Goal: Transaction & Acquisition: Book appointment/travel/reservation

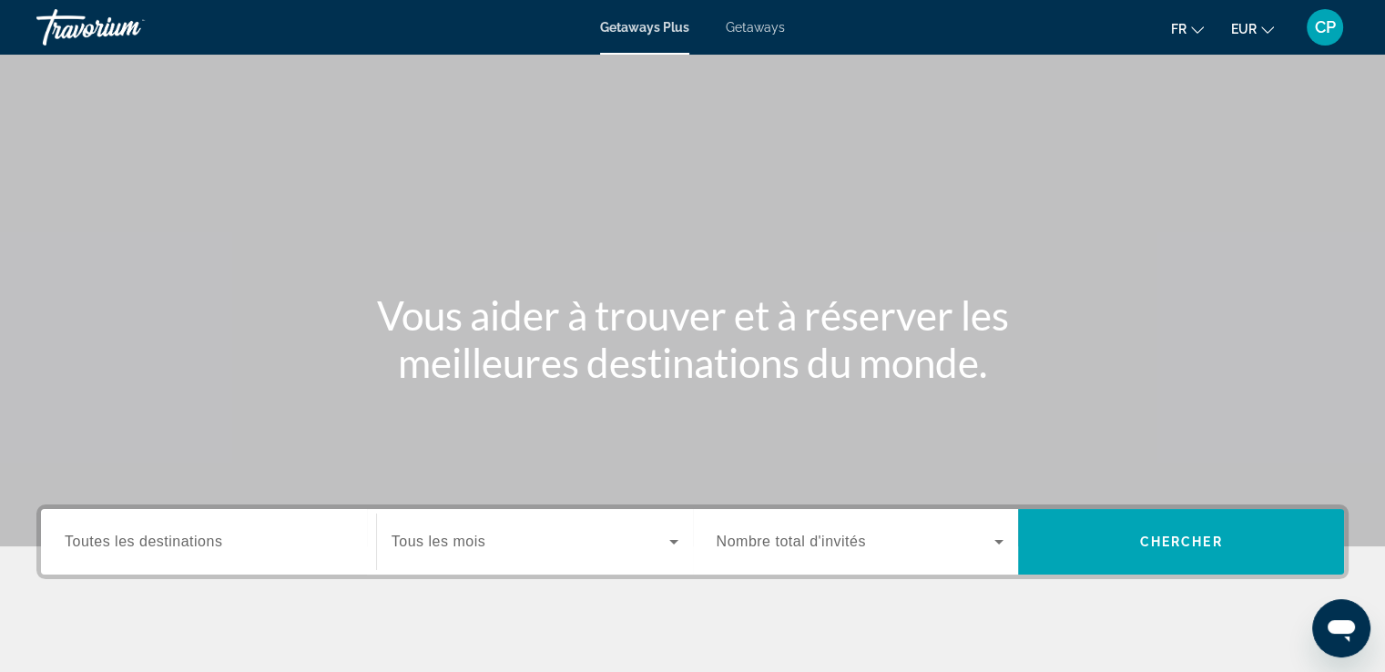
click at [748, 25] on span "Getaways" at bounding box center [755, 27] width 59 height 15
click at [182, 545] on span "Toutes les destinations" at bounding box center [144, 541] width 158 height 15
click at [182, 545] on input "Destination Toutes les destinations" at bounding box center [209, 543] width 288 height 22
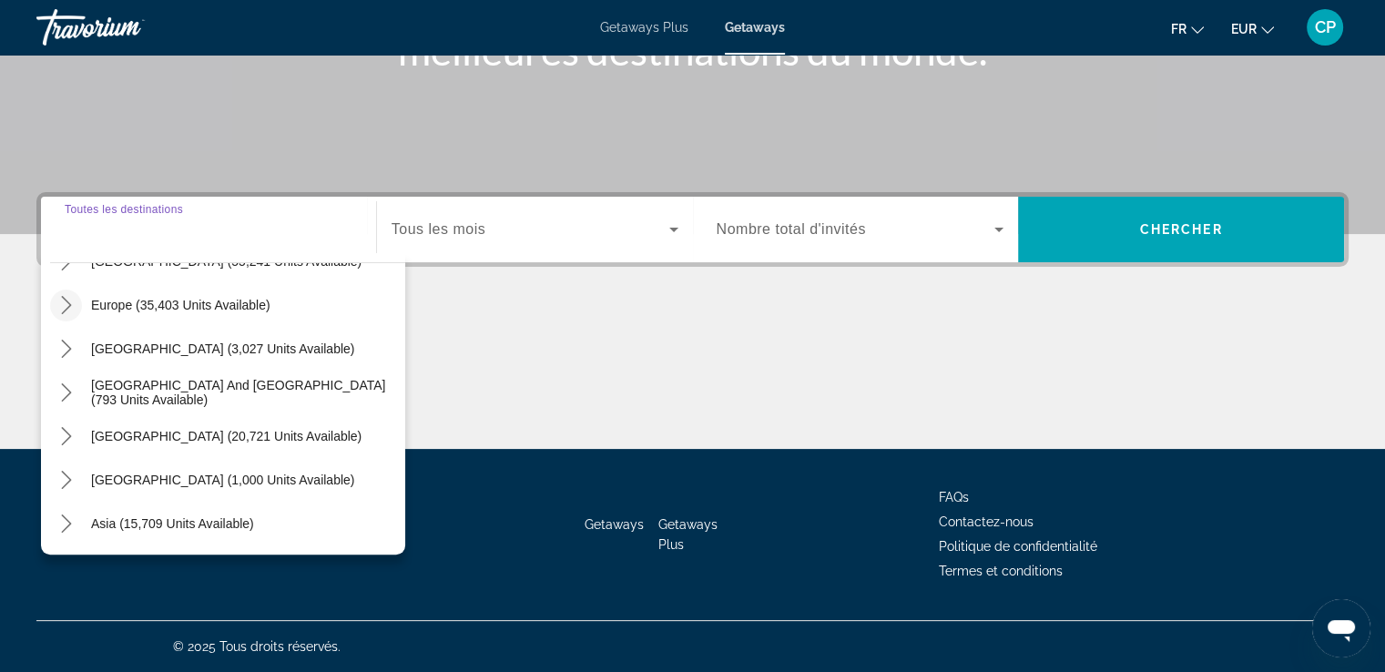
scroll to position [242, 0]
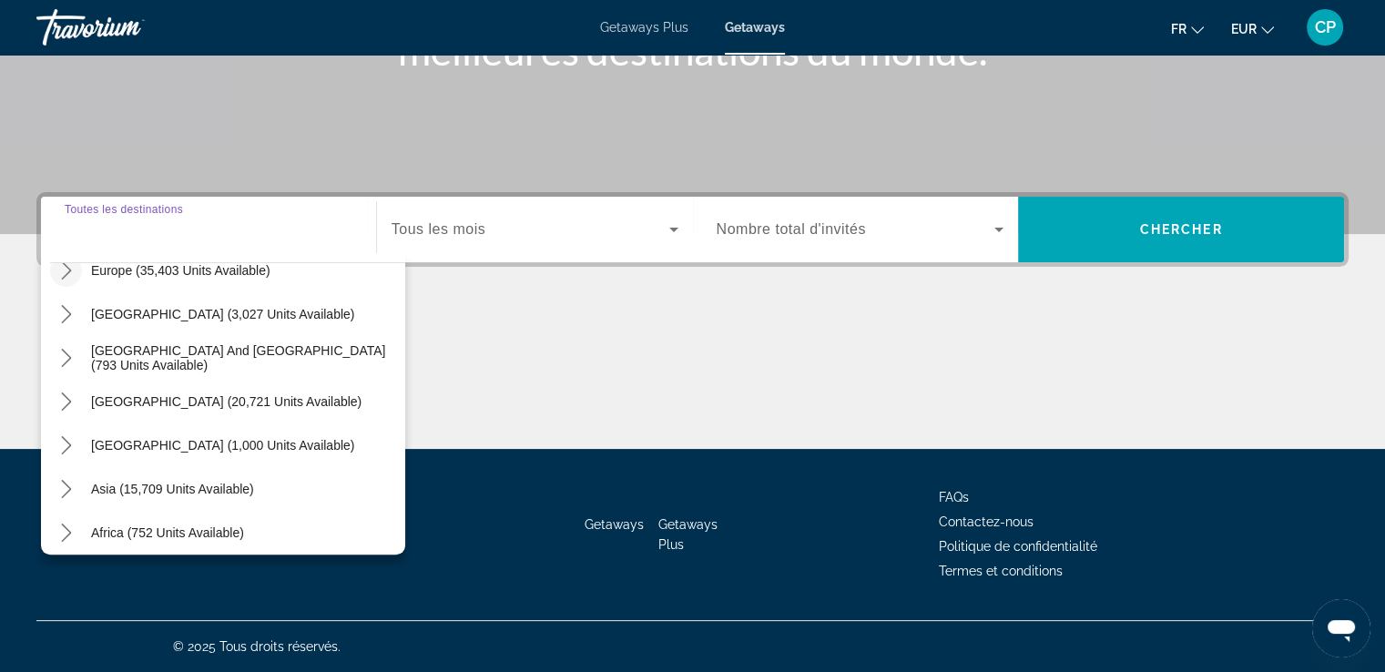
click at [69, 270] on icon "Toggle Europe (35,403 units available) submenu" at bounding box center [66, 270] width 10 height 18
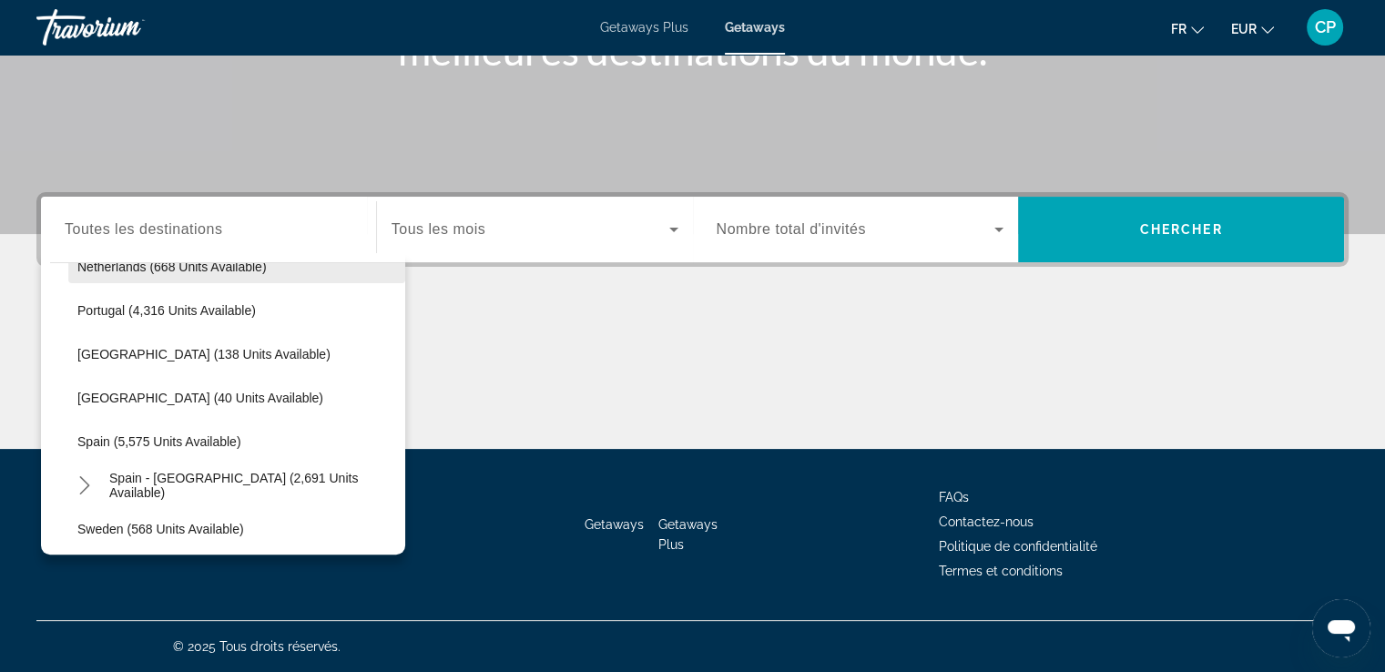
scroll to position [850, 0]
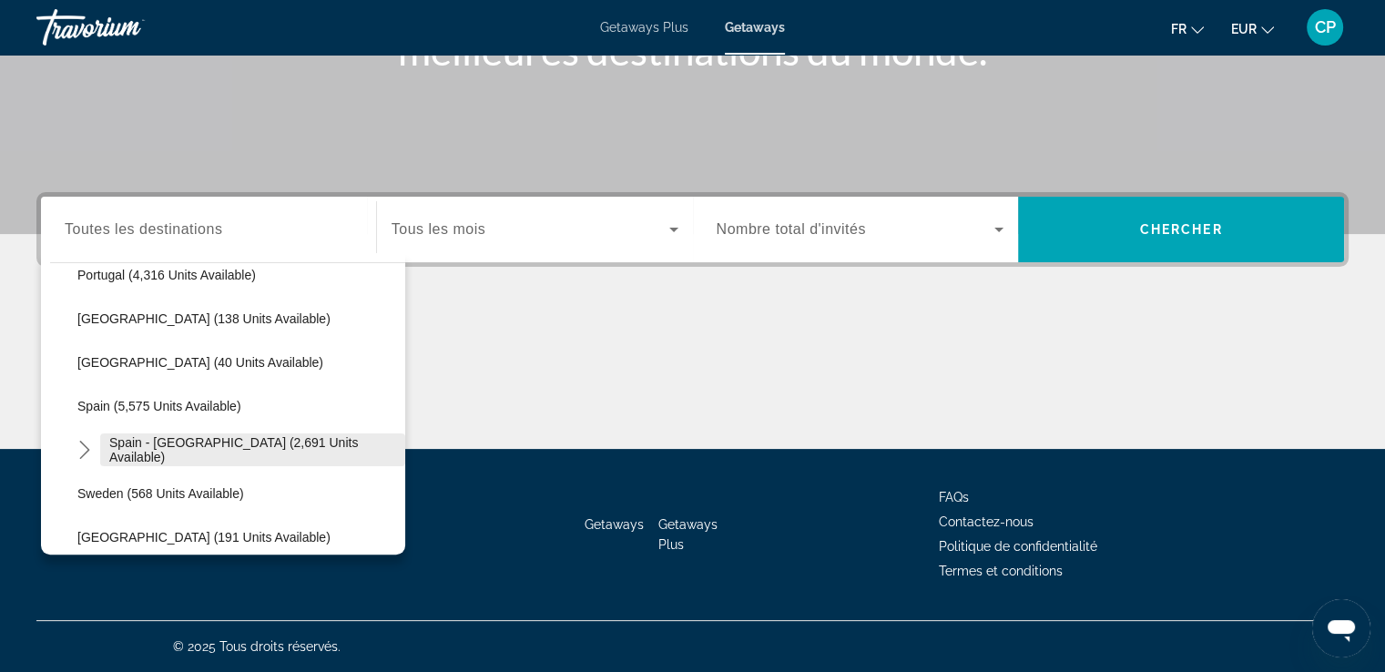
click at [118, 447] on span "Spain - [GEOGRAPHIC_DATA] (2,691 units available)" at bounding box center [252, 449] width 287 height 29
type input "**********"
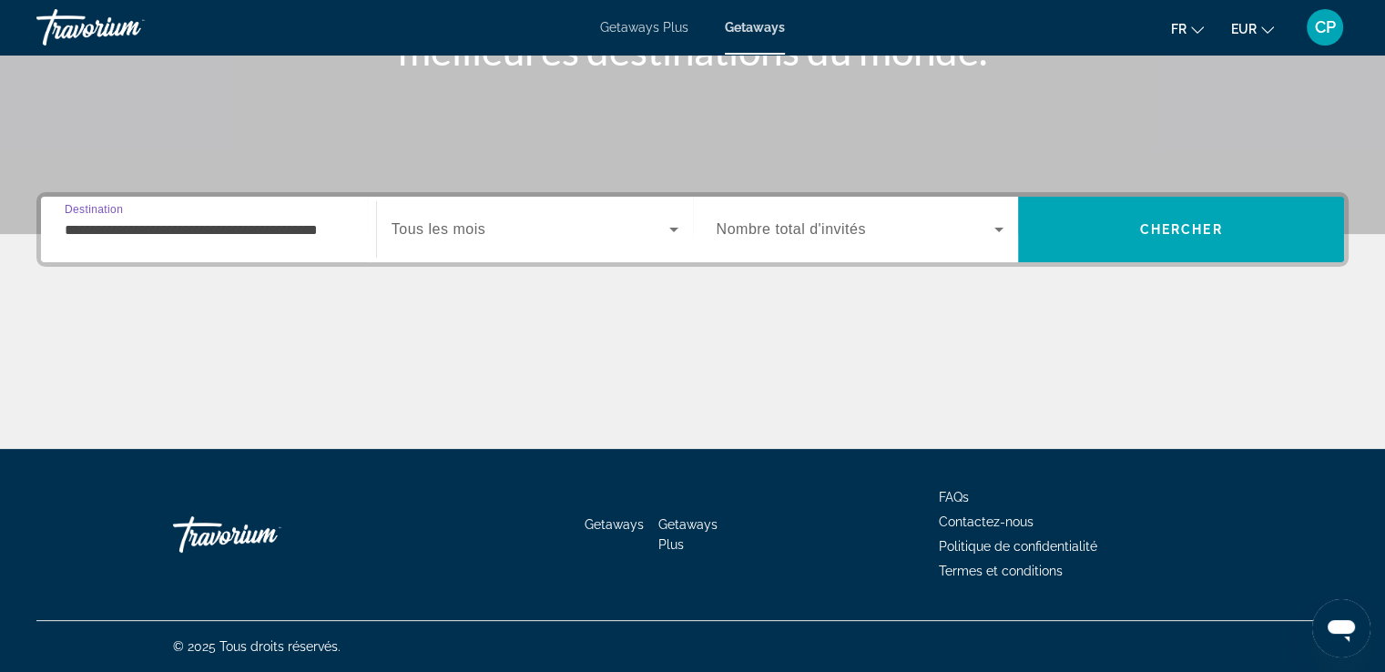
click at [462, 228] on span "Tous les mois" at bounding box center [439, 228] width 94 height 15
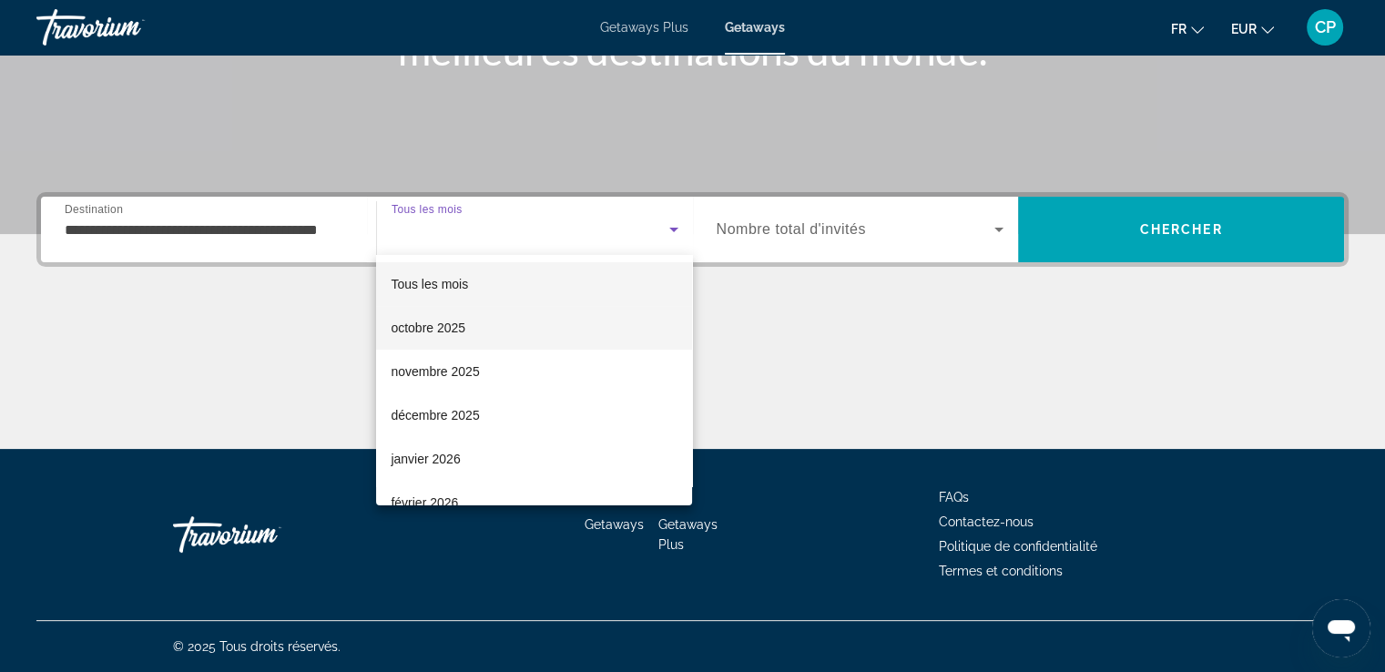
click at [427, 332] on span "octobre 2025" at bounding box center [428, 328] width 75 height 22
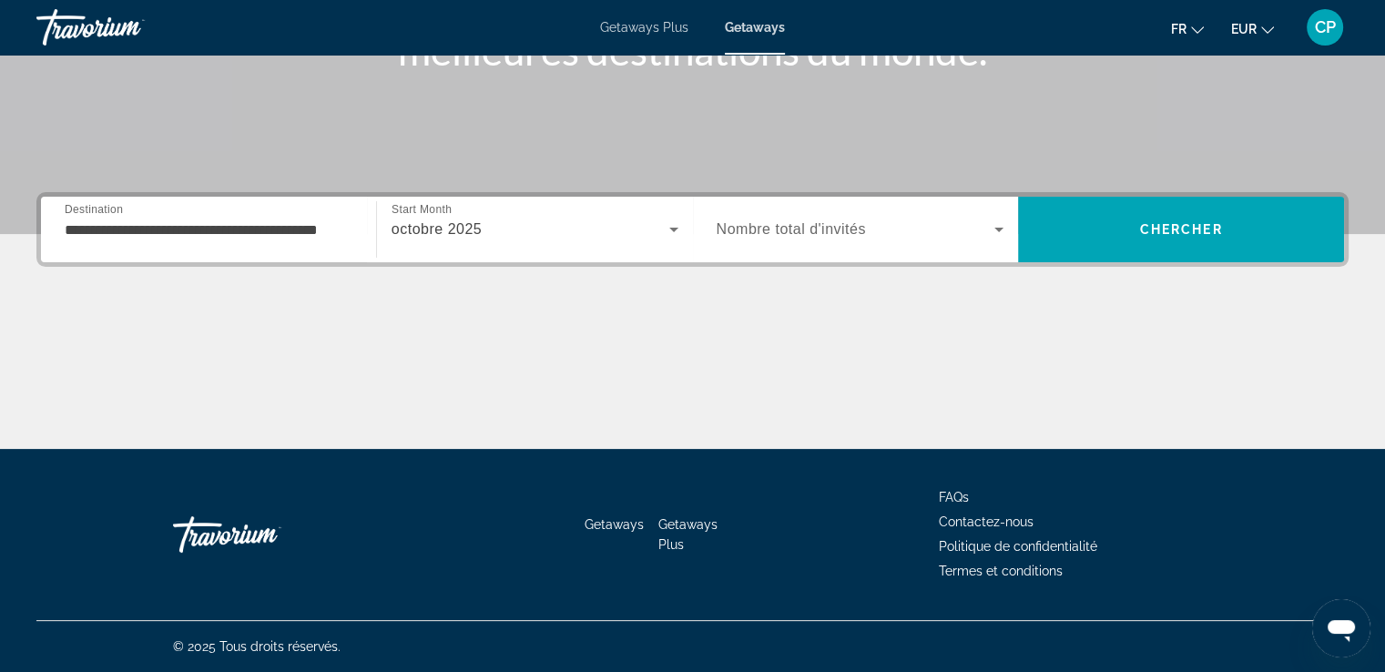
click at [820, 229] on span "Nombre total d'invités" at bounding box center [791, 228] width 149 height 15
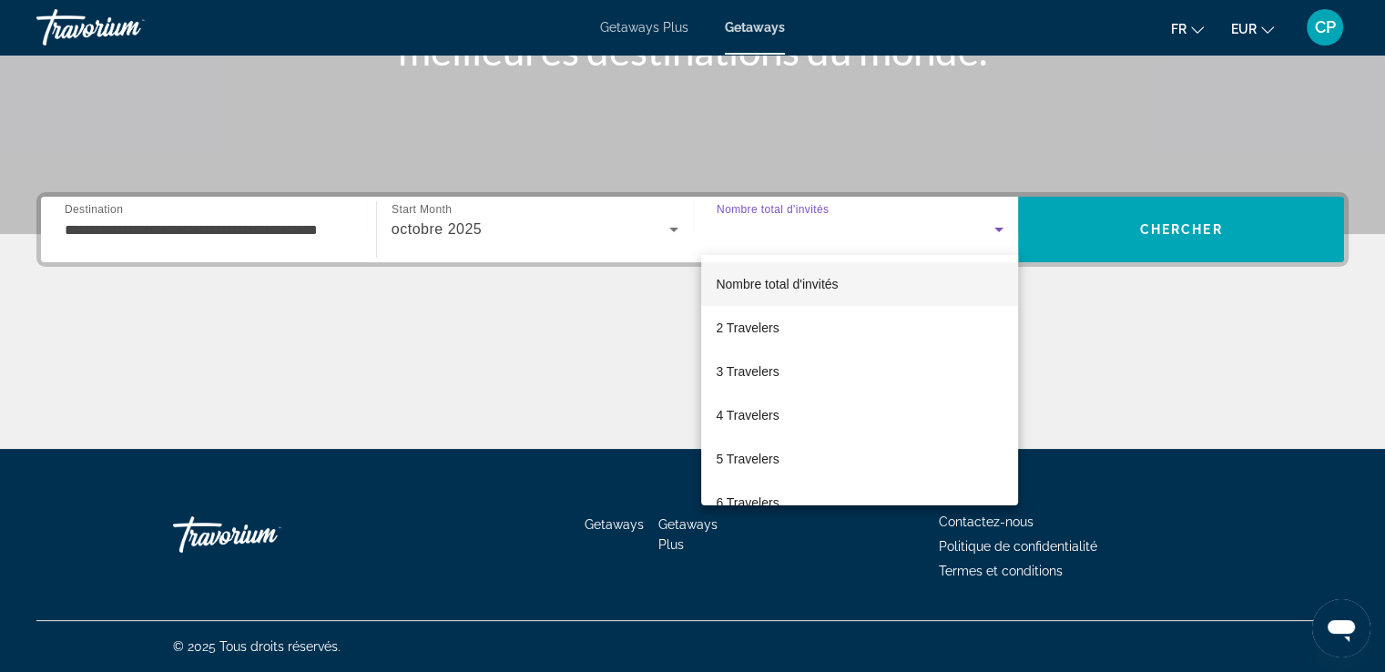
drag, startPoint x: 737, startPoint y: 414, endPoint x: 896, endPoint y: 355, distance: 170.0
click at [737, 412] on span "4 Travelers" at bounding box center [747, 415] width 63 height 22
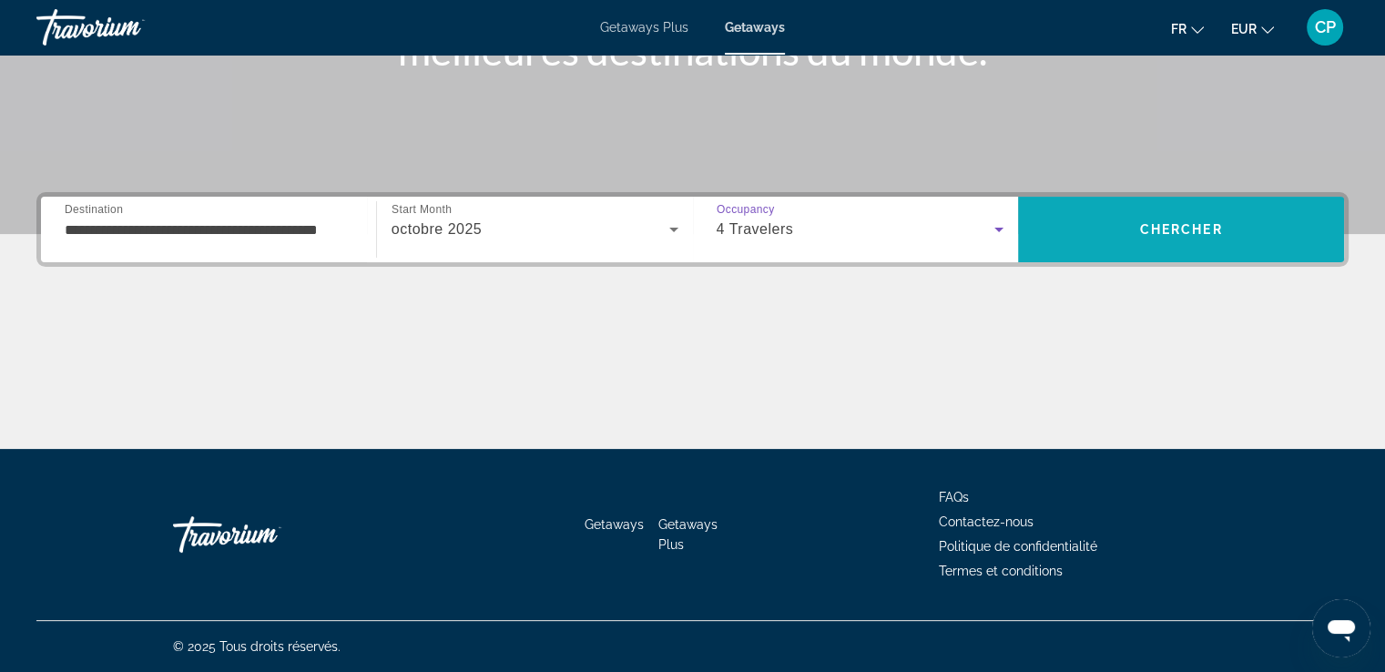
click at [1064, 228] on span "Search" at bounding box center [1181, 230] width 326 height 44
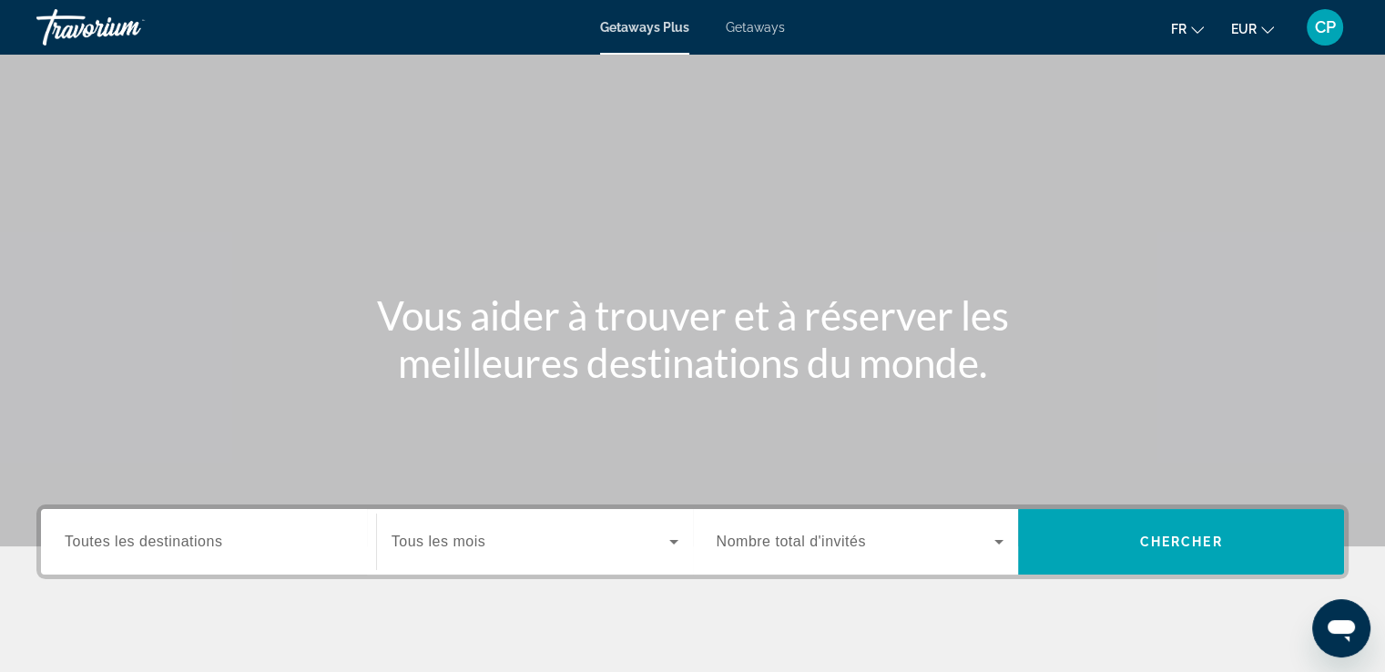
click at [728, 26] on span "Getaways" at bounding box center [755, 27] width 59 height 15
click at [178, 546] on span "Toutes les destinations" at bounding box center [144, 541] width 158 height 15
click at [178, 546] on input "Destination Toutes les destinations" at bounding box center [209, 543] width 288 height 22
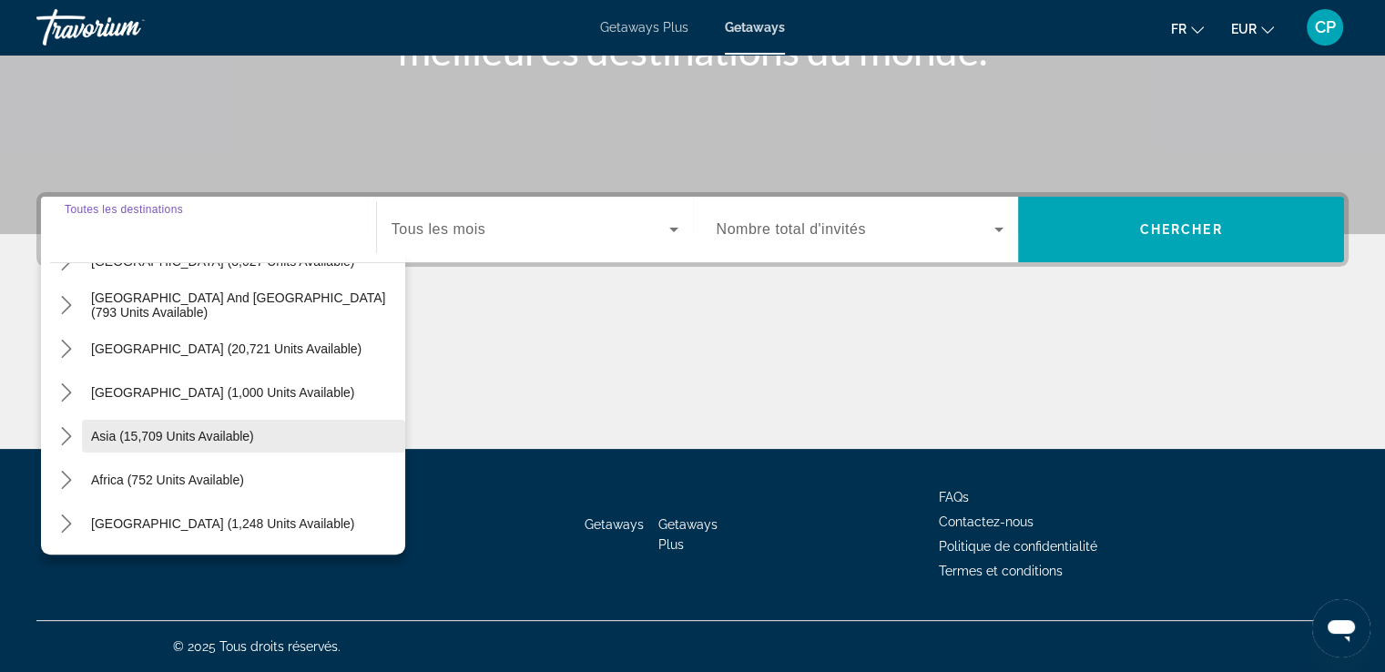
scroll to position [173, 0]
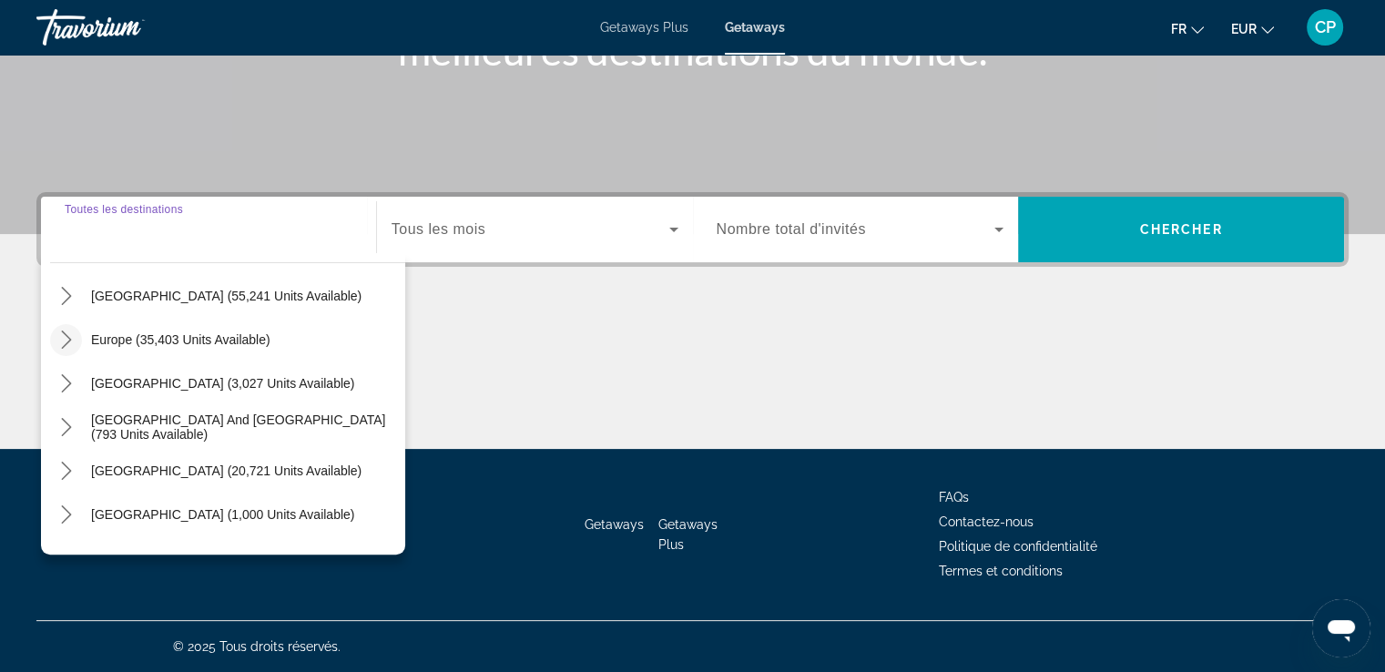
click at [66, 336] on icon "Toggle Europe (35,403 units available) submenu" at bounding box center [66, 340] width 18 height 18
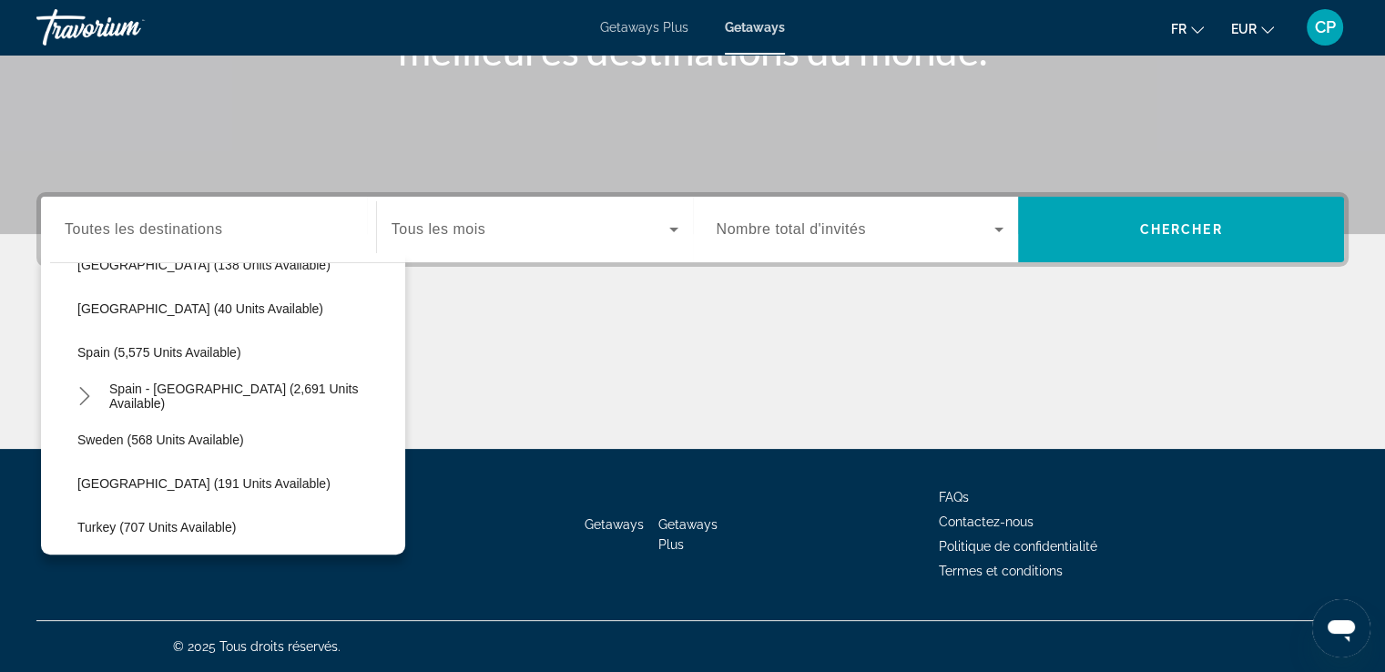
scroll to position [956, 0]
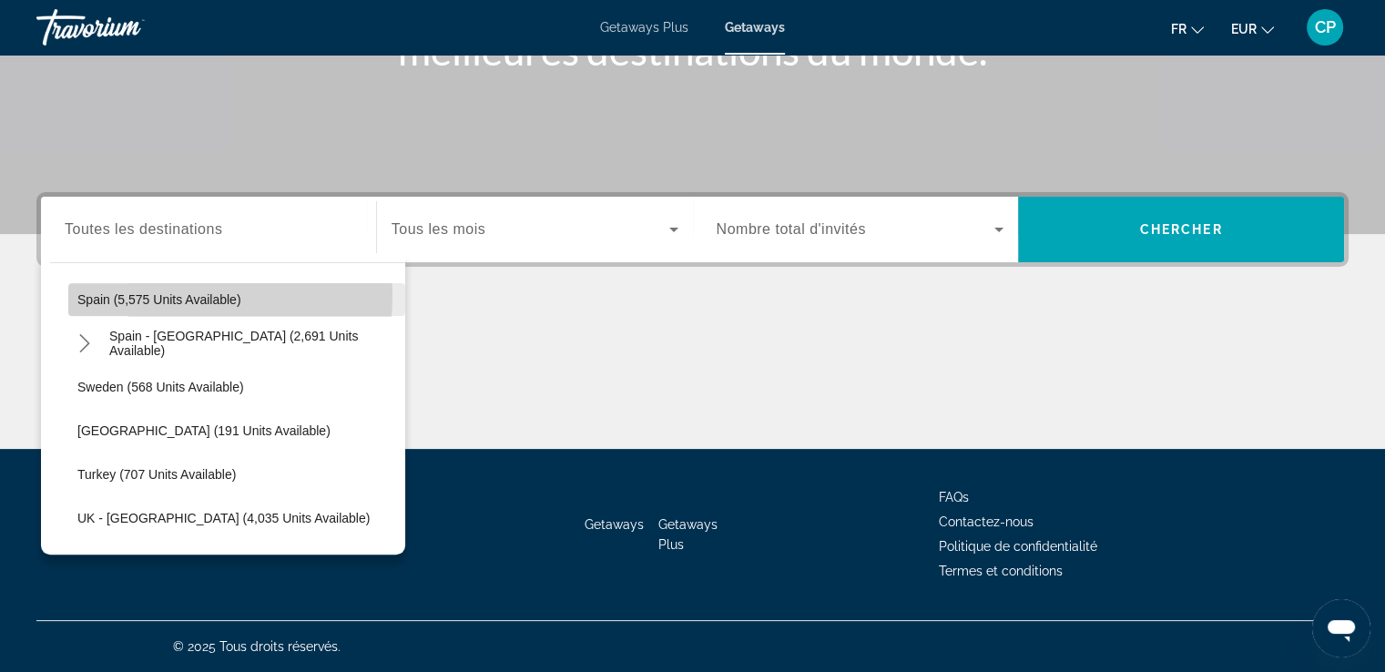
click at [144, 295] on span "Spain (5,575 units available)" at bounding box center [159, 299] width 164 height 15
type input "**********"
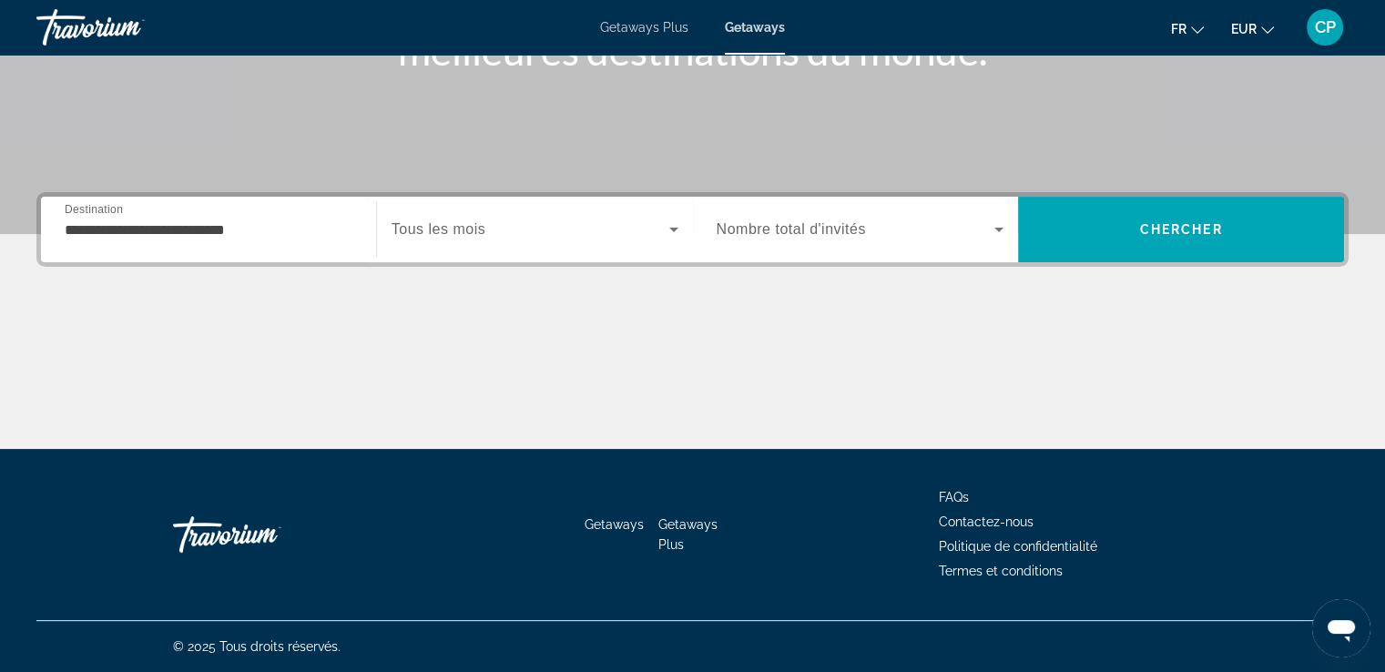
click at [448, 235] on span "Tous les mois" at bounding box center [439, 228] width 94 height 15
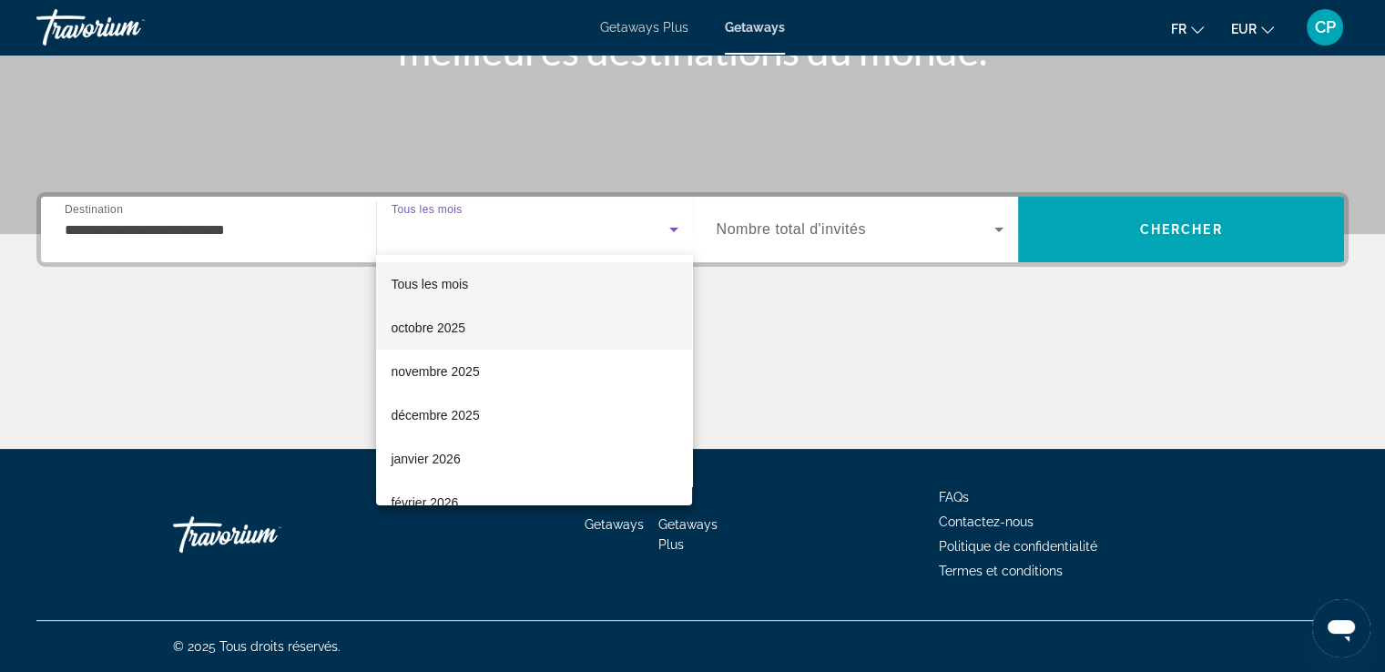
click at [444, 329] on span "octobre 2025" at bounding box center [428, 328] width 75 height 22
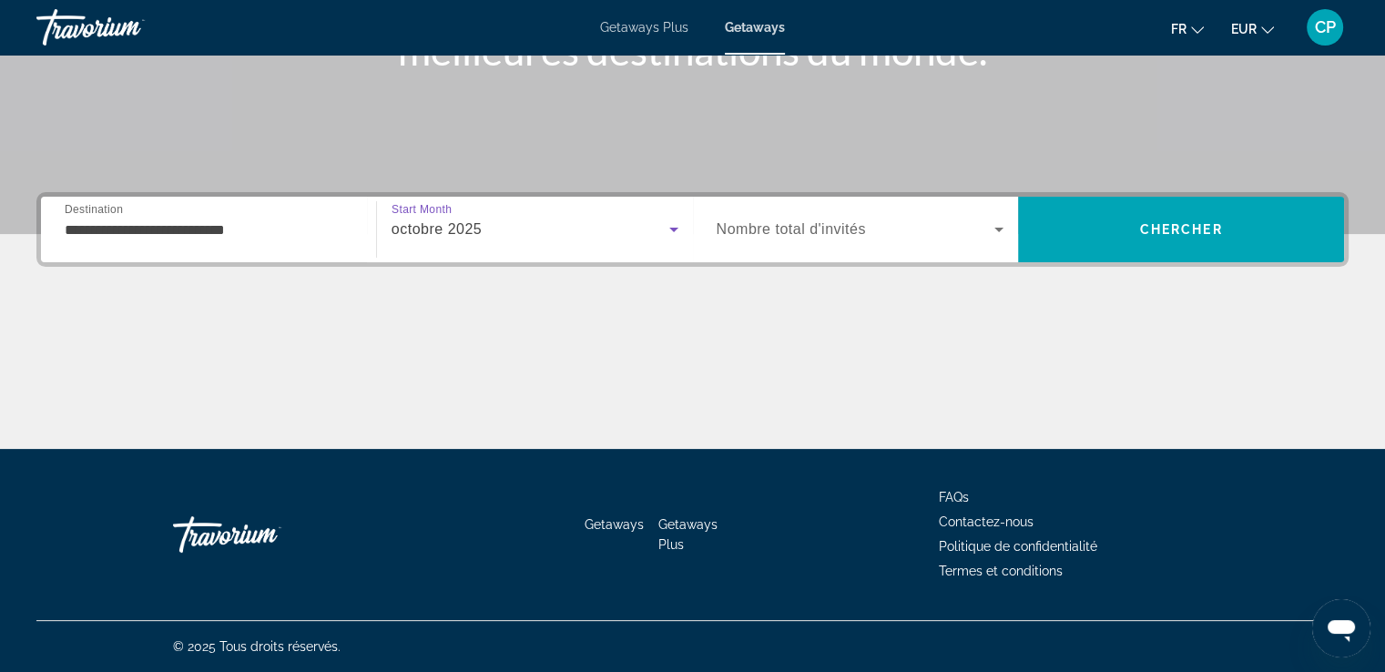
click at [761, 230] on span "Nombre total d'invités" at bounding box center [791, 228] width 149 height 15
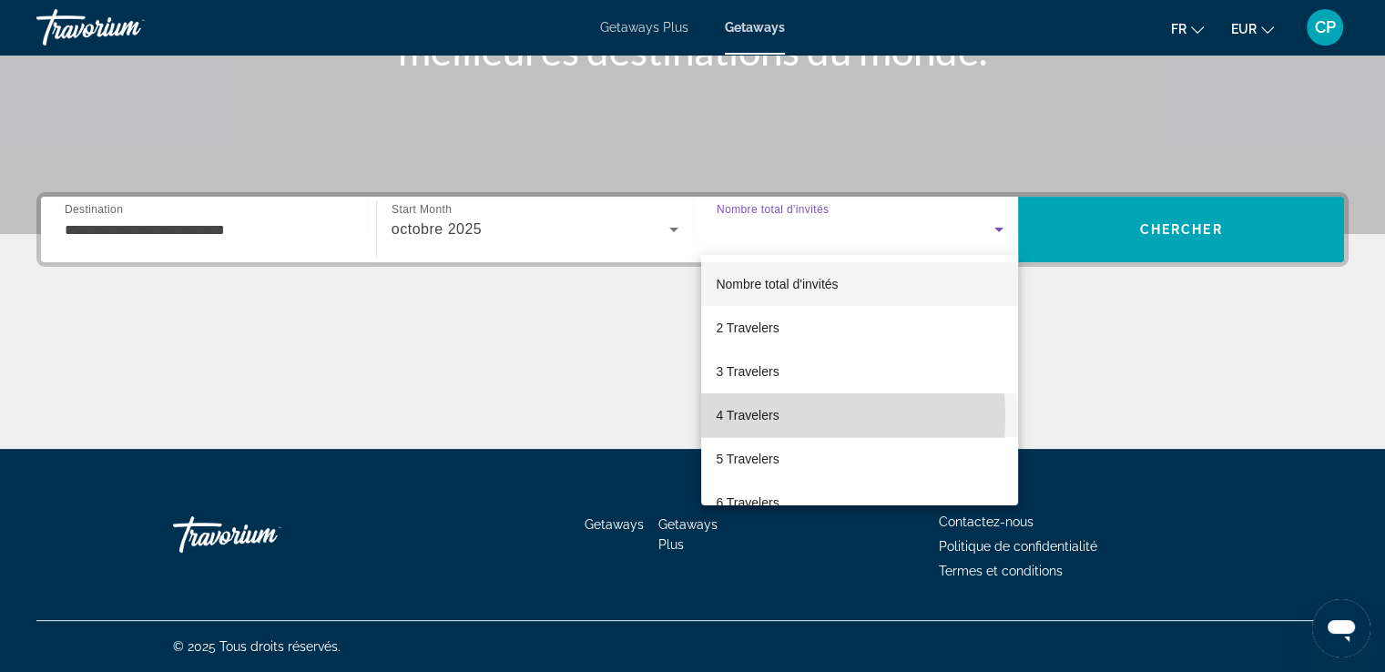
click at [731, 418] on span "4 Travelers" at bounding box center [747, 415] width 63 height 22
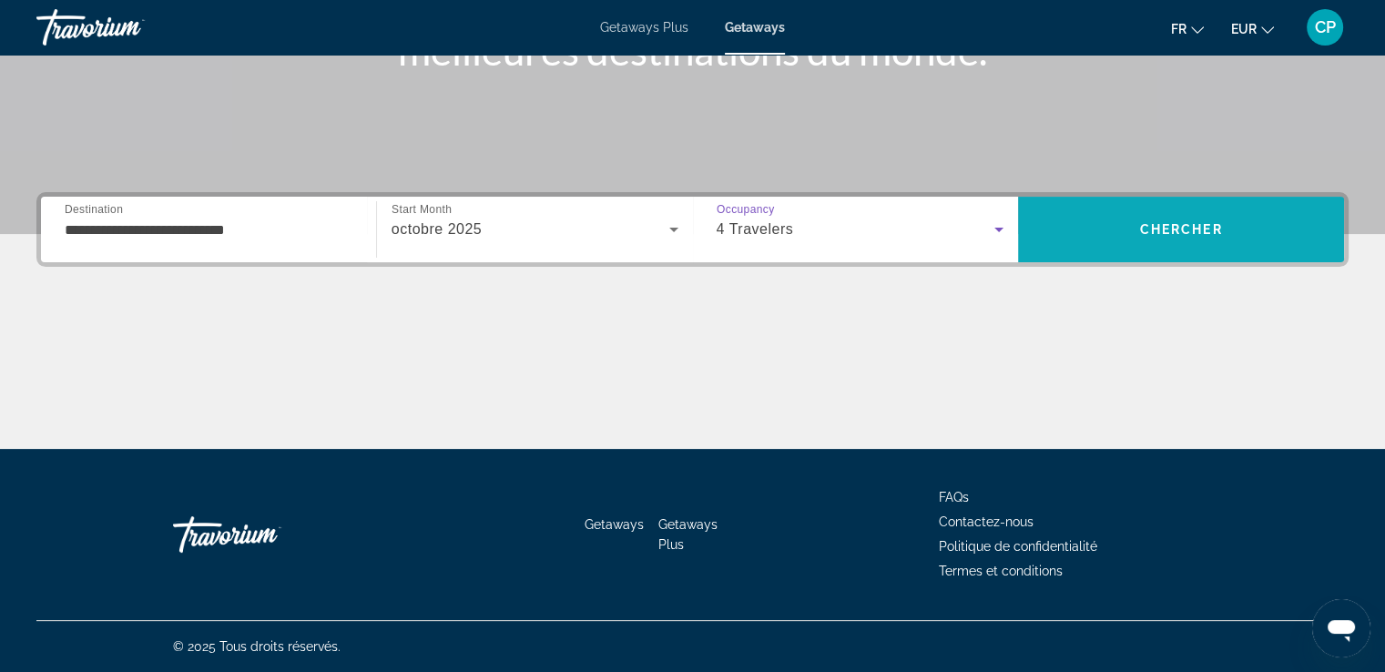
click at [1082, 212] on span "Search" at bounding box center [1181, 230] width 326 height 44
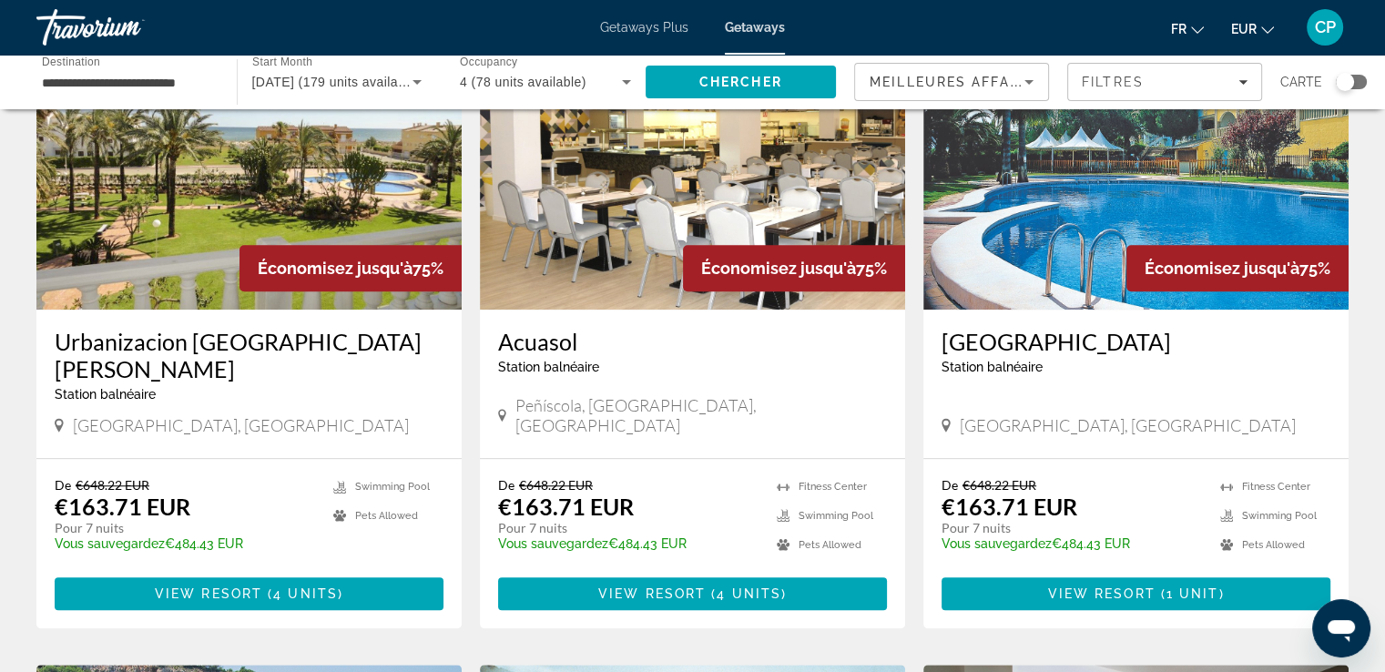
scroll to position [1457, 0]
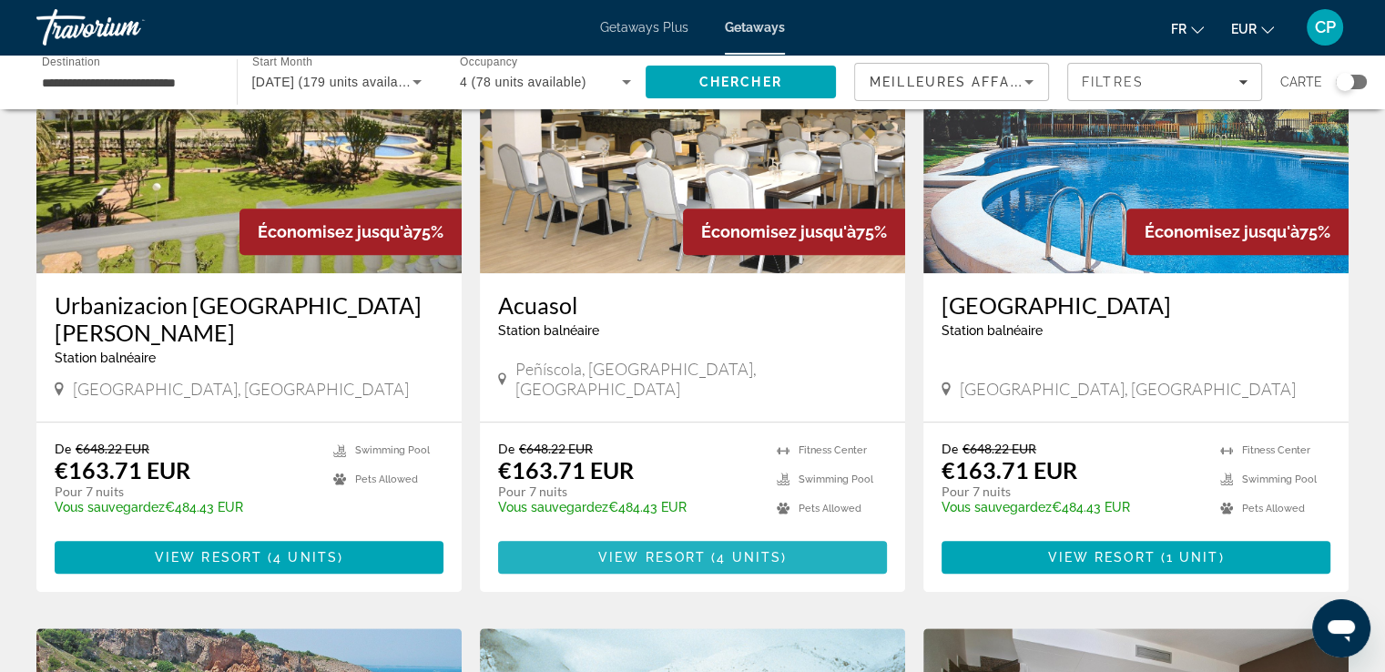
click at [661, 550] on span "View Resort" at bounding box center [651, 557] width 107 height 15
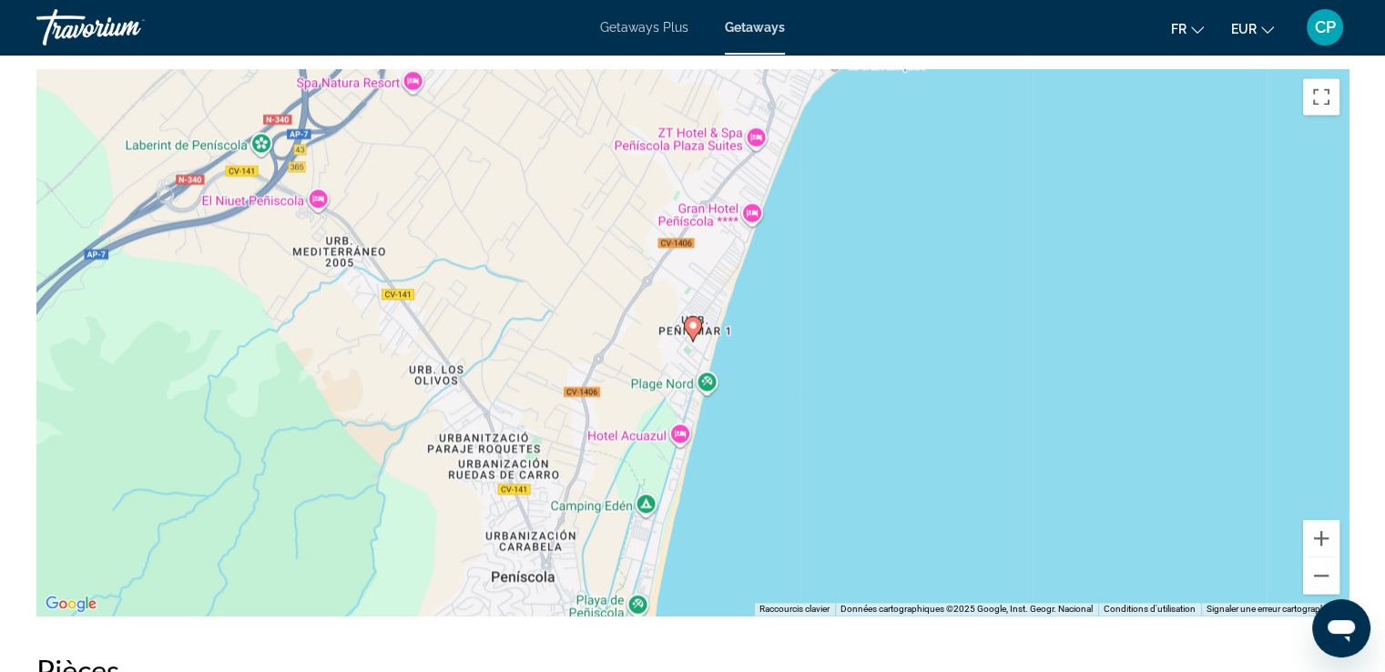
scroll to position [2550, 0]
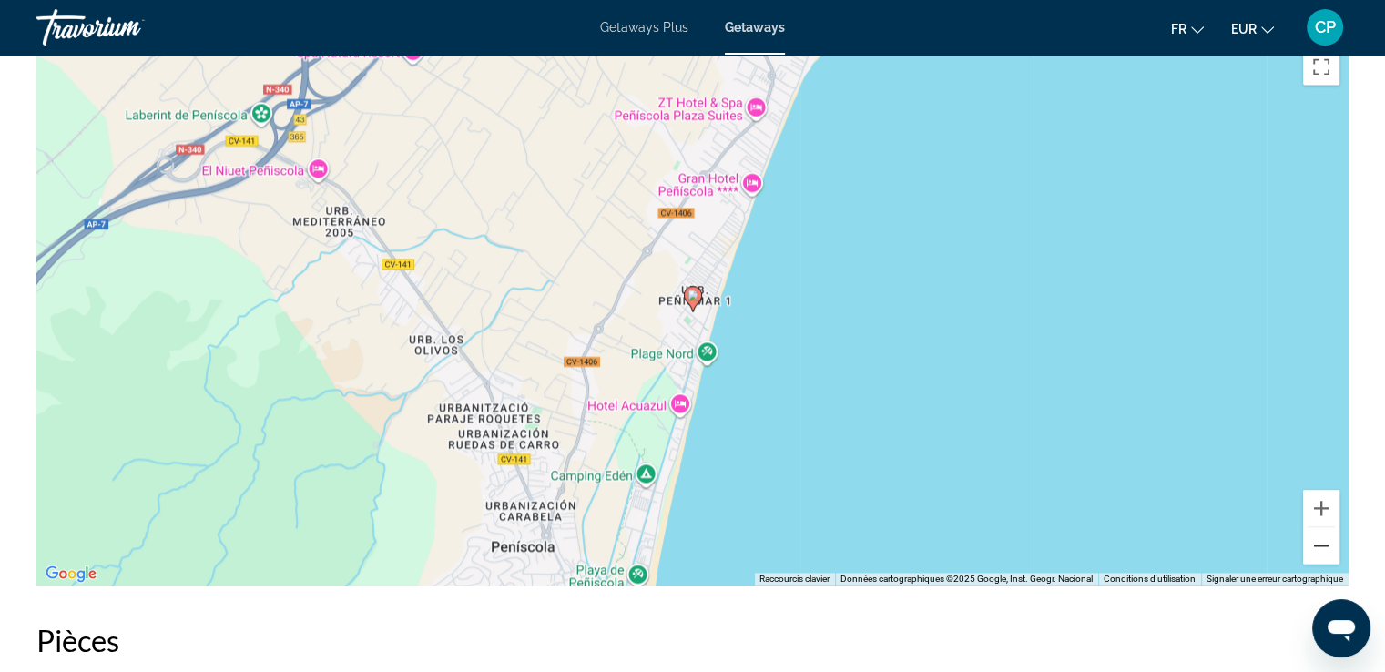
click at [1322, 544] on button "Zoom arrière" at bounding box center [1321, 545] width 36 height 36
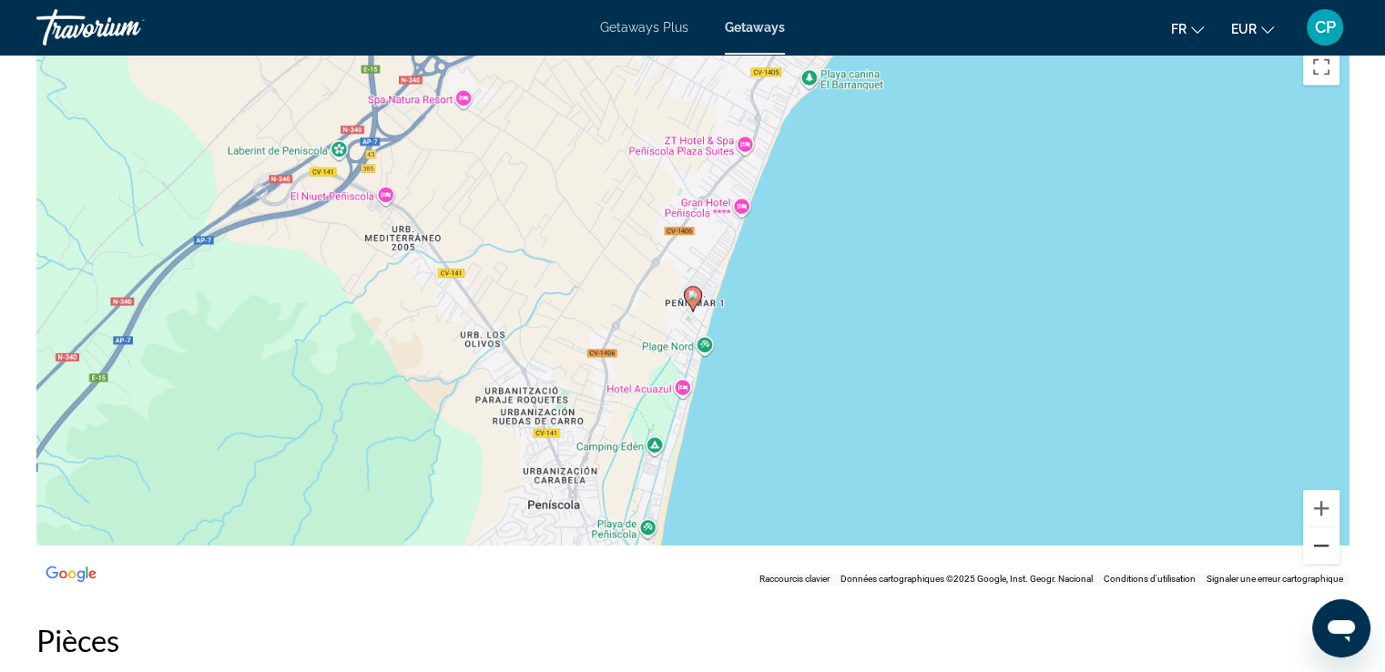
click at [1322, 544] on button "Zoom arrière" at bounding box center [1321, 545] width 36 height 36
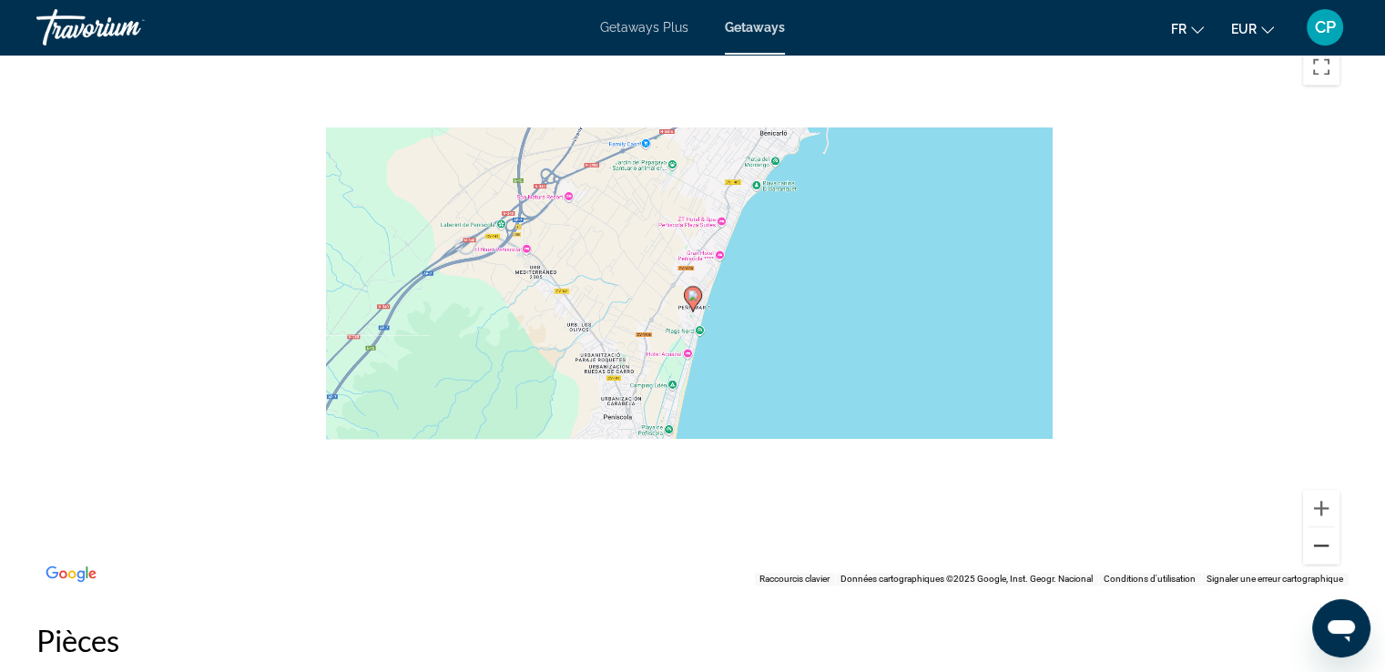
click at [1322, 544] on button "Zoom arrière" at bounding box center [1321, 545] width 36 height 36
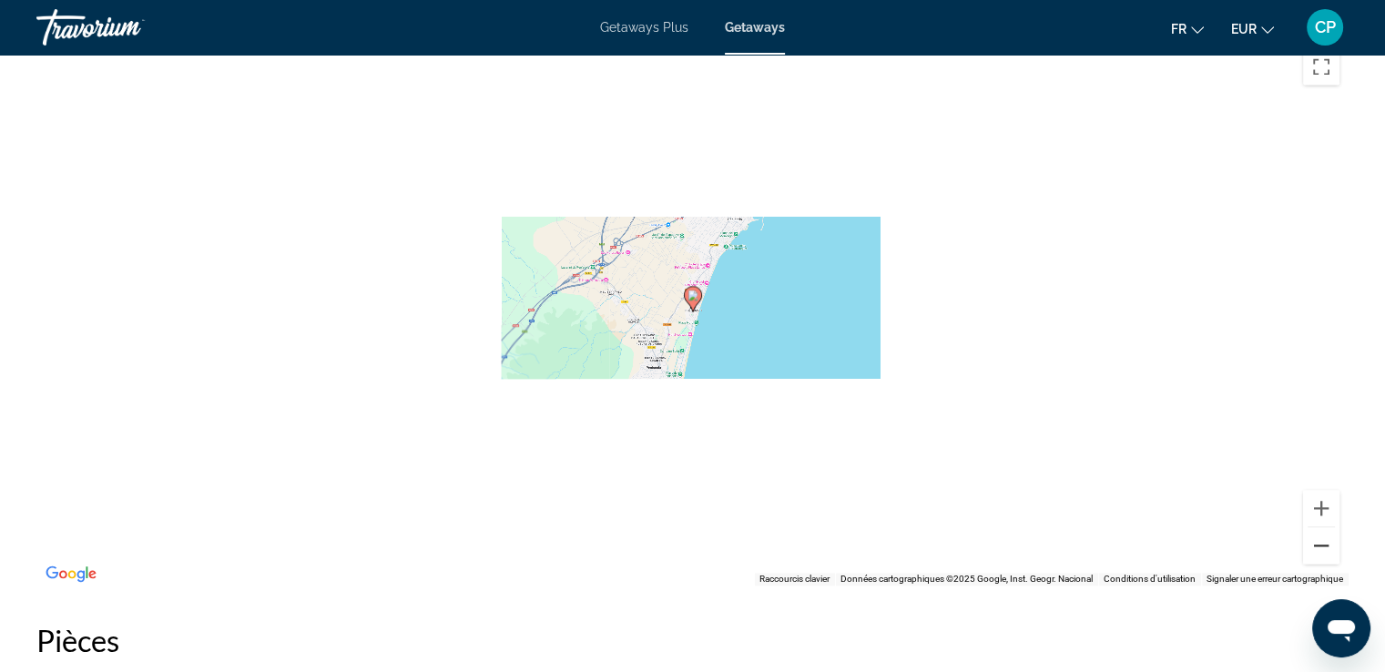
click at [1322, 544] on button "Zoom arrière" at bounding box center [1321, 545] width 36 height 36
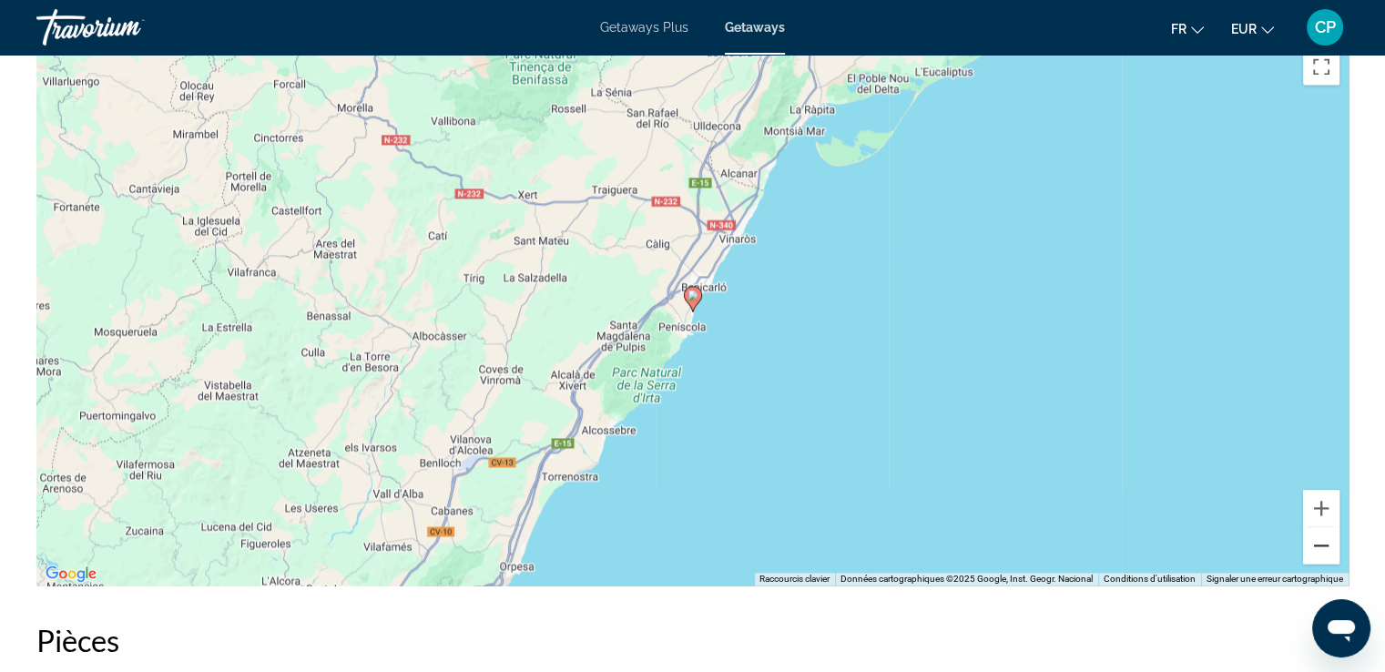
click at [1328, 547] on button "Zoom arrière" at bounding box center [1321, 545] width 36 height 36
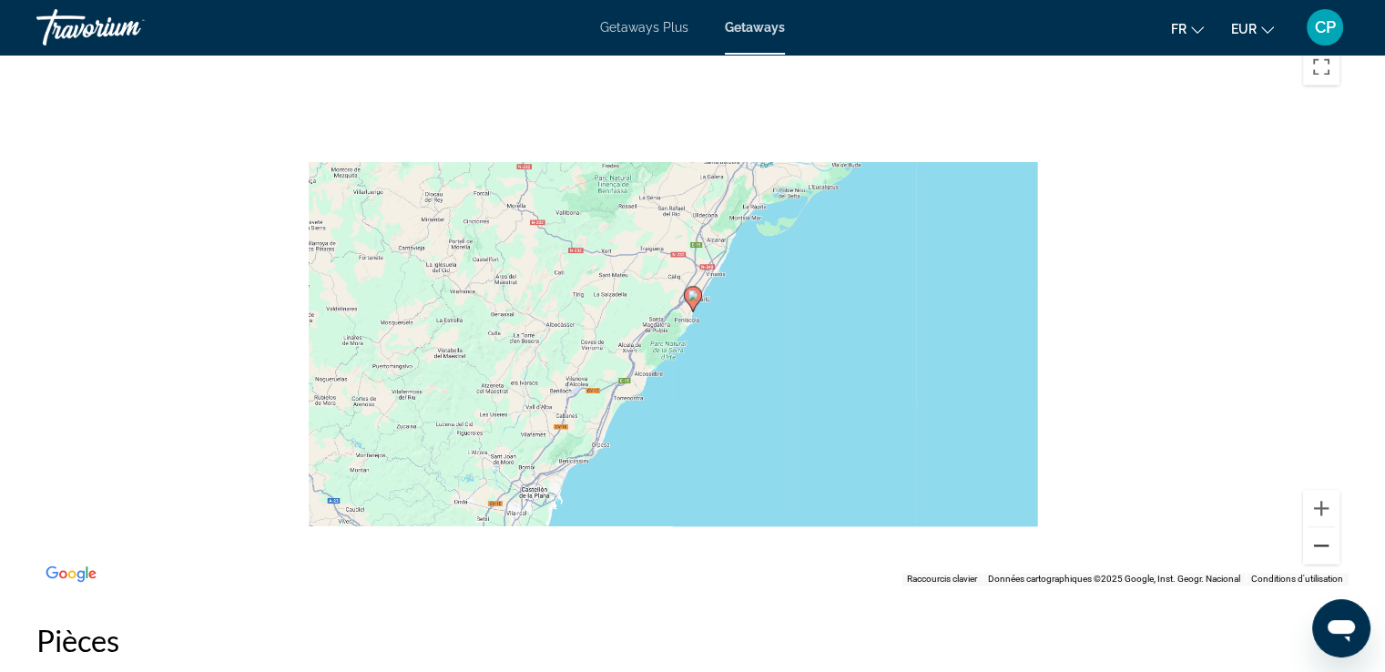
click at [1328, 547] on button "Zoom arrière" at bounding box center [1321, 545] width 36 height 36
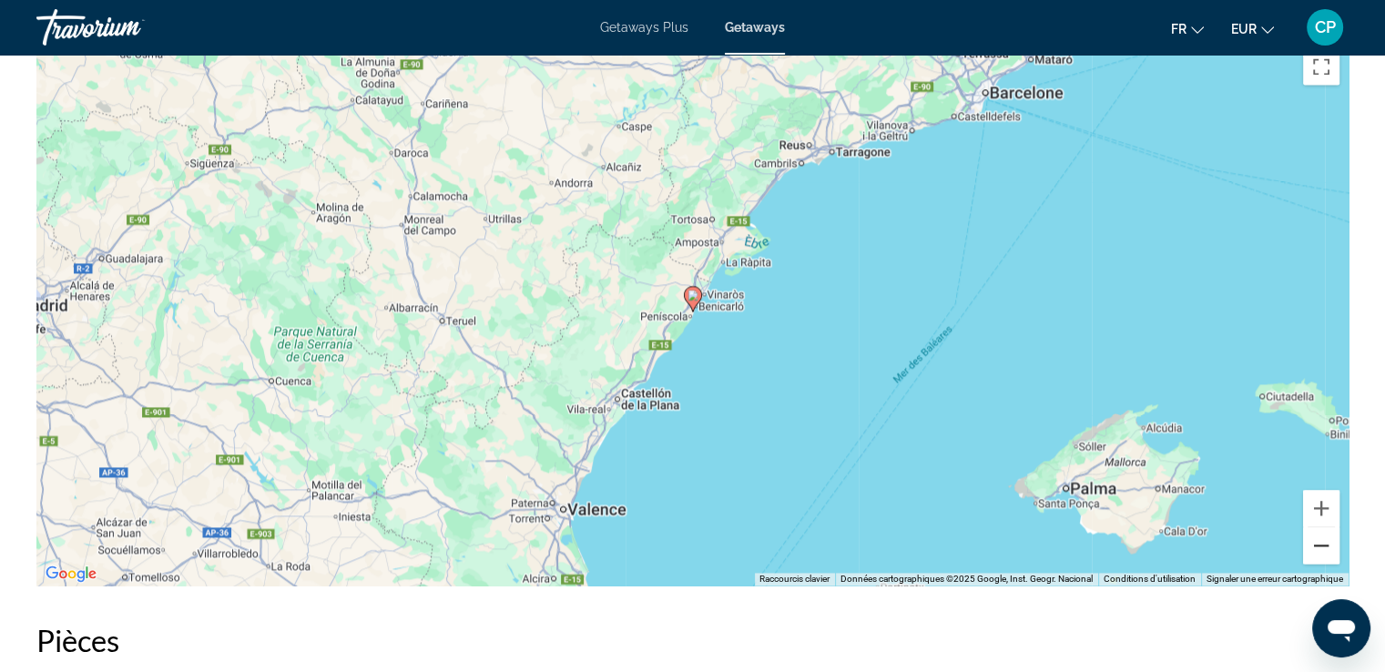
click at [1326, 547] on button "Zoom arrière" at bounding box center [1321, 545] width 36 height 36
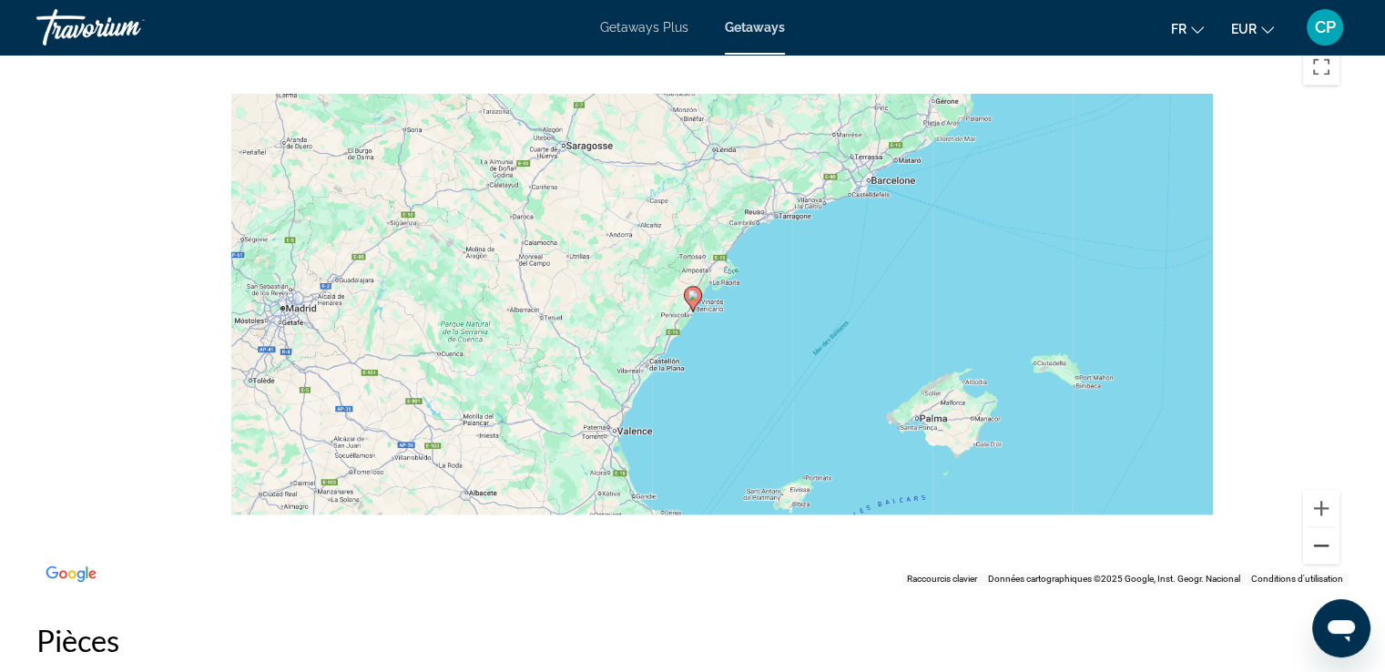
click at [1326, 547] on button "Zoom arrière" at bounding box center [1321, 545] width 36 height 36
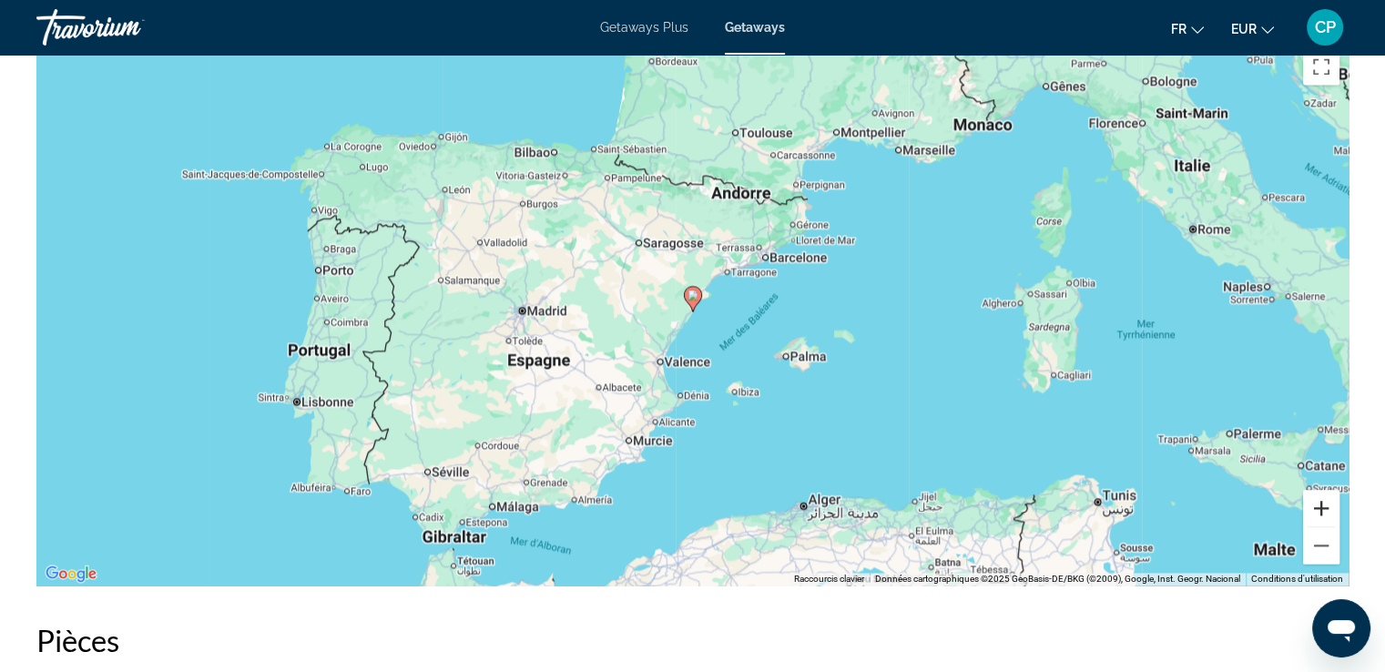
click at [1313, 504] on button "Zoom avant" at bounding box center [1321, 508] width 36 height 36
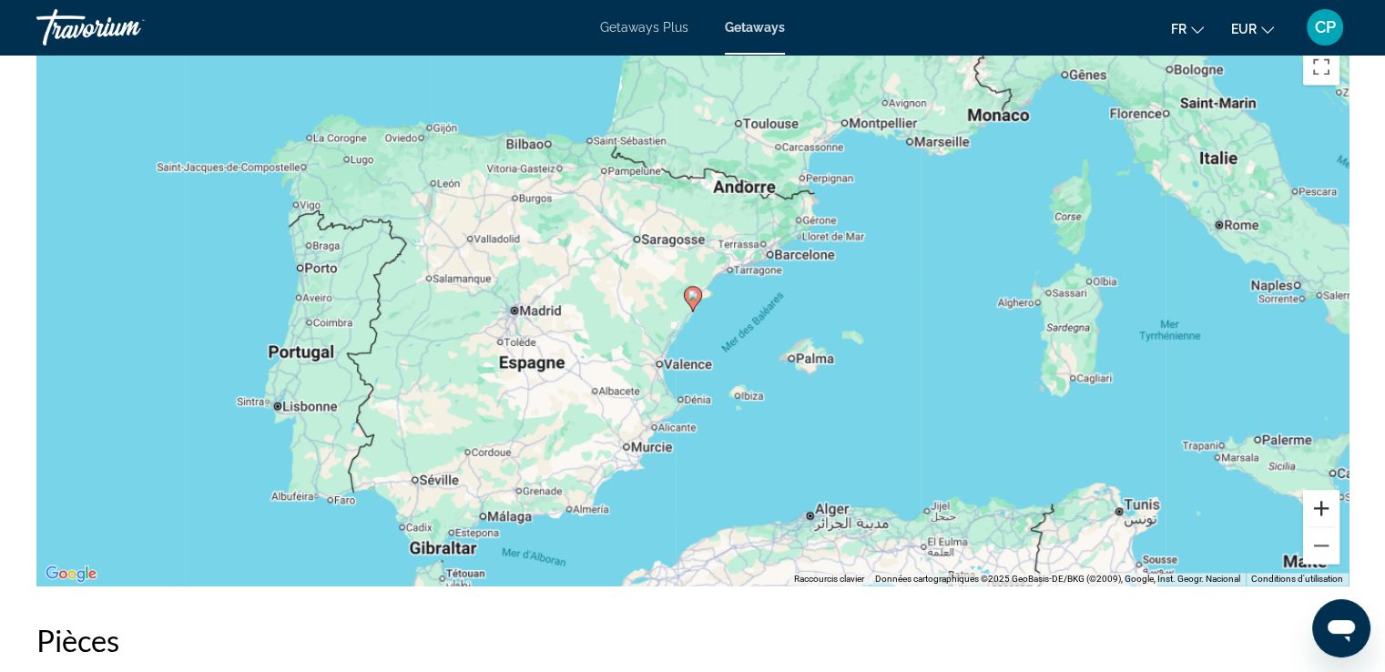
click at [1312, 504] on button "Zoom avant" at bounding box center [1321, 508] width 36 height 36
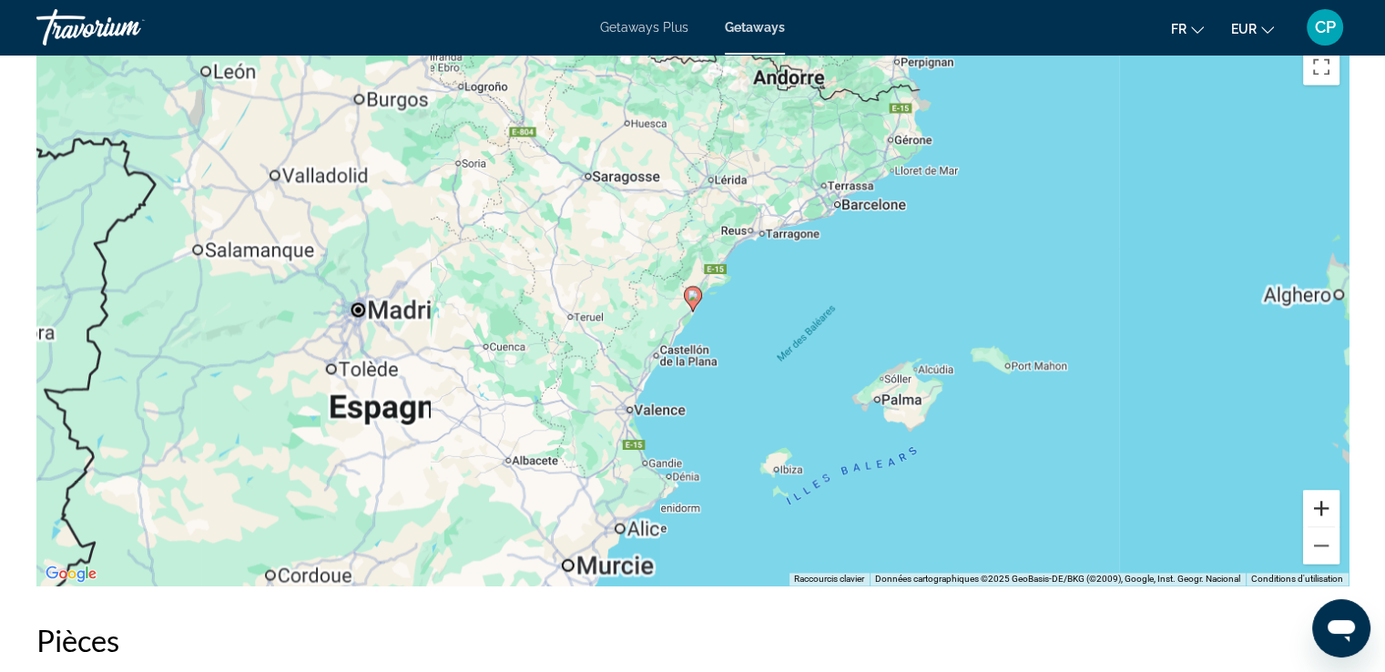
click at [1312, 504] on button "Zoom avant" at bounding box center [1321, 508] width 36 height 36
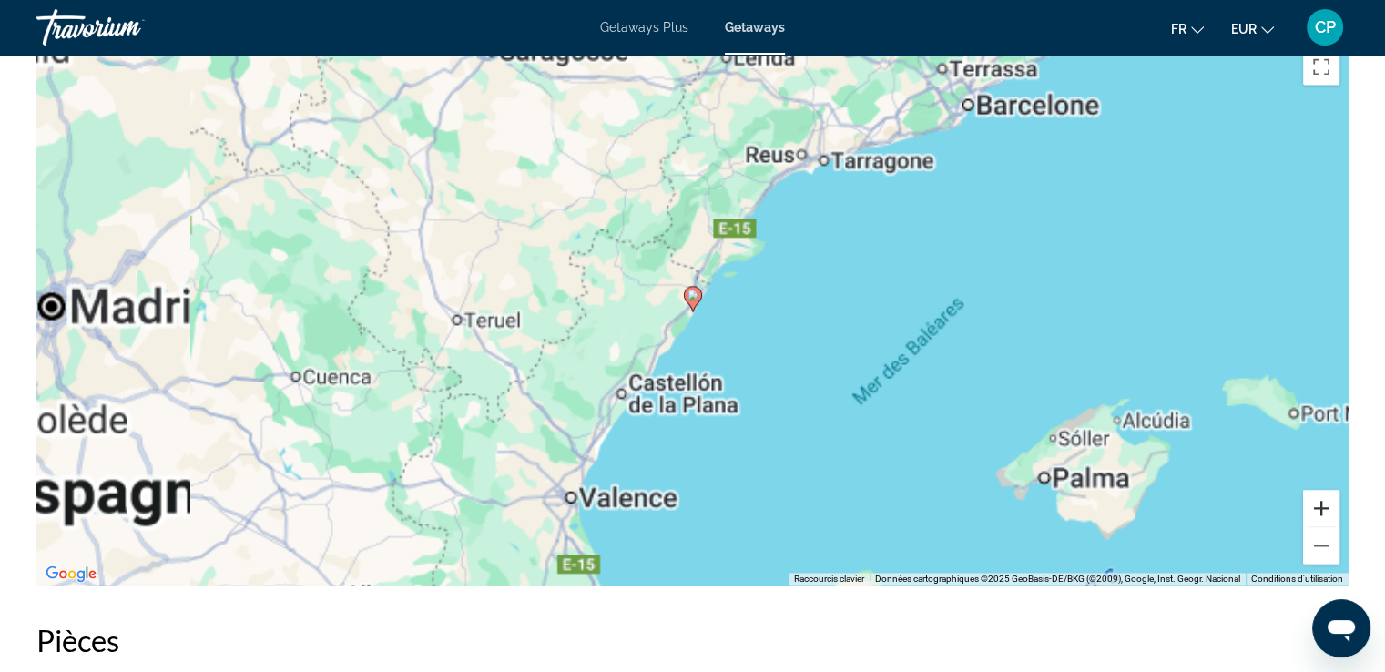
click at [1312, 504] on button "Zoom avant" at bounding box center [1321, 508] width 36 height 36
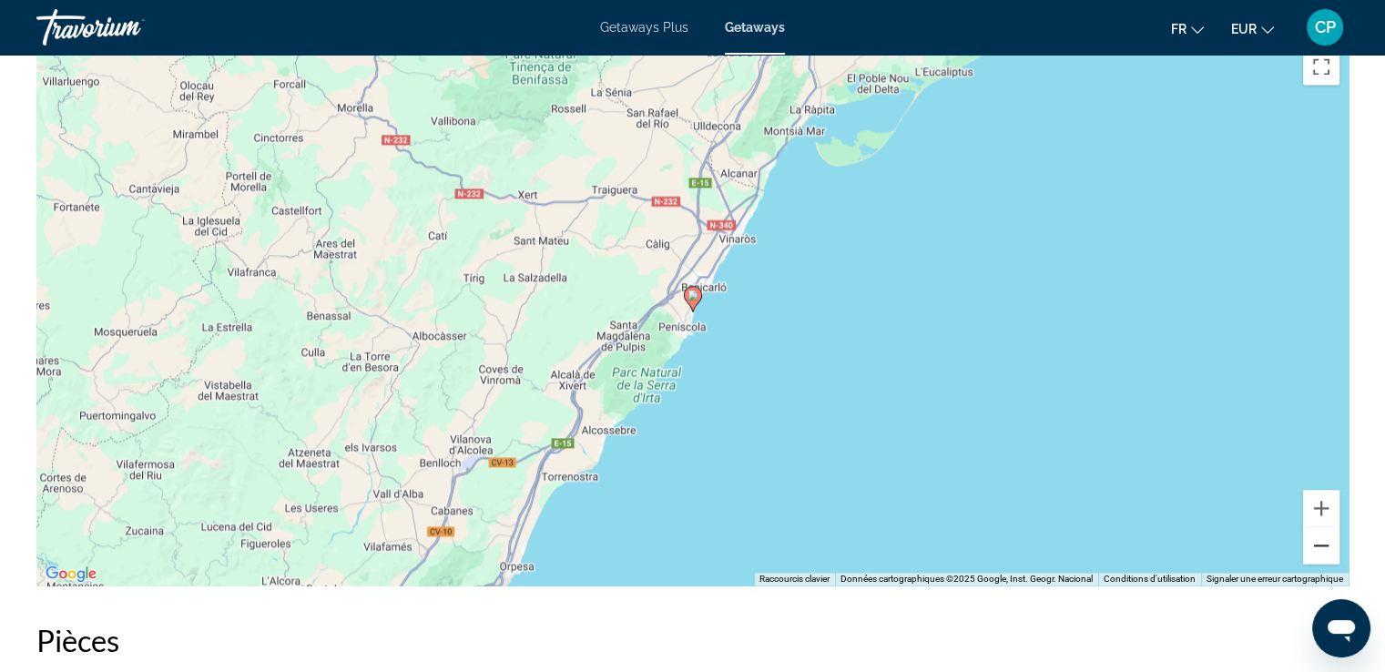
click at [1318, 557] on button "Zoom arrière" at bounding box center [1321, 545] width 36 height 36
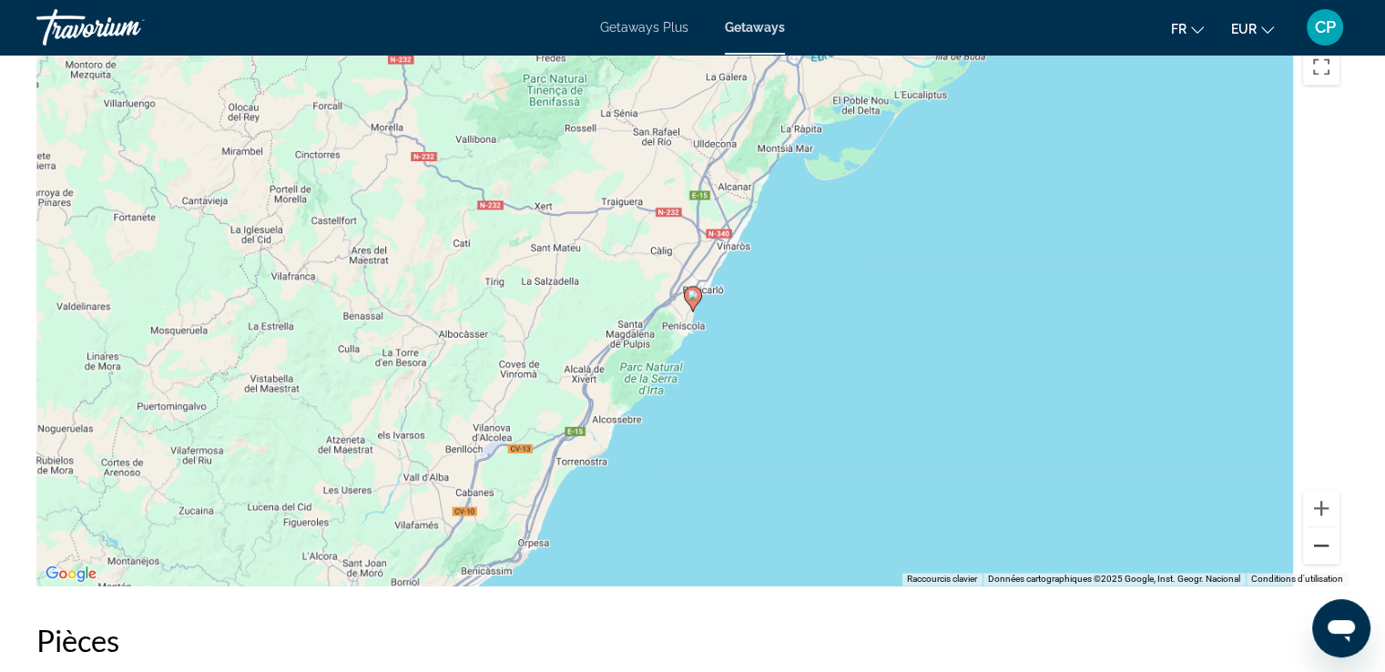
click at [1318, 557] on button "Zoom arrière" at bounding box center [1321, 545] width 36 height 36
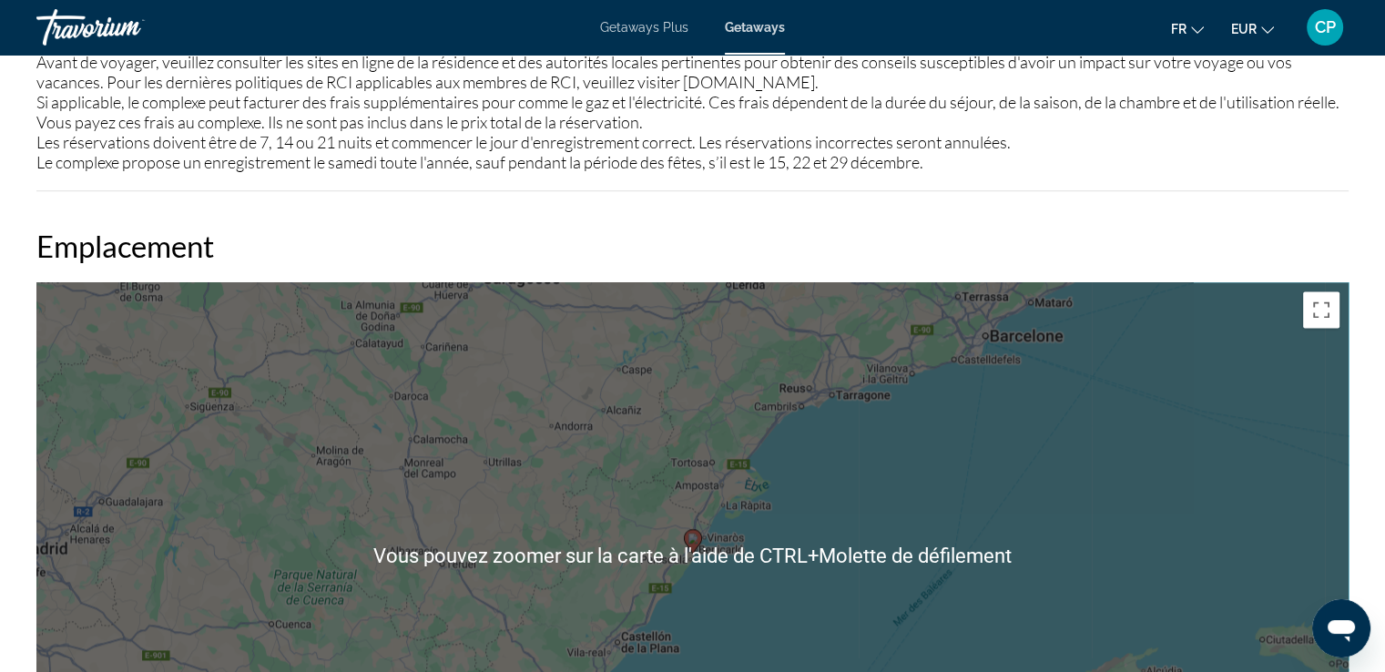
scroll to position [2428, 0]
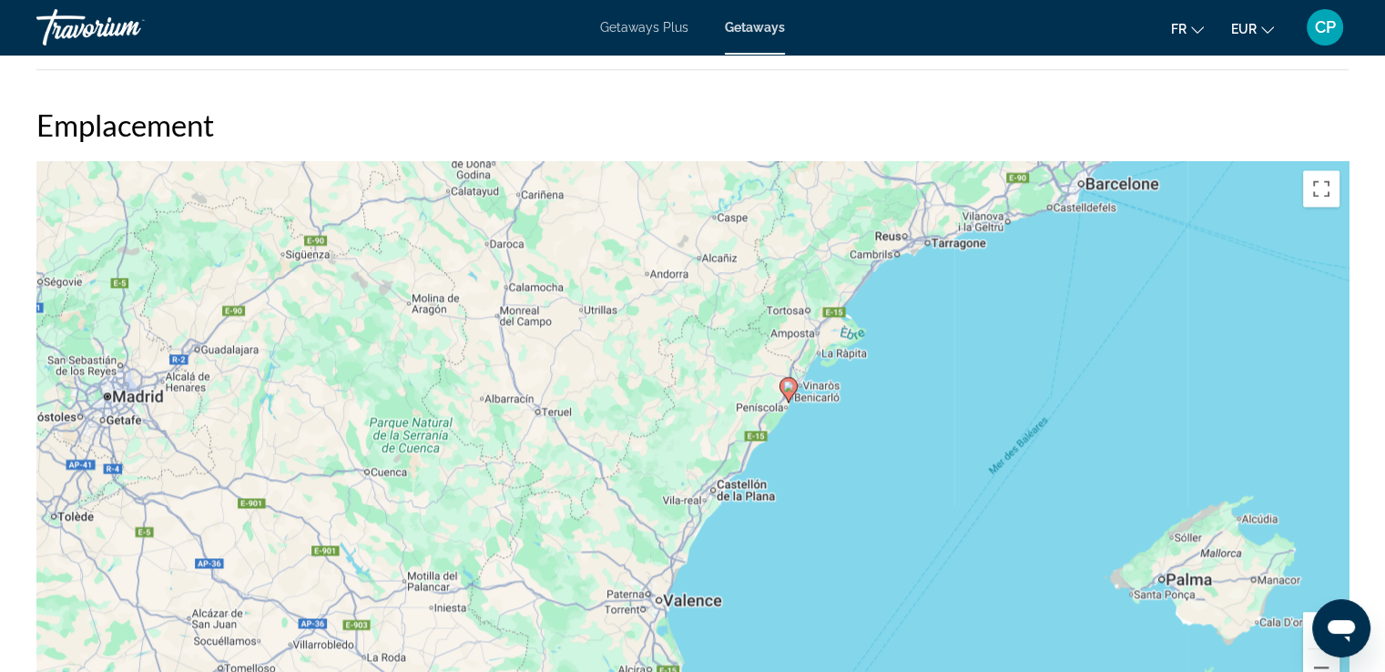
drag, startPoint x: 698, startPoint y: 288, endPoint x: 840, endPoint y: 204, distance: 164.1
click at [840, 204] on div "Pour activer le glissement avec le clavier, appuyez sur Alt+Entrée. Une fois ce…" at bounding box center [692, 434] width 1312 height 546
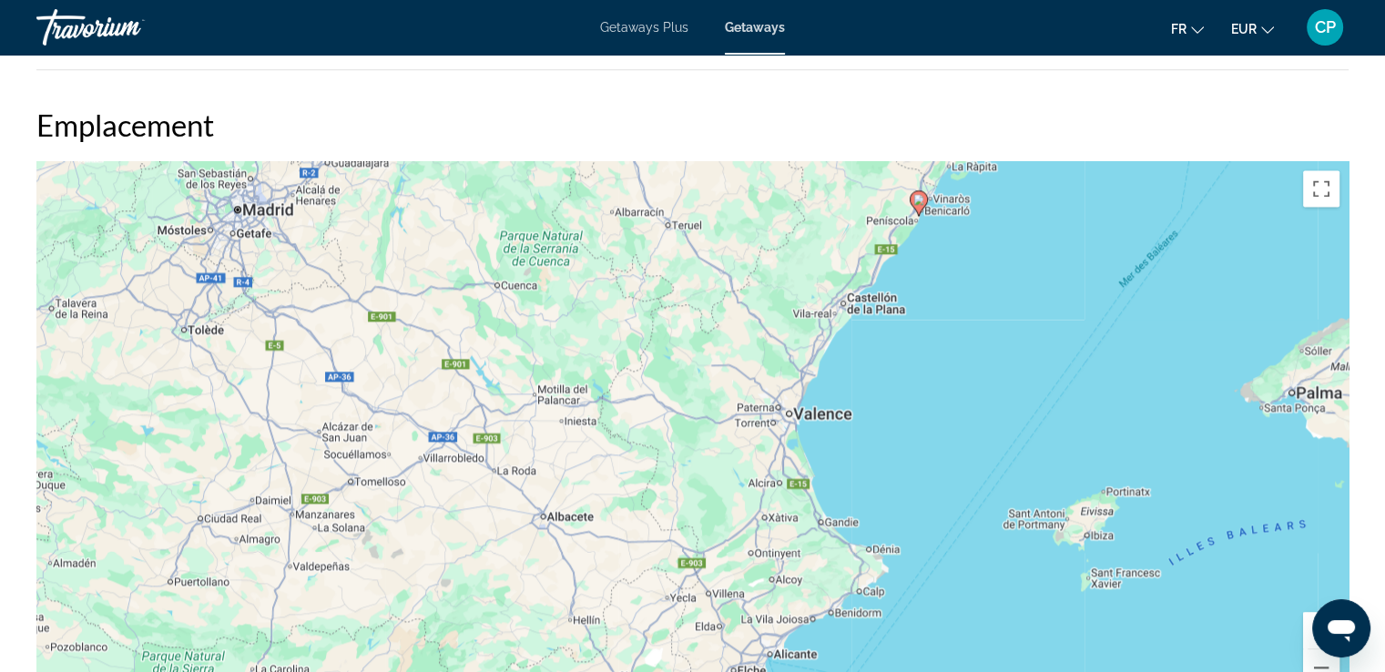
drag, startPoint x: 783, startPoint y: 266, endPoint x: 860, endPoint y: 130, distance: 156.2
click at [863, 132] on div "Emplacement ← Déplacement vers la gauche → Déplacement vers la droite ↑ Déplace…" at bounding box center [692, 407] width 1312 height 601
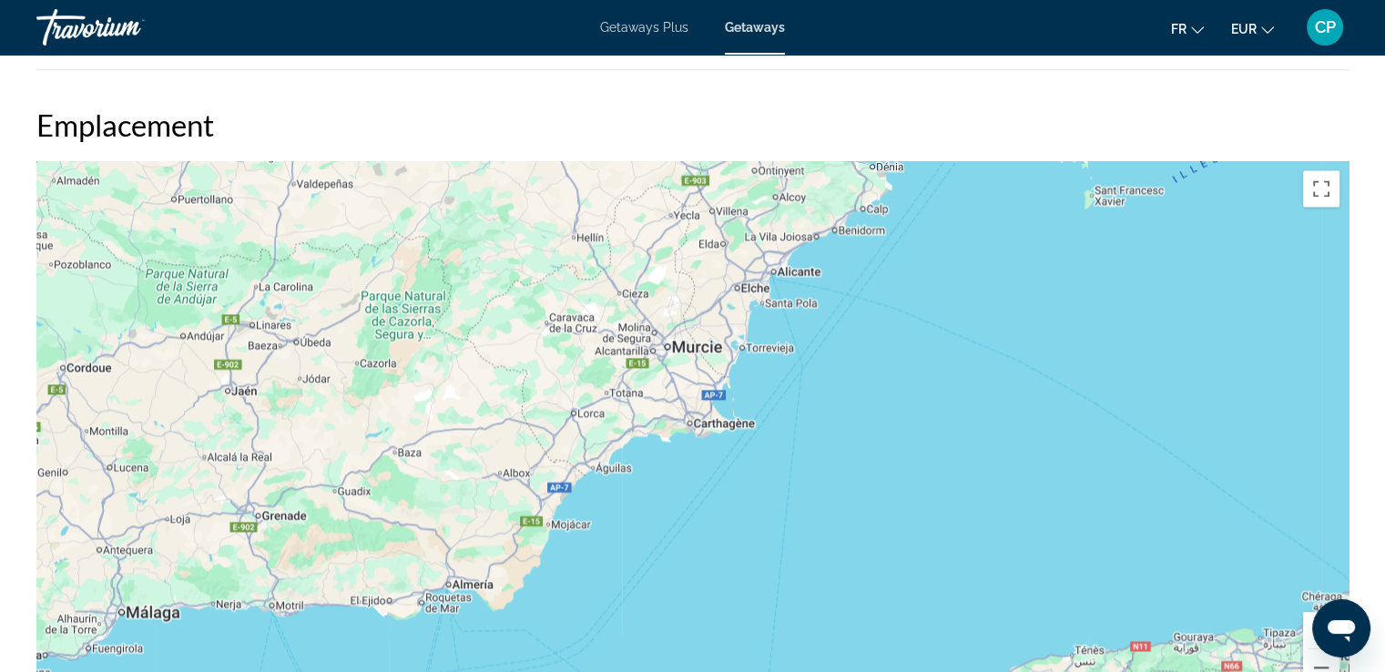
drag, startPoint x: 663, startPoint y: 586, endPoint x: 677, endPoint y: 226, distance: 360.8
click at [677, 226] on div "Pour activer le glissement avec le clavier, appuyez sur Alt+Entrée. Une fois ce…" at bounding box center [692, 434] width 1312 height 546
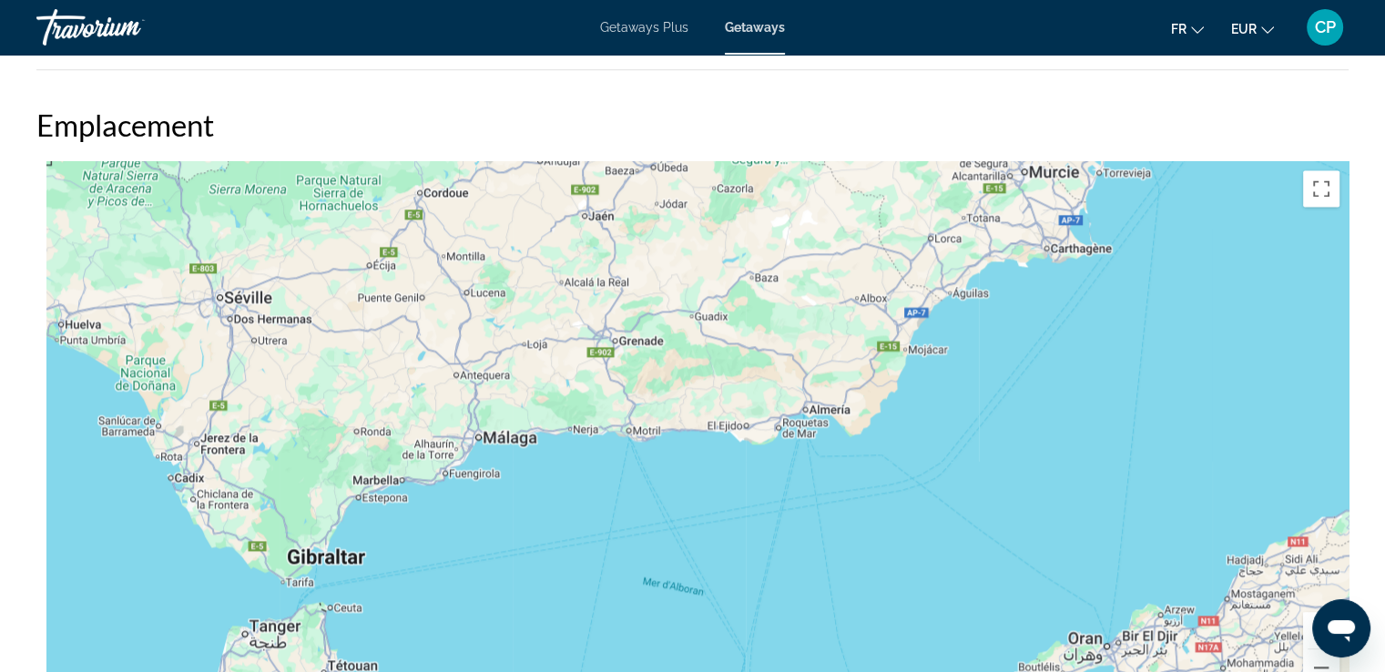
drag, startPoint x: 410, startPoint y: 453, endPoint x: 802, endPoint y: 259, distance: 437.8
click at [802, 259] on div "Main content" at bounding box center [692, 434] width 1312 height 546
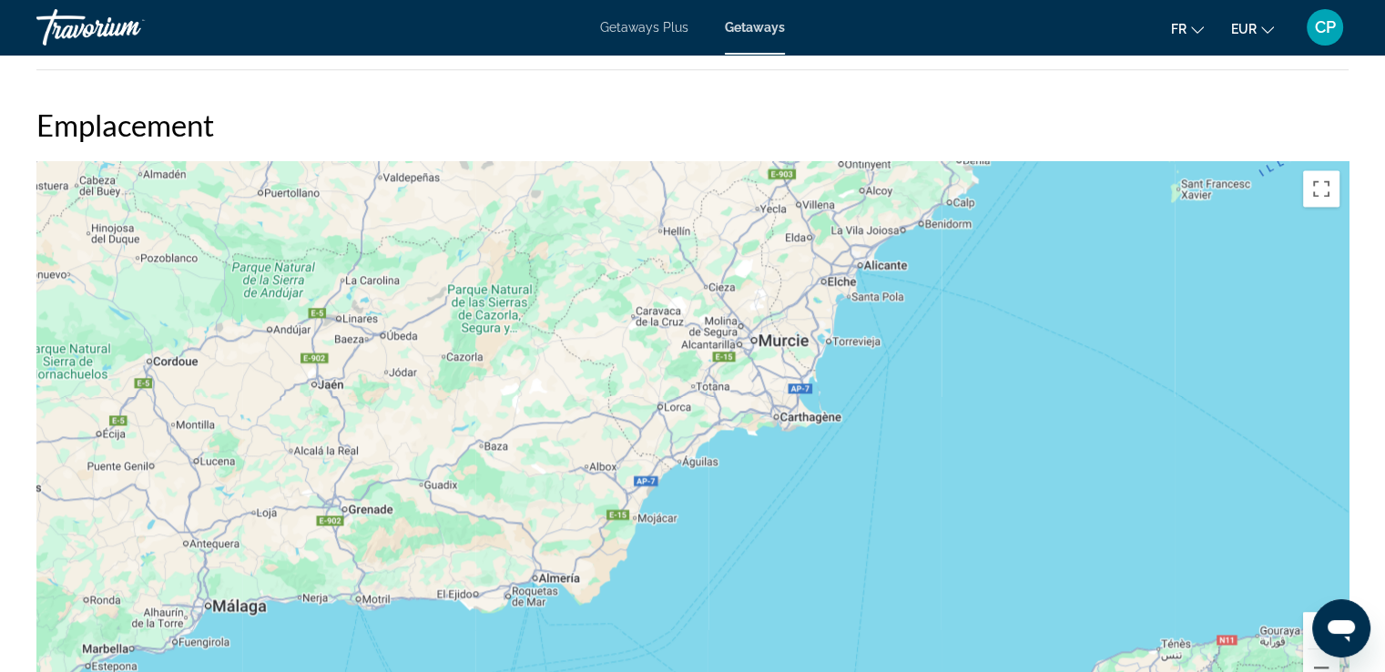
drag, startPoint x: 728, startPoint y: 300, endPoint x: 568, endPoint y: 400, distance: 188.2
click at [379, 518] on div "Main content" at bounding box center [692, 434] width 1312 height 546
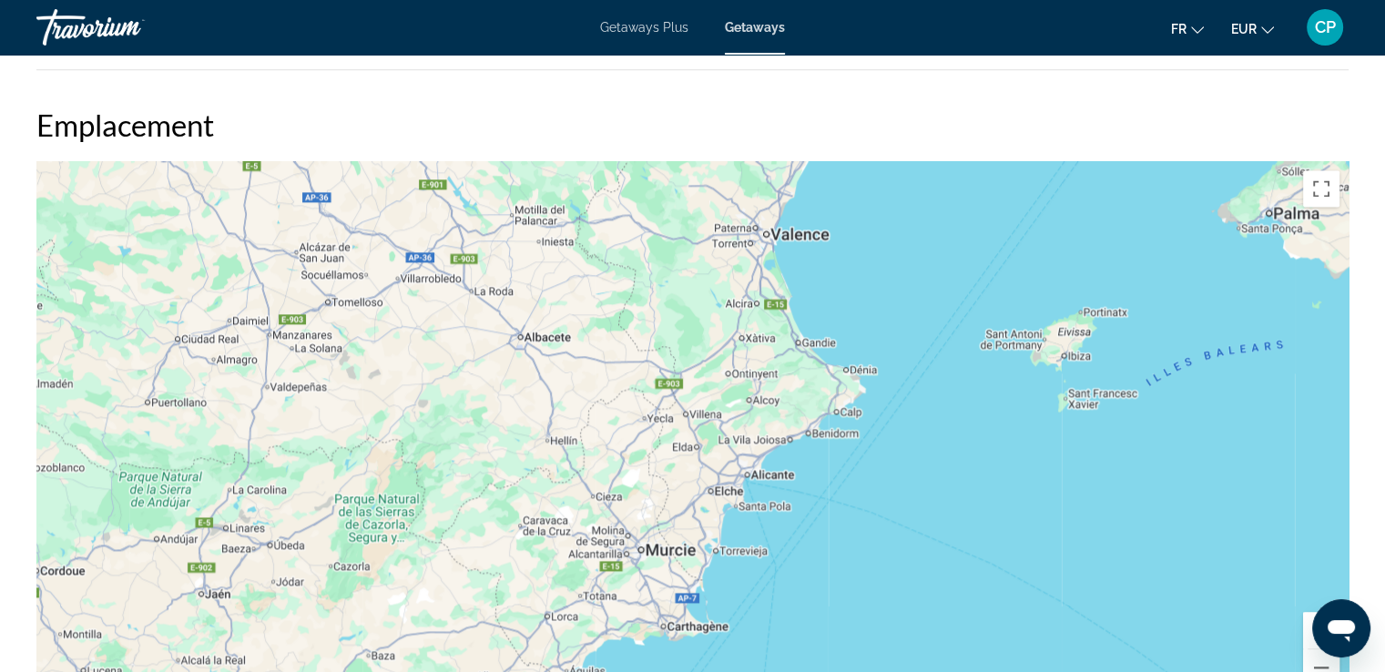
drag, startPoint x: 714, startPoint y: 234, endPoint x: 518, endPoint y: 575, distance: 393.6
click at [518, 575] on div "Main content" at bounding box center [692, 434] width 1312 height 546
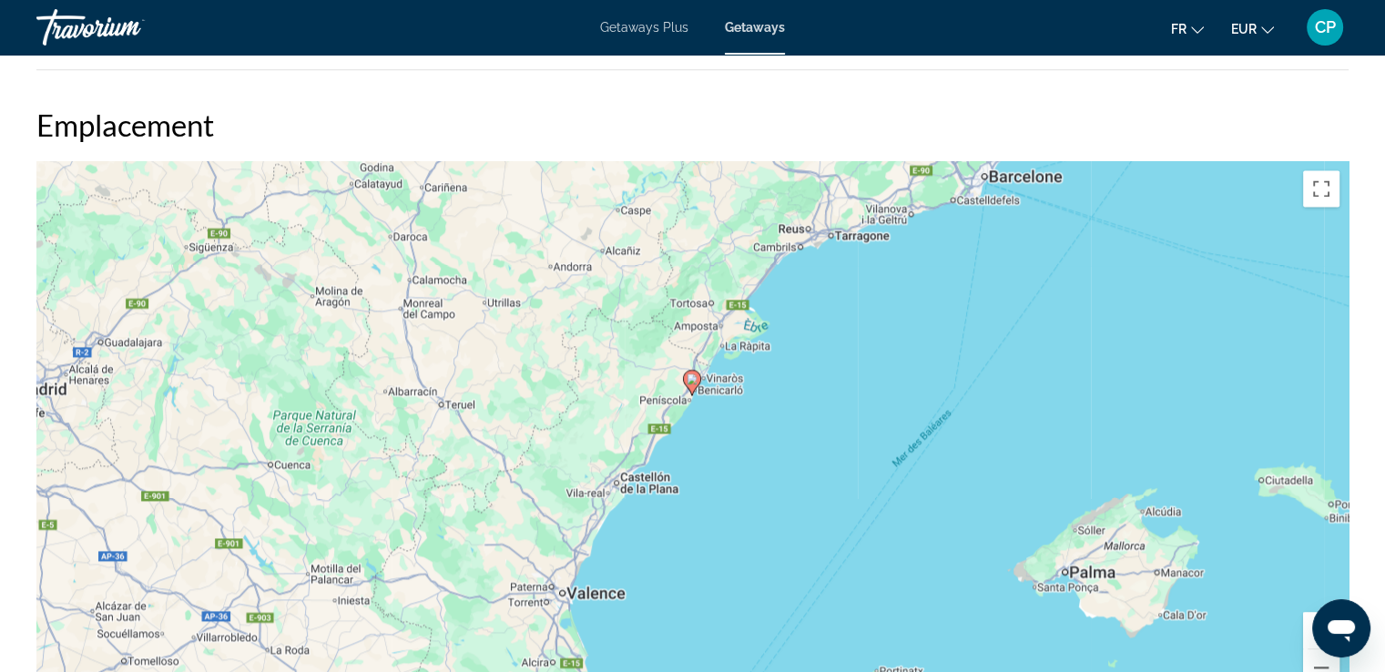
drag, startPoint x: 634, startPoint y: 284, endPoint x: 546, endPoint y: 510, distance: 242.1
click at [547, 507] on div "Pour activer le glissement avec le clavier, appuyez sur Alt+Entrée. Une fois ce…" at bounding box center [692, 434] width 1312 height 546
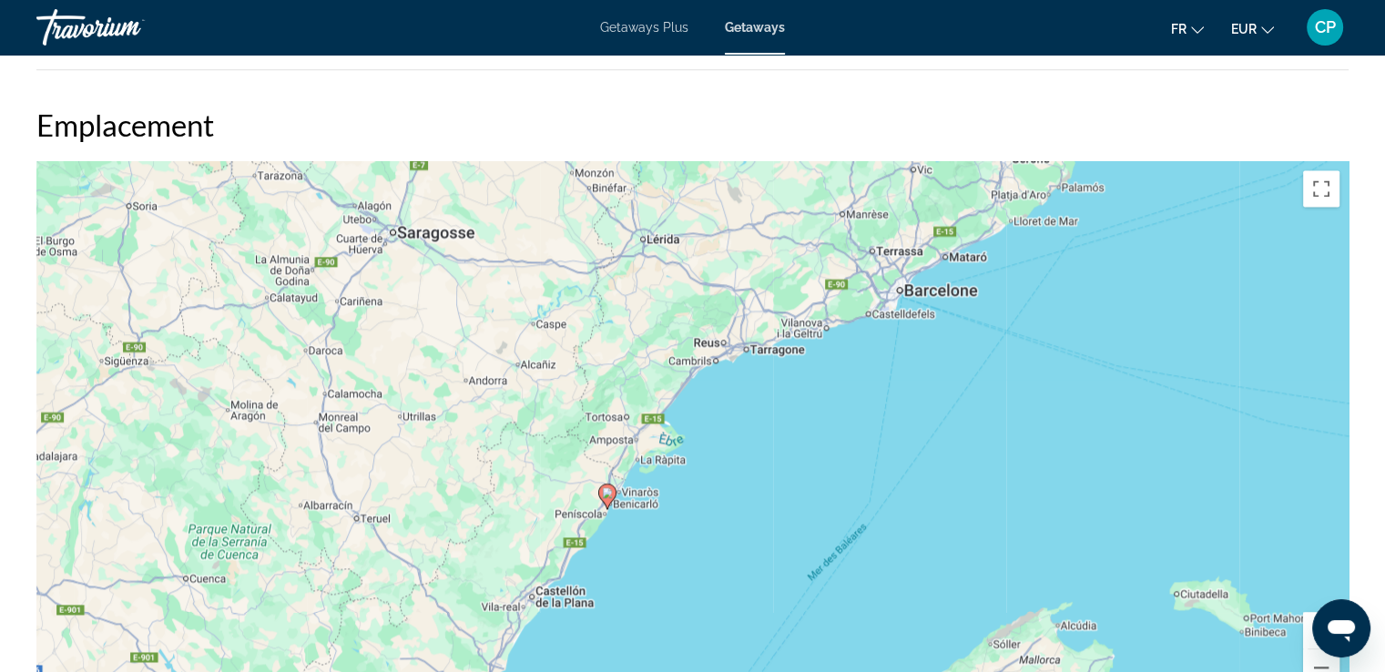
drag, startPoint x: 619, startPoint y: 352, endPoint x: 557, endPoint y: 442, distance: 108.6
click at [557, 442] on div "Pour activer le glissement avec le clavier, appuyez sur Alt+Entrée. Une fois ce…" at bounding box center [692, 434] width 1312 height 546
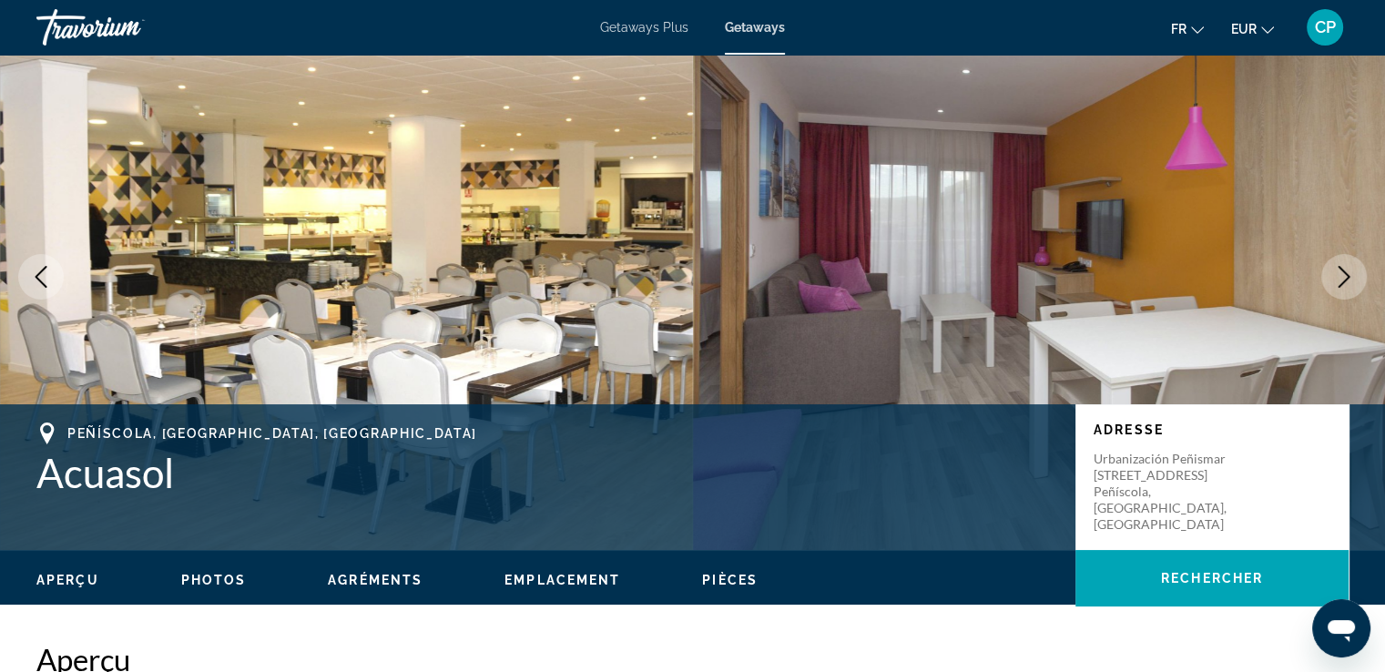
scroll to position [0, 0]
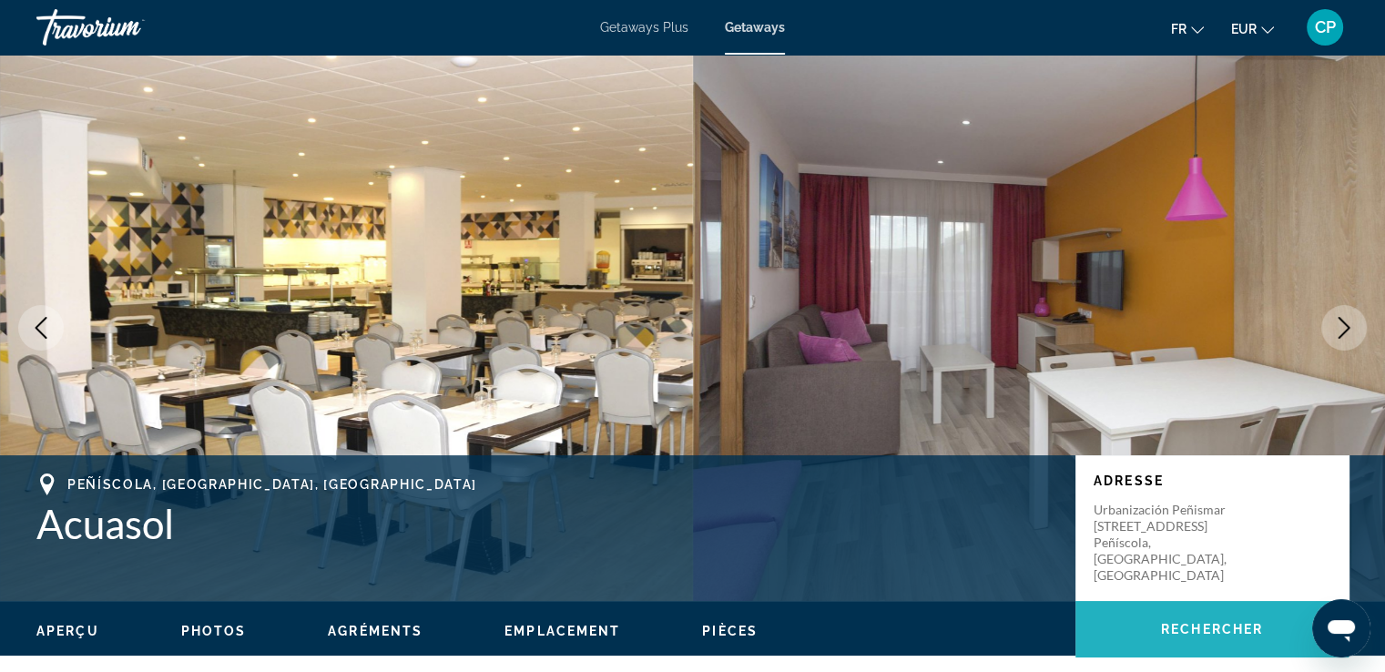
click at [1210, 626] on span "Rechercher" at bounding box center [1212, 629] width 102 height 15
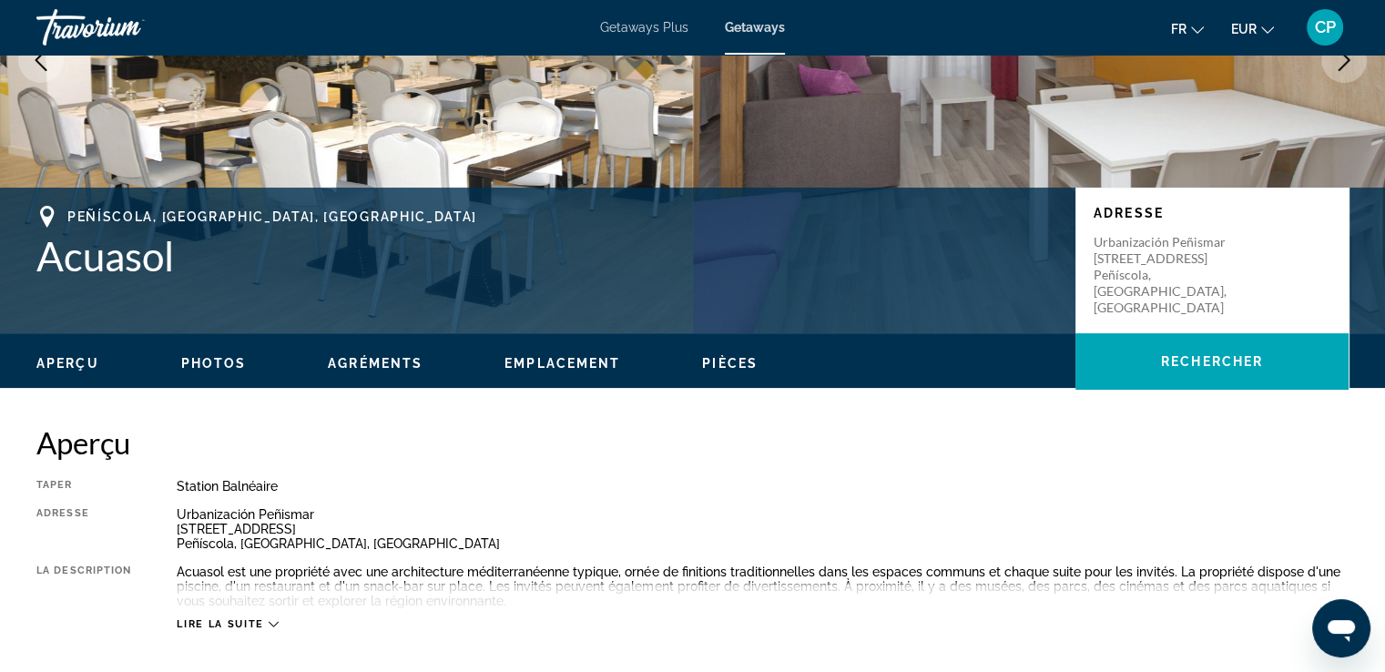
scroll to position [510, 0]
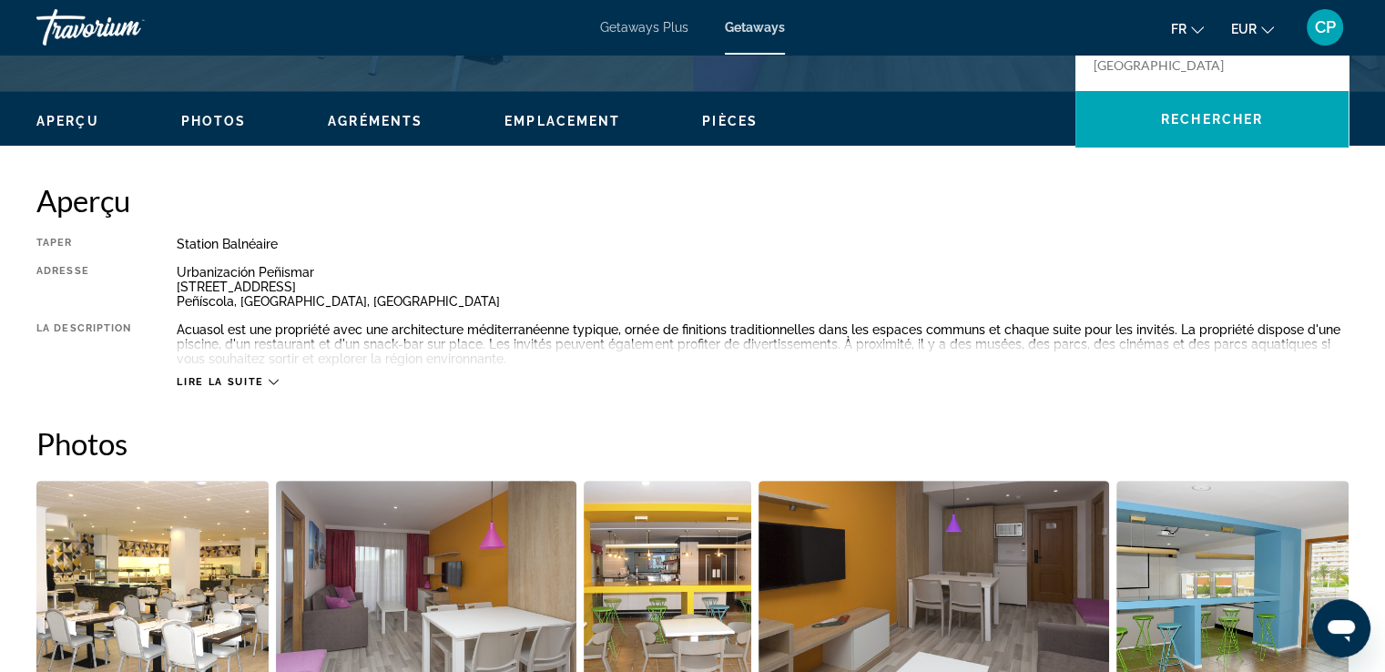
click at [225, 382] on span "Lire la suite" at bounding box center [220, 382] width 87 height 12
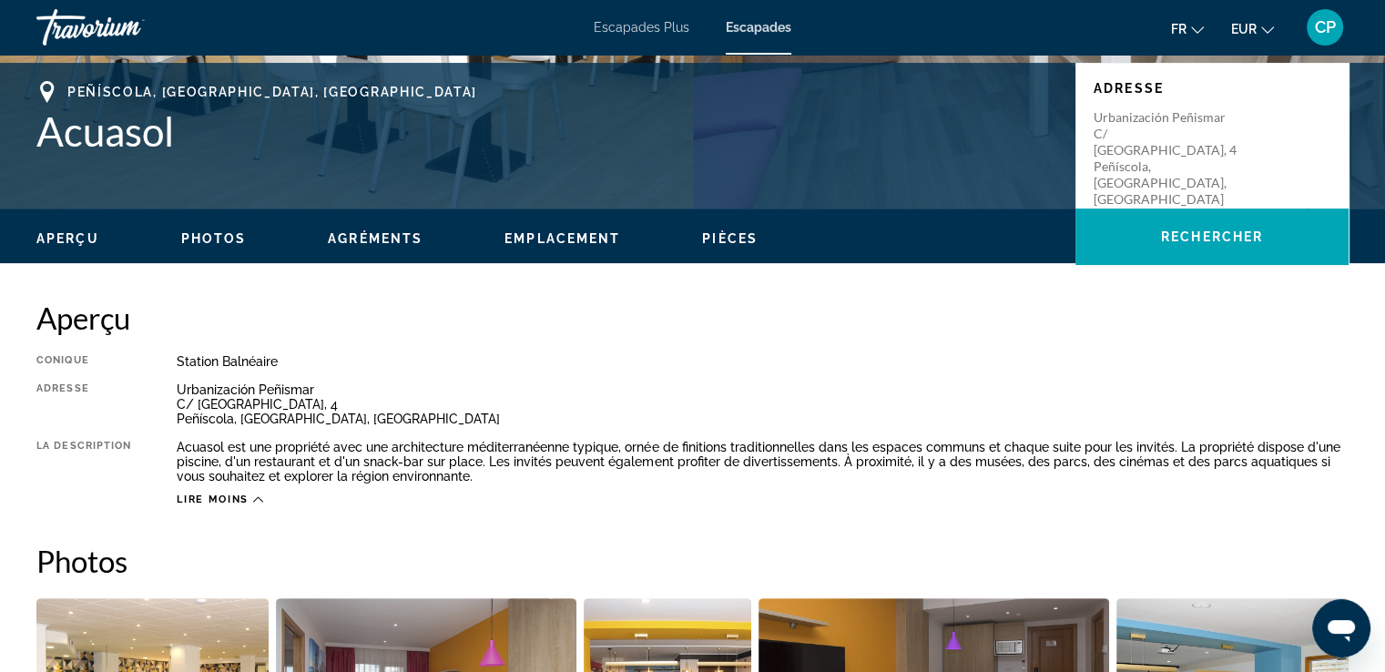
scroll to position [390, 0]
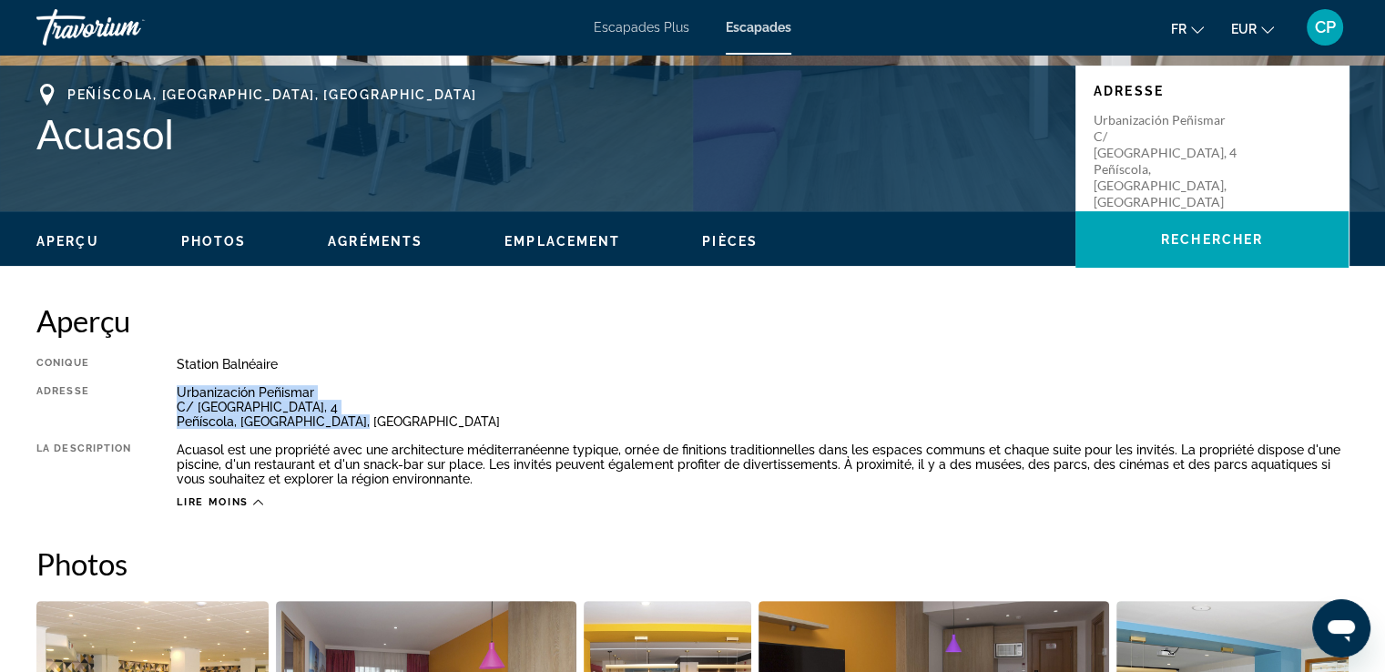
drag, startPoint x: 177, startPoint y: 389, endPoint x: 375, endPoint y: 431, distance: 202.9
click at [375, 431] on div "Conique Station balnéaire Tout inclus Pas tout compris Adresse [STREET_ADDRESS]…" at bounding box center [692, 433] width 1312 height 152
copy div "Urbanización Peñismar [STREET_ADDRESS]"
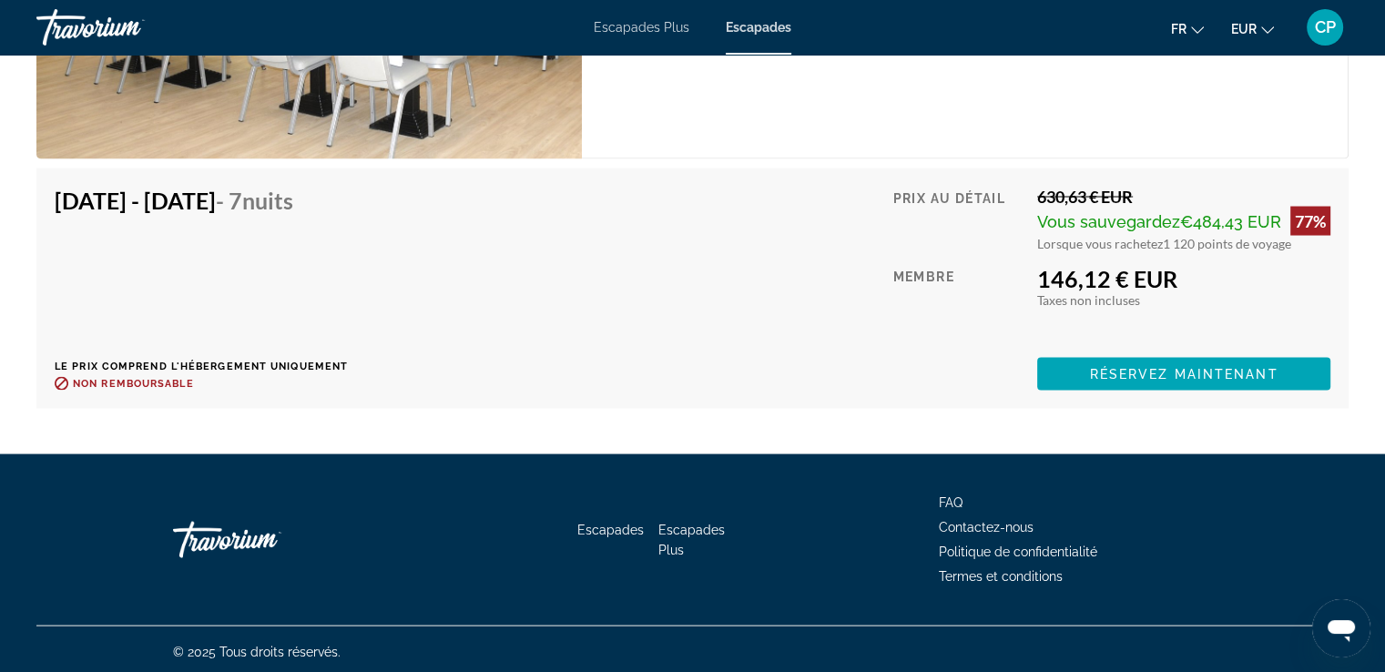
scroll to position [3489, 0]
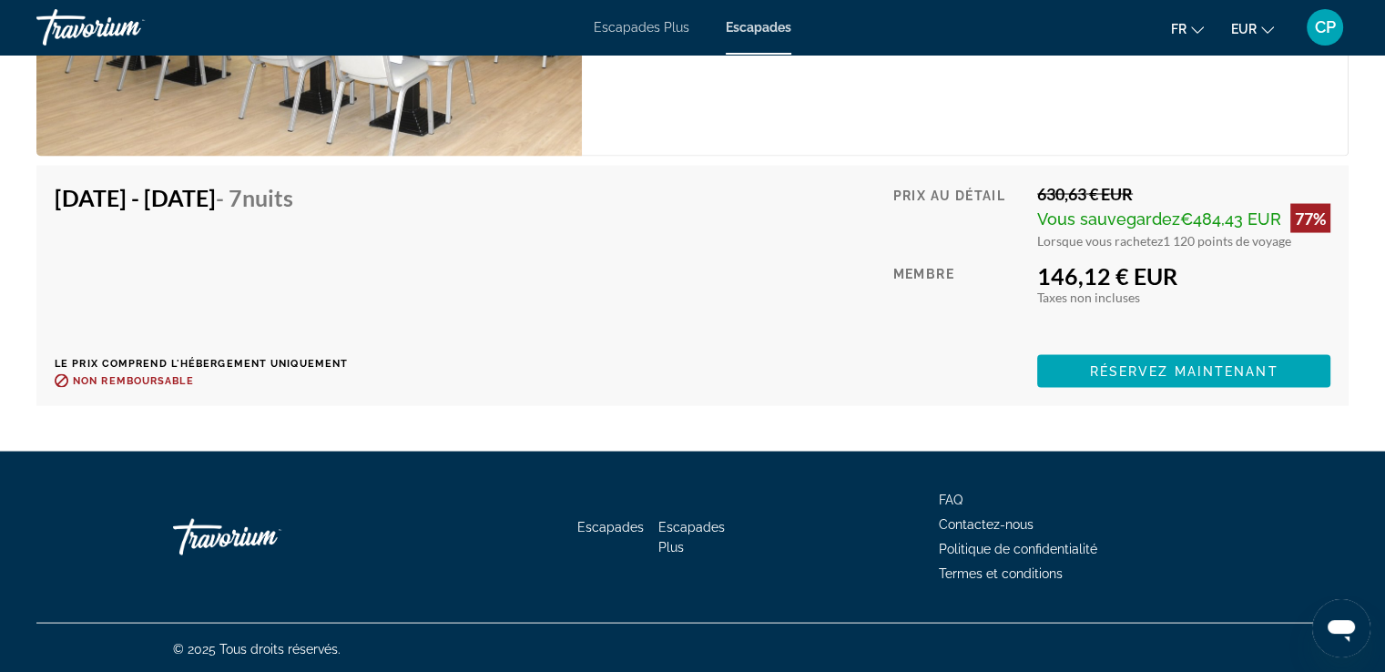
click at [1345, 627] on icon "Ouvrir la fenêtre de messagerie" at bounding box center [1341, 631] width 27 height 22
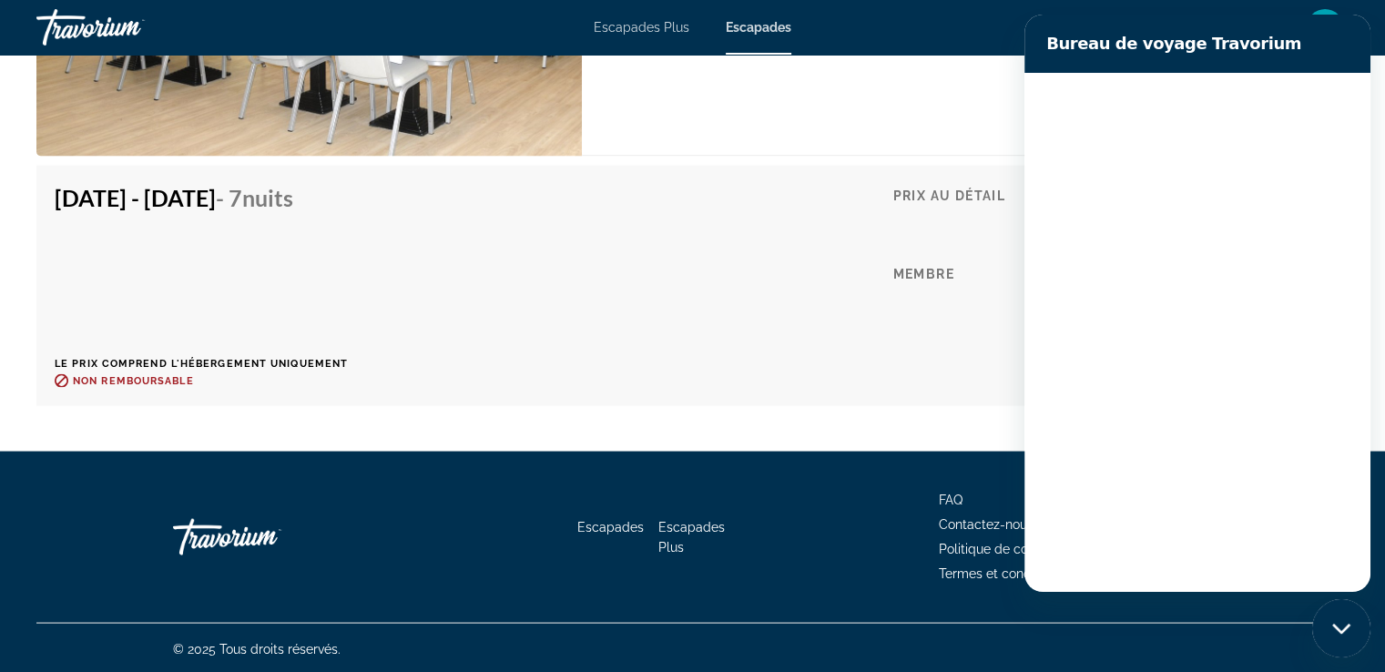
scroll to position [0, 0]
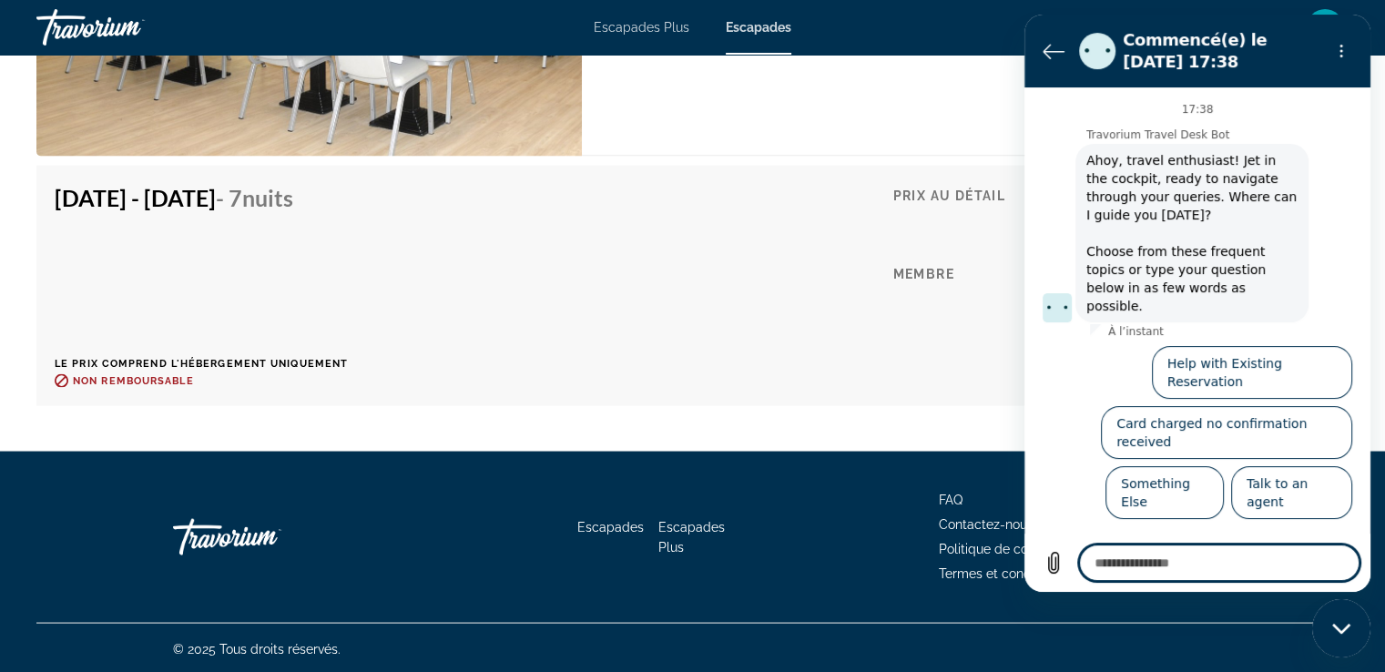
click at [1155, 565] on textarea at bounding box center [1219, 563] width 280 height 36
type textarea "*"
type textarea "**"
type textarea "*"
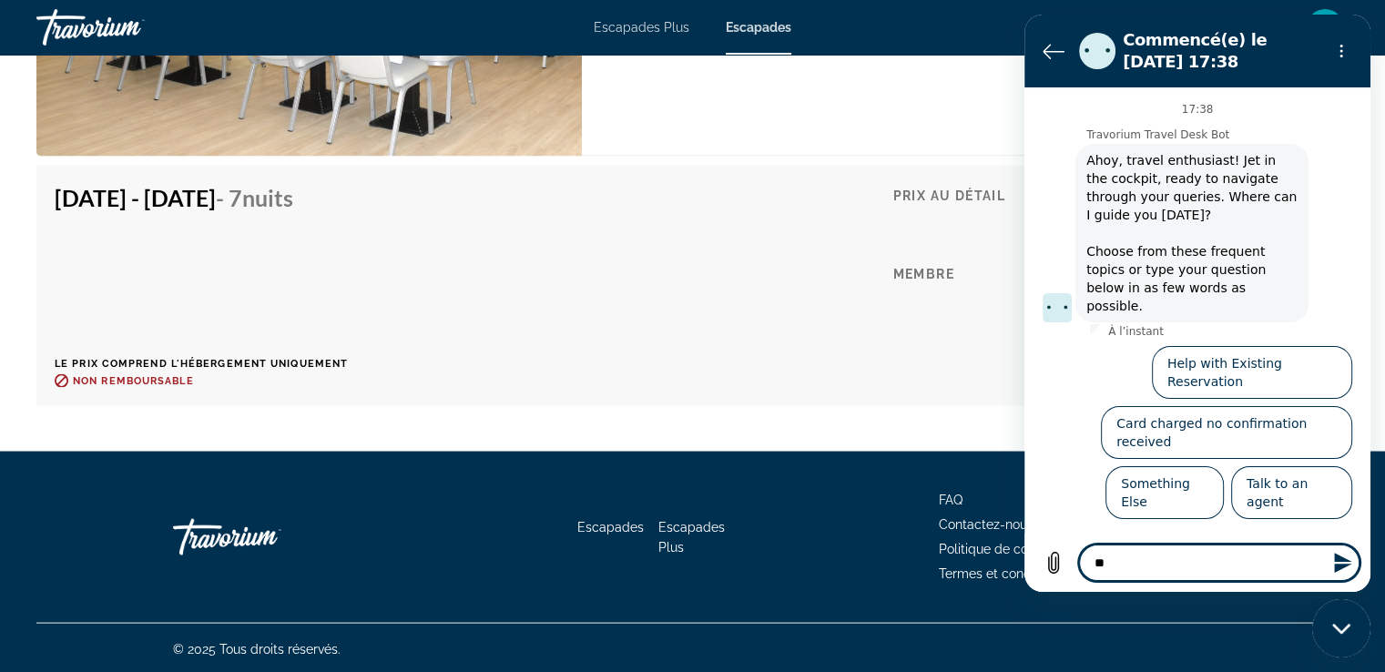
type textarea "**"
type textarea "*"
type textarea "****"
type textarea "*"
type textarea "*****"
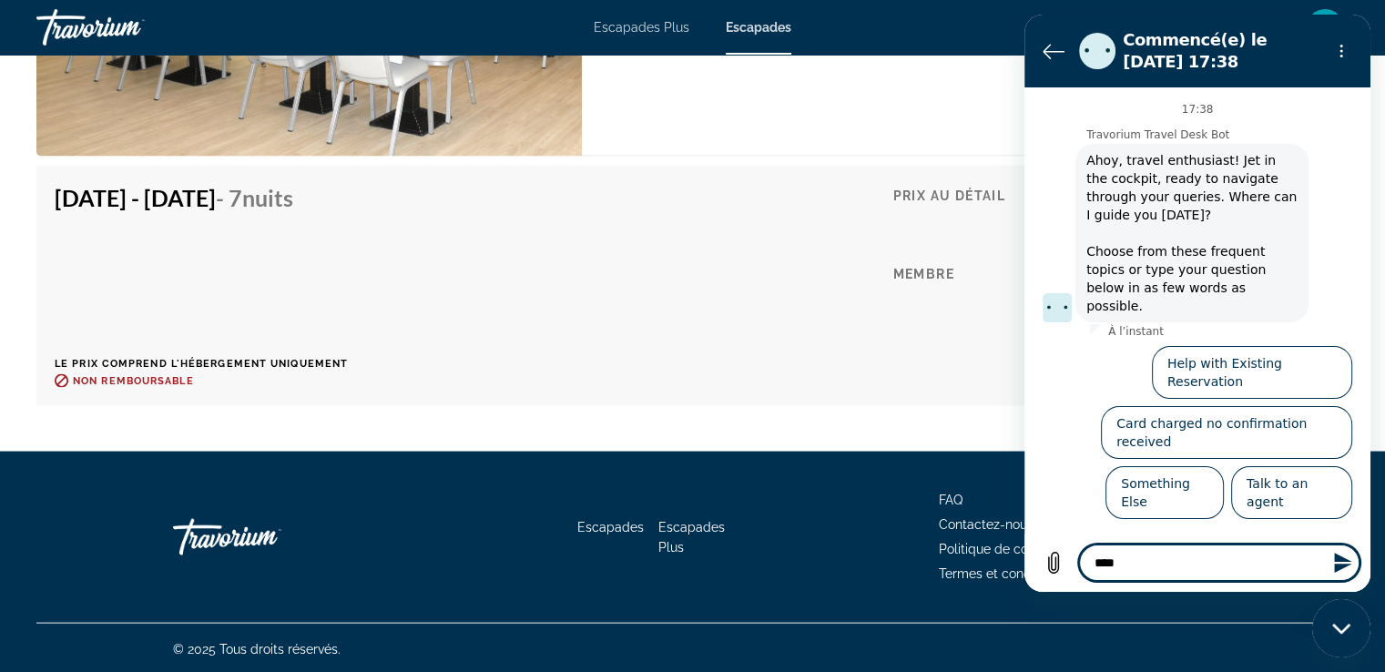
type textarea "*"
type textarea "******"
type textarea "*"
type textarea "*******"
type textarea "*"
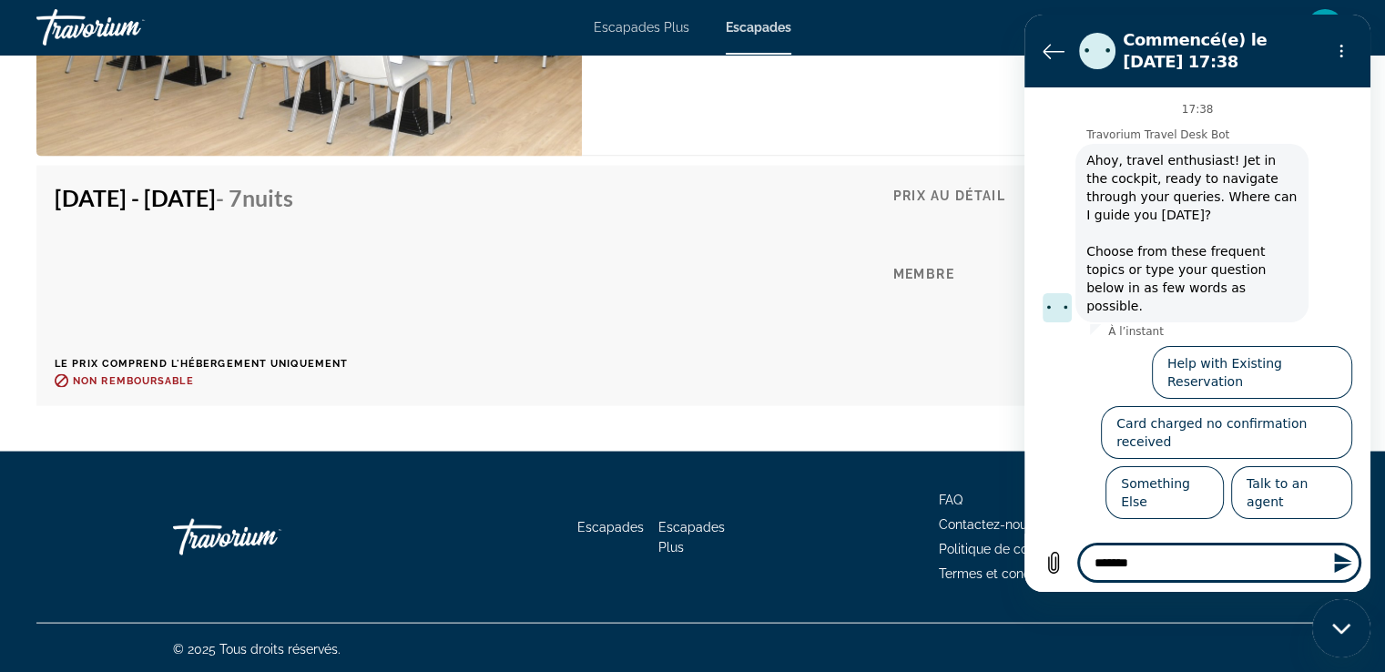
type textarea "********"
type textarea "*"
type textarea "*********"
type textarea "*"
type textarea "**********"
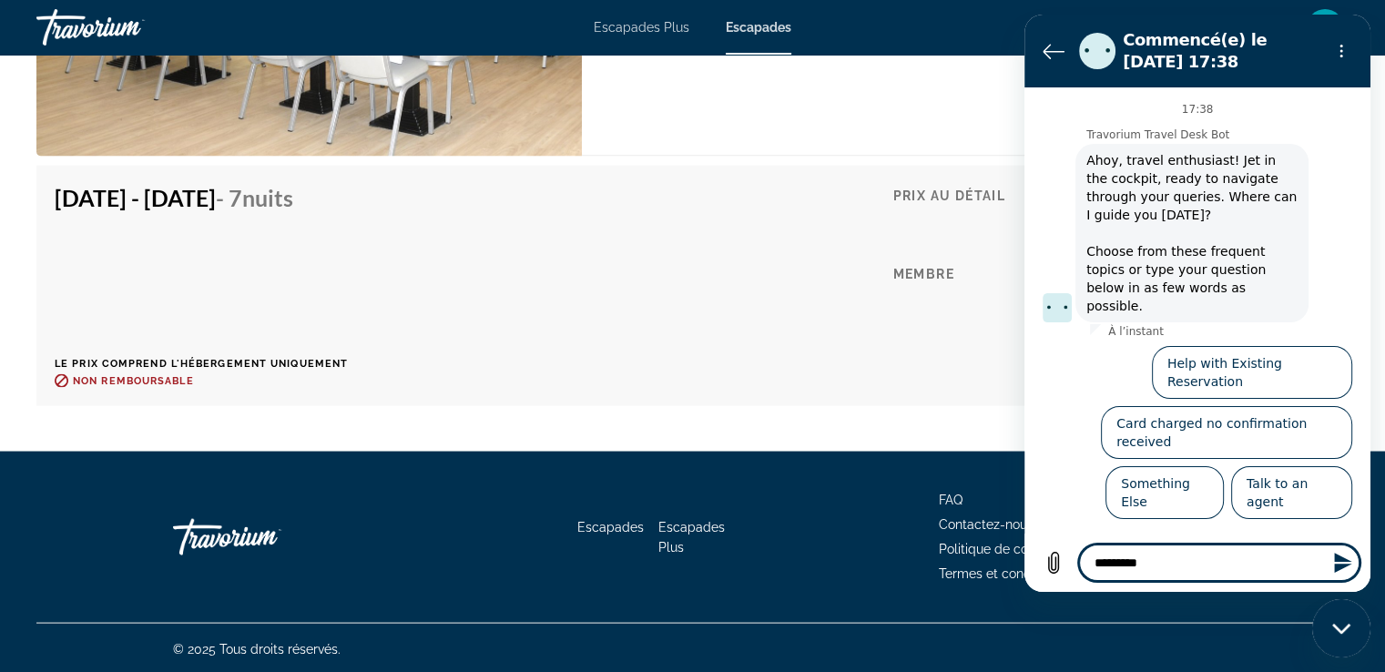
type textarea "*"
type textarea "**********"
type textarea "*"
type textarea "**********"
type textarea "*"
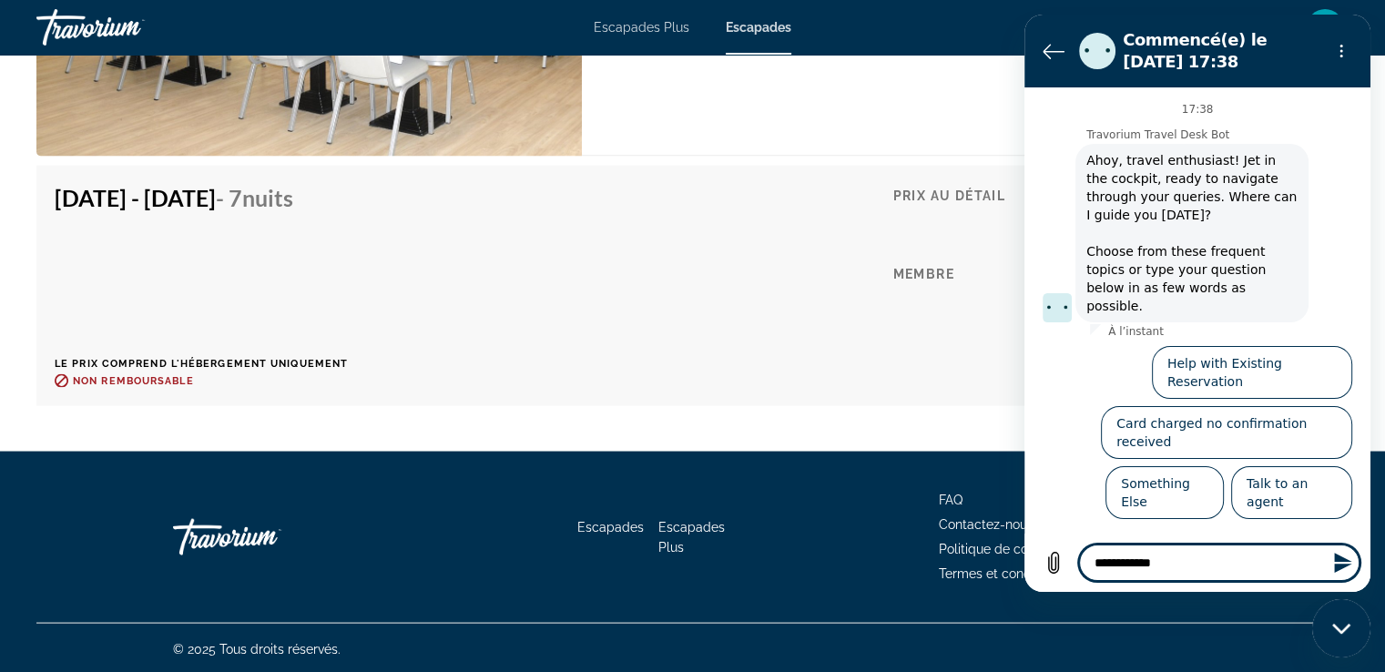
type textarea "**********"
type textarea "*"
type textarea "**********"
type textarea "*"
type textarea "**********"
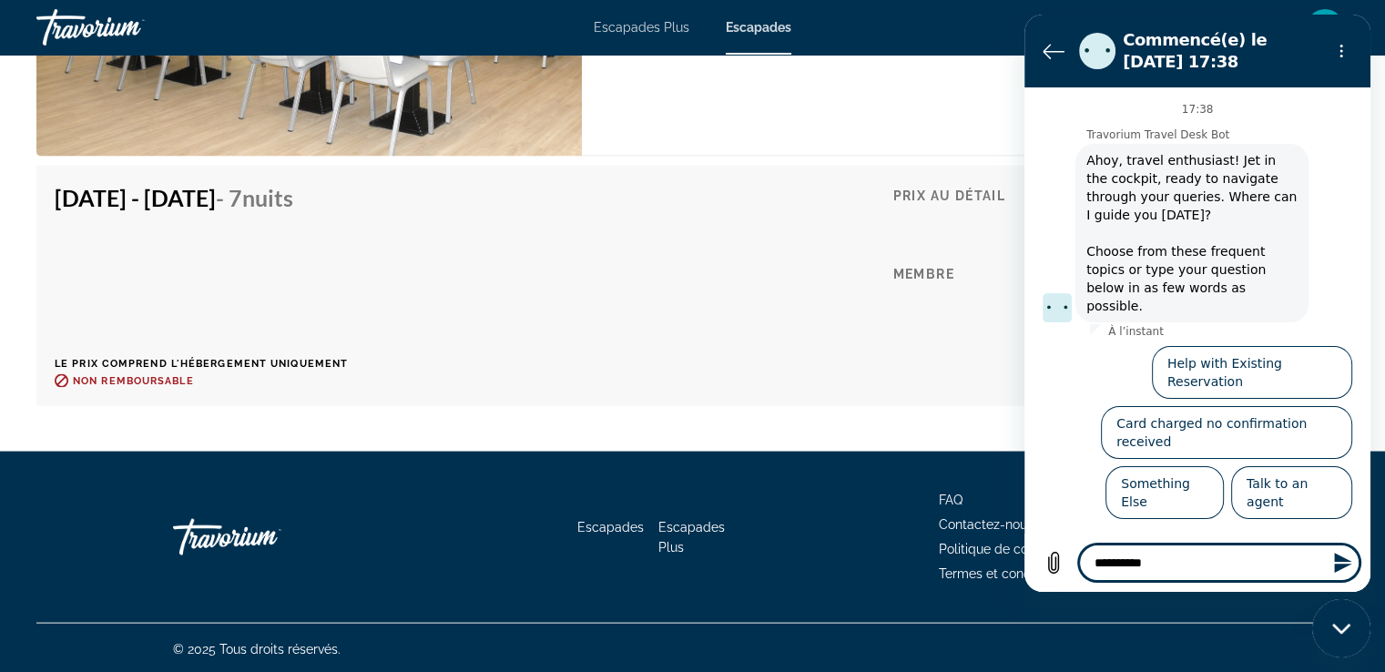
type textarea "*"
type textarea "**********"
type textarea "*"
type textarea "**********"
type textarea "*"
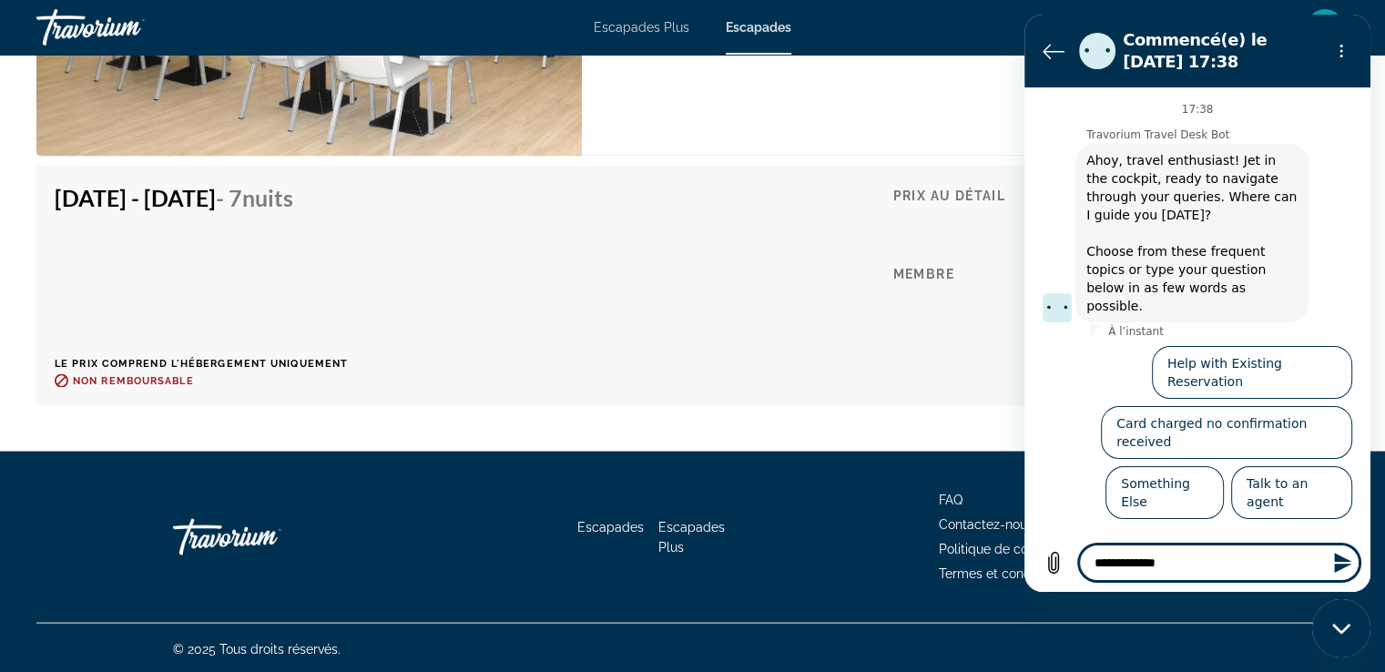
type textarea "**********"
type textarea "*"
type textarea "**********"
type textarea "*"
type textarea "**********"
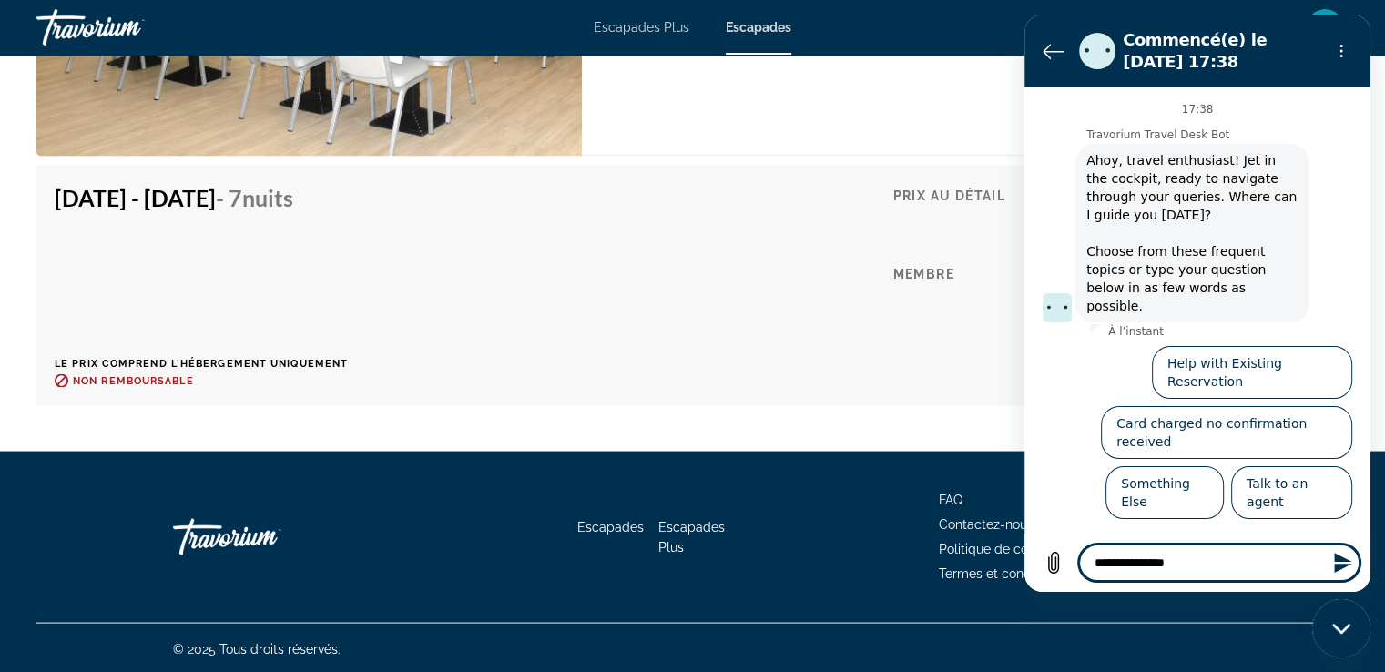
type textarea "*"
type textarea "**********"
type textarea "*"
type textarea "**********"
type textarea "*"
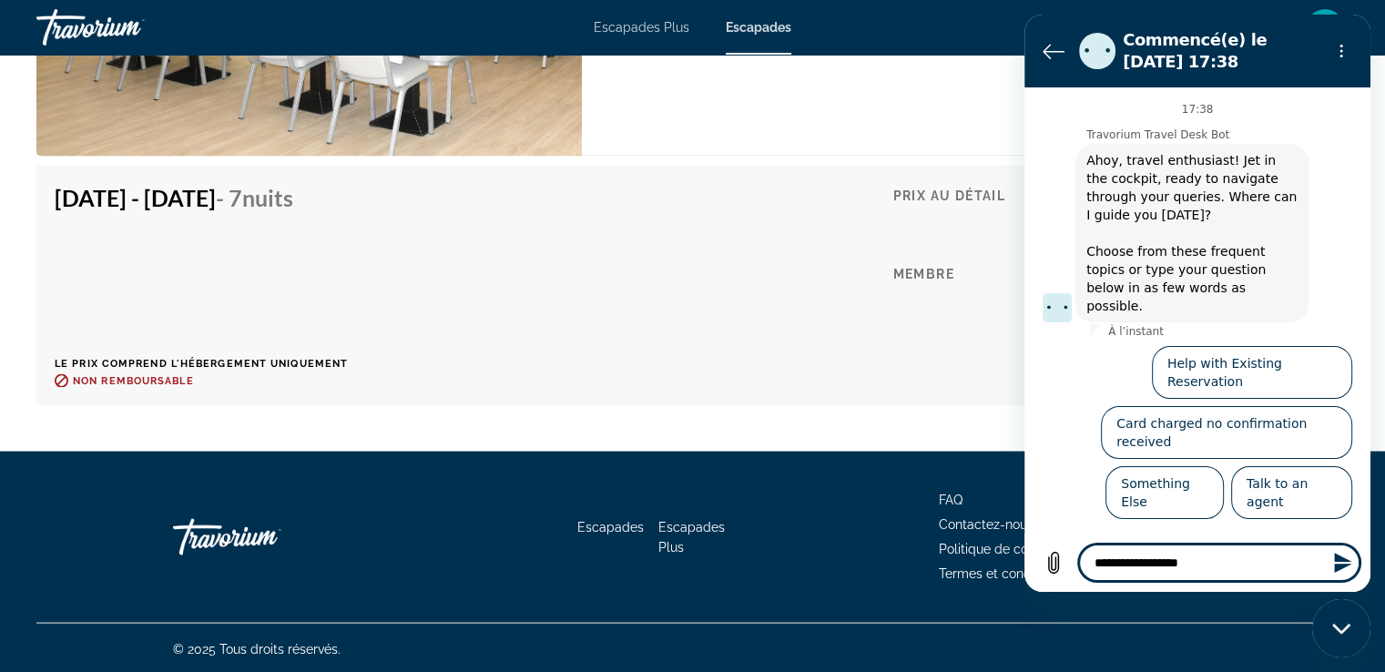
type textarea "**********"
type textarea "*"
type textarea "**********"
type textarea "*"
type textarea "**********"
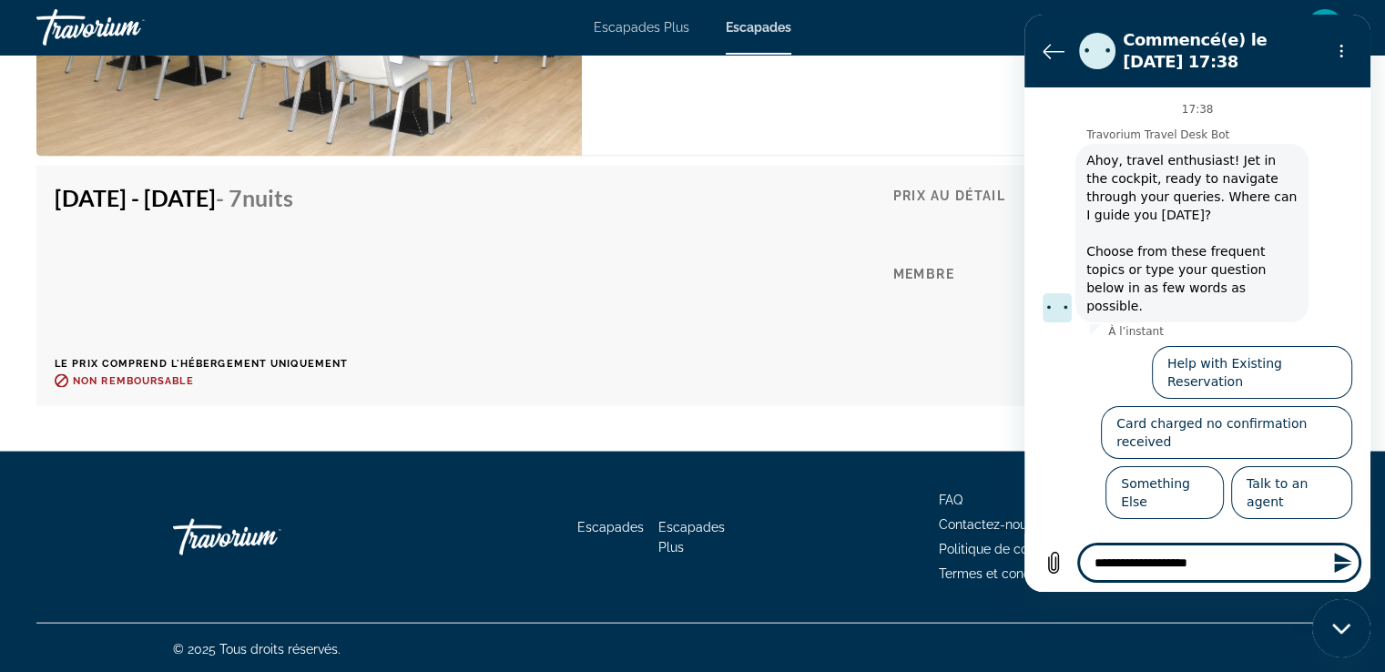
type textarea "*"
type textarea "**********"
type textarea "*"
type textarea "**********"
type textarea "*"
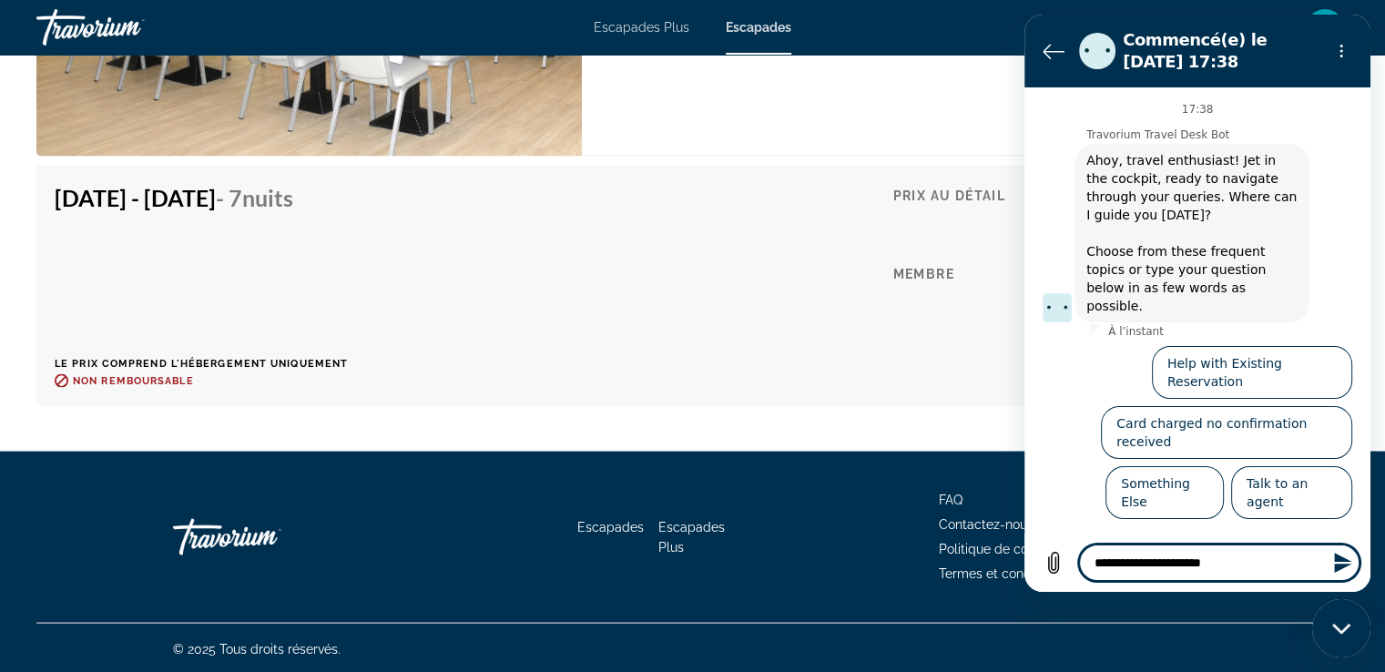
type textarea "**********"
type textarea "*"
type textarea "**********"
type textarea "*"
type textarea "**********"
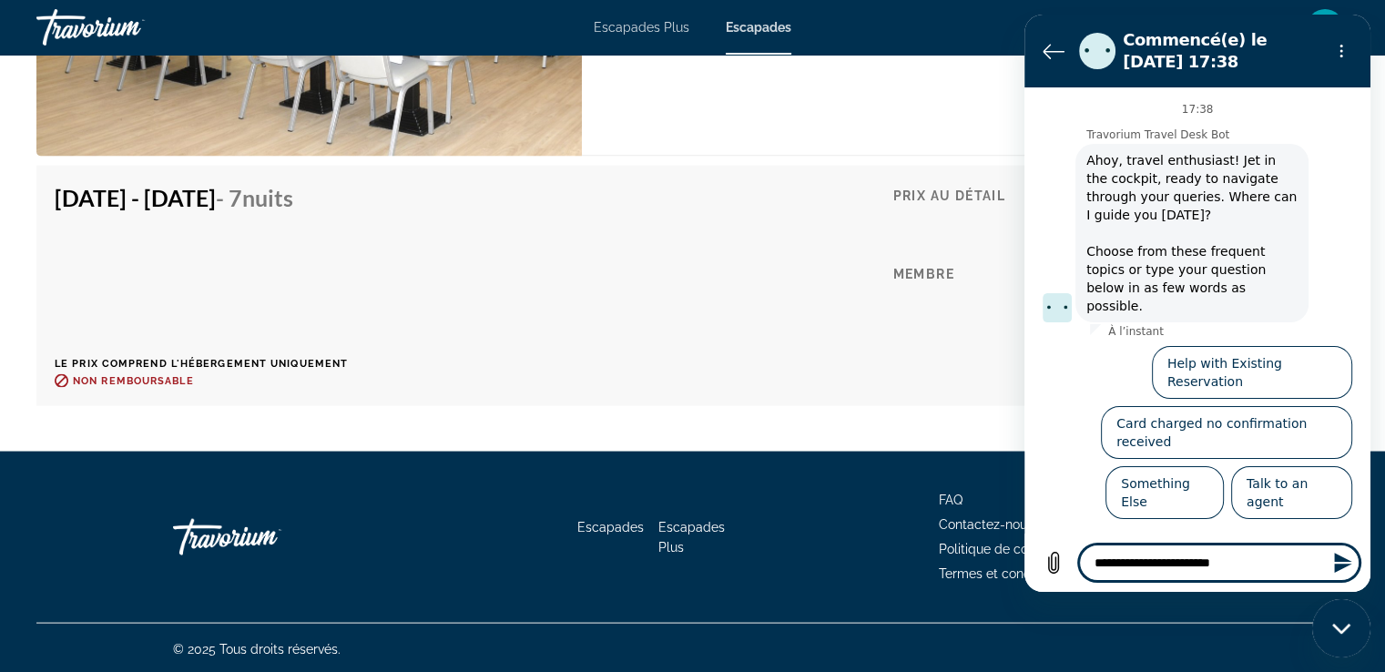
type textarea "*"
type textarea "**********"
type textarea "*"
type textarea "**********"
type textarea "*"
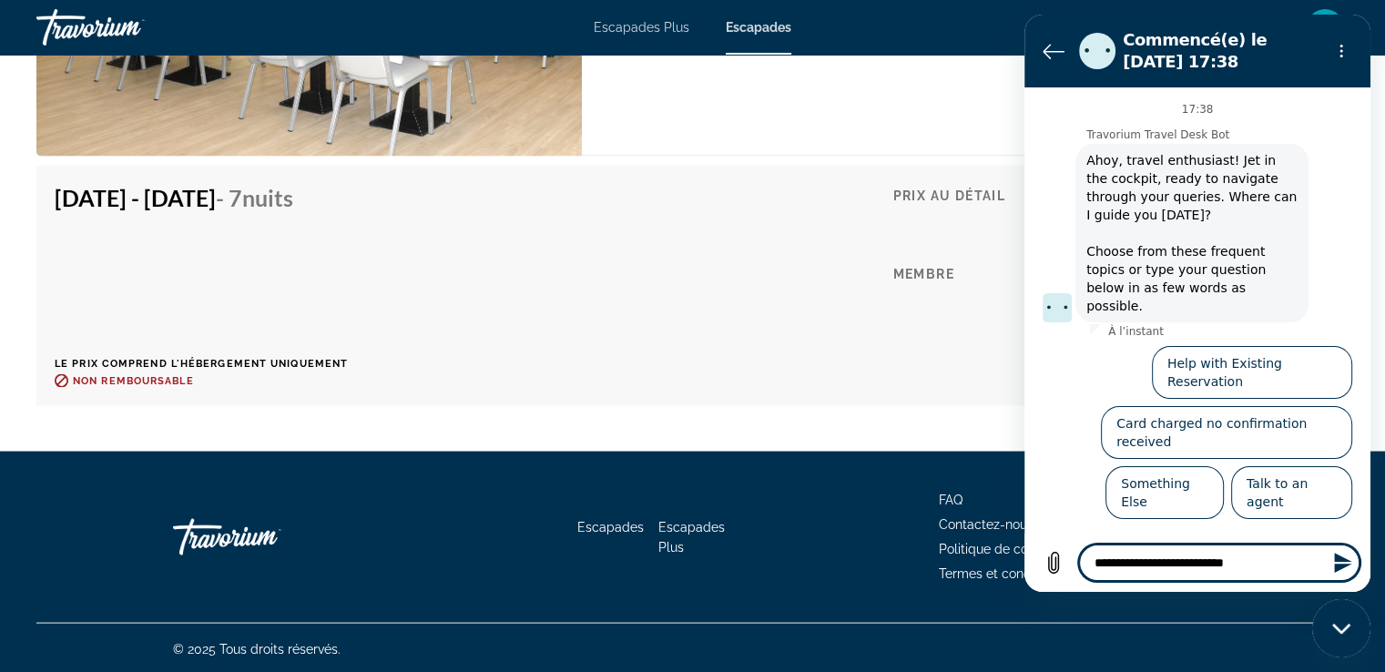
type textarea "**********"
type textarea "*"
type textarea "**********"
type textarea "*"
type textarea "**********"
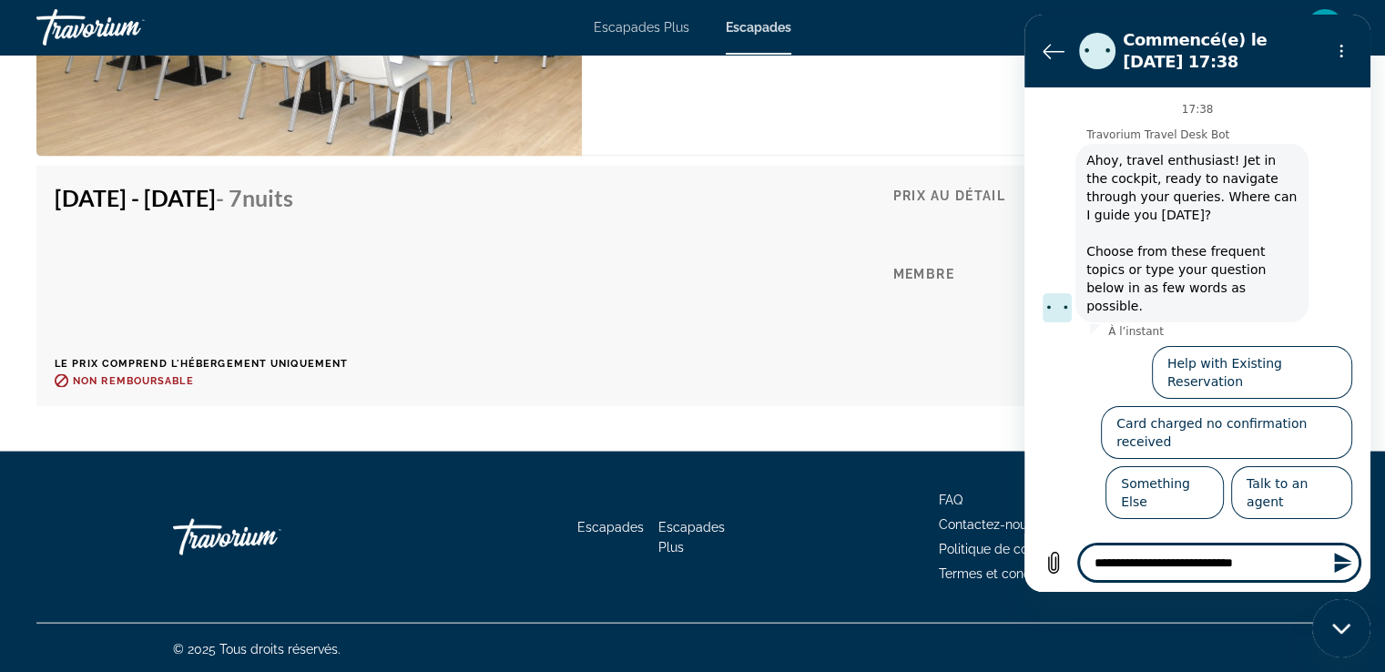
type textarea "*"
type textarea "**********"
type textarea "*"
type textarea "**********"
type textarea "*"
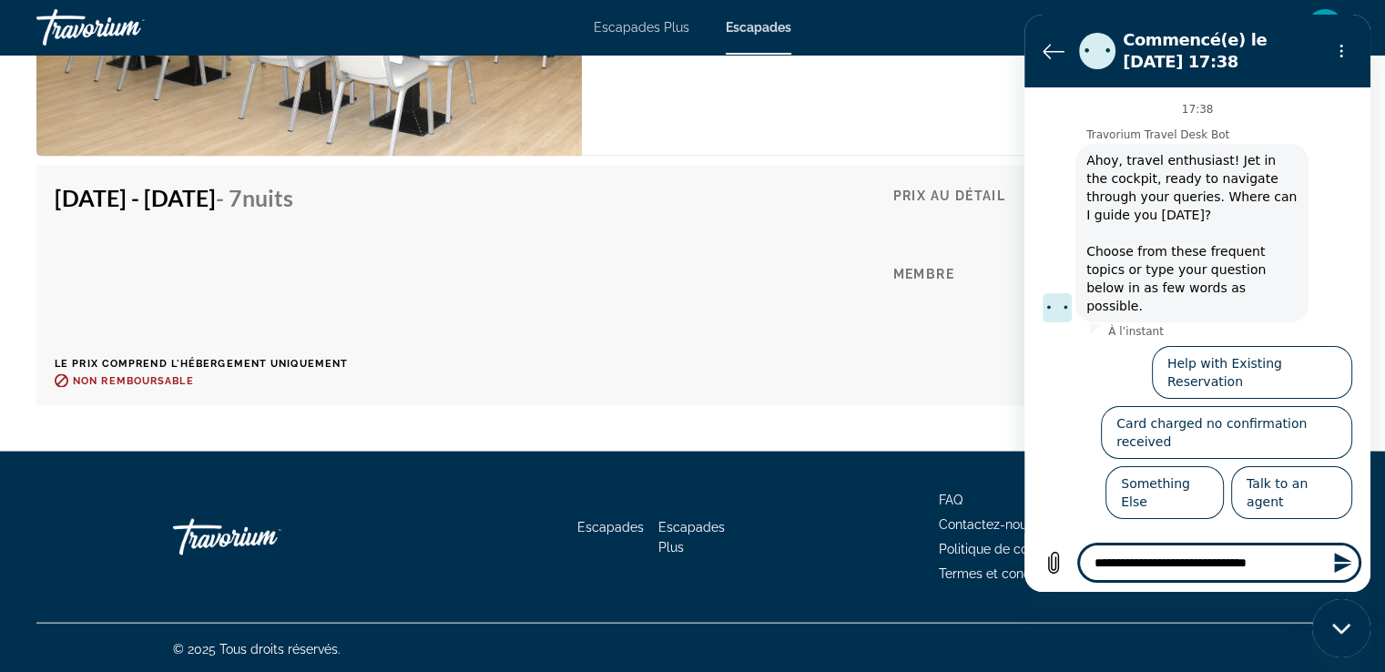
type textarea "**********"
type textarea "*"
type textarea "**********"
type textarea "*"
type textarea "**********"
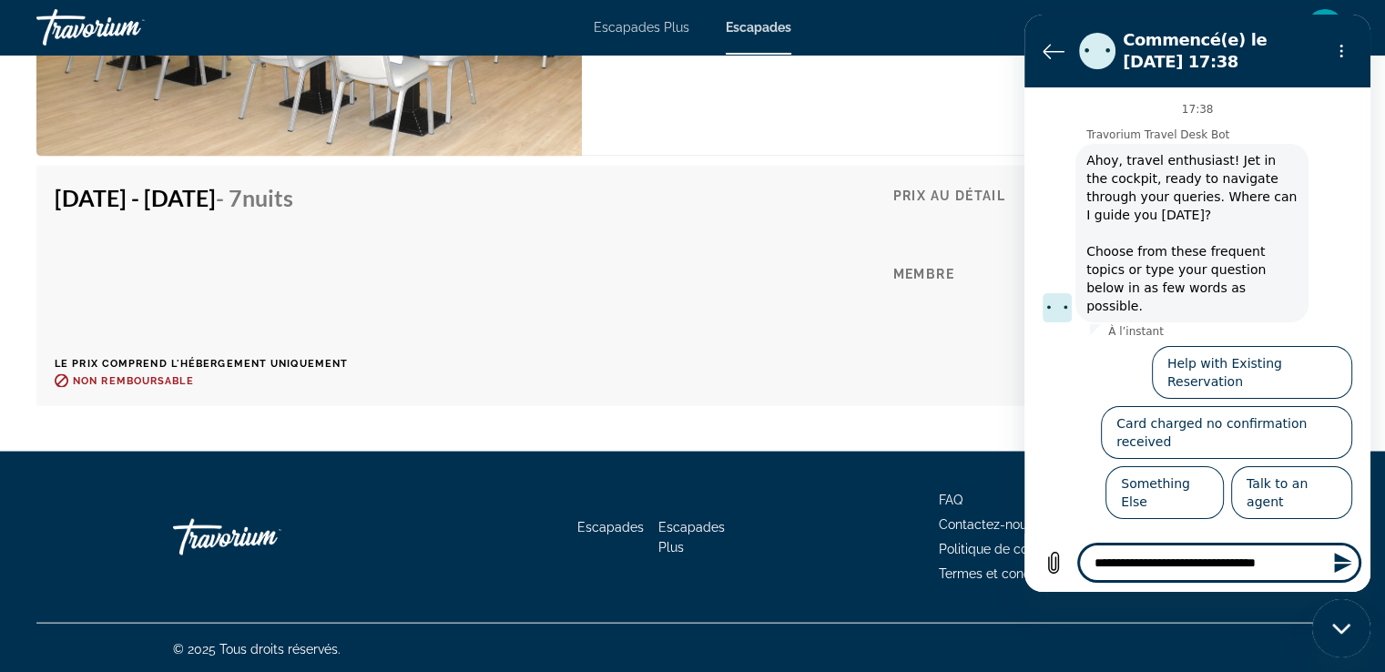
type textarea "*"
type textarea "**********"
type textarea "*"
type textarea "**********"
type textarea "*"
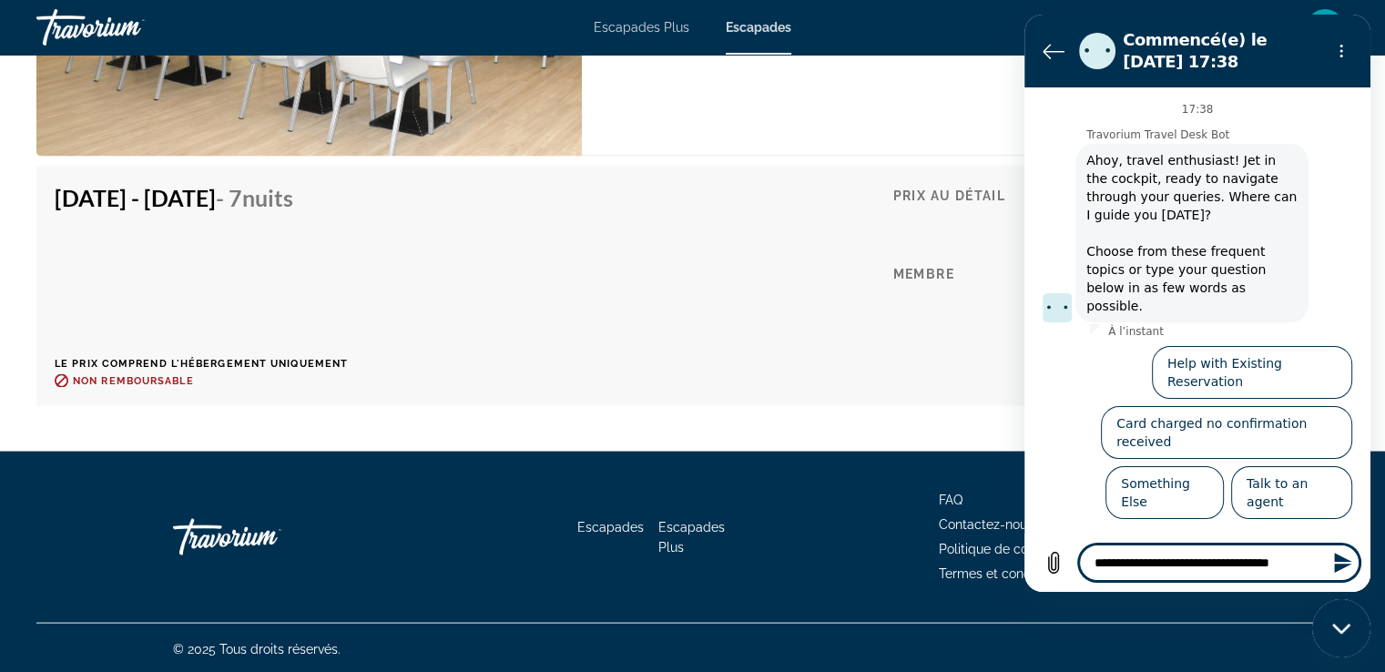
type textarea "**********"
type textarea "*"
type textarea "**********"
type textarea "*"
type textarea "**********"
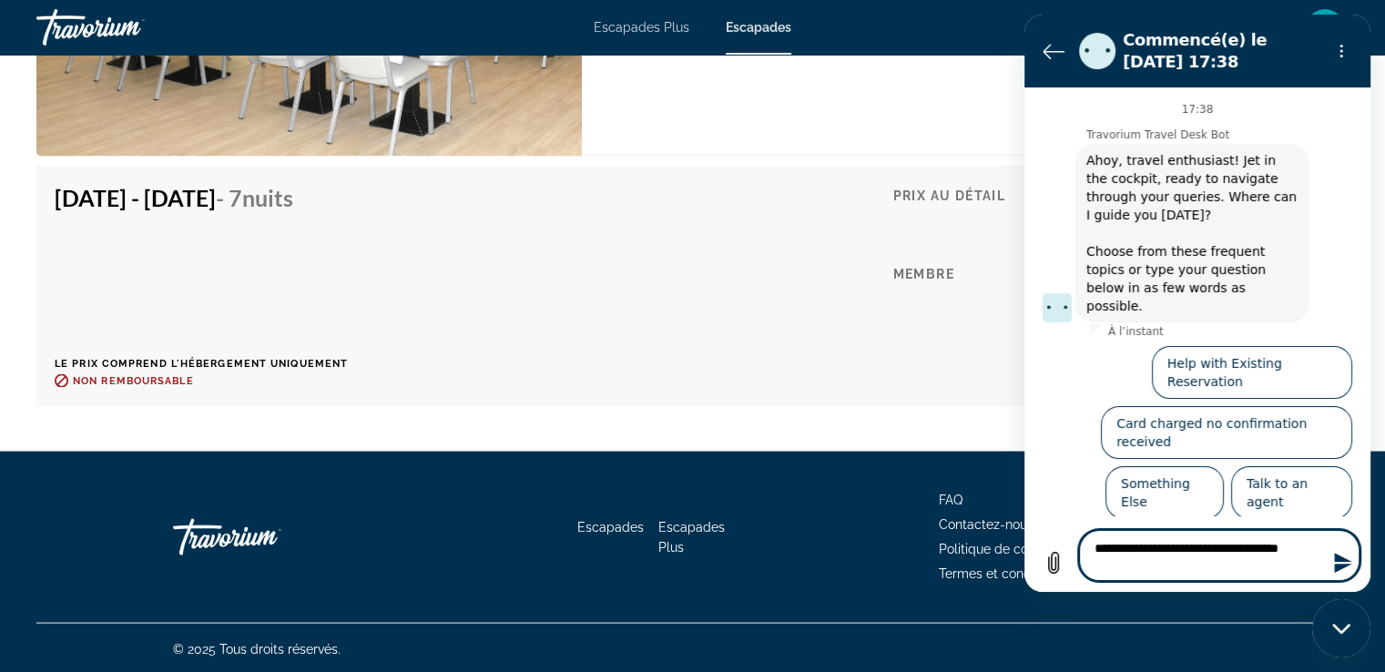
type textarea "*"
type textarea "**********"
type textarea "*"
type textarea "**********"
type textarea "*"
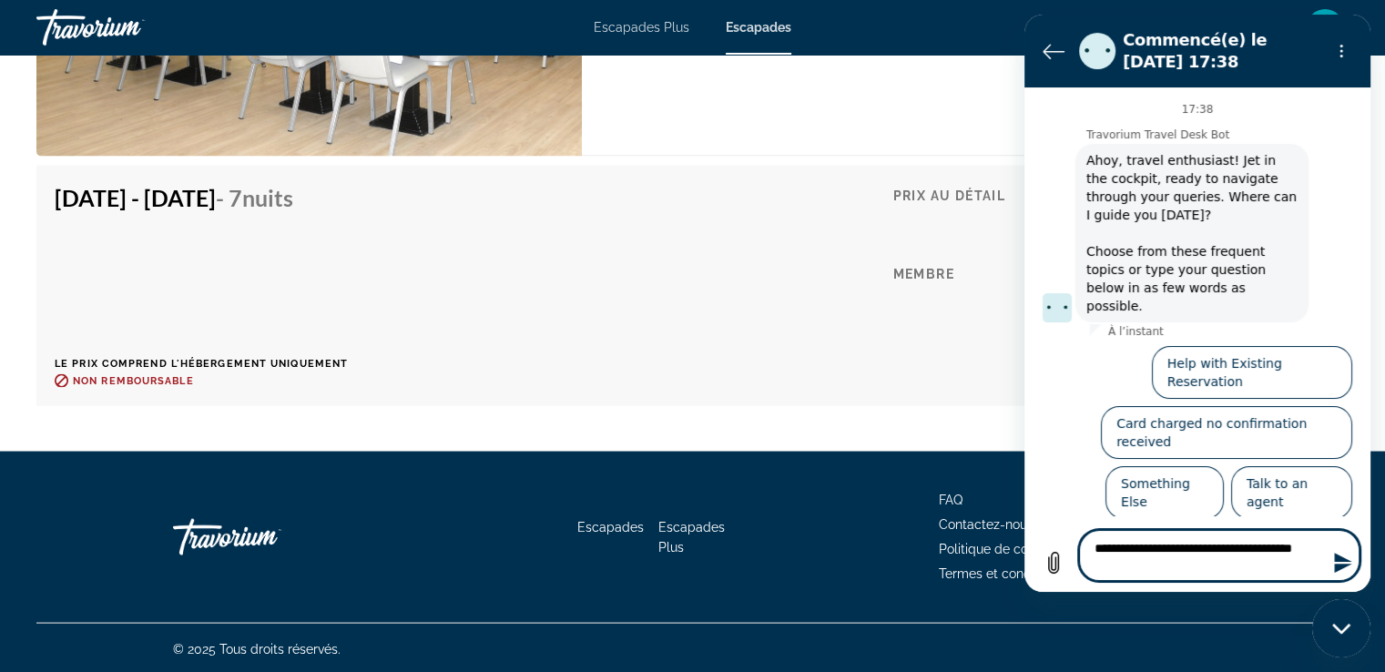
type textarea "**********"
type textarea "*"
type textarea "**********"
type textarea "*"
type textarea "**********"
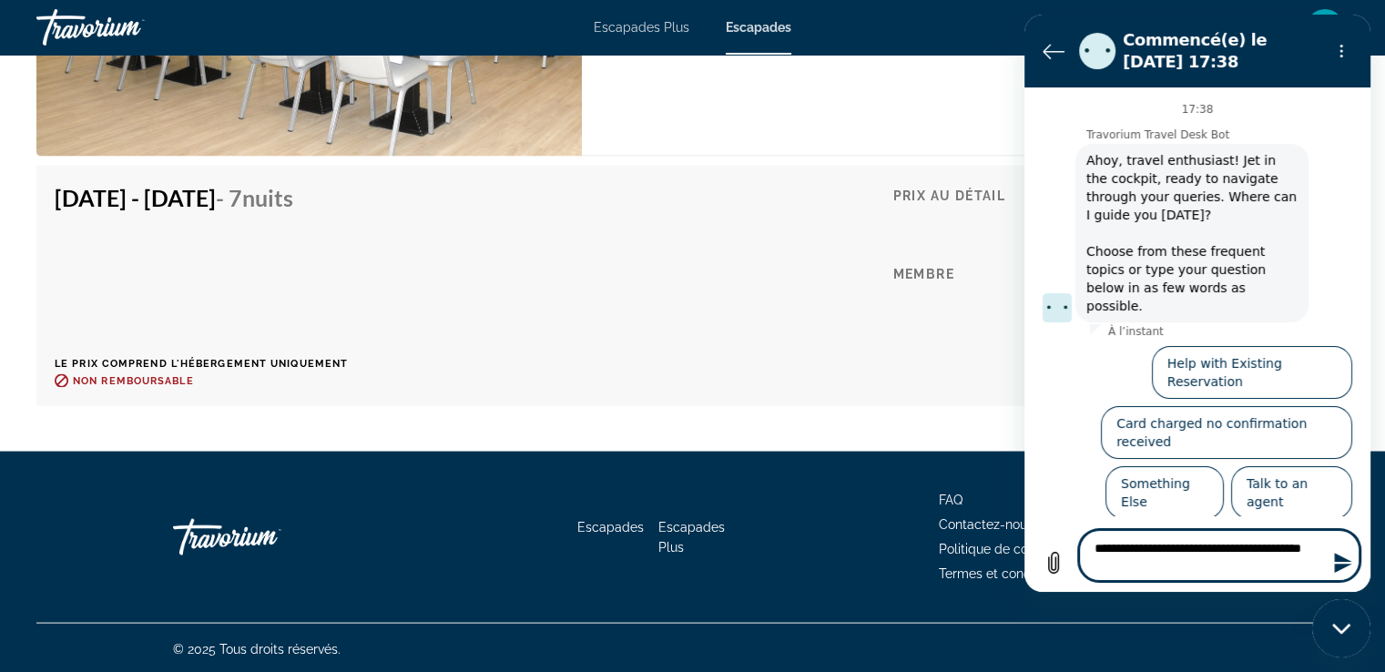
type textarea "*"
type textarea "**********"
type textarea "*"
type textarea "**********"
type textarea "*"
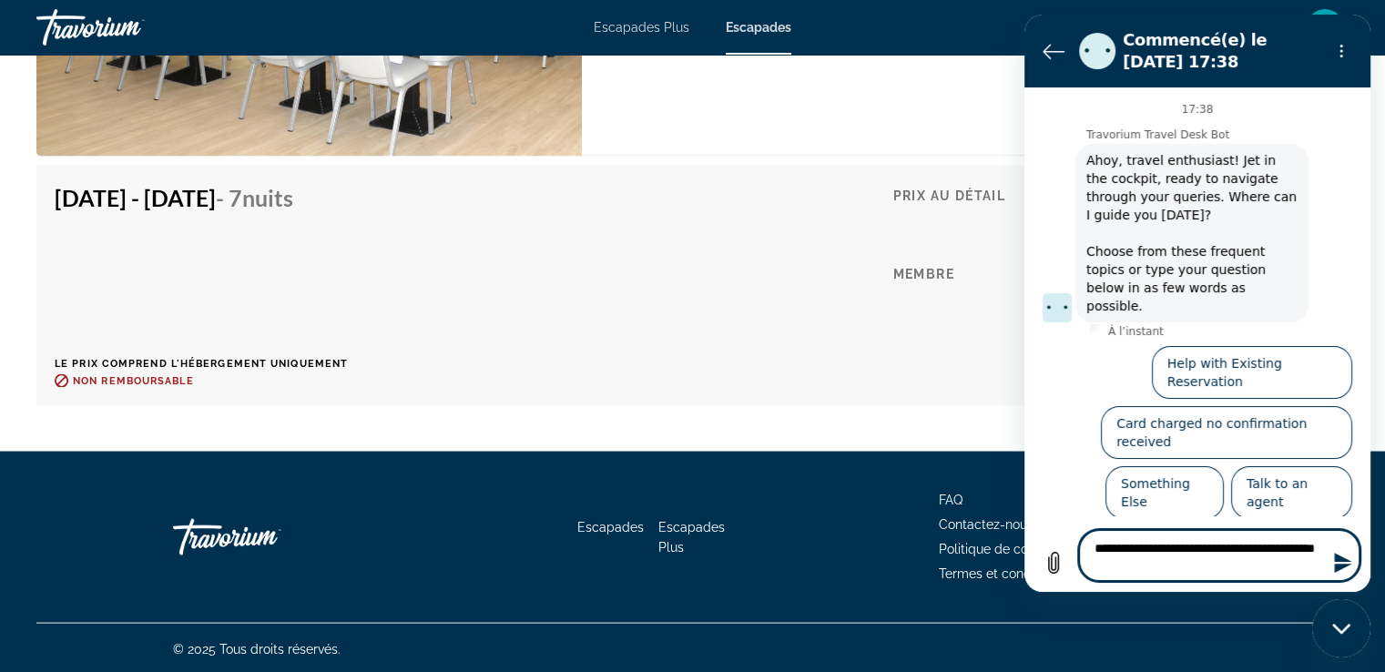
type textarea "**********"
type textarea "*"
type textarea "**********"
type textarea "*"
type textarea "**********"
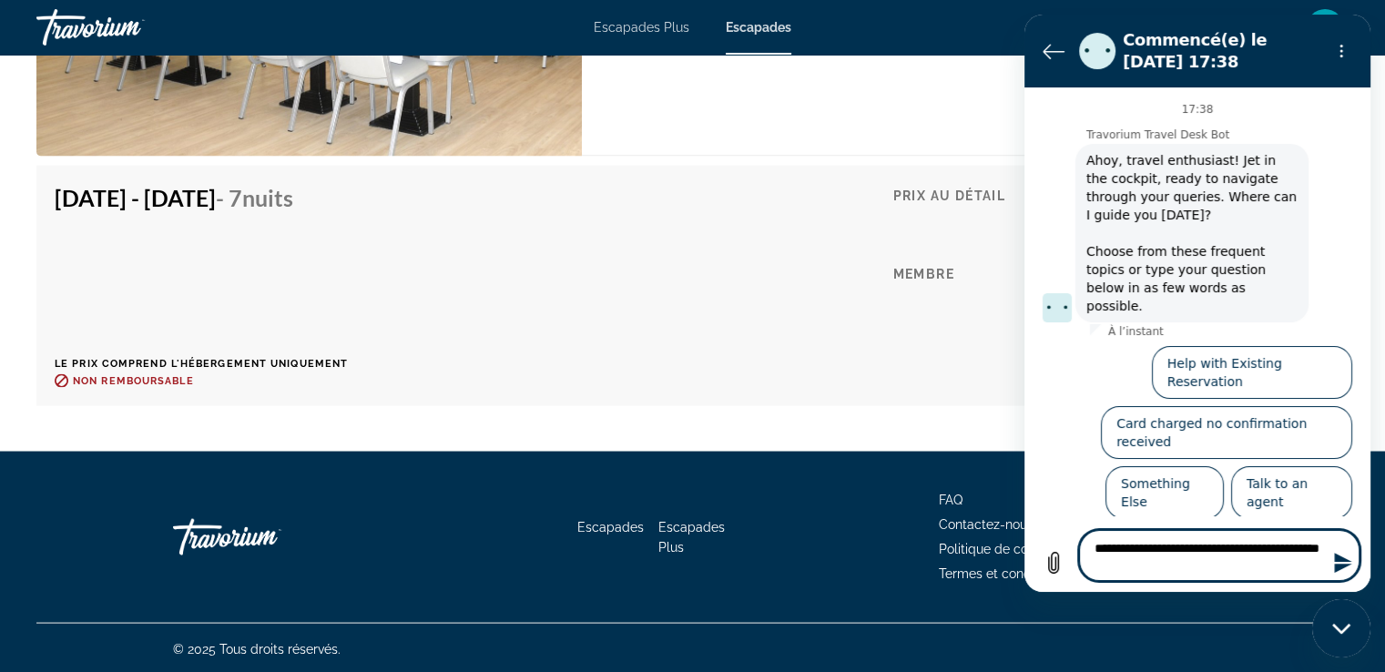
type textarea "*"
type textarea "**********"
type textarea "*"
type textarea "**********"
type textarea "*"
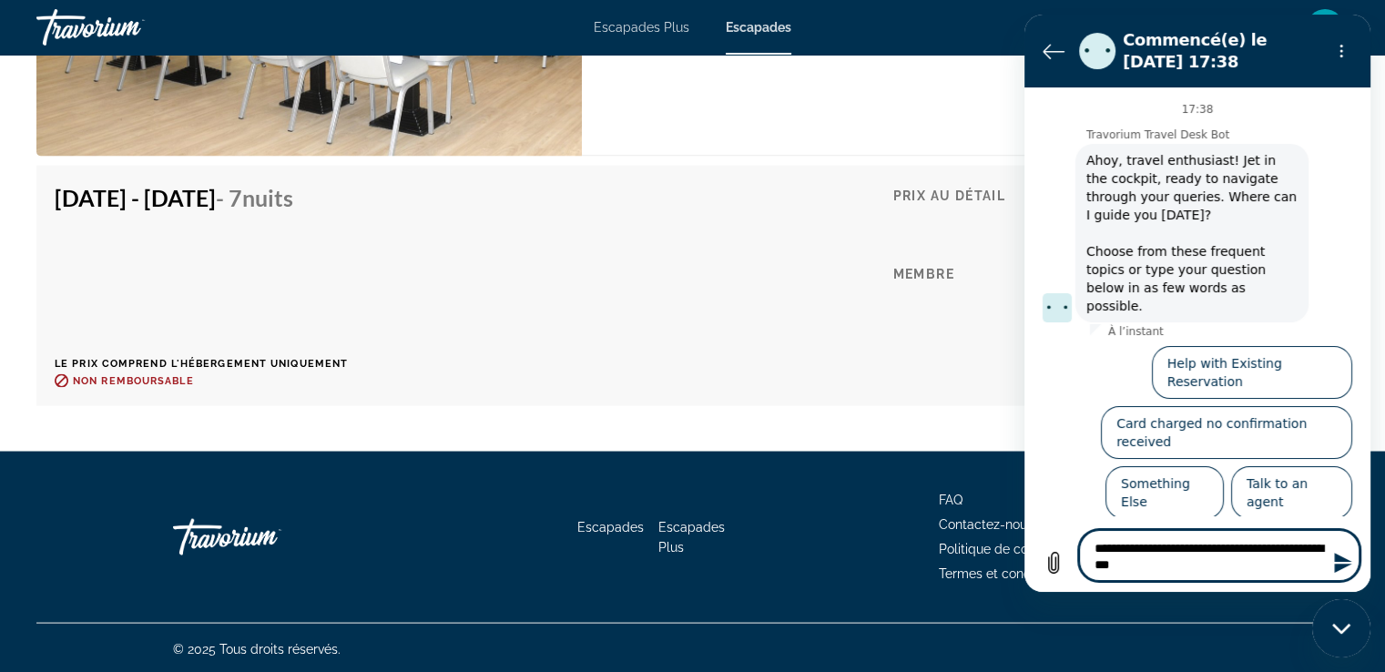
type textarea "**********"
type textarea "*"
type textarea "**********"
type textarea "*"
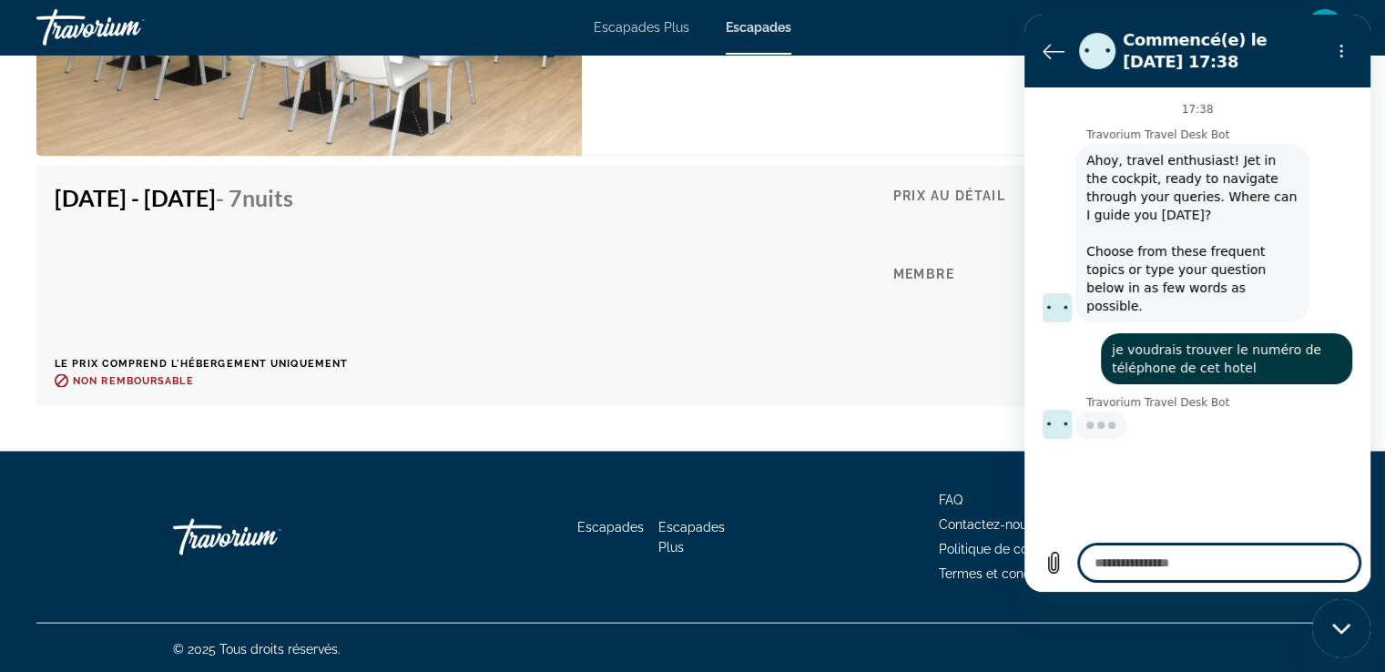
type textarea "*"
click at [1115, 562] on textarea at bounding box center [1219, 563] width 280 height 36
type textarea "*"
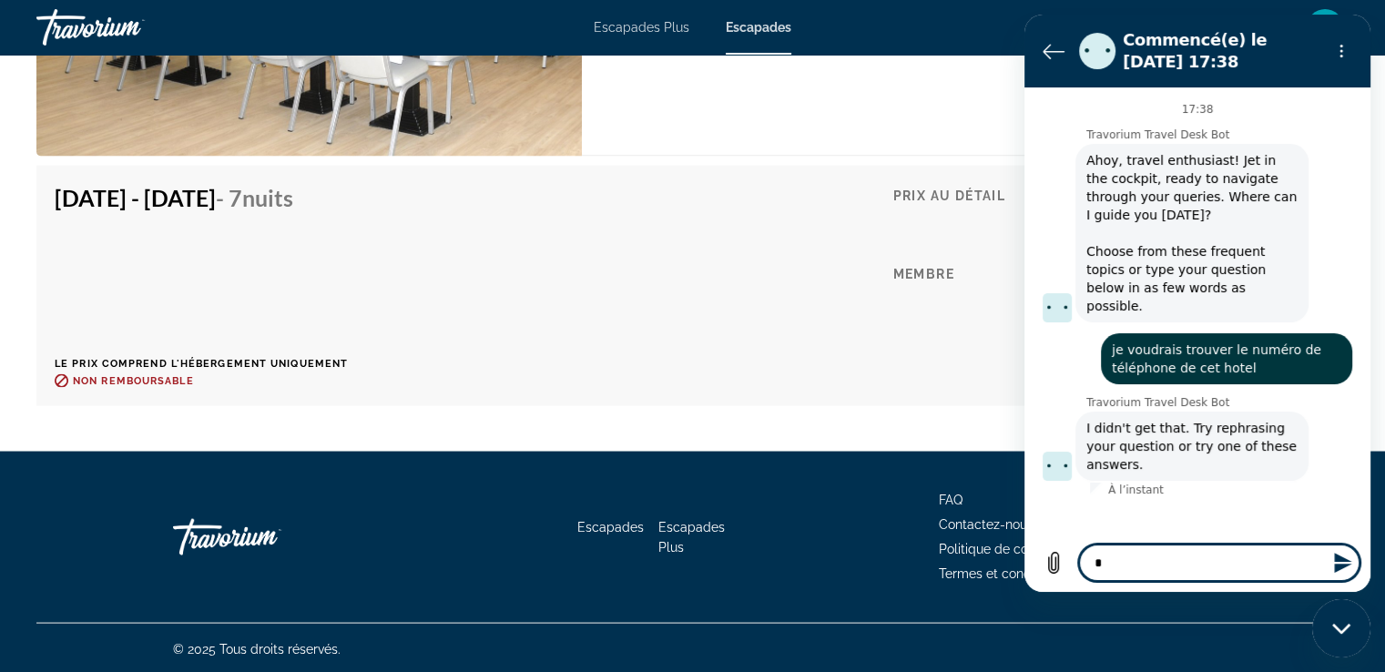
type textarea "*"
type textarea "***"
type textarea "*"
type textarea "****"
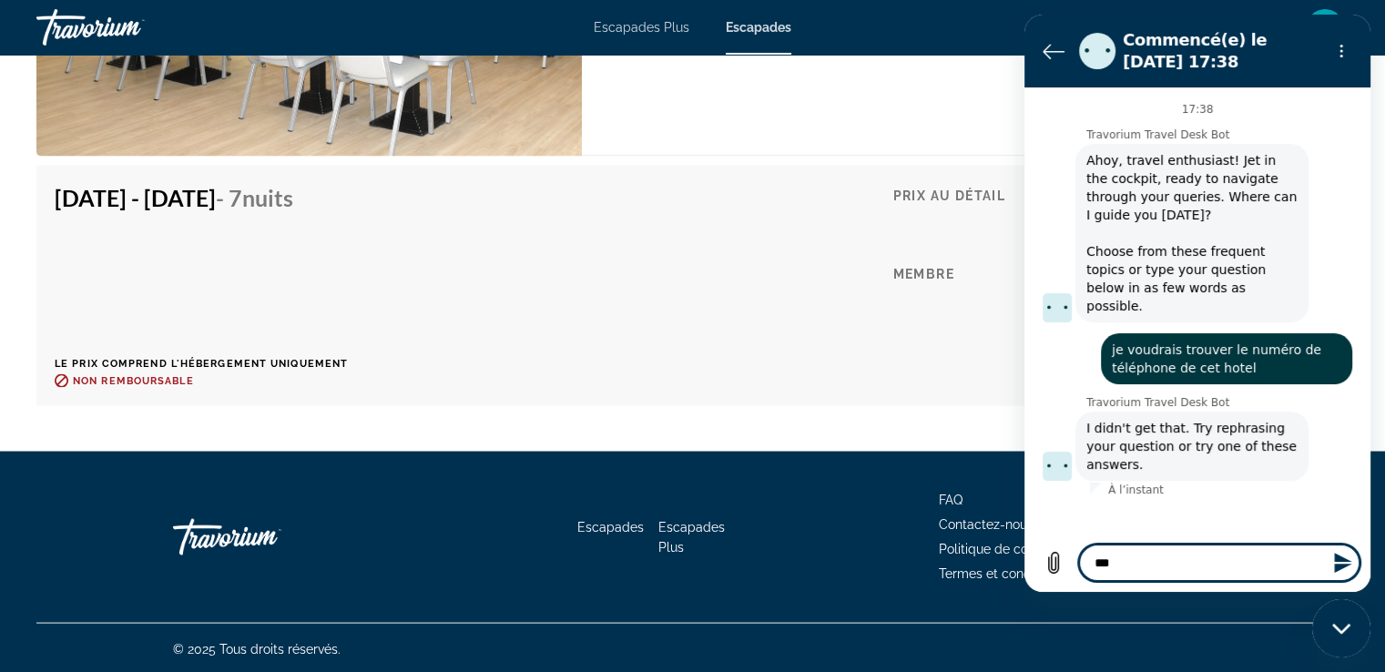
type textarea "*"
type textarea "*****"
type textarea "*"
type textarea "******"
type textarea "*"
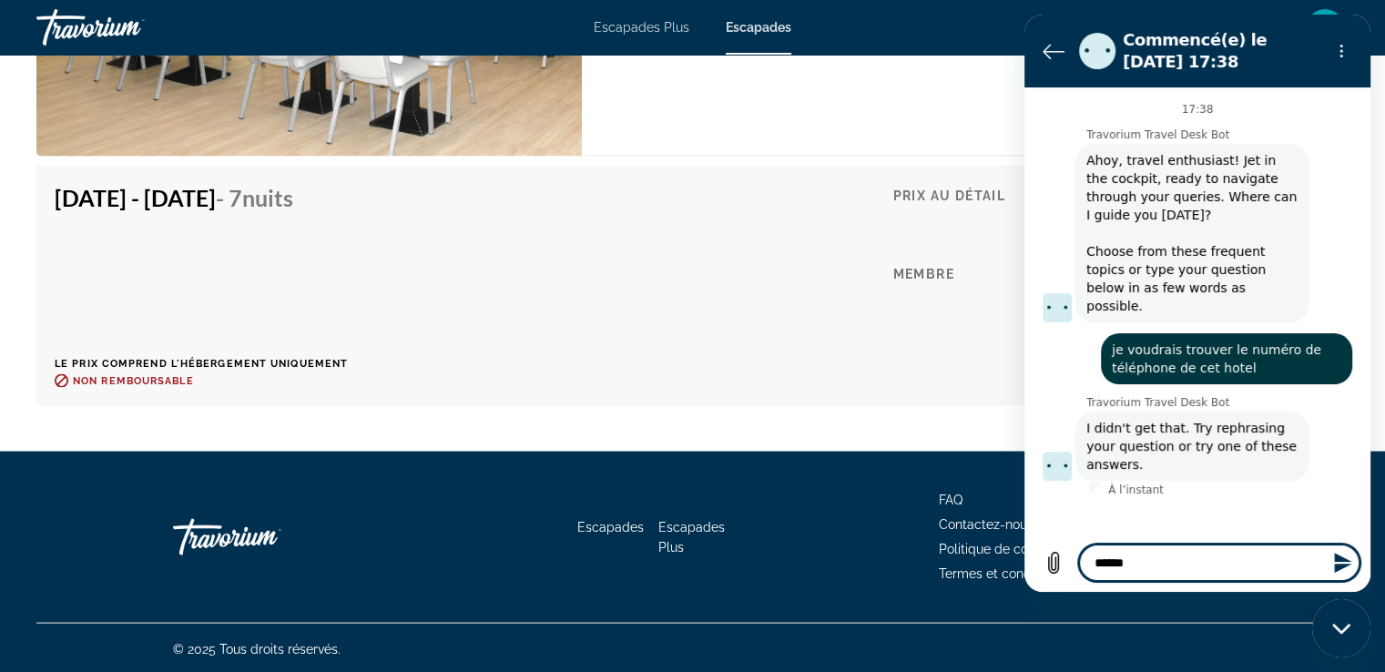
type textarea "*******"
type textarea "*"
type textarea "*******"
type textarea "*"
type textarea "*********"
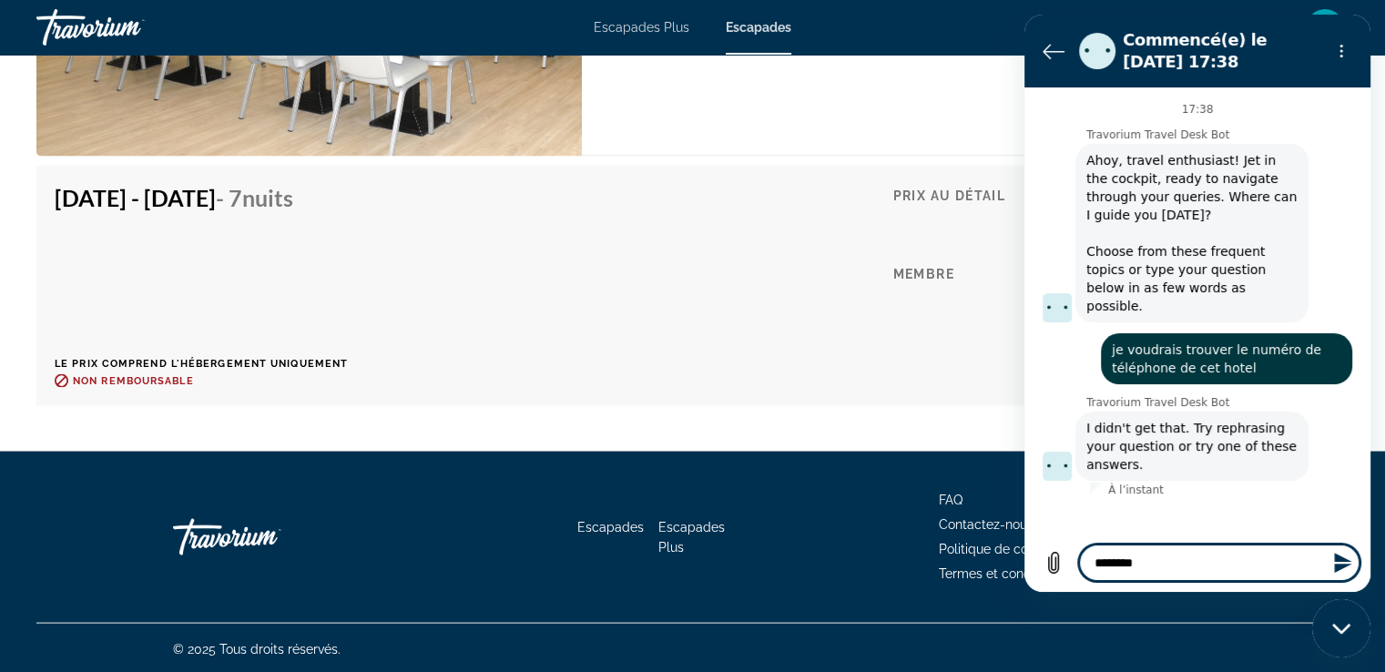
type textarea "*"
type textarea "**********"
type textarea "*"
type textarea "**********"
type textarea "*"
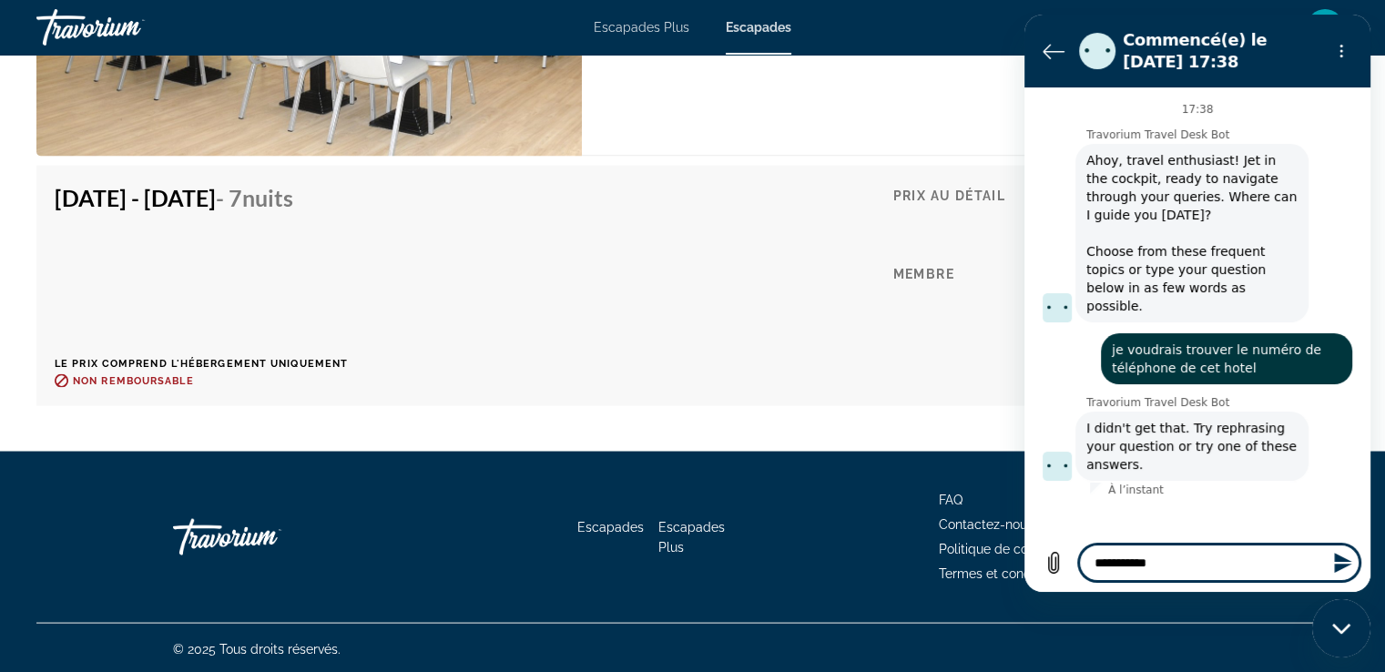
type textarea "**********"
type textarea "*"
type textarea "**********"
type textarea "*"
type textarea "**********"
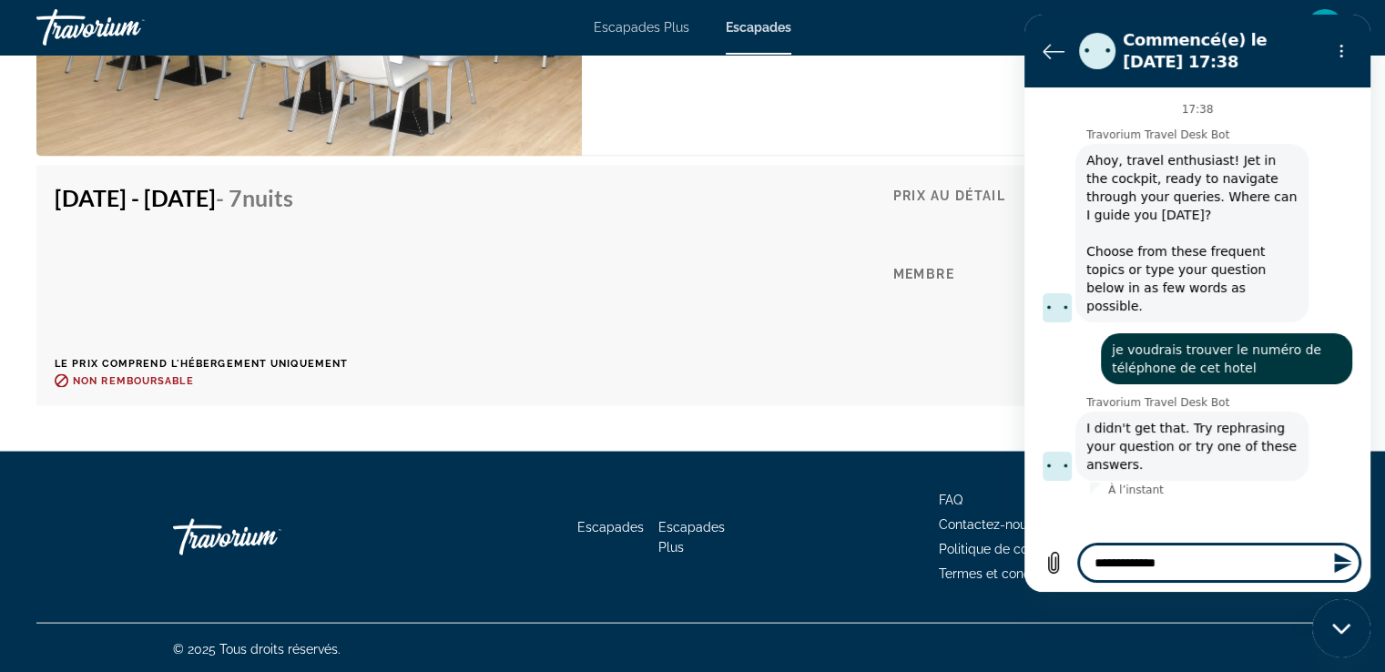
type textarea "*"
type textarea "**********"
type textarea "*"
type textarea "**********"
type textarea "*"
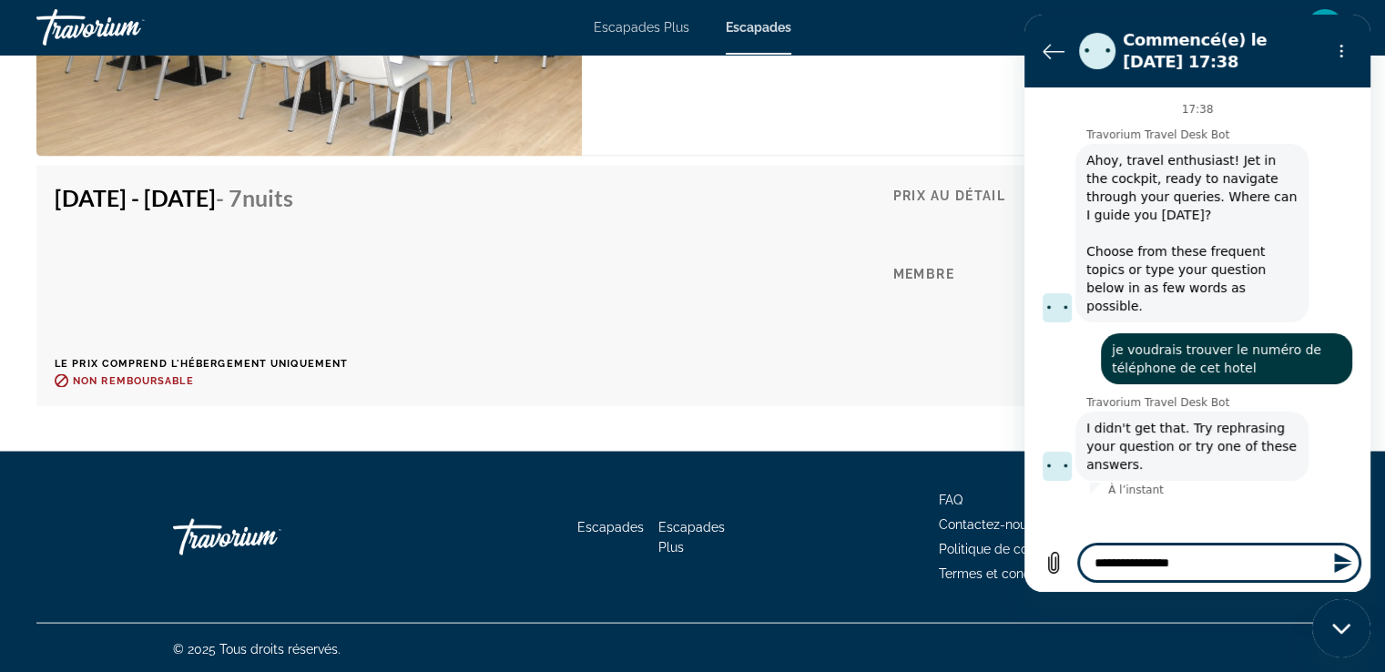
type textarea "**********"
type textarea "*"
type textarea "**********"
type textarea "*"
type textarea "**********"
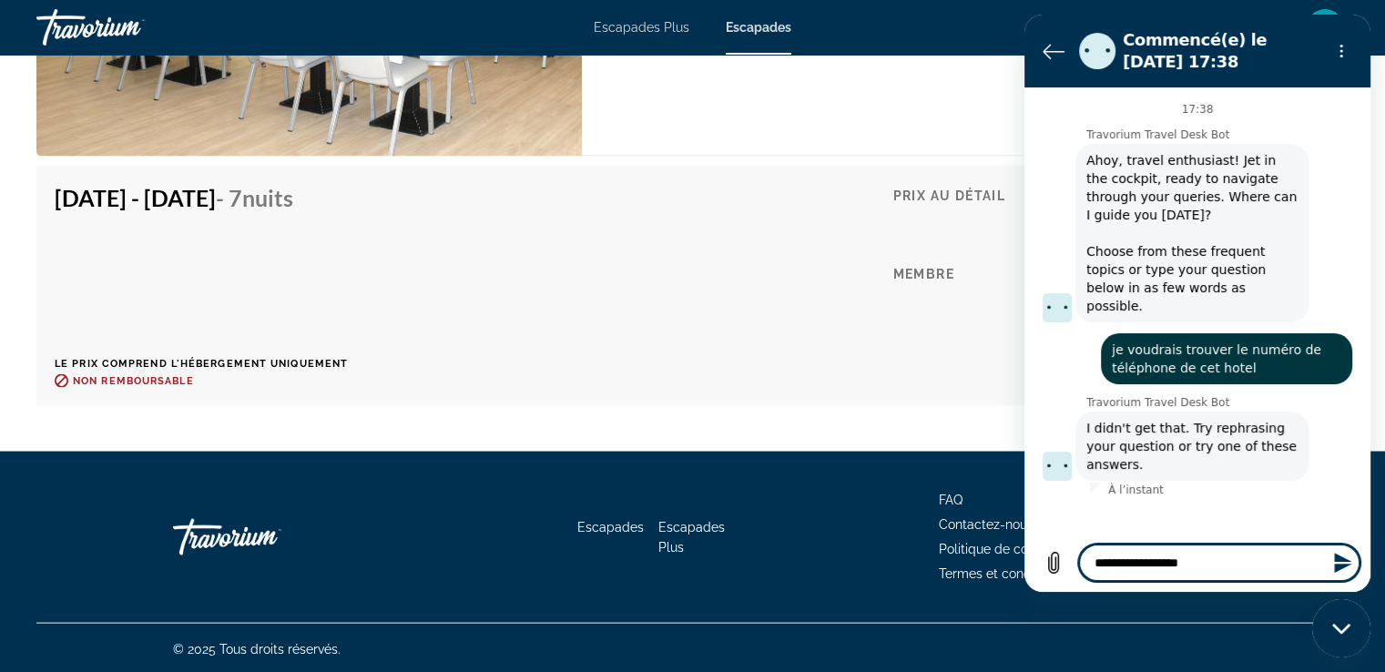
type textarea "*"
type textarea "**********"
type textarea "*"
type textarea "**********"
type textarea "*"
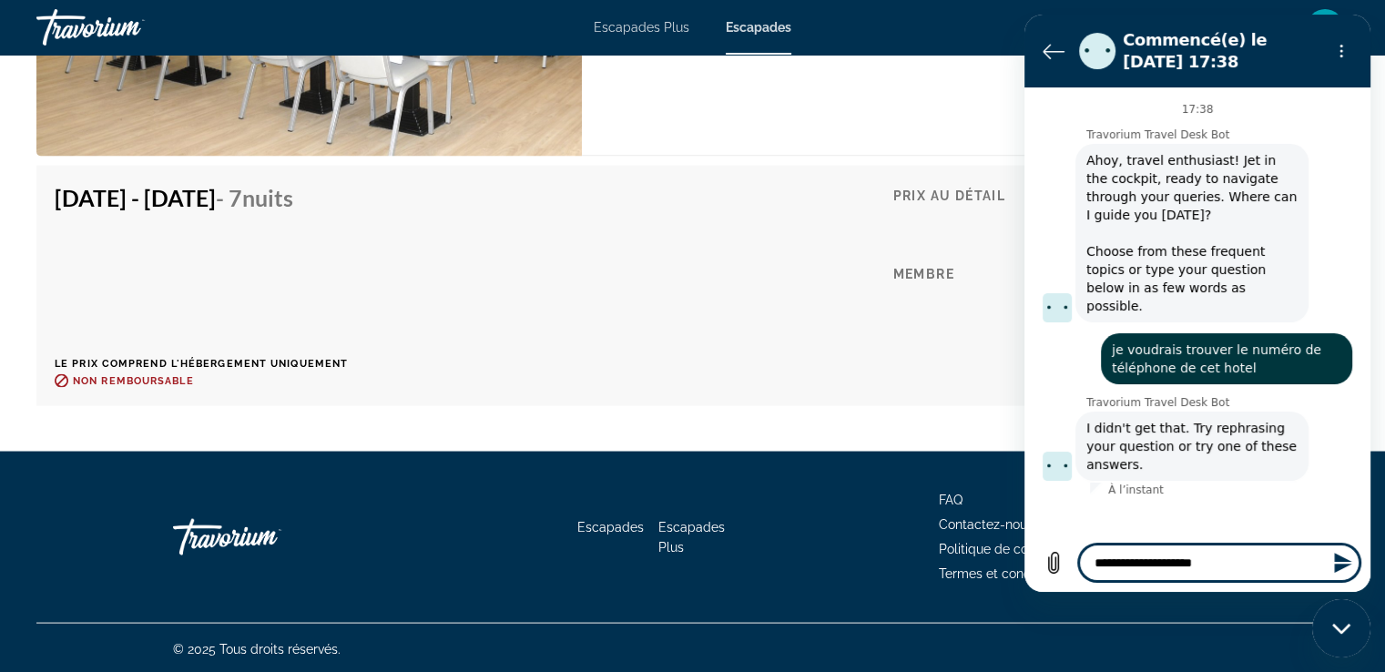
type textarea "**********"
type textarea "*"
type textarea "**********"
type textarea "*"
type textarea "**********"
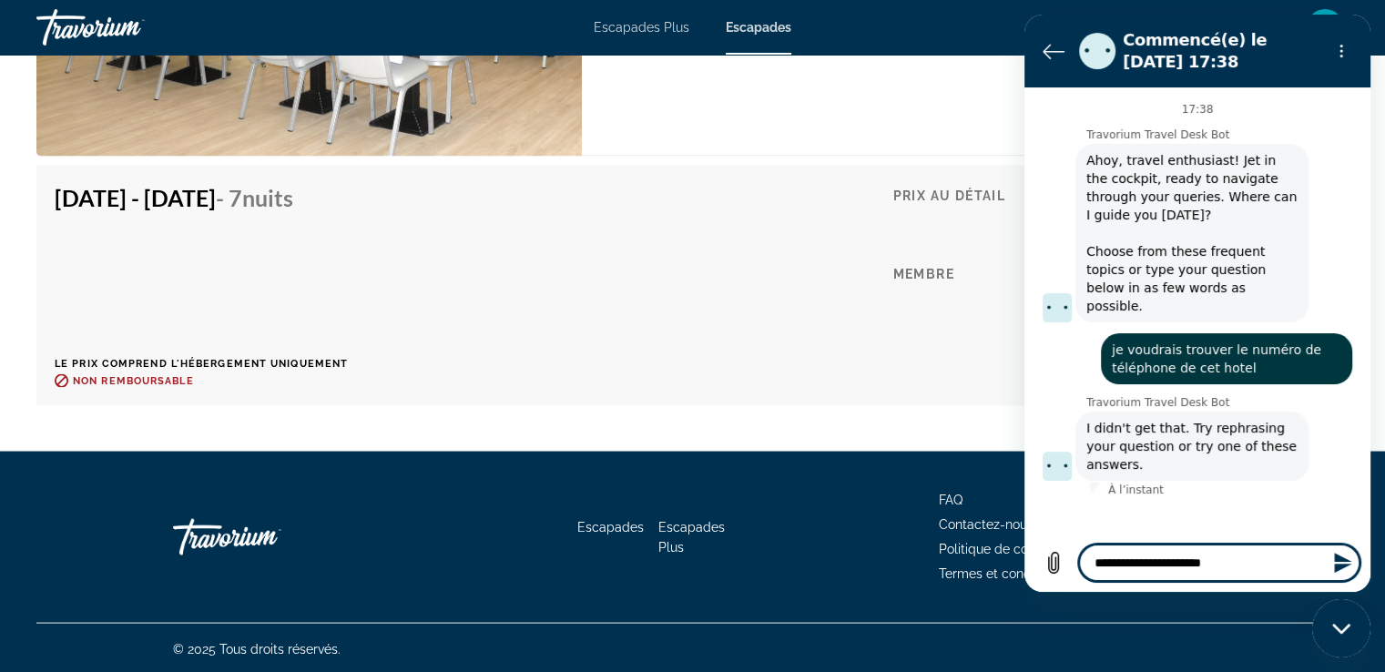
type textarea "*"
type textarea "**********"
type textarea "*"
type textarea "**********"
type textarea "*"
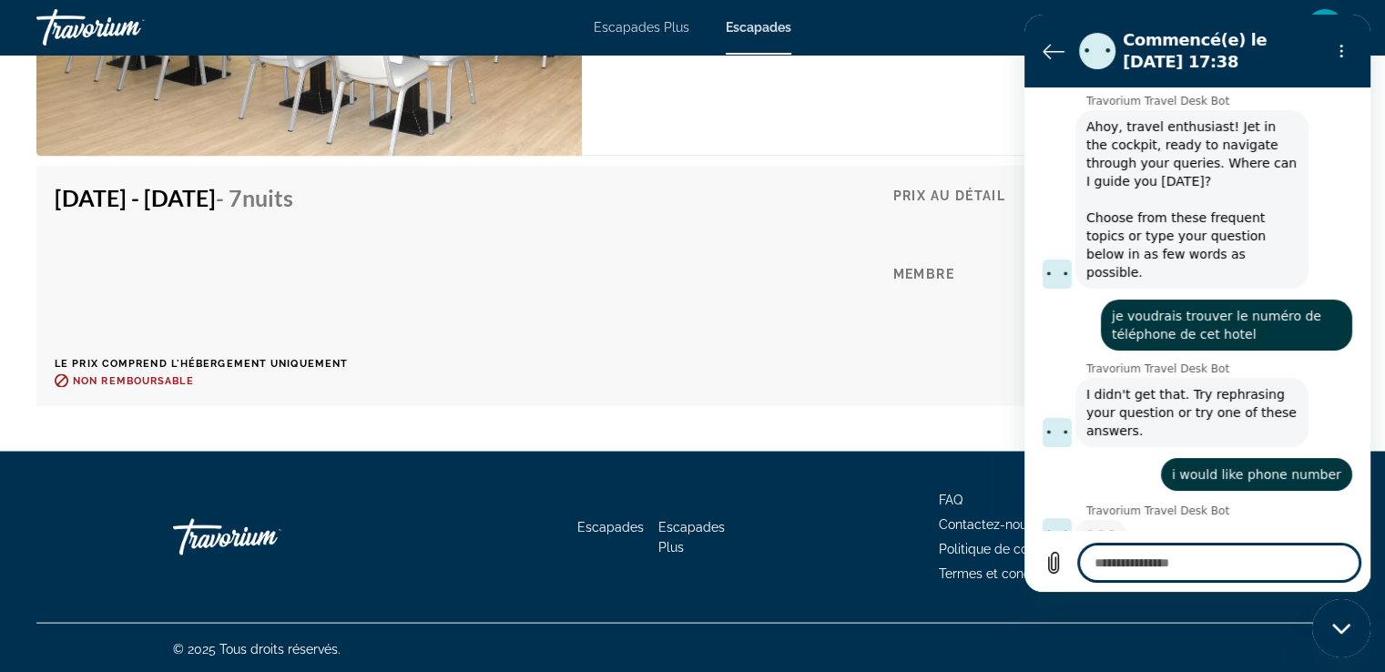
scroll to position [32, 0]
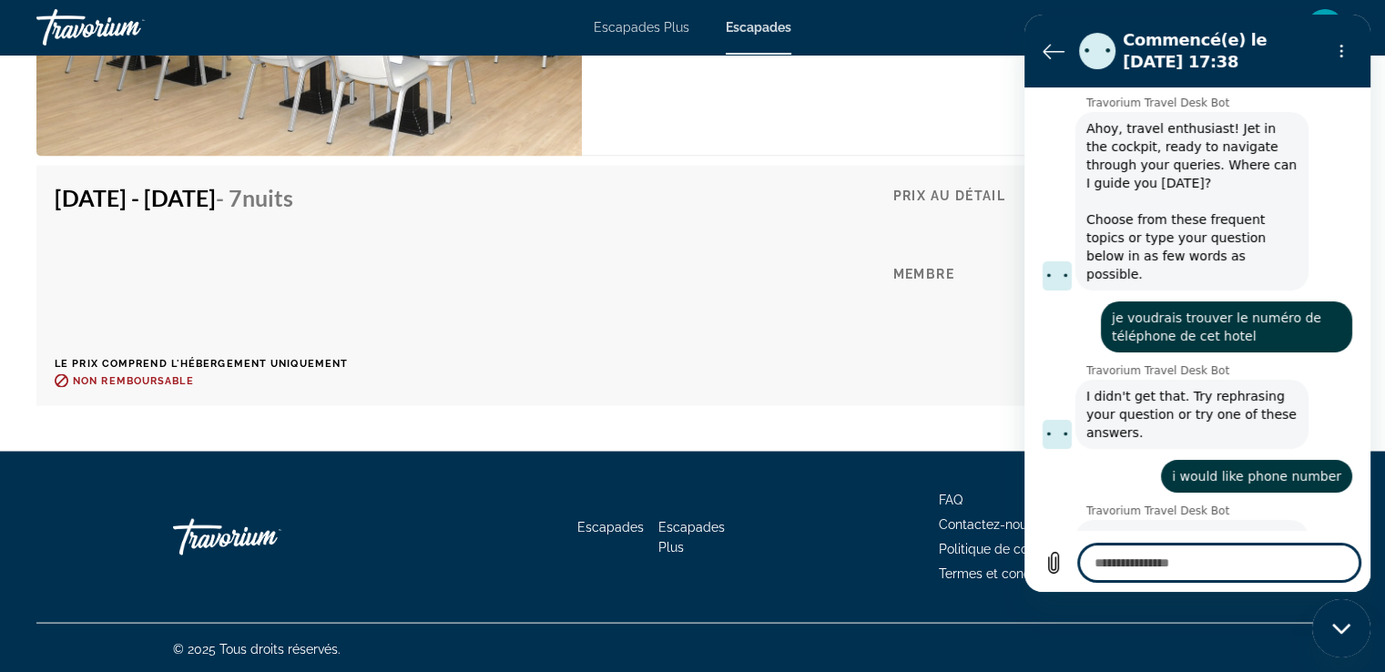
type textarea "*"
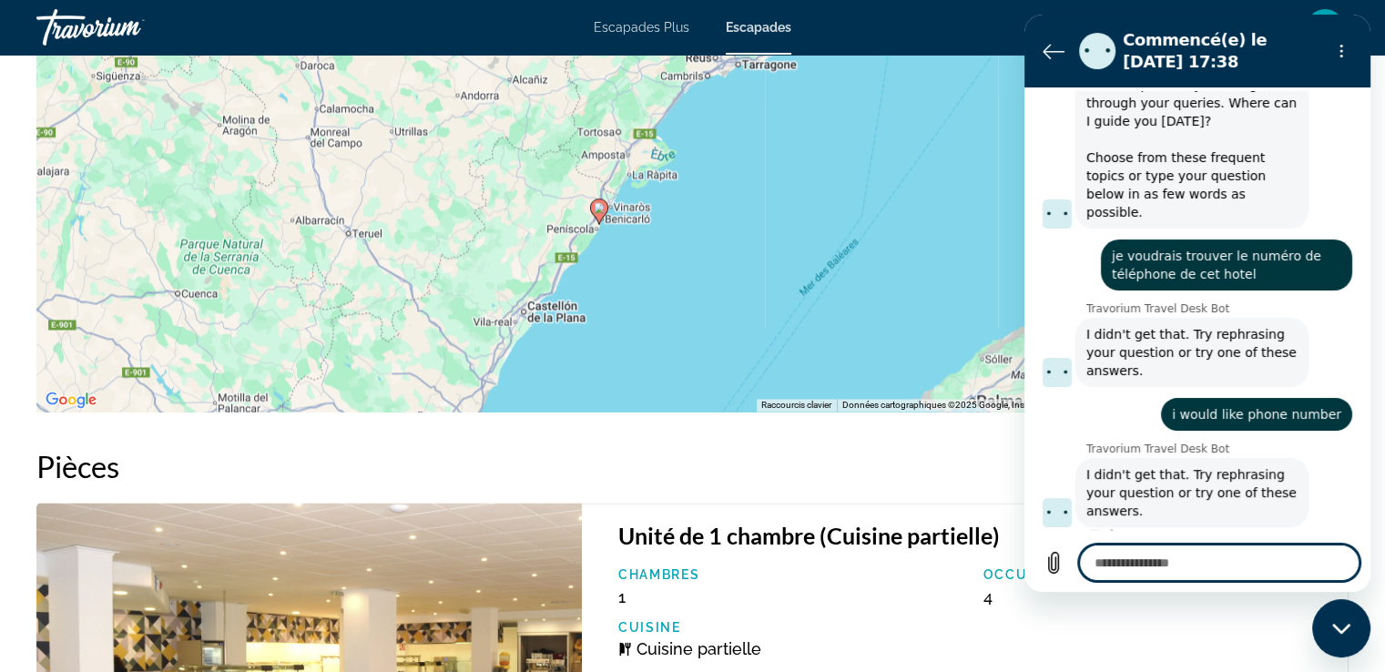
scroll to position [2640, 0]
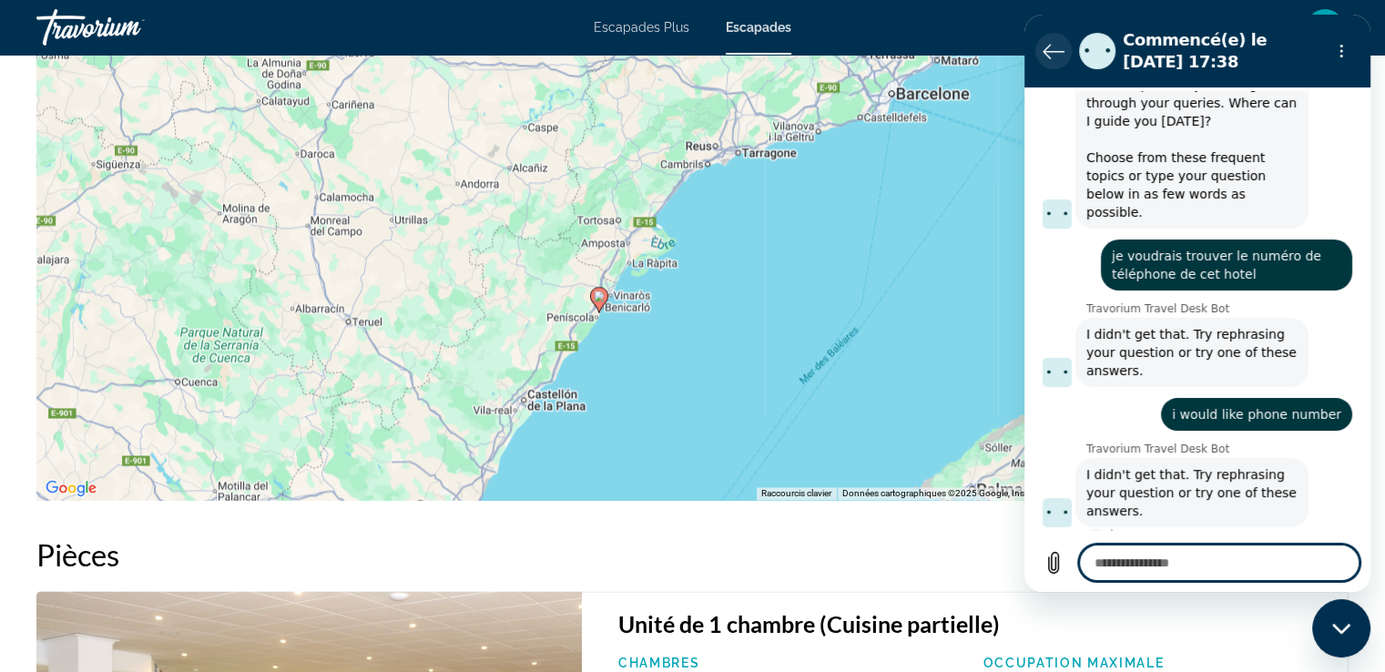
click at [1054, 48] on icon "Retour à la liste des conversations" at bounding box center [1054, 51] width 22 height 22
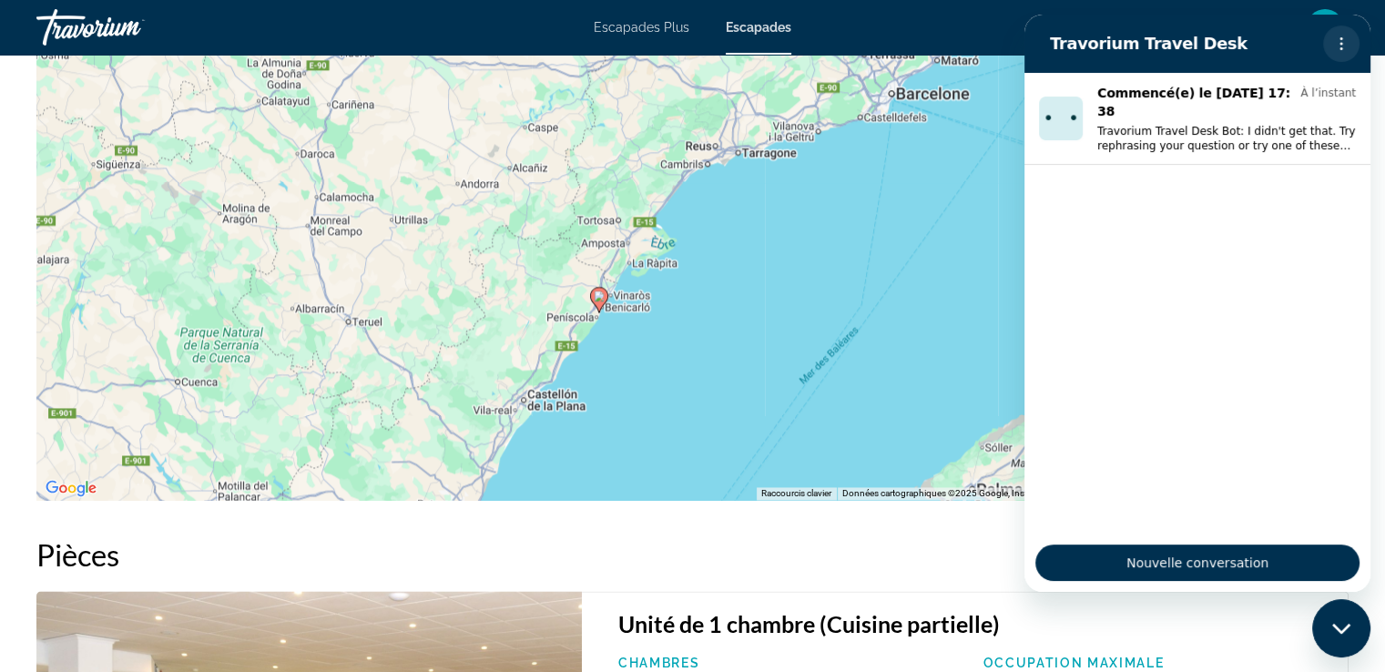
click at [1343, 34] on button "Menu d’options" at bounding box center [1341, 43] width 36 height 36
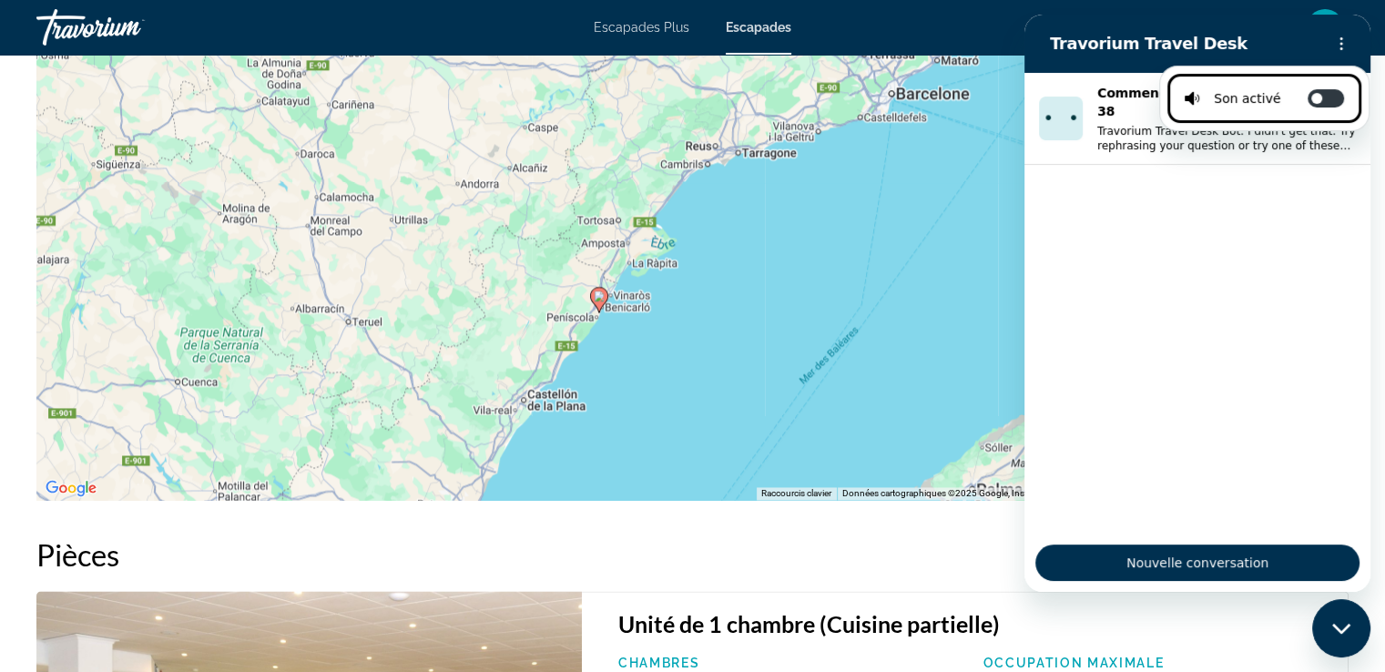
click at [1343, 634] on div "Fermer la fenêtre de messagerie" at bounding box center [1341, 628] width 55 height 55
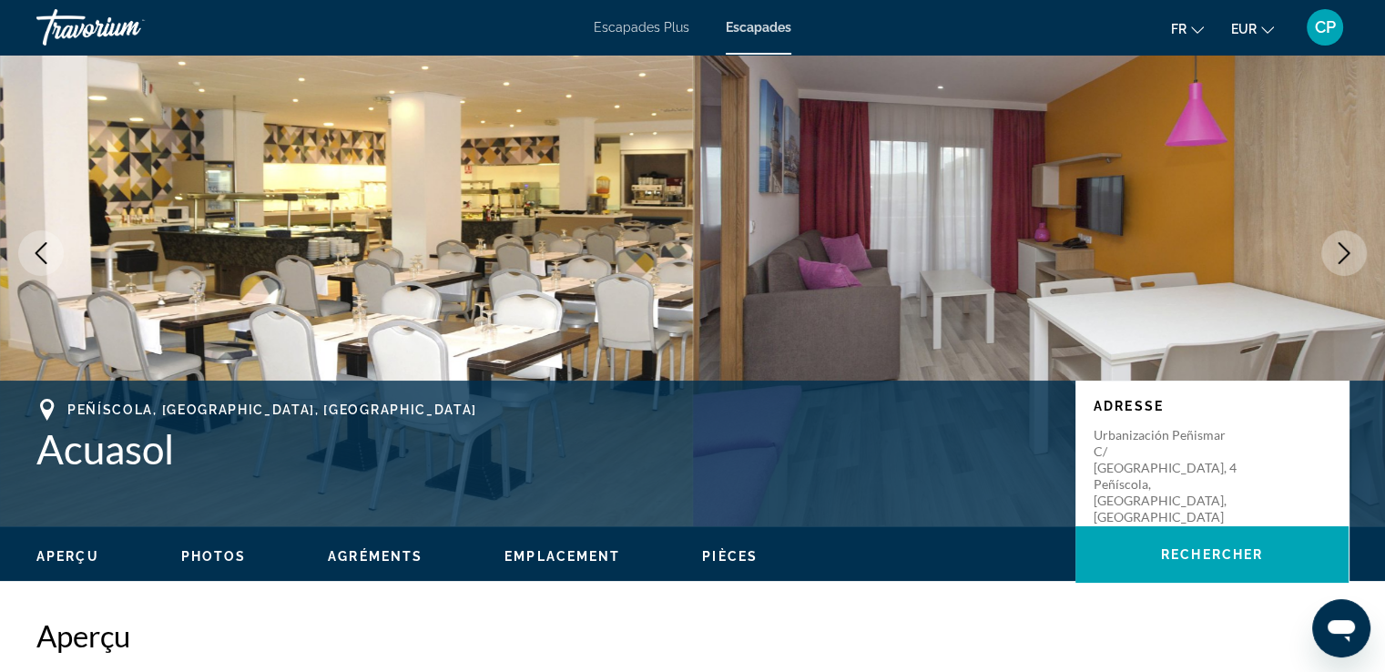
scroll to position [0, 0]
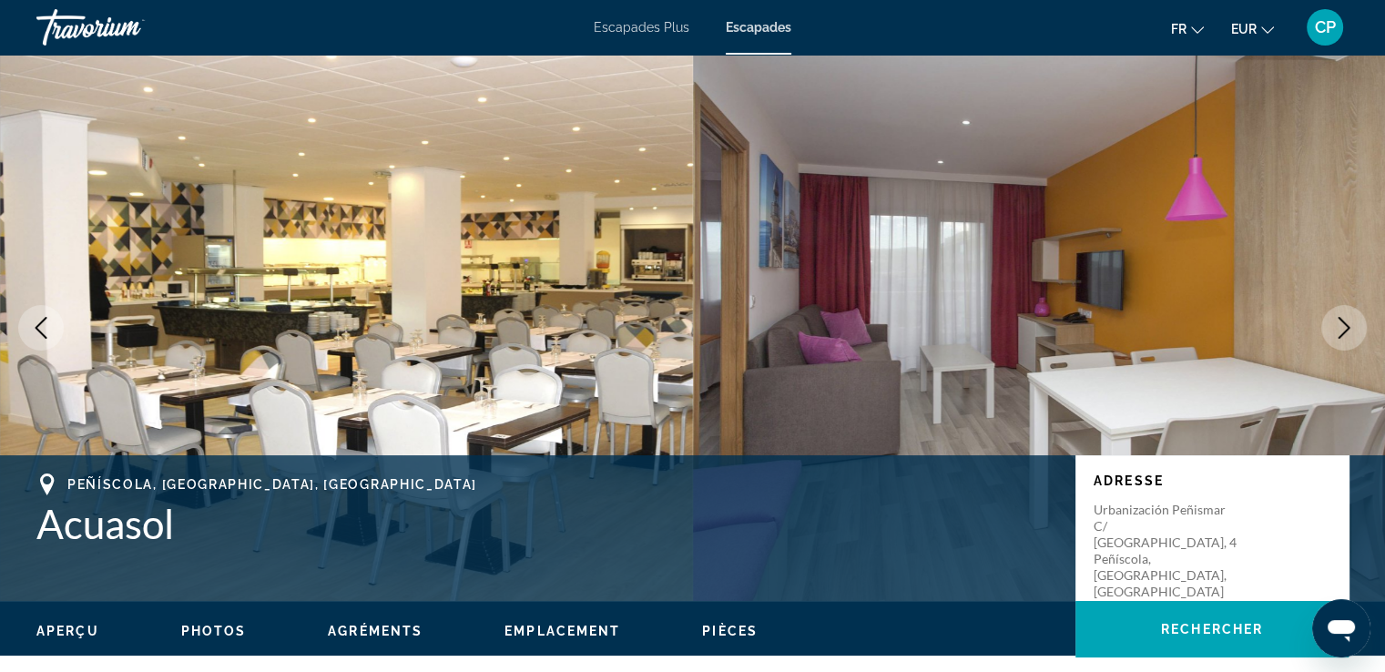
click at [1340, 328] on icon "Image suivante" at bounding box center [1344, 328] width 22 height 22
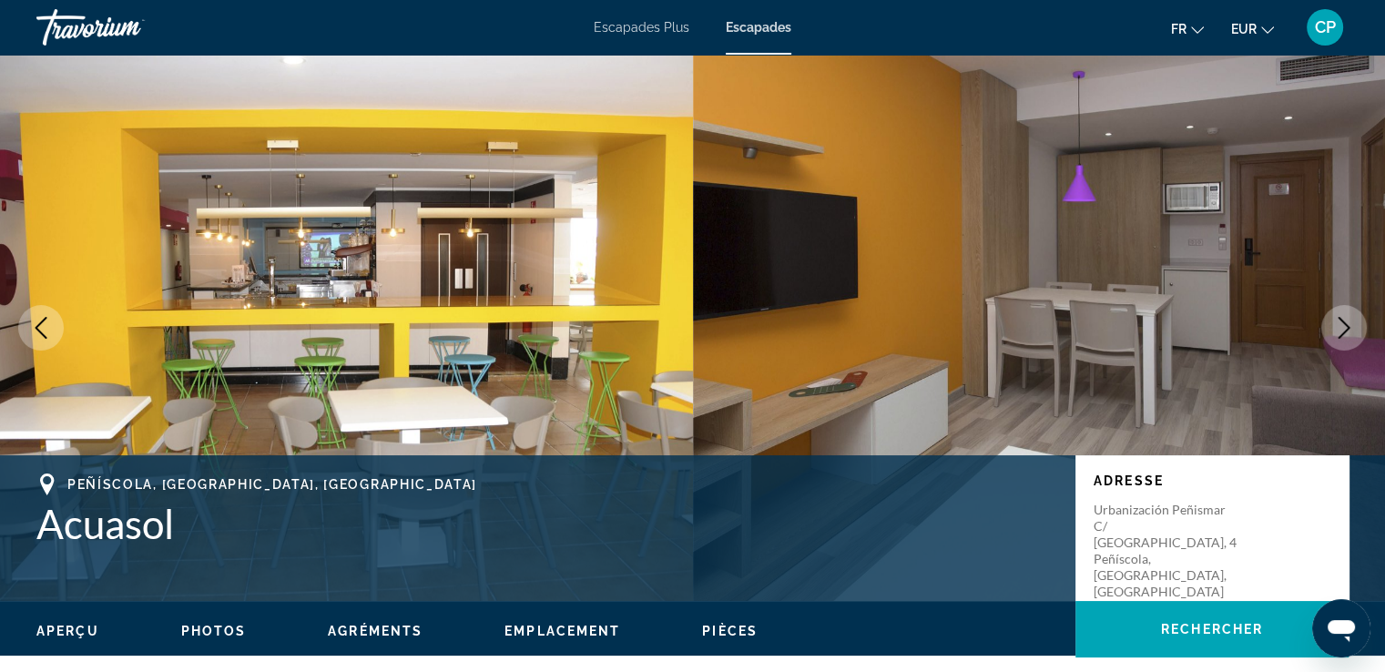
click at [1340, 327] on icon "Image suivante" at bounding box center [1344, 328] width 22 height 22
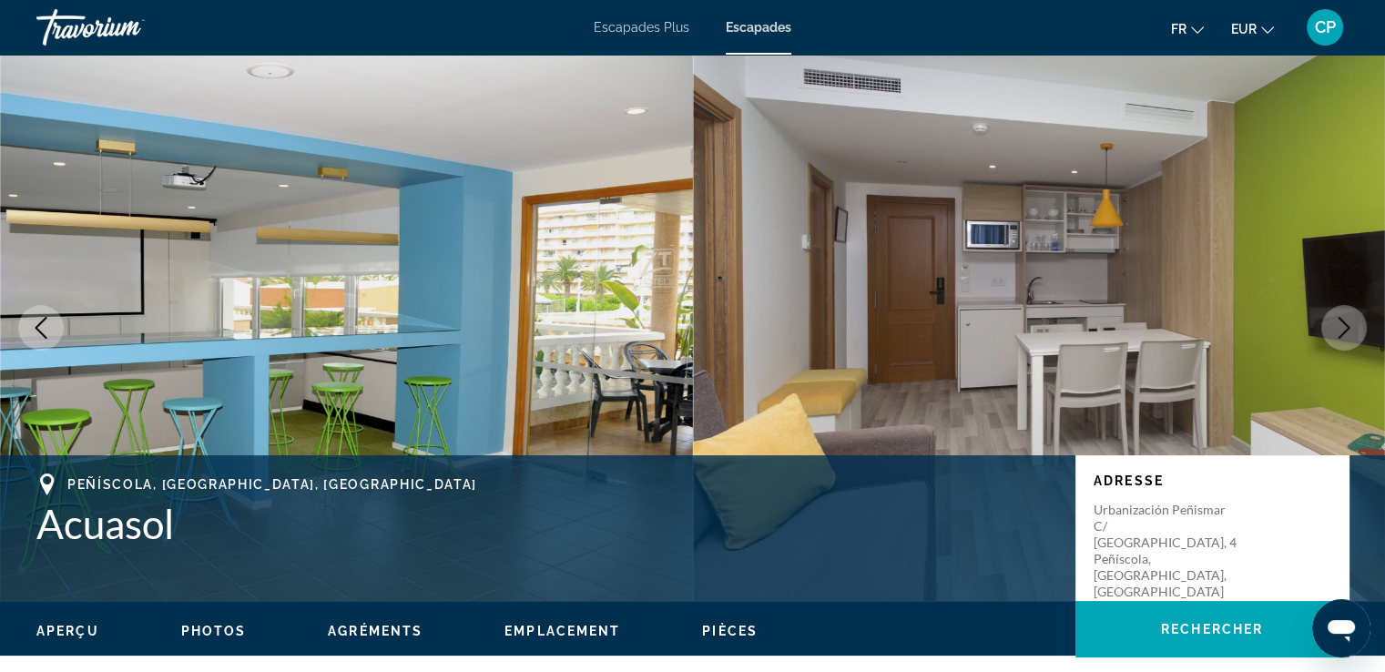
click at [1340, 327] on icon "Image suivante" at bounding box center [1344, 328] width 22 height 22
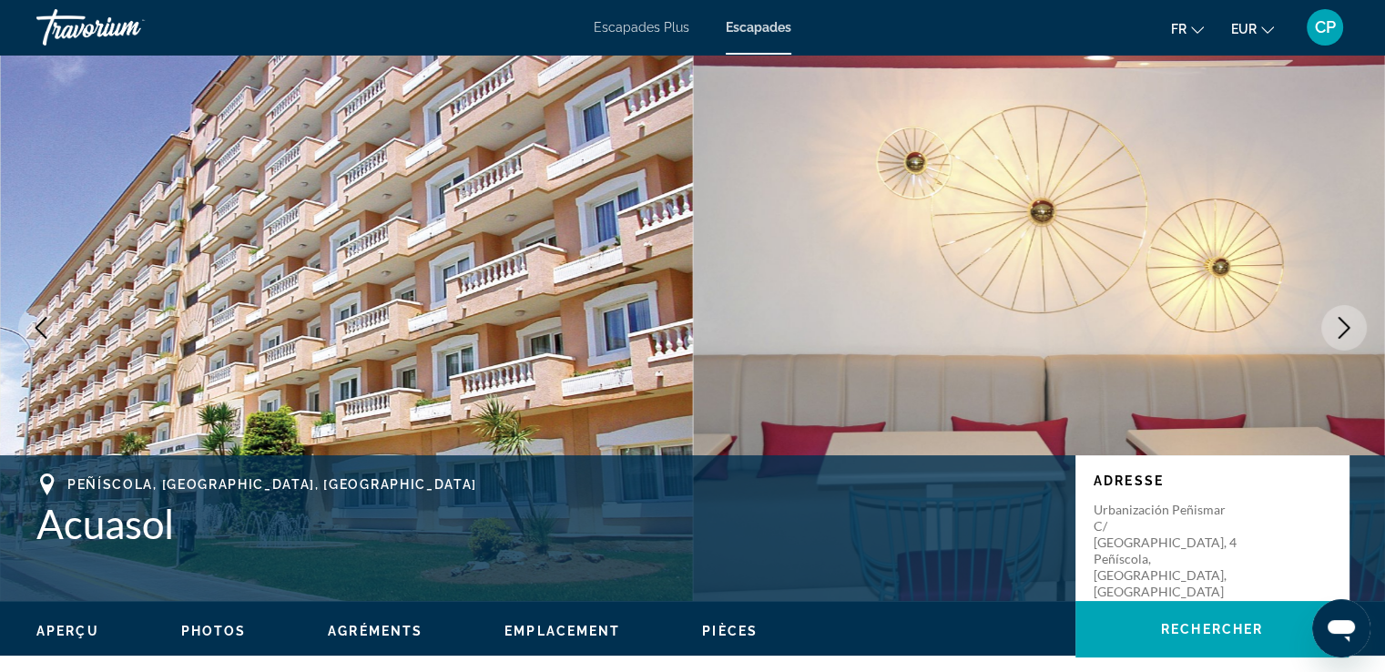
click at [1340, 327] on icon "Image suivante" at bounding box center [1344, 328] width 22 height 22
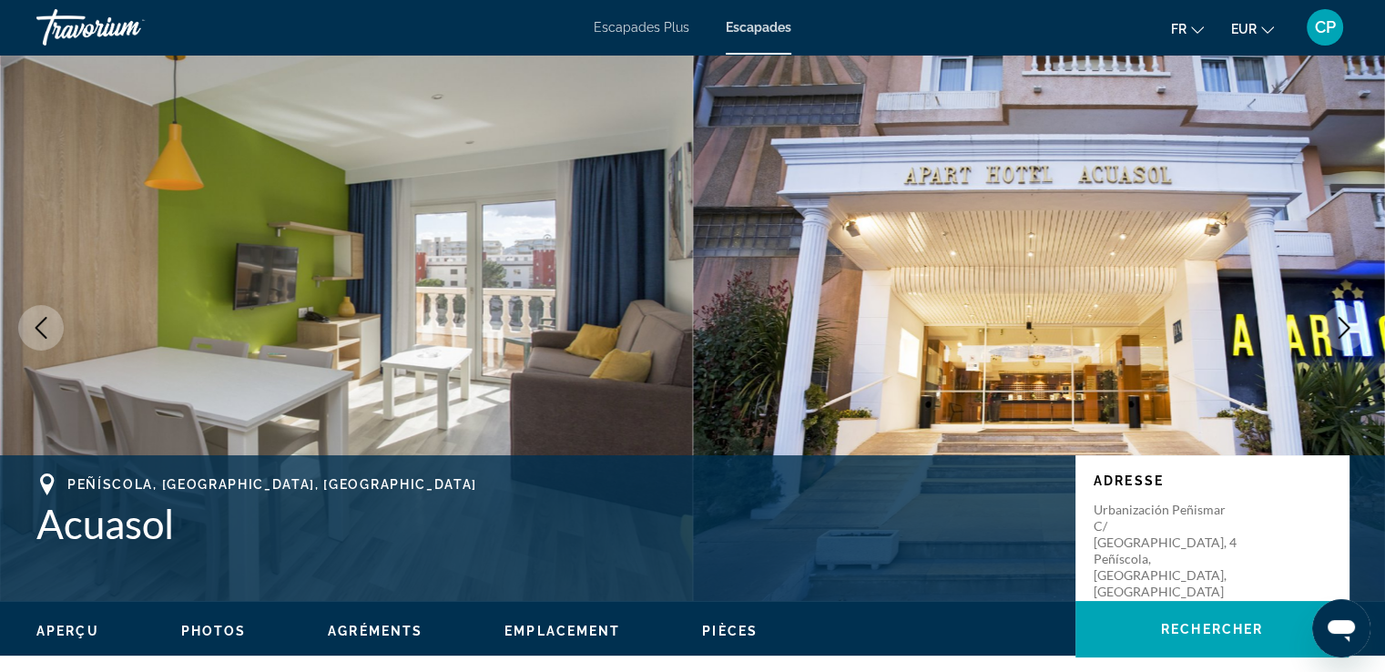
click at [1340, 327] on icon "Image suivante" at bounding box center [1344, 328] width 22 height 22
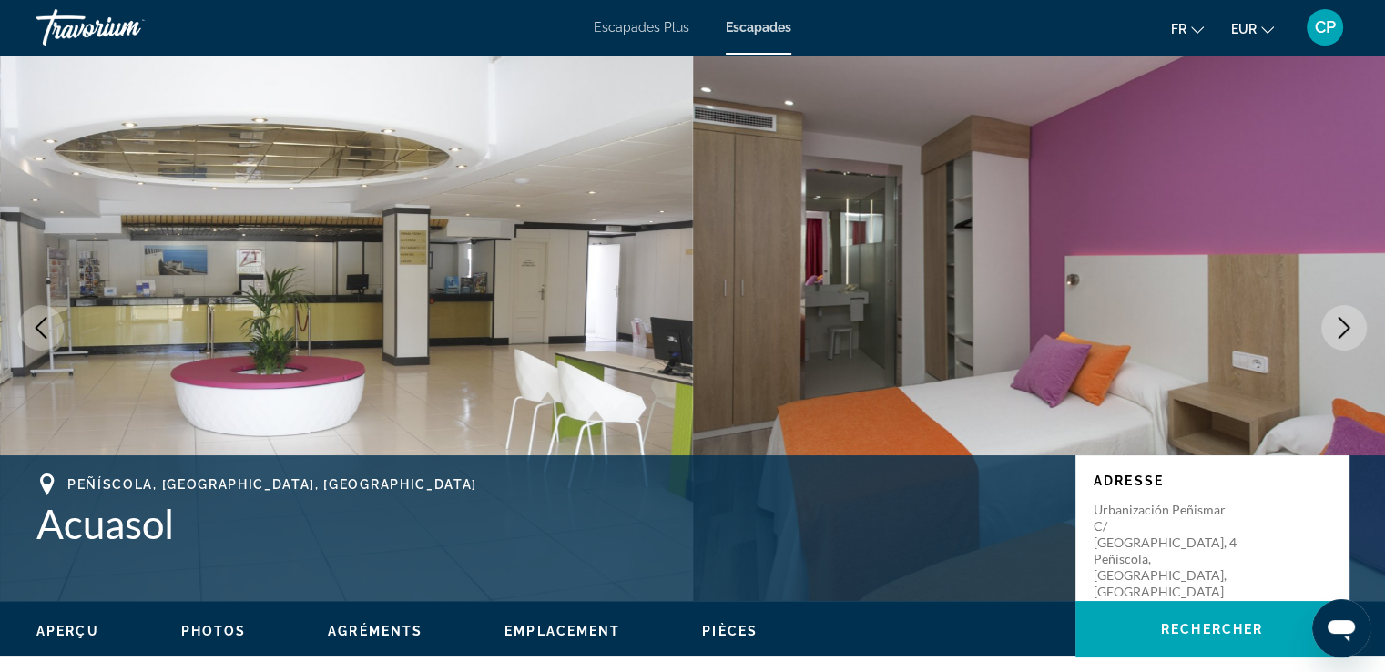
click at [1340, 327] on icon "Image suivante" at bounding box center [1344, 328] width 22 height 22
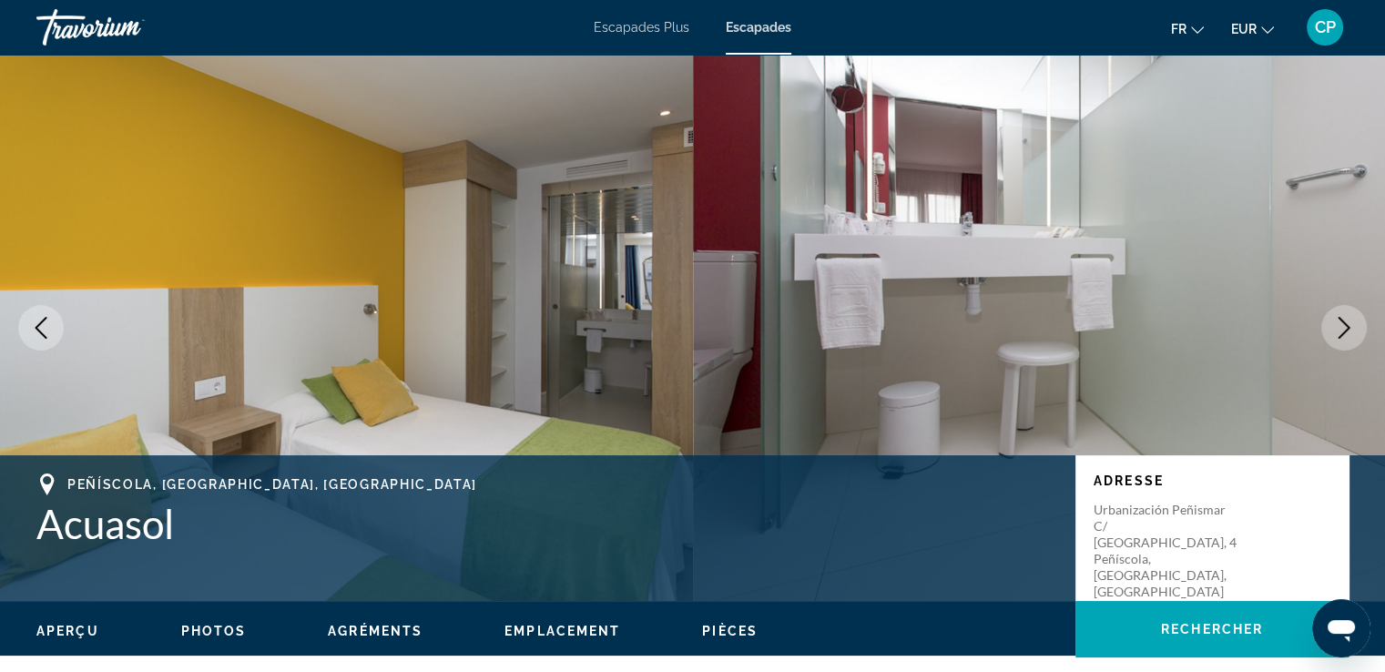
click at [1340, 327] on icon "Image suivante" at bounding box center [1344, 328] width 22 height 22
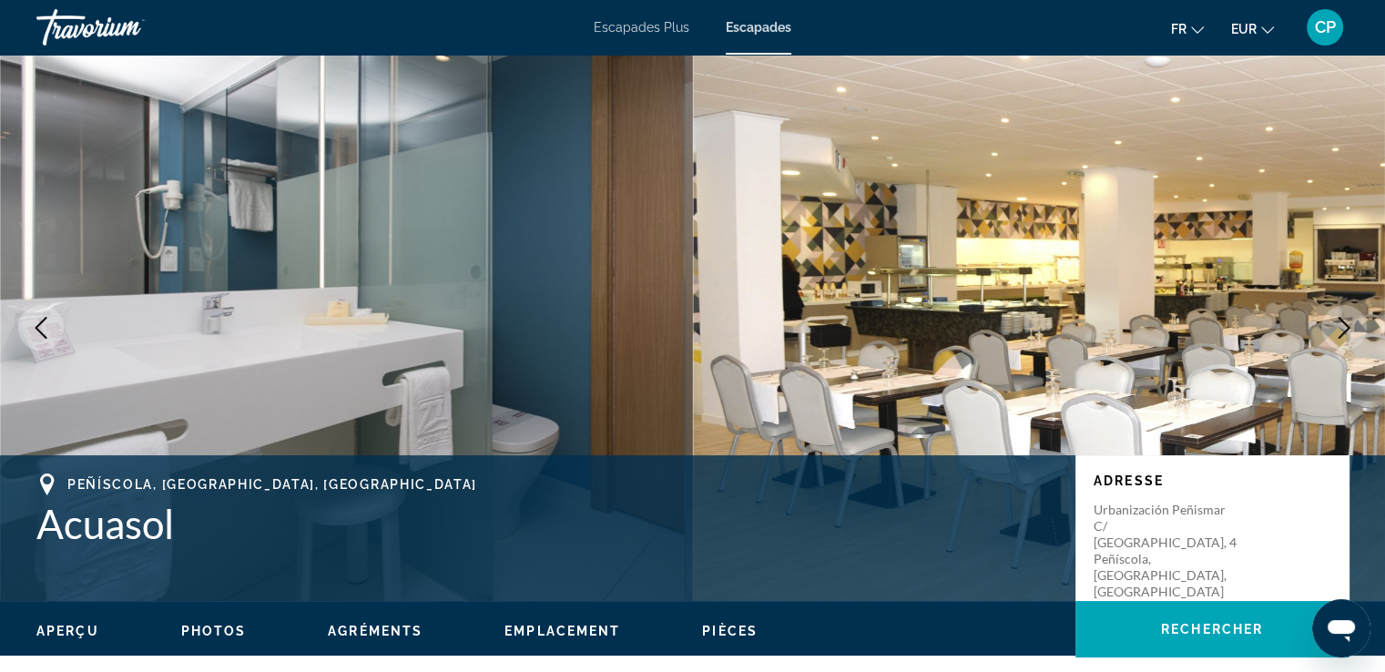
click at [1340, 327] on icon "Image suivante" at bounding box center [1344, 328] width 22 height 22
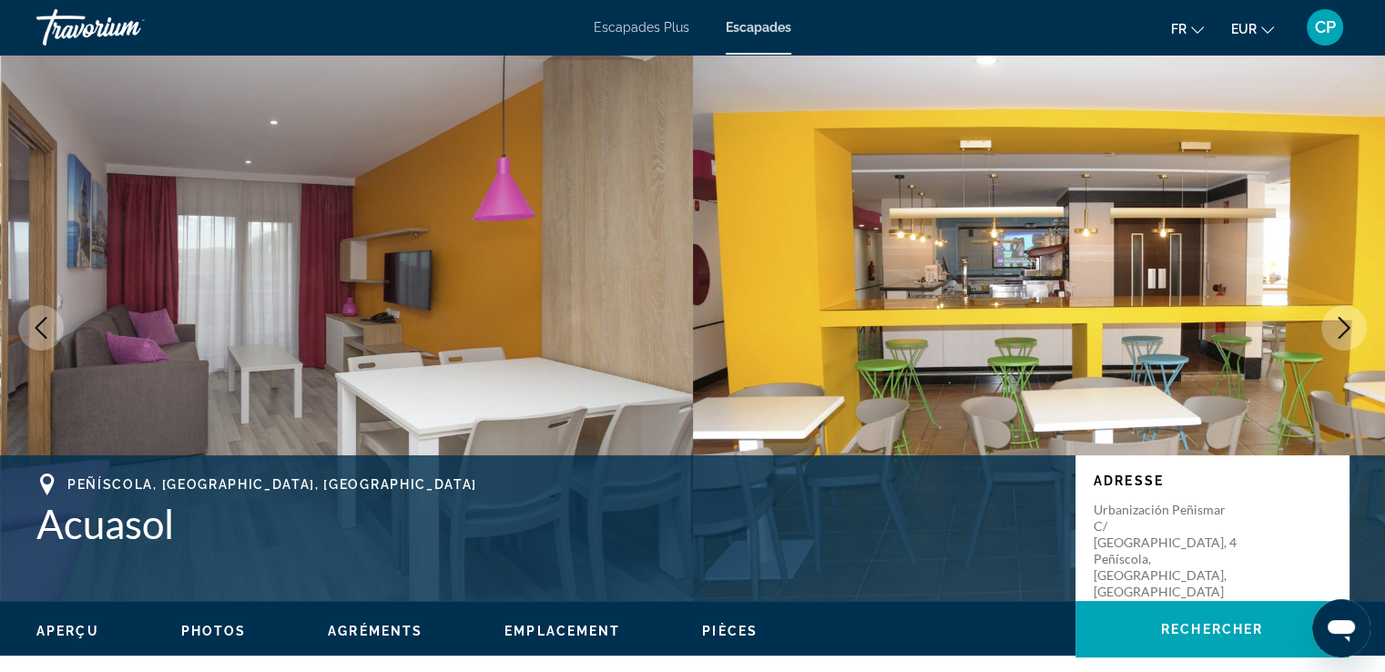
click at [1340, 327] on icon "Image suivante" at bounding box center [1344, 328] width 22 height 22
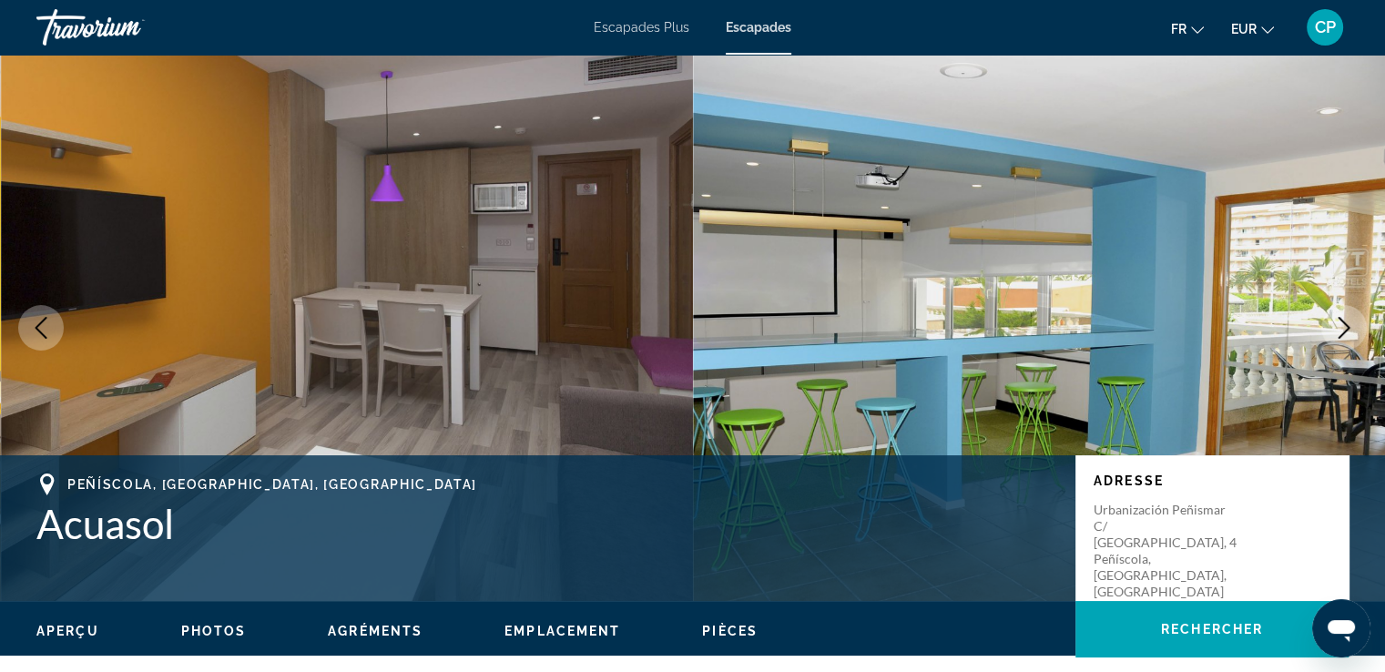
click at [1340, 327] on icon "Image suivante" at bounding box center [1344, 328] width 22 height 22
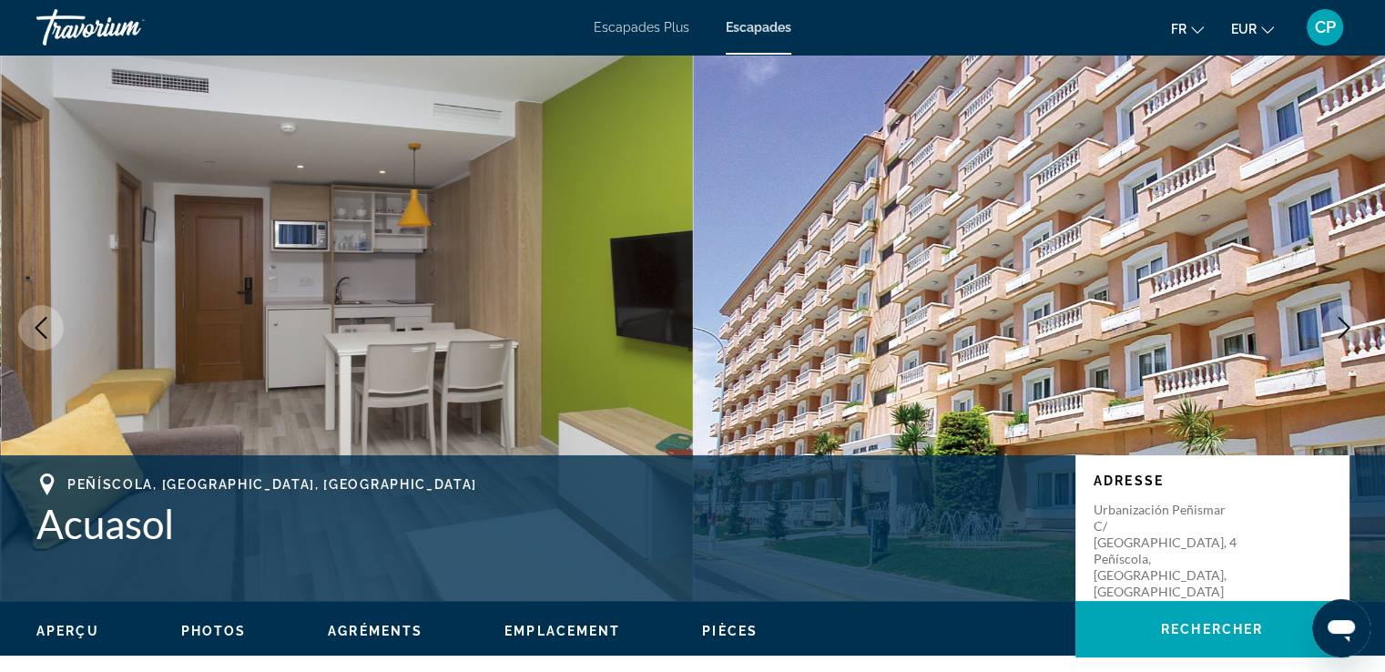
click at [1340, 327] on icon "Image suivante" at bounding box center [1344, 328] width 22 height 22
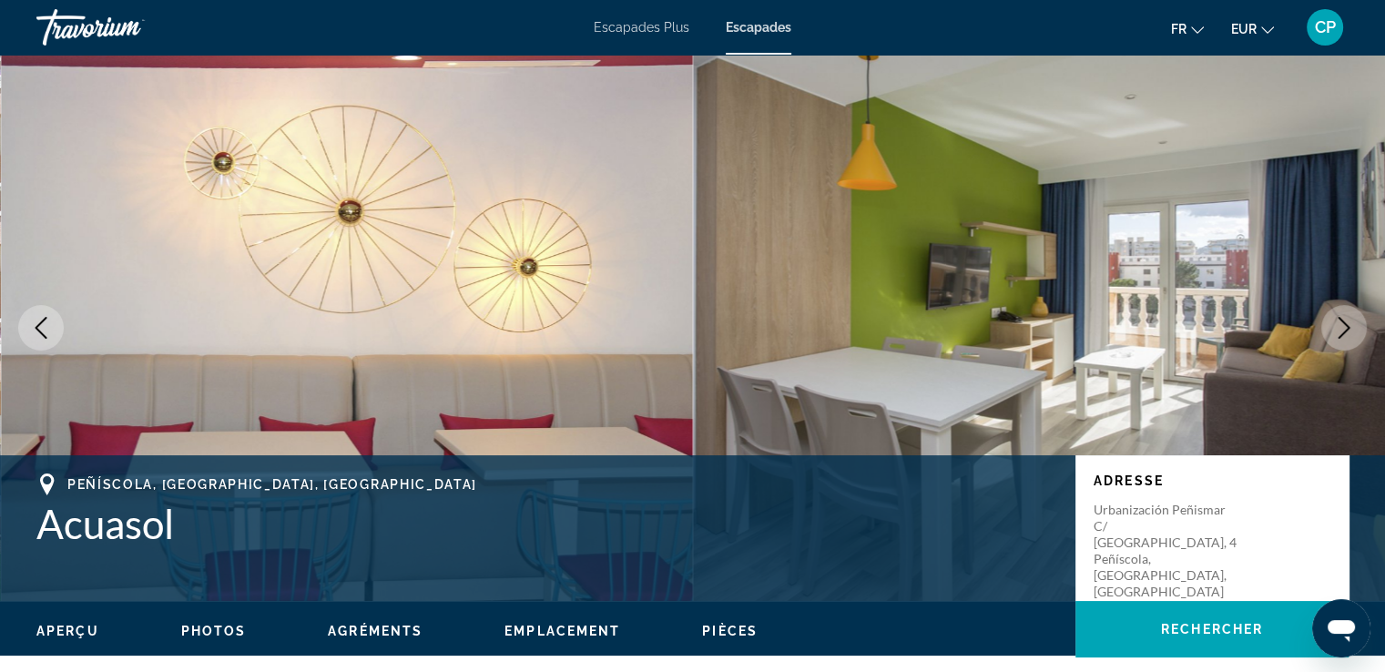
click at [40, 324] on icon "Image précédente" at bounding box center [42, 328] width 12 height 22
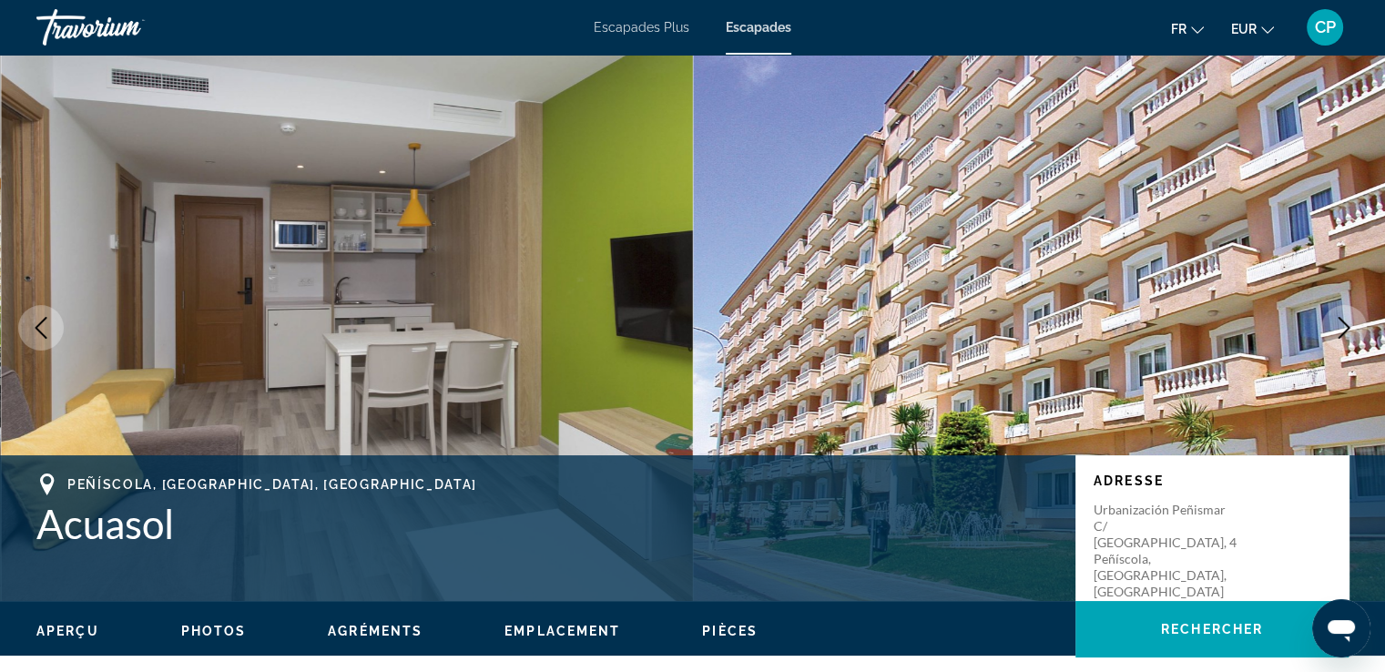
click at [1341, 321] on icon "Image suivante" at bounding box center [1345, 328] width 12 height 22
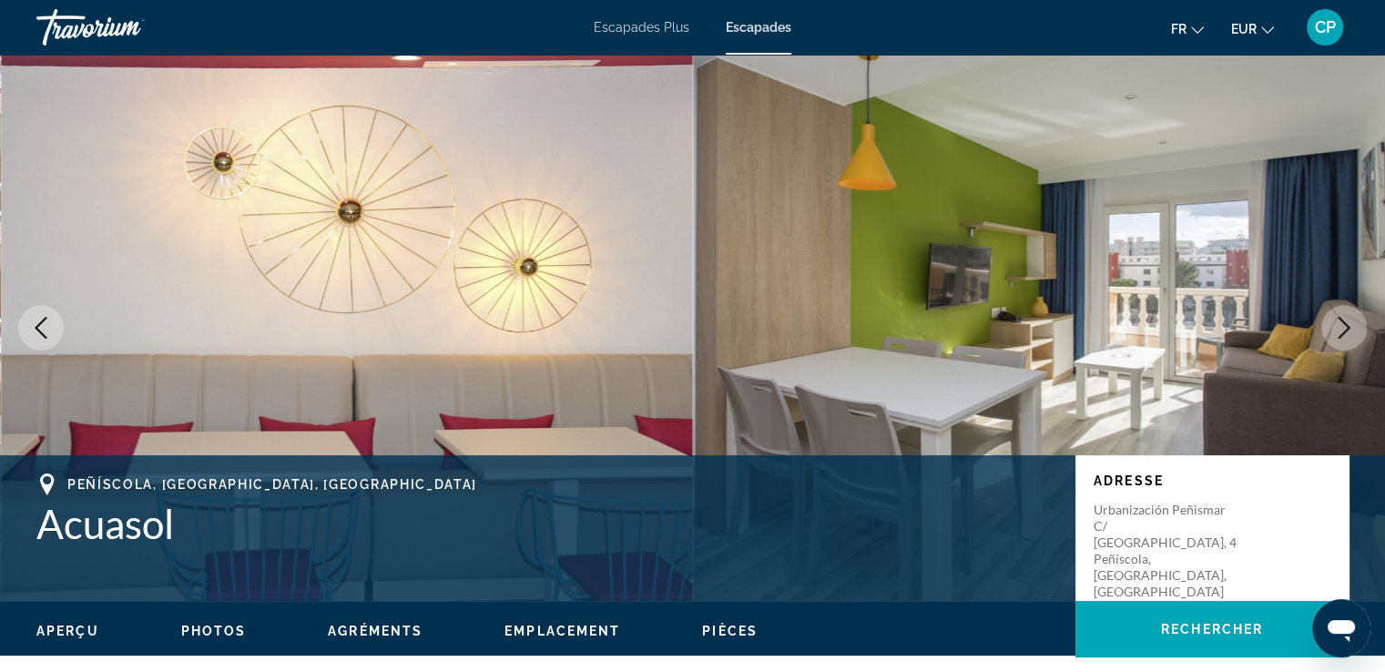
click at [1341, 321] on icon "Image suivante" at bounding box center [1345, 328] width 12 height 22
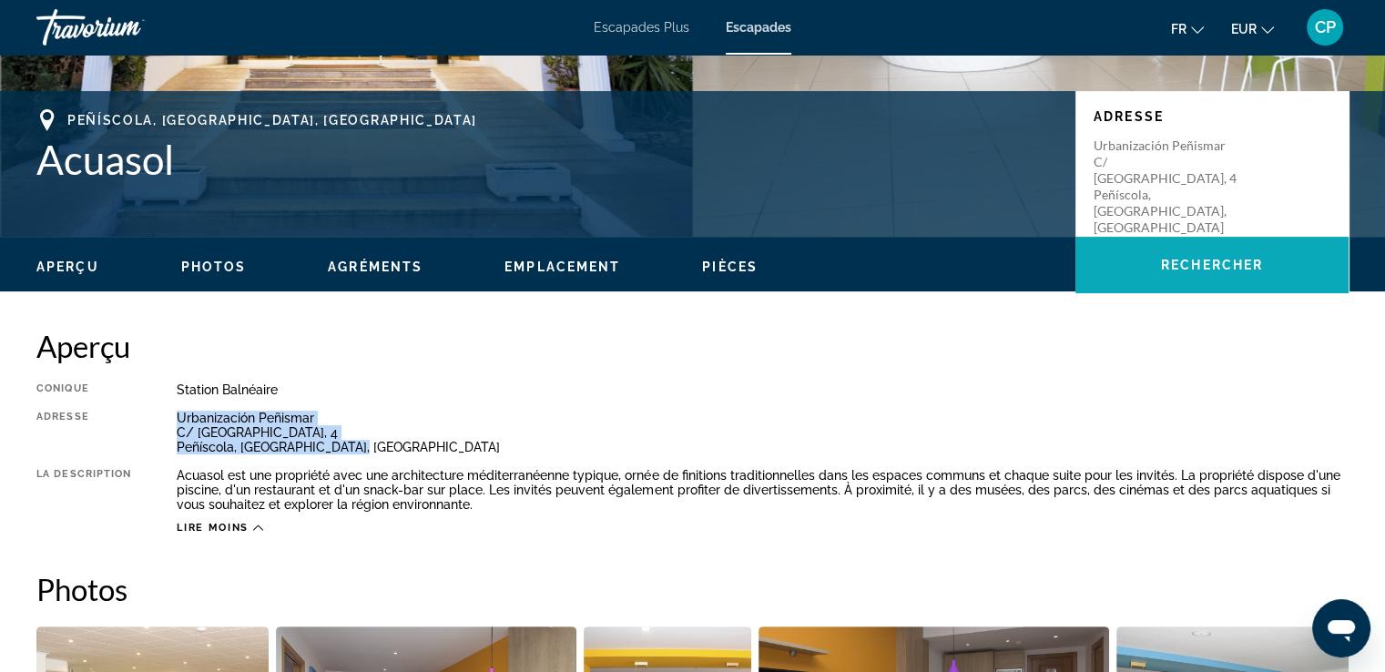
scroll to position [485, 0]
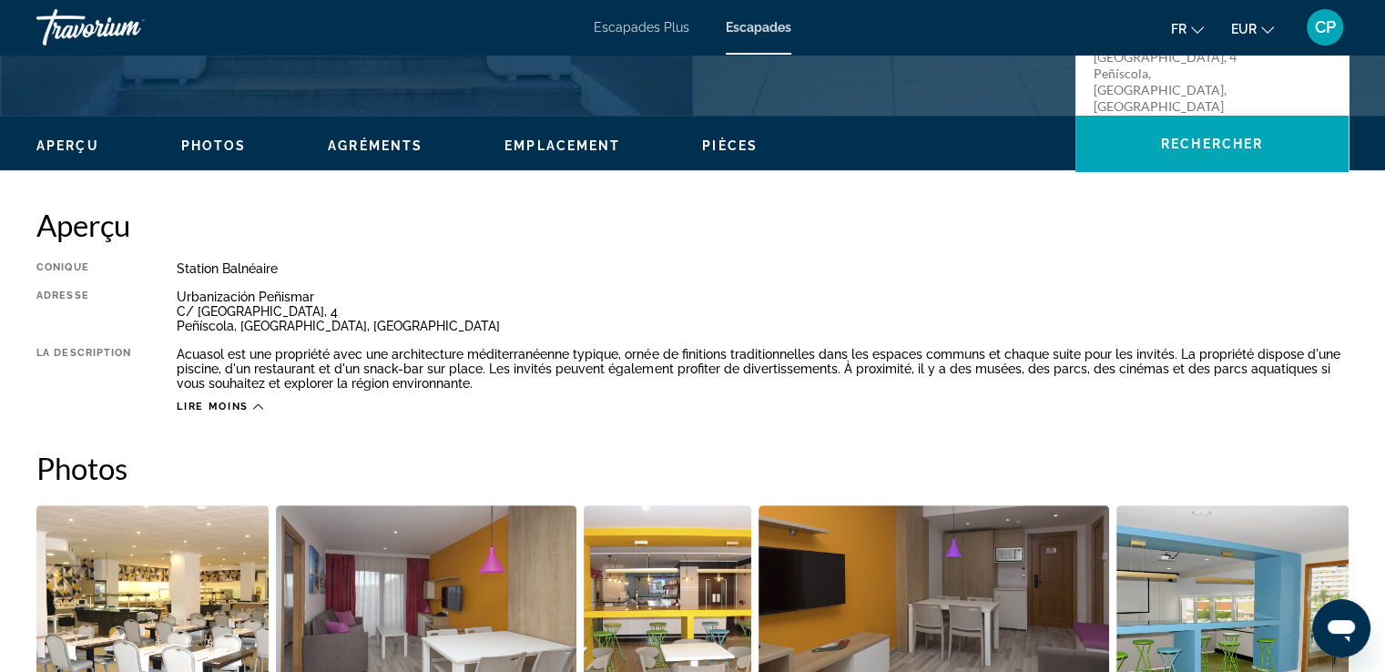
click at [1048, 237] on h2 "Aperçu" at bounding box center [692, 225] width 1312 height 36
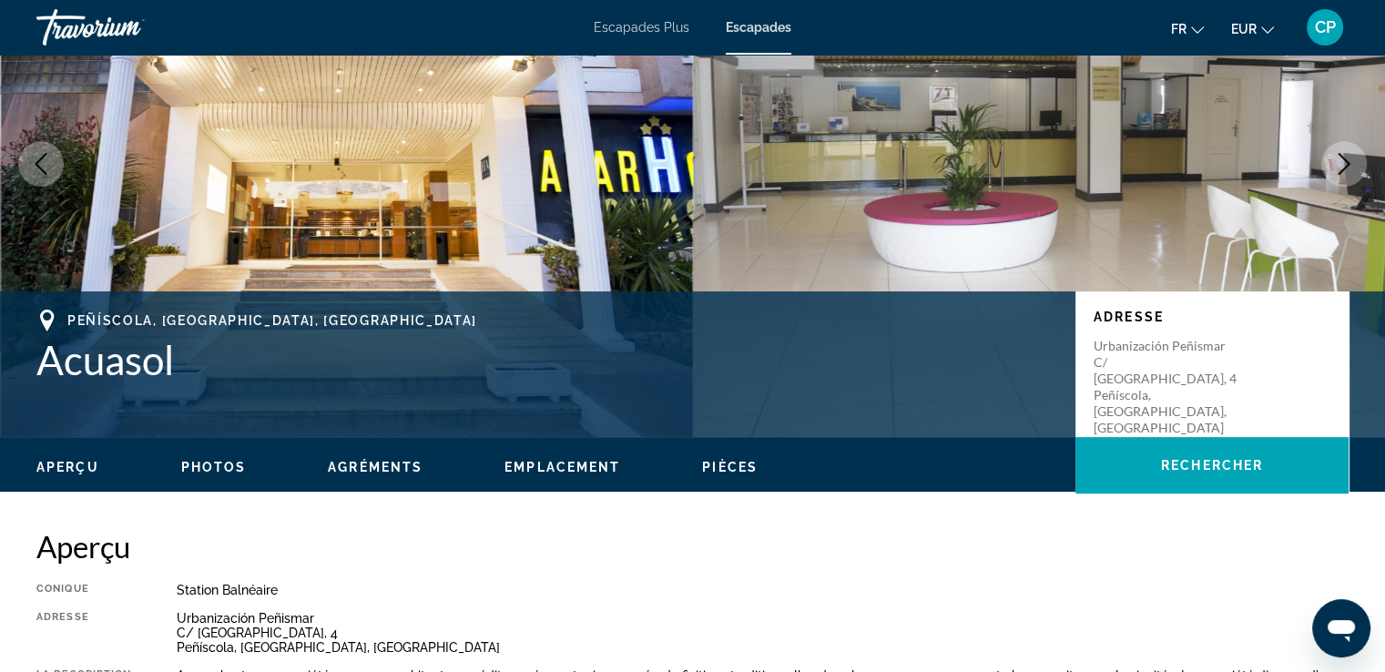
scroll to position [121, 0]
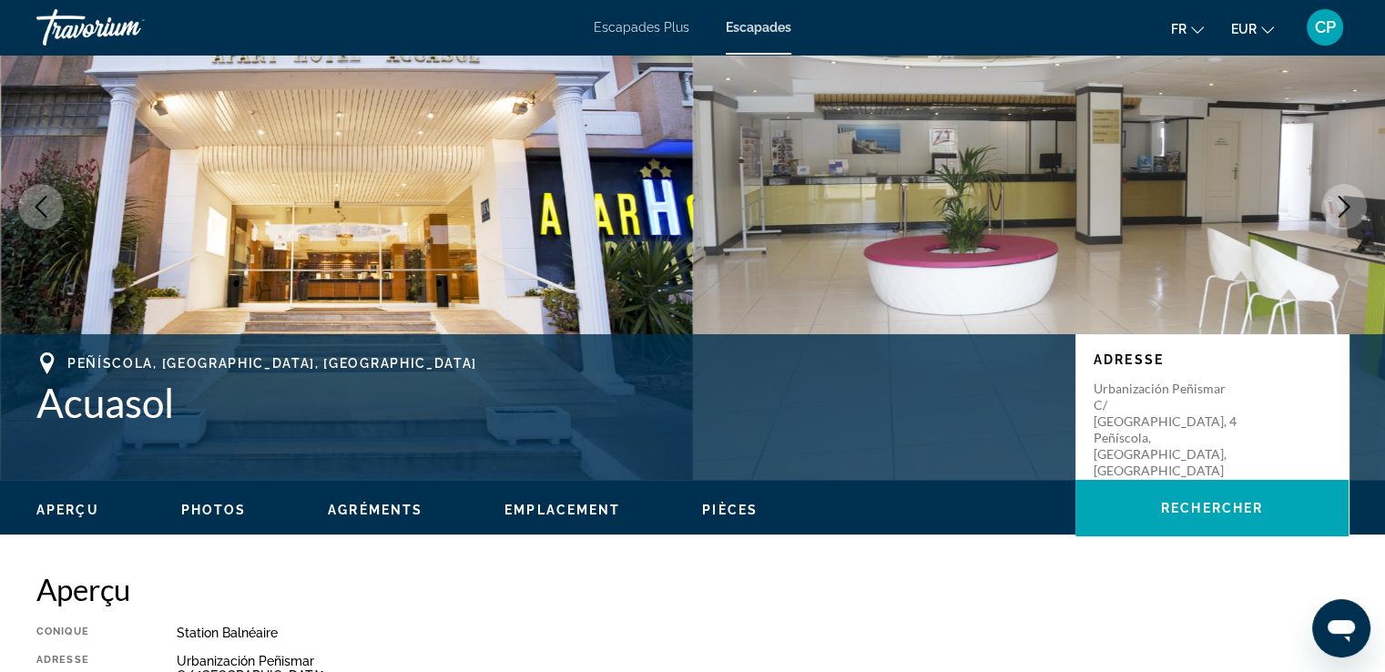
click at [1336, 616] on icon "Ouvrir la fenêtre de messagerie" at bounding box center [1341, 628] width 33 height 33
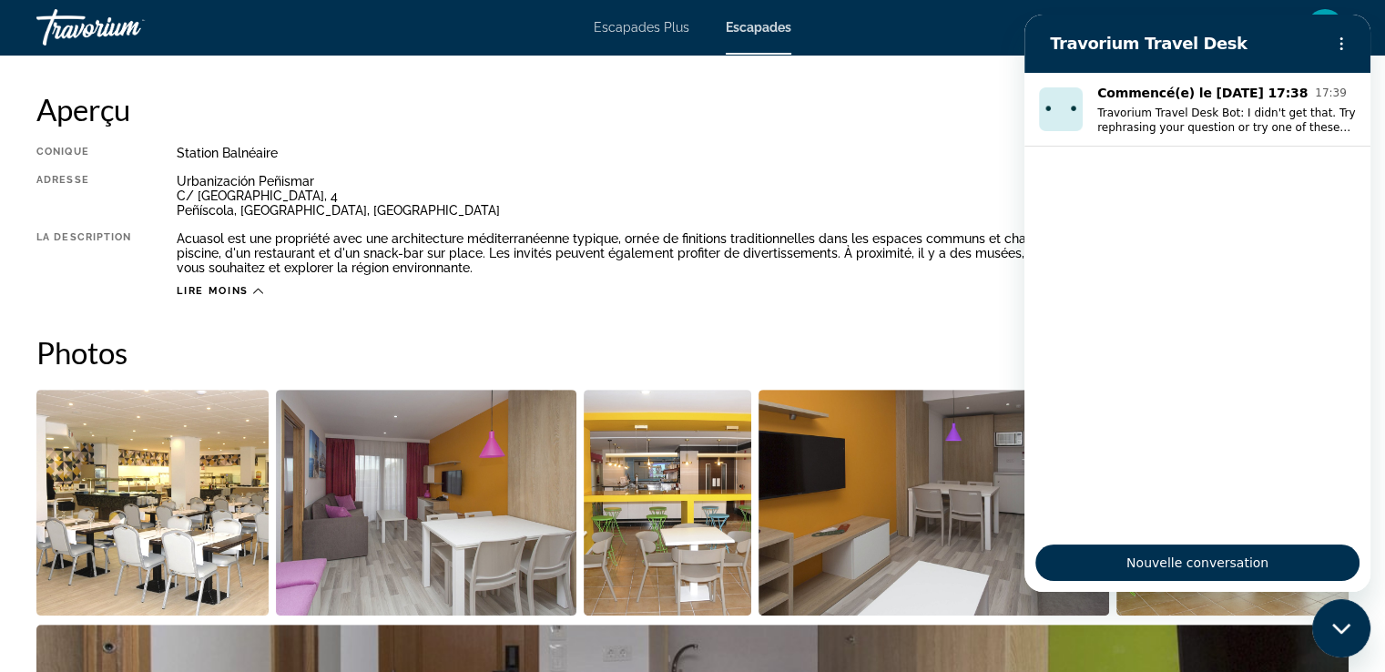
scroll to position [606, 0]
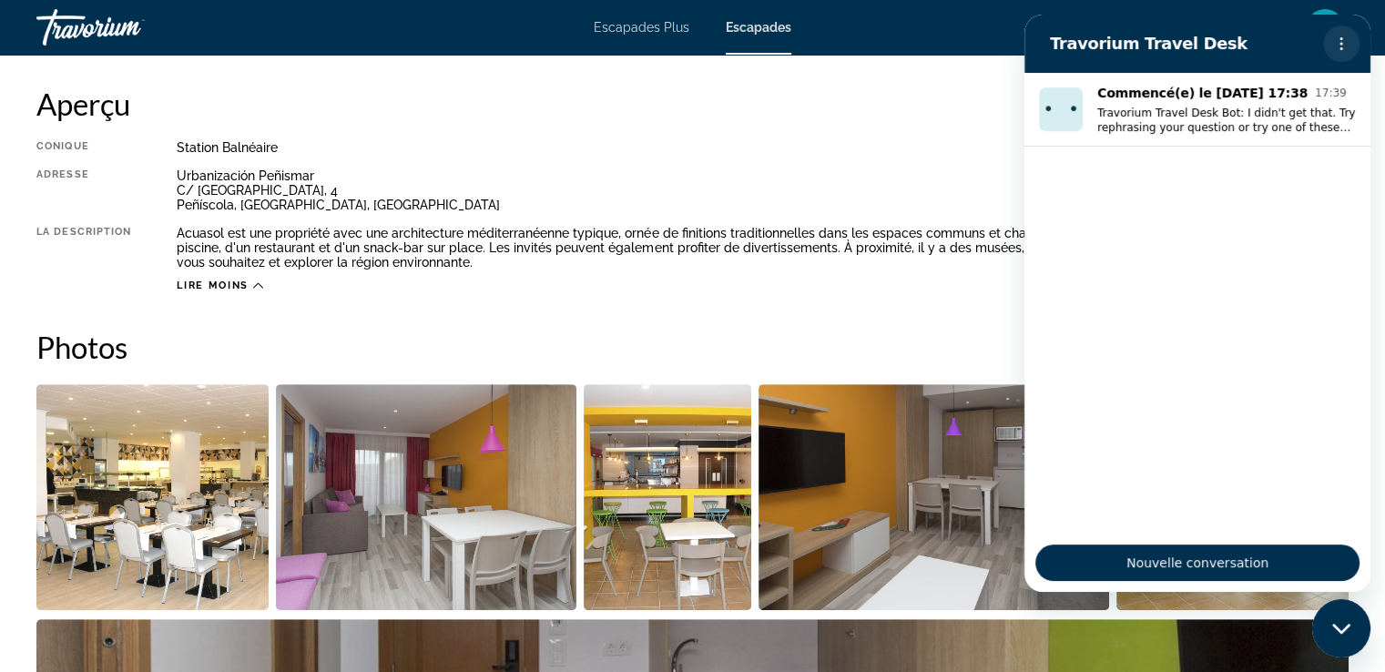
click at [1327, 37] on button "Menu d’options" at bounding box center [1341, 43] width 36 height 36
click at [952, 262] on div "Acuasol est une propriété avec une architecture méditerranéenne typique, ornée …" at bounding box center [763, 248] width 1172 height 44
click at [1353, 633] on div "Fermer la fenêtre de messagerie" at bounding box center [1341, 628] width 55 height 55
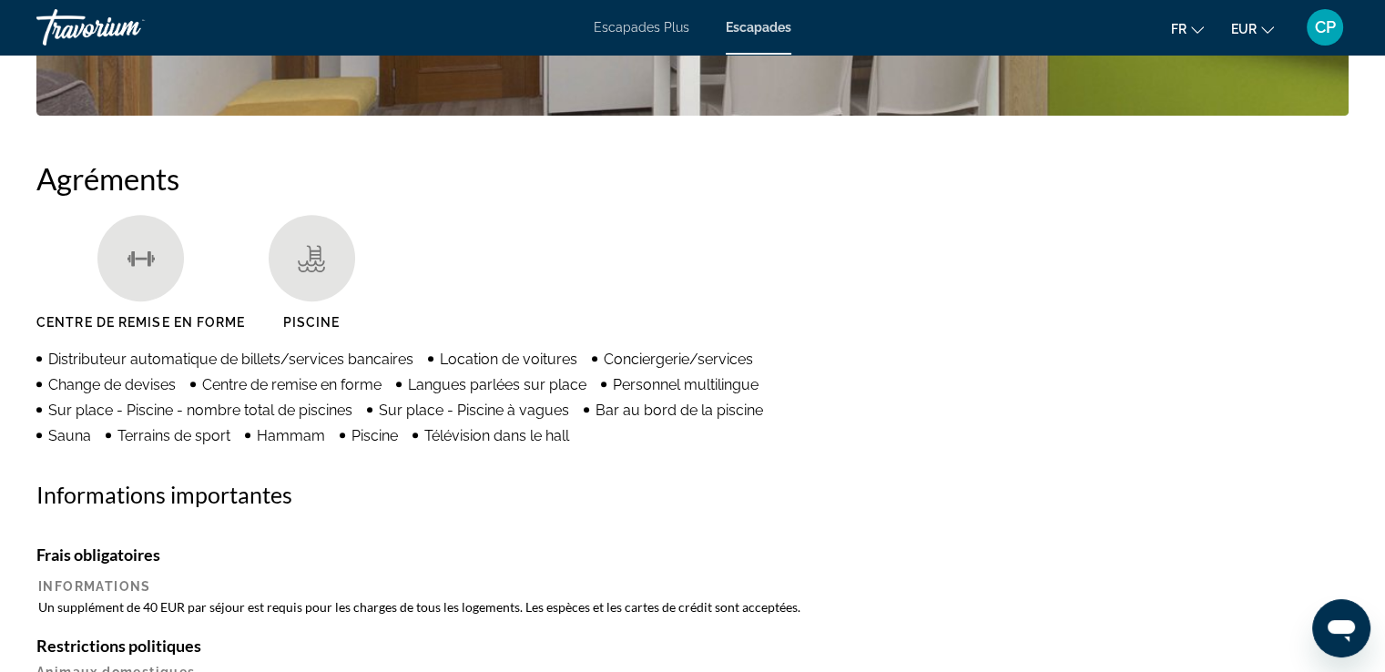
scroll to position [1335, 0]
click at [1332, 614] on icon "Ouvrir la fenêtre de messagerie" at bounding box center [1341, 628] width 33 height 33
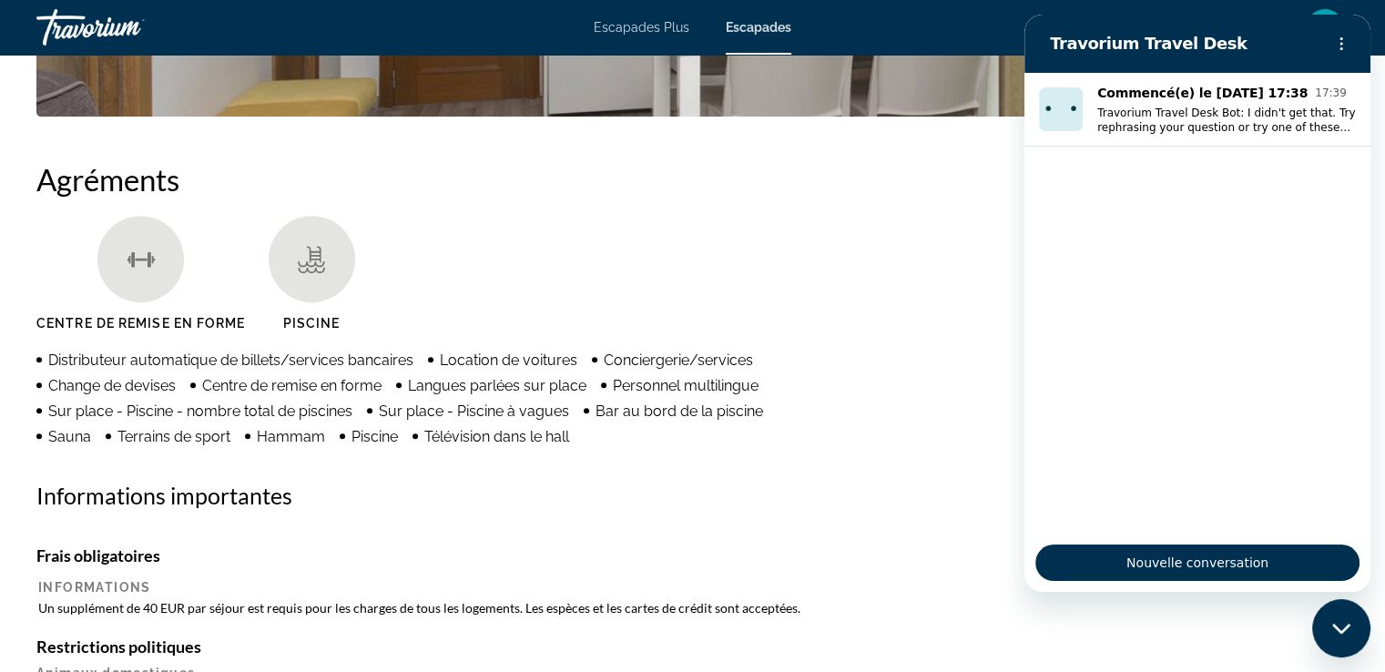
click at [891, 267] on ul "Centre de remise en forme [GEOGRAPHIC_DATA]" at bounding box center [692, 280] width 1312 height 128
click at [1341, 627] on icon "Fermer la fenêtre de messagerie" at bounding box center [1341, 629] width 19 height 12
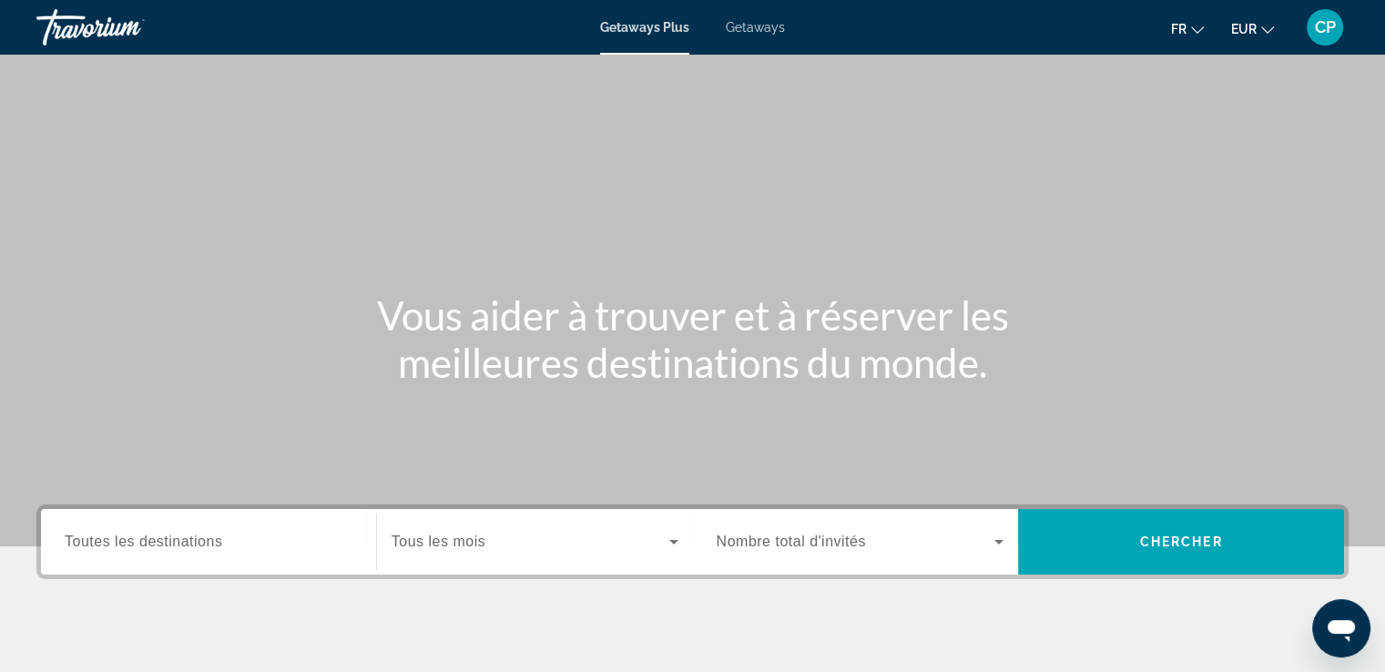
click at [751, 25] on span "Getaways" at bounding box center [755, 27] width 59 height 15
click at [186, 544] on span "Toutes les destinations" at bounding box center [144, 541] width 158 height 15
click at [186, 544] on input "Destination Toutes les destinations" at bounding box center [209, 543] width 288 height 22
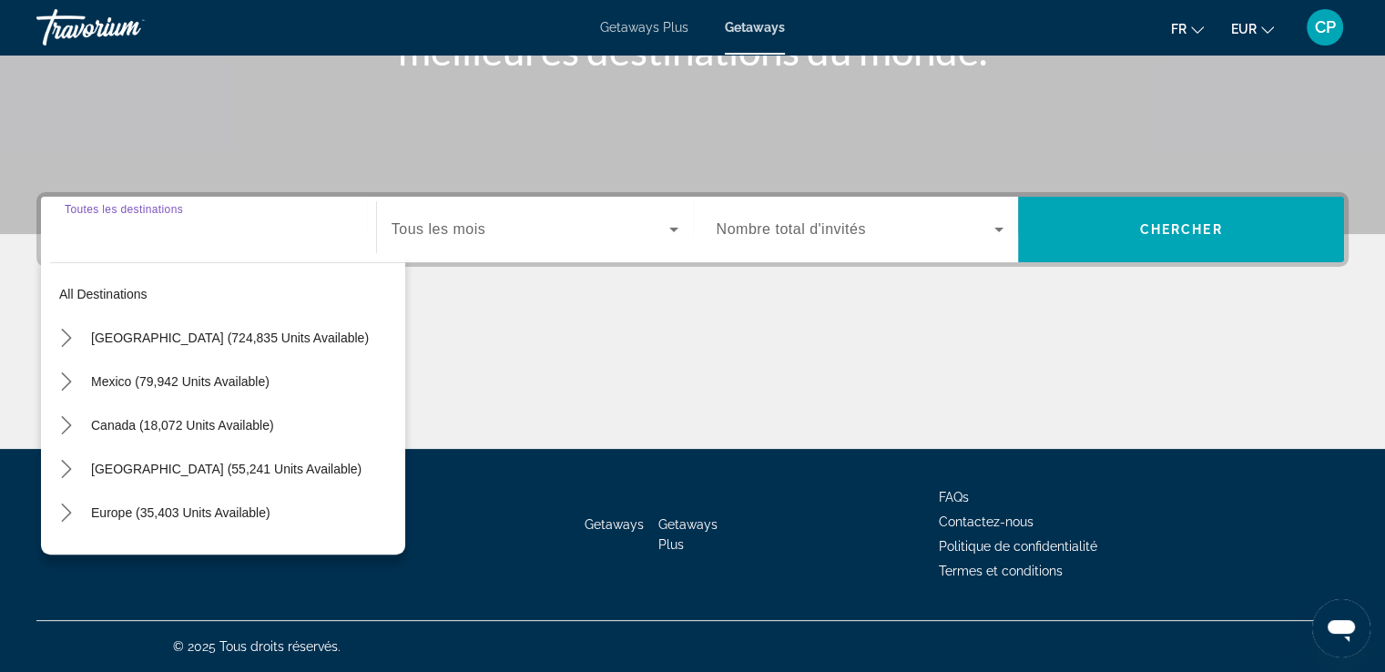
scroll to position [121, 0]
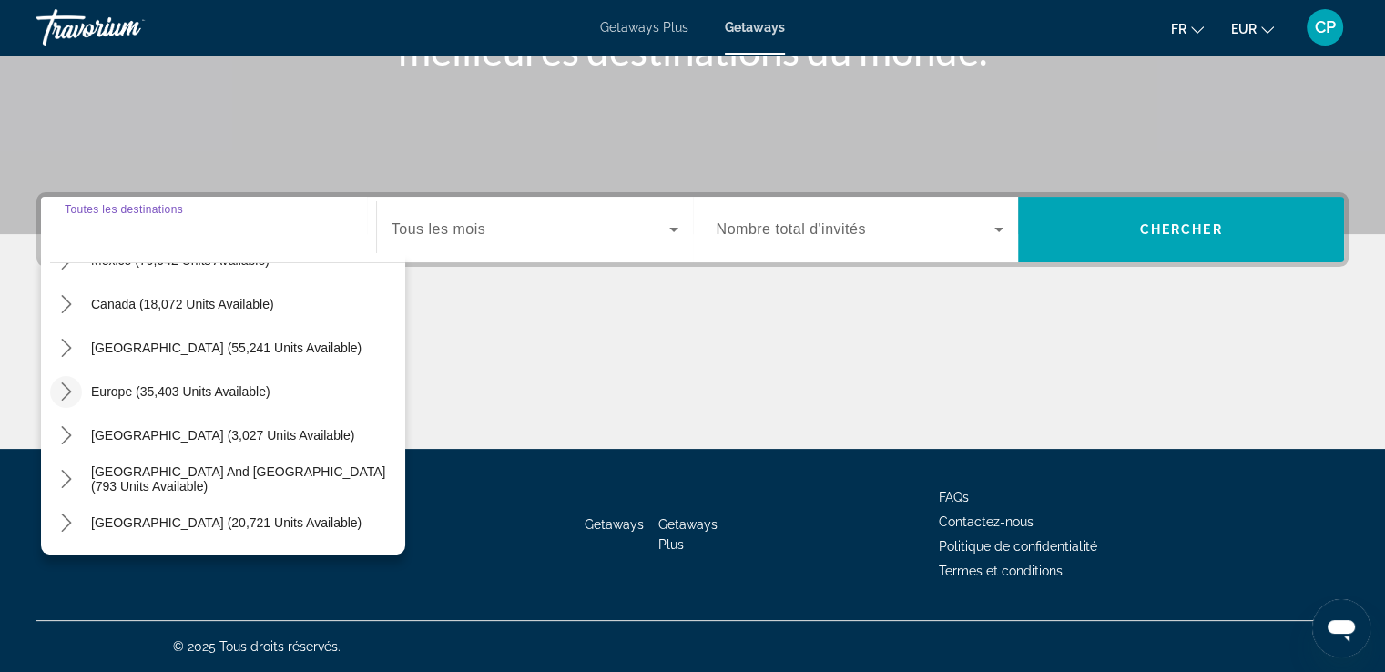
click at [65, 384] on icon "Toggle Europe (35,403 units available) submenu" at bounding box center [66, 391] width 10 height 18
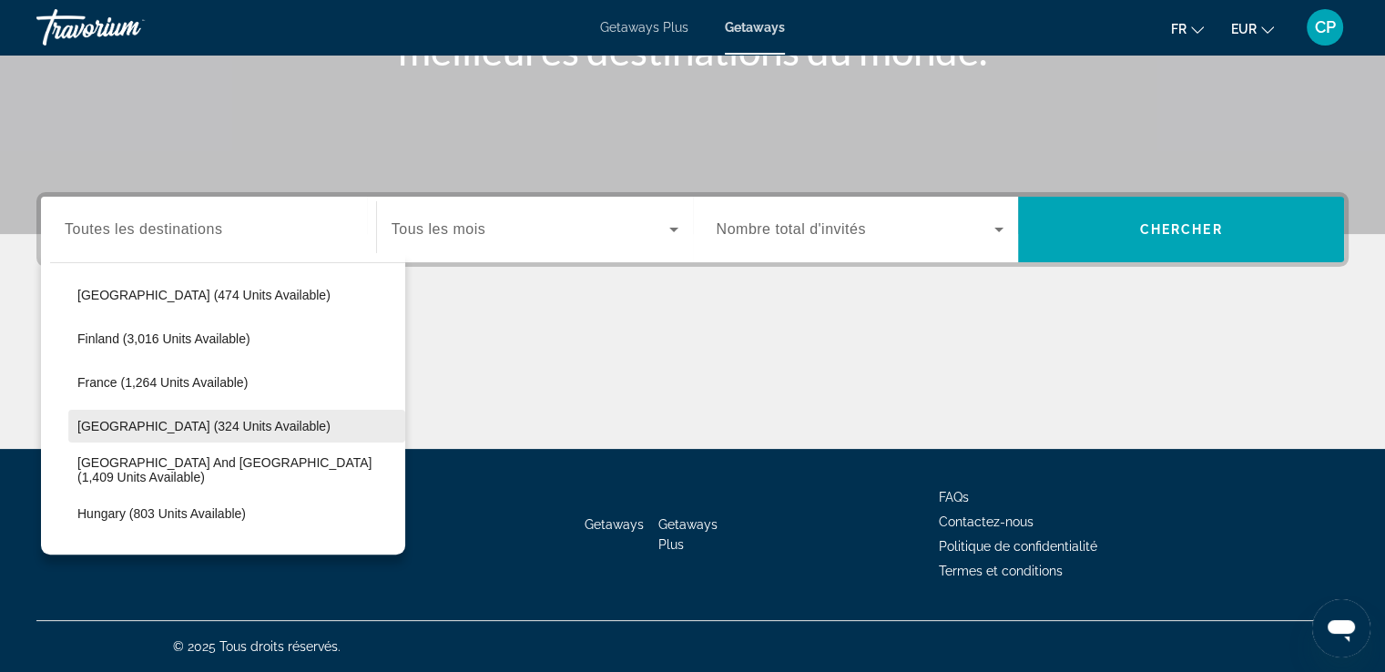
scroll to position [470, 0]
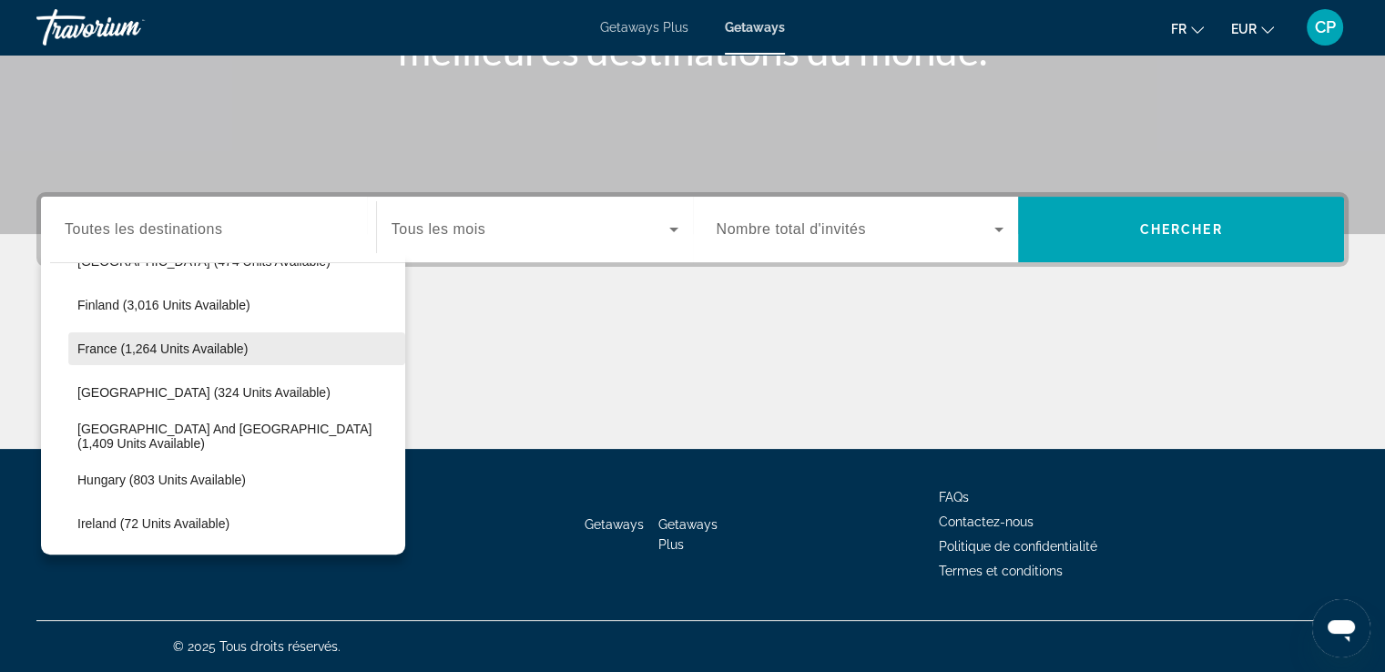
click at [145, 348] on span "France (1,264 units available)" at bounding box center [162, 348] width 170 height 15
type input "**********"
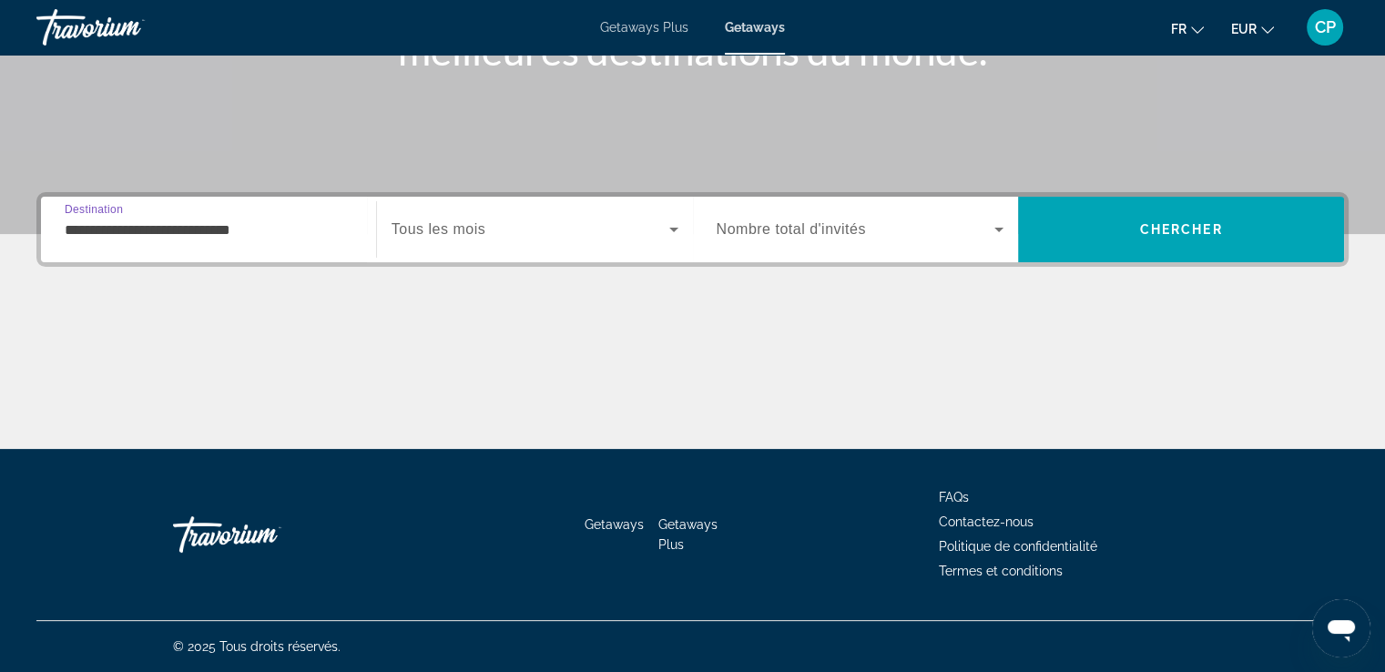
click at [462, 230] on span "Tous les mois" at bounding box center [439, 228] width 94 height 15
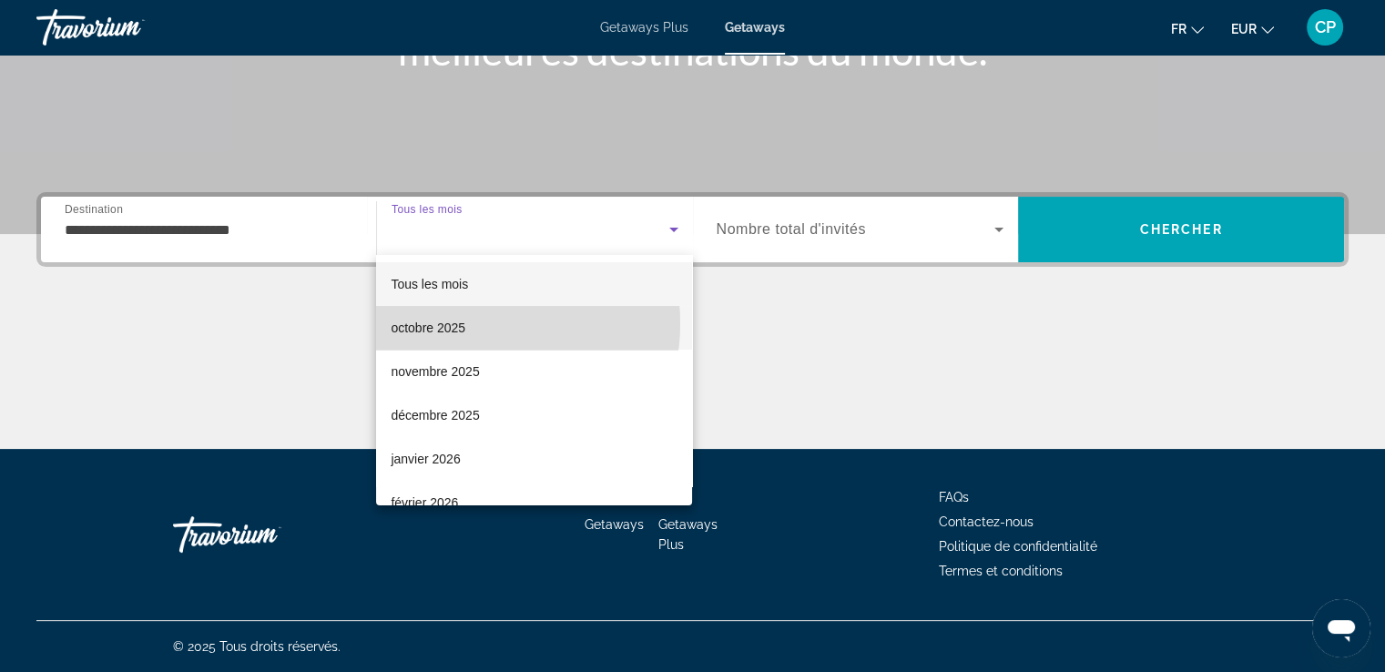
click at [463, 323] on span "octobre 2025" at bounding box center [428, 328] width 75 height 22
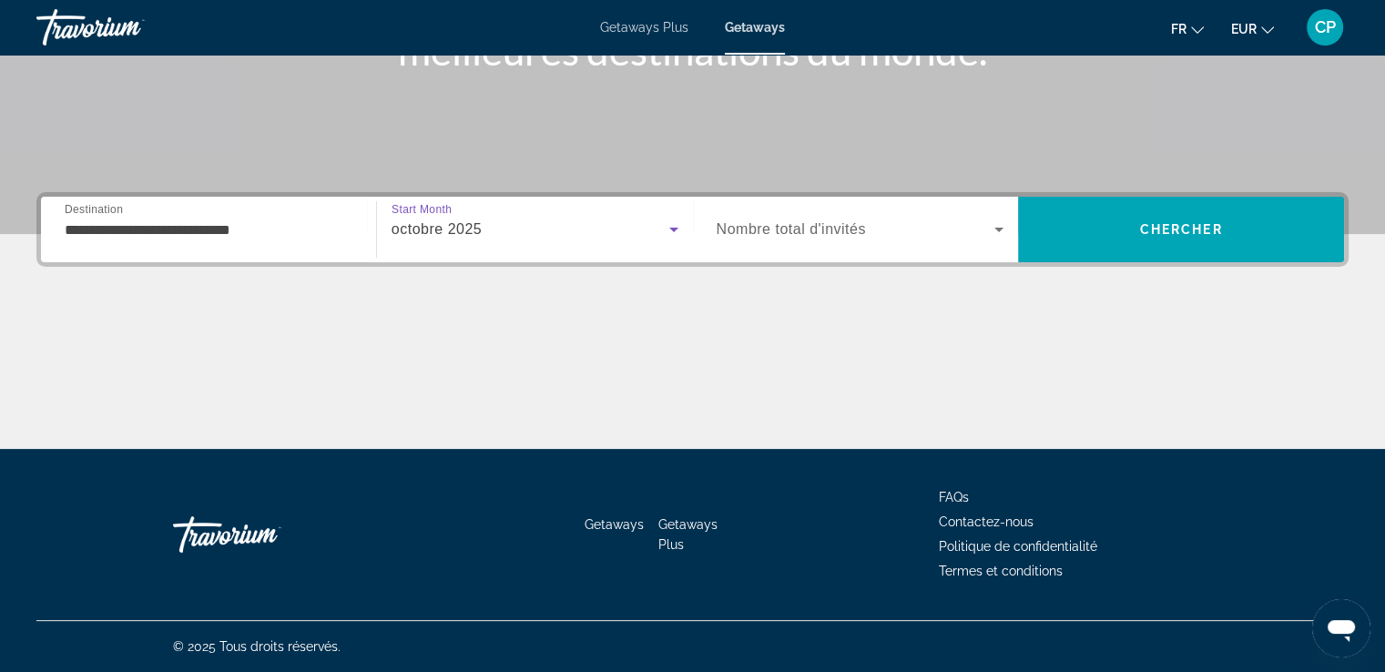
click at [816, 227] on span "Nombre total d'invités" at bounding box center [791, 228] width 149 height 15
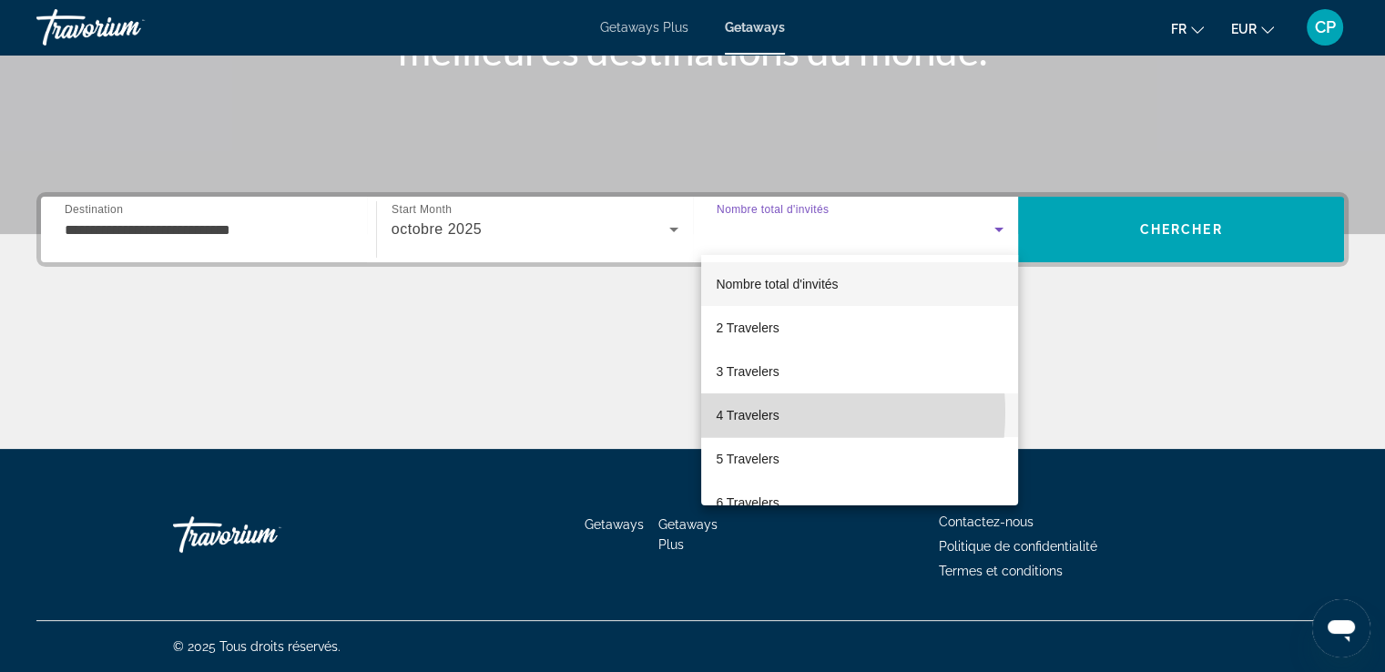
click at [758, 412] on span "4 Travelers" at bounding box center [747, 415] width 63 height 22
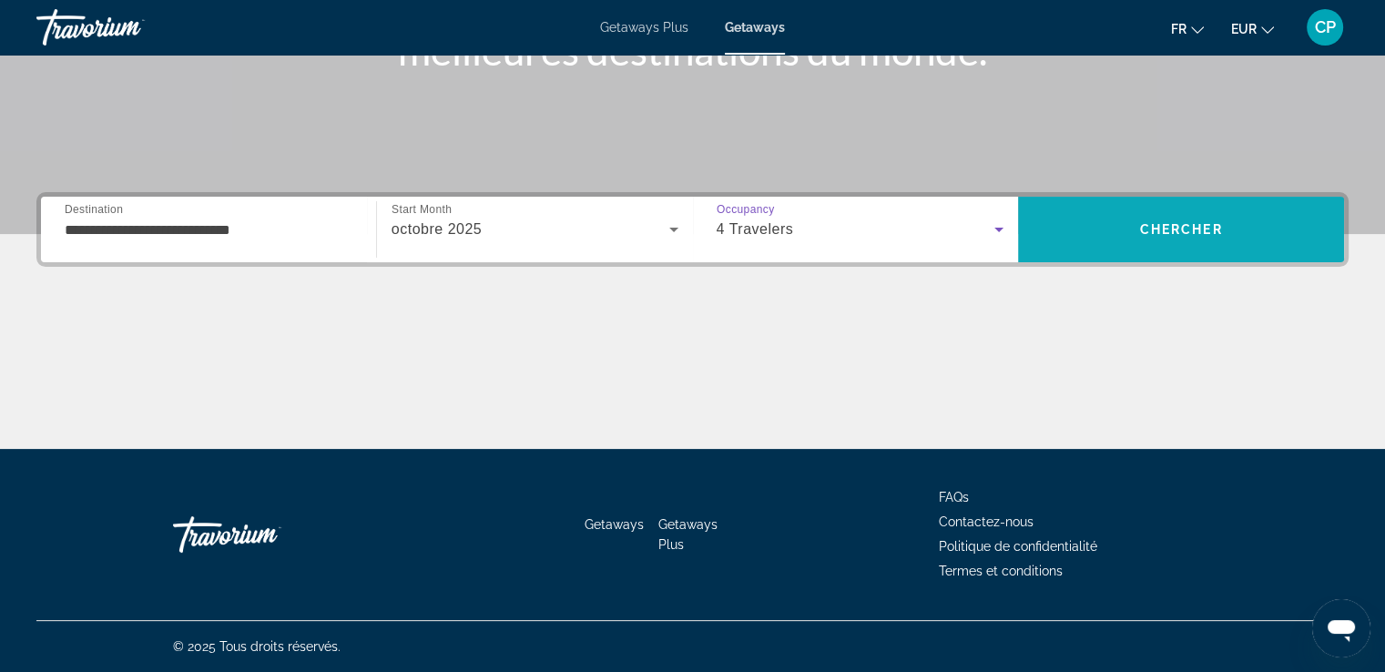
click at [1064, 234] on span "Search" at bounding box center [1181, 230] width 326 height 44
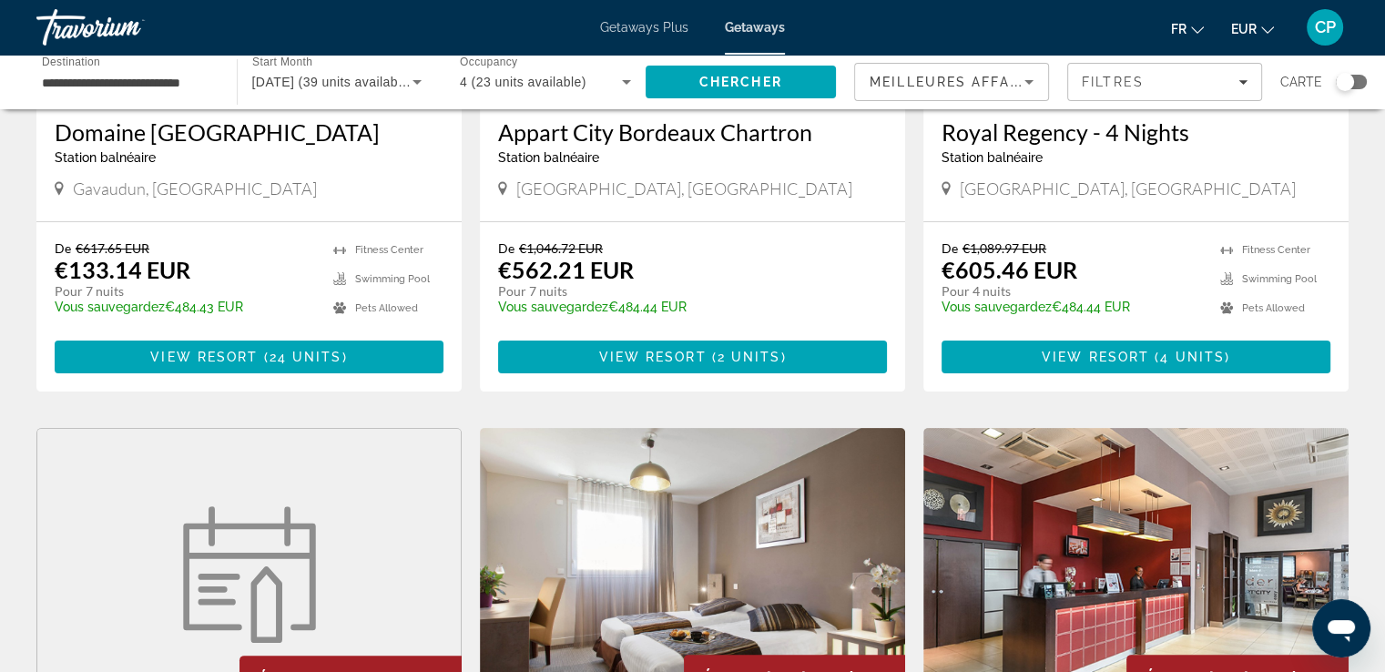
scroll to position [242, 0]
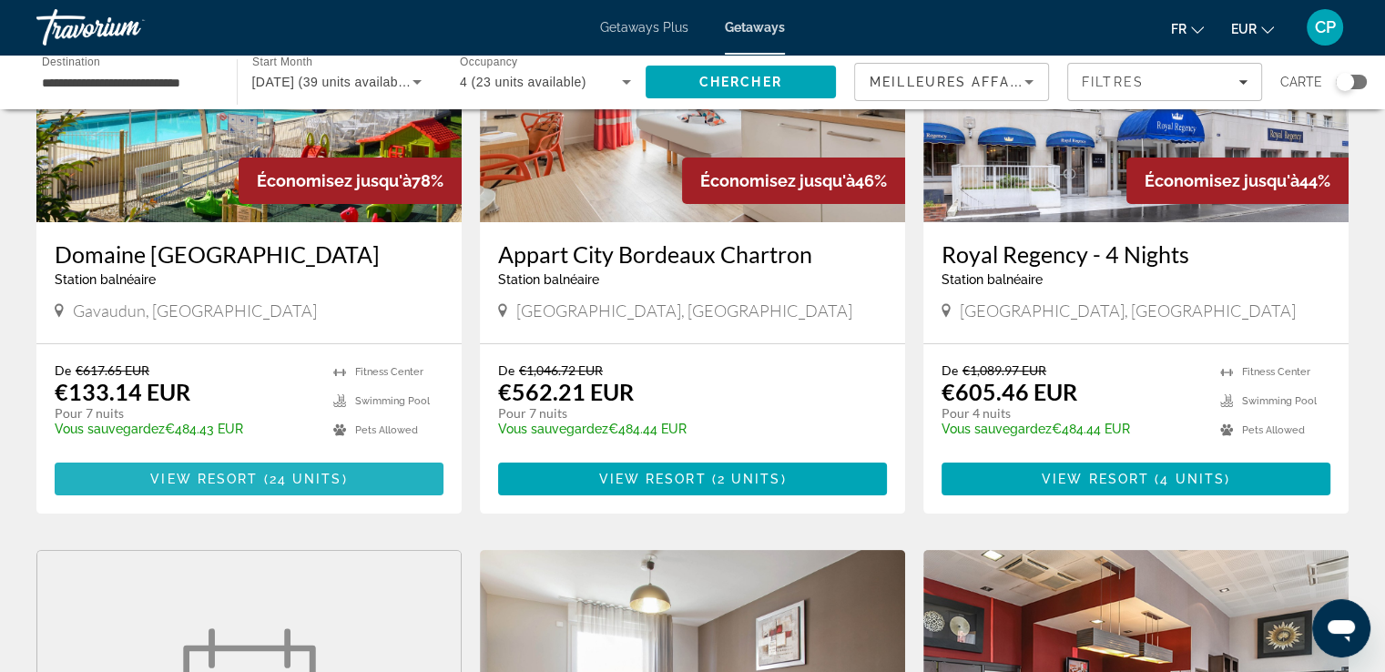
click at [229, 481] on span "View Resort" at bounding box center [203, 479] width 107 height 15
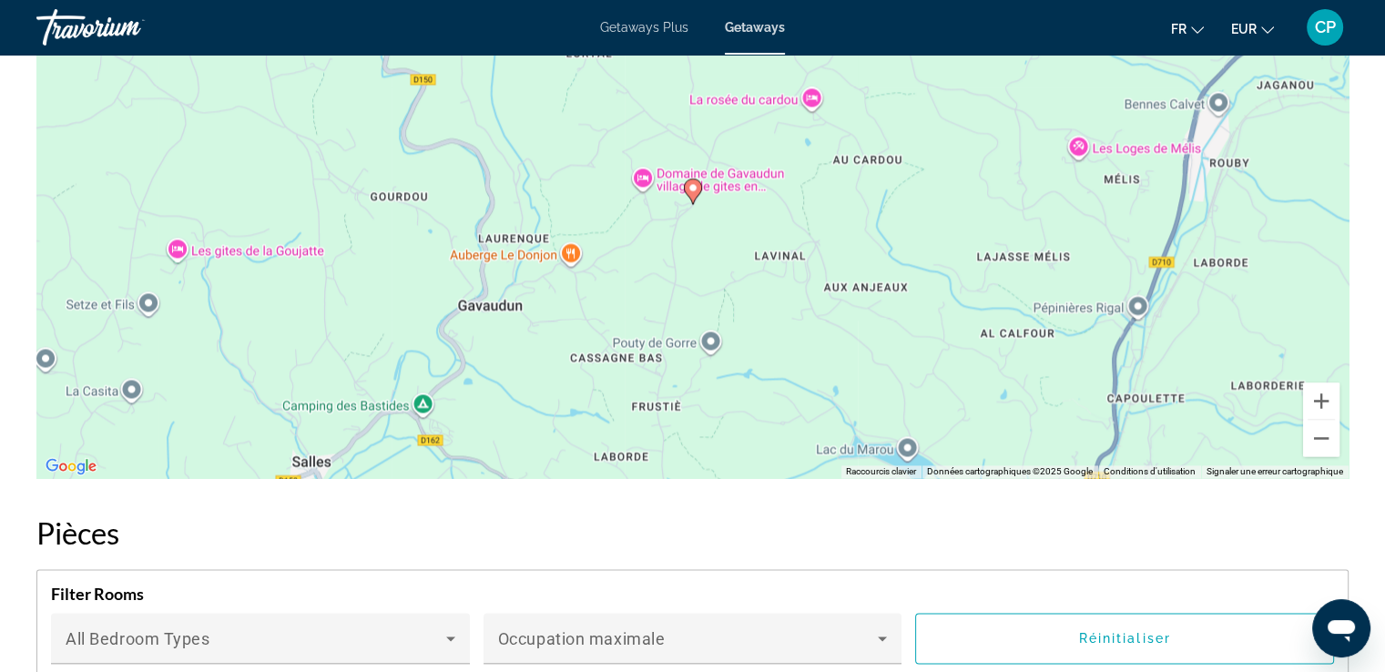
scroll to position [2793, 0]
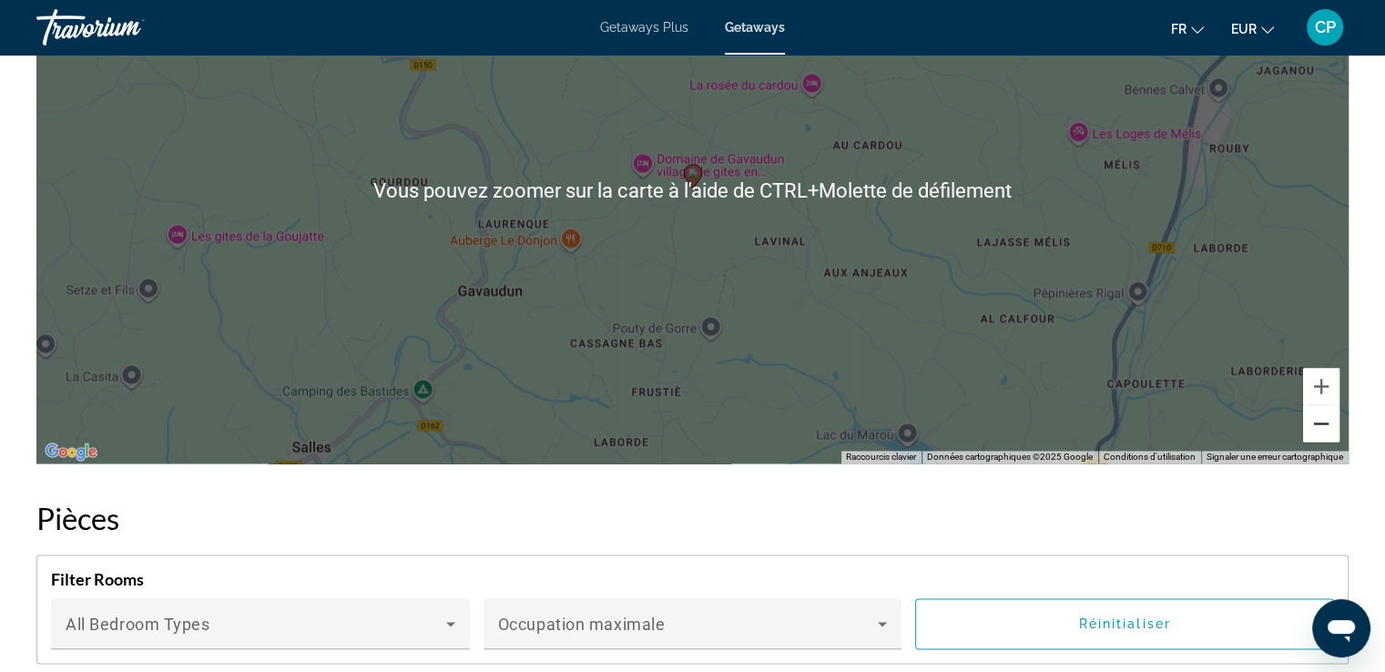
click at [1329, 421] on button "Zoom arrière" at bounding box center [1321, 423] width 36 height 36
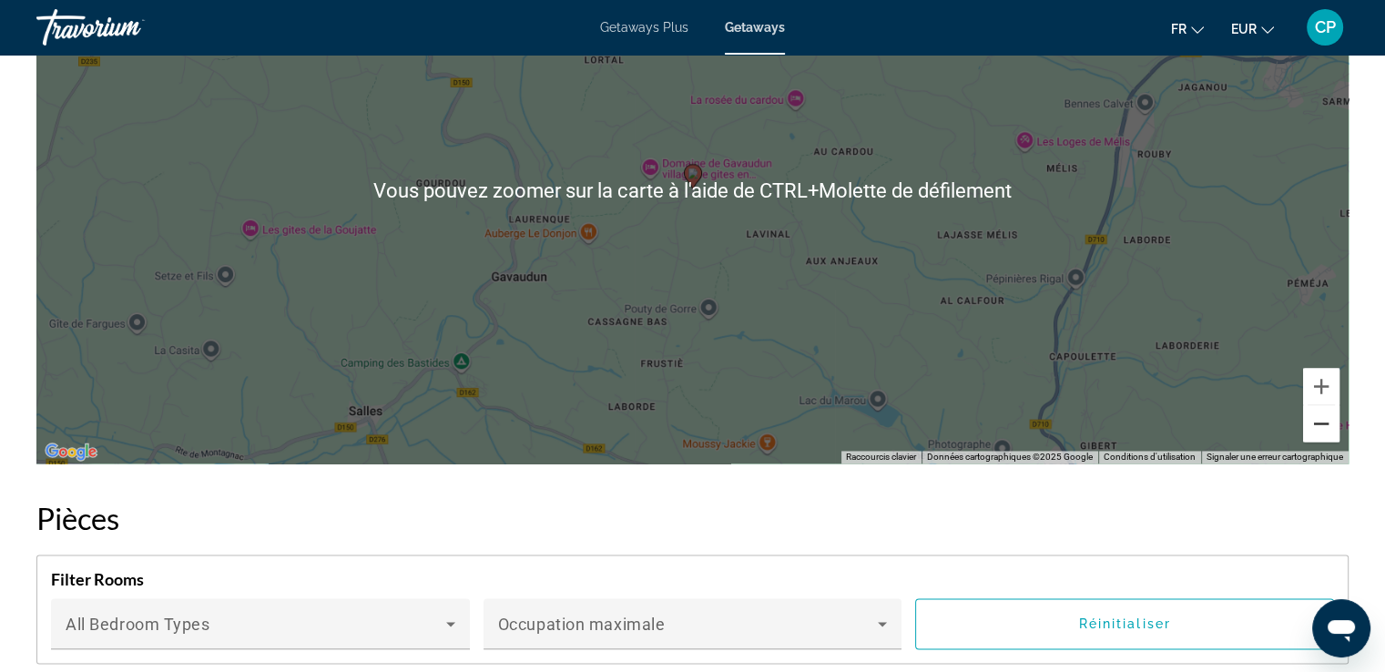
click at [1329, 421] on button "Zoom arrière" at bounding box center [1321, 423] width 36 height 36
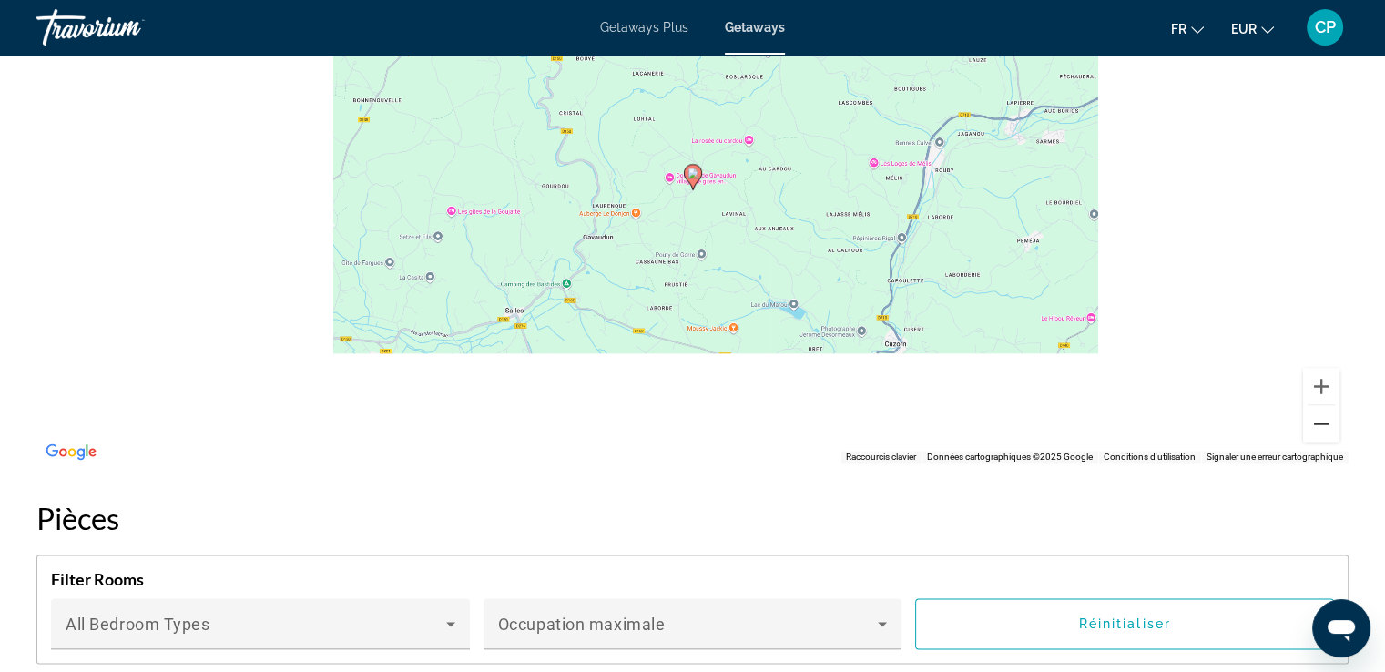
click at [1329, 421] on button "Zoom arrière" at bounding box center [1321, 423] width 36 height 36
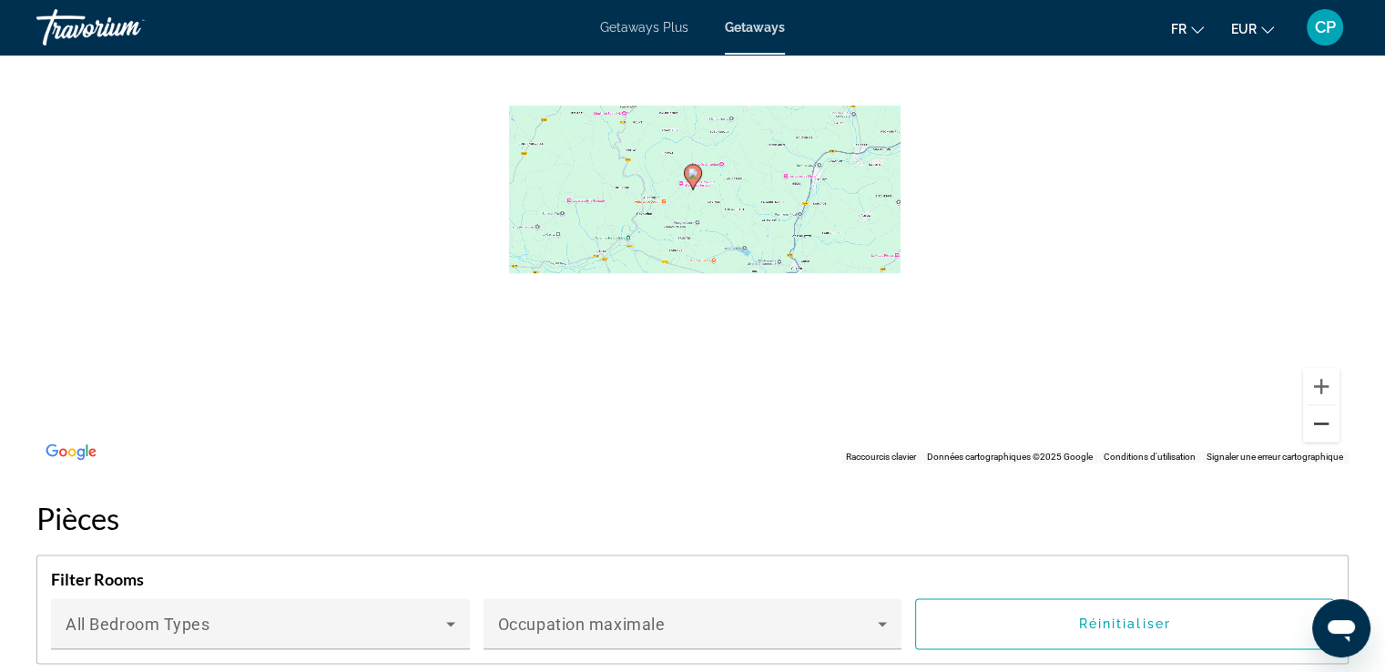
click at [1329, 421] on button "Zoom arrière" at bounding box center [1321, 423] width 36 height 36
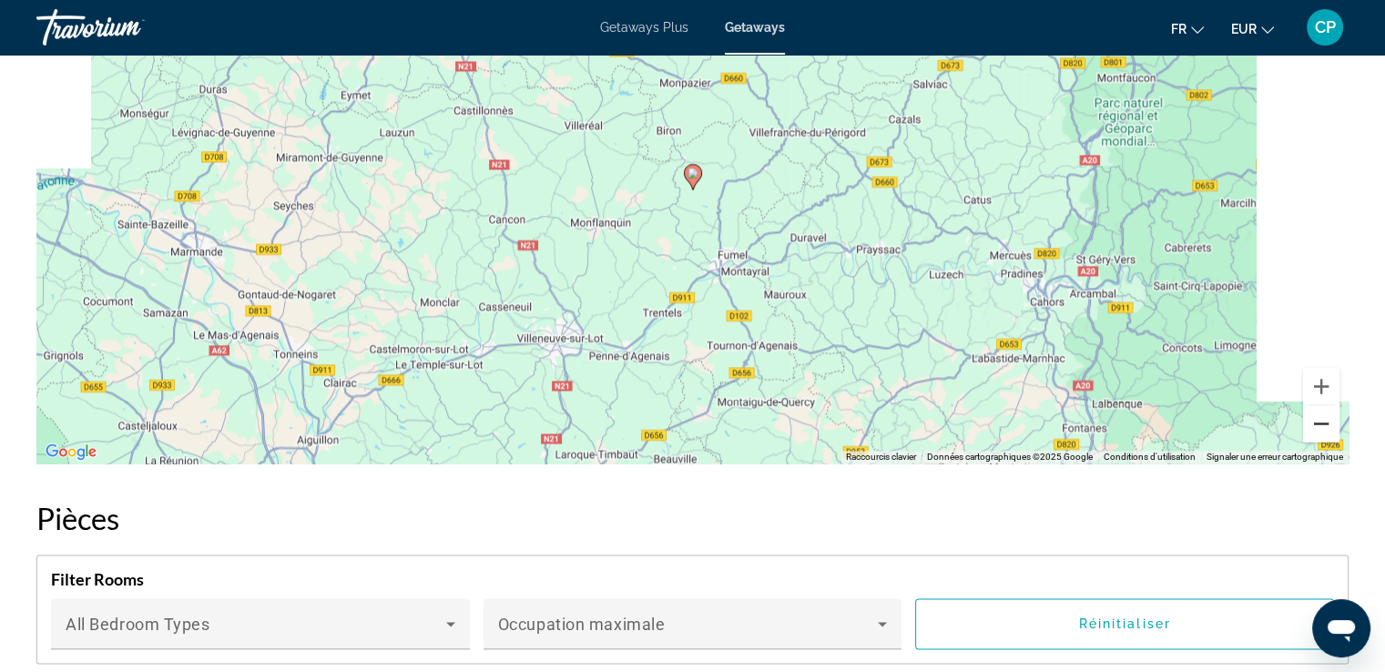
click at [1329, 421] on button "Zoom arrière" at bounding box center [1321, 423] width 36 height 36
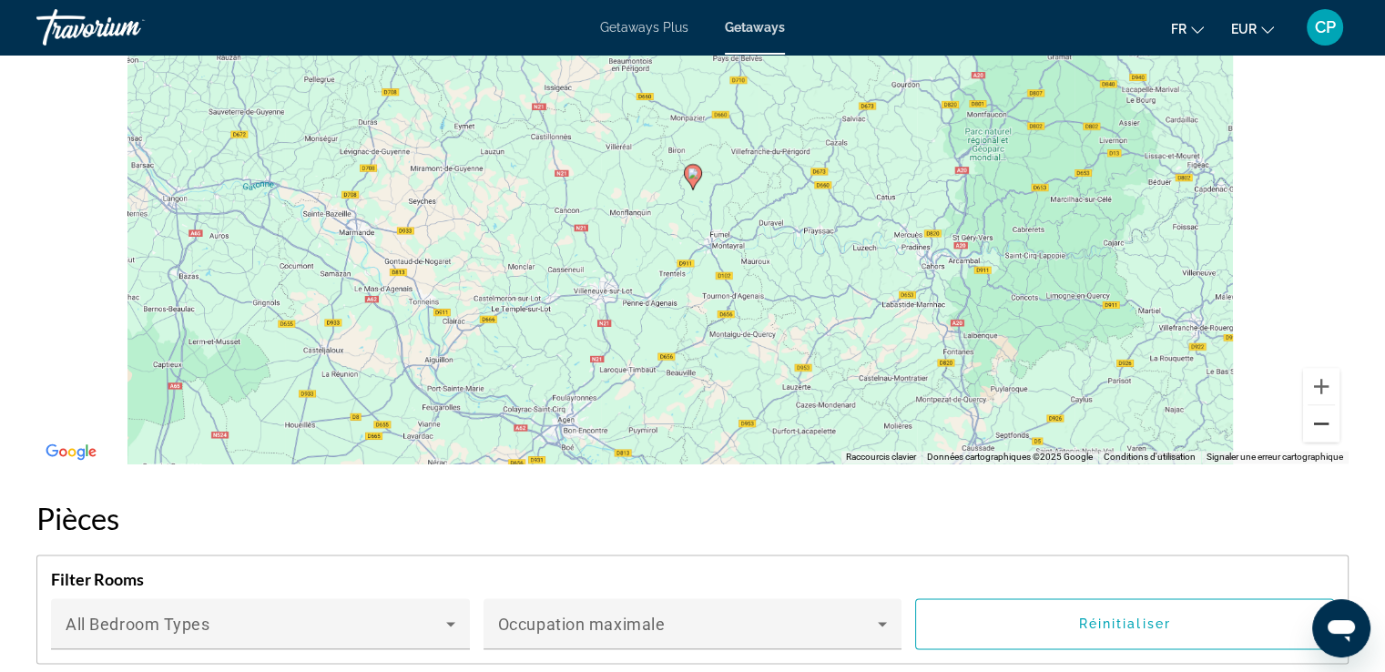
click at [1329, 421] on button "Zoom arrière" at bounding box center [1321, 423] width 36 height 36
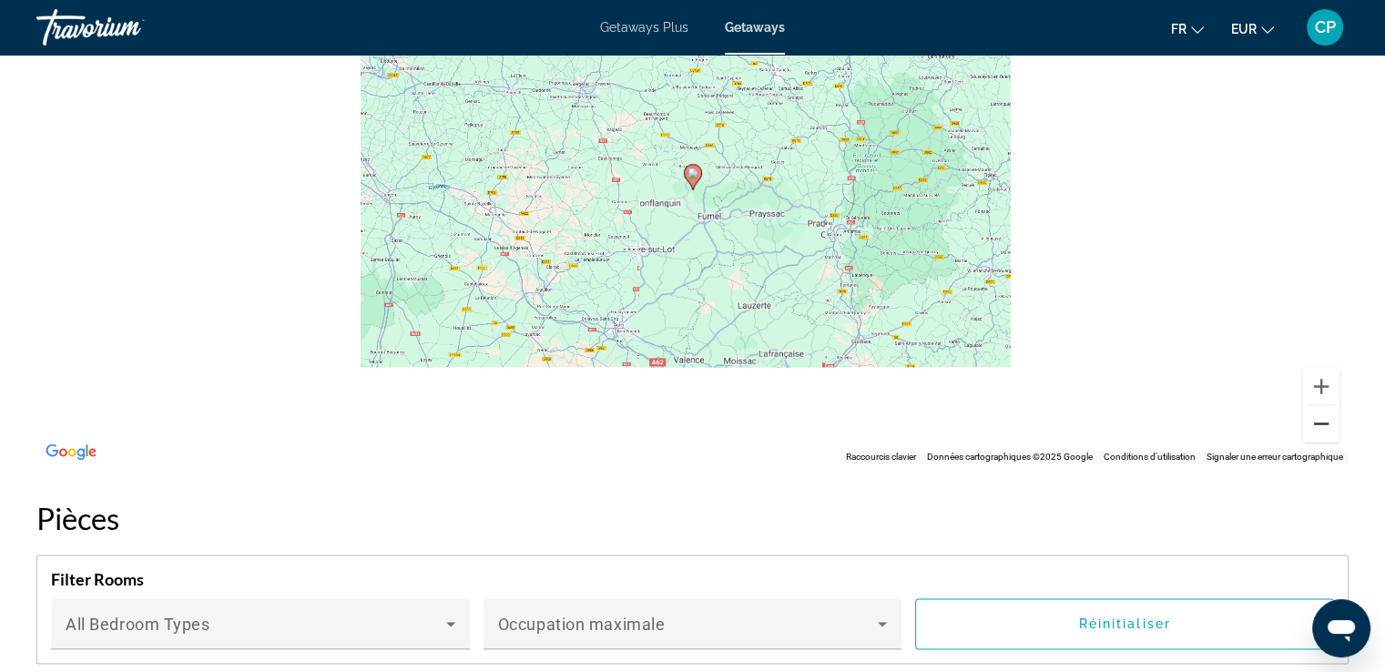
click at [1329, 421] on button "Zoom arrière" at bounding box center [1321, 423] width 36 height 36
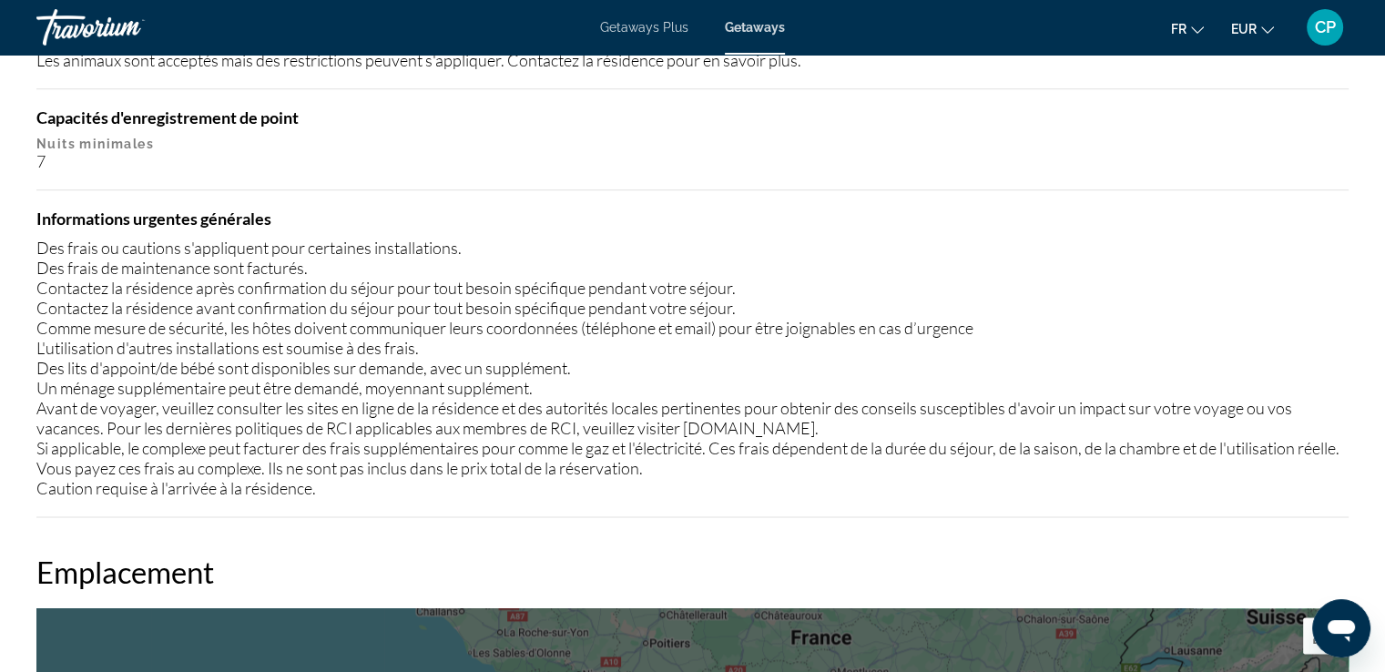
scroll to position [2064, 0]
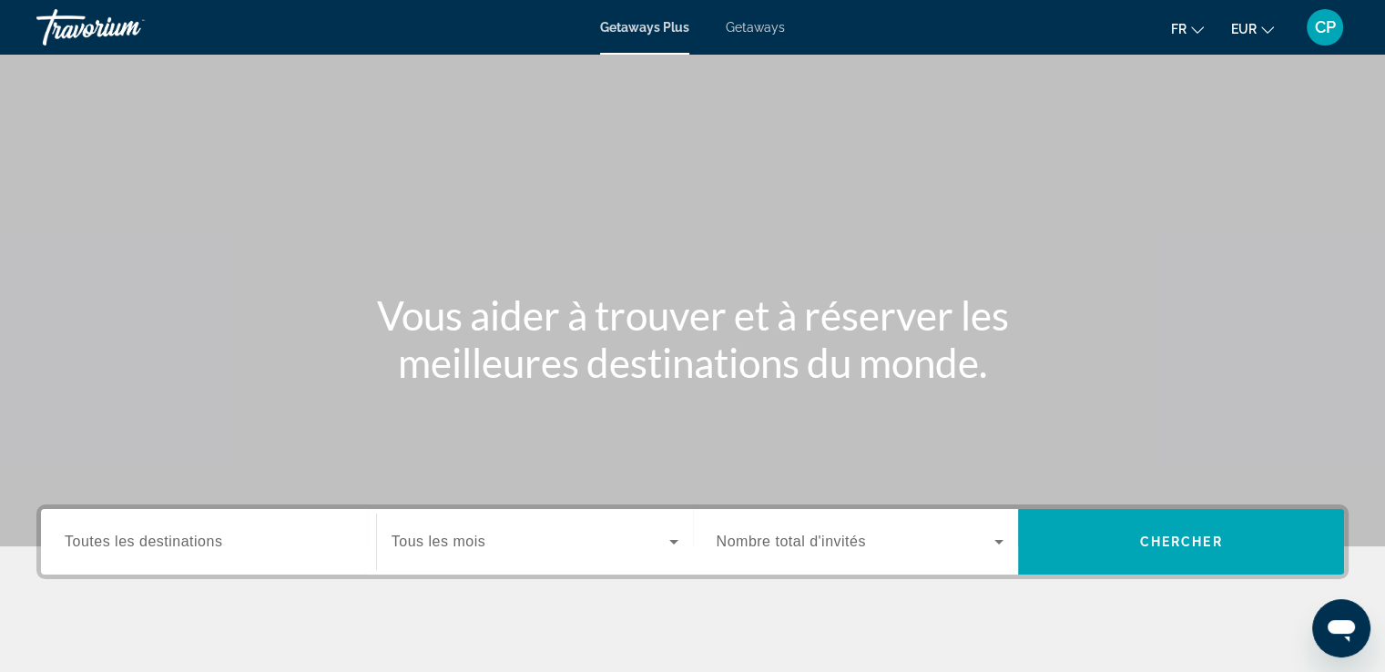
click at [748, 30] on span "Getaways" at bounding box center [755, 27] width 59 height 15
click at [204, 536] on span "Toutes les destinations" at bounding box center [144, 541] width 158 height 15
click at [204, 536] on input "Destination Toutes les destinations" at bounding box center [209, 543] width 288 height 22
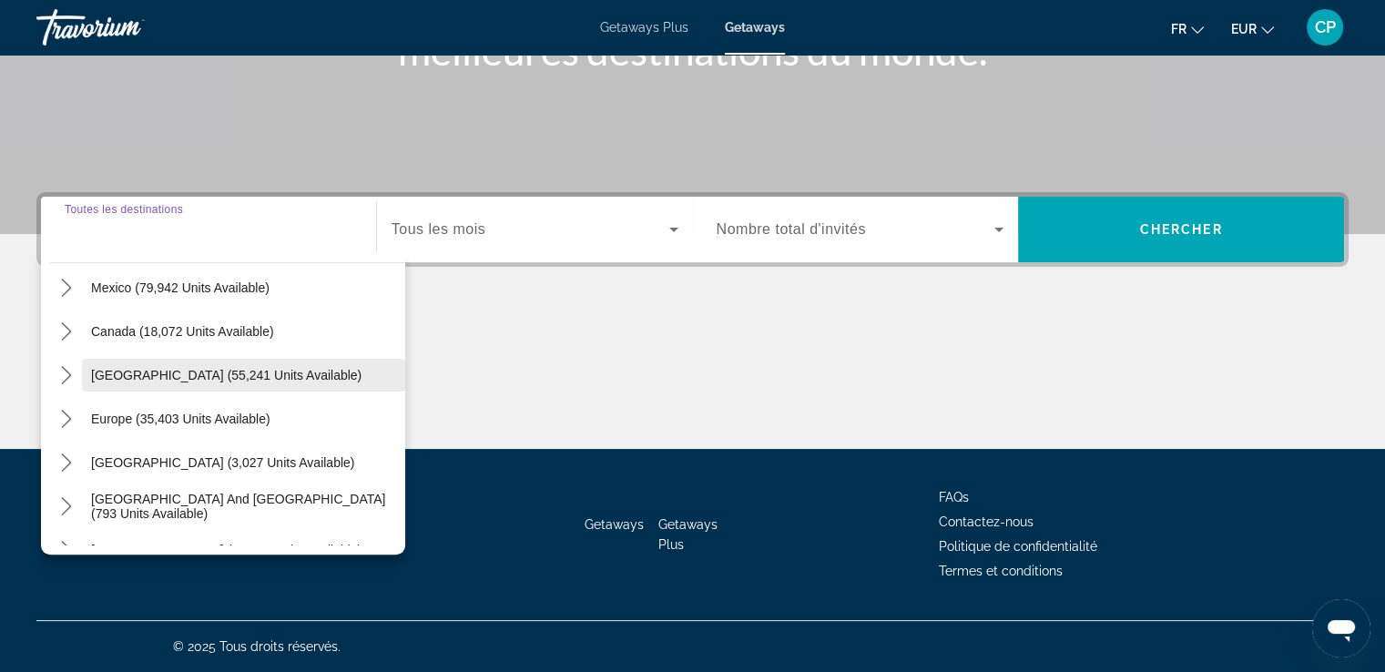
scroll to position [121, 0]
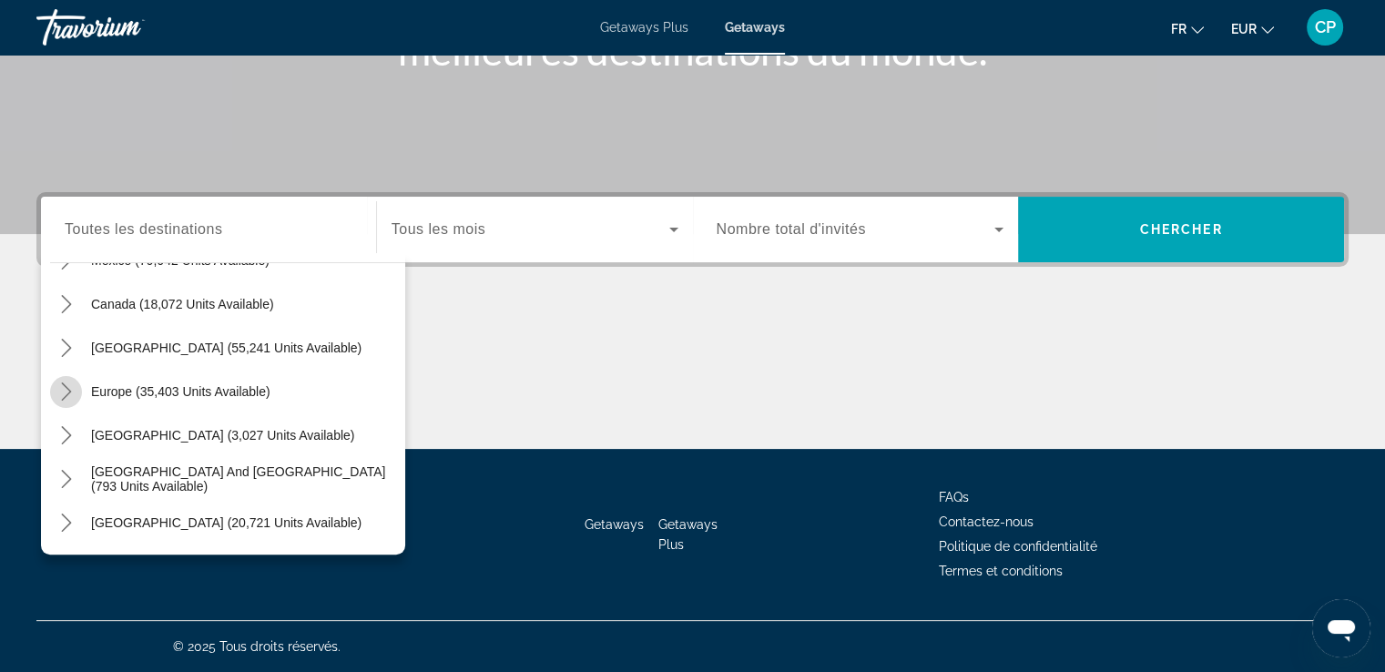
click at [64, 392] on icon "Toggle Europe (35,403 units available) submenu" at bounding box center [66, 391] width 18 height 18
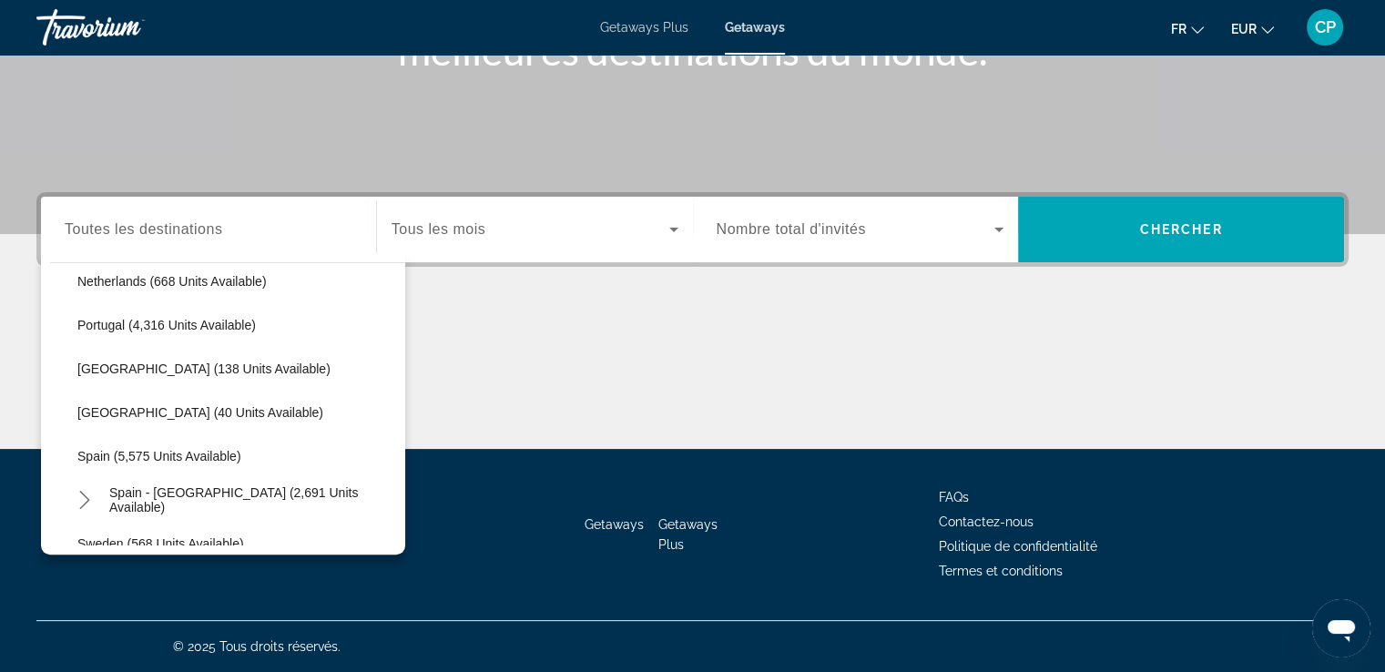
scroll to position [834, 0]
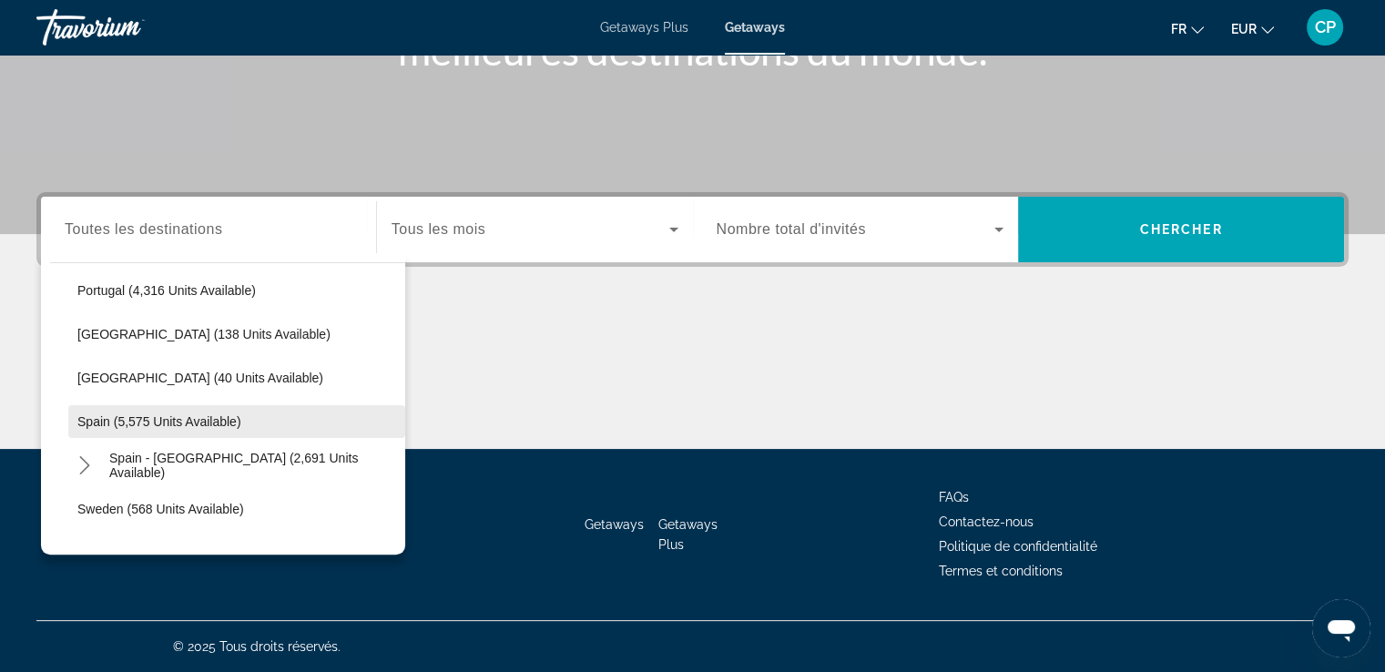
click at [99, 422] on span "Spain (5,575 units available)" at bounding box center [159, 421] width 164 height 15
type input "**********"
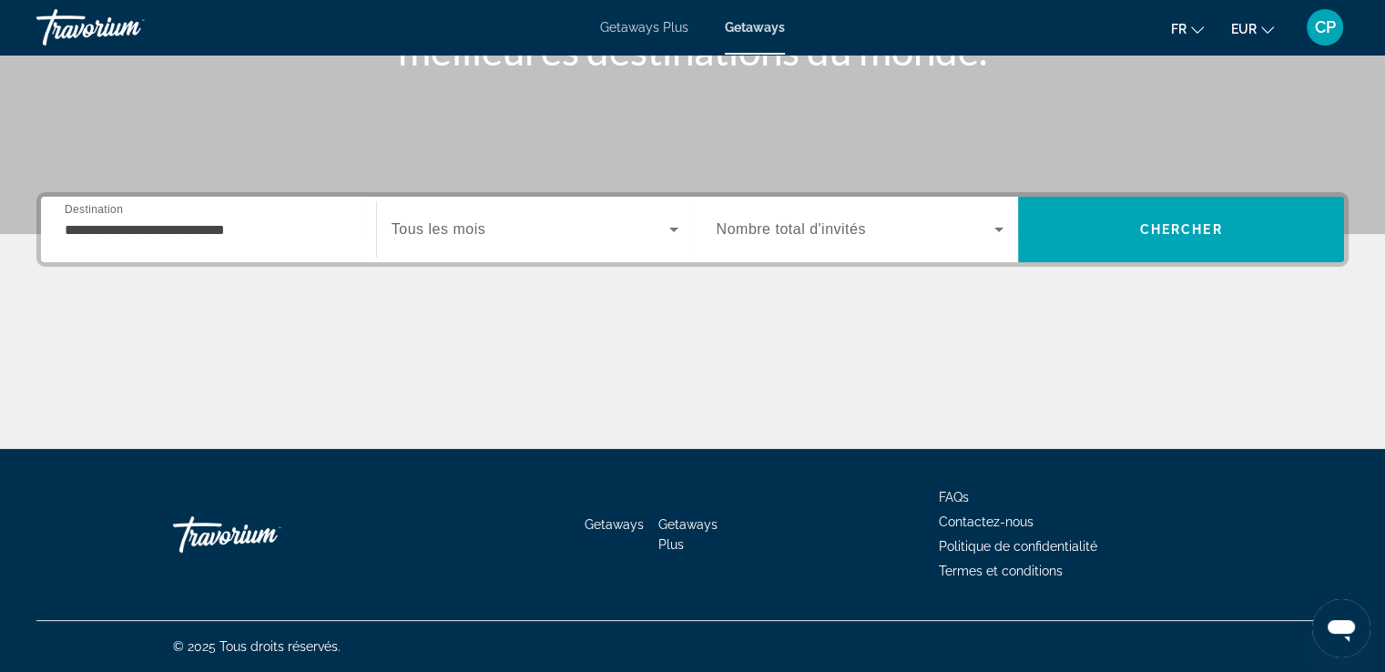
click at [472, 233] on span "Tous les mois" at bounding box center [439, 228] width 94 height 15
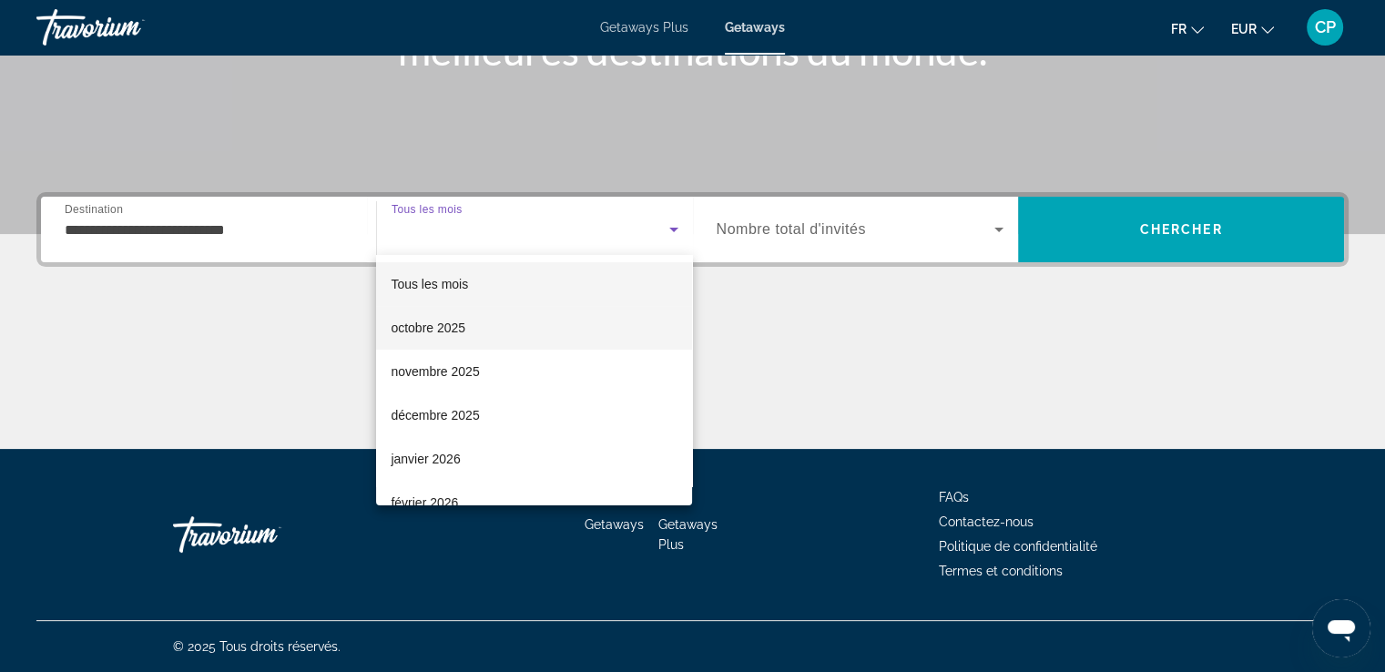
click at [445, 330] on span "octobre 2025" at bounding box center [428, 328] width 75 height 22
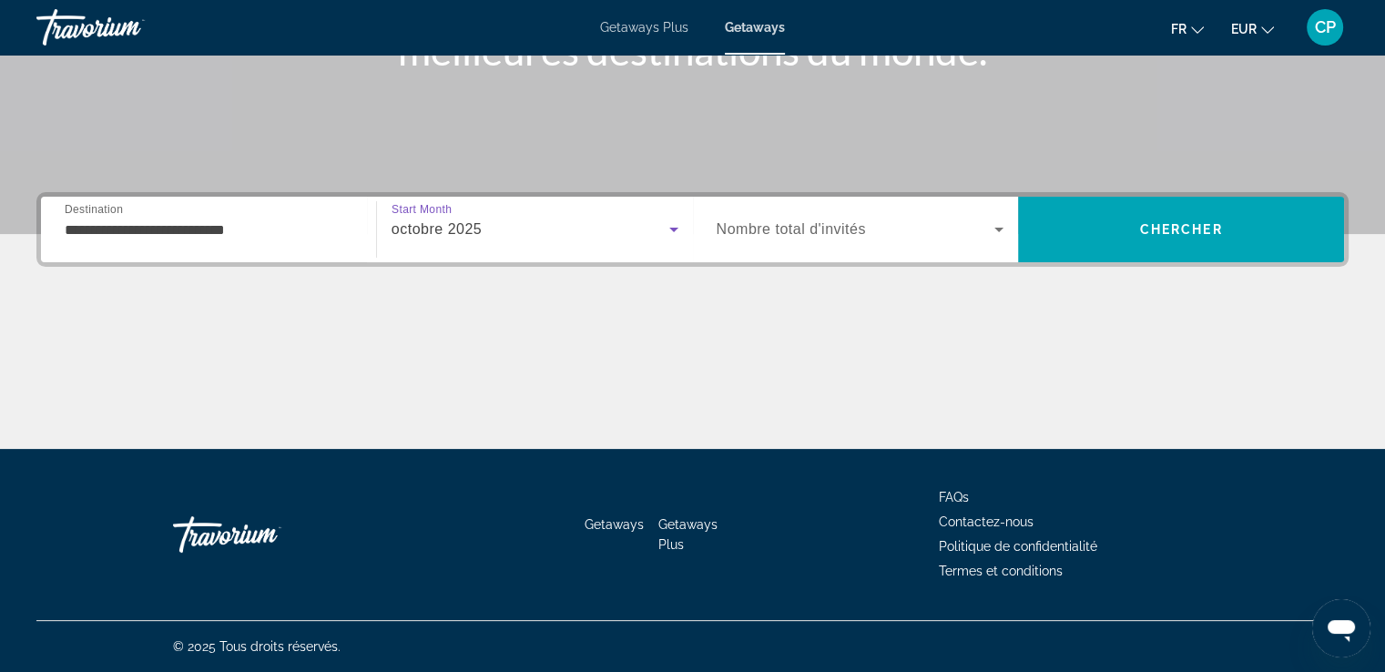
click at [799, 228] on span "Nombre total d'invités" at bounding box center [791, 228] width 149 height 15
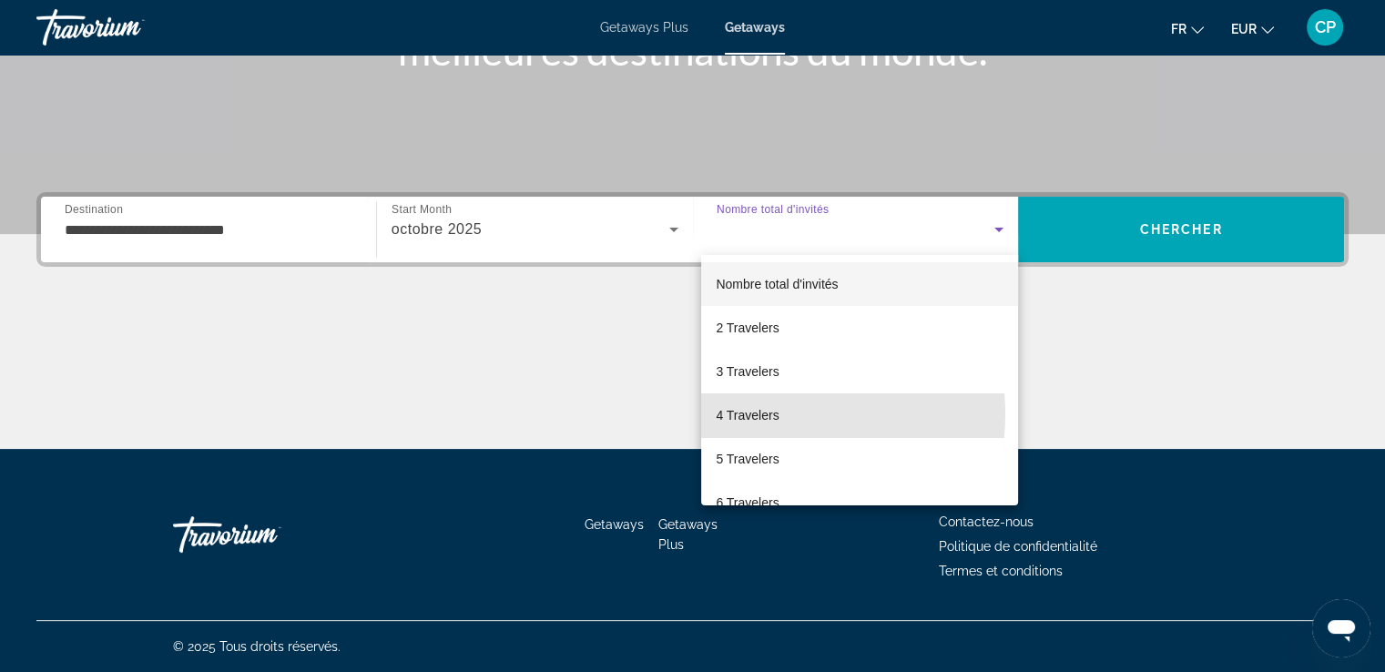
drag, startPoint x: 758, startPoint y: 414, endPoint x: 940, endPoint y: 322, distance: 204.0
click at [758, 413] on span "4 Travelers" at bounding box center [747, 415] width 63 height 22
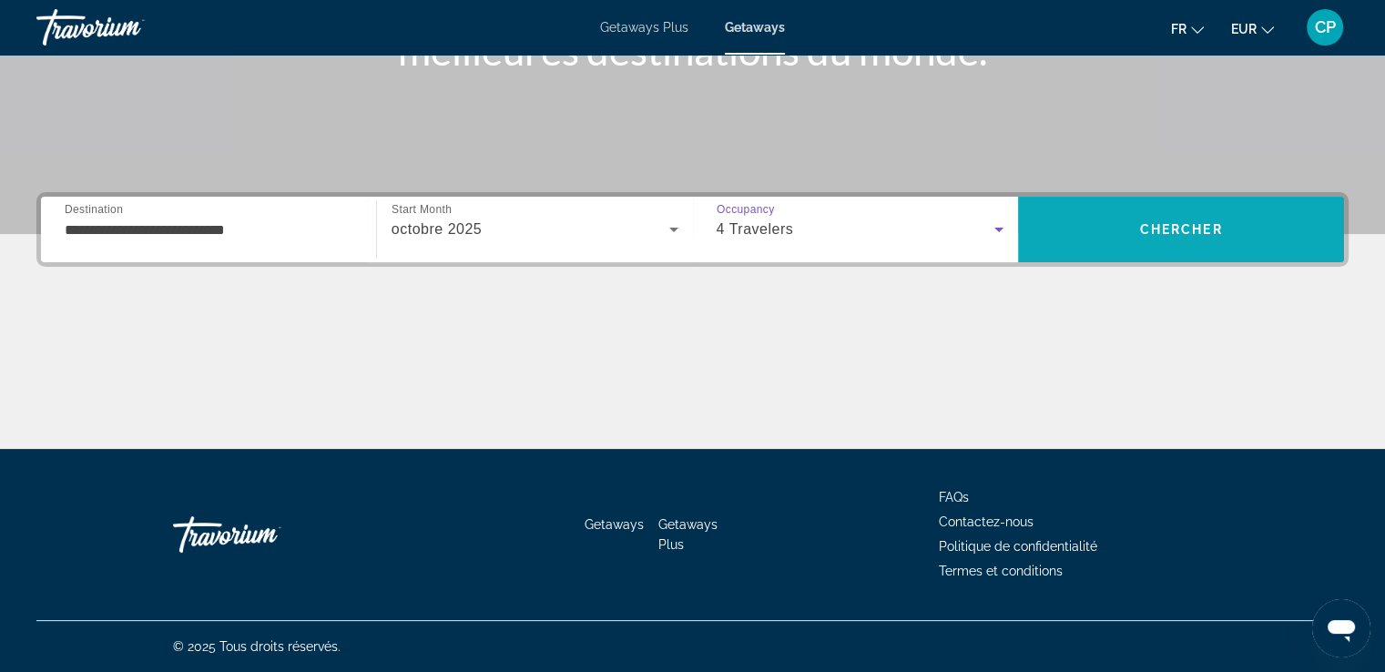
click at [1214, 231] on span "Chercher" at bounding box center [1181, 229] width 83 height 15
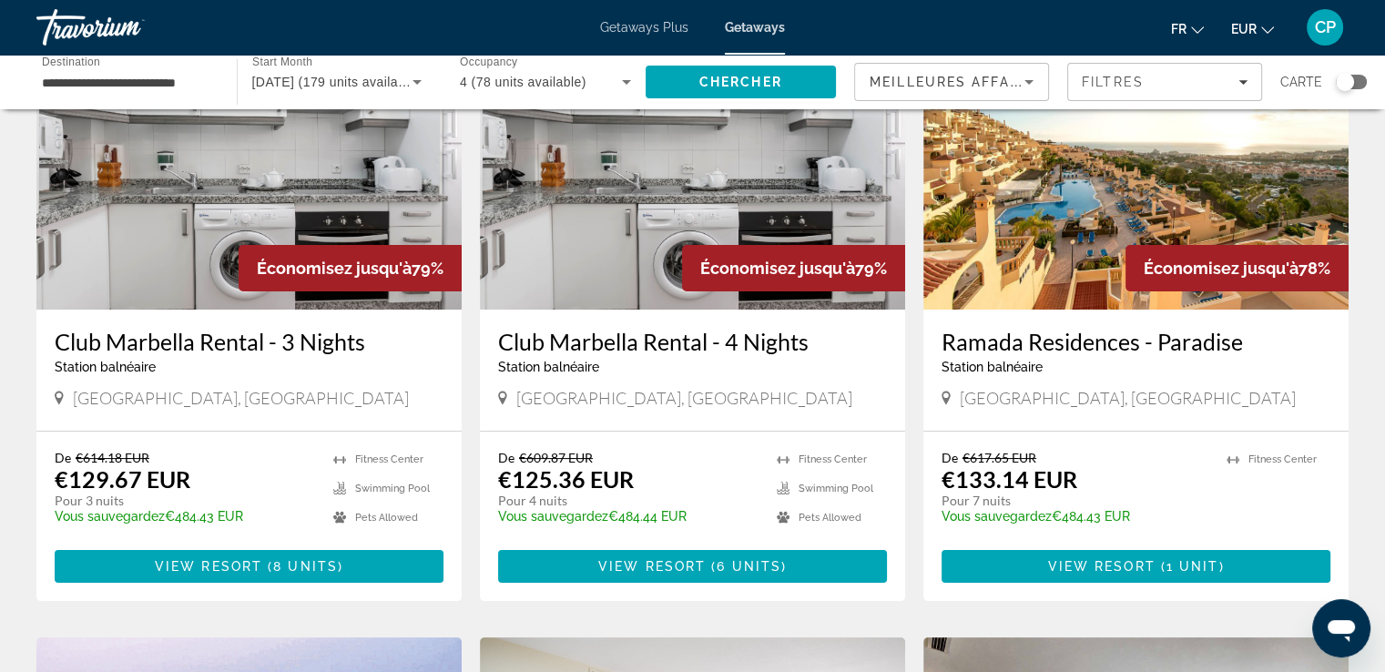
scroll to position [121, 0]
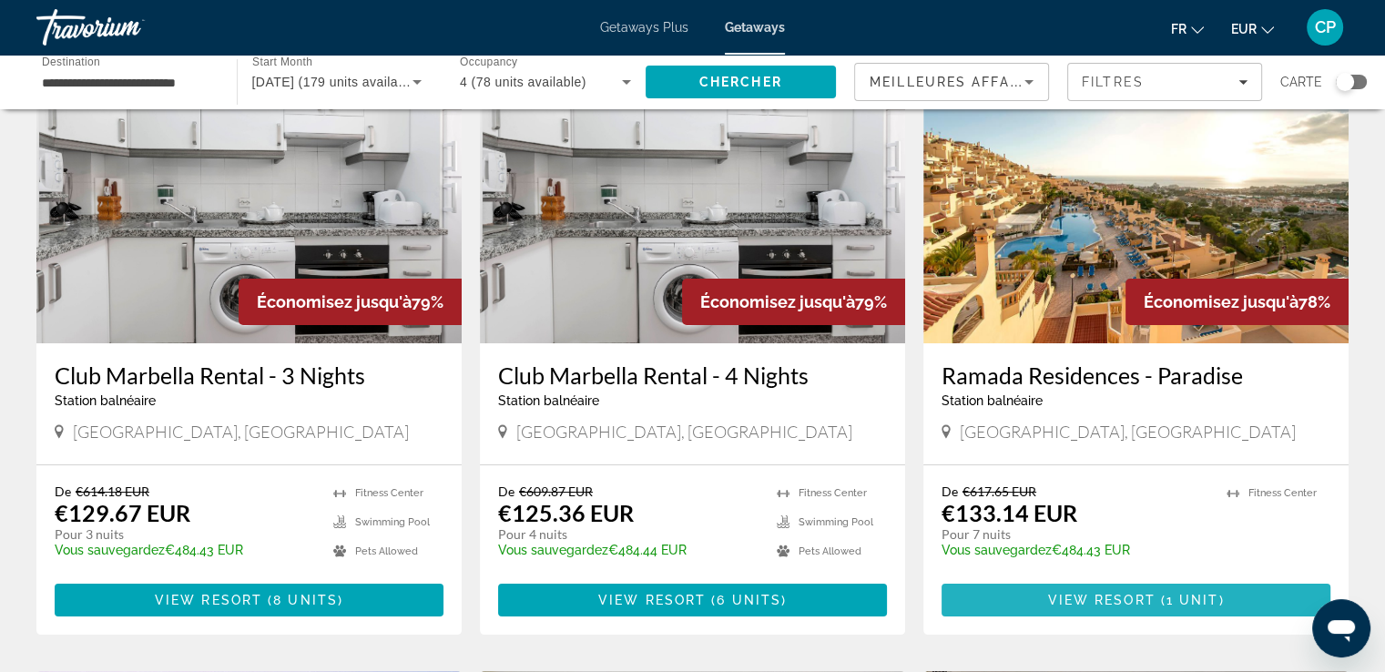
click at [1066, 594] on span "View Resort" at bounding box center [1100, 600] width 107 height 15
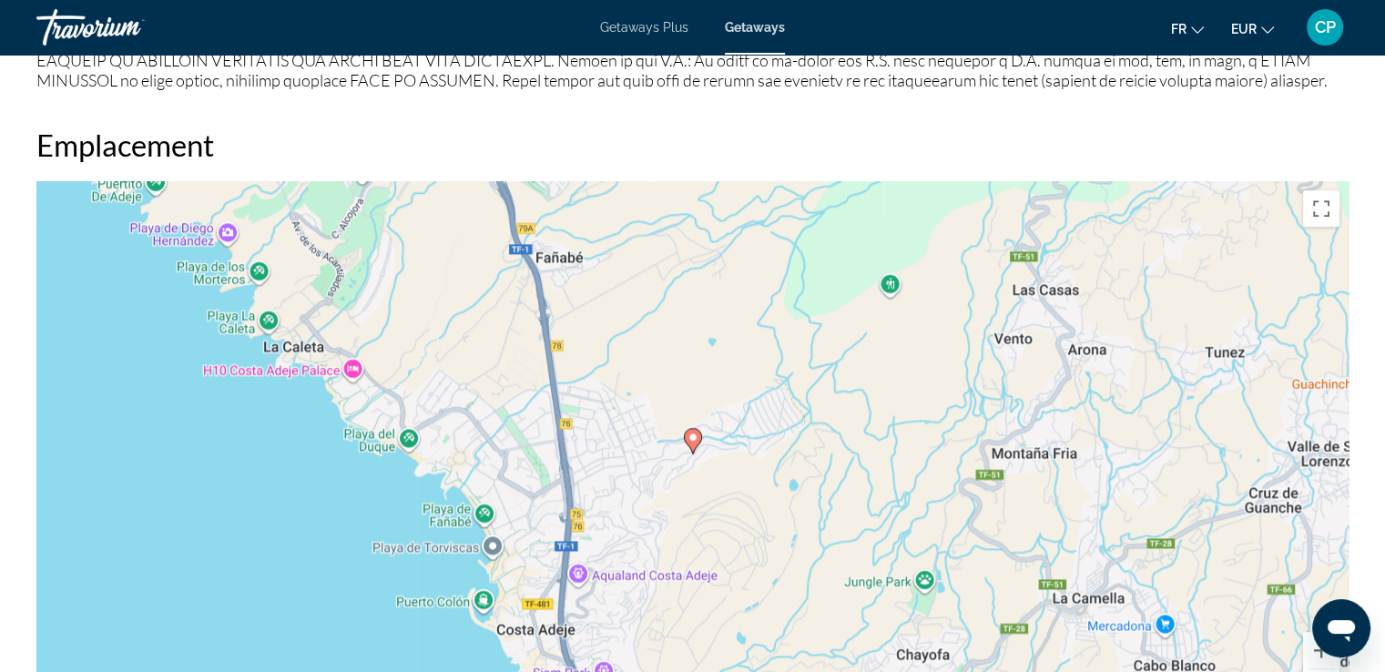
scroll to position [2306, 0]
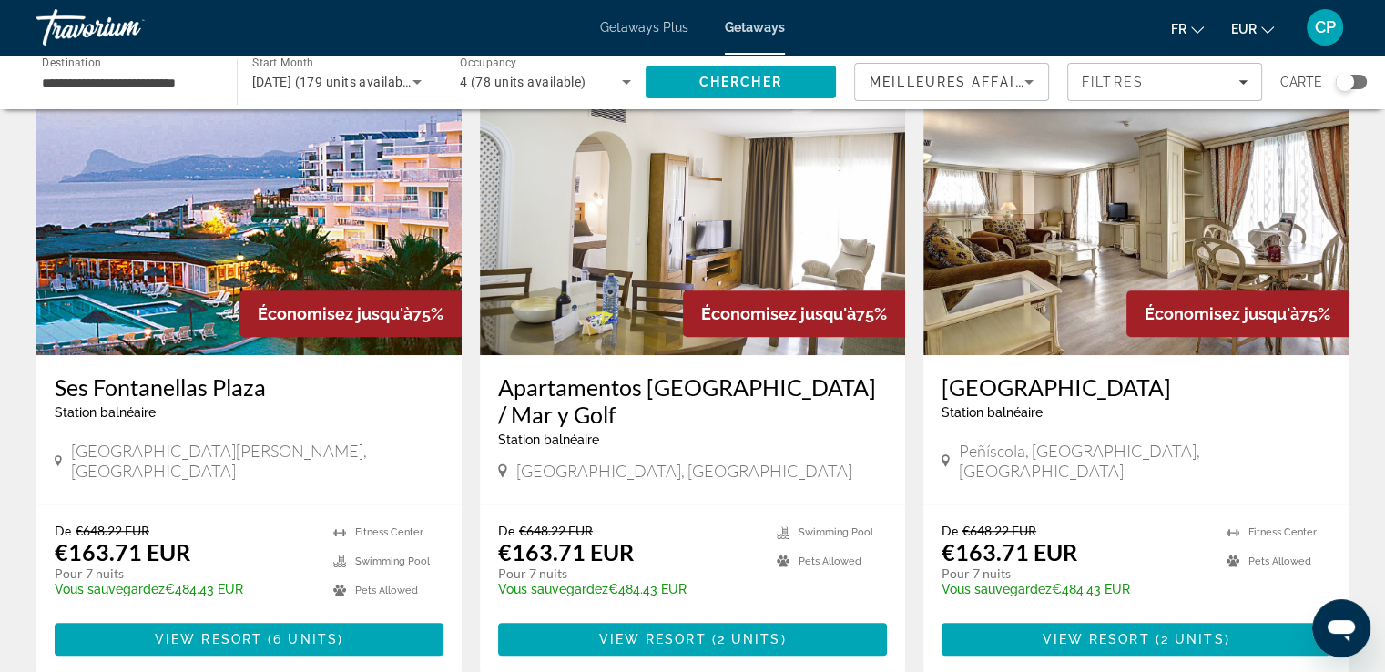
scroll to position [850, 0]
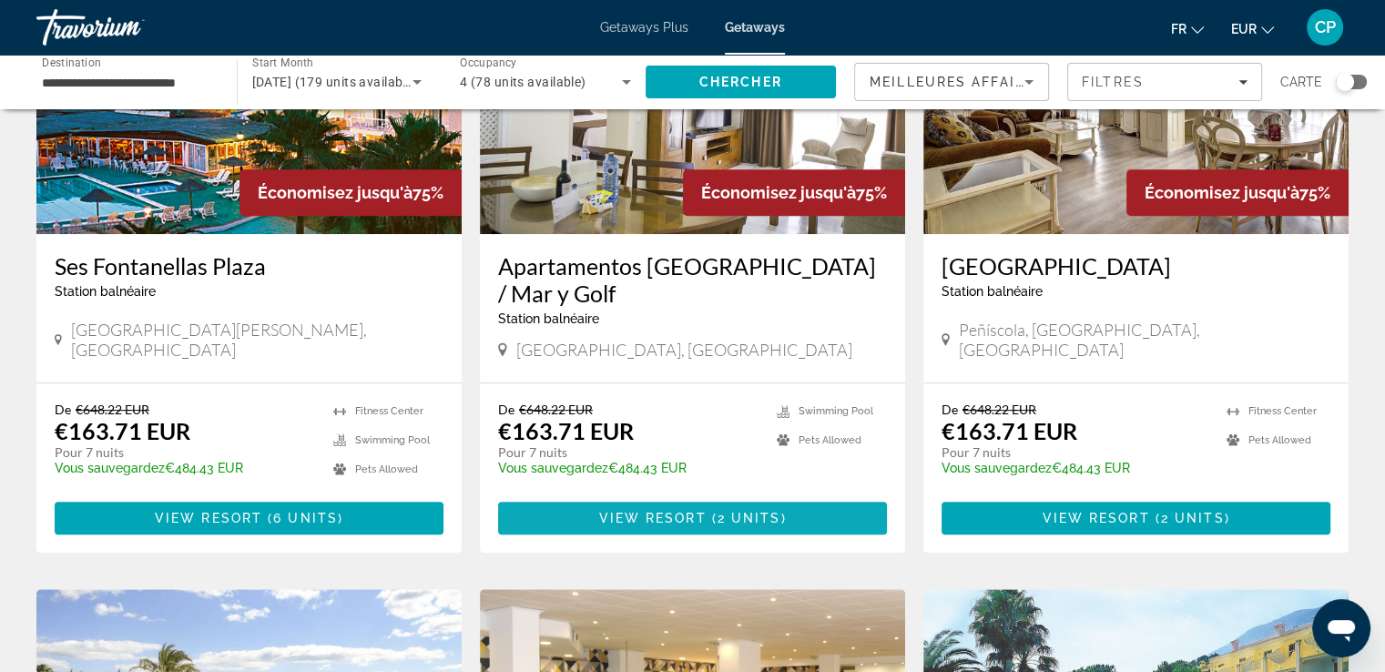
click at [667, 514] on span "View Resort" at bounding box center [651, 518] width 107 height 15
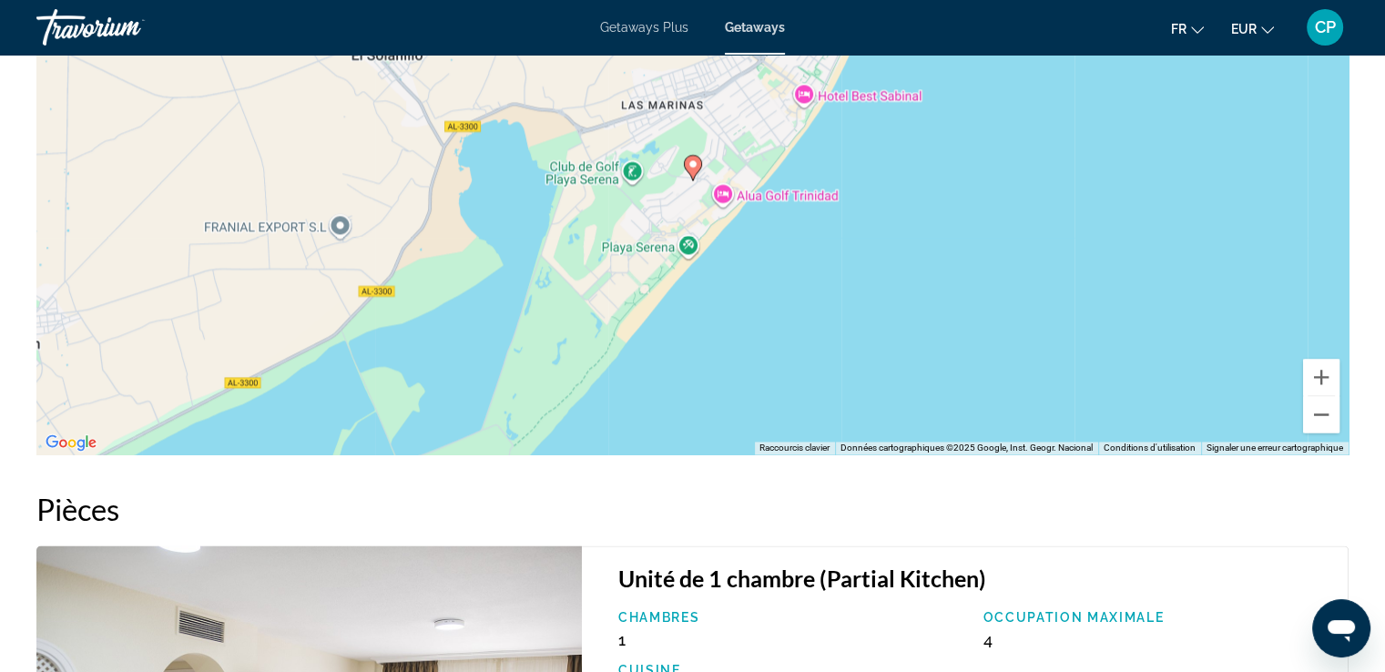
scroll to position [2792, 0]
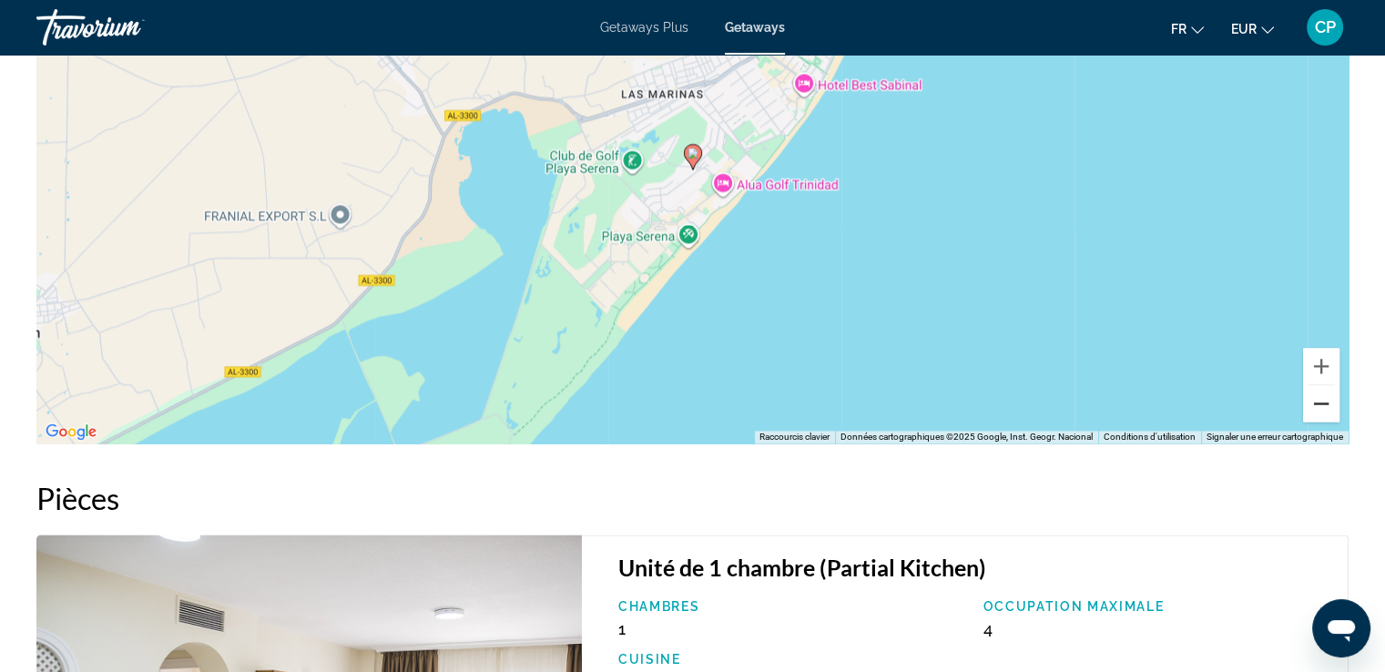
click at [1321, 401] on button "Zoom arrière" at bounding box center [1321, 403] width 36 height 36
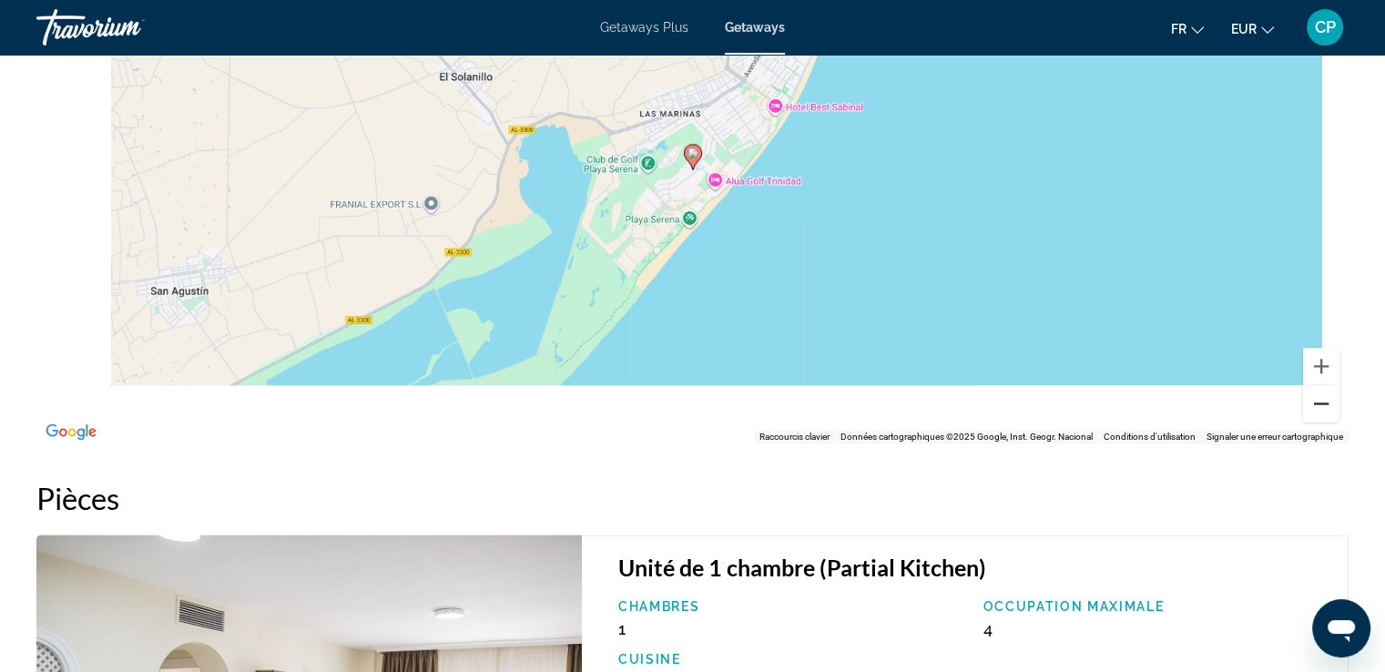
click at [1321, 401] on button "Zoom arrière" at bounding box center [1321, 403] width 36 height 36
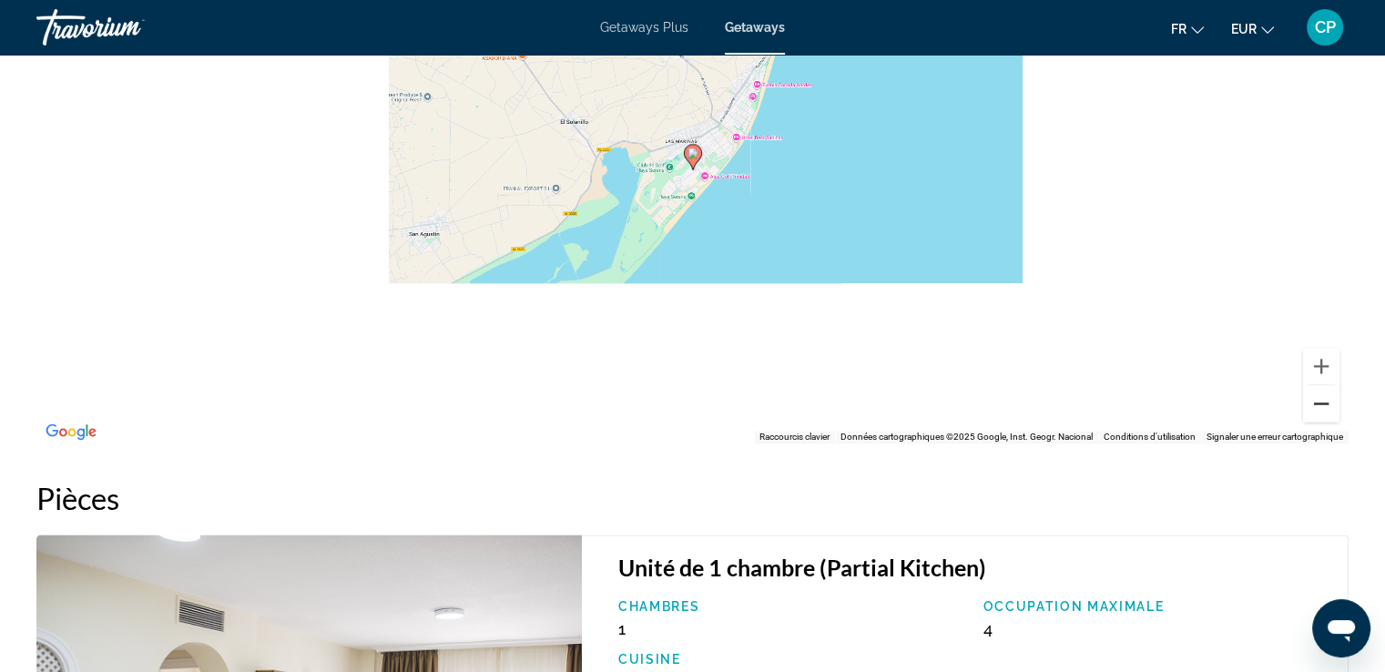
click at [1321, 401] on button "Zoom arrière" at bounding box center [1321, 403] width 36 height 36
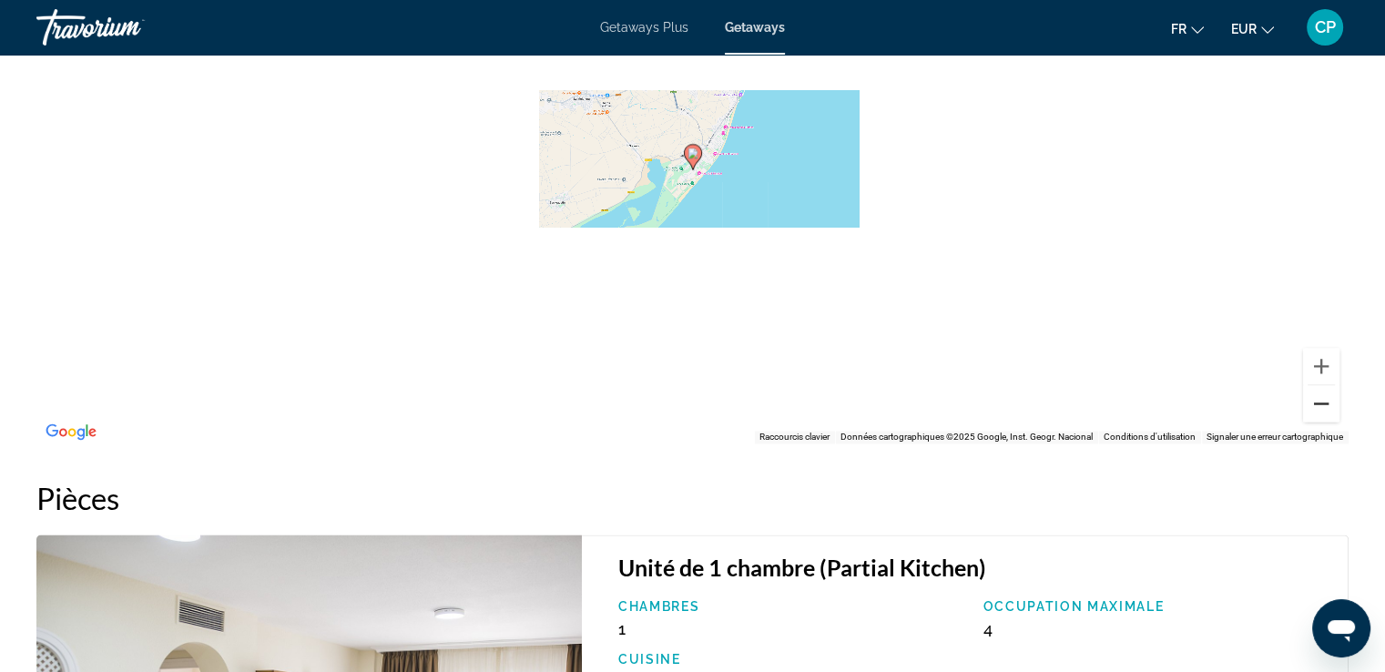
click at [1321, 401] on button "Zoom arrière" at bounding box center [1321, 403] width 36 height 36
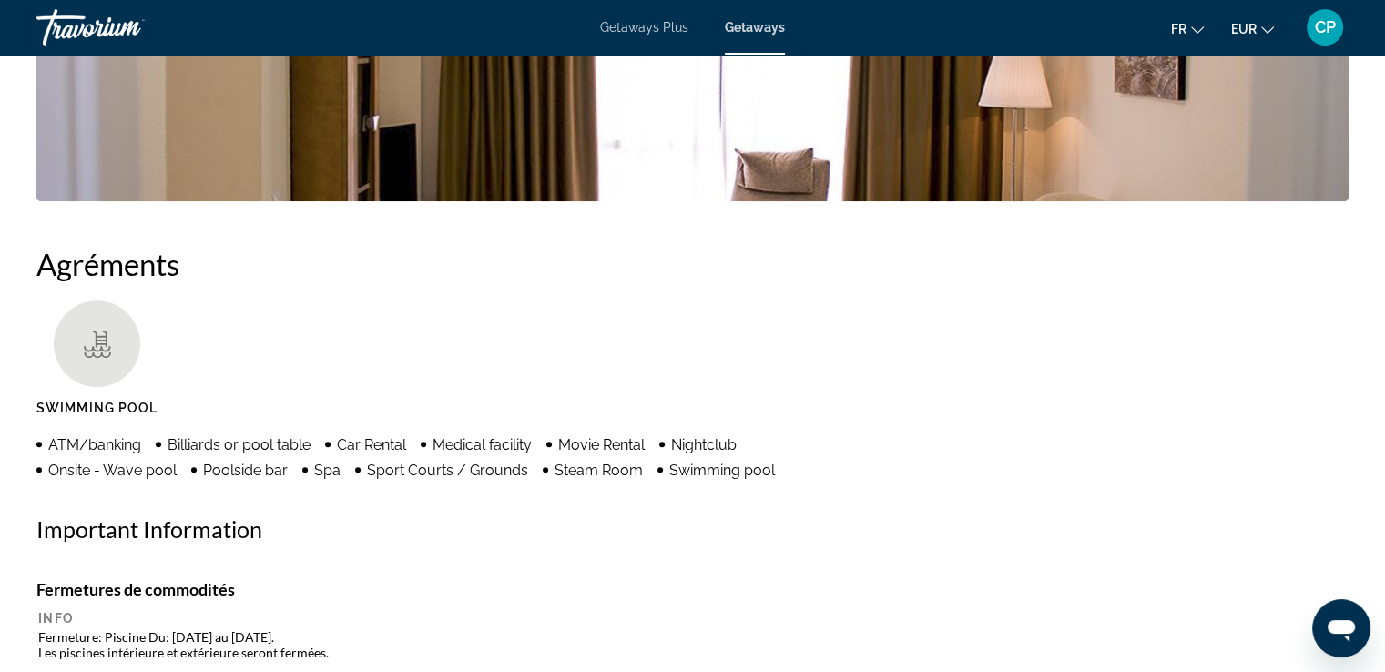
scroll to position [1093, 0]
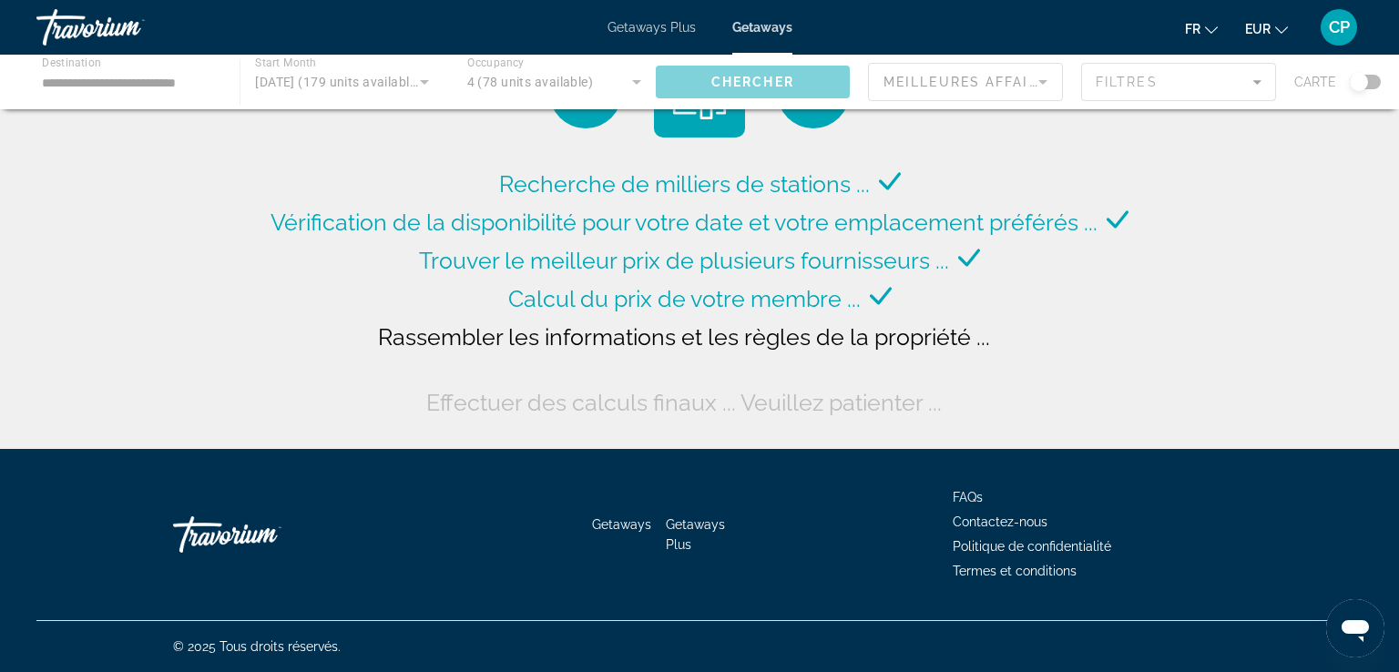
click at [1363, 83] on div "Main content" at bounding box center [699, 82] width 1399 height 55
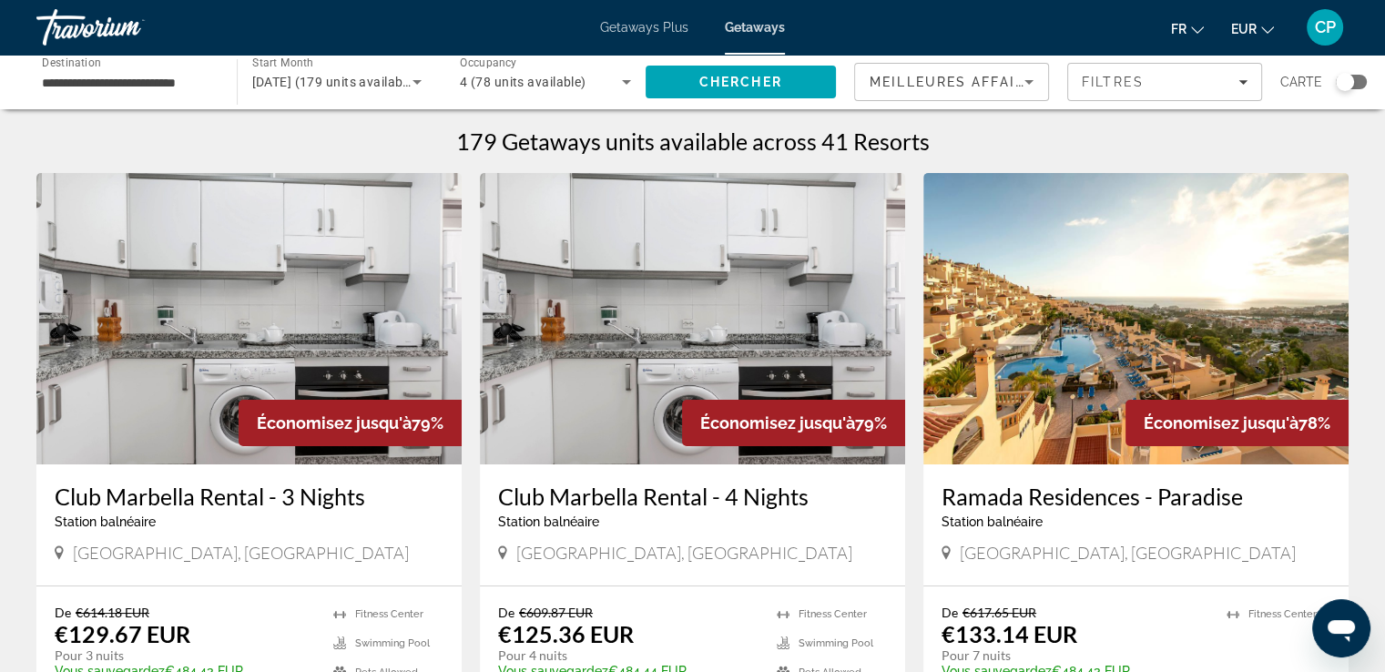
click at [1360, 87] on div "Search widget" at bounding box center [1351, 82] width 31 height 15
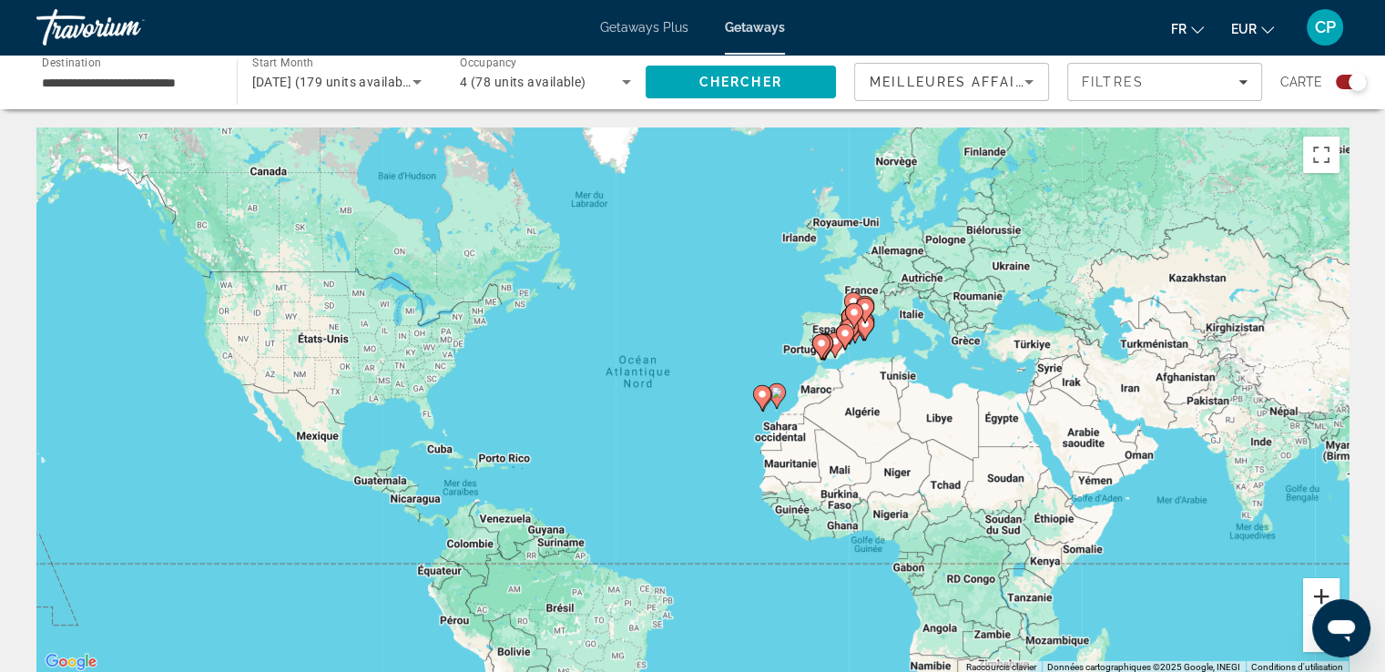
click at [1318, 590] on button "Zoom avant" at bounding box center [1321, 596] width 36 height 36
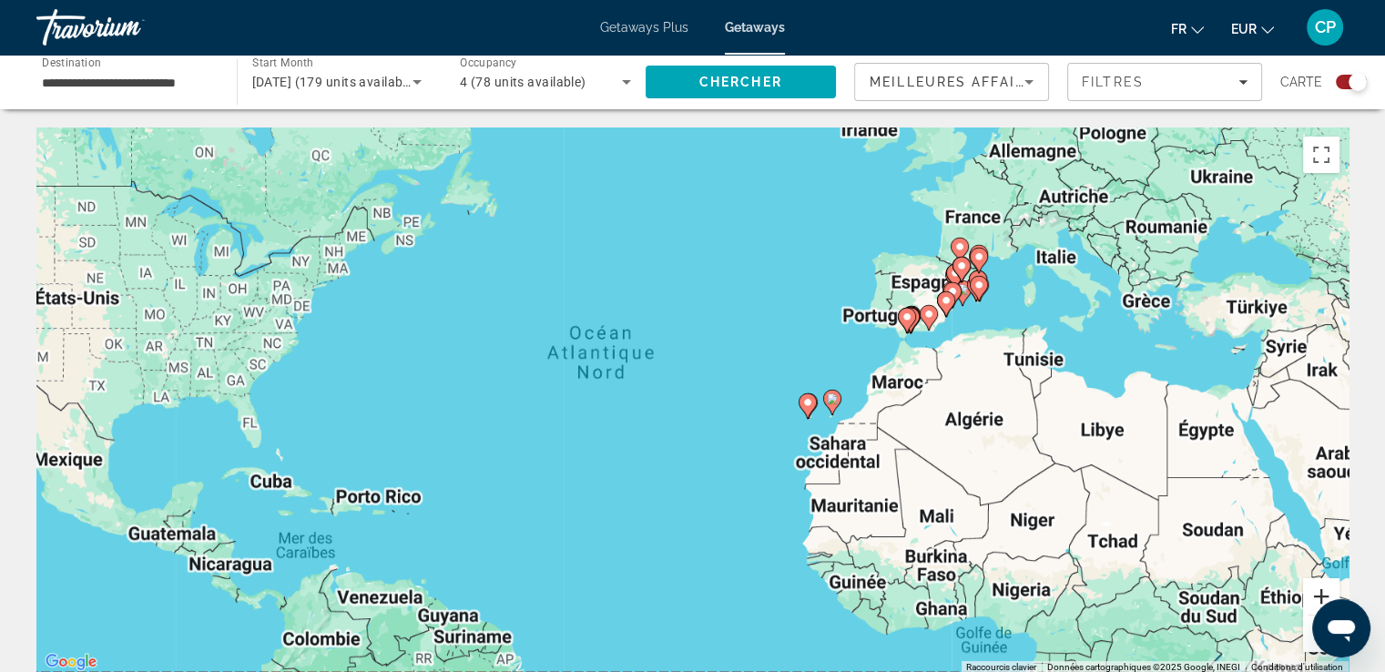
click at [1318, 590] on button "Zoom avant" at bounding box center [1321, 596] width 36 height 36
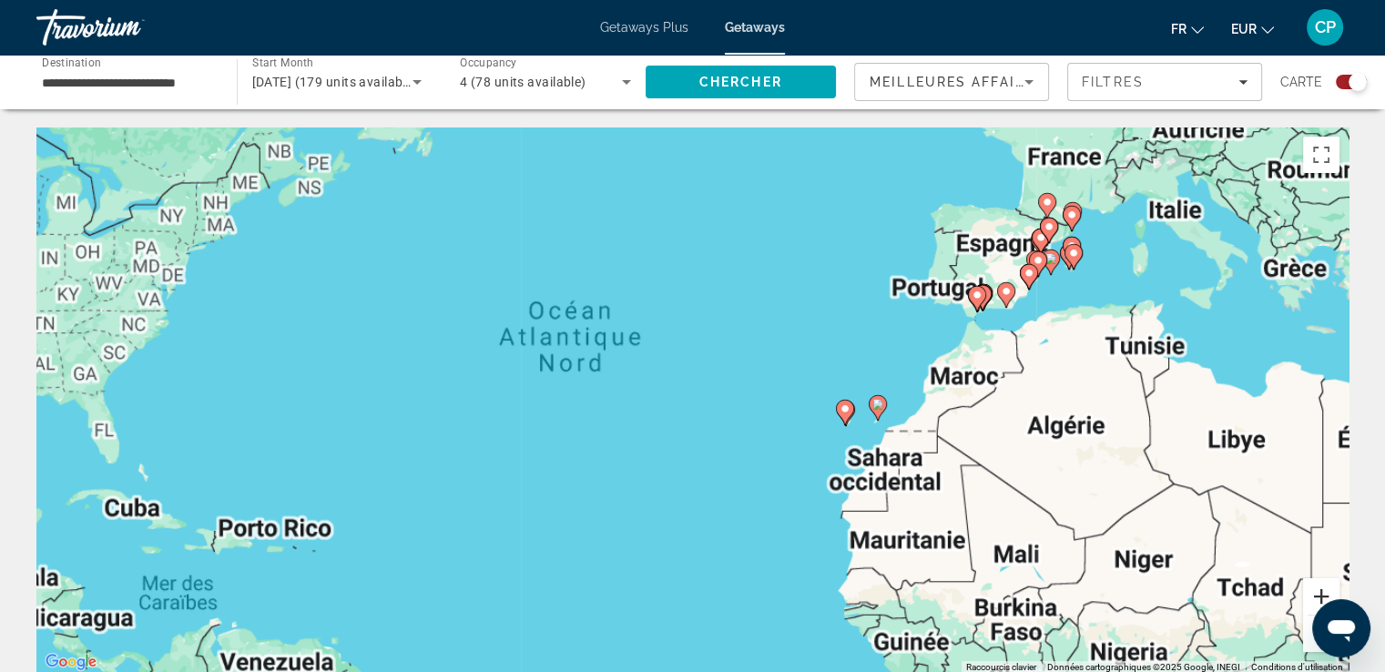
click at [1318, 590] on button "Zoom avant" at bounding box center [1321, 596] width 36 height 36
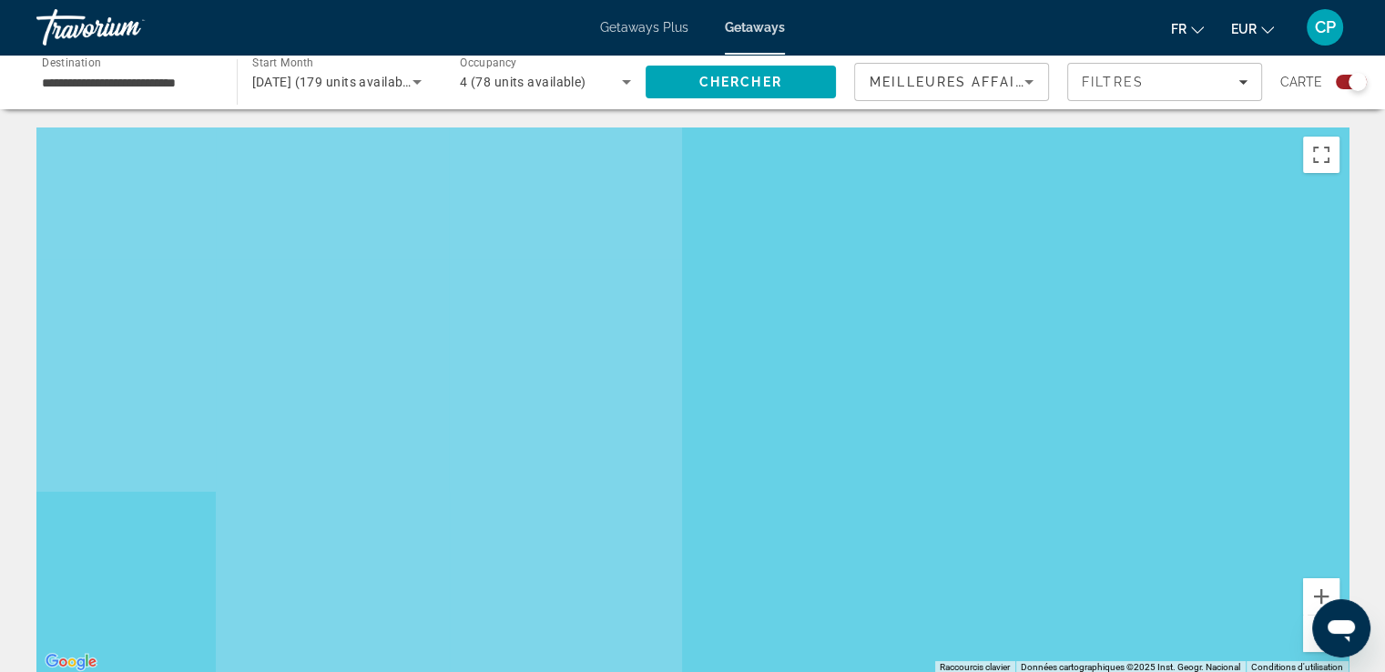
drag, startPoint x: 1248, startPoint y: 434, endPoint x: 841, endPoint y: 480, distance: 409.6
click at [841, 480] on div "Main content" at bounding box center [692, 400] width 1312 height 546
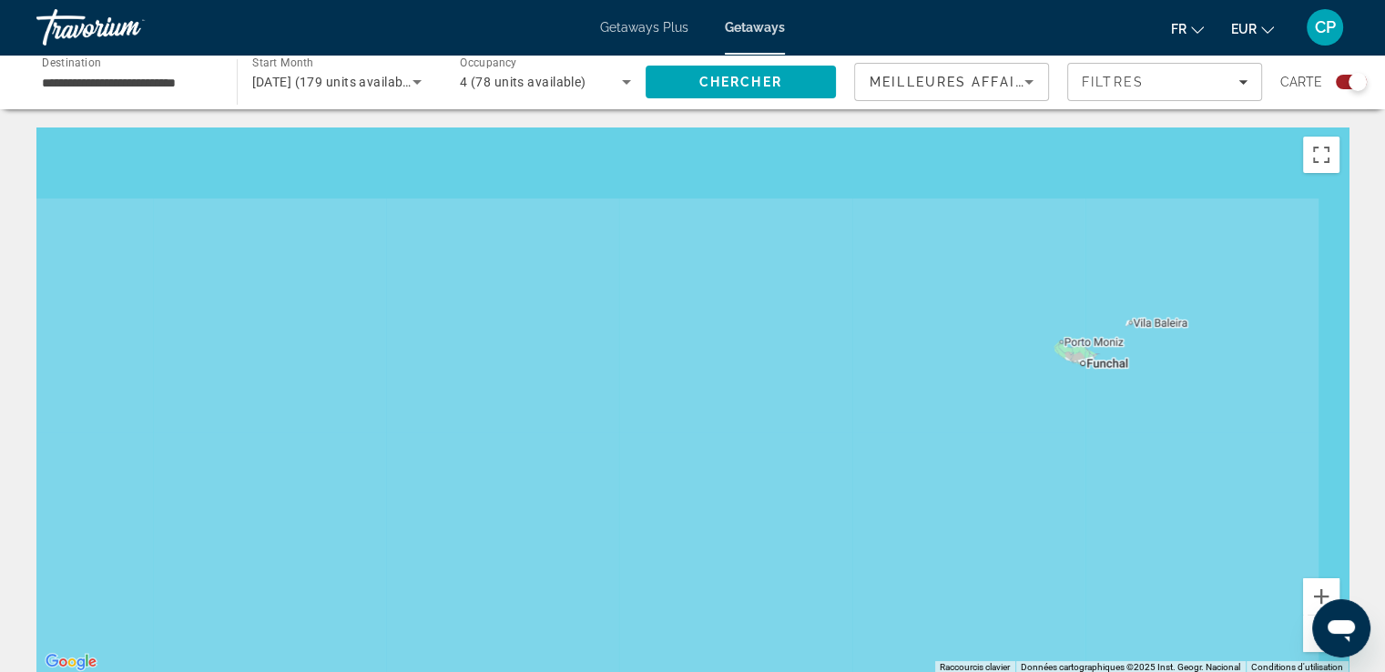
drag, startPoint x: 1056, startPoint y: 226, endPoint x: 765, endPoint y: 405, distance: 342.2
click at [765, 405] on div "Pour activer le glissement avec le clavier, appuyez sur Alt+Entrée. Une fois ce…" at bounding box center [692, 400] width 1312 height 546
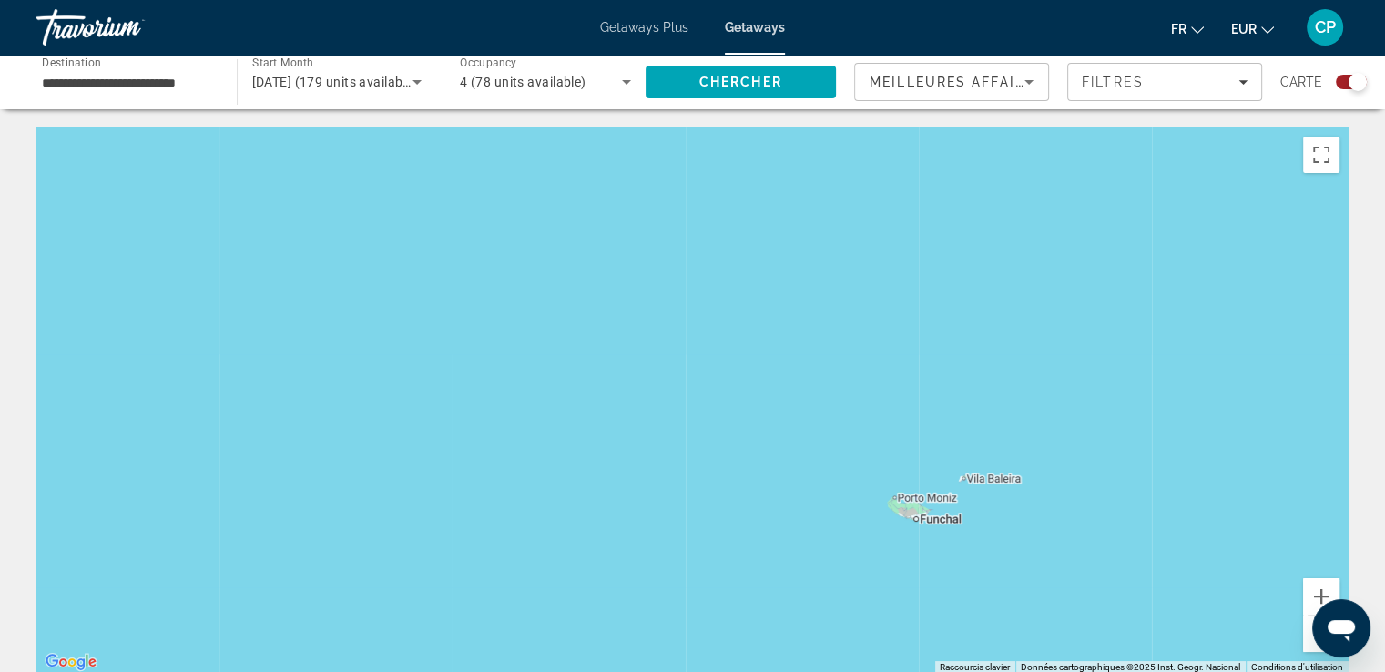
drag, startPoint x: 1156, startPoint y: 235, endPoint x: 864, endPoint y: 442, distance: 358.0
click at [865, 453] on div "Main content" at bounding box center [692, 400] width 1312 height 546
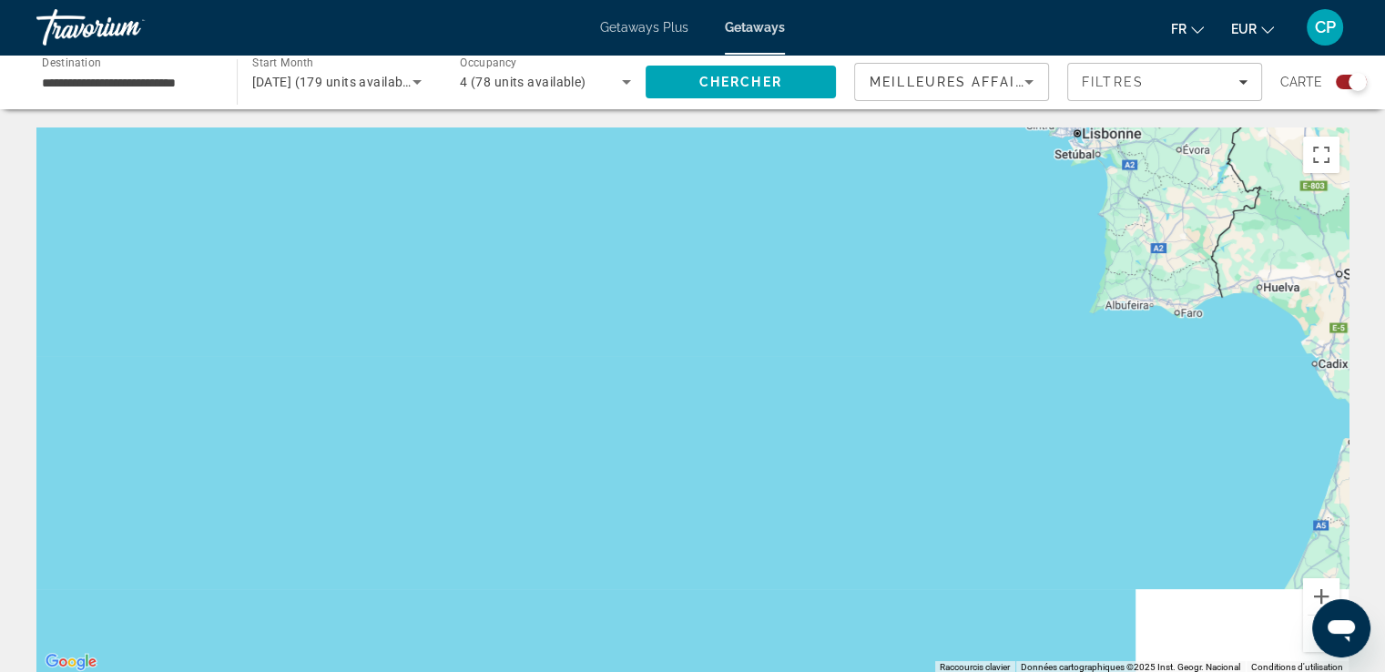
drag, startPoint x: 1104, startPoint y: 264, endPoint x: 820, endPoint y: 402, distance: 314.8
click at [789, 426] on div "Main content" at bounding box center [692, 400] width 1312 height 546
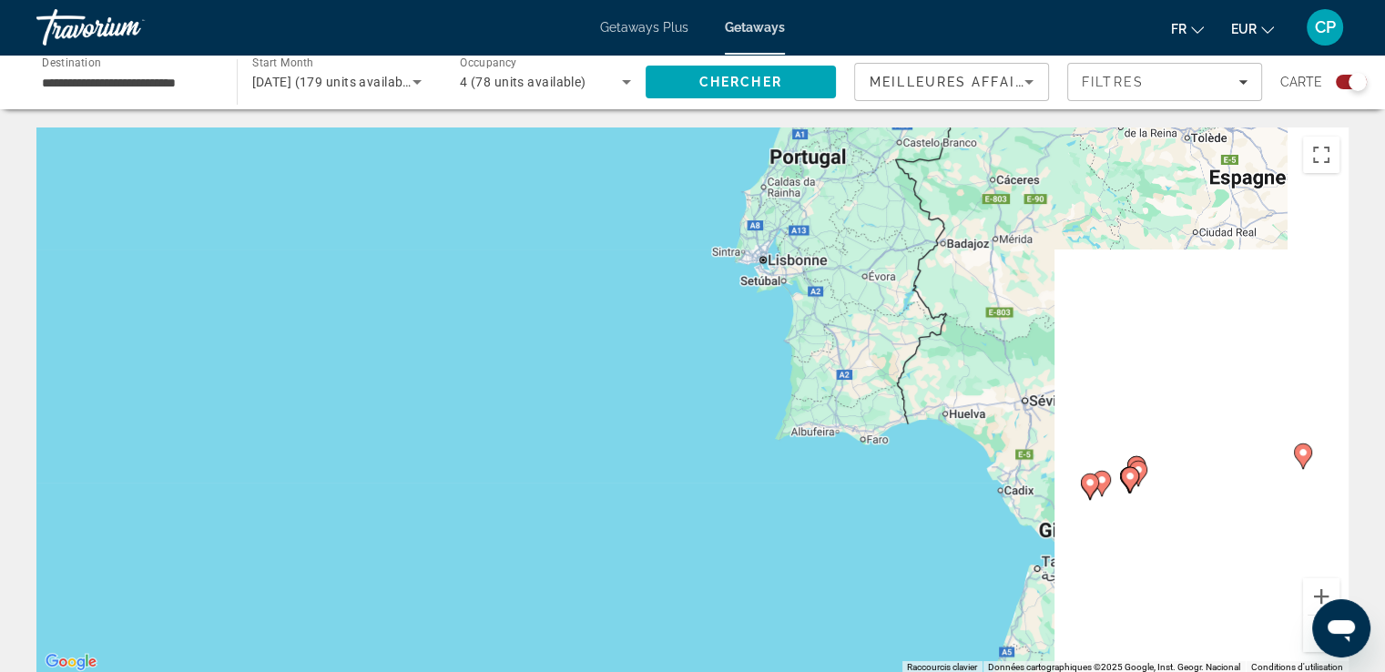
drag, startPoint x: 1074, startPoint y: 274, endPoint x: 736, endPoint y: 312, distance: 340.9
click at [756, 314] on div "Pour activer le glissement avec le clavier, appuyez sur Alt+Entrée. Une fois ce…" at bounding box center [692, 400] width 1312 height 546
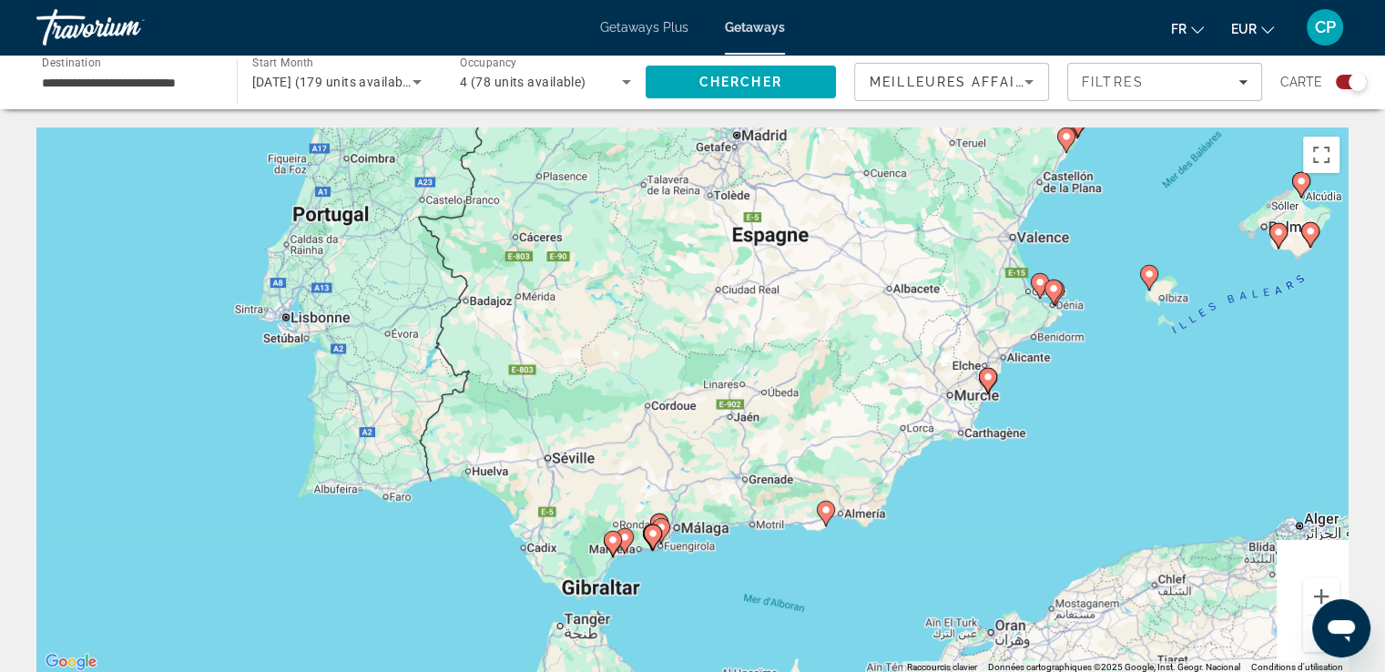
drag, startPoint x: 1088, startPoint y: 280, endPoint x: 945, endPoint y: 392, distance: 182.2
click at [949, 387] on div "Pour activer le glissement avec le clavier, appuyez sur Alt+Entrée. Une fois ce…" at bounding box center [692, 400] width 1312 height 546
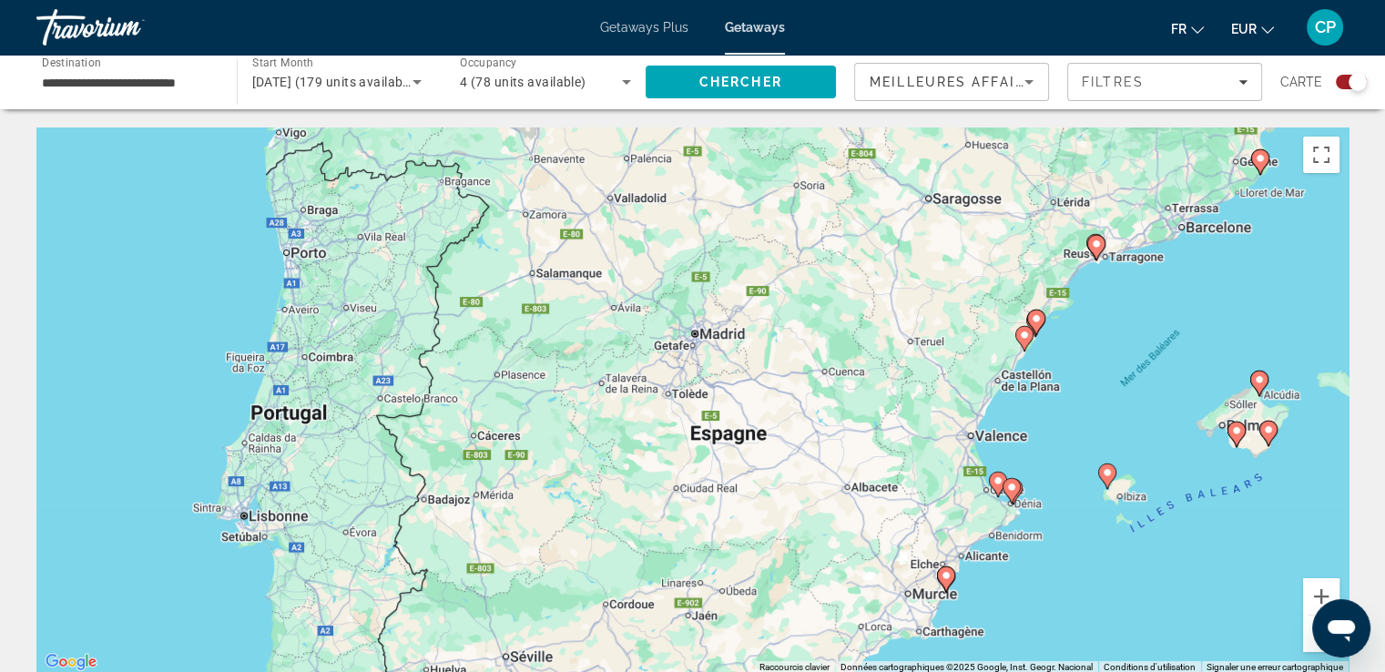
drag, startPoint x: 1045, startPoint y: 150, endPoint x: 1006, endPoint y: 353, distance: 206.8
click at [1016, 346] on div "Pour activer le glissement avec le clavier, appuyez sur Alt+Entrée. Une fois ce…" at bounding box center [692, 400] width 1312 height 546
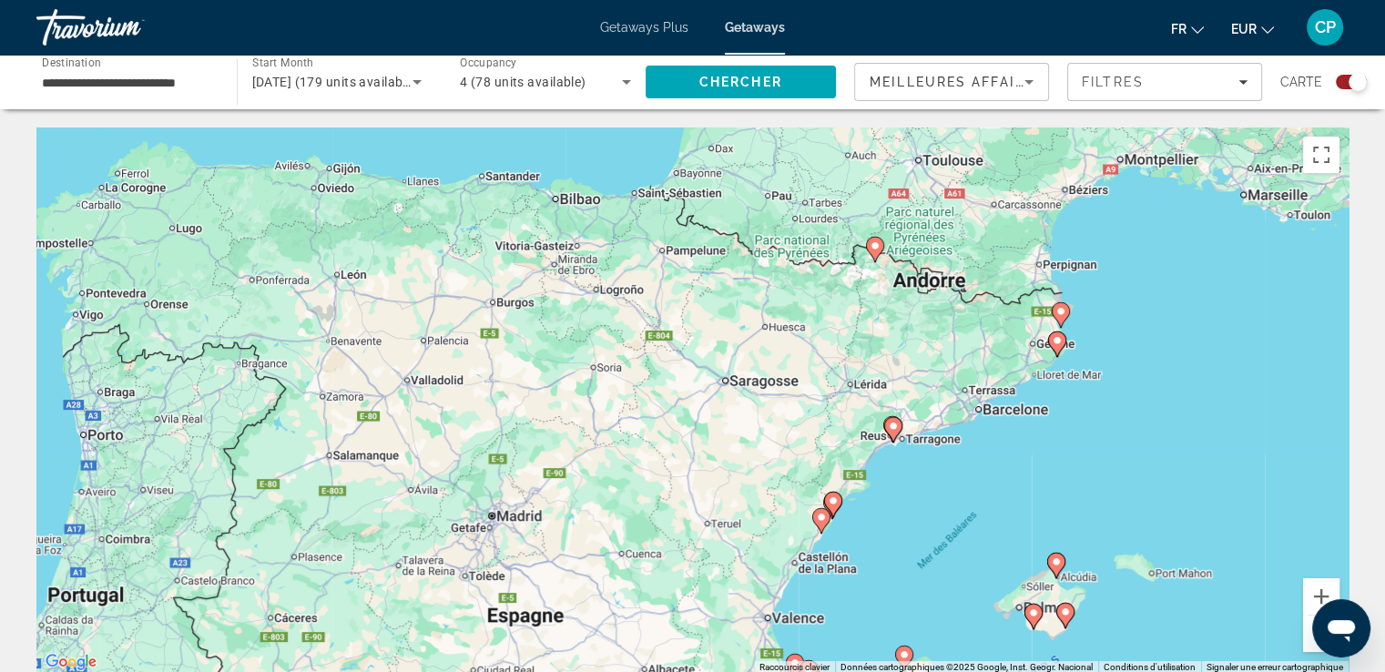
drag, startPoint x: 1017, startPoint y: 250, endPoint x: 820, endPoint y: 379, distance: 235.6
click at [830, 373] on div "Pour activer le glissement avec le clavier, appuyez sur Alt+Entrée. Une fois ce…" at bounding box center [692, 400] width 1312 height 546
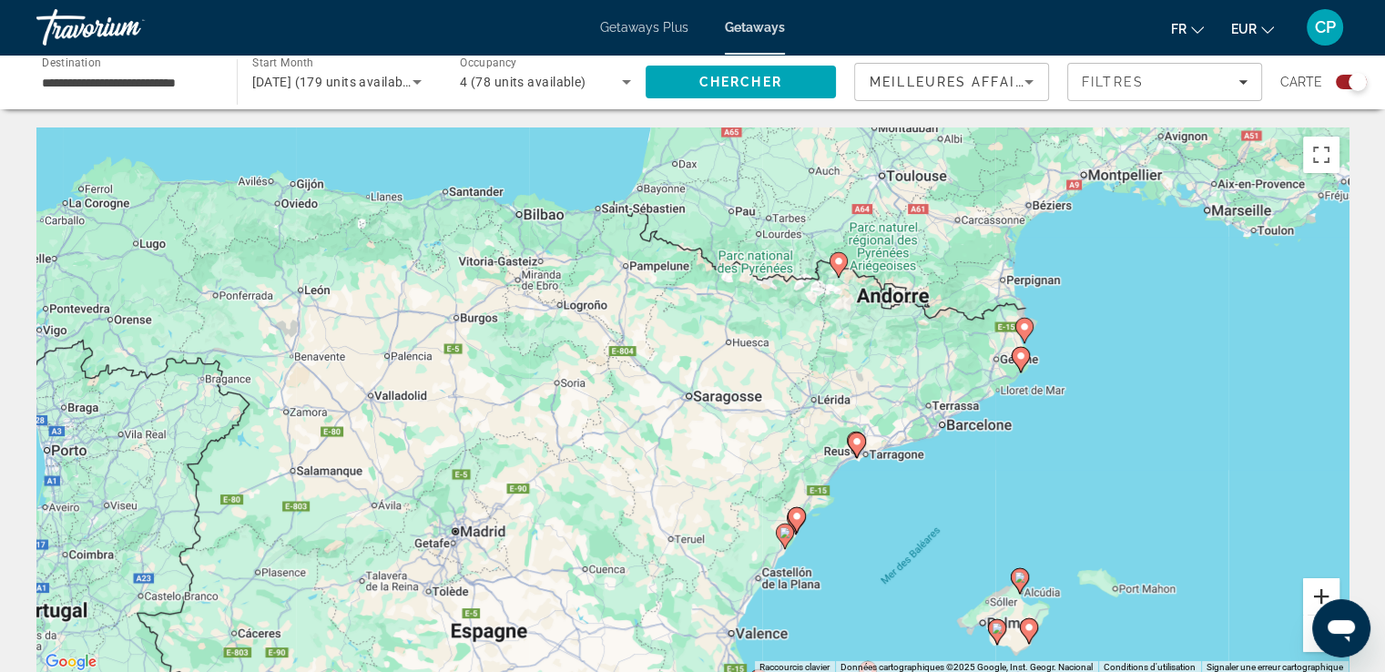
click at [1318, 586] on button "Zoom avant" at bounding box center [1321, 596] width 36 height 36
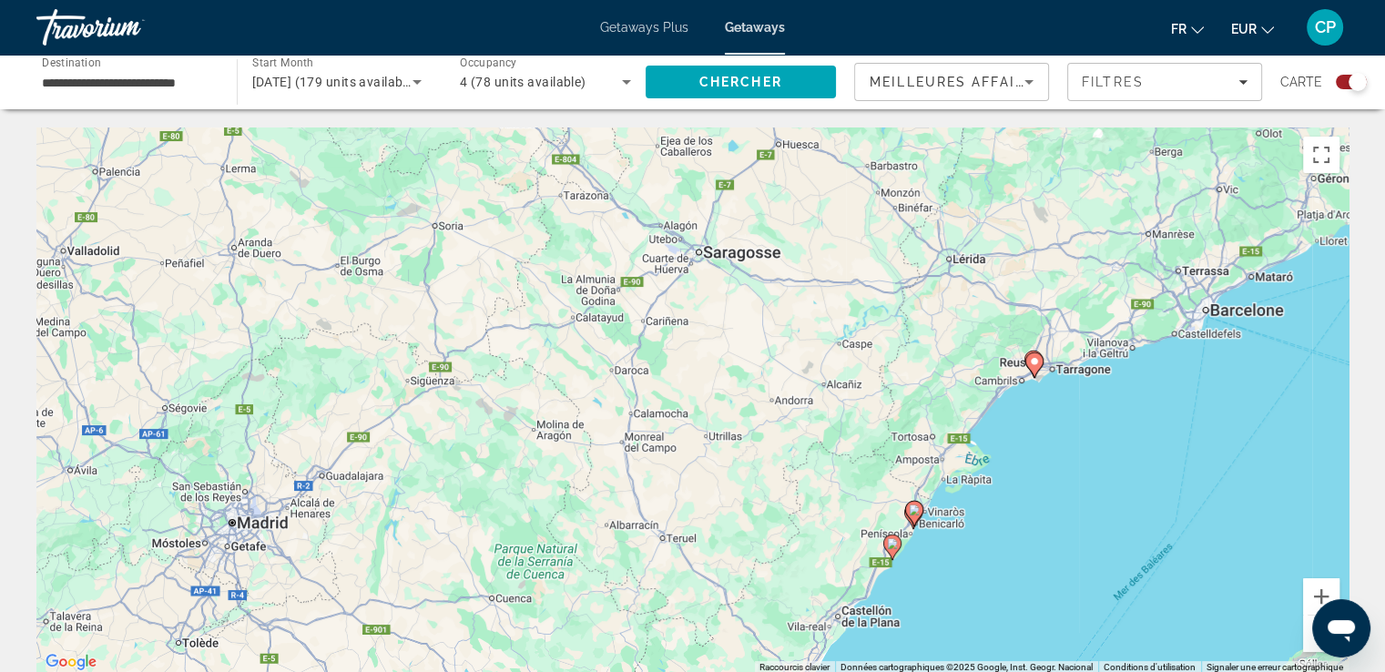
drag, startPoint x: 1074, startPoint y: 547, endPoint x: 1082, endPoint y: 397, distance: 150.4
click at [1091, 392] on div "Pour activer le glissement avec le clavier, appuyez sur Alt+Entrée. Une fois ce…" at bounding box center [692, 400] width 1312 height 546
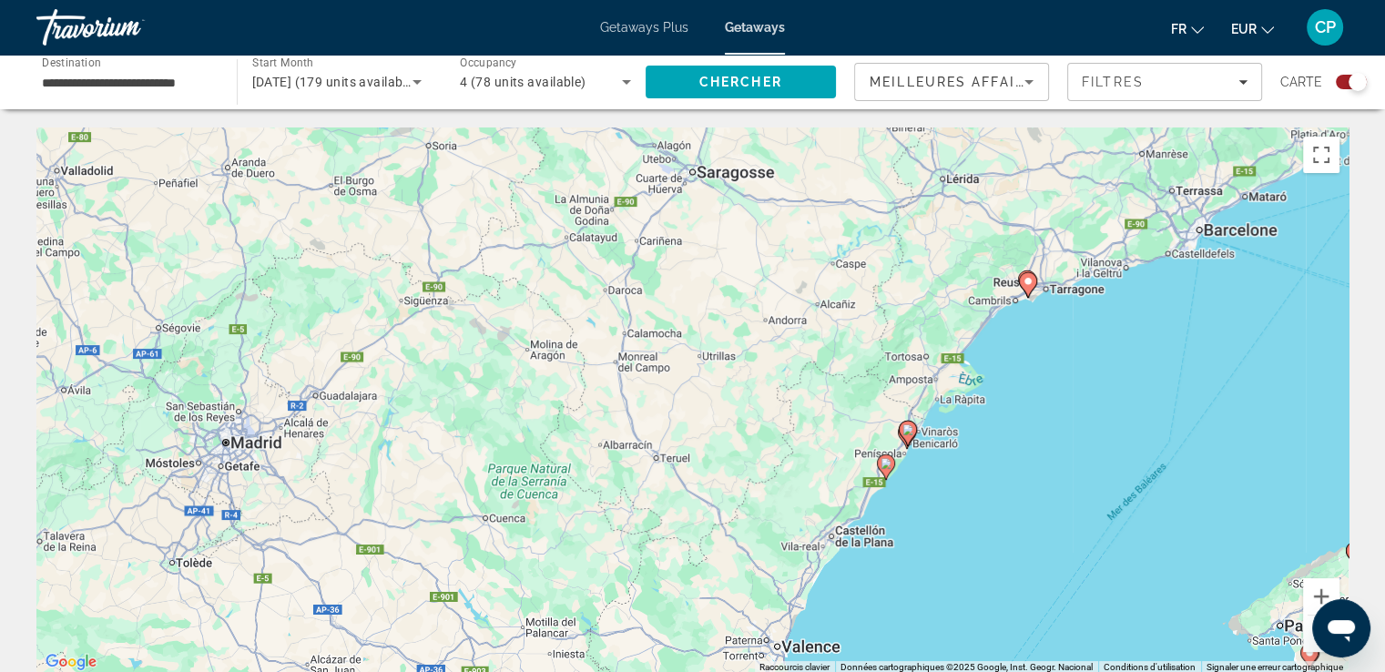
drag, startPoint x: 1003, startPoint y: 545, endPoint x: 974, endPoint y: 463, distance: 87.0
click at [1002, 478] on div "Pour activer le glissement avec le clavier, appuyez sur Alt+Entrée. Une fois ce…" at bounding box center [692, 400] width 1312 height 546
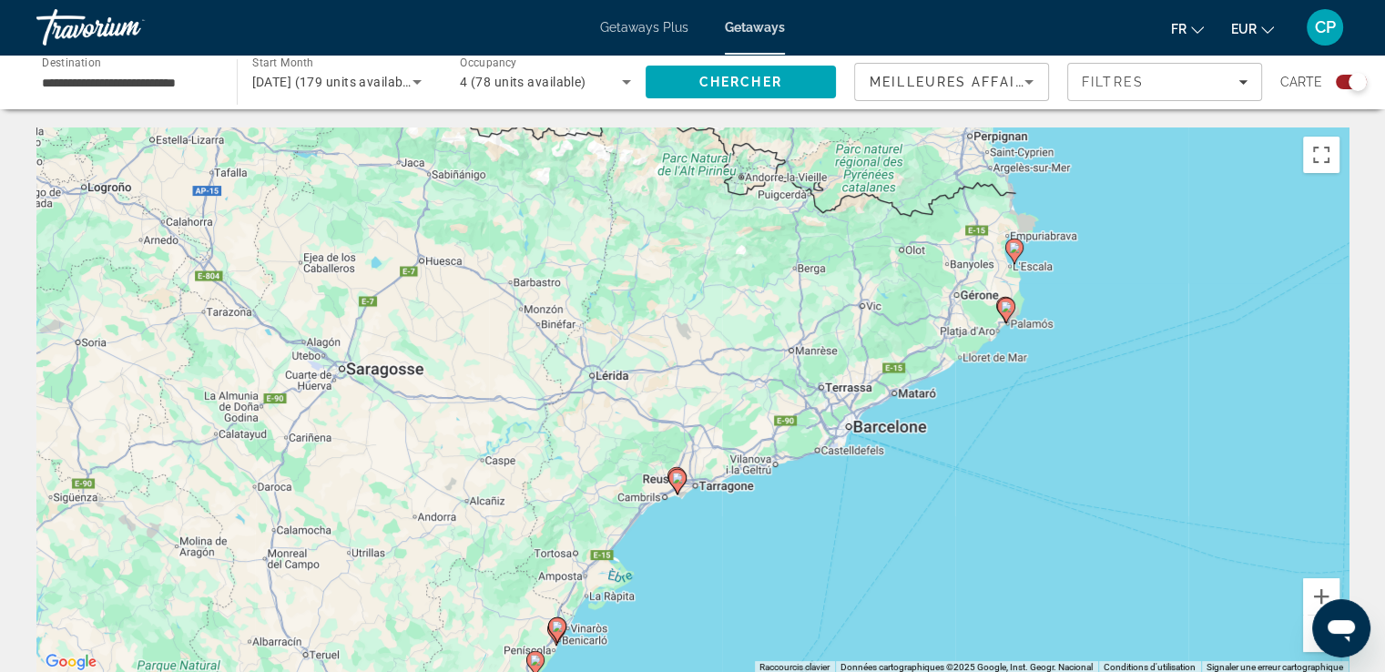
drag, startPoint x: 969, startPoint y: 485, endPoint x: 685, endPoint y: 669, distance: 338.4
click at [685, 669] on div "Pour activer le glissement avec le clavier, appuyez sur Alt+Entrée. Une fois ce…" at bounding box center [692, 400] width 1312 height 546
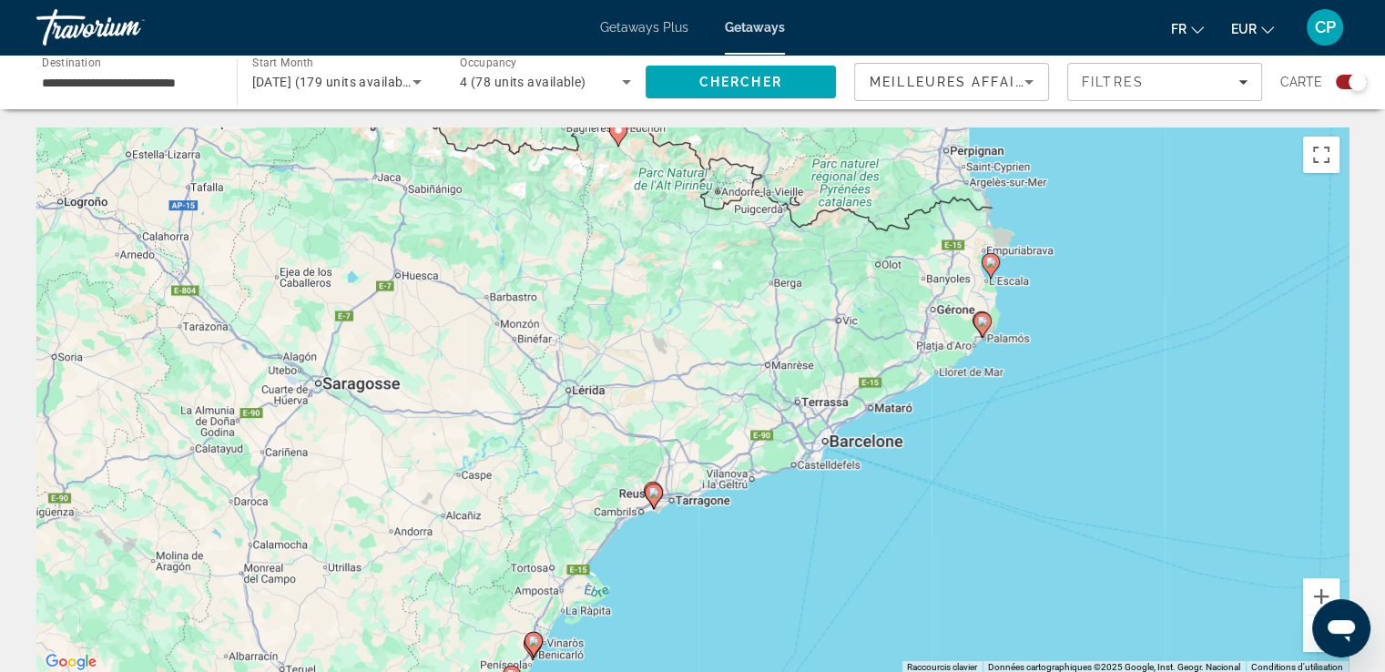
click at [988, 264] on image "Main content" at bounding box center [990, 262] width 11 height 11
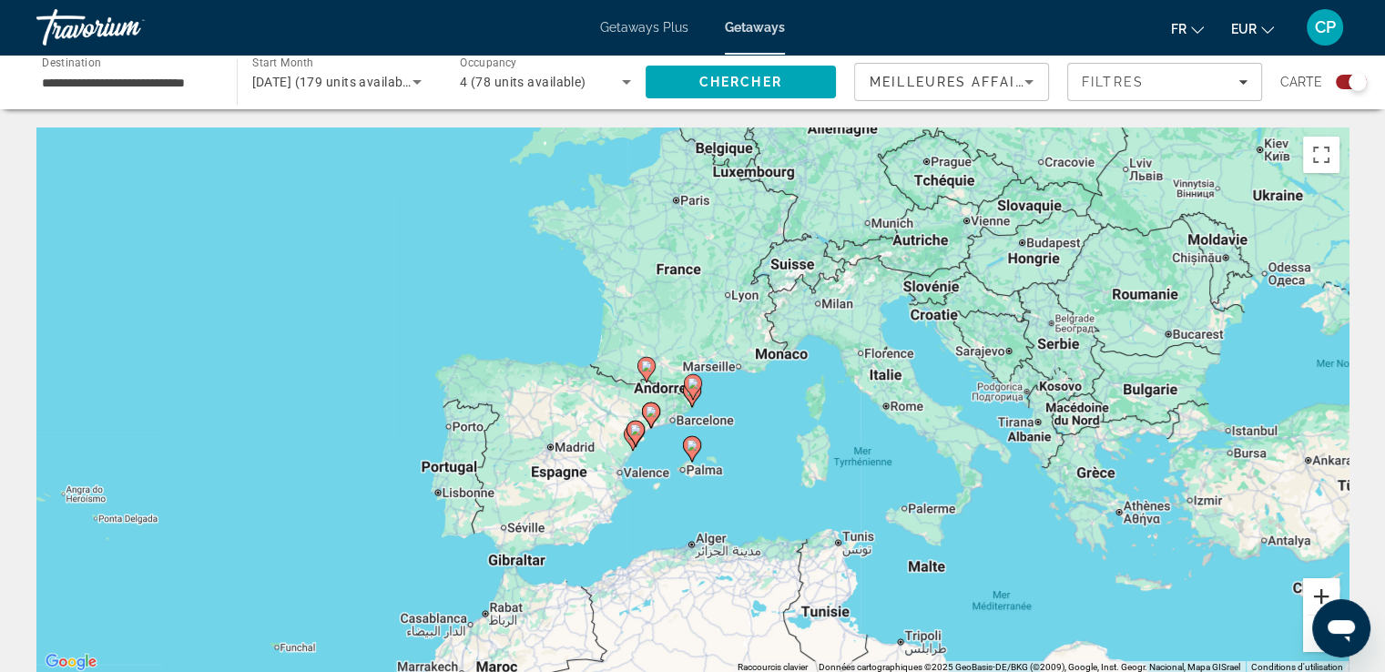
click at [1323, 591] on button "Zoom avant" at bounding box center [1321, 596] width 36 height 36
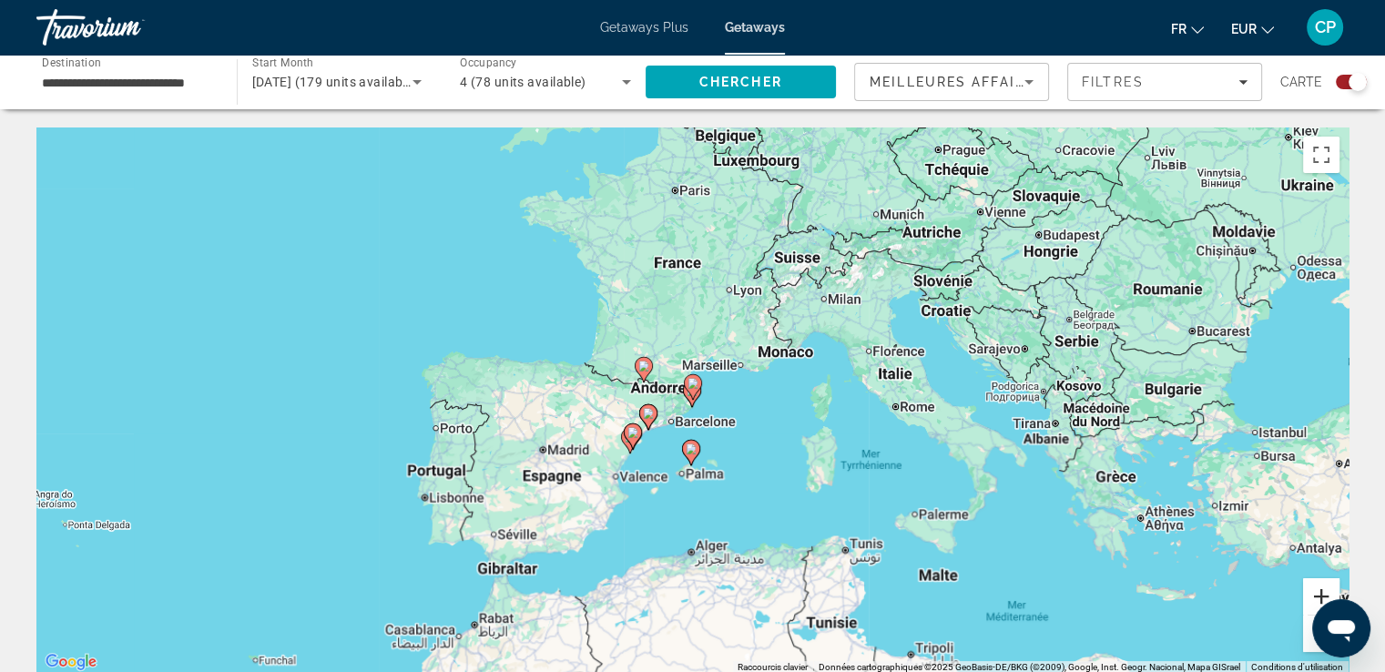
click at [1323, 591] on button "Zoom avant" at bounding box center [1321, 596] width 36 height 36
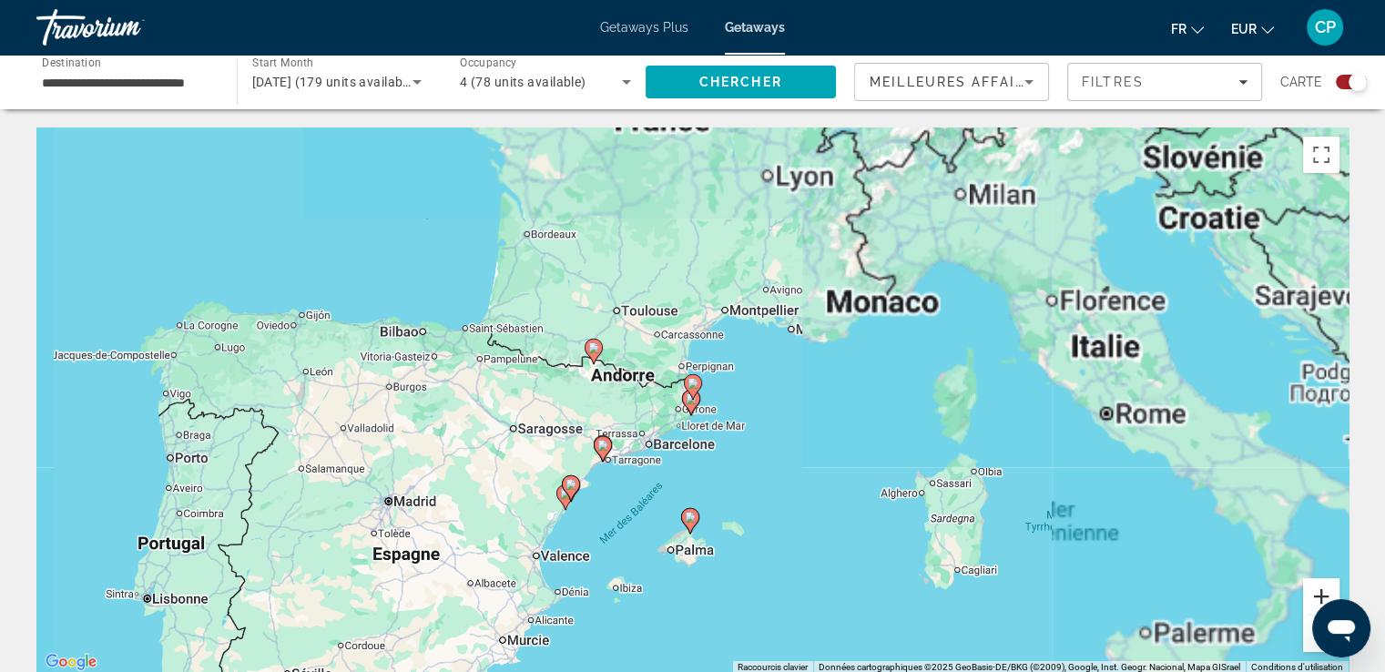
click at [1323, 591] on button "Zoom avant" at bounding box center [1321, 596] width 36 height 36
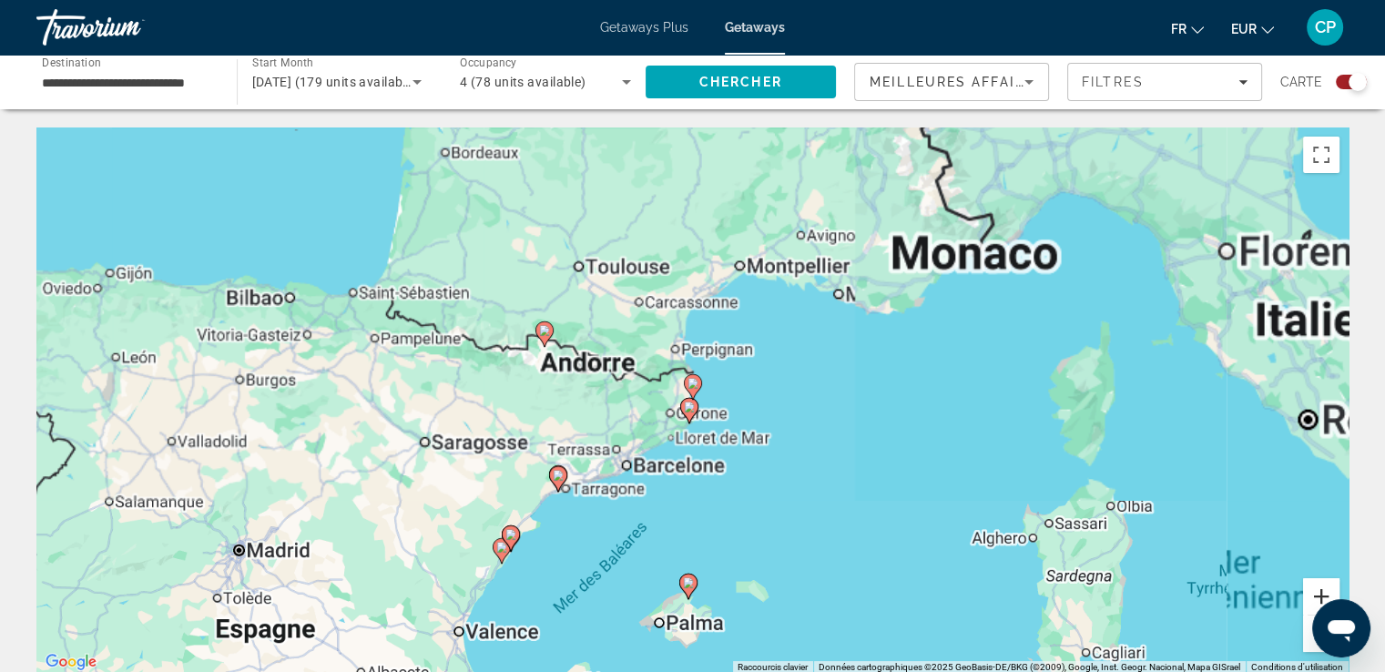
click at [1323, 591] on button "Zoom avant" at bounding box center [1321, 596] width 36 height 36
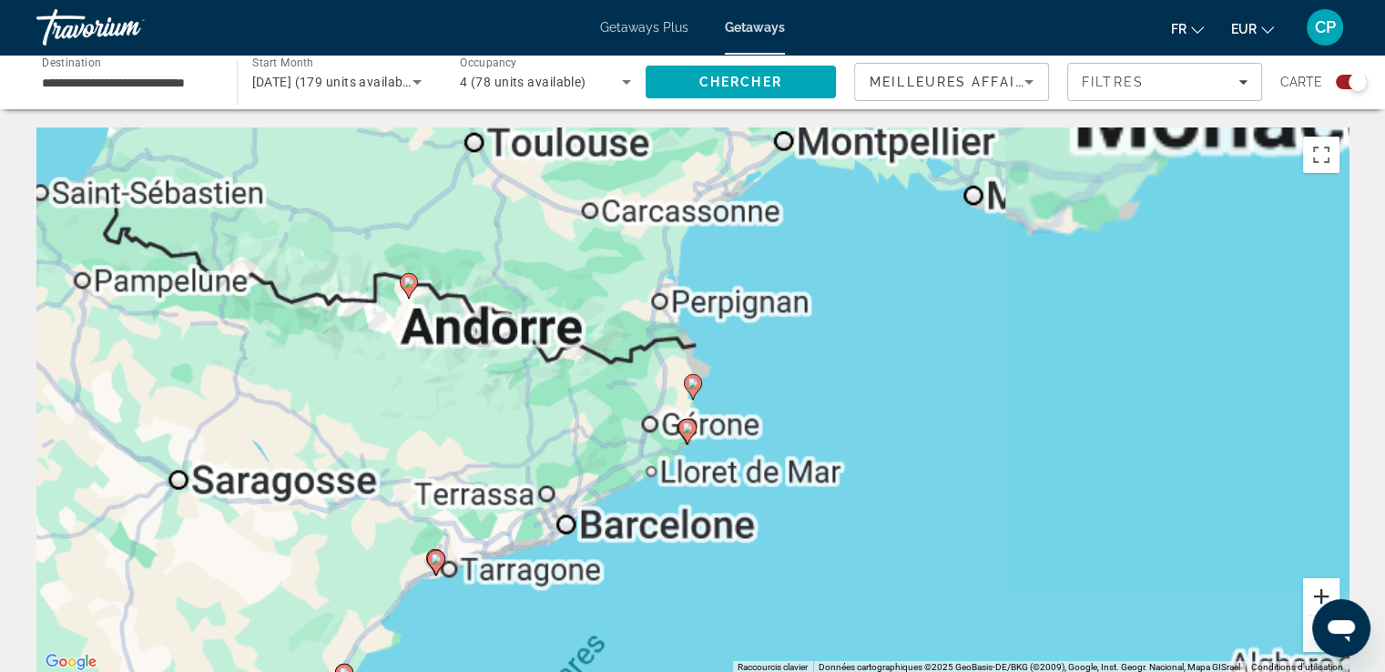
click at [1323, 591] on button "Zoom avant" at bounding box center [1321, 596] width 36 height 36
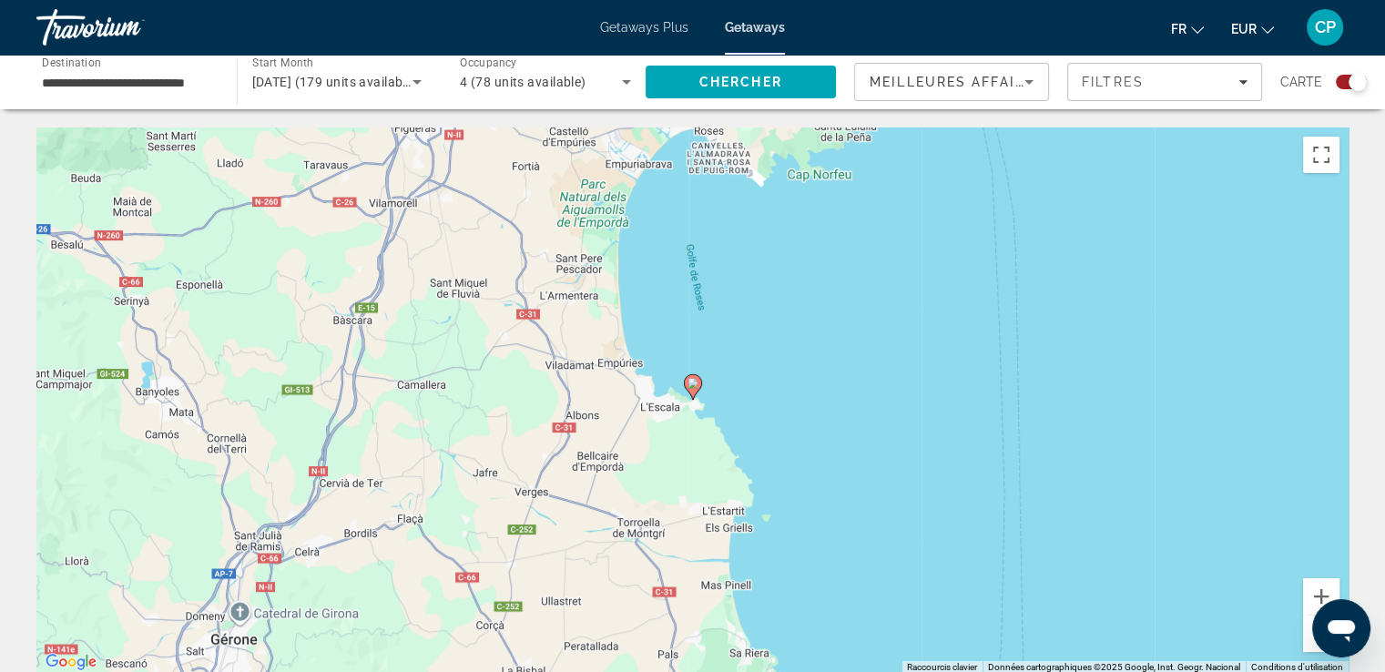
click at [694, 387] on image "Main content" at bounding box center [692, 383] width 11 height 11
type input "**********"
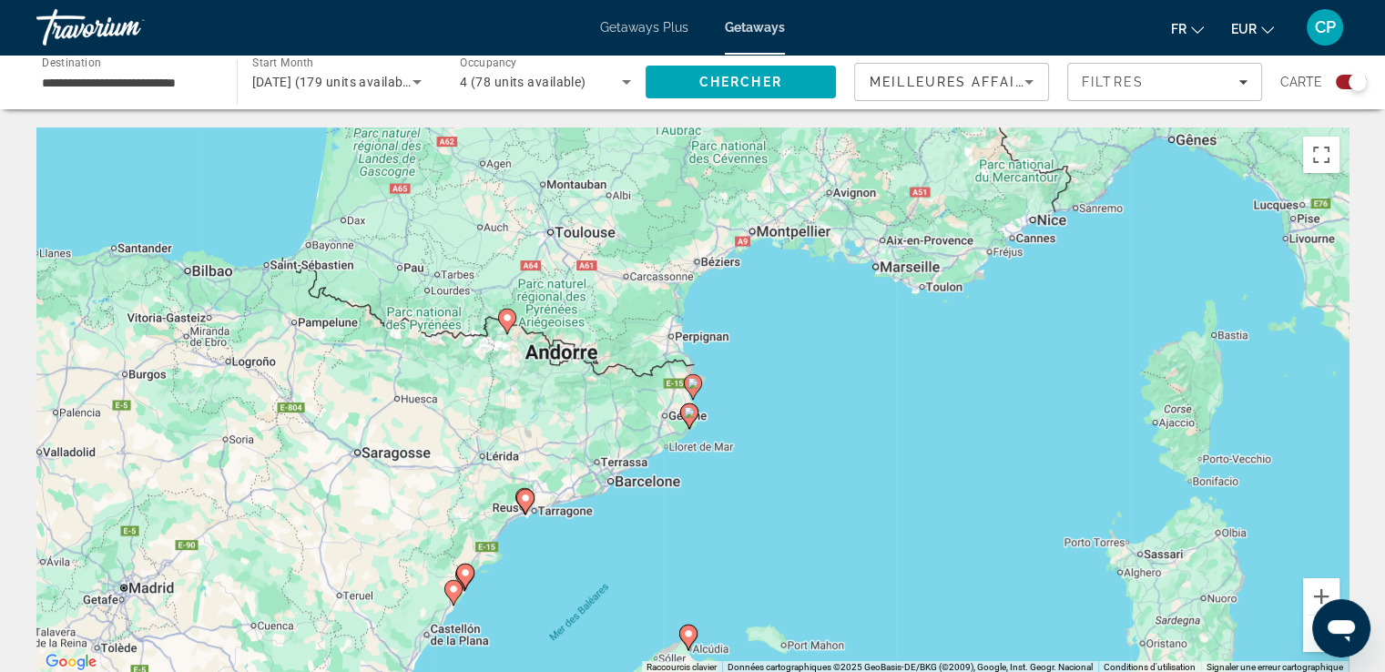
click at [695, 383] on image "Main content" at bounding box center [692, 383] width 11 height 11
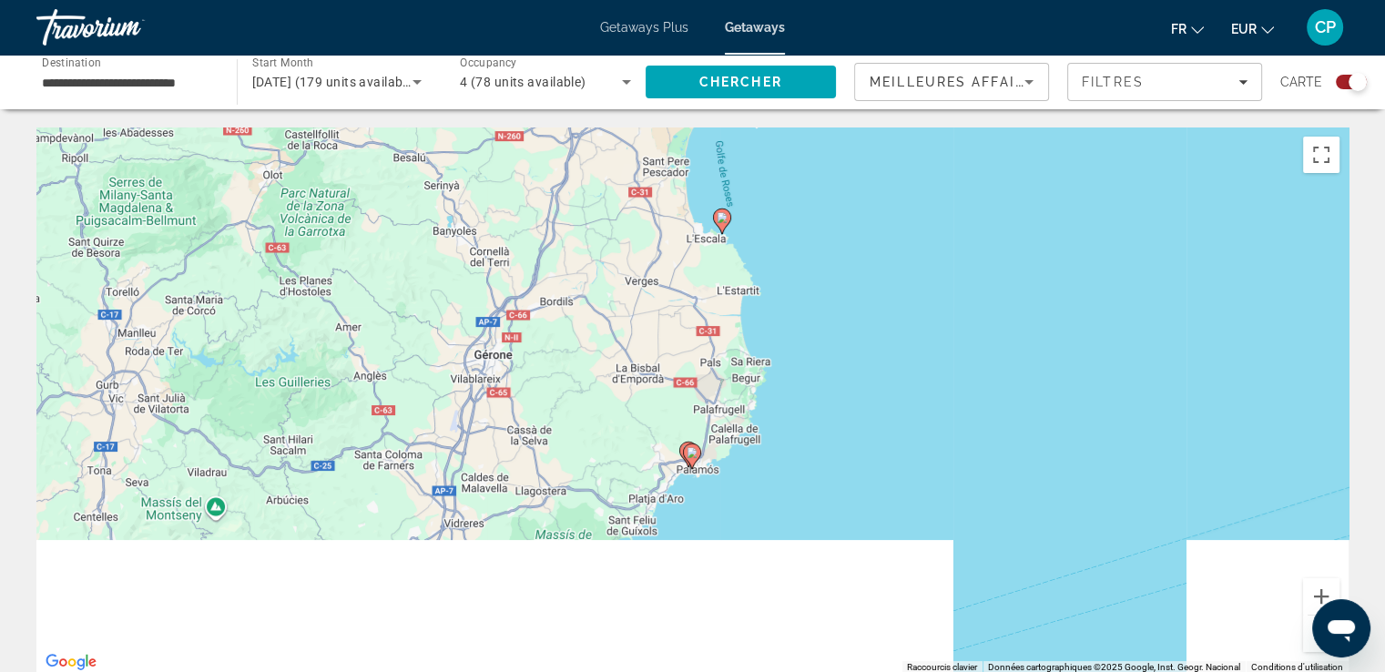
drag, startPoint x: 789, startPoint y: 531, endPoint x: 810, endPoint y: 351, distance: 180.6
click at [828, 349] on div "Pour activer le glissement avec le clavier, appuyez sur Alt+Entrée. Une fois ce…" at bounding box center [692, 400] width 1312 height 546
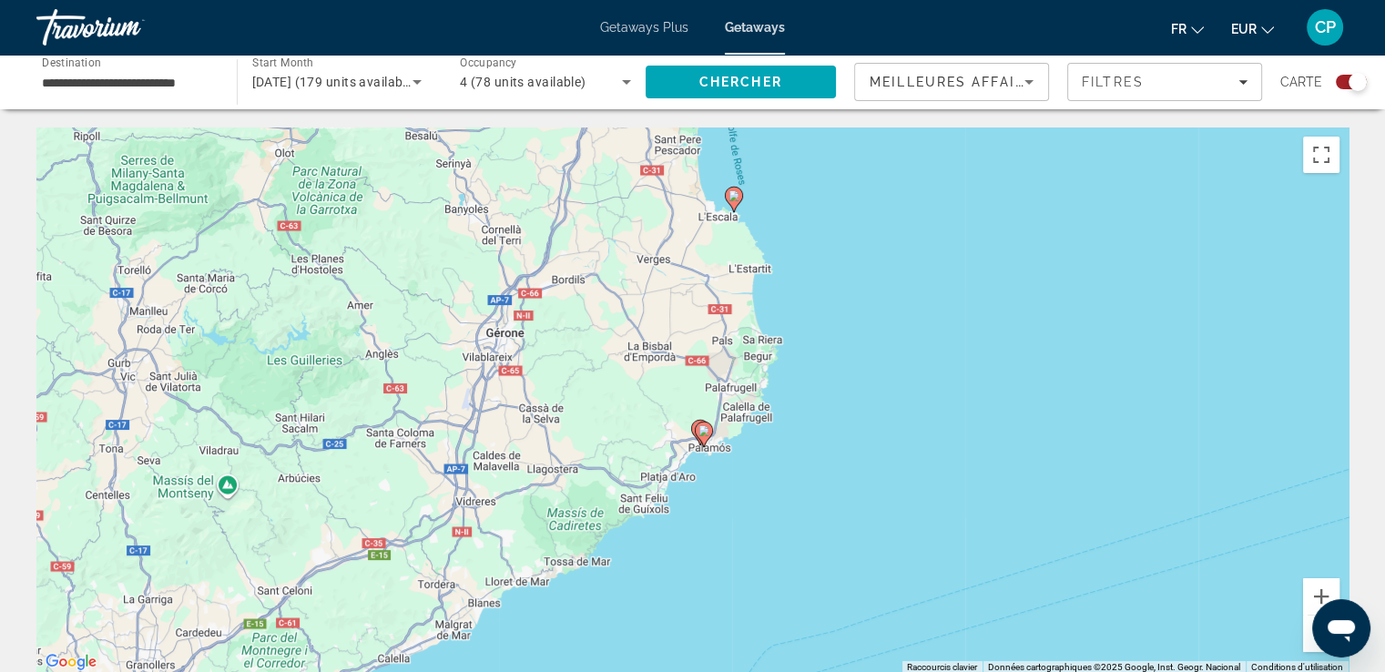
click at [702, 430] on image "Main content" at bounding box center [703, 430] width 11 height 11
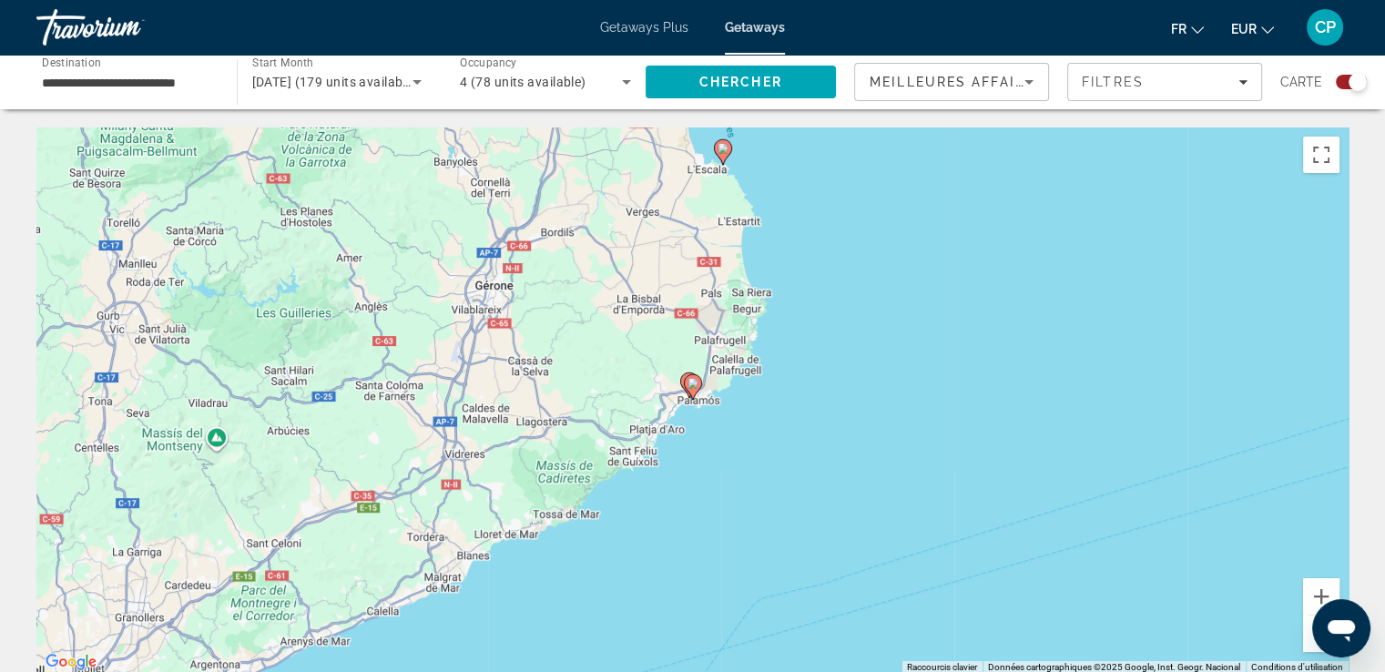
click at [689, 381] on image "Main content" at bounding box center [692, 383] width 11 height 11
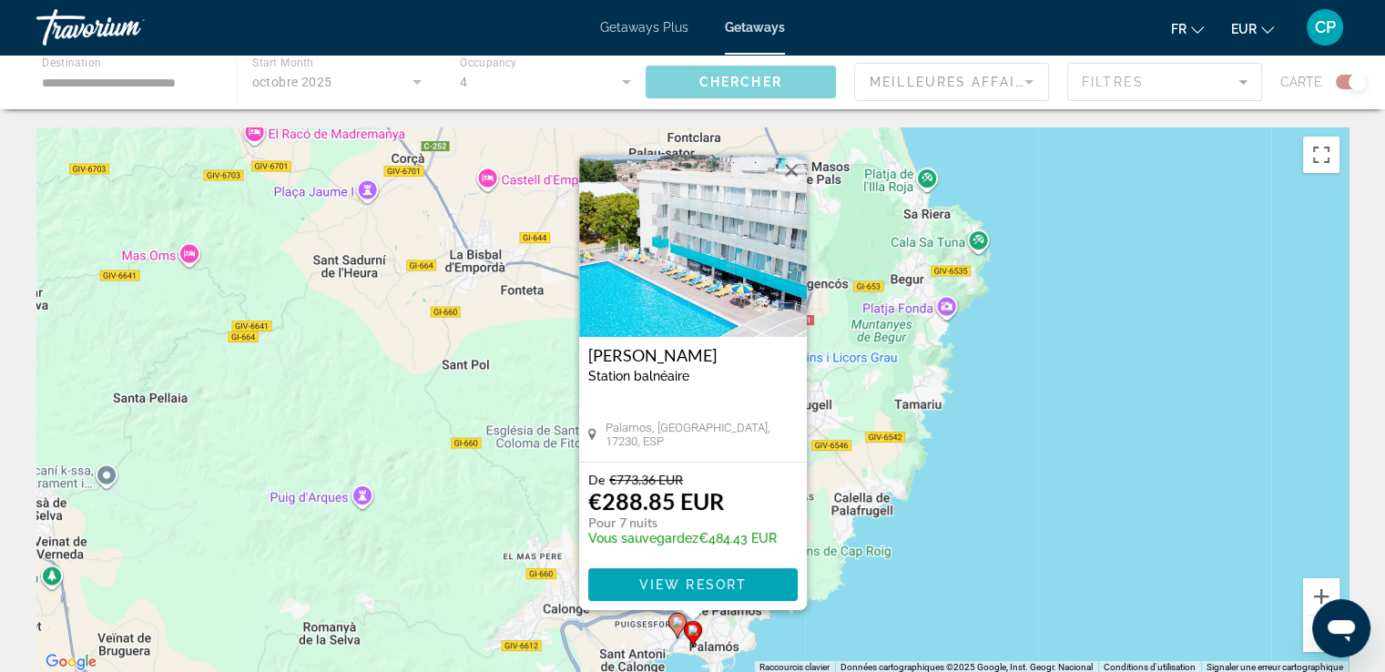
click at [674, 618] on image "Main content" at bounding box center [677, 621] width 11 height 11
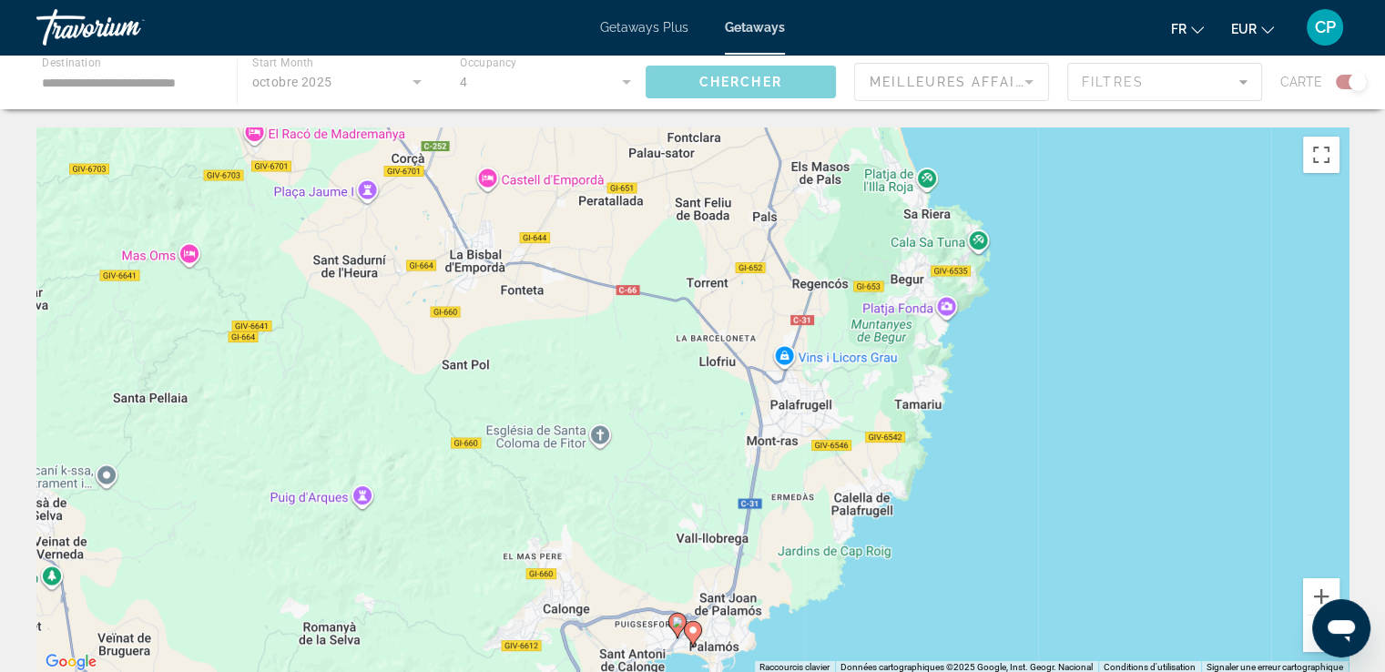
click at [674, 618] on image "Main content" at bounding box center [677, 621] width 11 height 11
click at [677, 626] on image "Main content" at bounding box center [677, 621] width 11 height 11
click at [677, 620] on image "Main content" at bounding box center [677, 621] width 11 height 11
click at [677, 619] on image "Main content" at bounding box center [677, 621] width 11 height 11
click at [677, 630] on icon "Main content" at bounding box center [676, 626] width 16 height 24
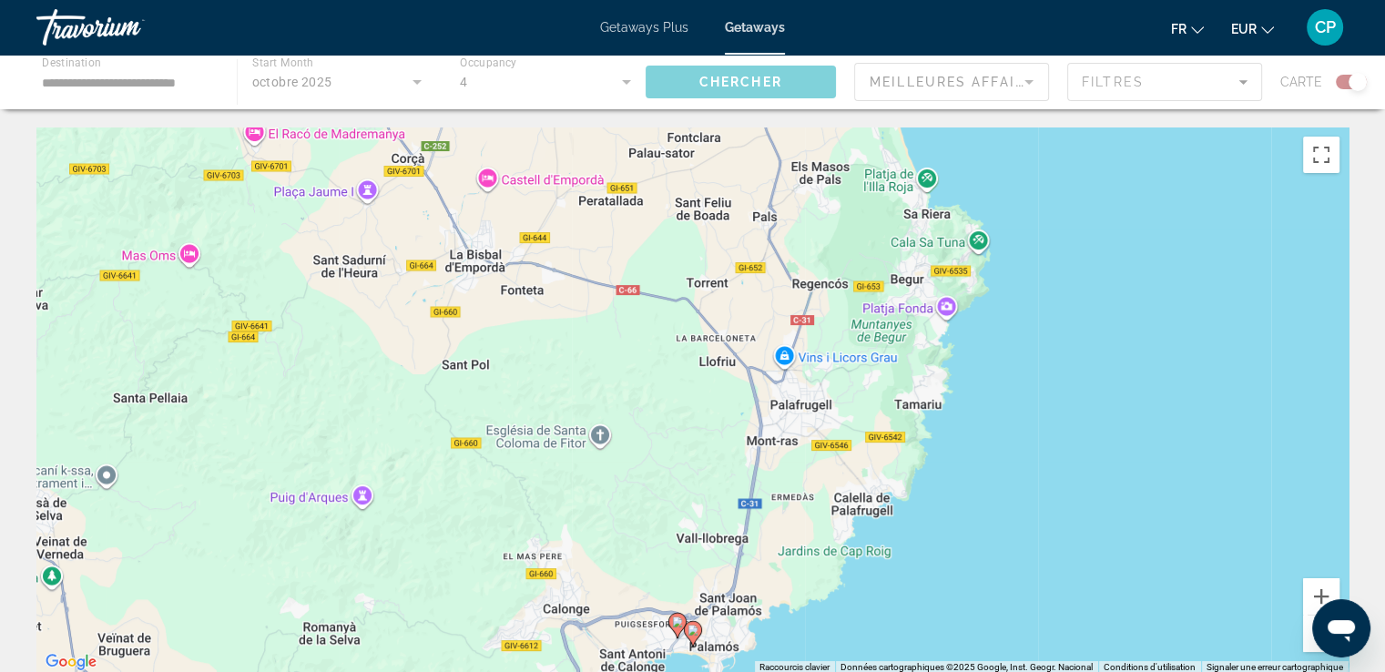
click at [676, 624] on image "Main content" at bounding box center [677, 621] width 11 height 11
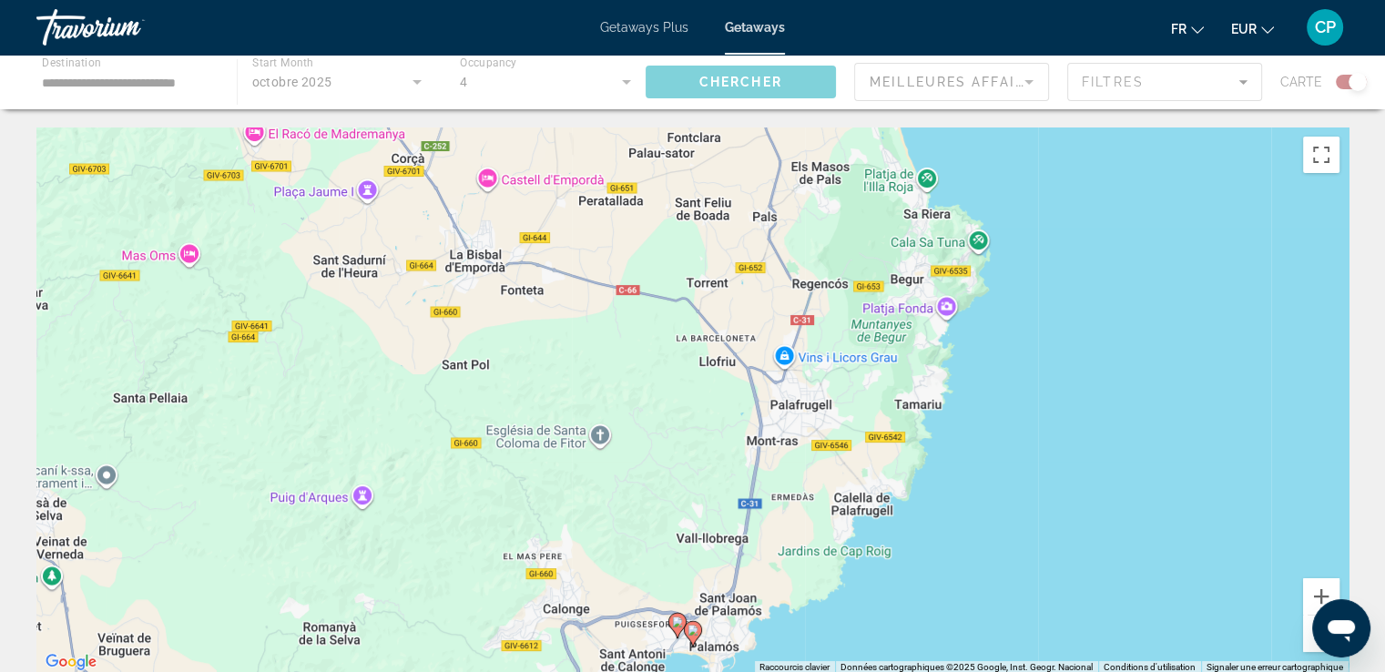
click at [676, 624] on image "Main content" at bounding box center [677, 621] width 11 height 11
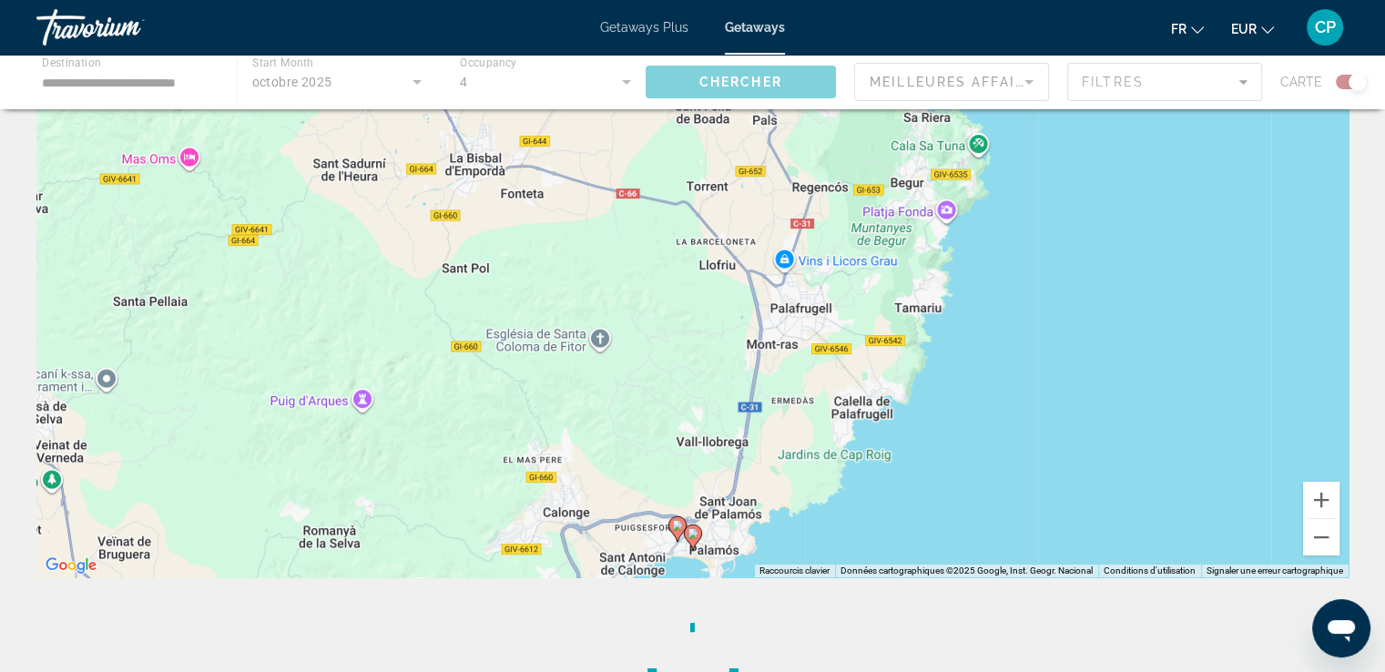
scroll to position [121, 0]
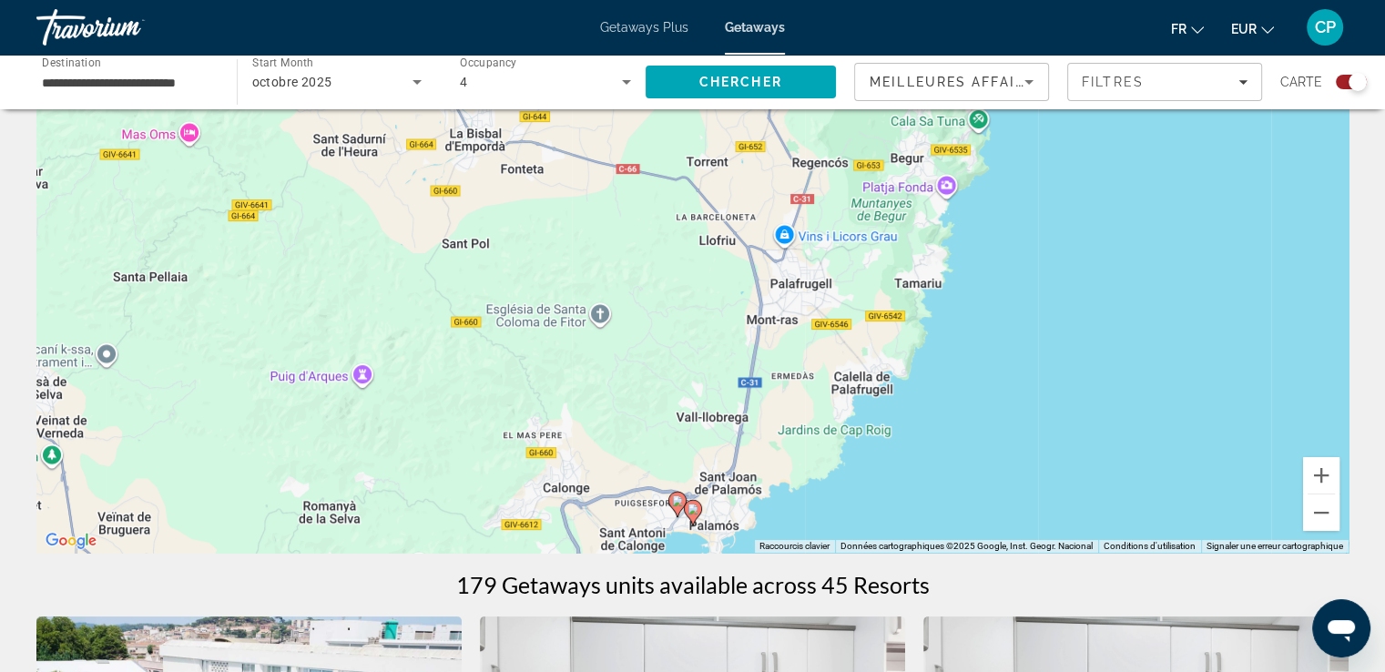
click at [675, 503] on image "Main content" at bounding box center [677, 500] width 11 height 11
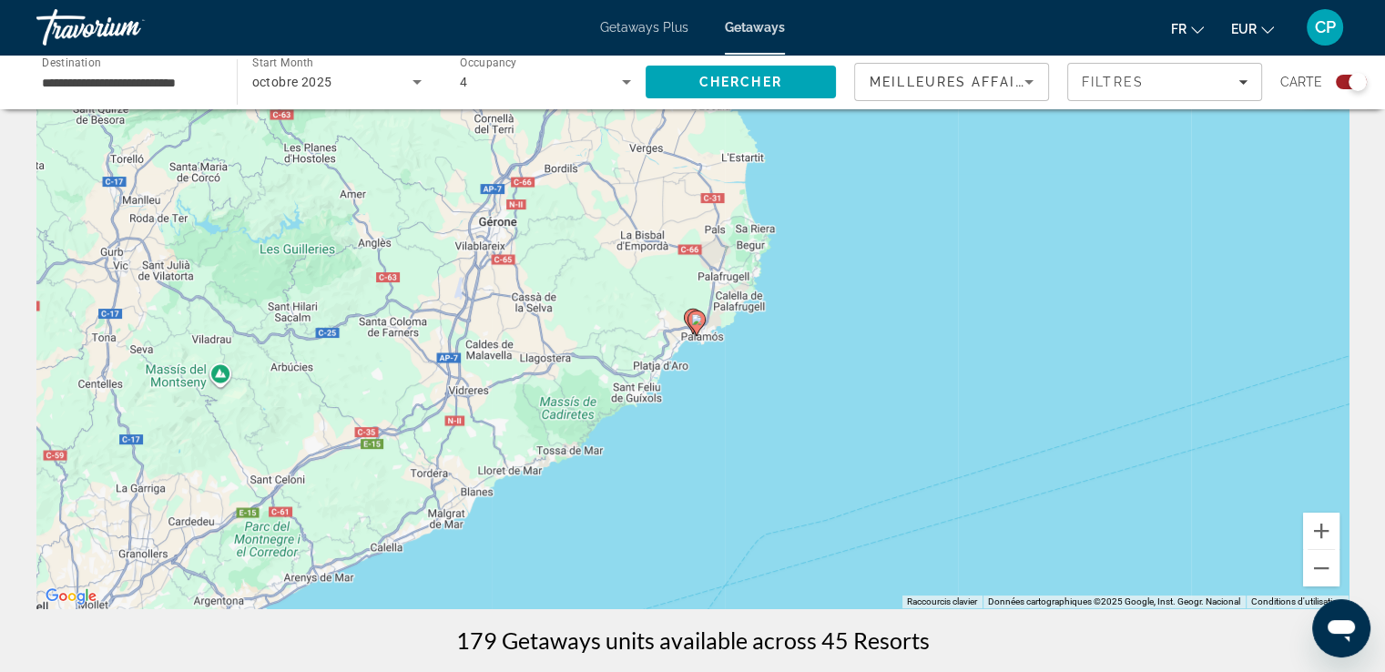
scroll to position [0, 0]
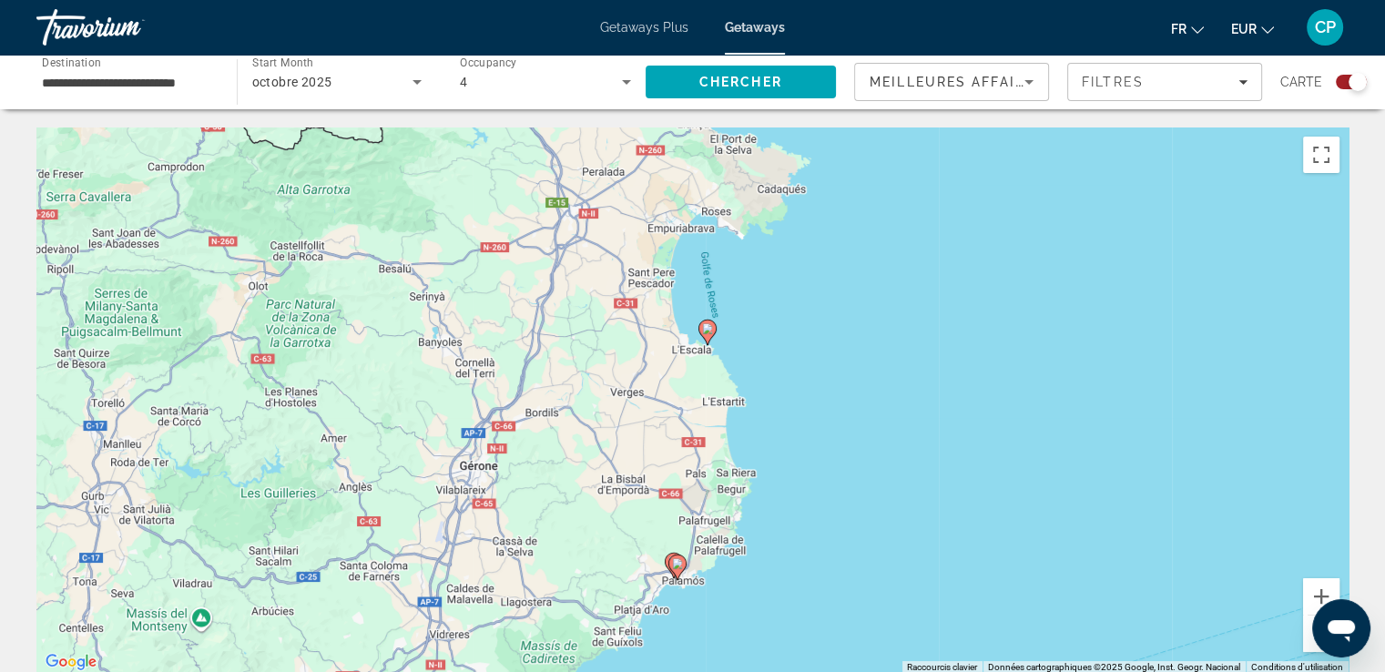
drag, startPoint x: 783, startPoint y: 253, endPoint x: 743, endPoint y: 455, distance: 206.1
click at [756, 460] on div "Pour activer le glissement avec le clavier, appuyez sur Alt+Entrée. Une fois ce…" at bounding box center [692, 400] width 1312 height 546
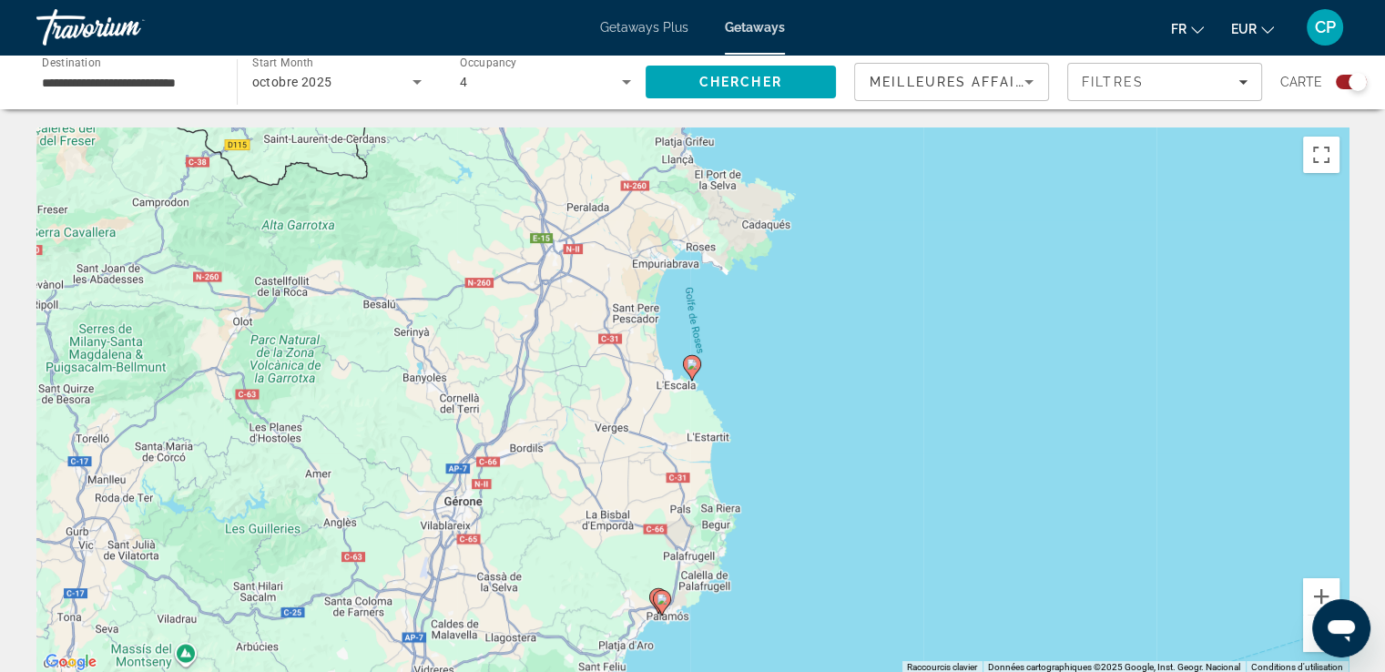
click at [690, 365] on image "Main content" at bounding box center [692, 364] width 11 height 11
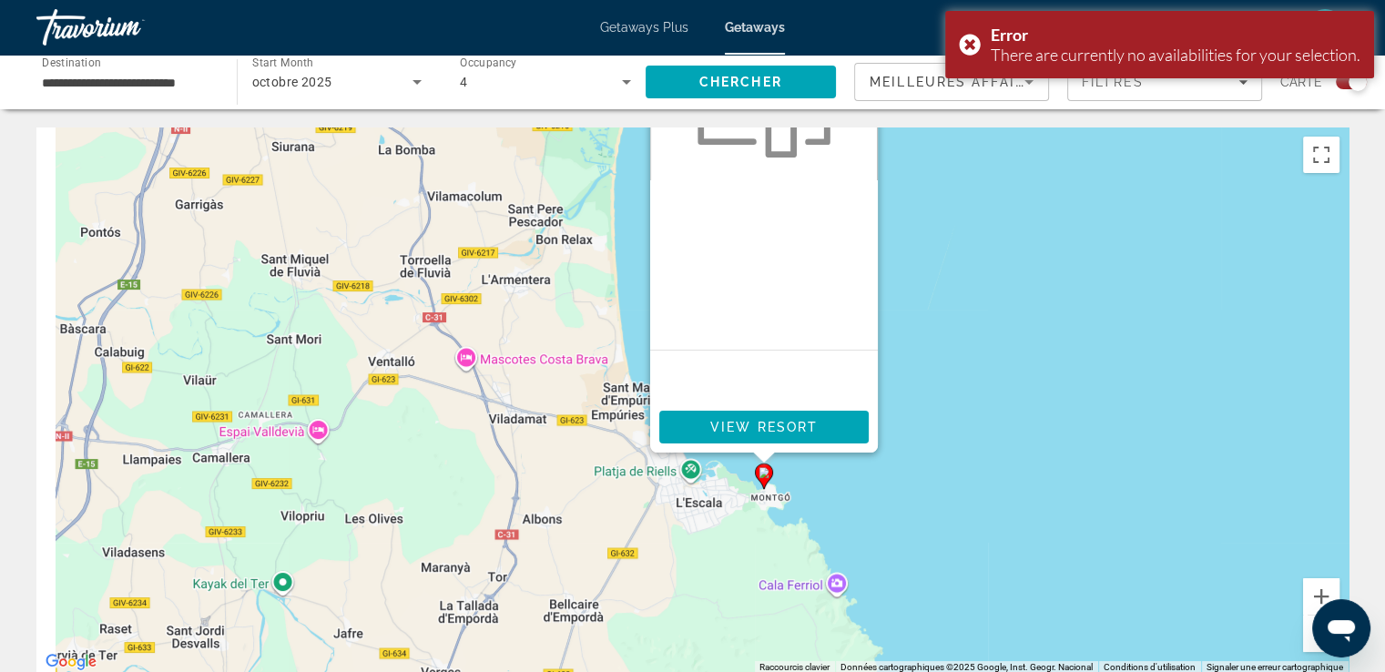
drag, startPoint x: 953, startPoint y: 405, endPoint x: 1062, endPoint y: 165, distance: 263.7
click at [1061, 165] on div "Pour activer le glissement avec le clavier, appuyez sur Alt+Entrée. Une fois ce…" at bounding box center [692, 400] width 1312 height 546
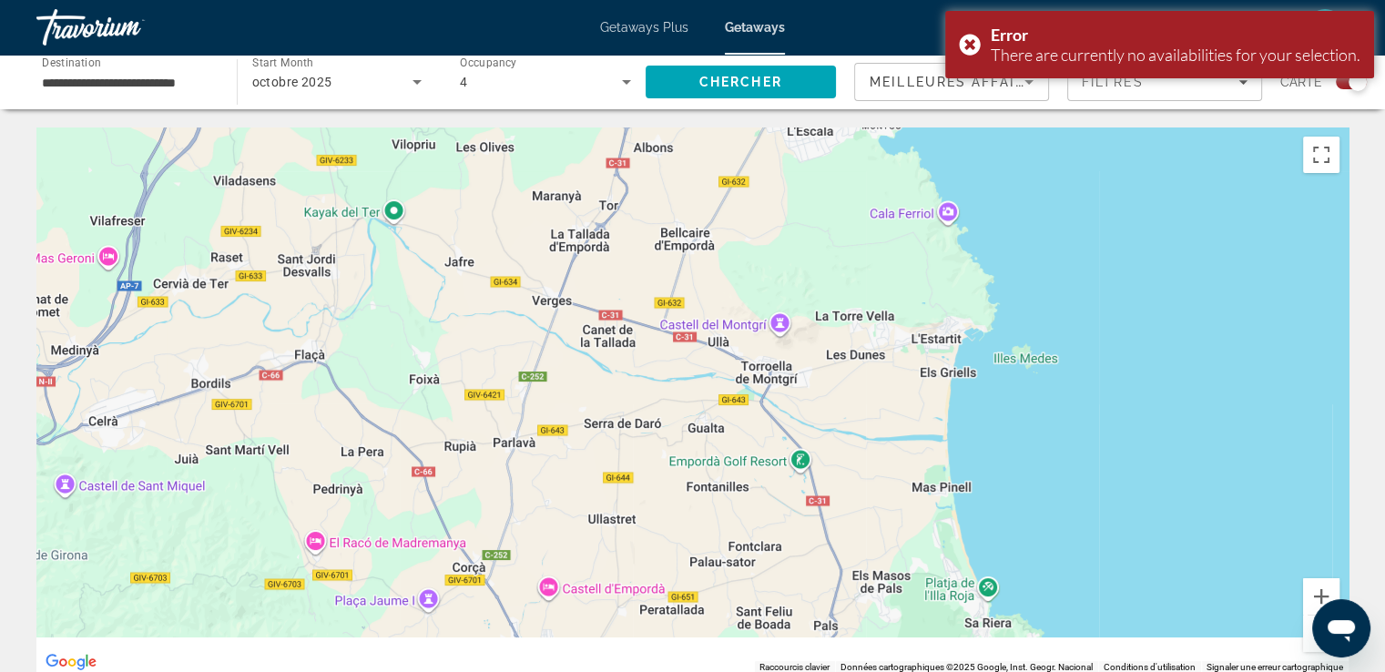
drag, startPoint x: 826, startPoint y: 440, endPoint x: 881, endPoint y: 158, distance: 287.7
click at [882, 159] on div "Pour activer le glissement avec le clavier, appuyez sur Alt+Entrée. Une fois ce…" at bounding box center [692, 400] width 1312 height 546
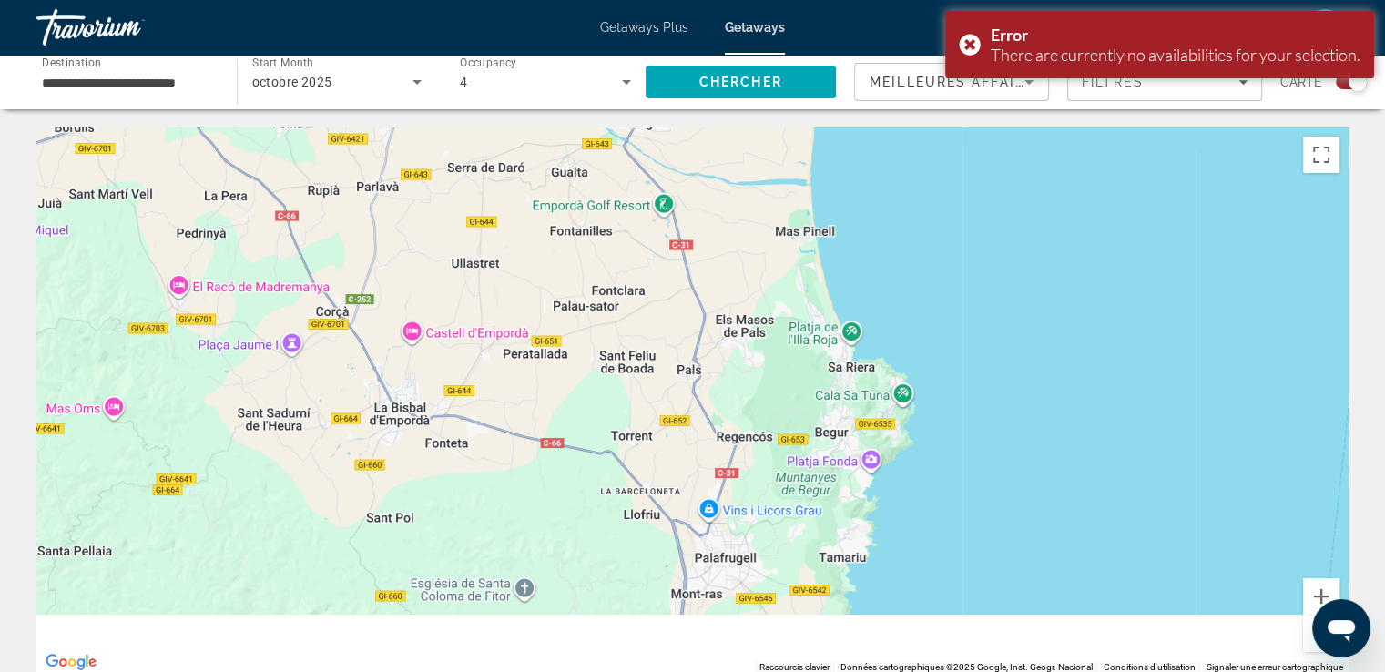
drag, startPoint x: 925, startPoint y: 535, endPoint x: 781, endPoint y: 284, distance: 288.8
click at [783, 289] on div "Pour activer le glissement avec le clavier, appuyez sur Alt+Entrée. Une fois ce…" at bounding box center [692, 400] width 1312 height 546
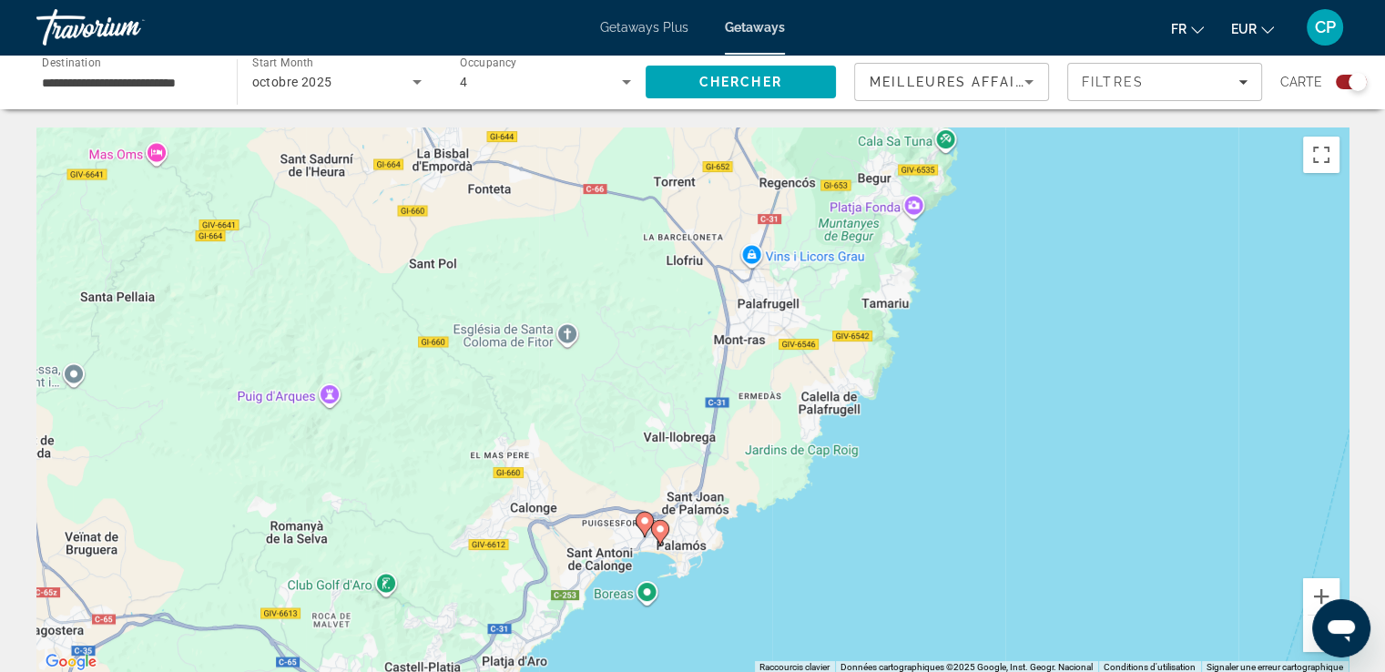
drag, startPoint x: 887, startPoint y: 456, endPoint x: 961, endPoint y: 305, distance: 168.2
click at [961, 305] on div "Pour activer le glissement avec le clavier, appuyez sur Alt+Entrée. Une fois ce…" at bounding box center [692, 400] width 1312 height 546
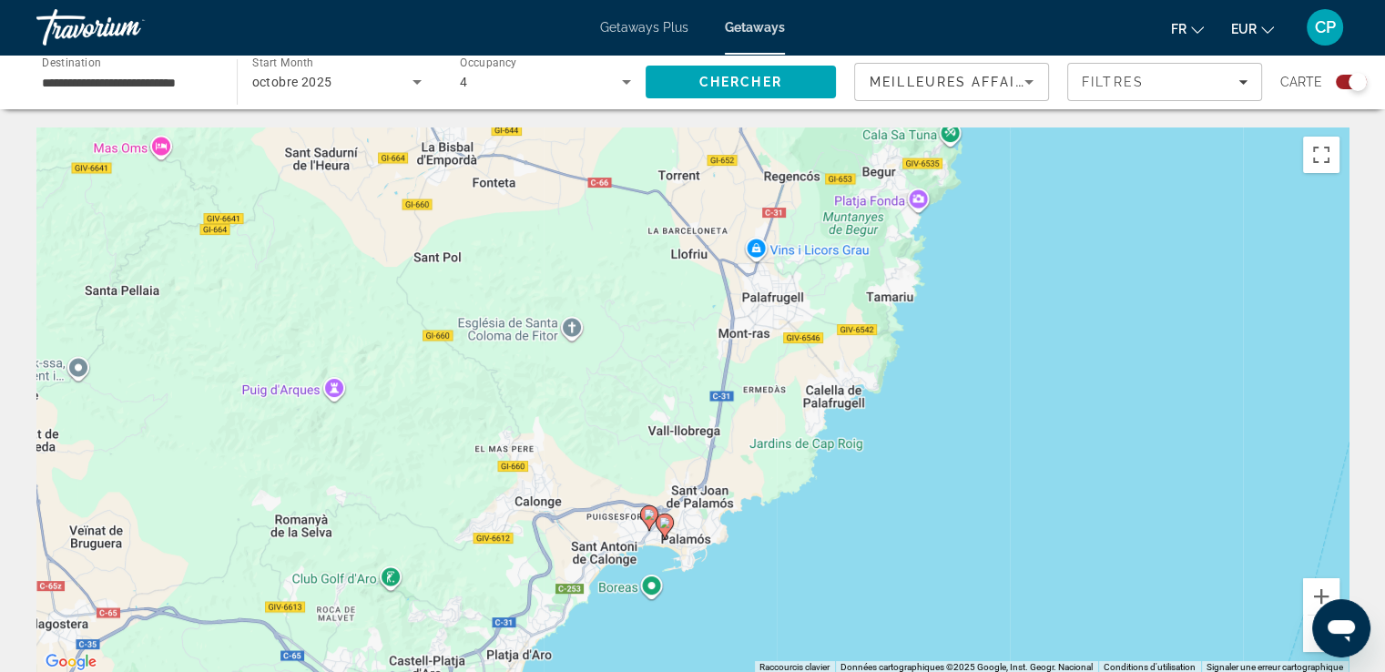
click at [647, 513] on image "Main content" at bounding box center [649, 514] width 11 height 11
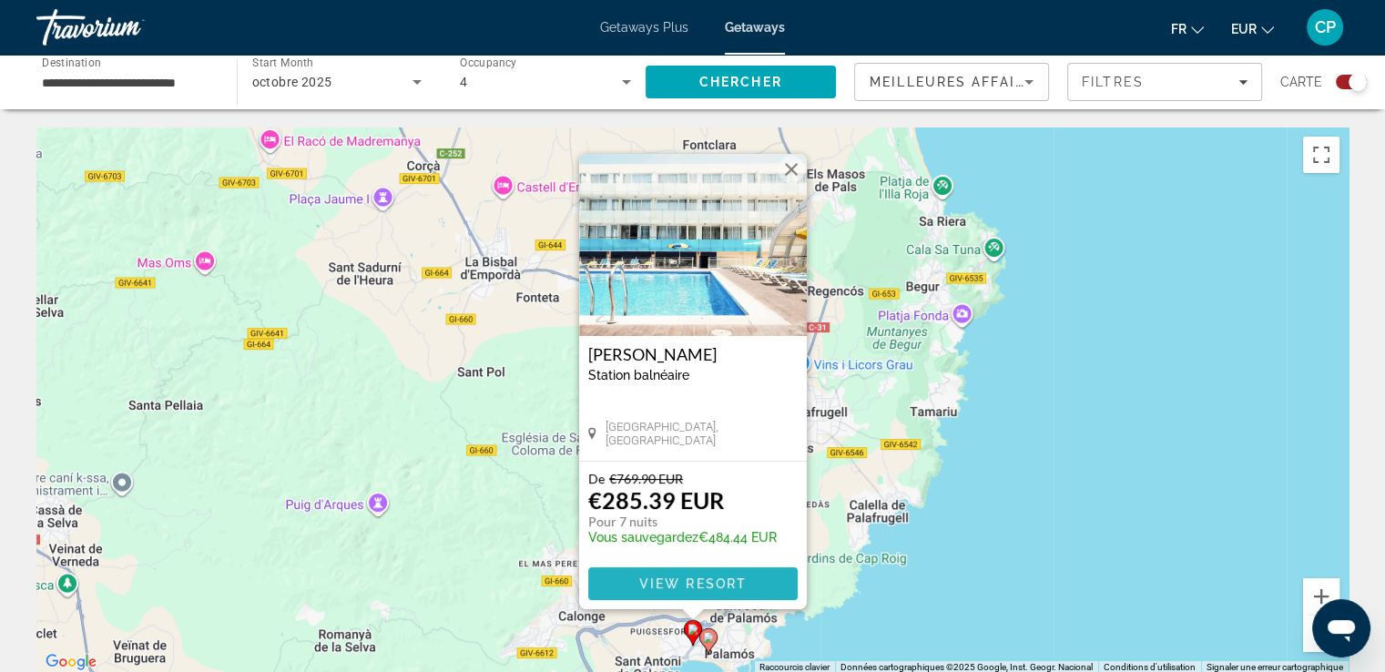
click at [683, 582] on span "View Resort" at bounding box center [691, 583] width 107 height 15
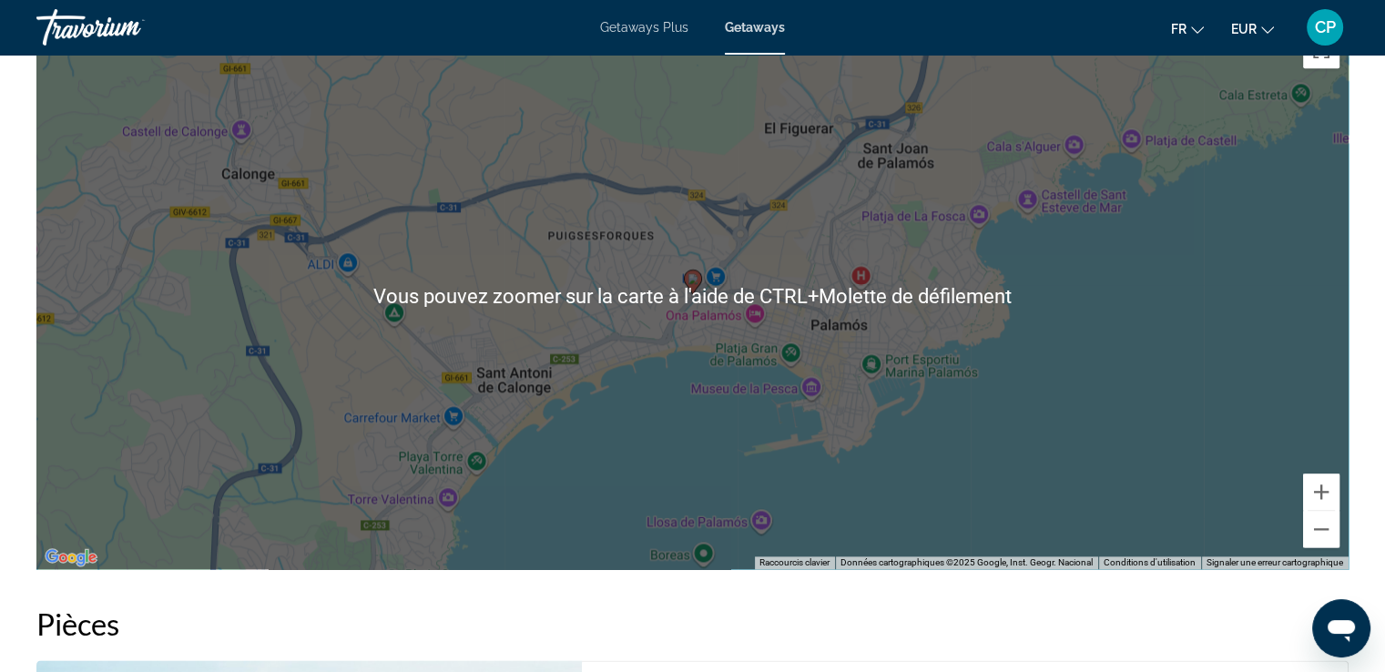
scroll to position [1942, 0]
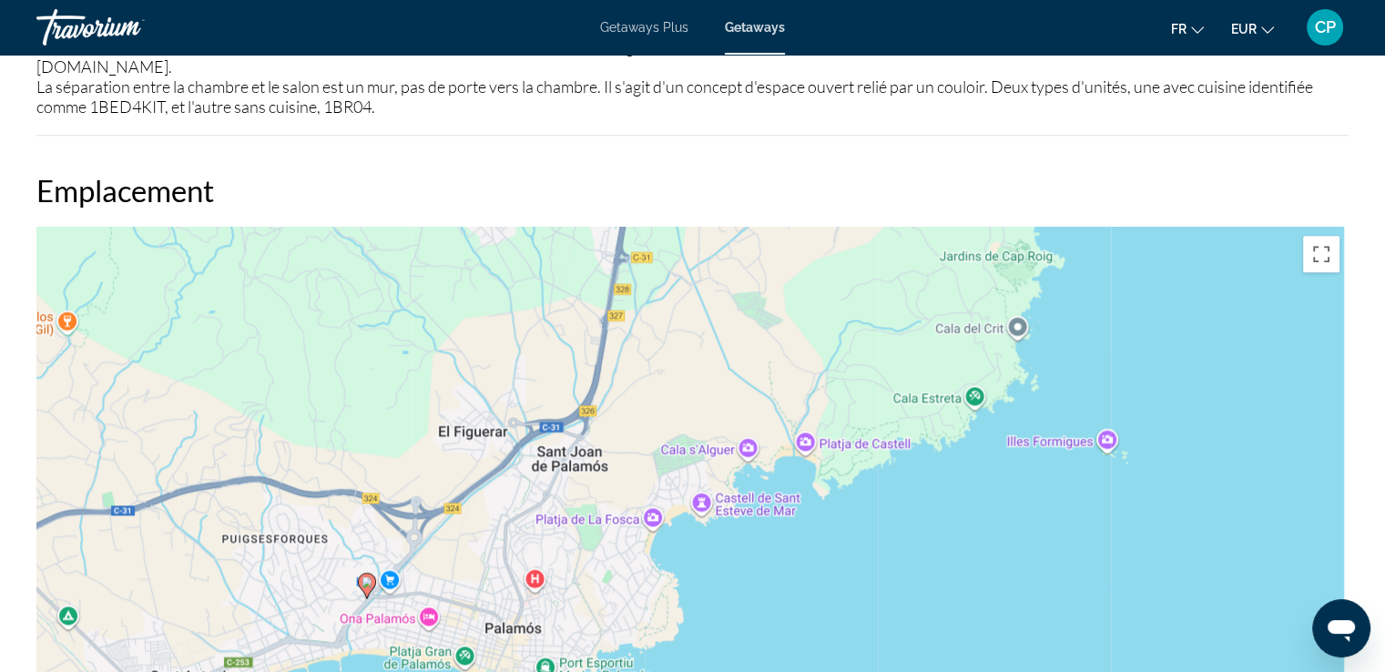
drag, startPoint x: 1122, startPoint y: 427, endPoint x: 745, endPoint y: 565, distance: 401.3
click at [748, 584] on div "Pour activer le glissement avec le clavier, appuyez sur Alt+Entrée. Une fois ce…" at bounding box center [692, 500] width 1312 height 546
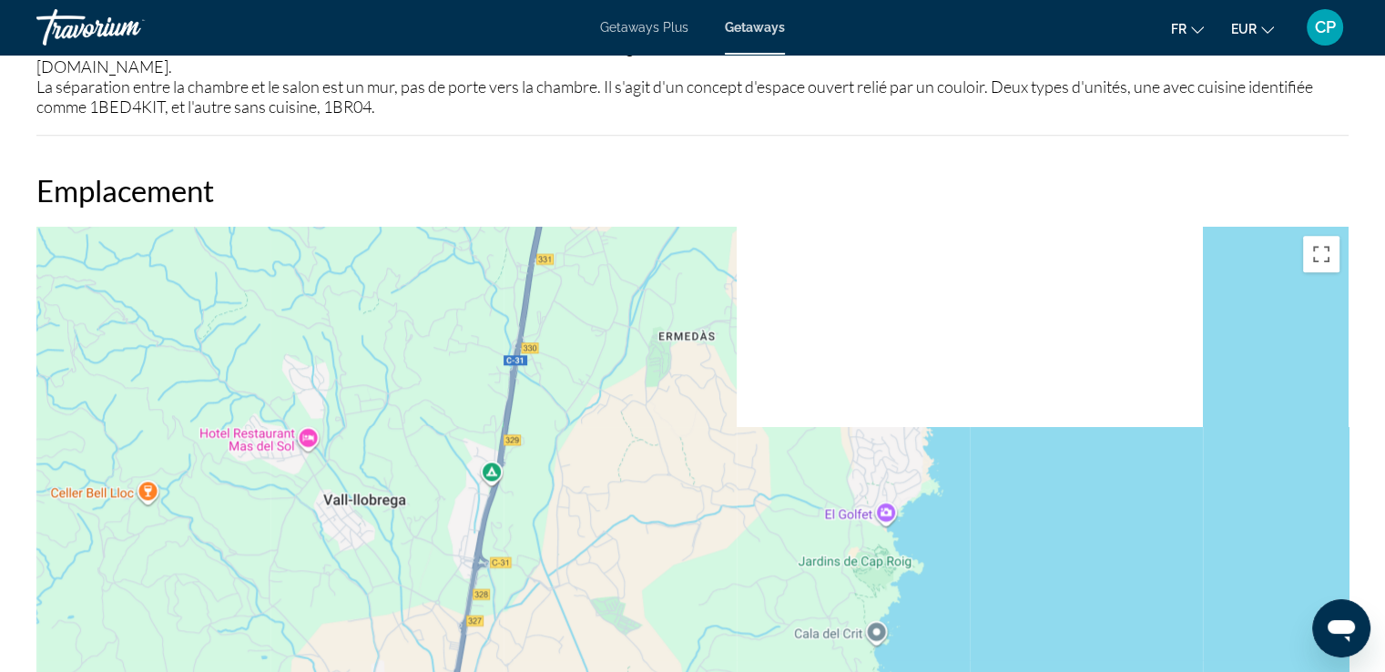
drag, startPoint x: 849, startPoint y: 407, endPoint x: 795, endPoint y: 656, distance: 254.3
click at [795, 656] on div "Pour activer le glissement avec le clavier, appuyez sur Alt+Entrée. Une fois ce…" at bounding box center [692, 500] width 1312 height 546
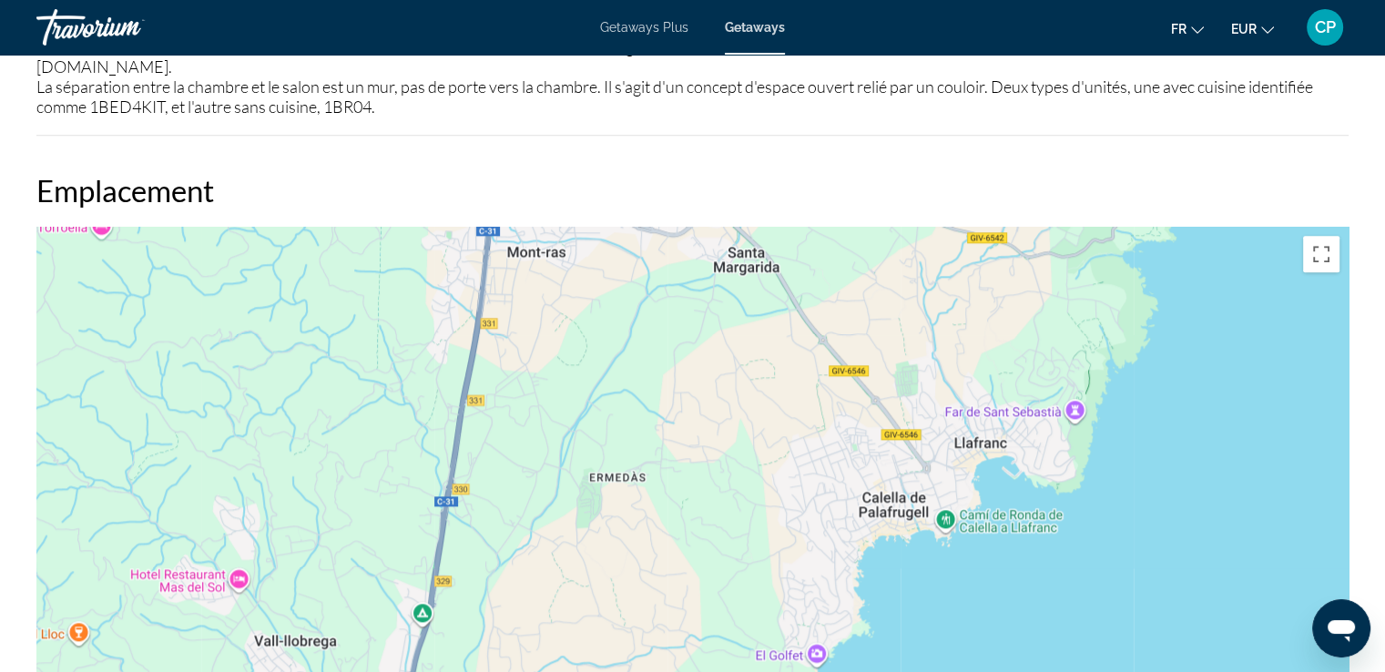
drag, startPoint x: 843, startPoint y: 461, endPoint x: 685, endPoint y: 577, distance: 196.7
click at [686, 577] on div "Main content" at bounding box center [692, 500] width 1312 height 546
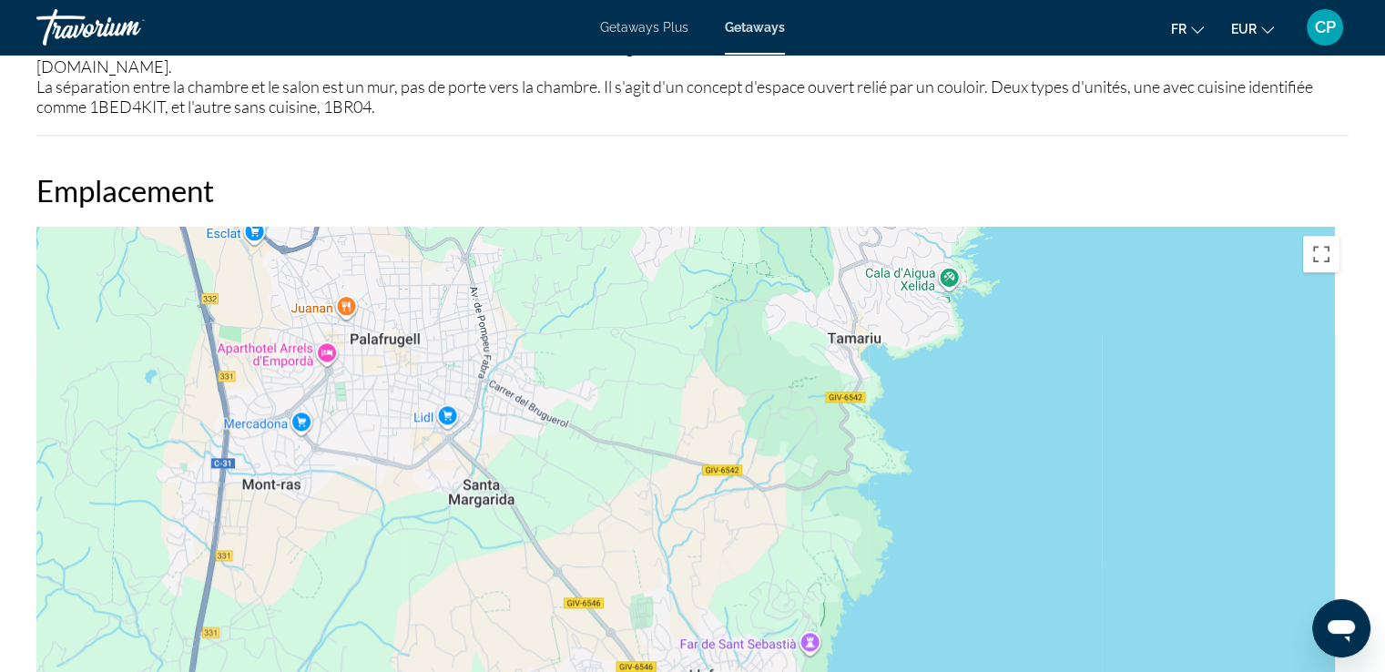
drag, startPoint x: 881, startPoint y: 390, endPoint x: 780, endPoint y: 554, distance: 192.6
click at [783, 565] on div "Main content" at bounding box center [692, 500] width 1312 height 546
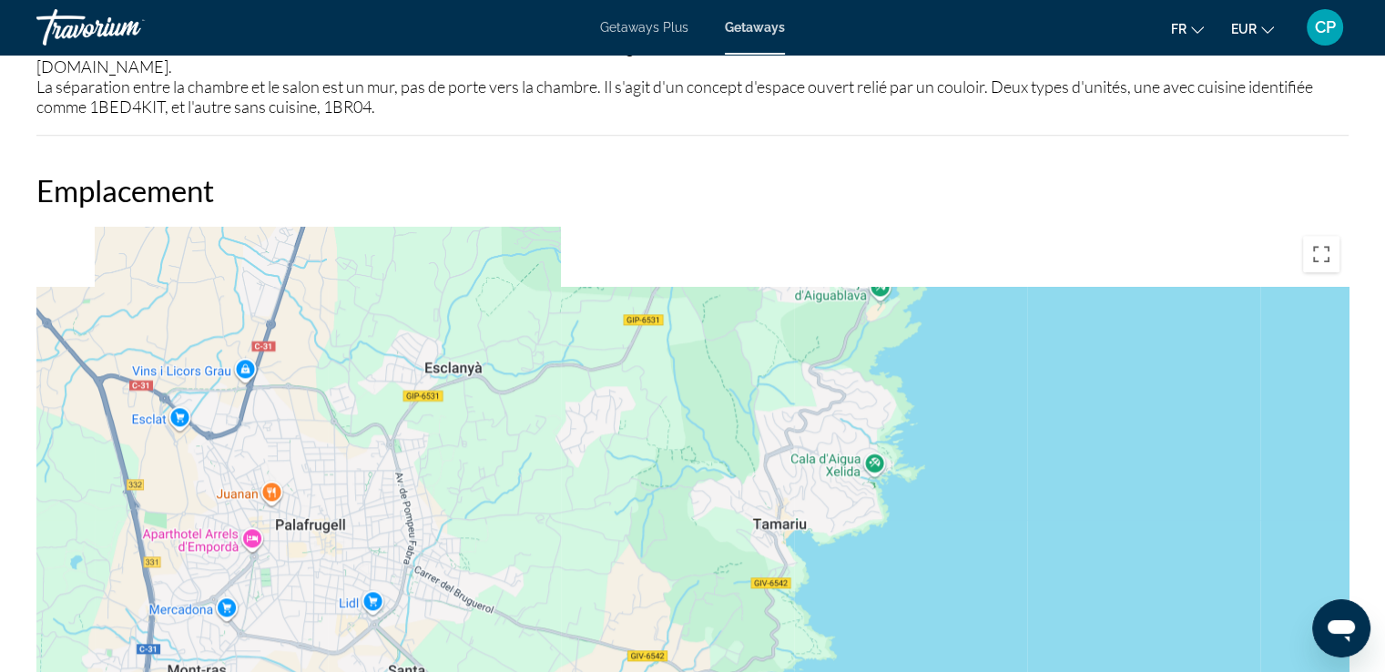
drag, startPoint x: 833, startPoint y: 404, endPoint x: 774, endPoint y: 577, distance: 182.9
click at [774, 577] on div "Main content" at bounding box center [692, 500] width 1312 height 546
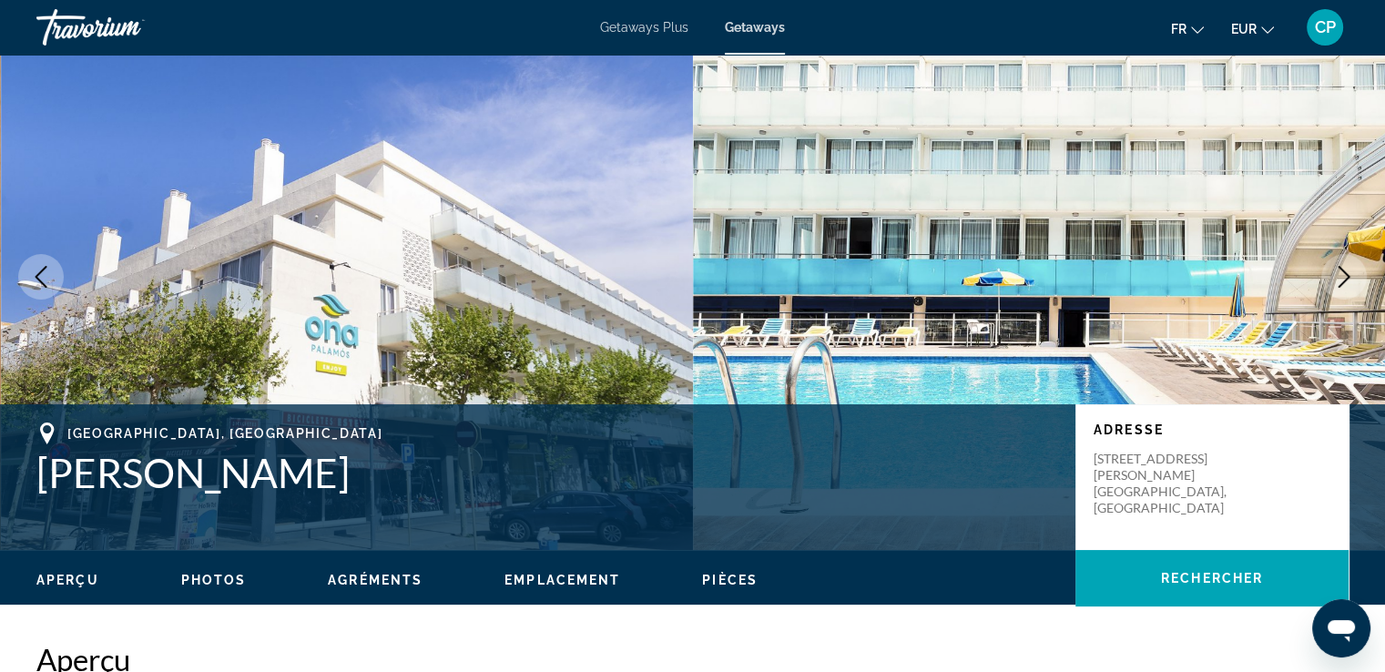
scroll to position [0, 0]
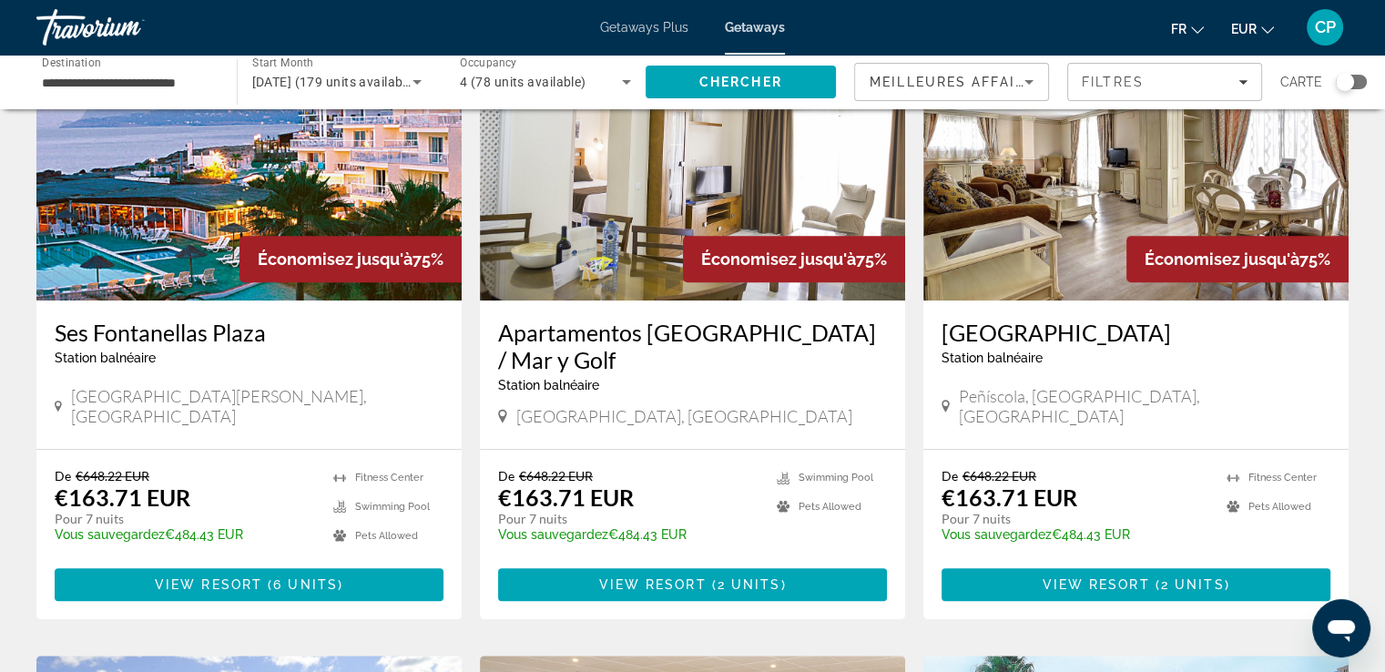
scroll to position [850, 0]
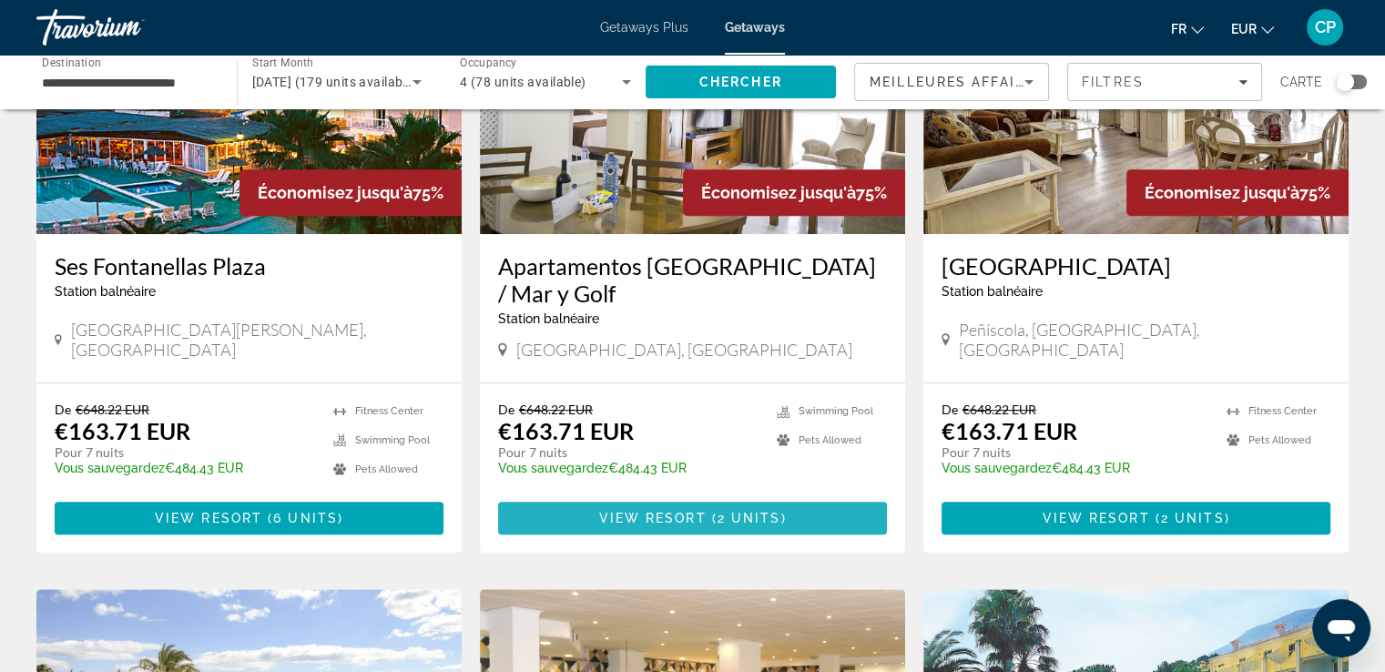
click at [577, 514] on span "Main content" at bounding box center [692, 518] width 389 height 44
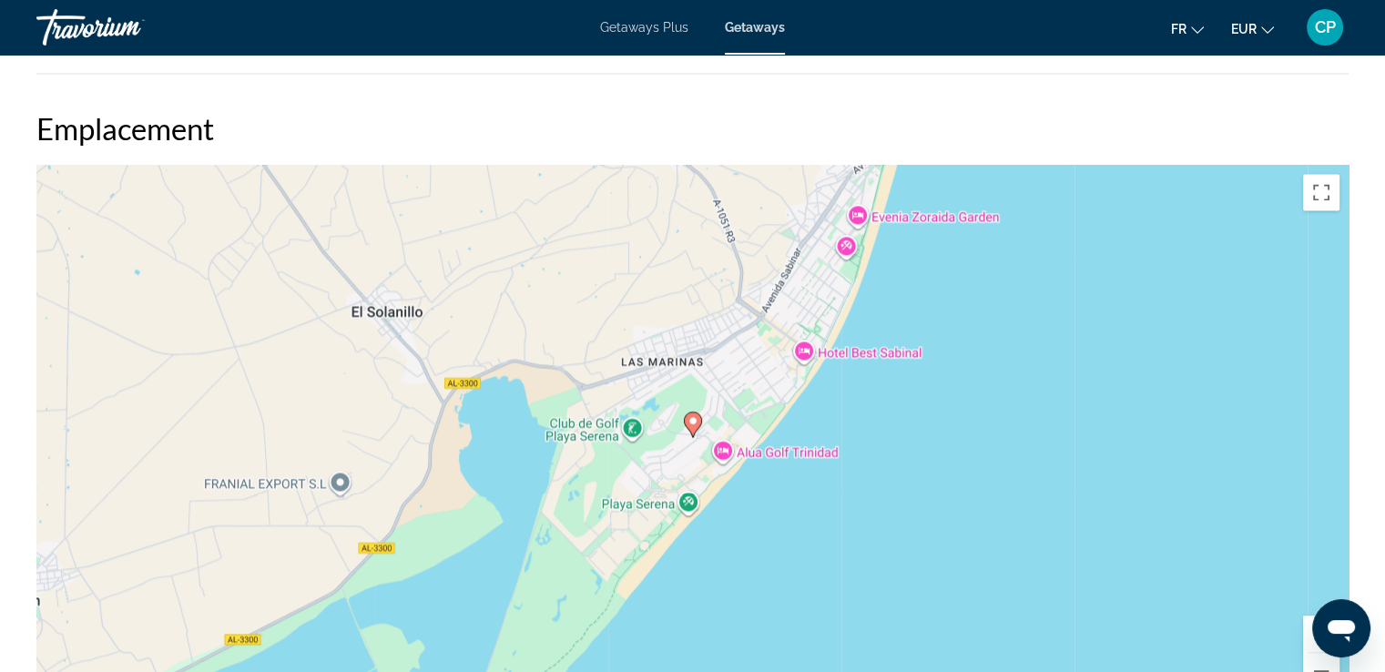
scroll to position [2550, 0]
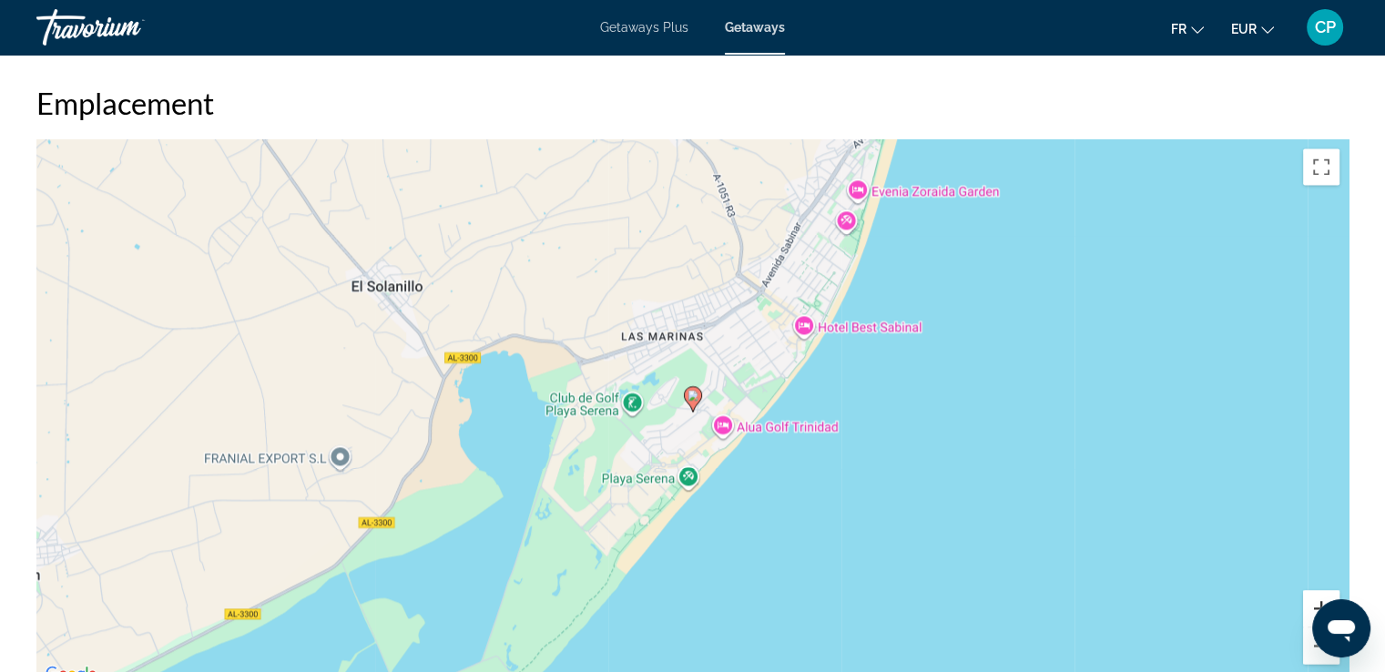
click at [1310, 598] on button "Zoom avant" at bounding box center [1321, 608] width 36 height 36
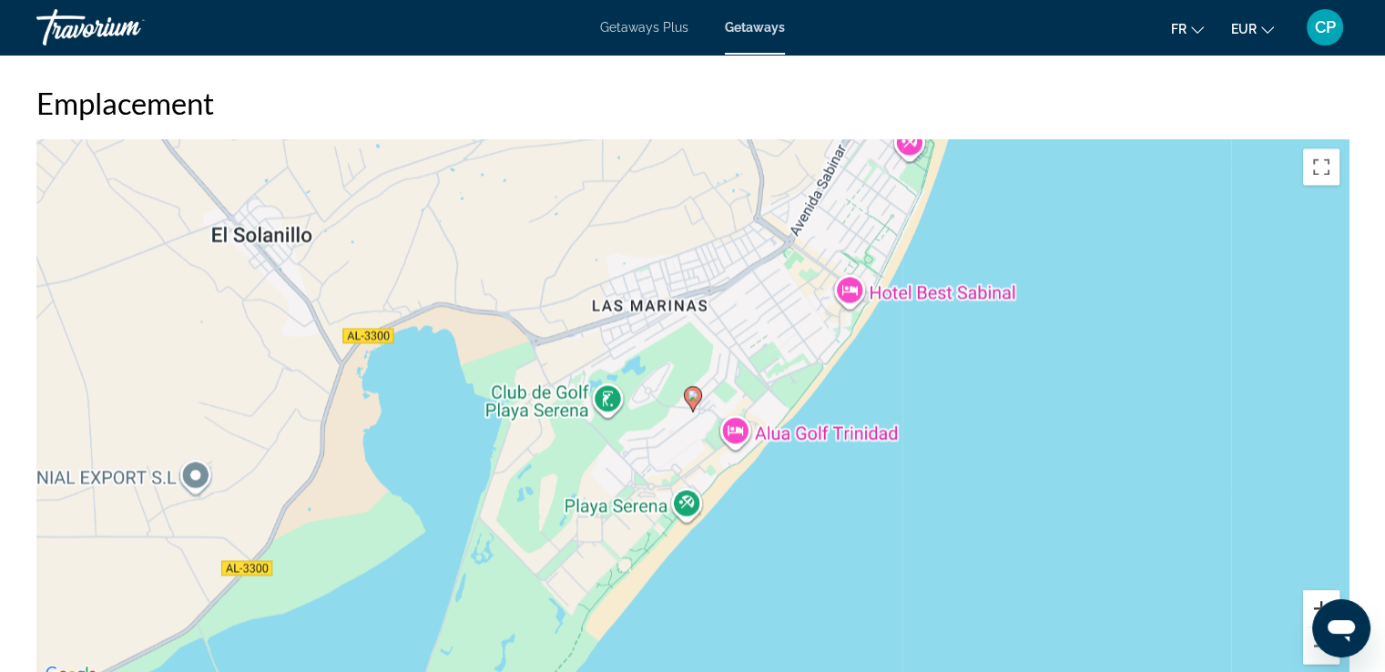
click at [1310, 598] on button "Zoom avant" at bounding box center [1321, 608] width 36 height 36
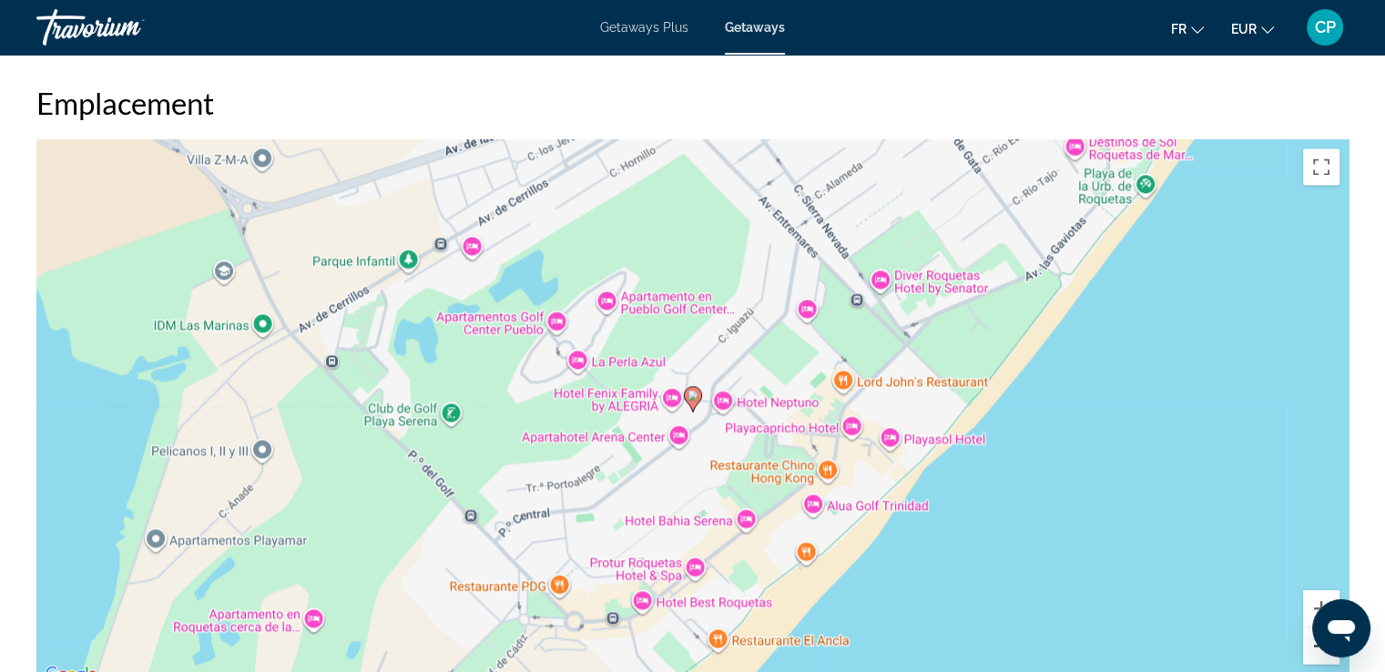
click at [1313, 650] on button "Zoom arrière" at bounding box center [1321, 645] width 36 height 36
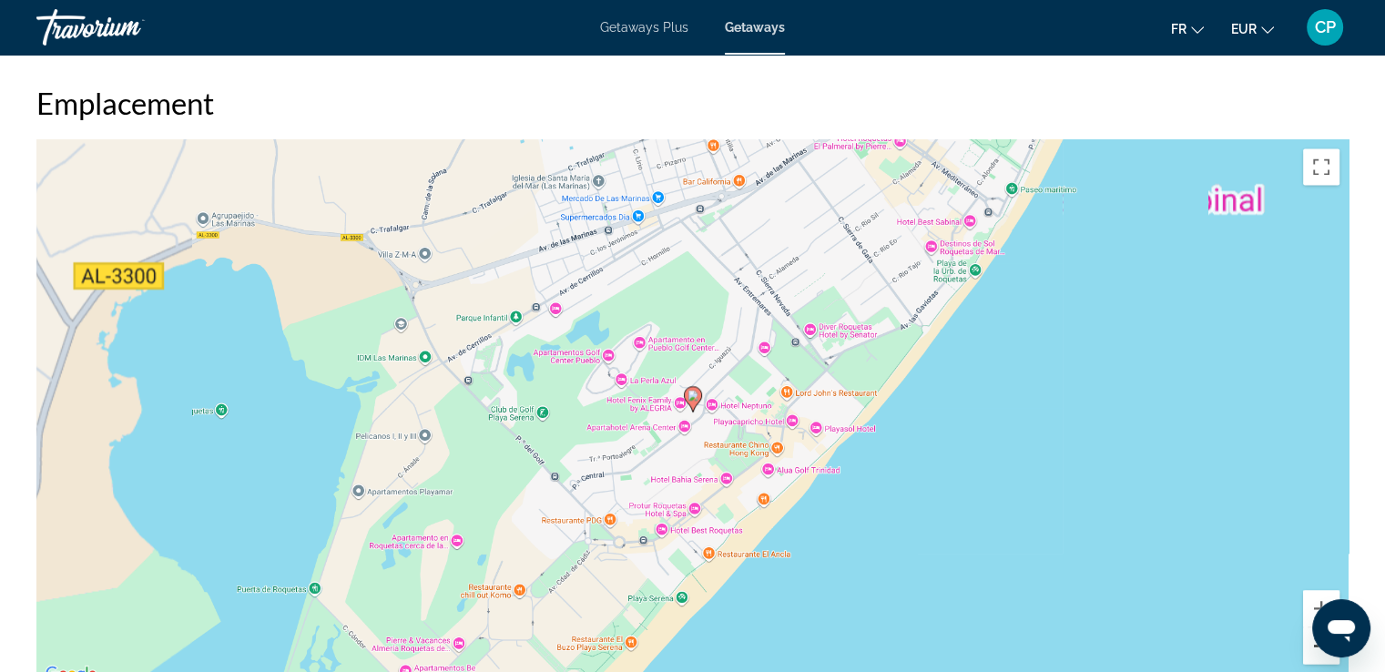
click at [1313, 650] on button "Zoom arrière" at bounding box center [1321, 645] width 36 height 36
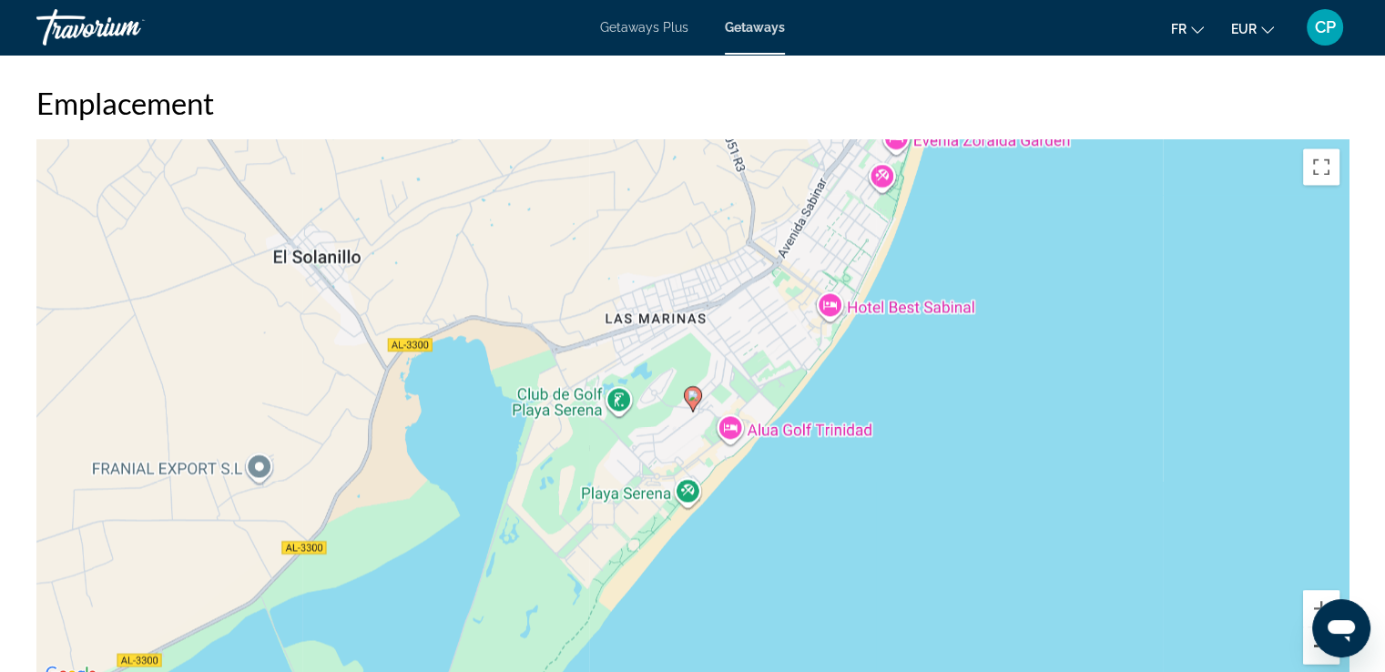
click at [1313, 650] on button "Zoom arrière" at bounding box center [1321, 645] width 36 height 36
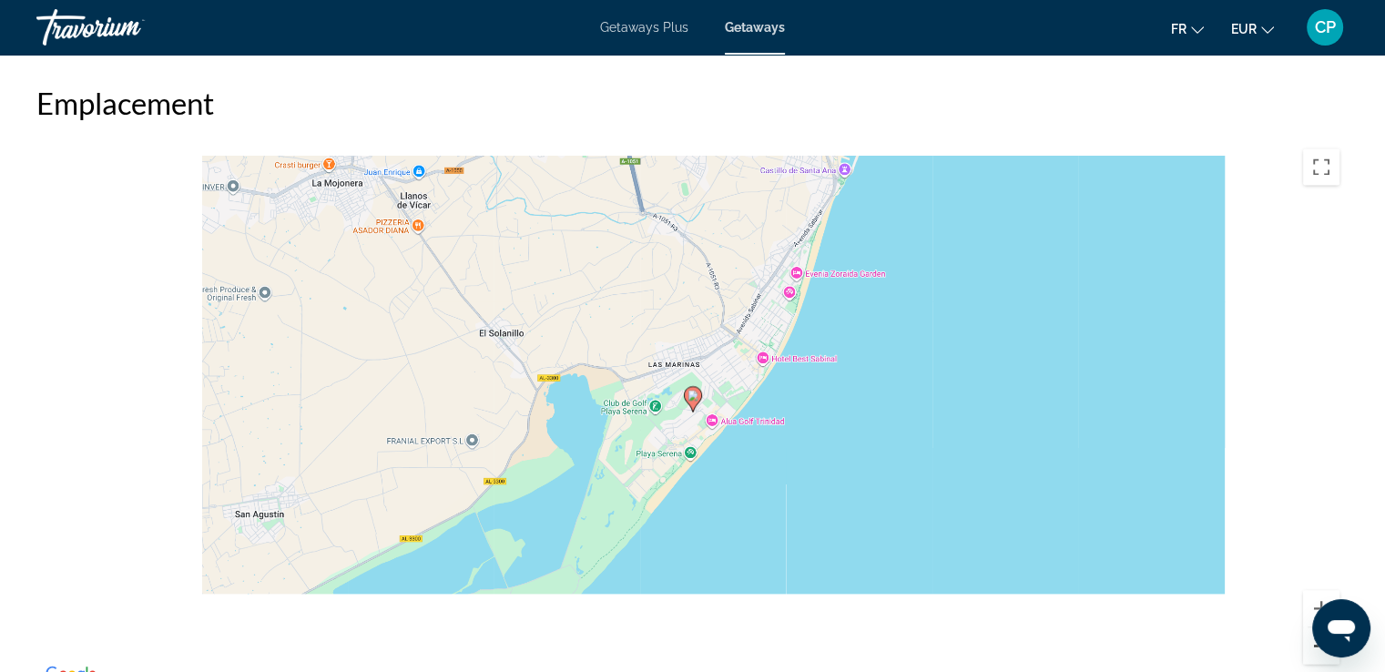
click at [1313, 650] on button "Zoom arrière" at bounding box center [1321, 645] width 36 height 36
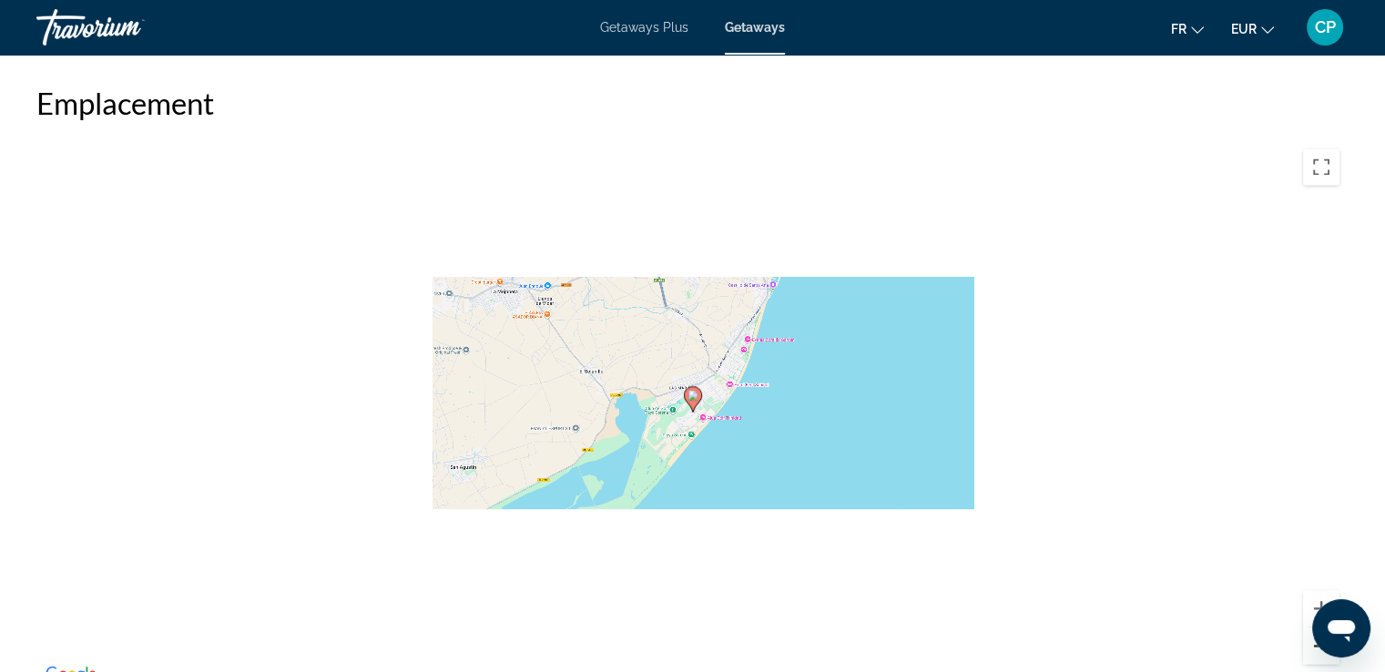
click at [1313, 650] on button "Zoom arrière" at bounding box center [1321, 645] width 36 height 36
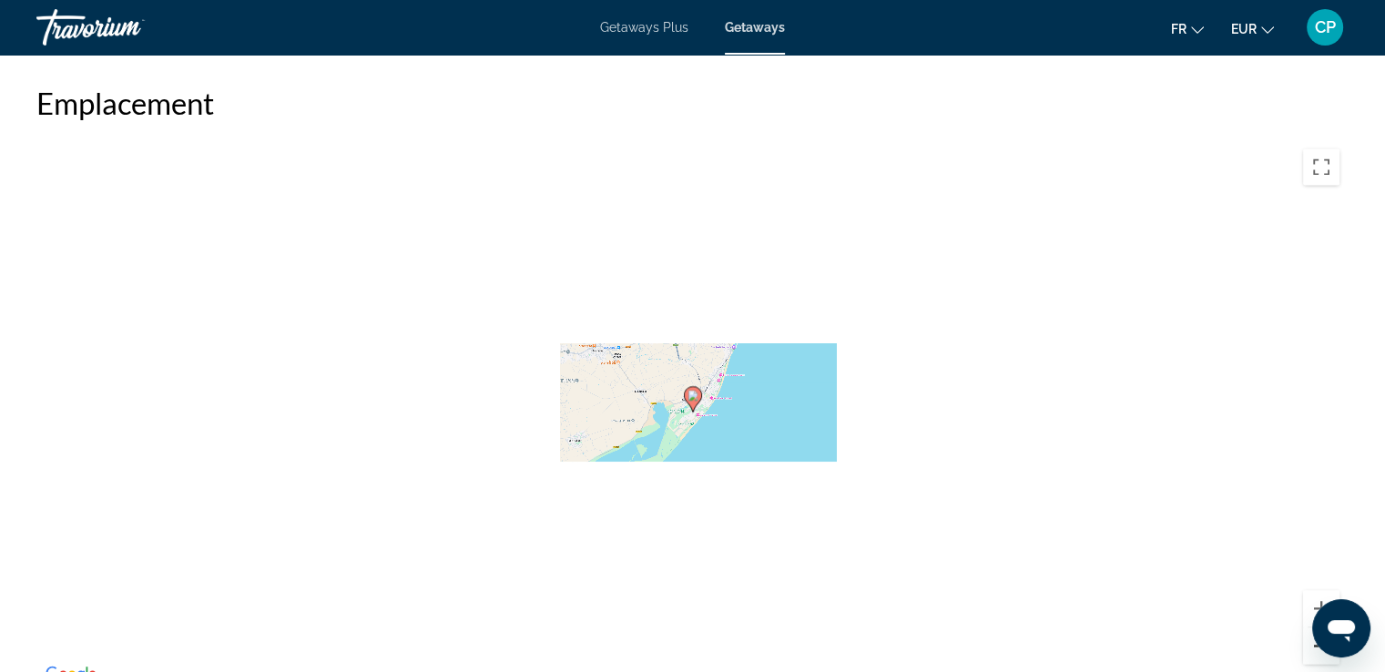
click at [1313, 650] on button "Zoom arrière" at bounding box center [1321, 645] width 36 height 36
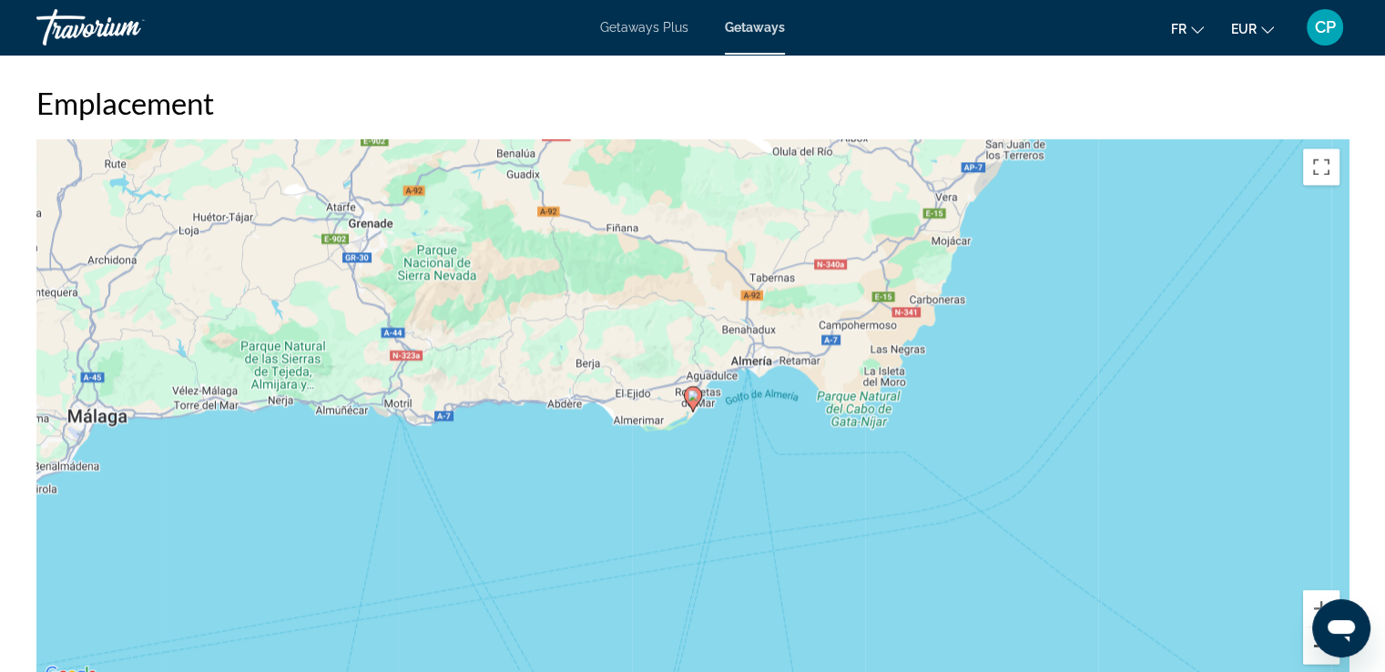
click at [1313, 650] on button "Zoom arrière" at bounding box center [1321, 645] width 36 height 36
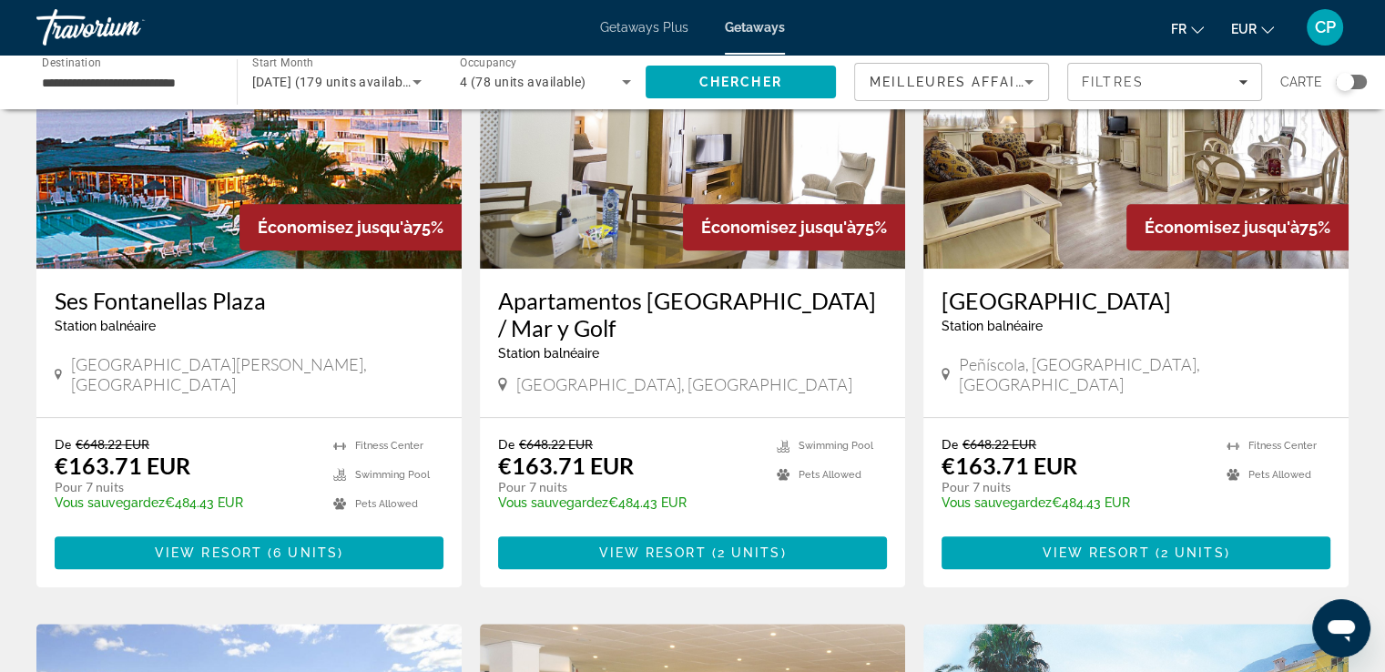
scroll to position [850, 0]
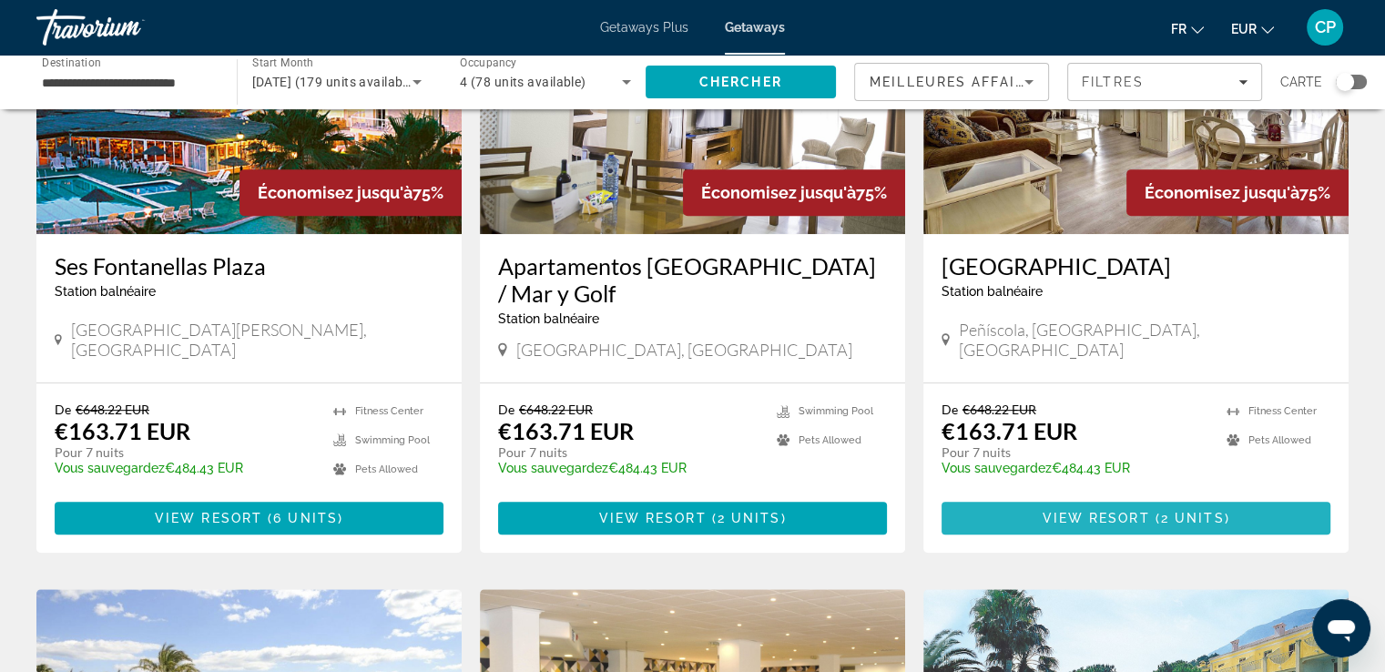
click at [1023, 512] on span "Main content" at bounding box center [1136, 518] width 389 height 44
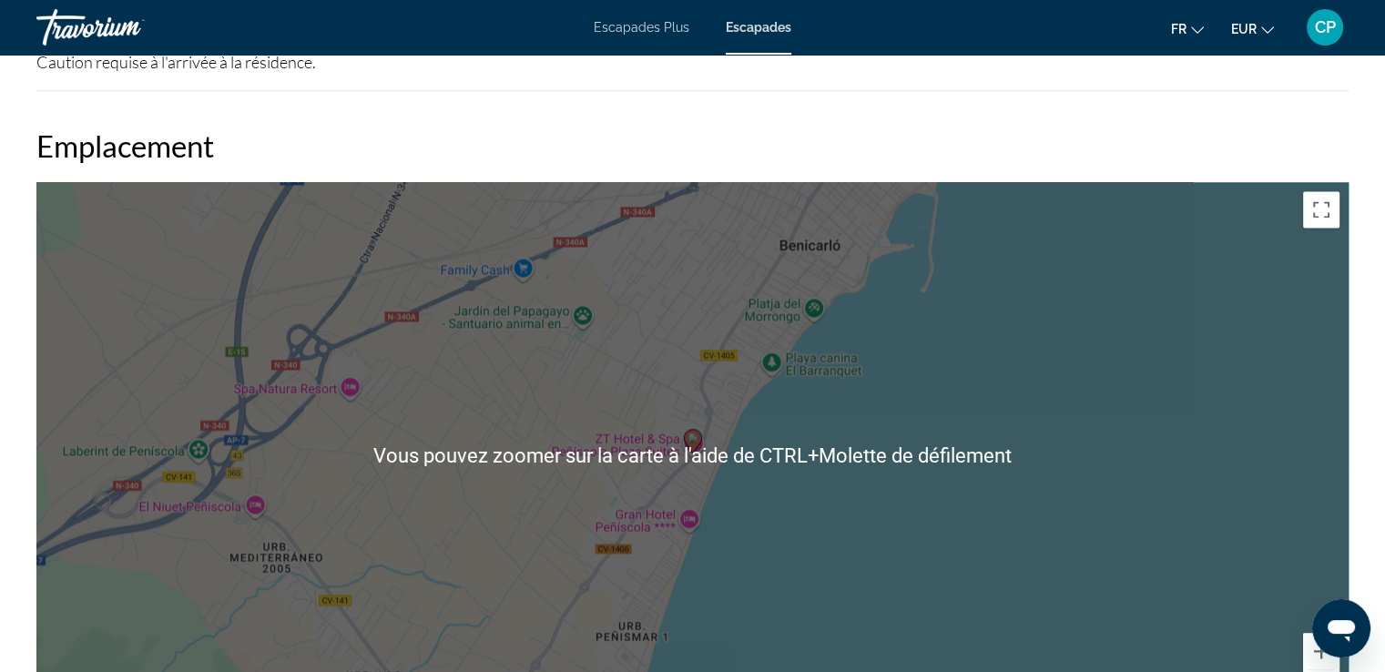
scroll to position [2550, 0]
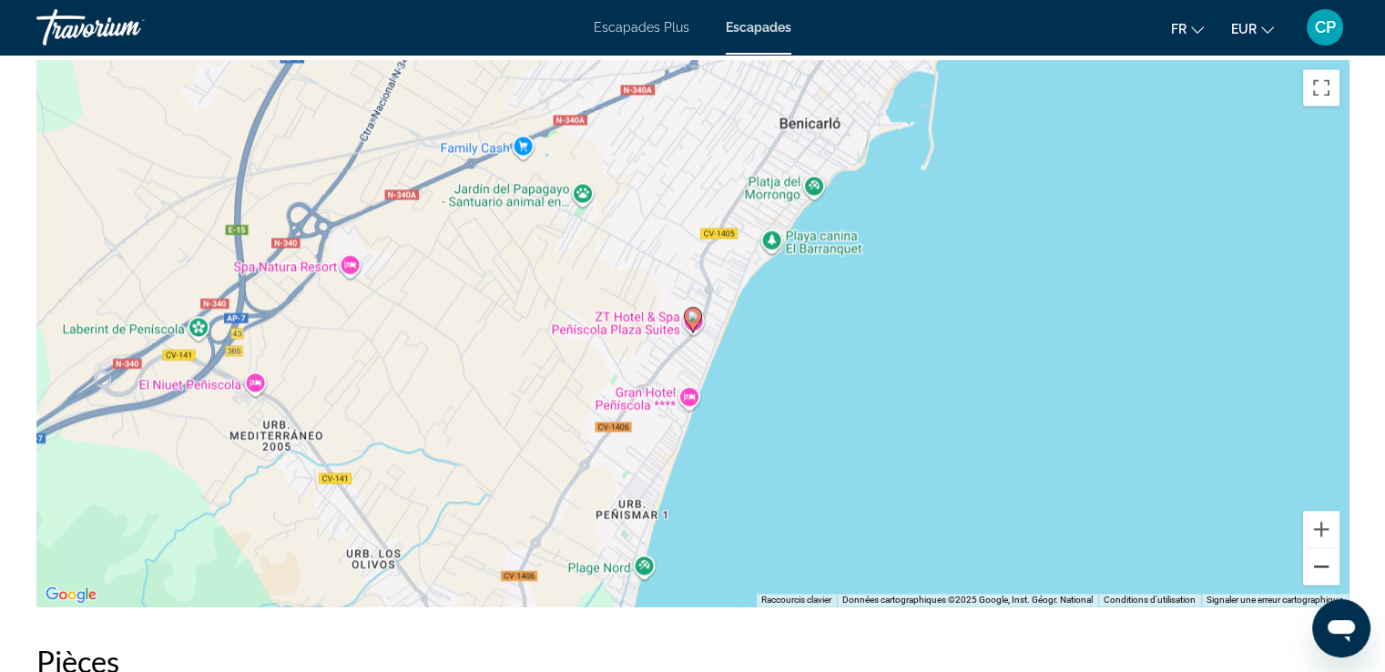
click at [1323, 558] on button "Zoom arrière" at bounding box center [1321, 566] width 36 height 36
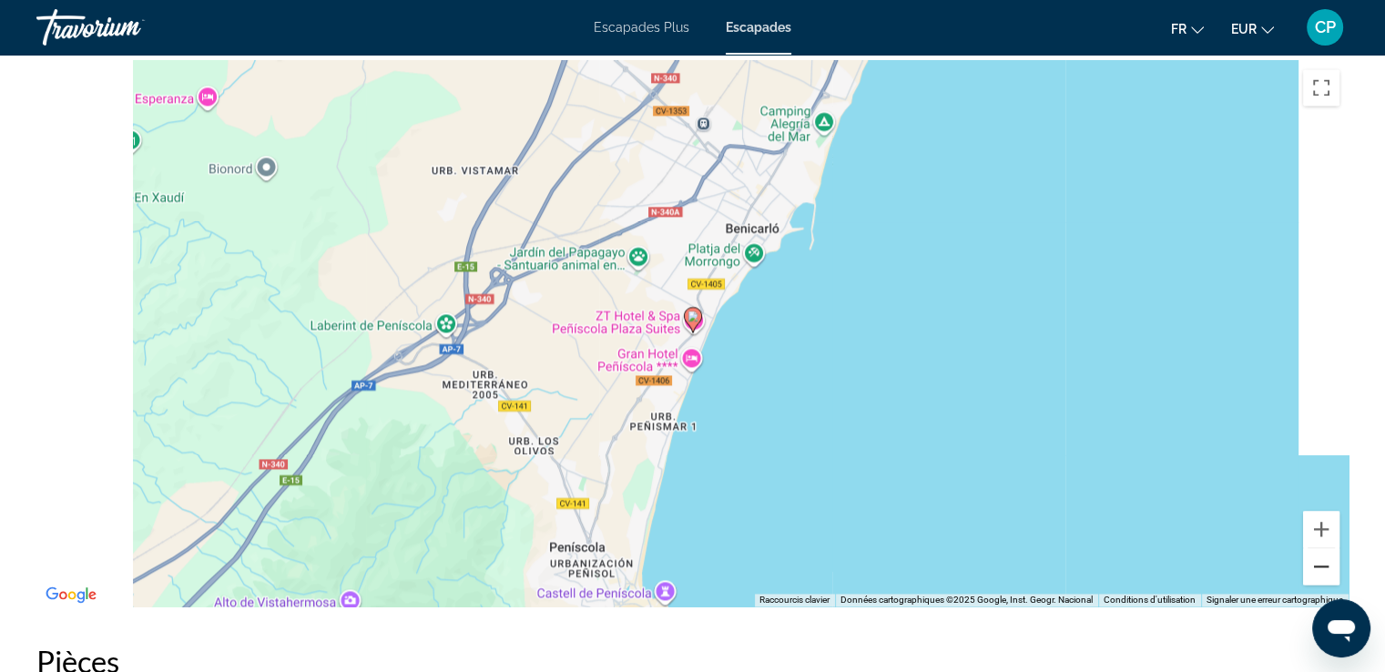
click at [1323, 558] on button "Zoom arrière" at bounding box center [1321, 566] width 36 height 36
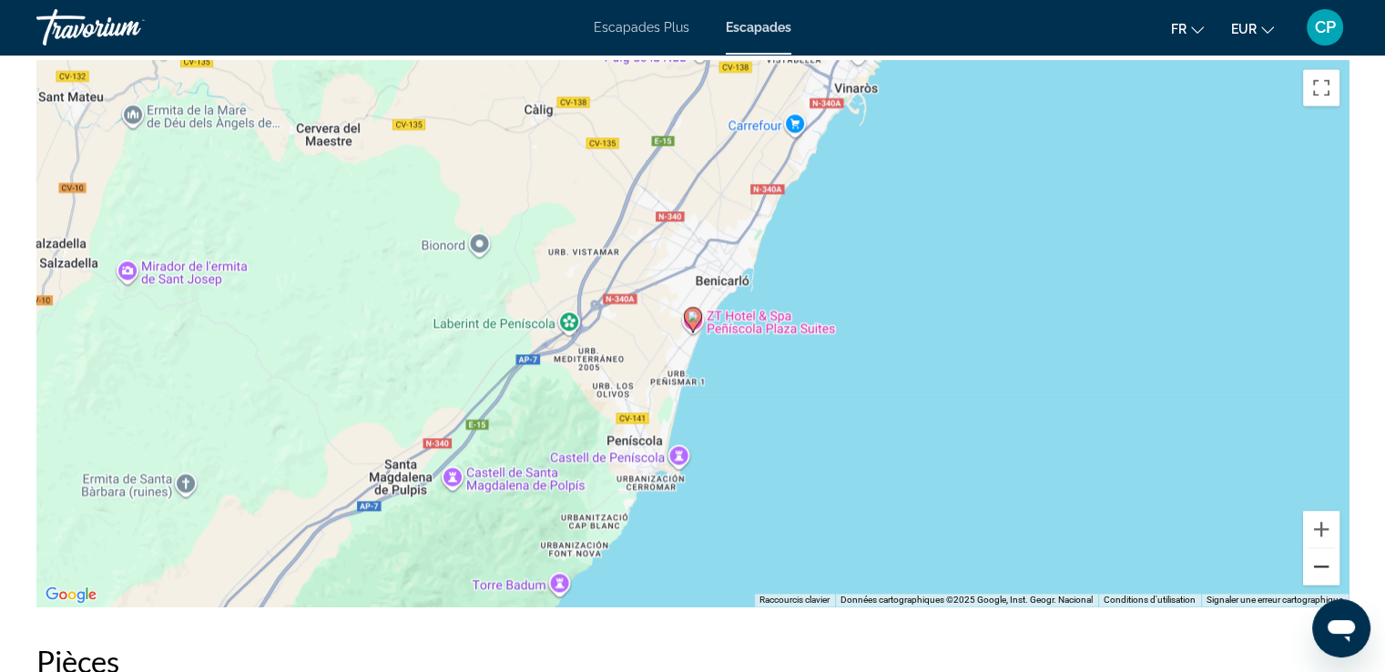
click at [1322, 561] on button "Zoom arrière" at bounding box center [1321, 566] width 36 height 36
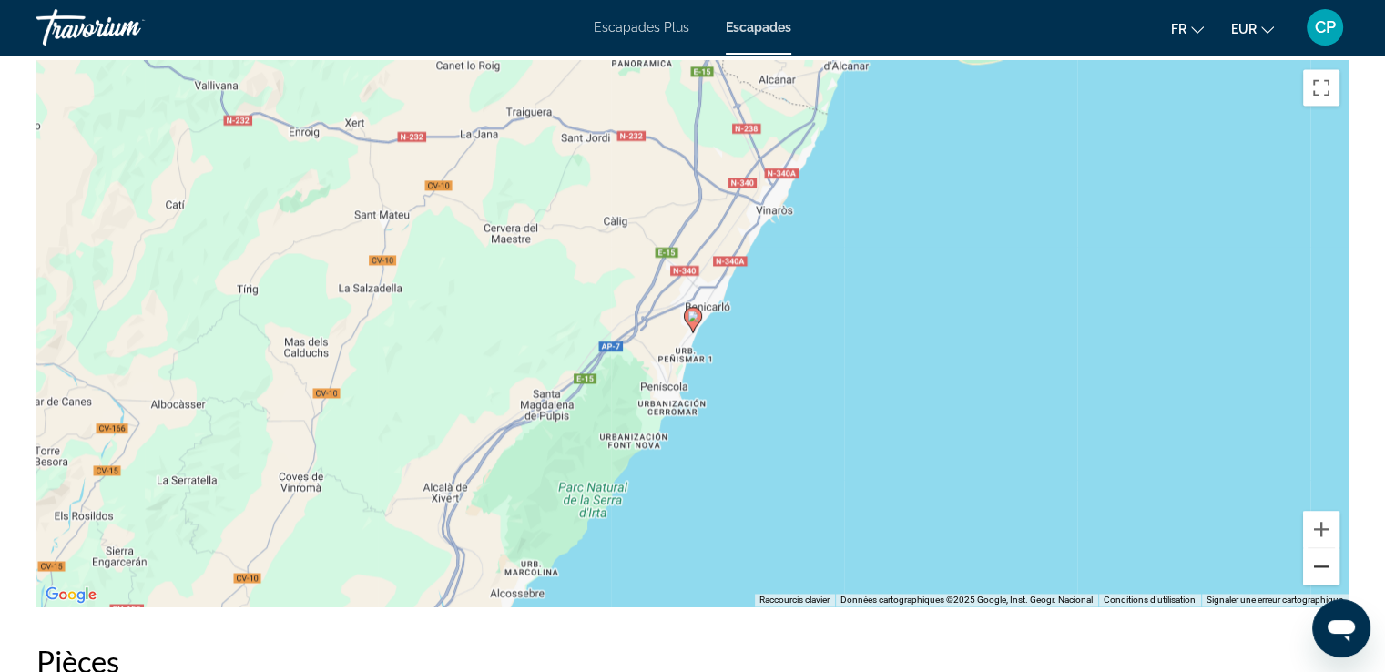
click at [1322, 561] on button "Zoom arrière" at bounding box center [1321, 566] width 36 height 36
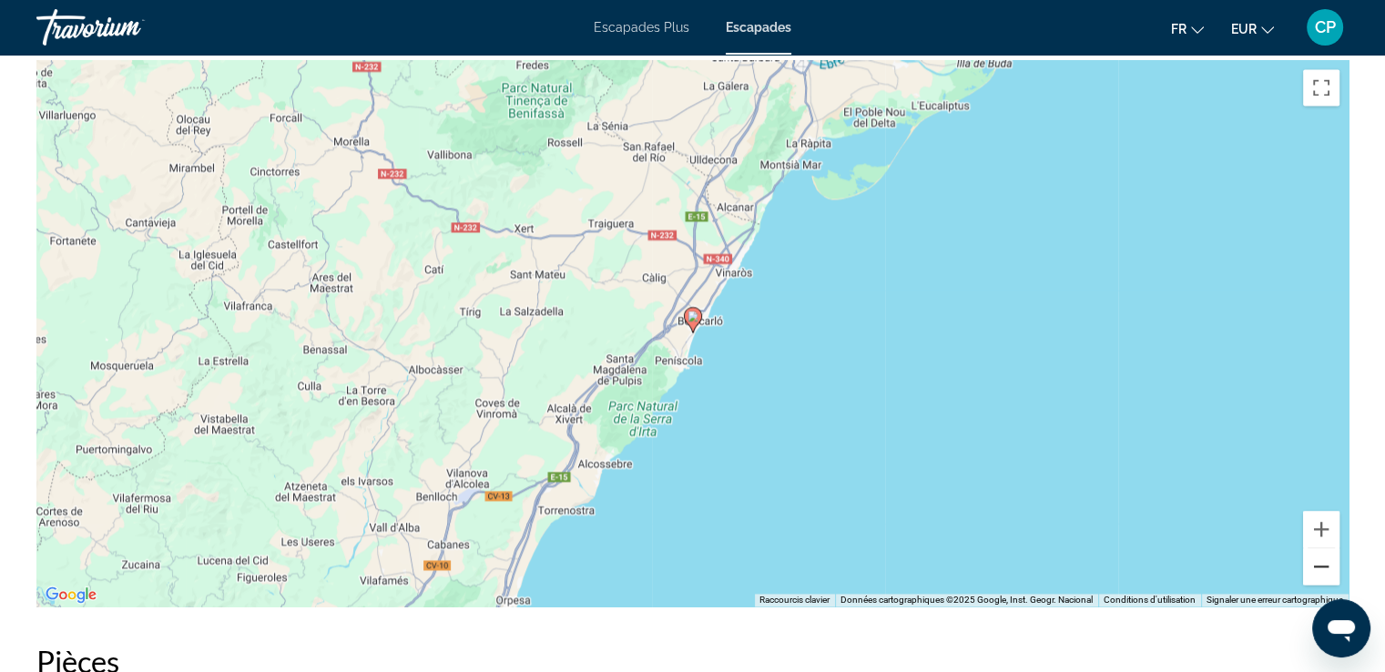
click at [1322, 561] on button "Zoom arrière" at bounding box center [1321, 566] width 36 height 36
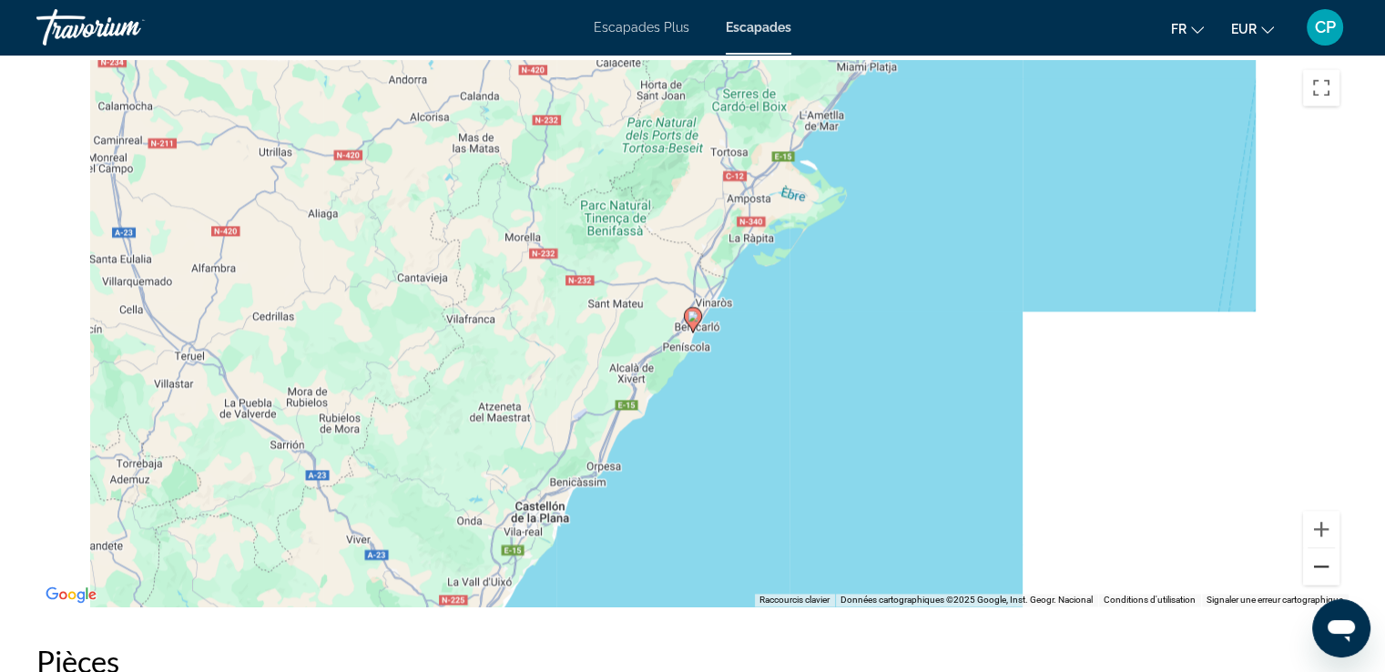
click at [1322, 561] on button "Zoom arrière" at bounding box center [1321, 566] width 36 height 36
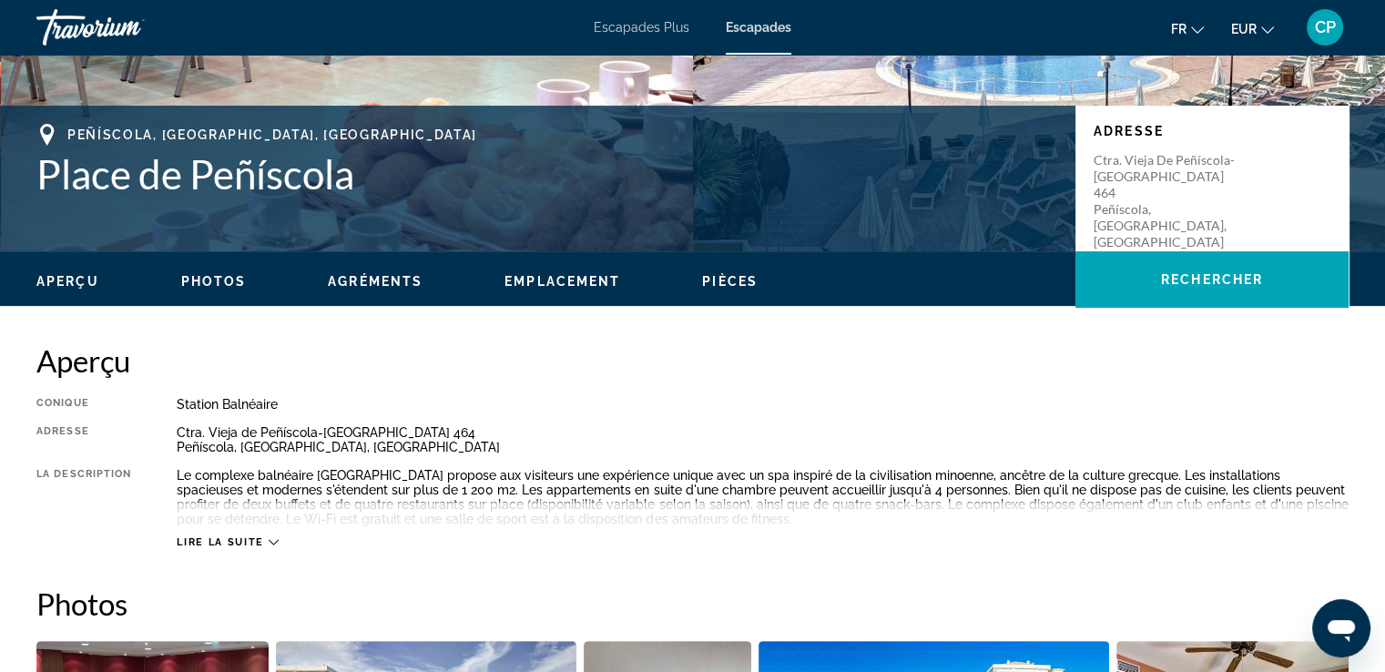
scroll to position [364, 0]
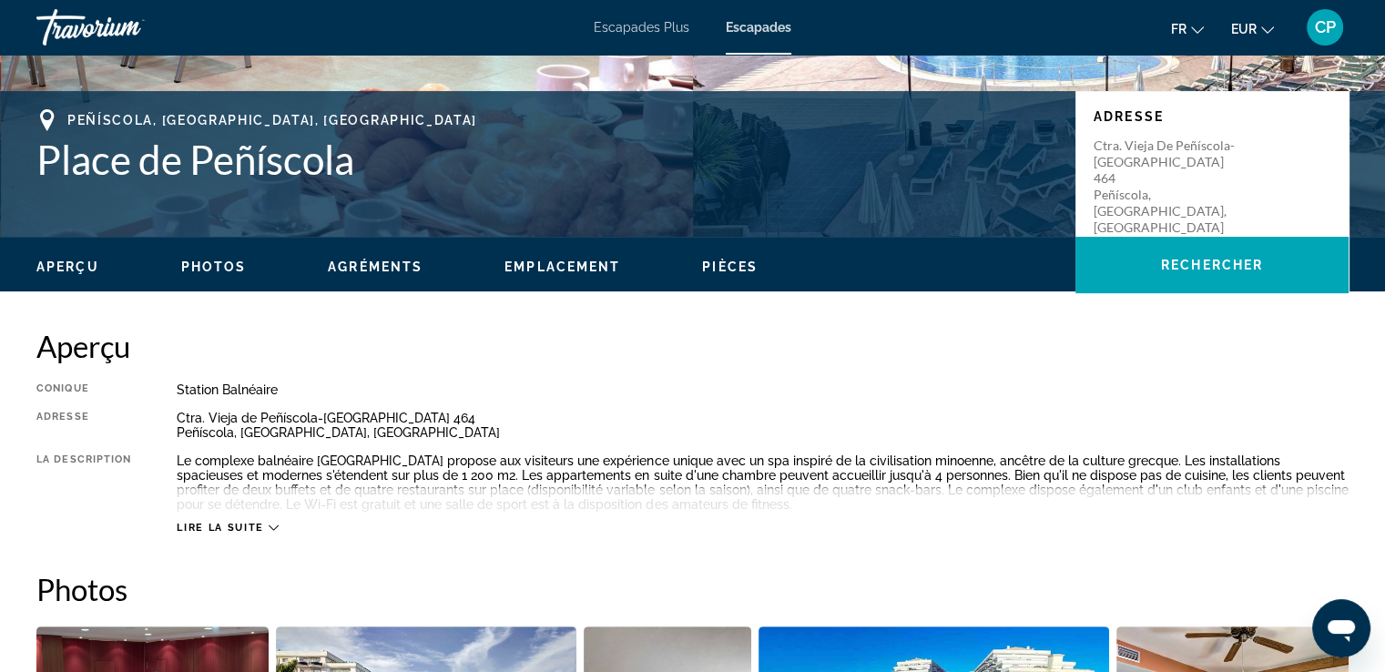
click at [208, 531] on font "Lire la suite" at bounding box center [220, 528] width 87 height 12
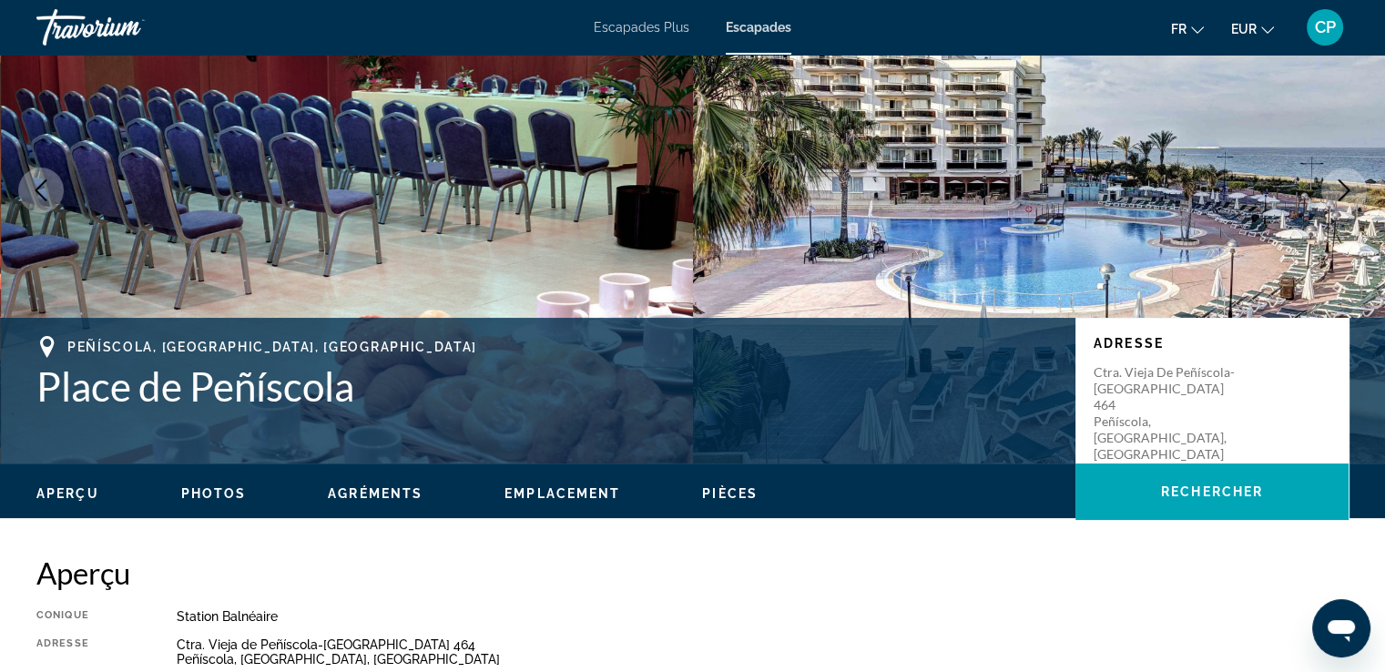
scroll to position [0, 0]
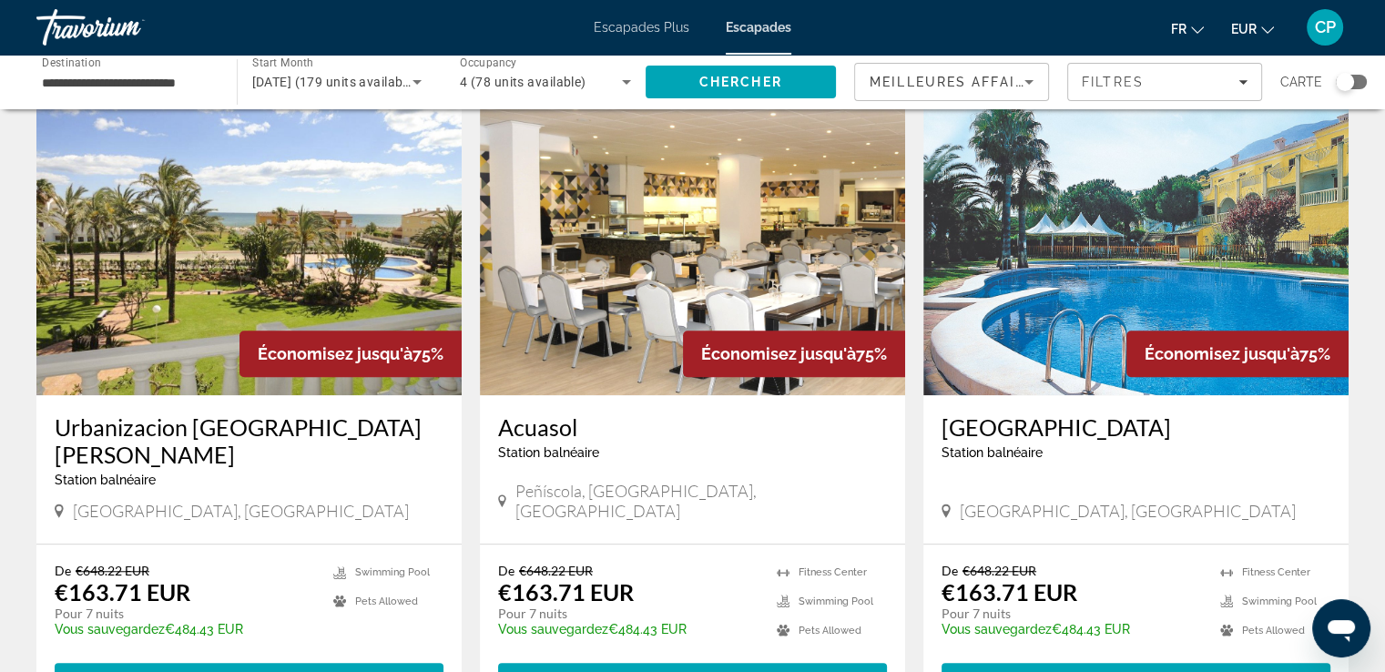
scroll to position [1457, 0]
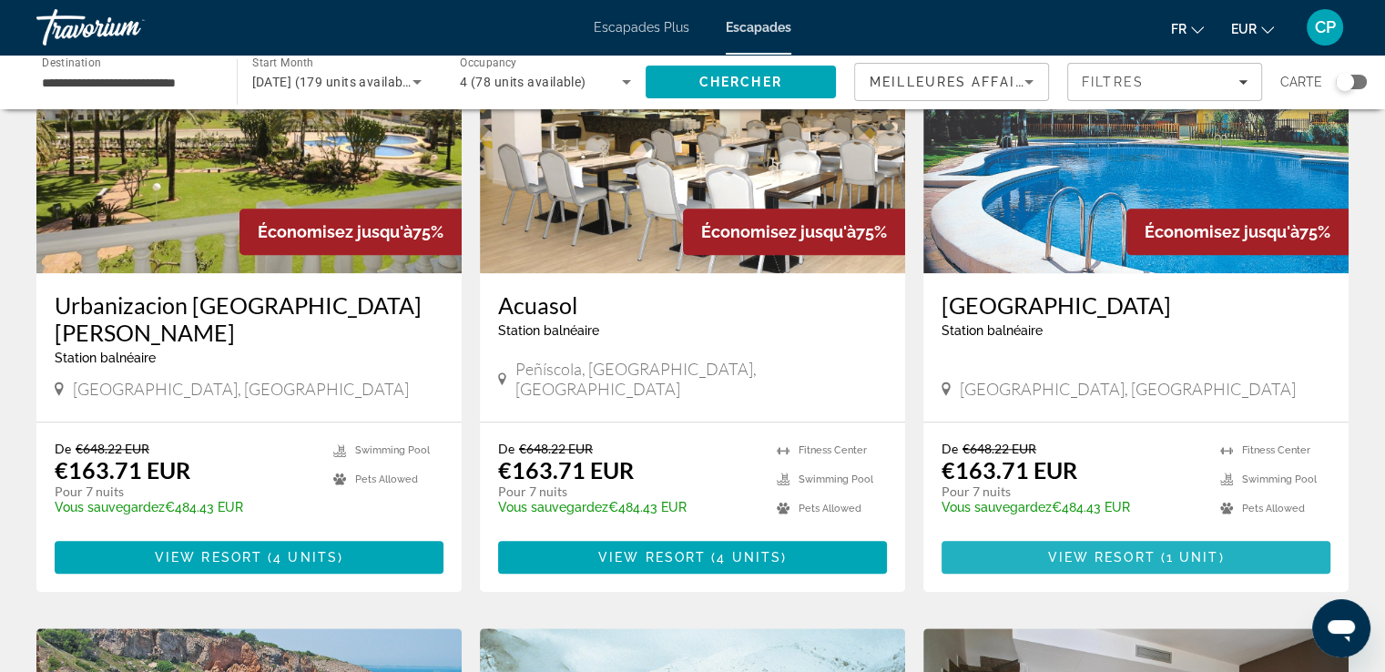
click at [1016, 535] on span "Contenu principal" at bounding box center [1136, 557] width 389 height 44
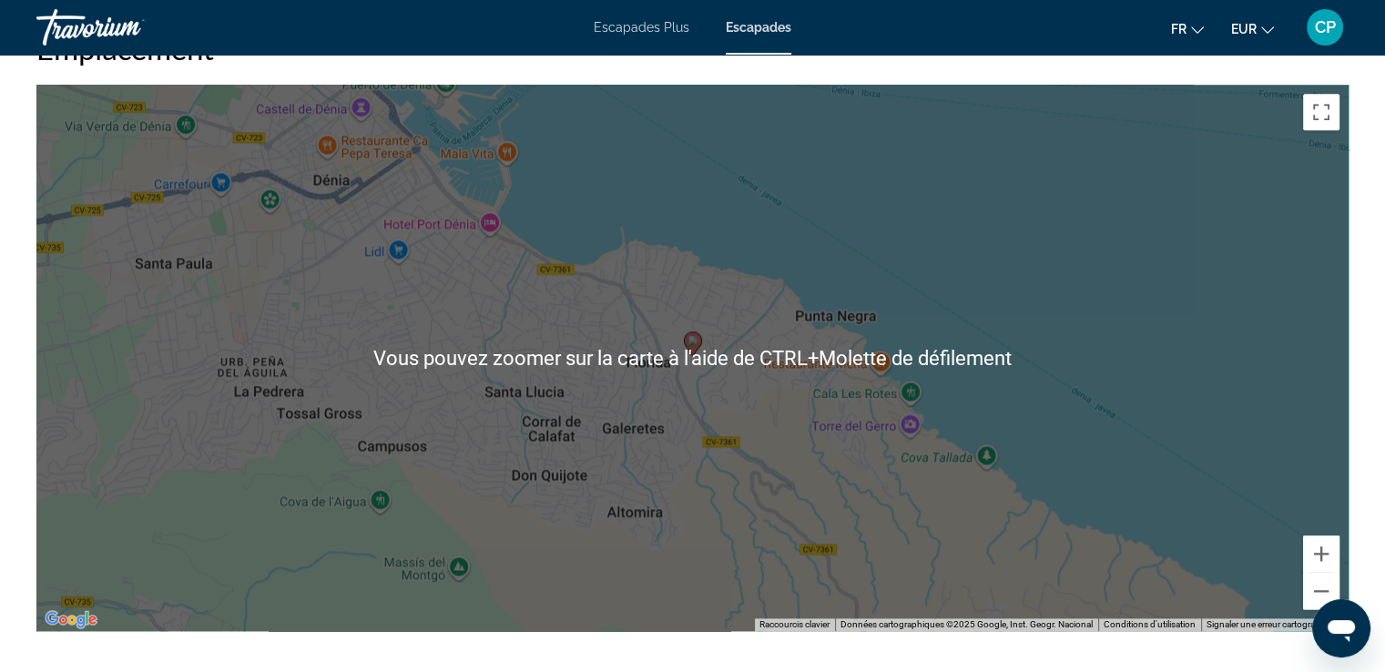
scroll to position [2306, 0]
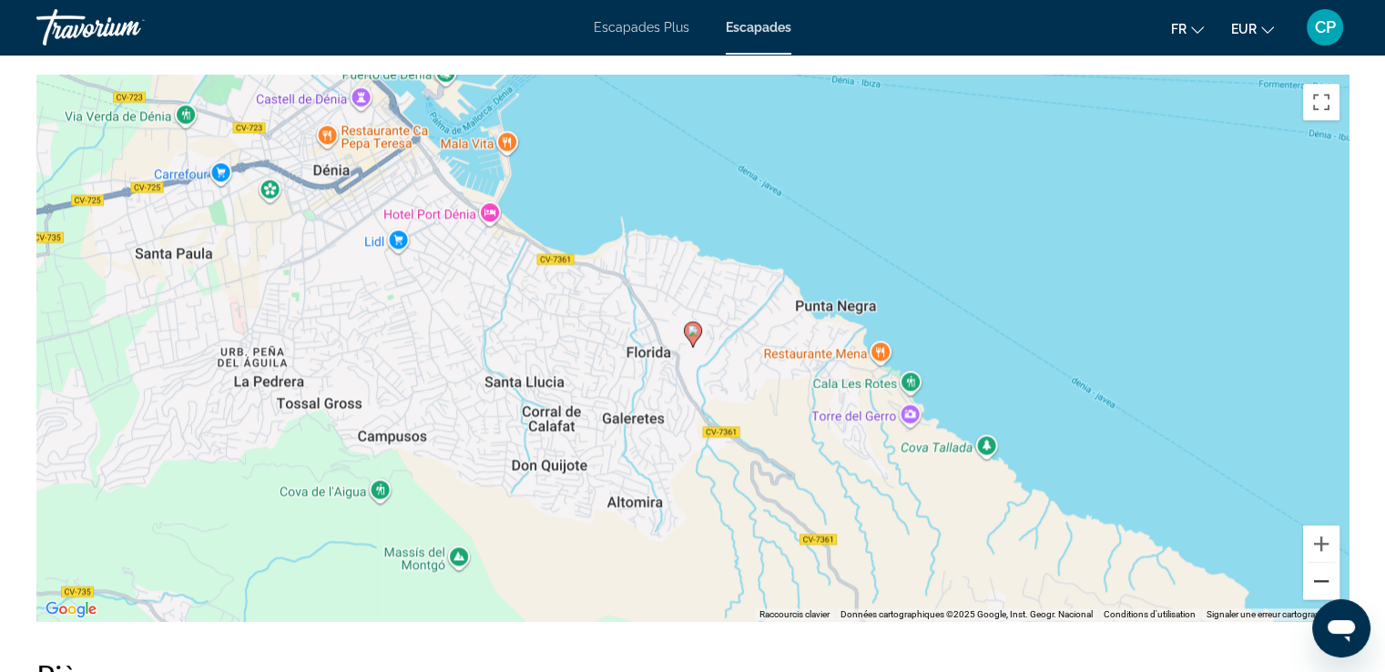
click at [1318, 576] on button "Zoom arrière" at bounding box center [1321, 581] width 36 height 36
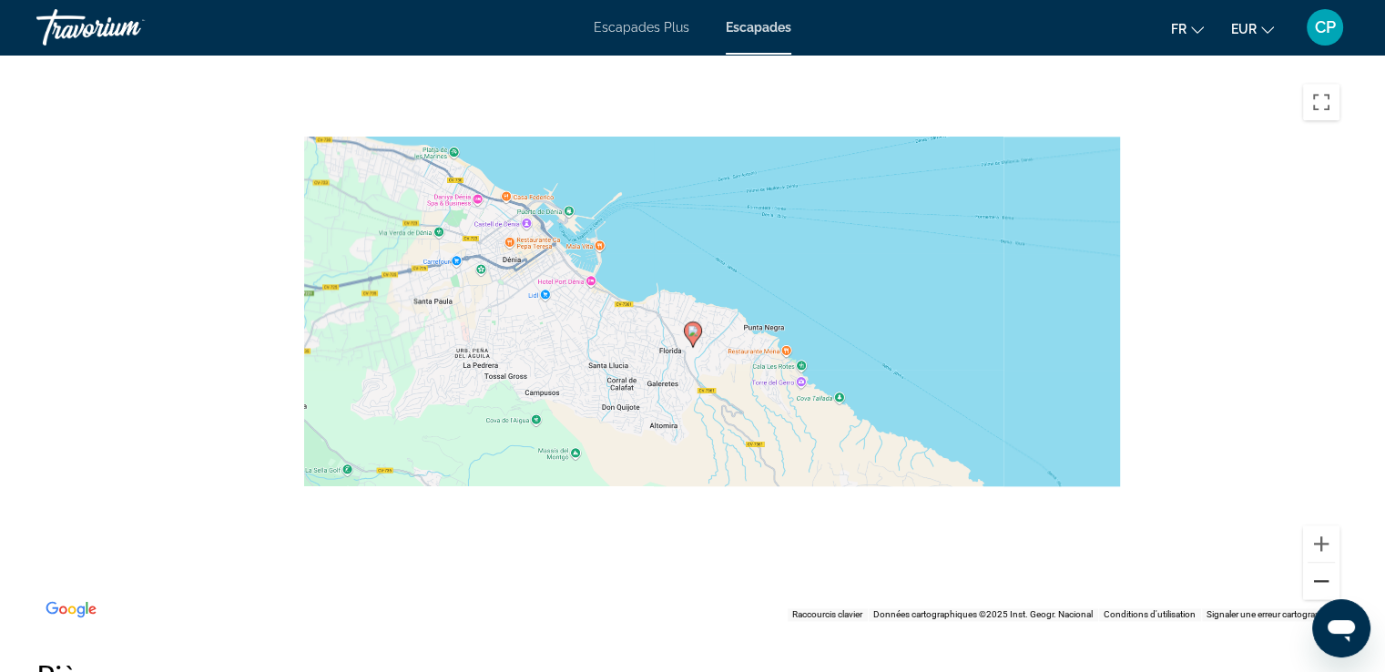
click at [1318, 576] on button "Zoom arrière" at bounding box center [1321, 581] width 36 height 36
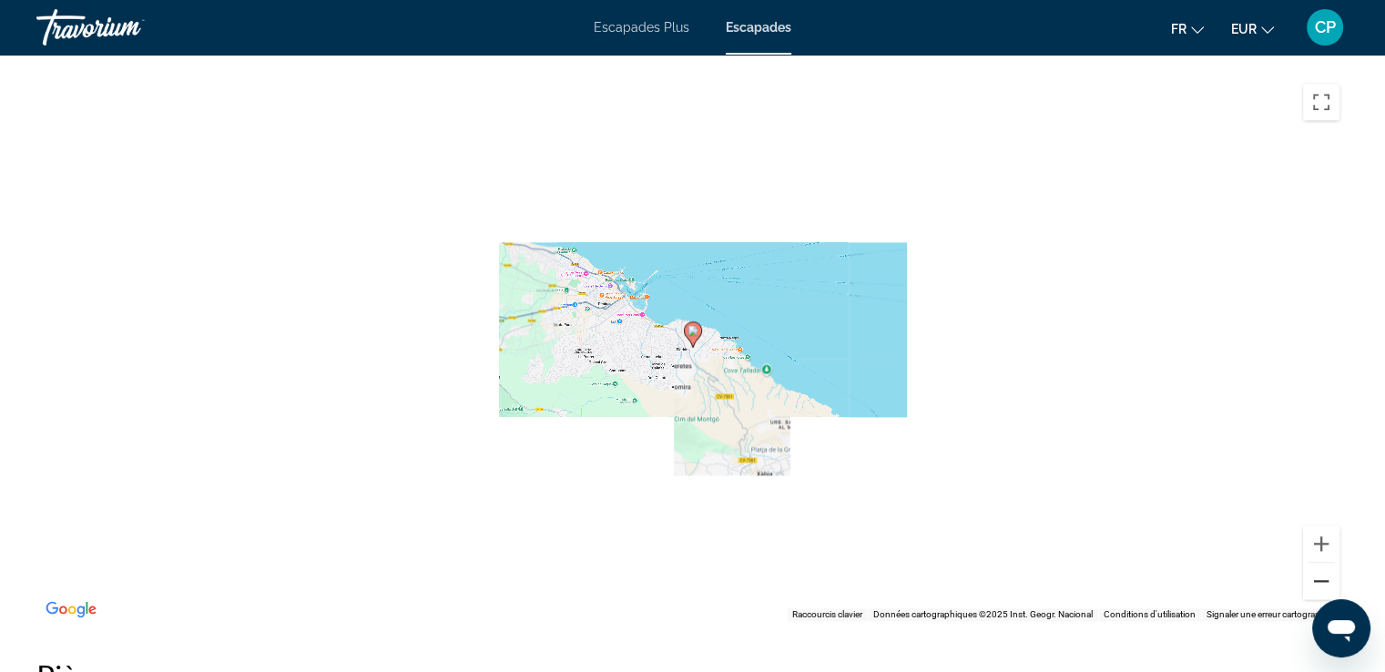
click at [1318, 576] on button "Zoom arrière" at bounding box center [1321, 581] width 36 height 36
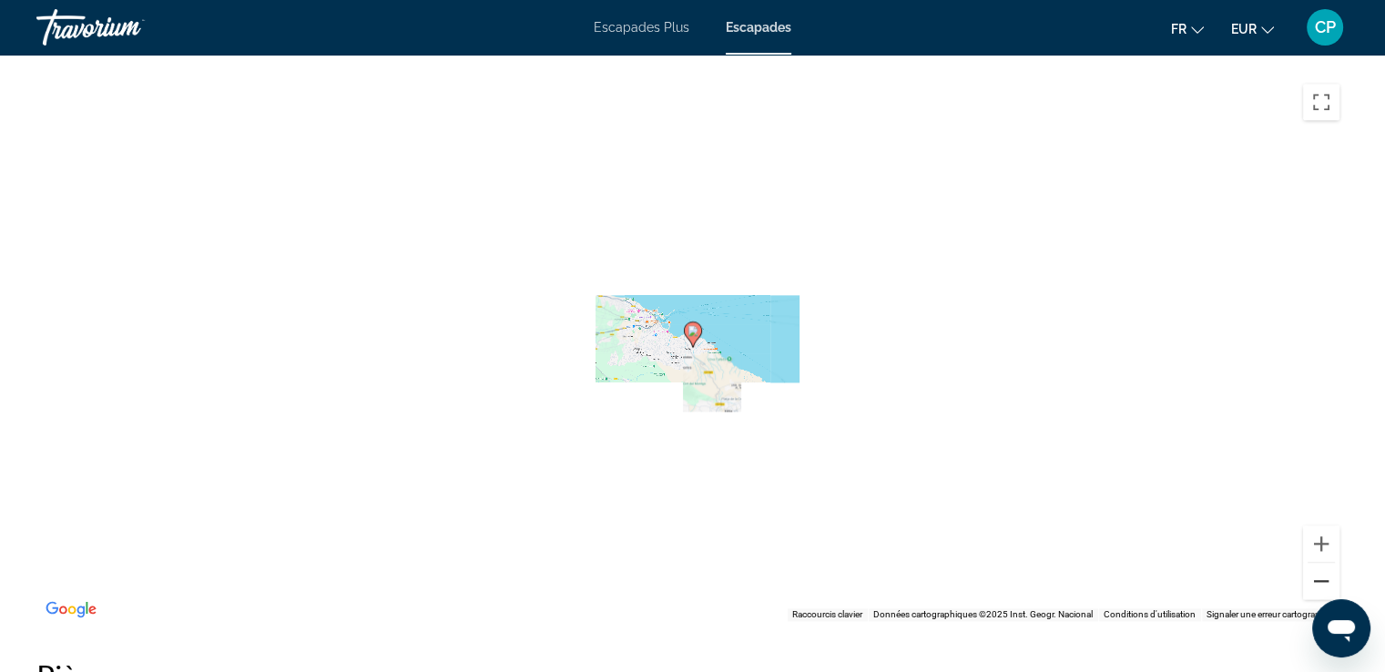
click at [1318, 576] on button "Zoom arrière" at bounding box center [1321, 581] width 36 height 36
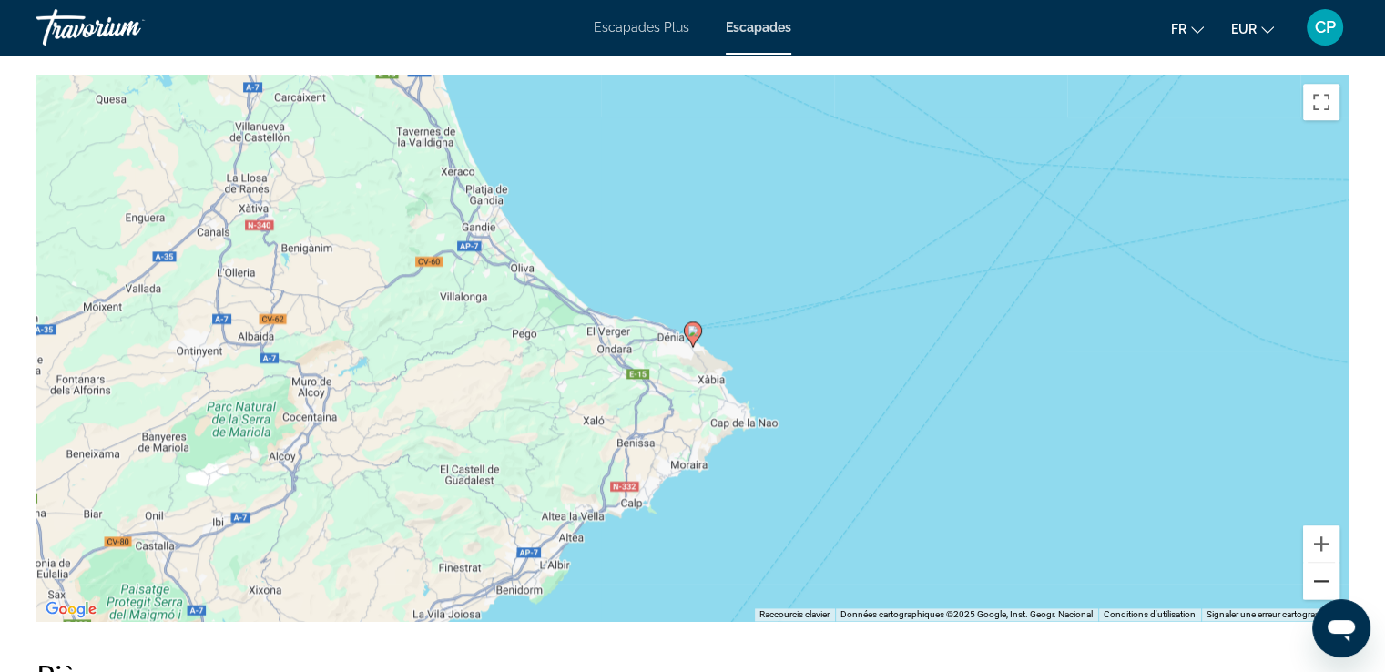
click at [1318, 576] on button "Zoom arrière" at bounding box center [1321, 581] width 36 height 36
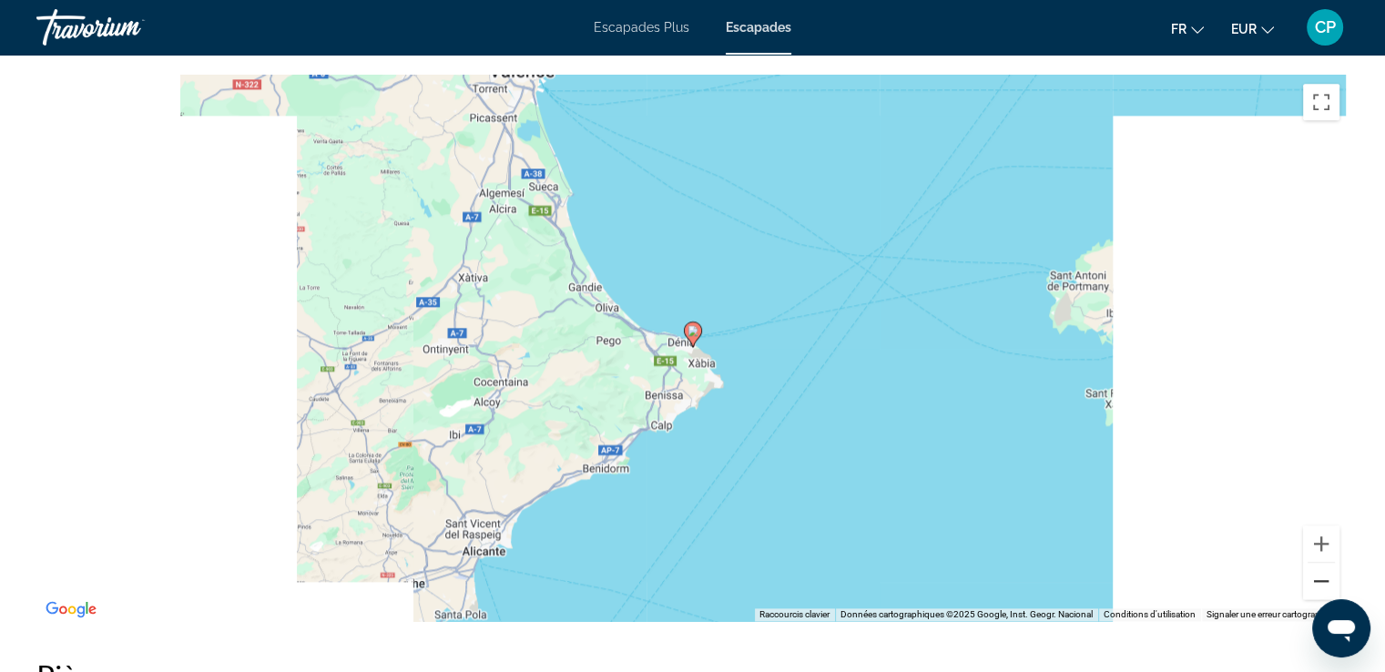
click at [1318, 576] on button "Zoom arrière" at bounding box center [1321, 581] width 36 height 36
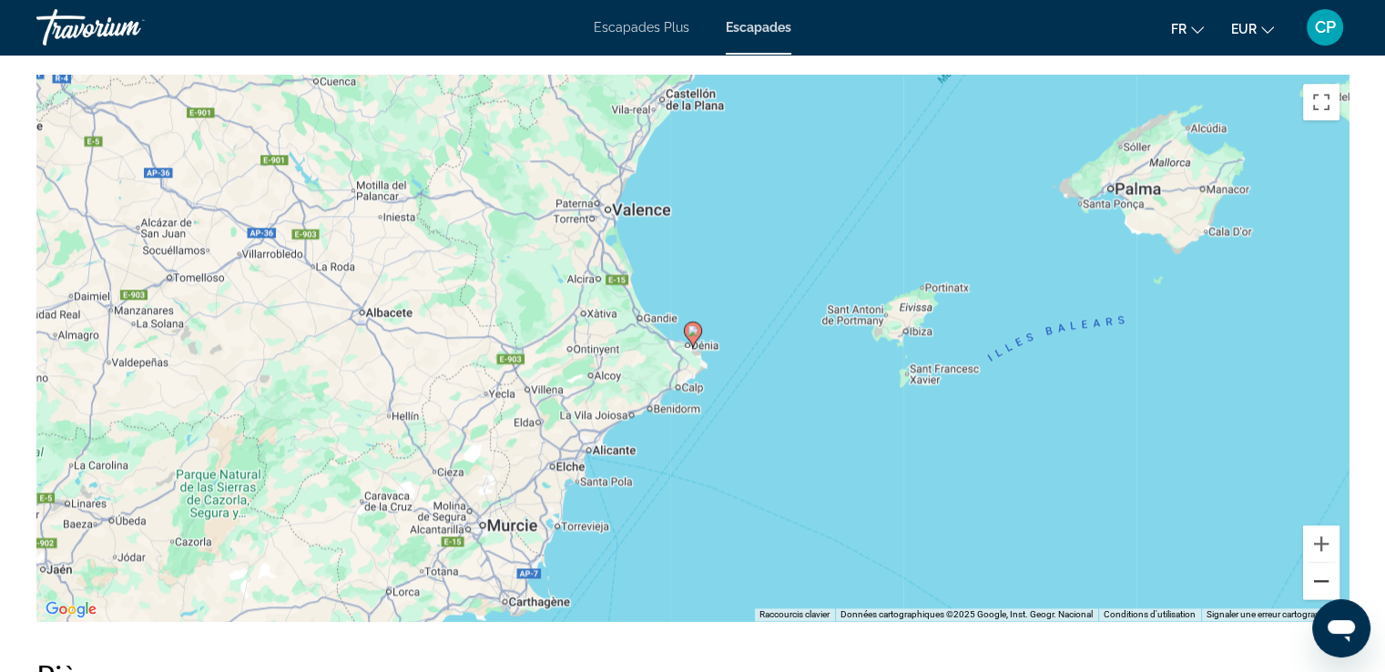
click at [1318, 576] on button "Zoom arrière" at bounding box center [1321, 581] width 36 height 36
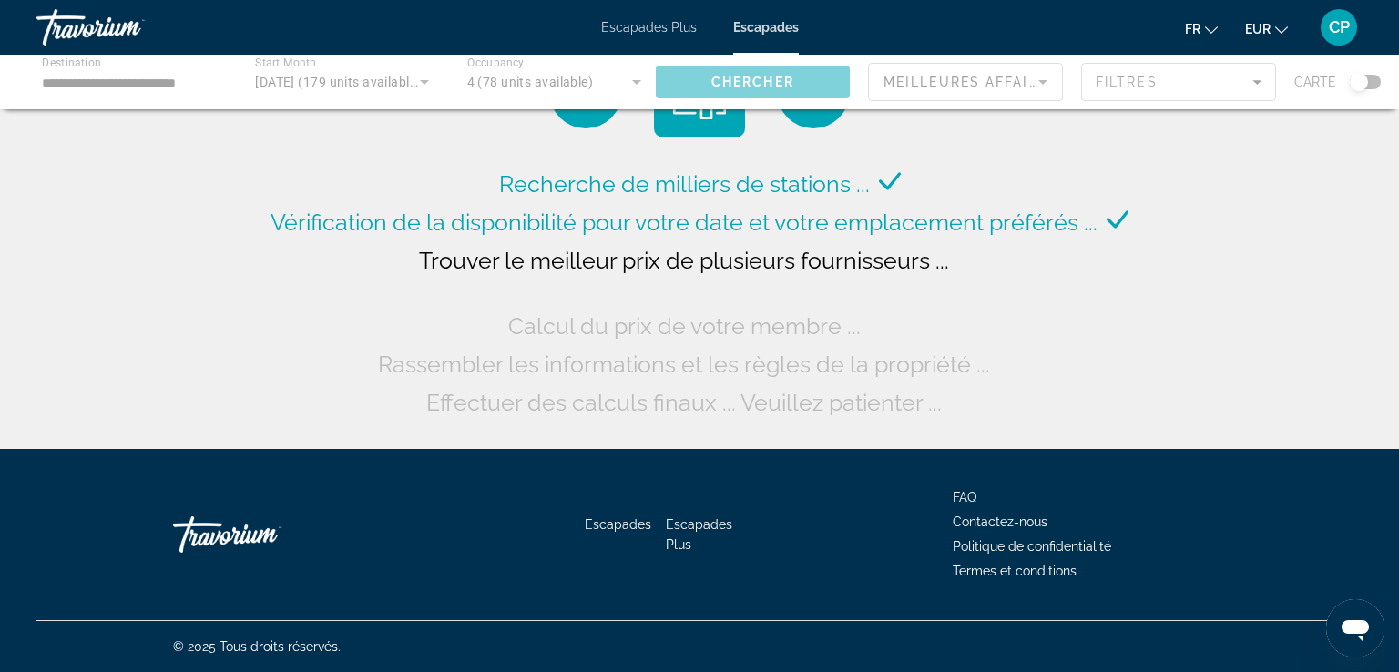
drag, startPoint x: 235, startPoint y: 269, endPoint x: 158, endPoint y: 233, distance: 85.2
click at [158, 233] on div "Recherche de milliers de stations ... Vérification de la disponibilité pour vot…" at bounding box center [699, 229] width 1399 height 458
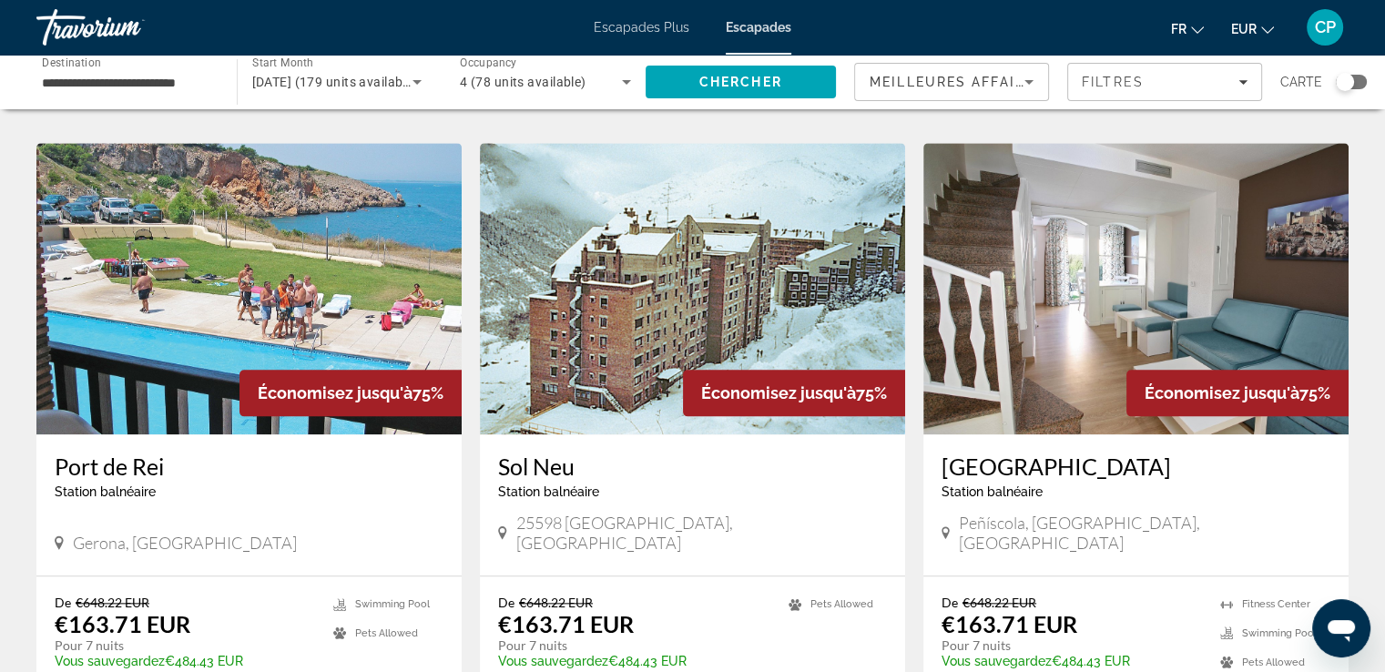
scroll to position [2063, 0]
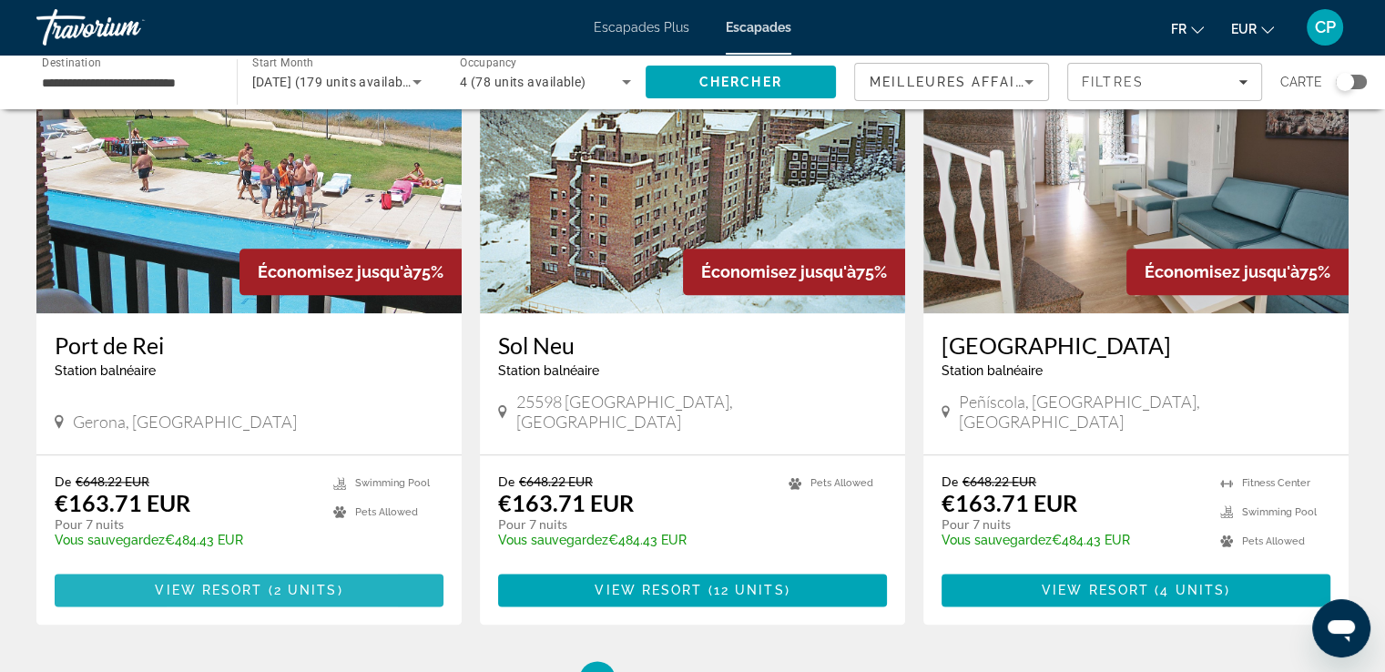
click at [189, 583] on span "View Resort" at bounding box center [208, 590] width 107 height 15
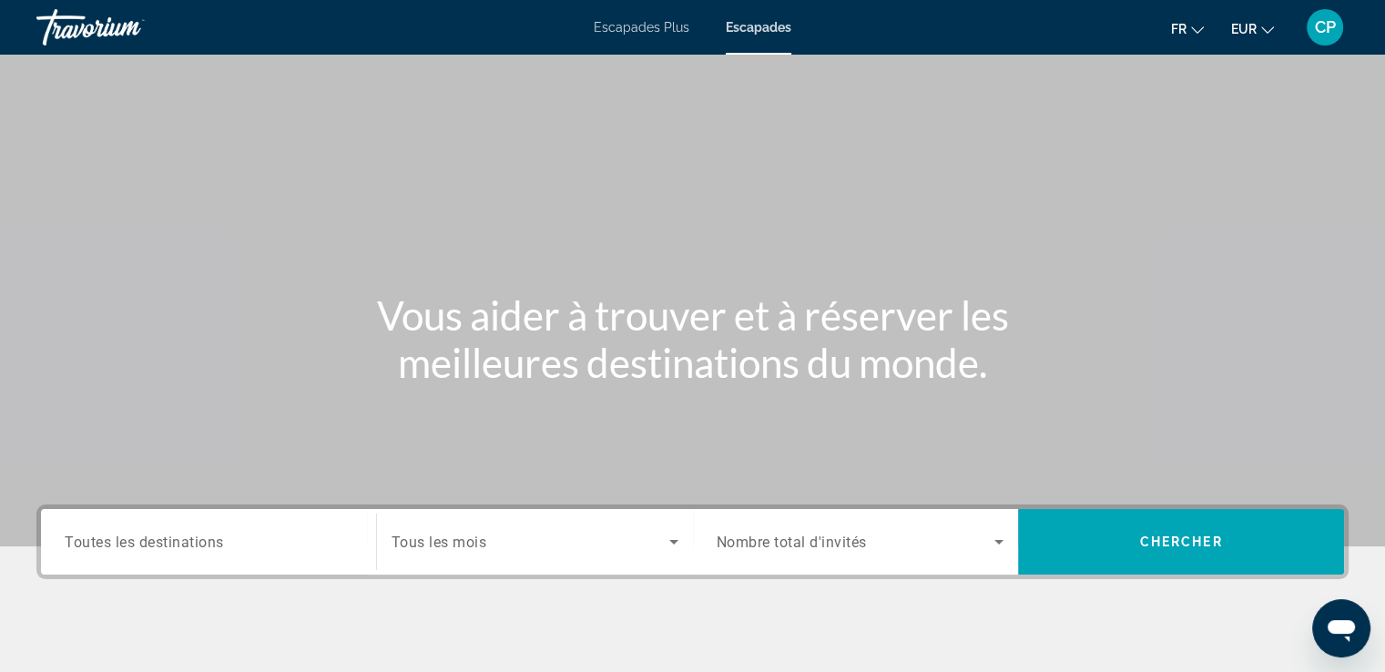
click at [161, 543] on span "Toutes les destinations" at bounding box center [144, 541] width 159 height 17
click at [161, 543] on input "Destination Toutes les destinations" at bounding box center [209, 543] width 288 height 22
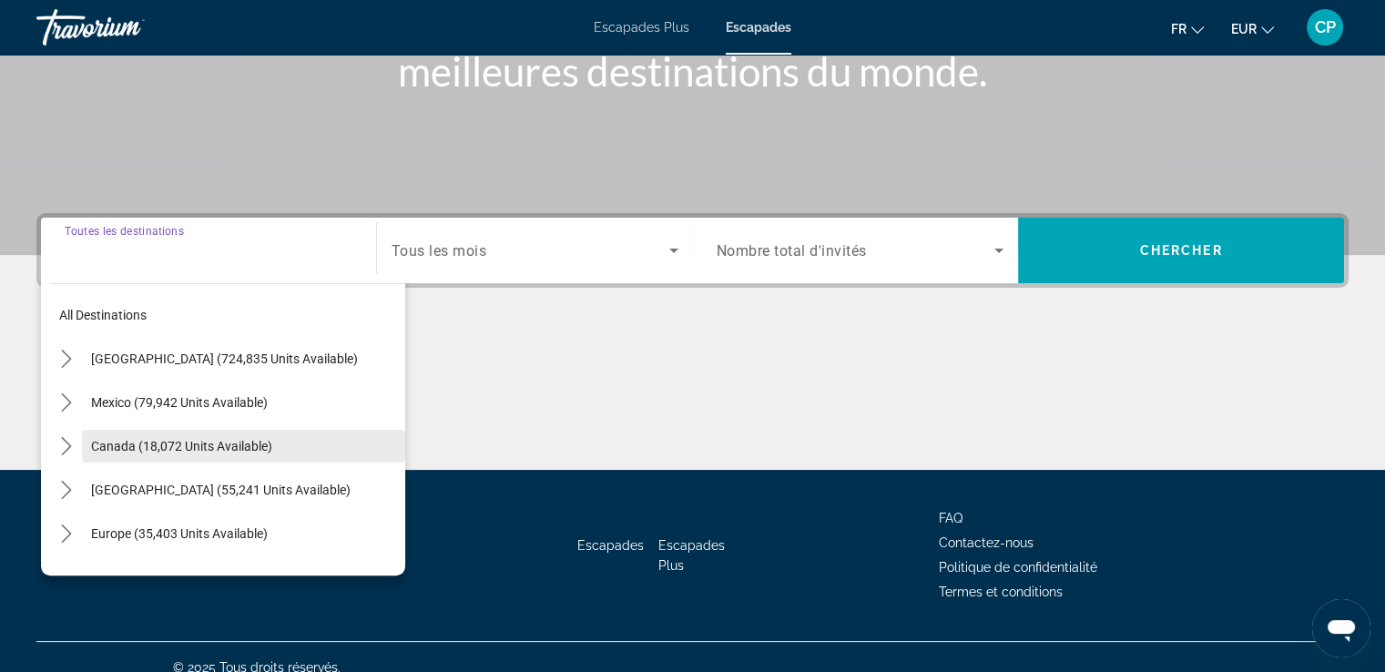
scroll to position [312, 0]
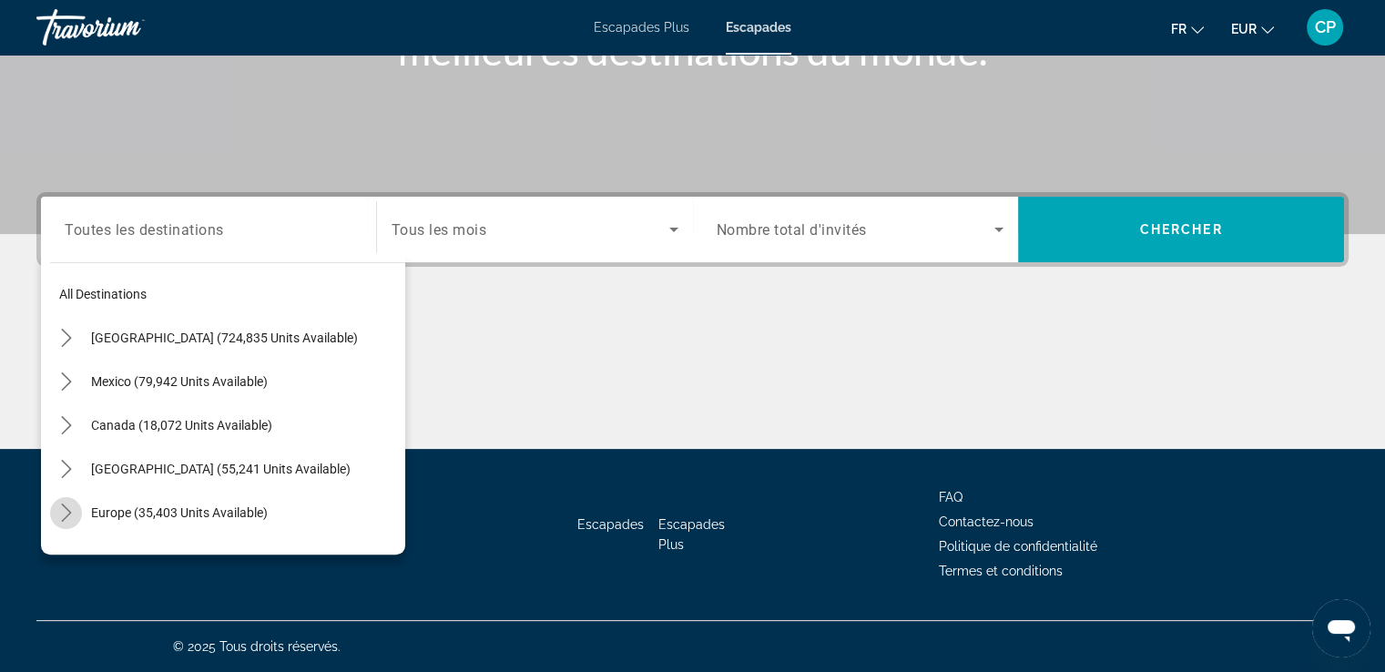
click at [70, 513] on icon "Toggle Europe (35,403 units available) submenu" at bounding box center [66, 513] width 18 height 18
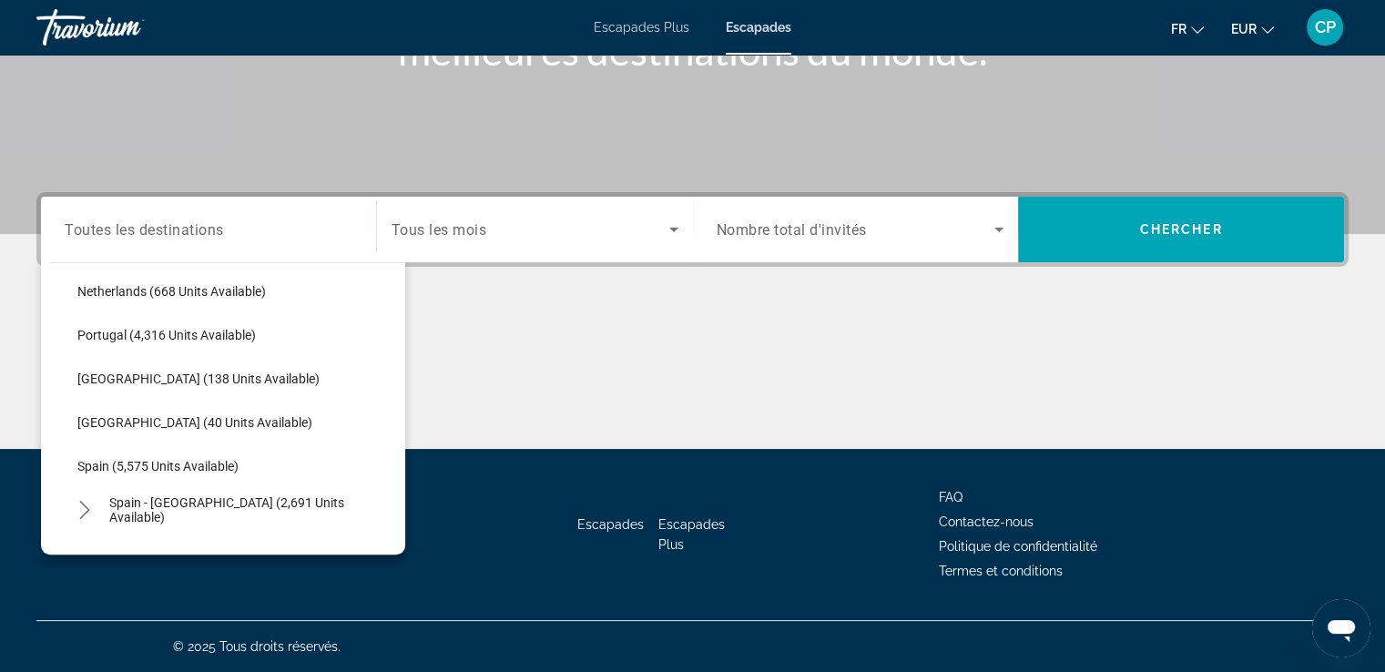
scroll to position [834, 0]
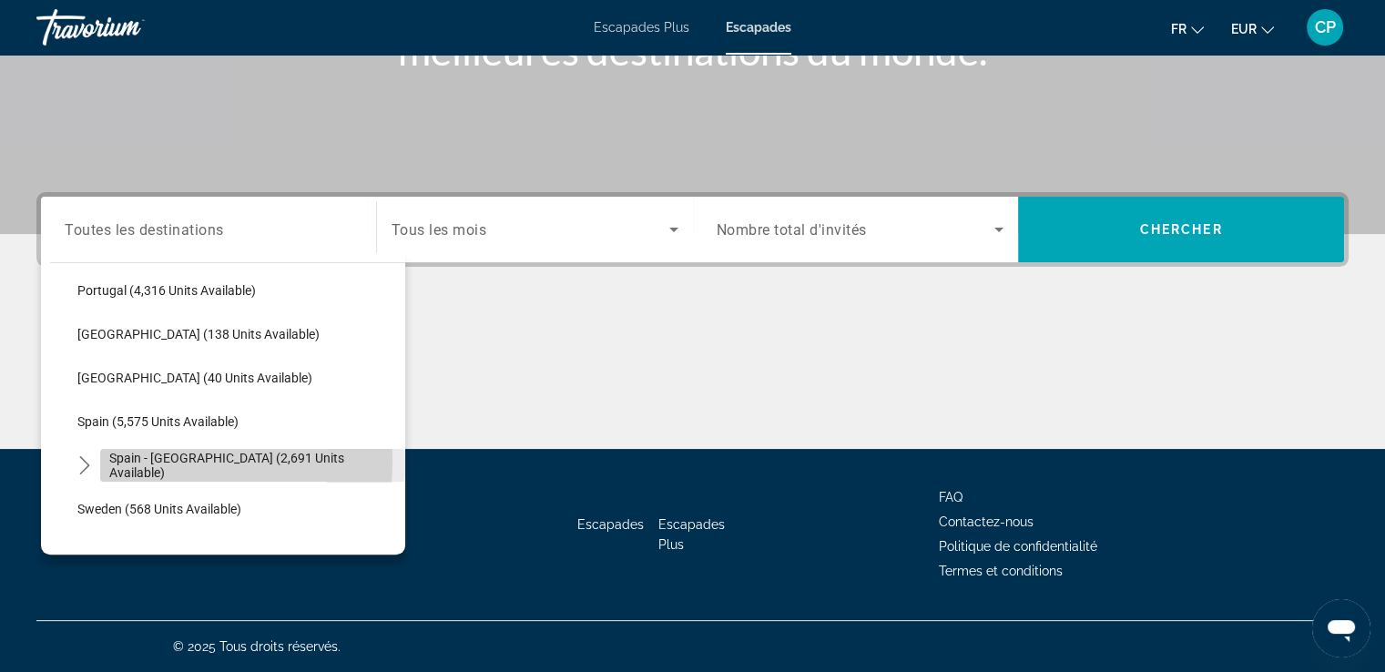
click at [127, 459] on span "Spain - [GEOGRAPHIC_DATA] (2,691 units available)" at bounding box center [252, 465] width 287 height 29
type input "**********"
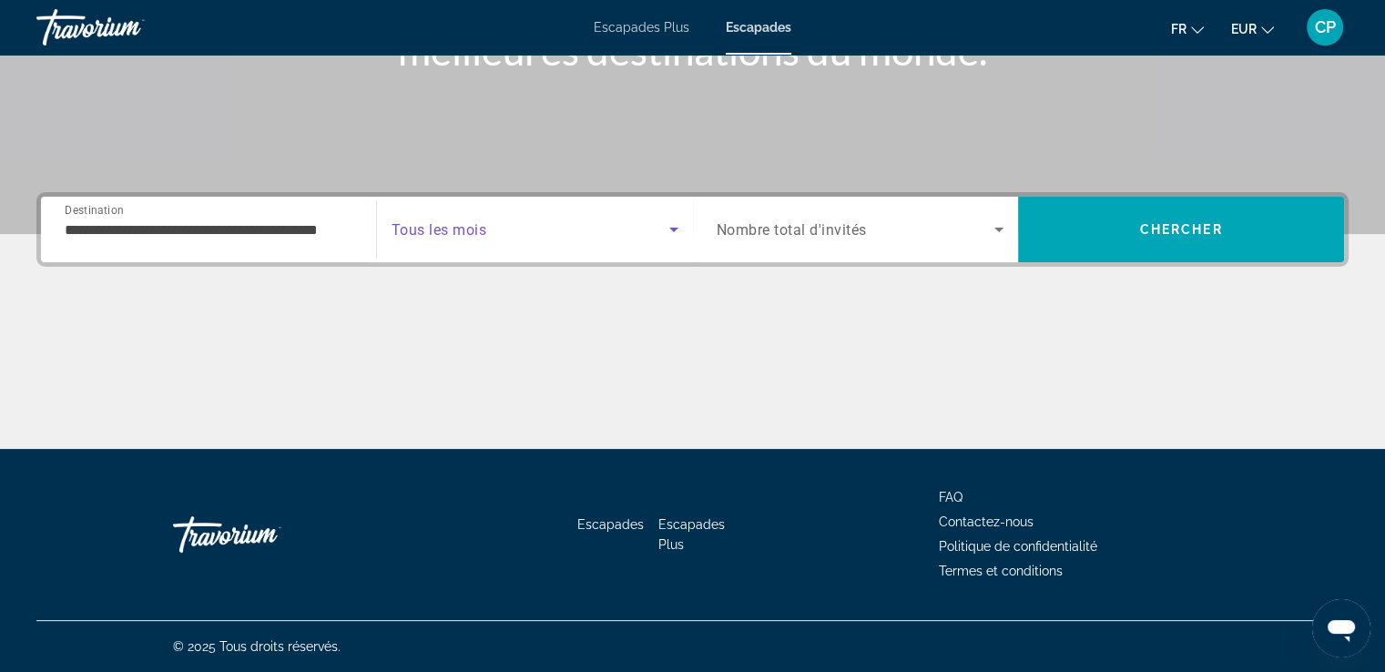
click at [509, 235] on span "Search widget" at bounding box center [531, 230] width 278 height 22
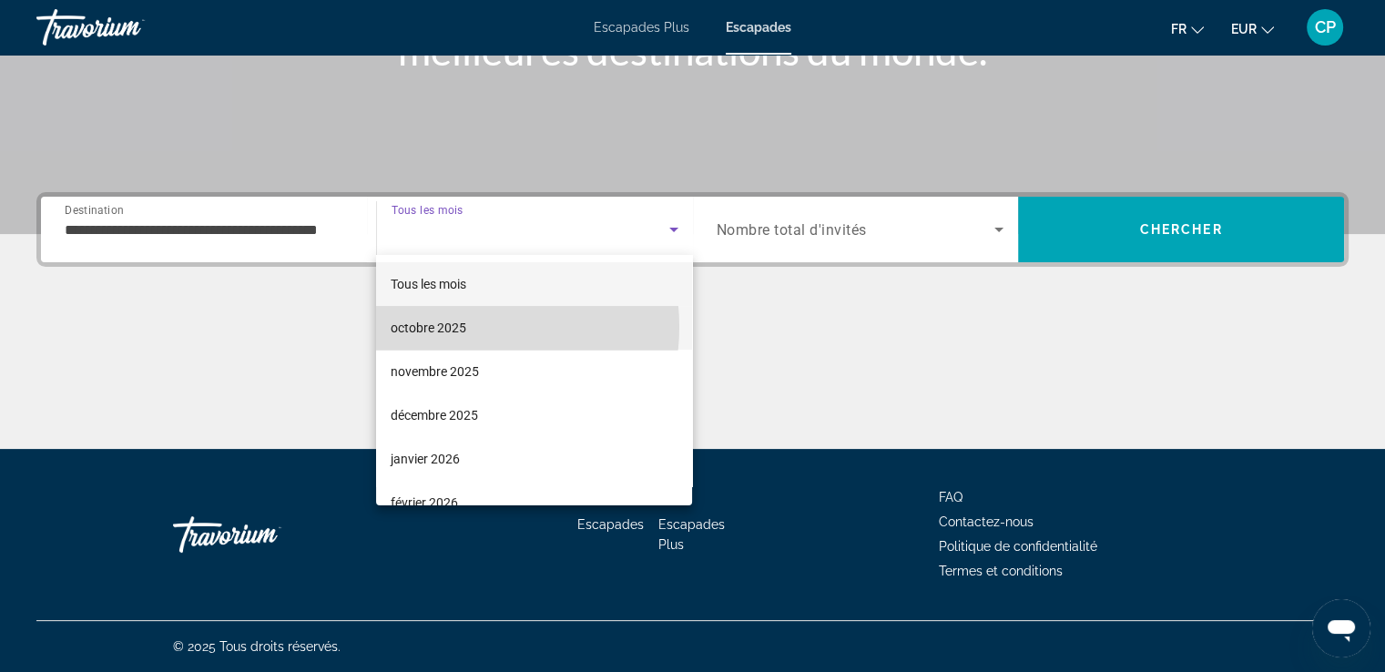
click at [463, 326] on font "octobre 2025" at bounding box center [429, 328] width 76 height 15
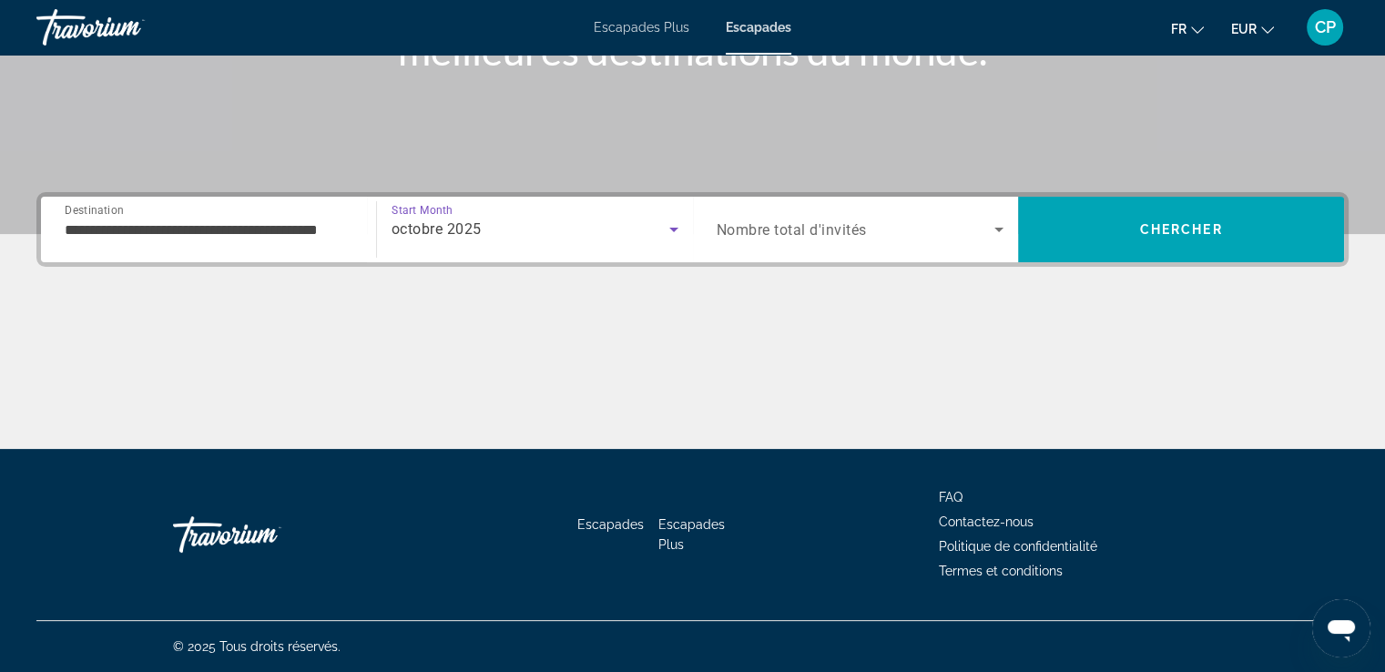
click at [812, 221] on span "Nombre total d'invités" at bounding box center [792, 229] width 150 height 17
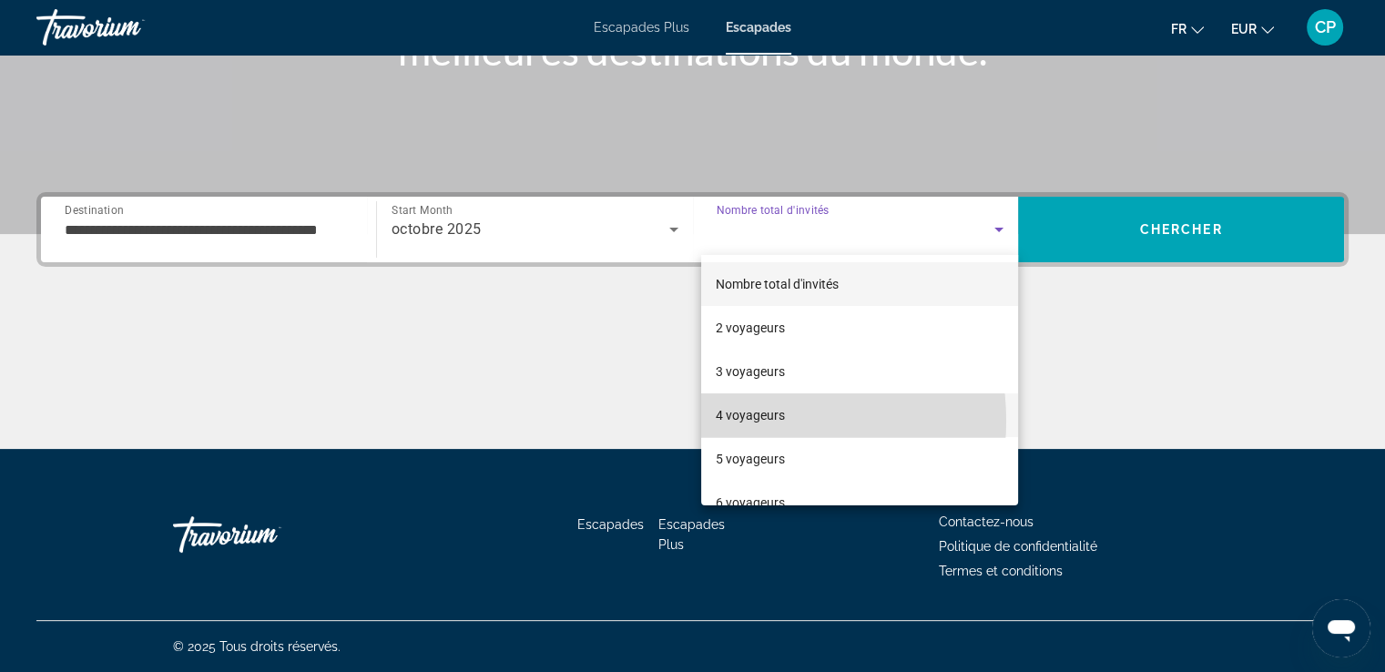
click at [750, 421] on font "4 voyageurs" at bounding box center [750, 415] width 69 height 15
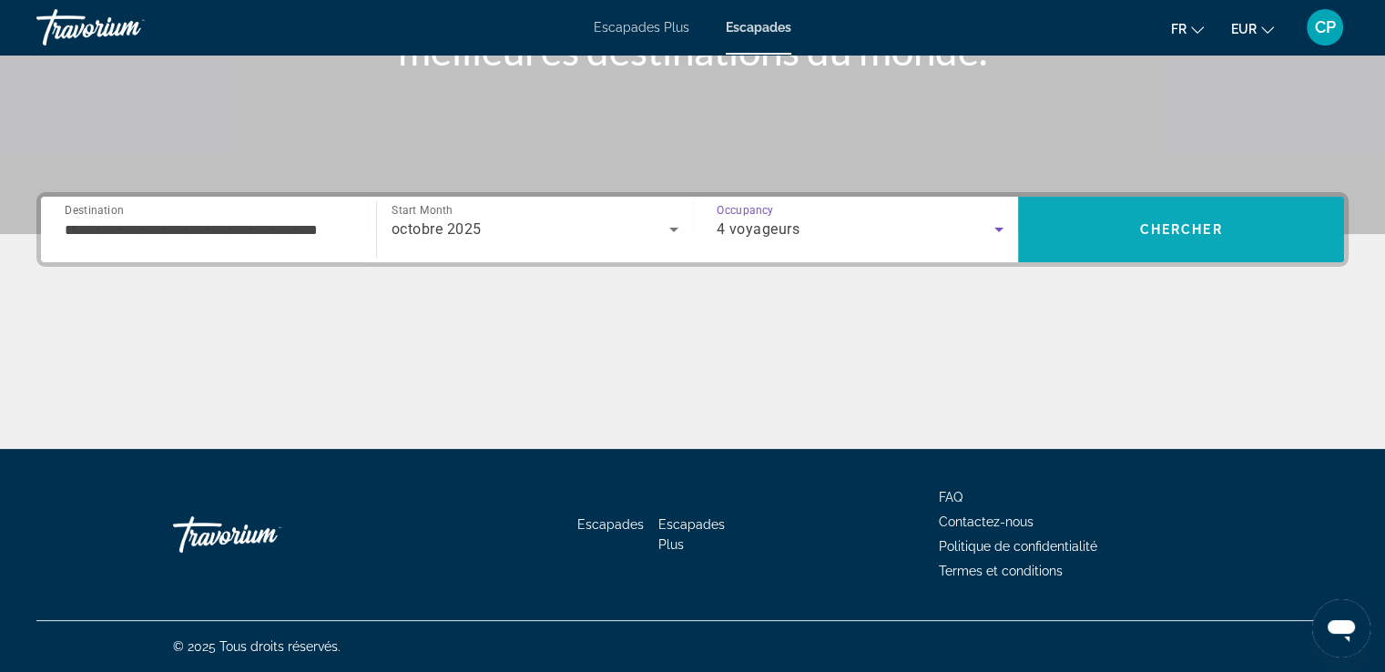
click at [1107, 232] on span "Search" at bounding box center [1181, 230] width 326 height 44
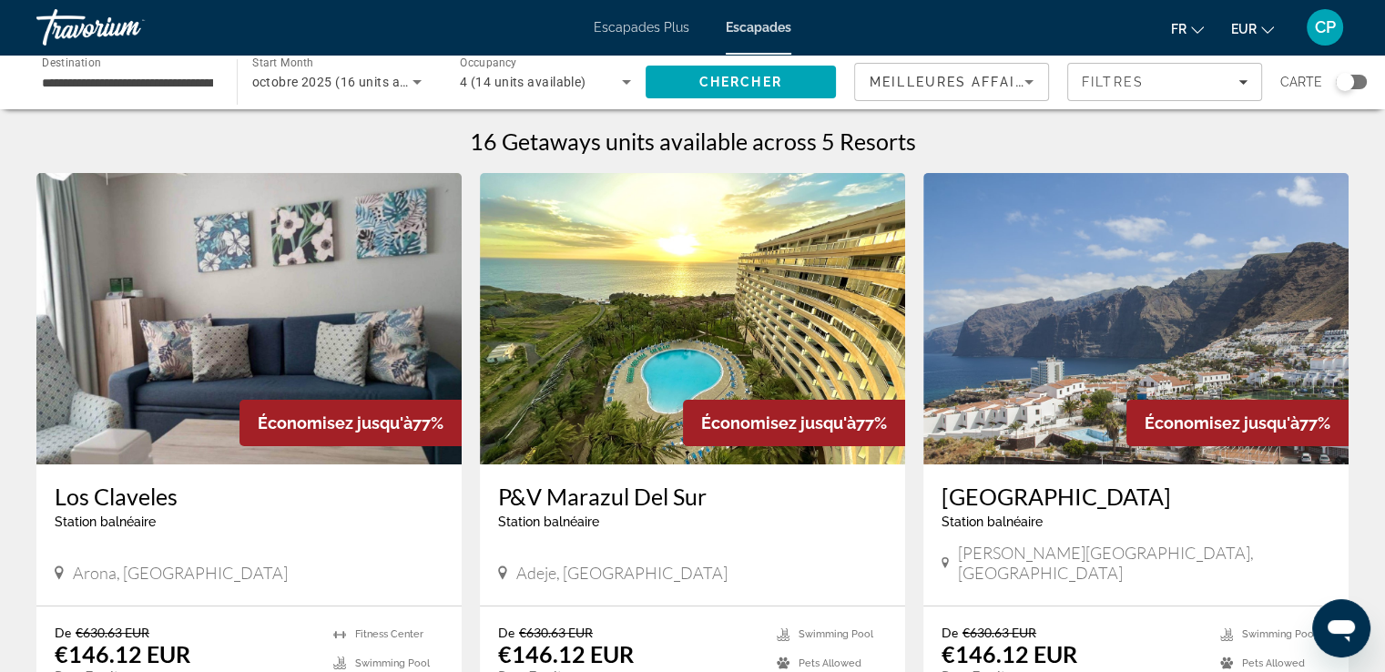
click at [1345, 82] on div "Search widget" at bounding box center [1345, 82] width 18 height 18
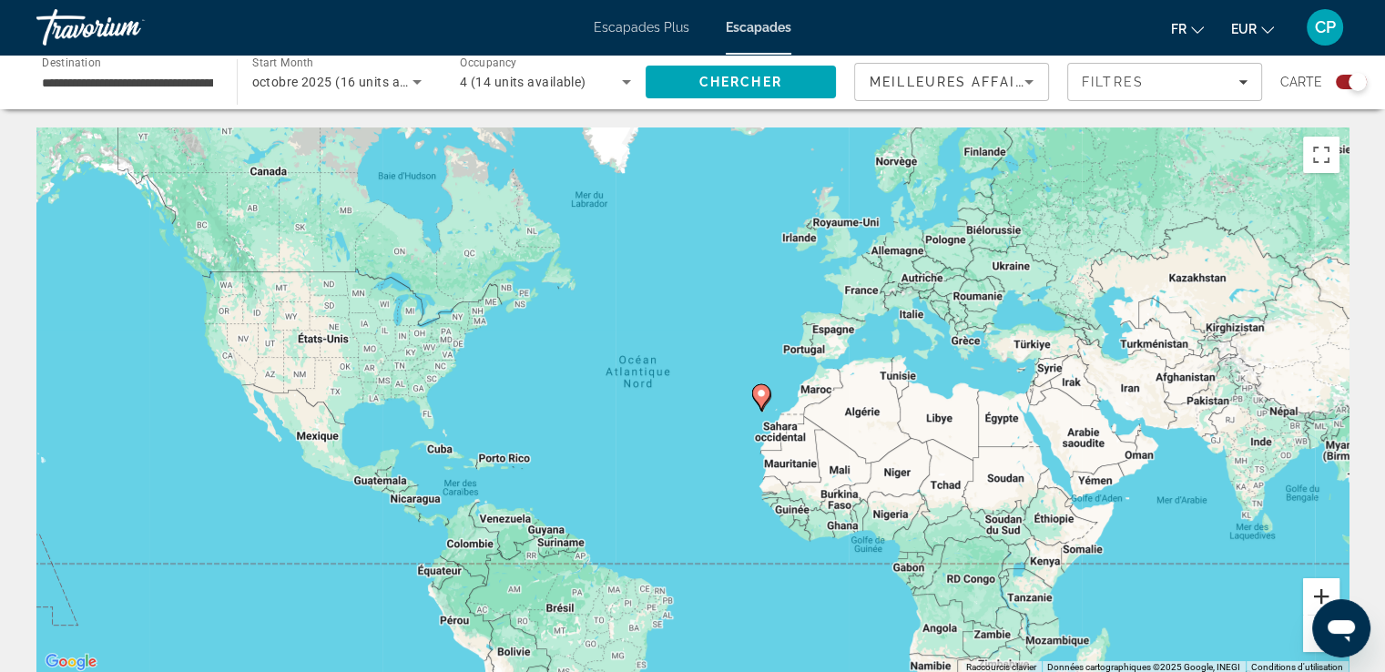
click at [1322, 595] on button "Zoom avant" at bounding box center [1321, 596] width 36 height 36
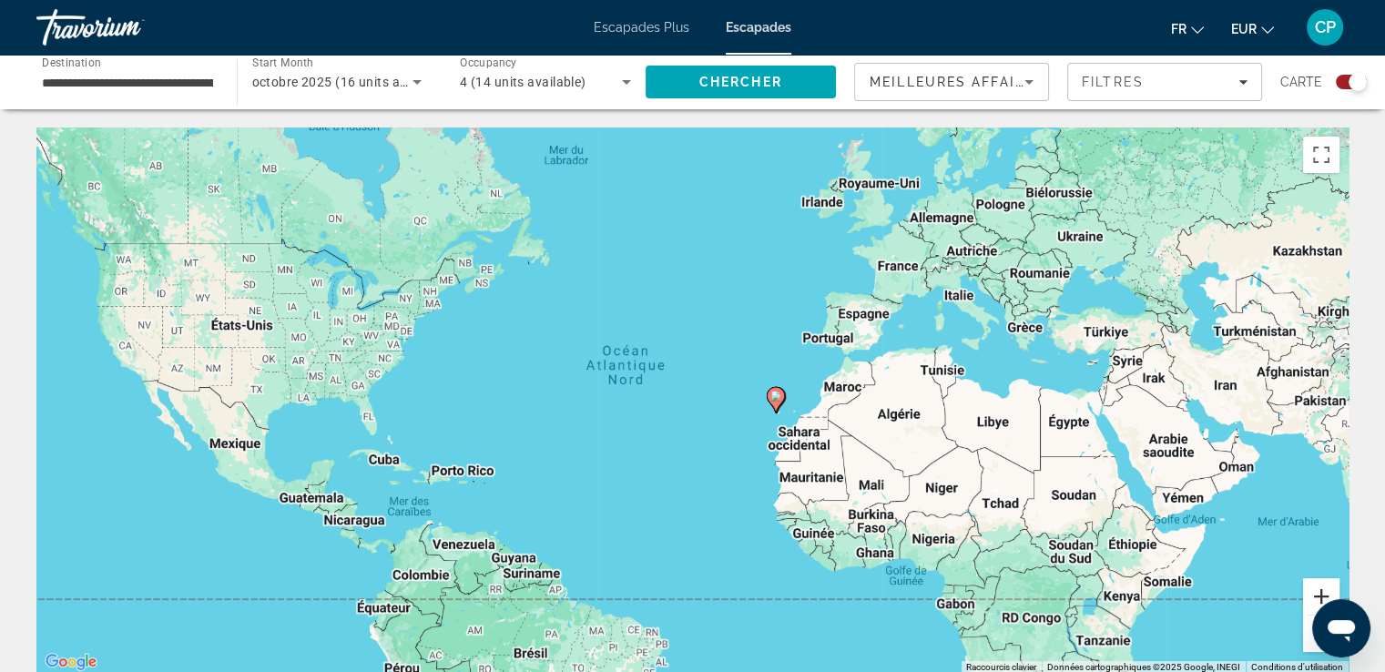
click at [1322, 593] on button "Zoom avant" at bounding box center [1321, 596] width 36 height 36
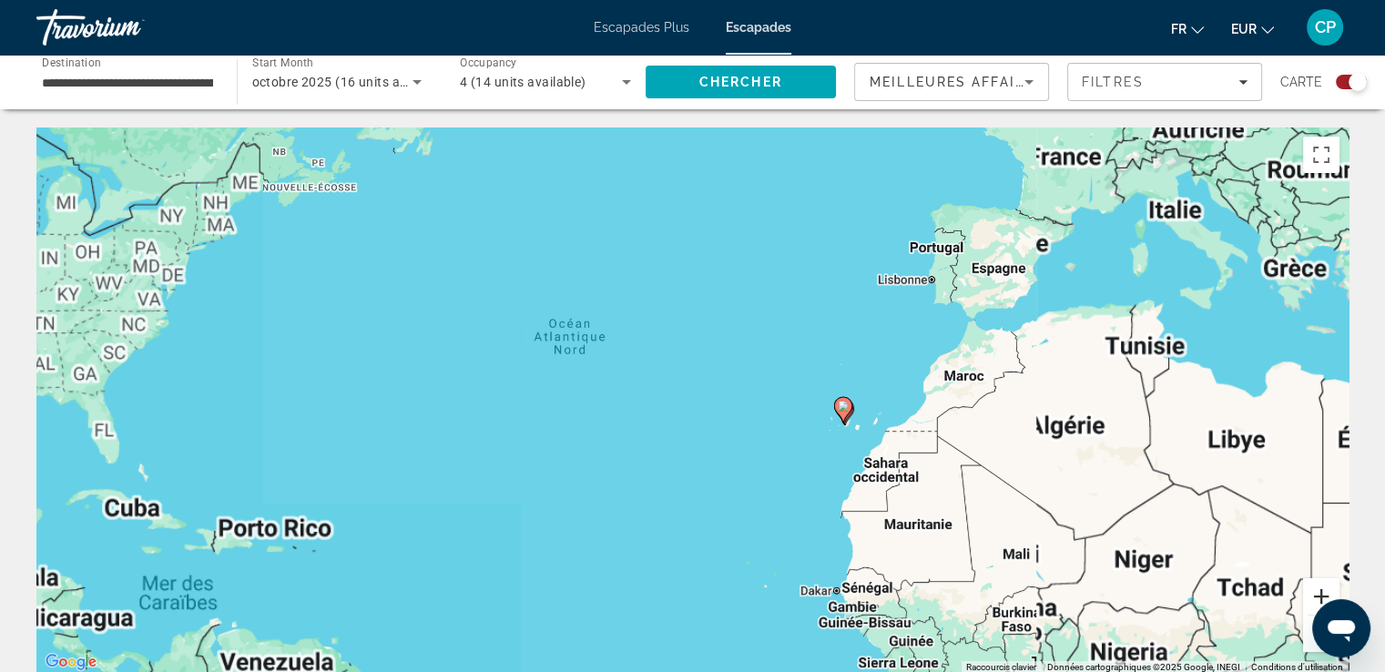
click at [1322, 593] on button "Zoom avant" at bounding box center [1321, 596] width 36 height 36
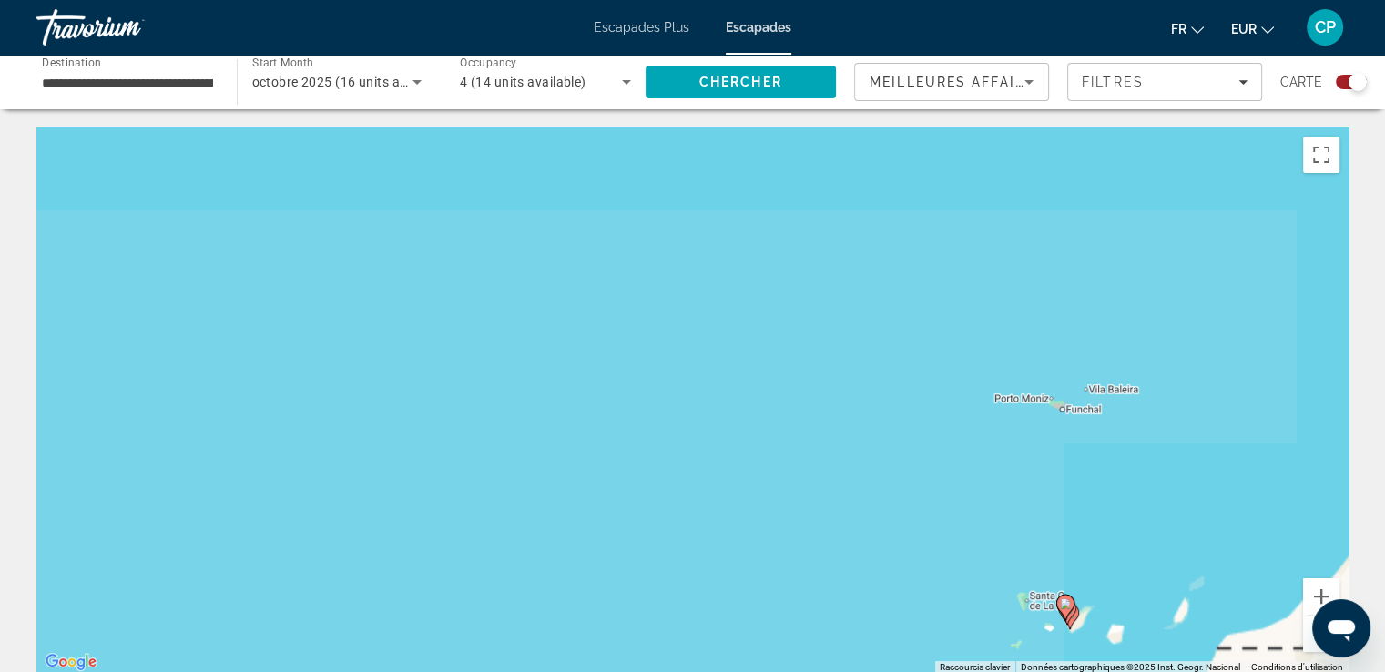
drag, startPoint x: 1230, startPoint y: 386, endPoint x: 980, endPoint y: 445, distance: 257.3
click at [924, 555] on div "Pour activer le glissement avec le clavier, appuyez sur Alt+Entrée. Une fois ce…" at bounding box center [692, 400] width 1312 height 546
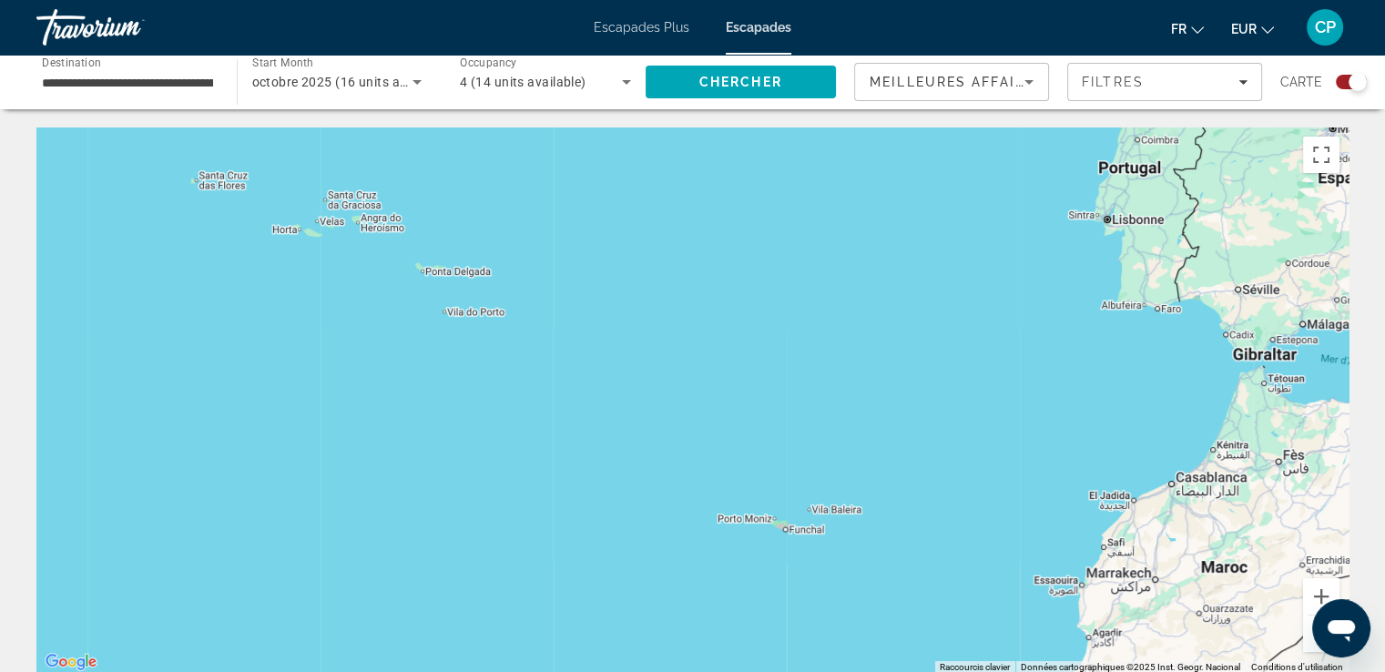
drag, startPoint x: 1185, startPoint y: 292, endPoint x: 932, endPoint y: 426, distance: 285.5
click at [953, 446] on div "Pour activer le glissement avec le clavier, appuyez sur Alt+Entrée. Une fois ce…" at bounding box center [692, 400] width 1312 height 546
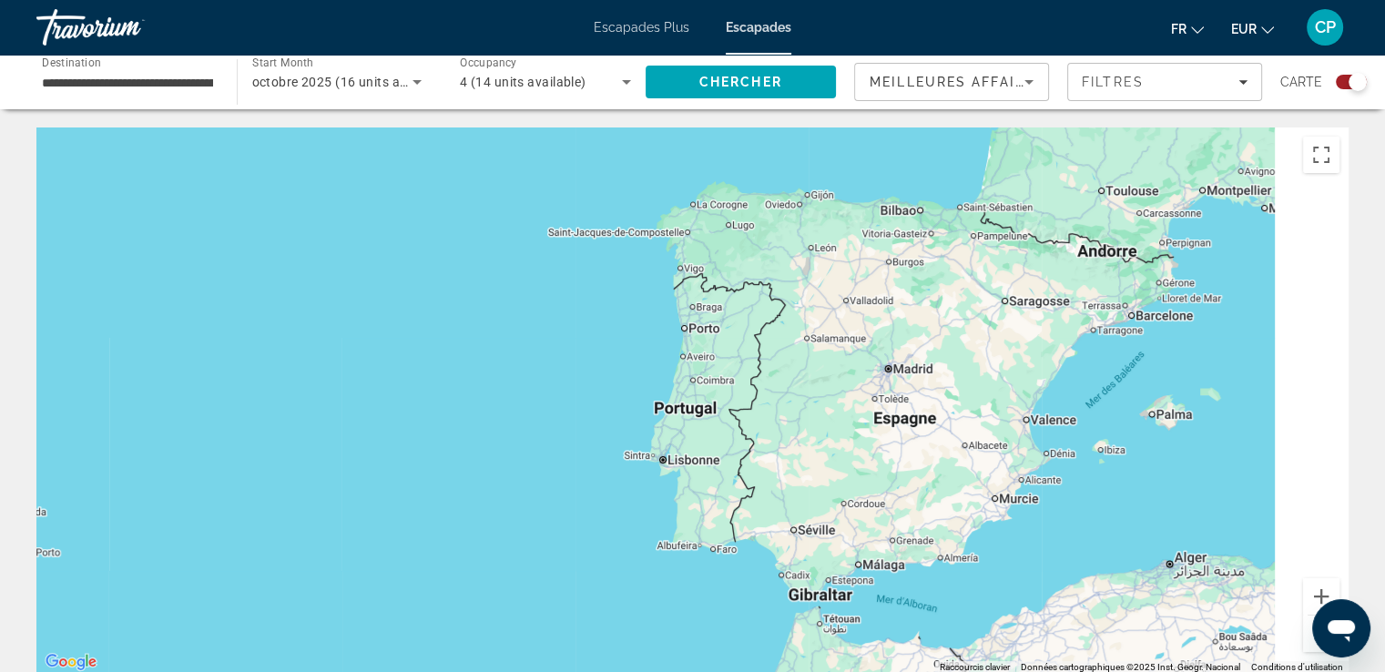
drag, startPoint x: 1210, startPoint y: 336, endPoint x: 974, endPoint y: 474, distance: 273.5
click at [980, 472] on div "Contenu principal" at bounding box center [692, 400] width 1312 height 546
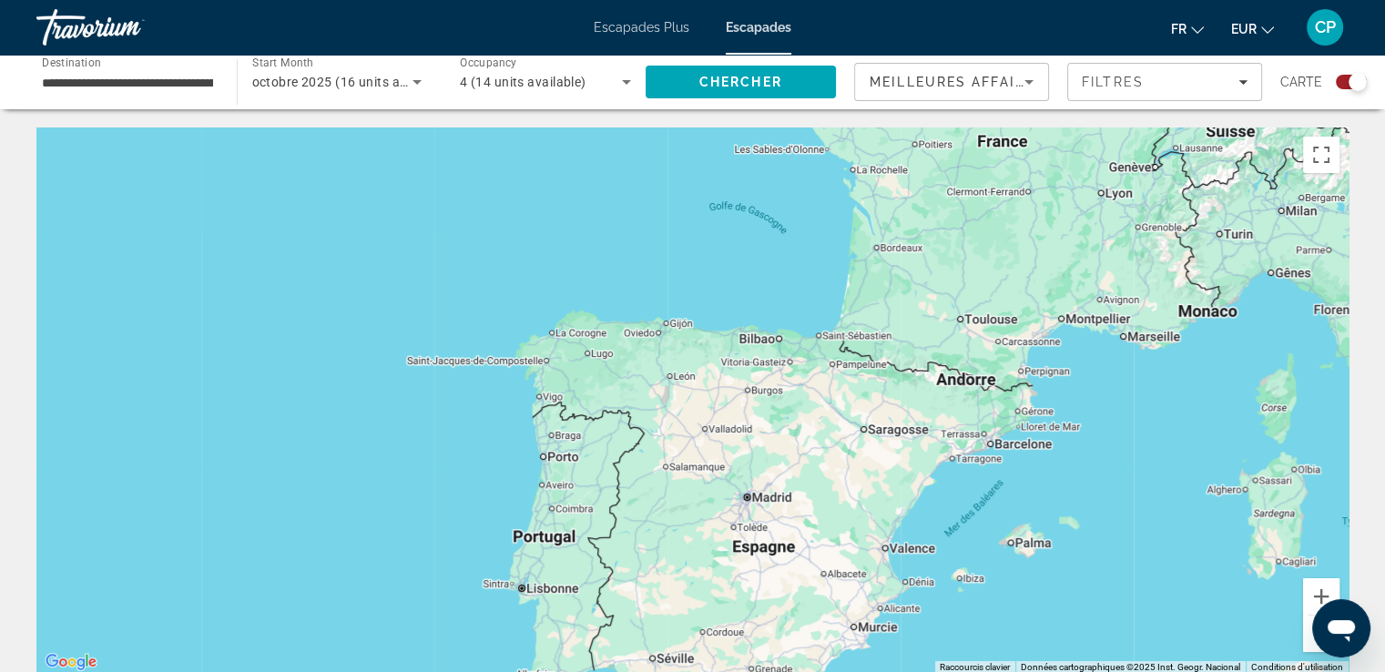
drag, startPoint x: 1060, startPoint y: 373, endPoint x: 1033, endPoint y: 428, distance: 61.1
click at [1033, 429] on div "Contenu principal" at bounding box center [692, 400] width 1312 height 546
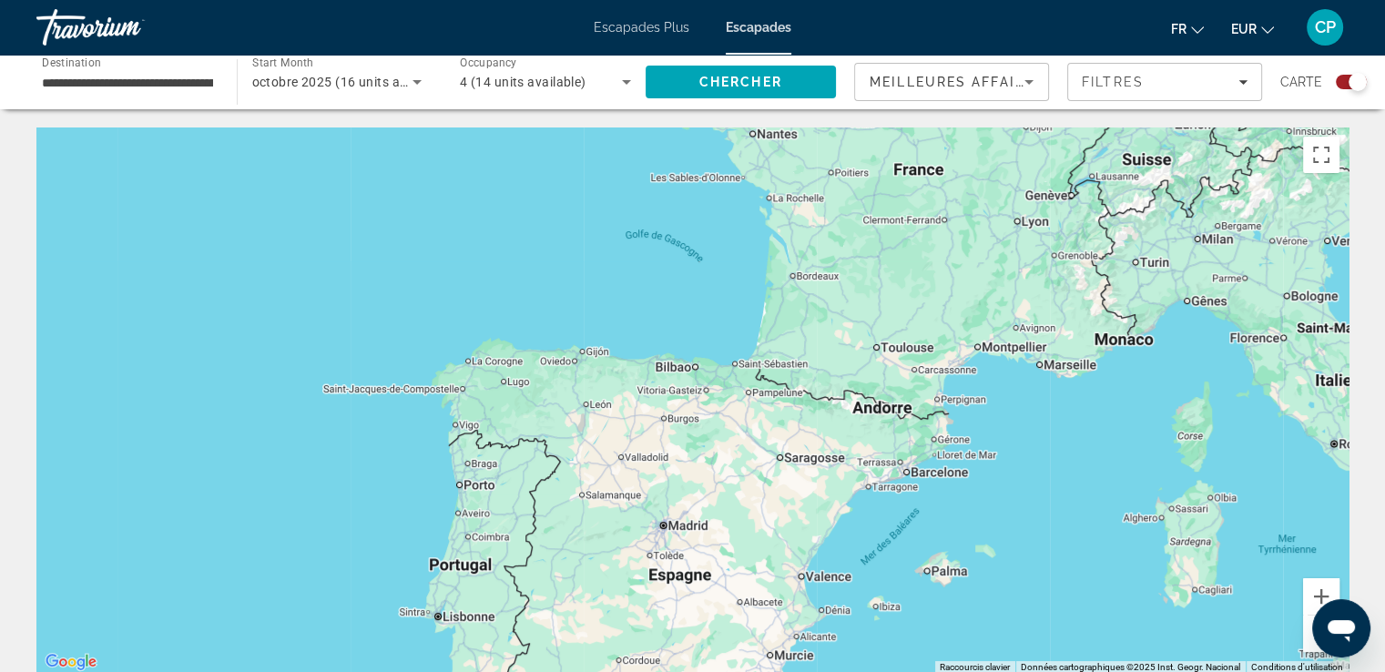
drag, startPoint x: 1080, startPoint y: 433, endPoint x: 1003, endPoint y: 447, distance: 78.8
click at [1003, 447] on div "Contenu principal" at bounding box center [692, 400] width 1312 height 546
click at [120, 86] on input "**********" at bounding box center [127, 83] width 171 height 22
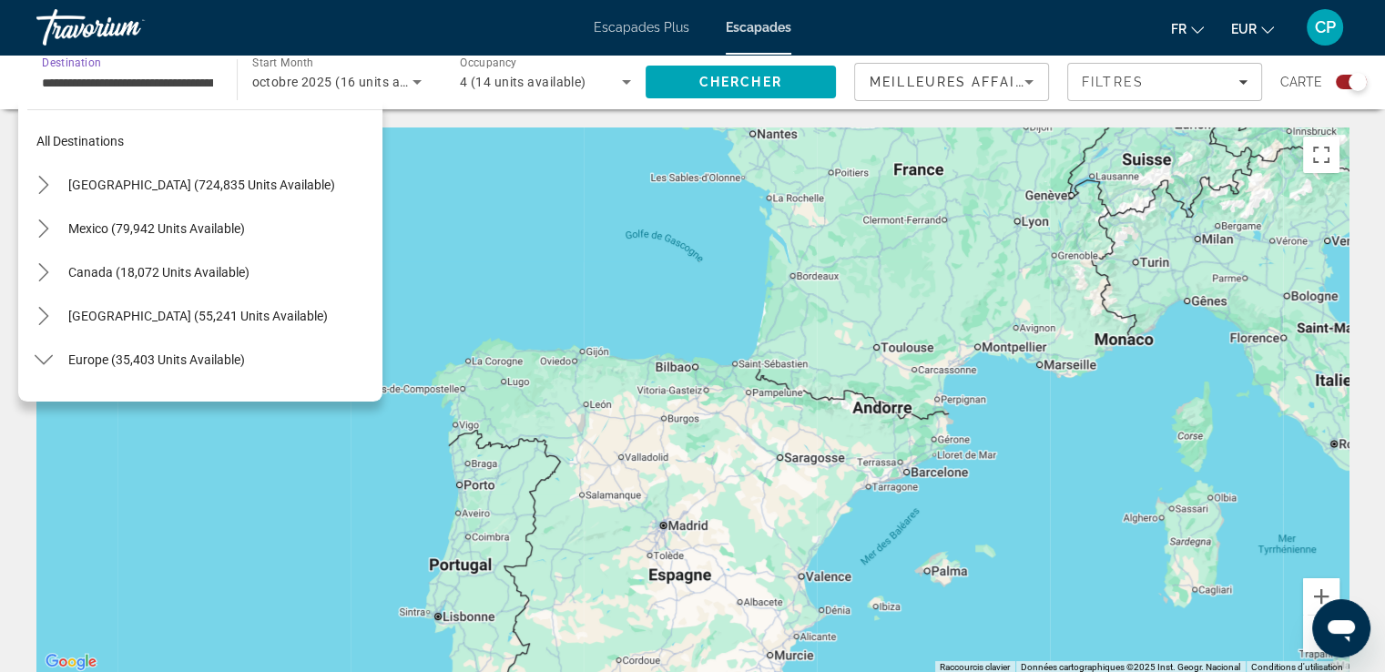
scroll to position [895, 0]
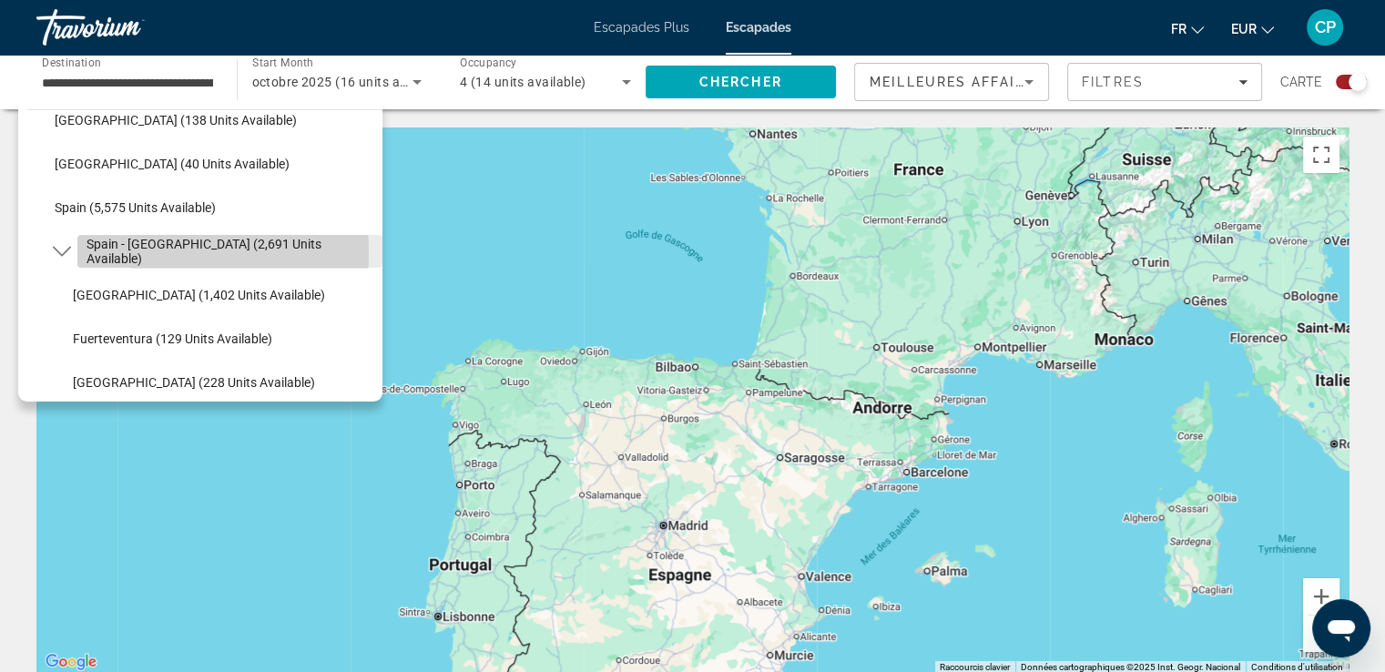
click at [134, 251] on span "Spain - [GEOGRAPHIC_DATA] (2,691 units available)" at bounding box center [230, 251] width 287 height 29
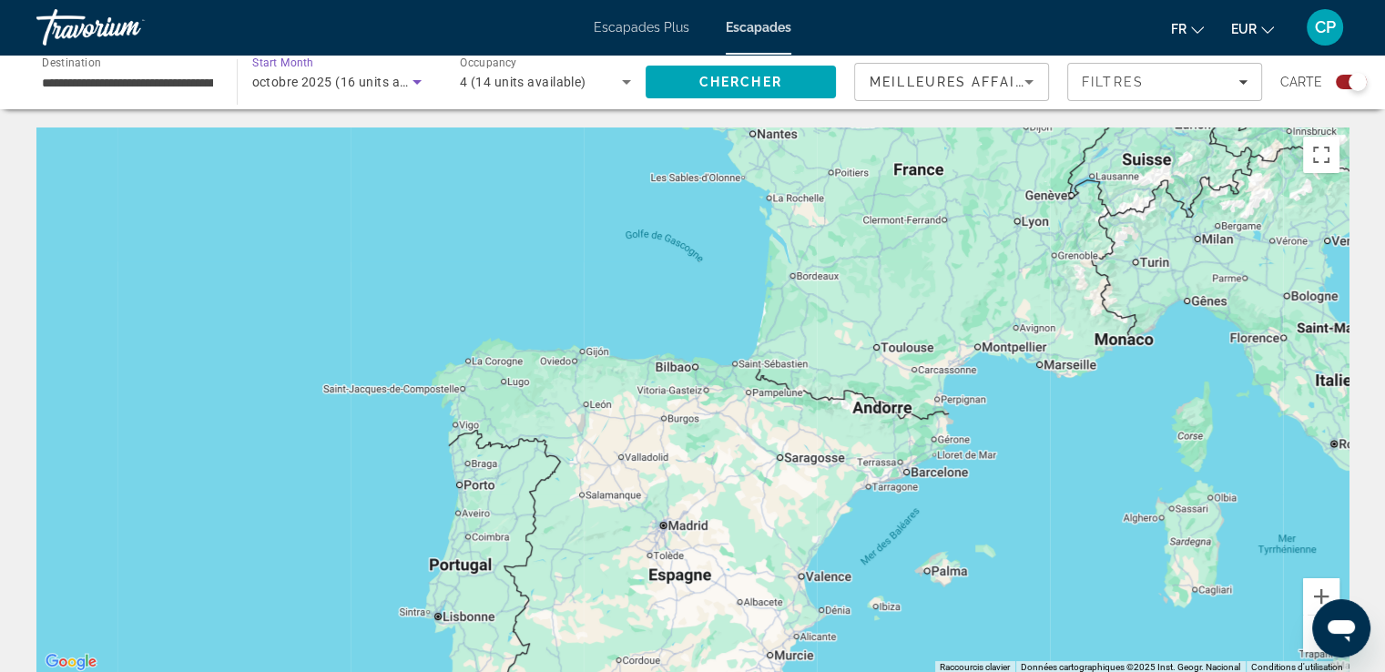
click at [259, 77] on span "octobre 2025 (16 units available)" at bounding box center [351, 82] width 199 height 15
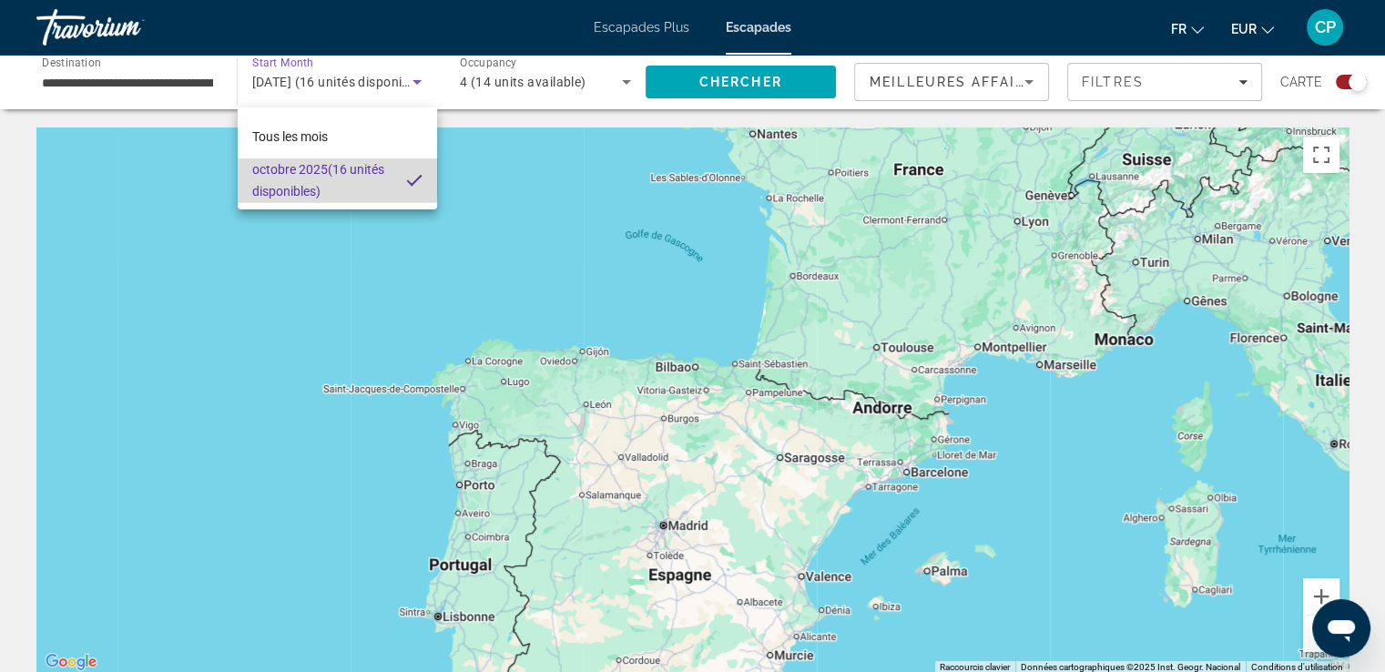
click at [295, 178] on span "octobre 2025 (16 unités disponibles)" at bounding box center [321, 180] width 139 height 44
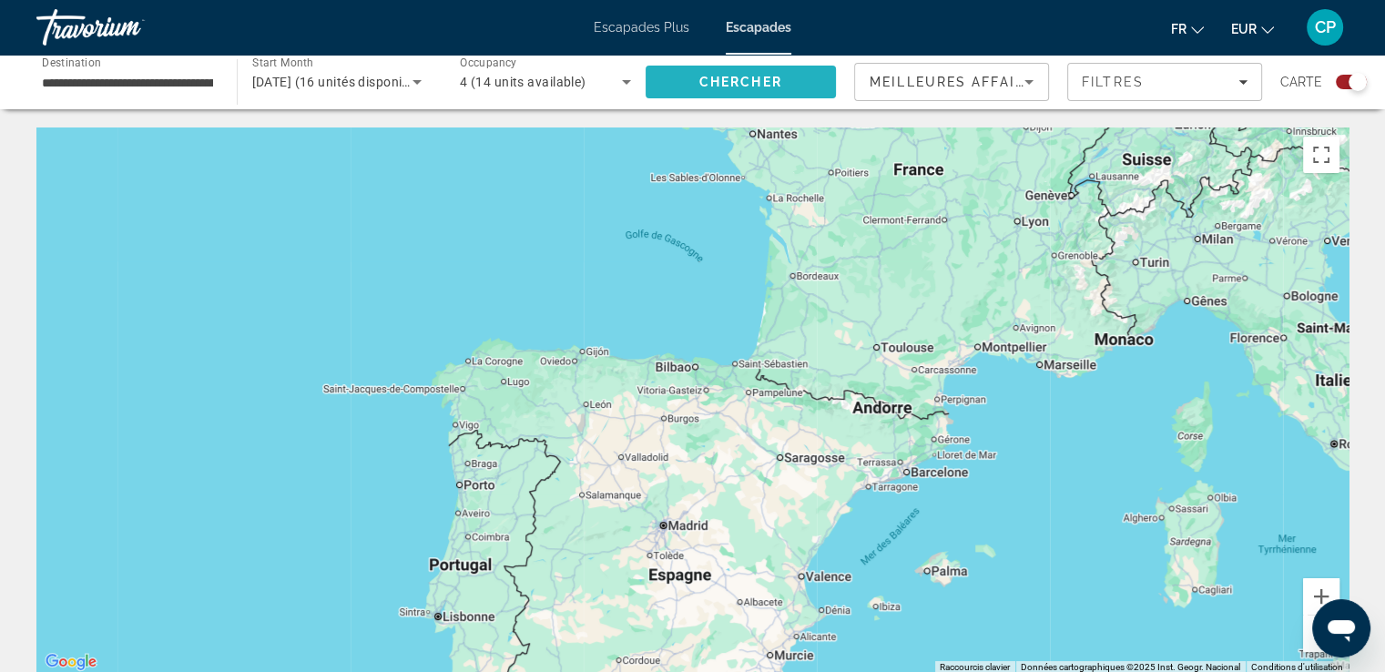
click at [682, 86] on span "Search" at bounding box center [741, 82] width 191 height 44
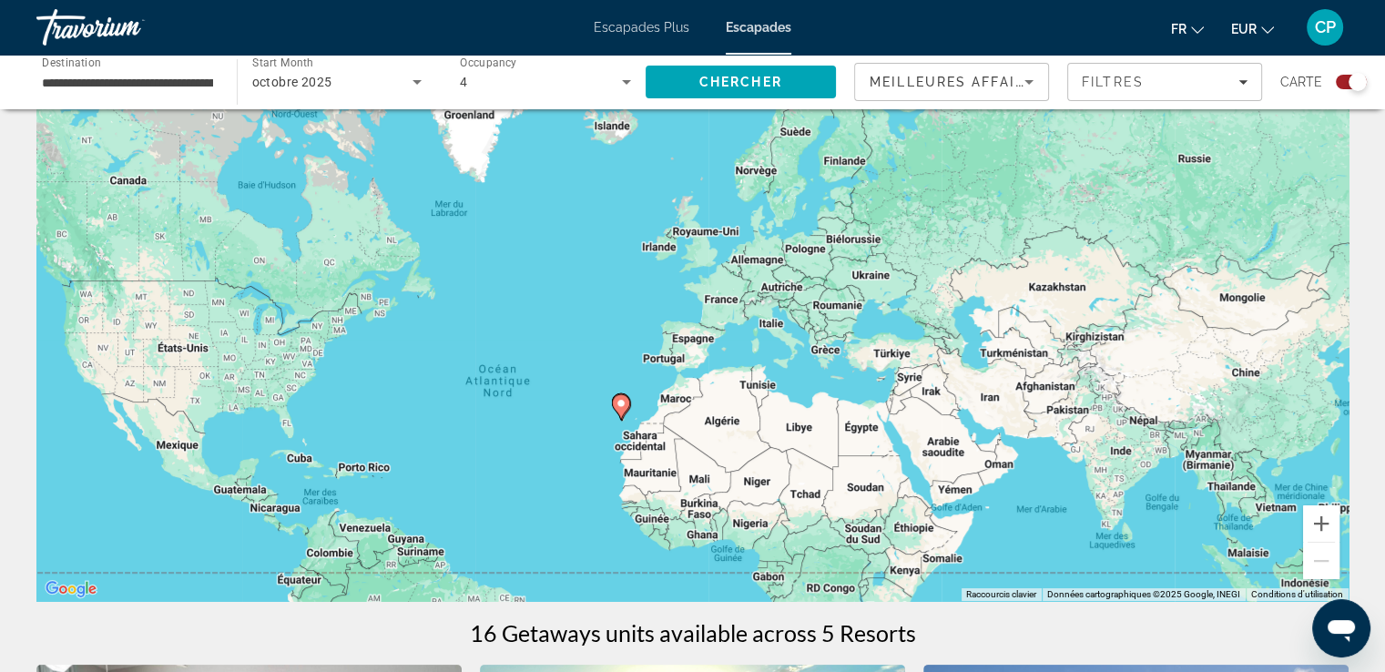
scroll to position [0, 0]
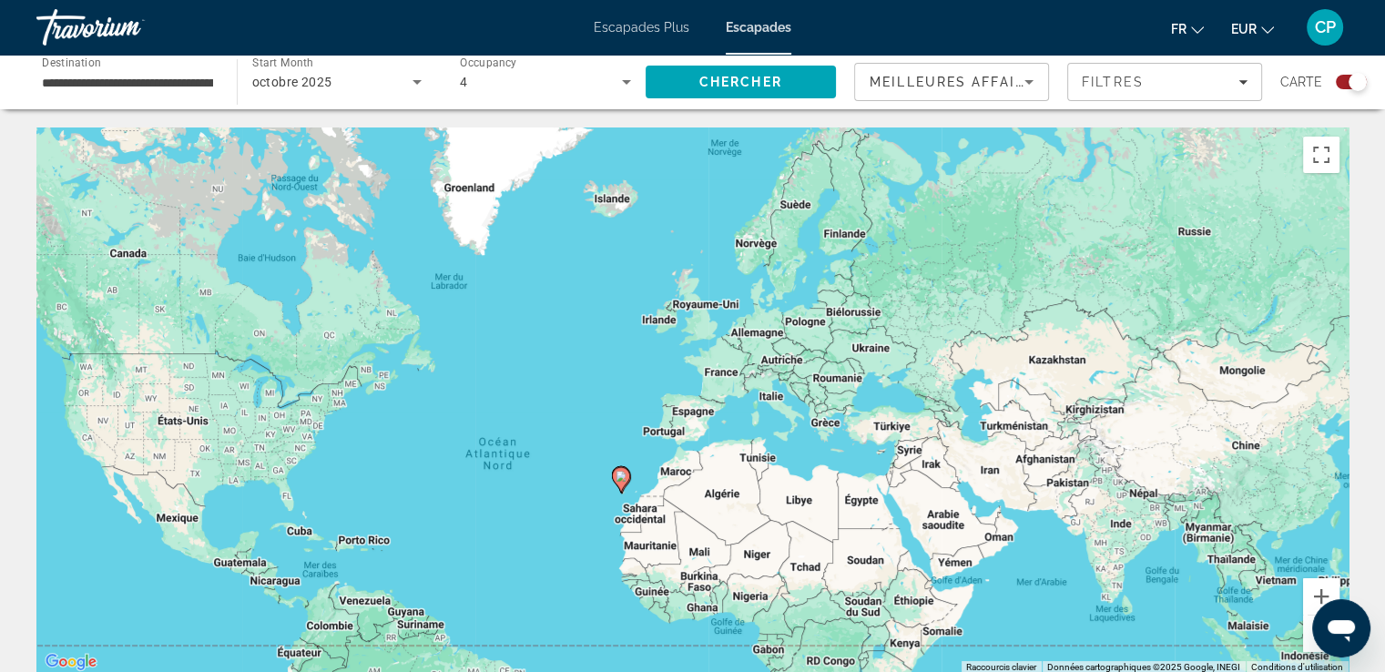
click at [137, 88] on input "**********" at bounding box center [127, 83] width 171 height 22
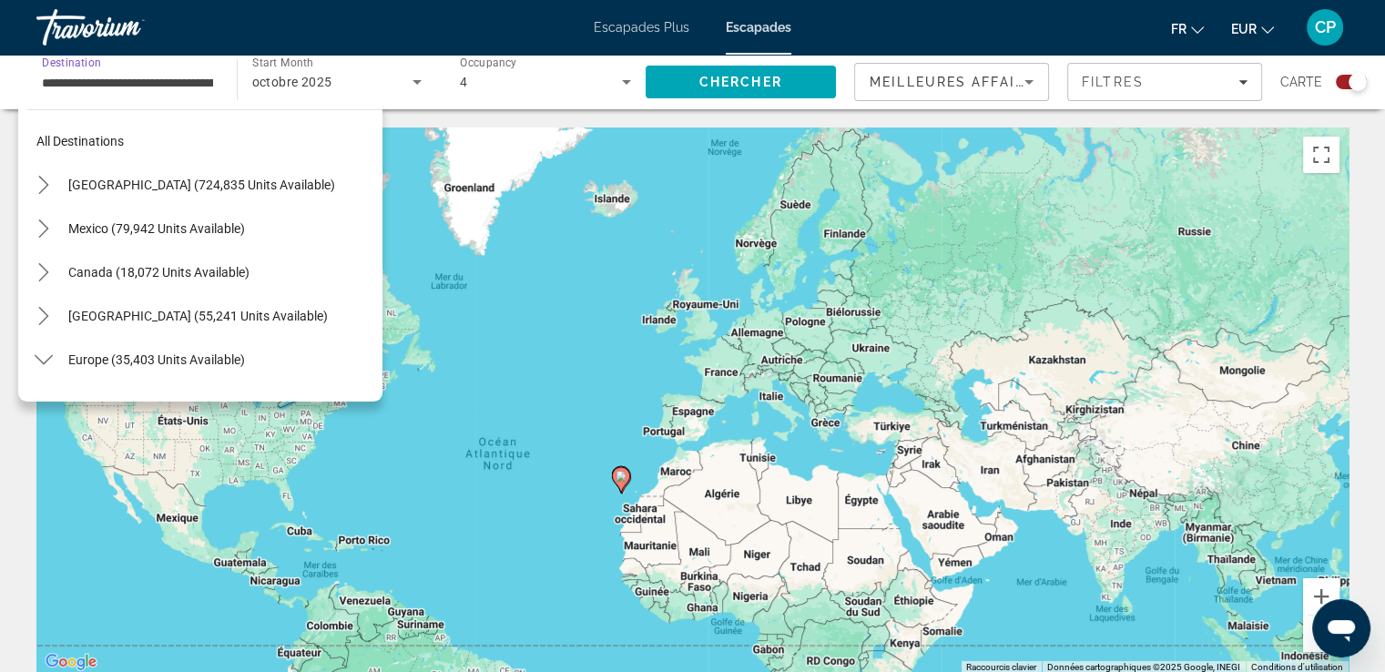
scroll to position [895, 0]
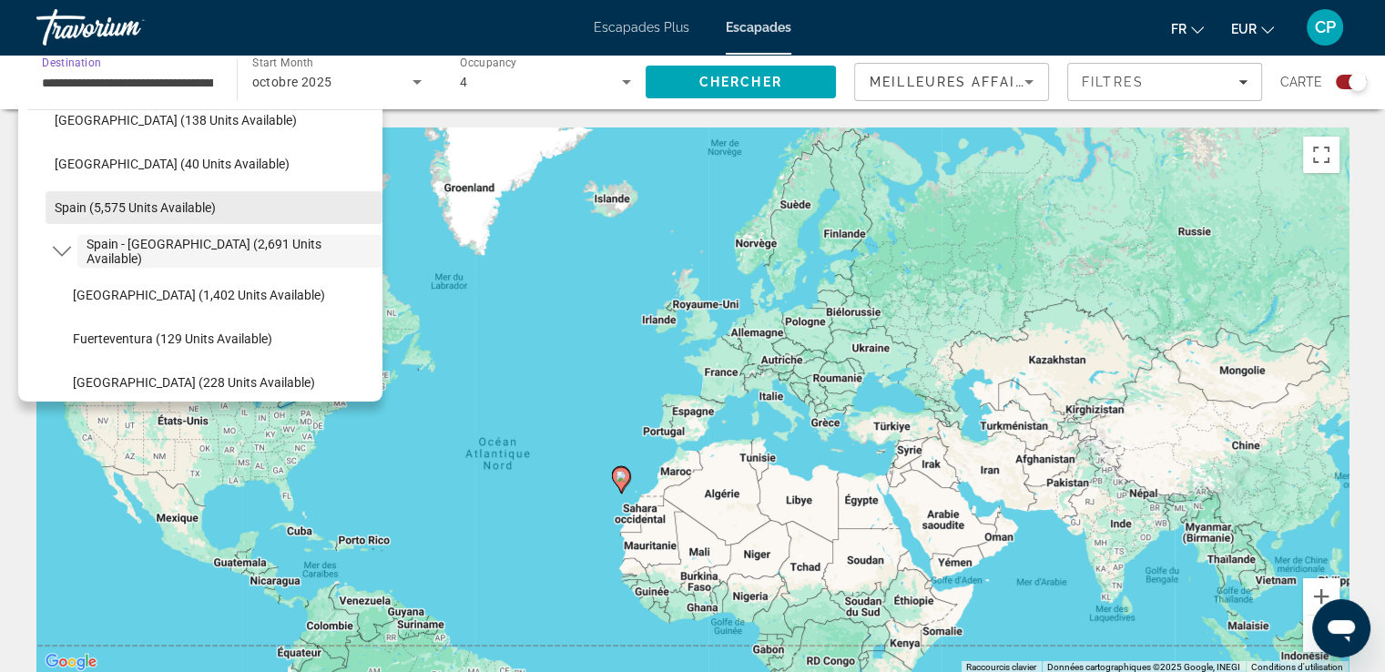
click at [71, 205] on span "Spain (5,575 units available)" at bounding box center [135, 207] width 161 height 15
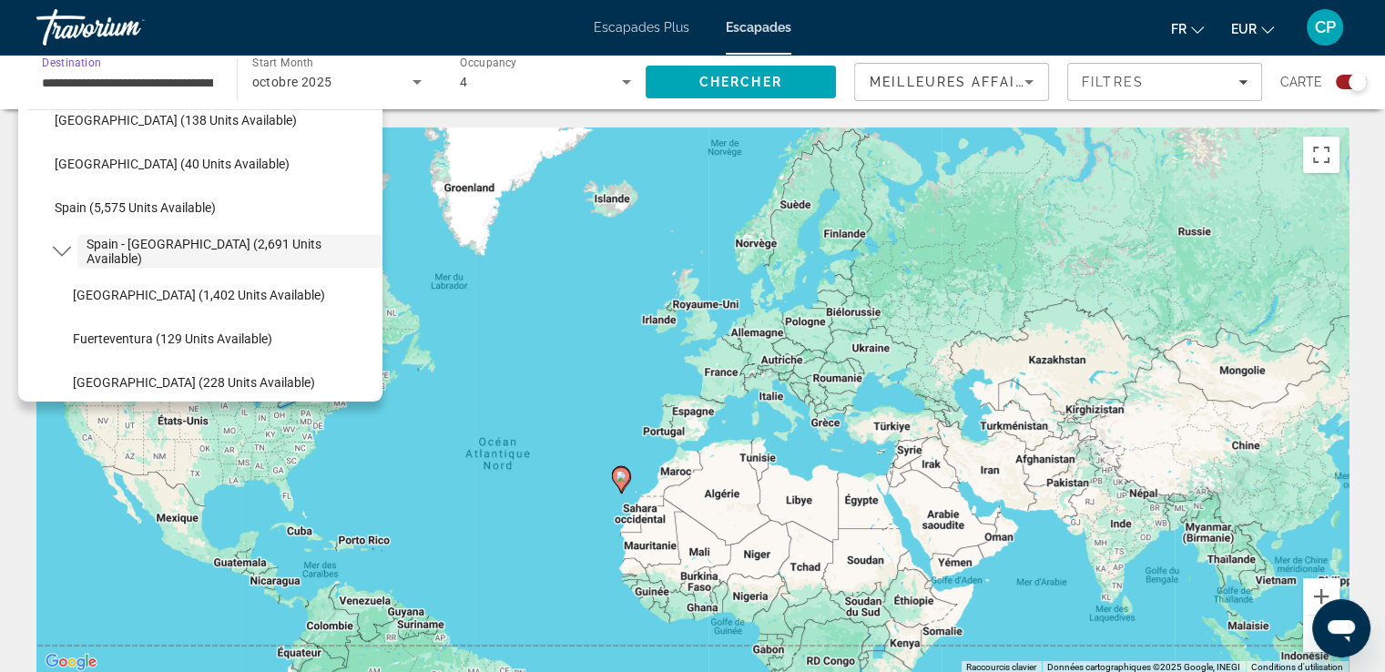
type input "**********"
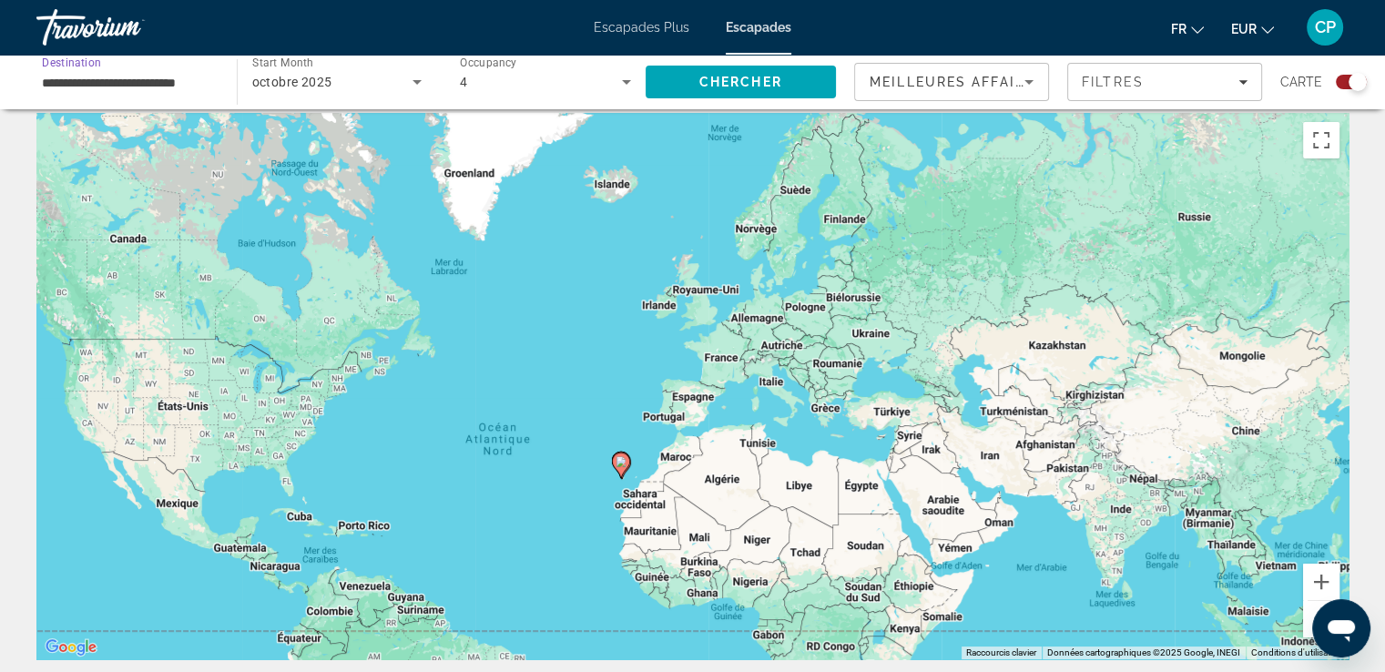
scroll to position [0, 0]
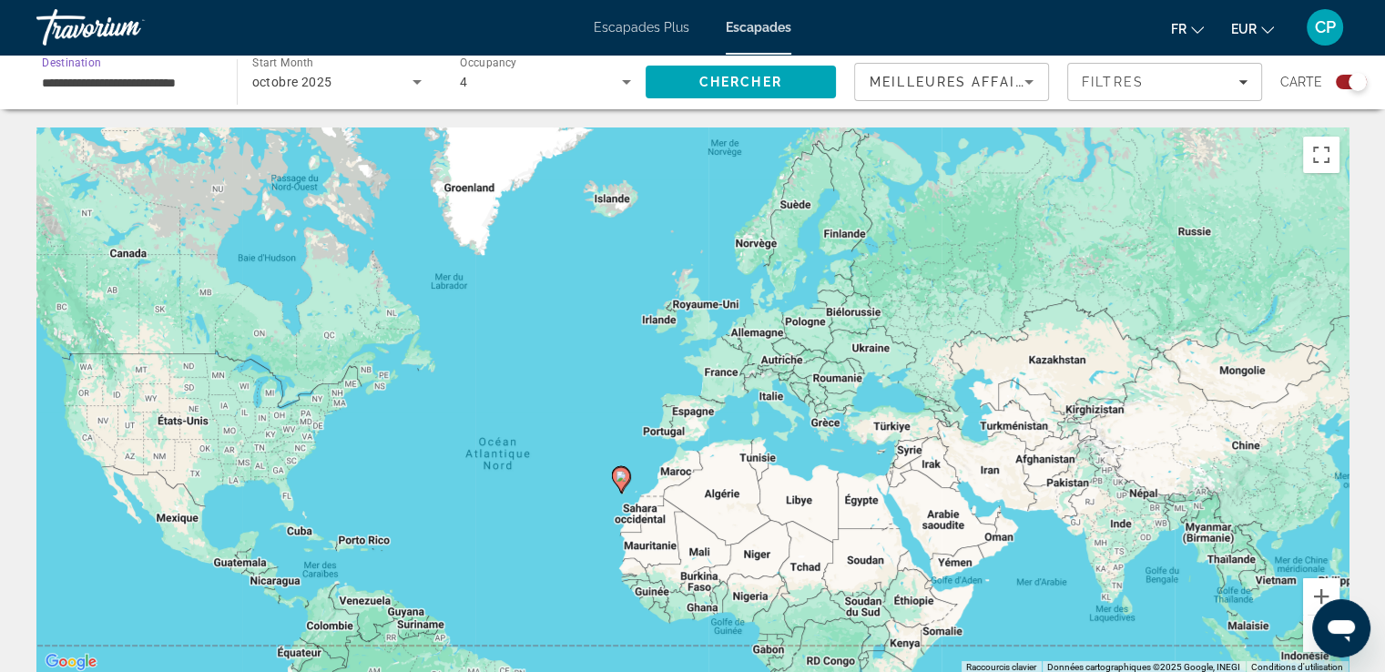
click at [102, 81] on input "**********" at bounding box center [127, 83] width 171 height 22
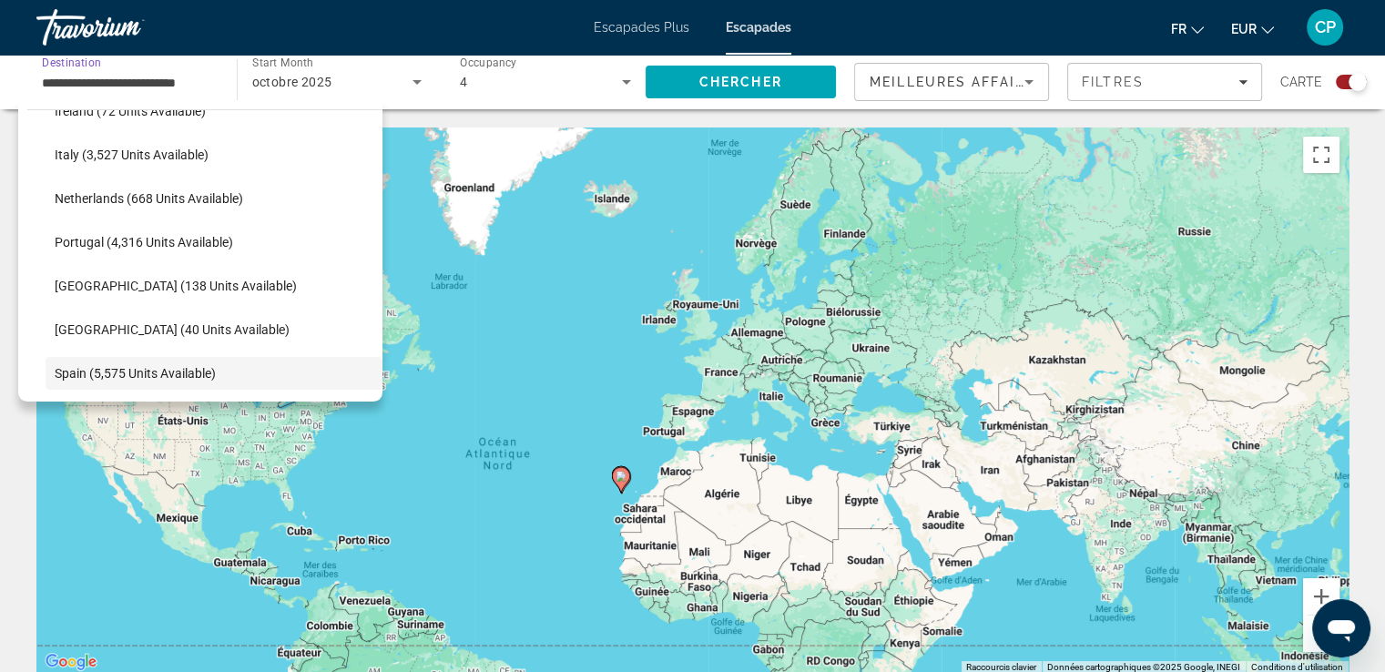
scroll to position [851, 0]
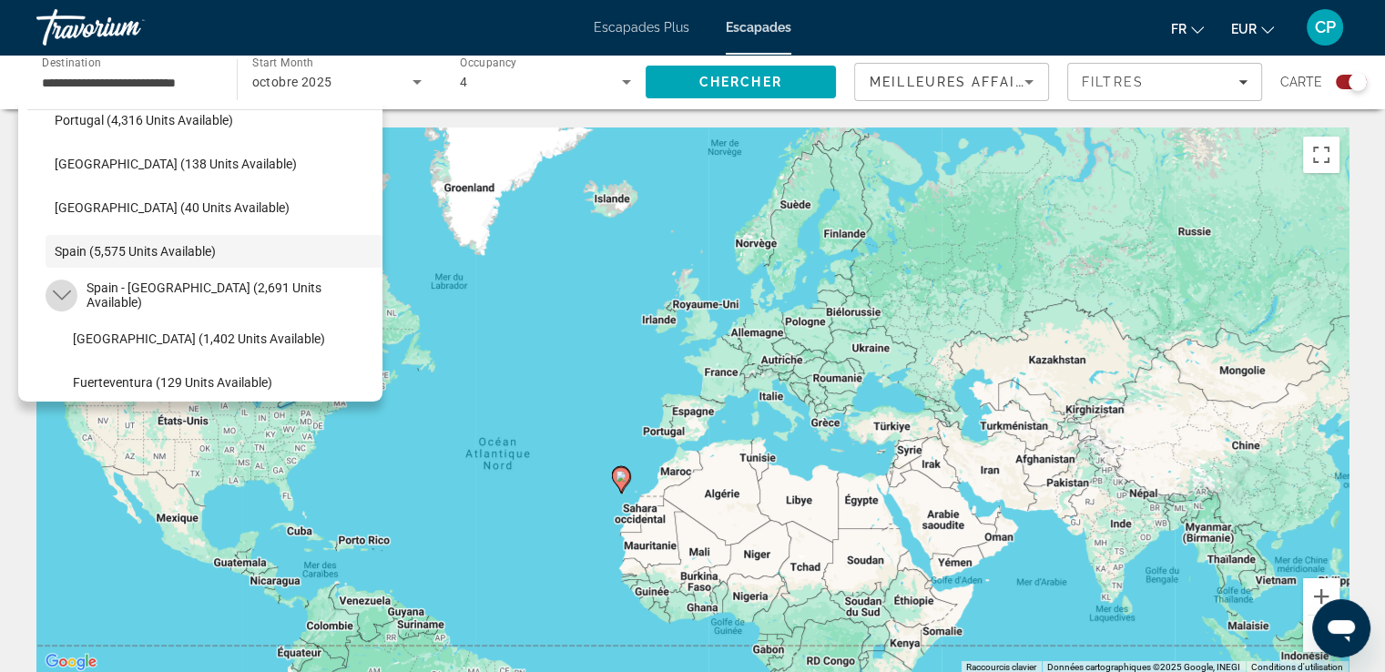
click at [53, 294] on icon "Toggle Spain - Canary Islands (2,691 units available) submenu" at bounding box center [62, 295] width 18 height 18
click at [76, 240] on span "Select destination: Spain (5,575 units available)" at bounding box center [214, 251] width 337 height 44
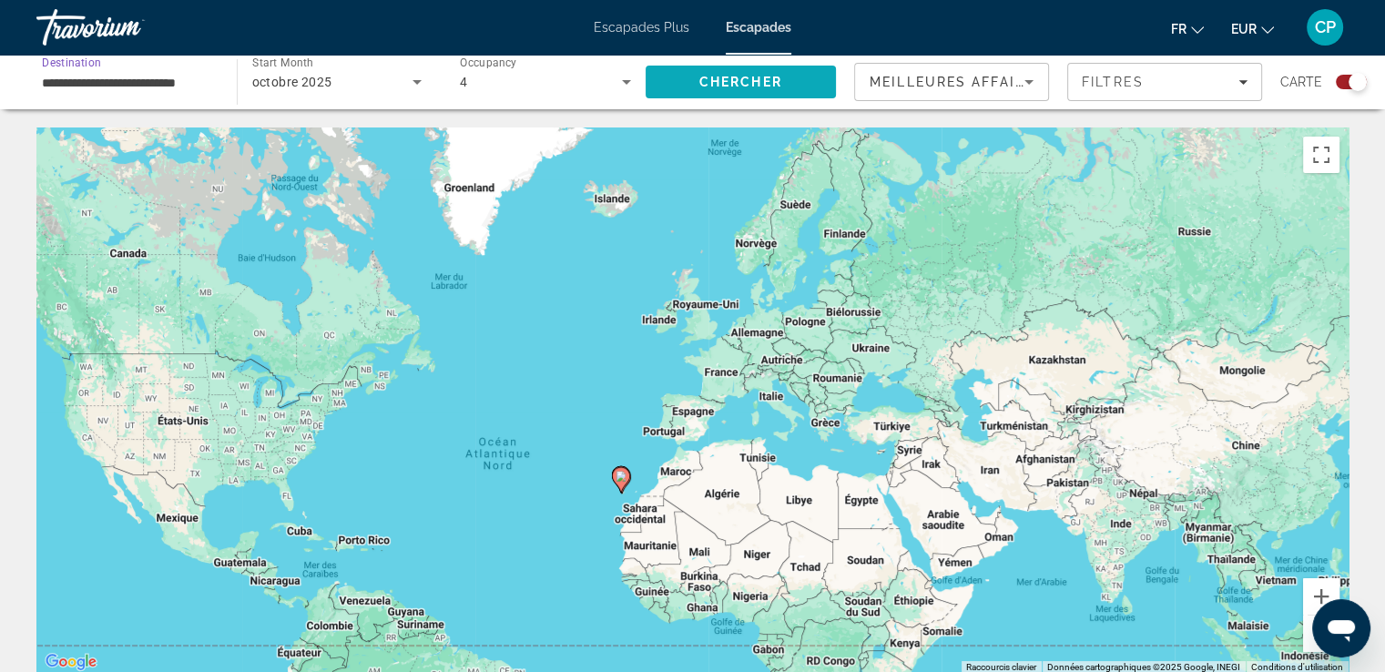
click at [698, 84] on span "Search" at bounding box center [741, 82] width 191 height 44
click at [1322, 588] on button "Zoom avant" at bounding box center [1321, 596] width 36 height 36
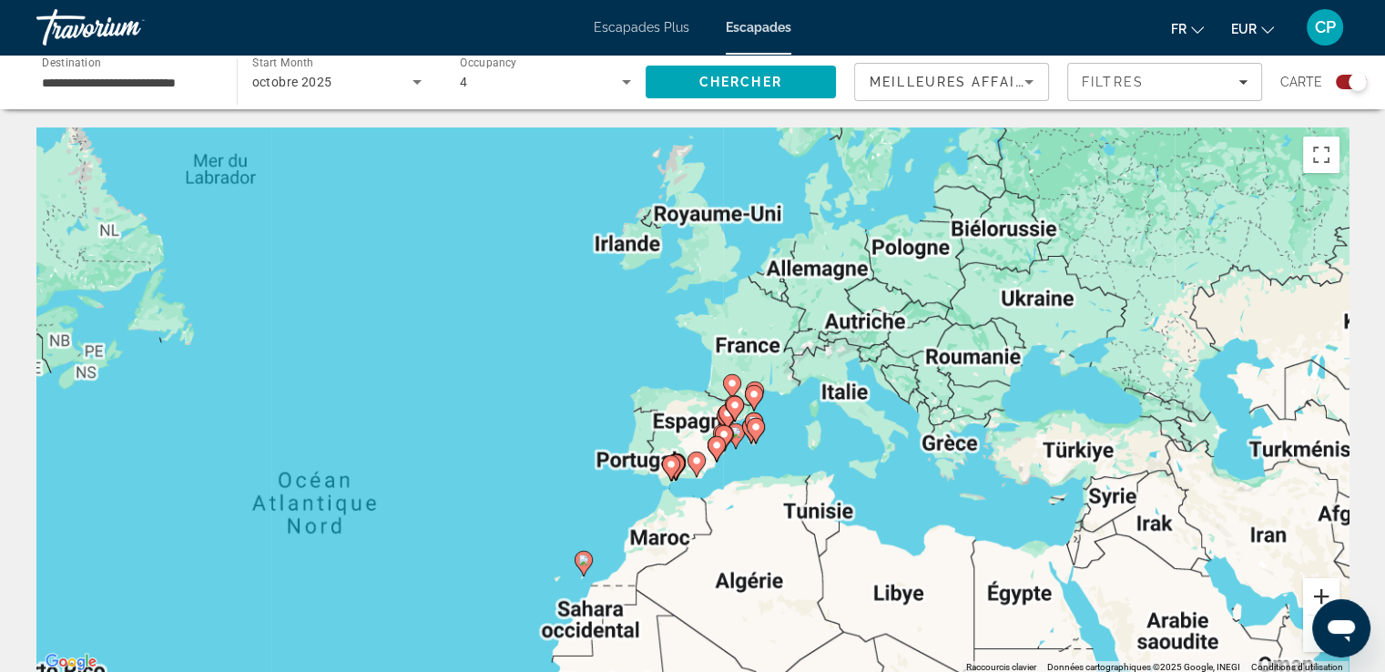
click at [1322, 588] on button "Zoom avant" at bounding box center [1321, 596] width 36 height 36
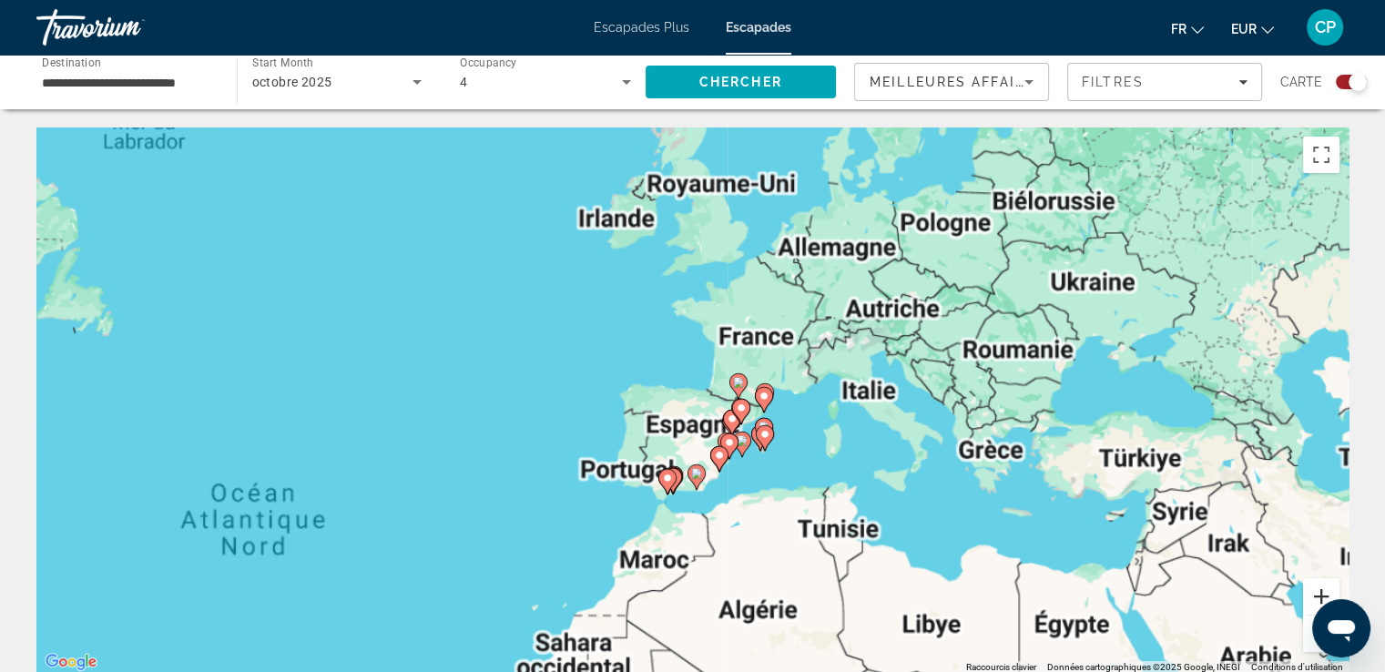
click at [1322, 588] on button "Zoom avant" at bounding box center [1321, 596] width 36 height 36
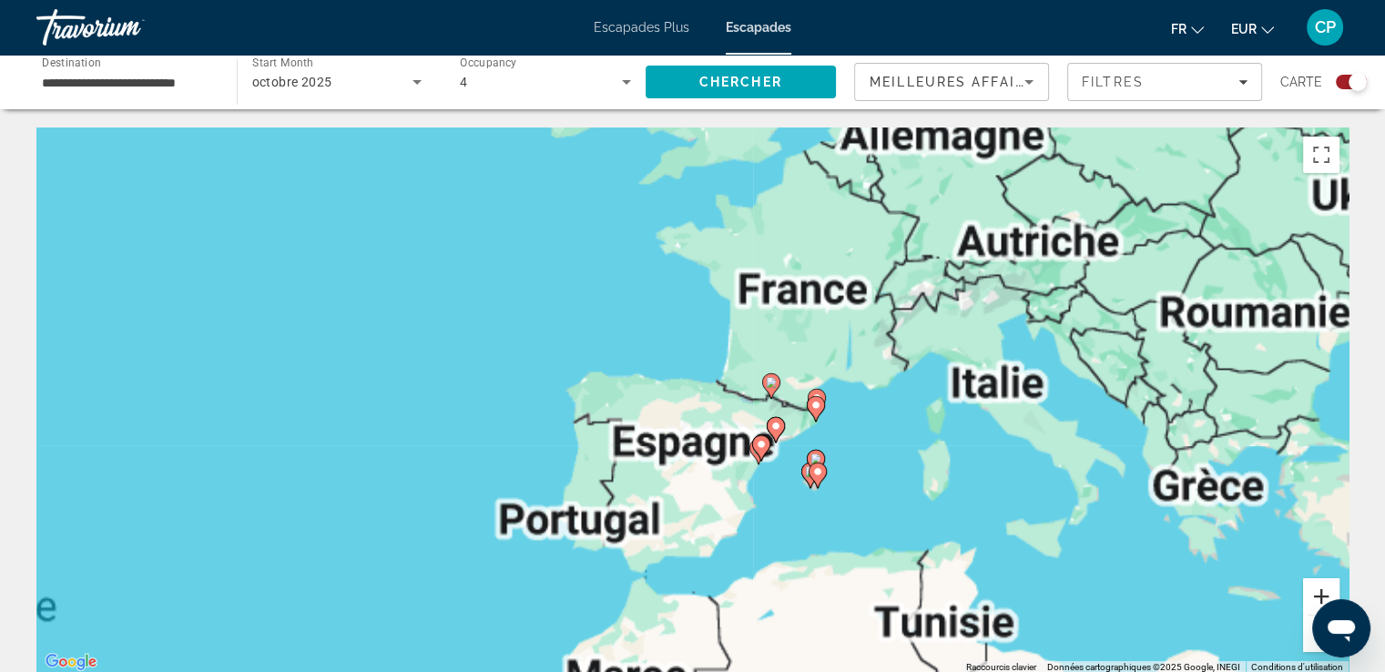
click at [1322, 588] on button "Zoom avant" at bounding box center [1321, 596] width 36 height 36
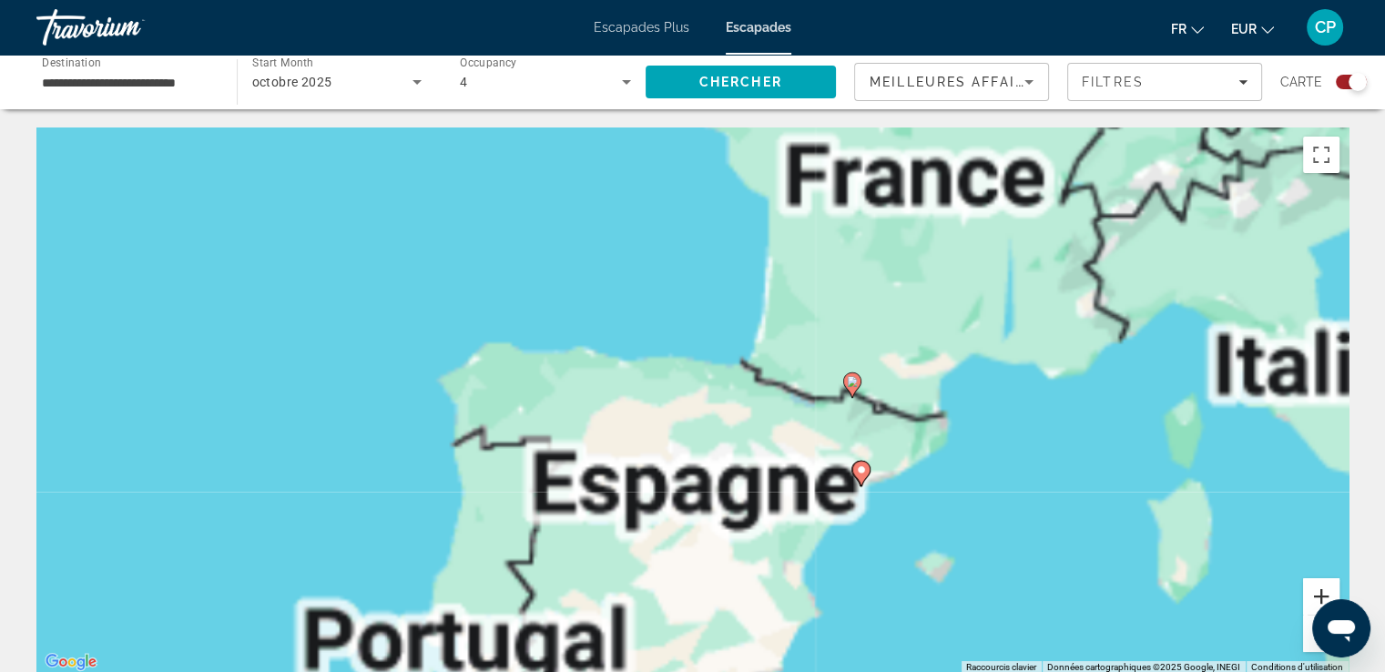
click at [1322, 588] on button "Zoom avant" at bounding box center [1321, 596] width 36 height 36
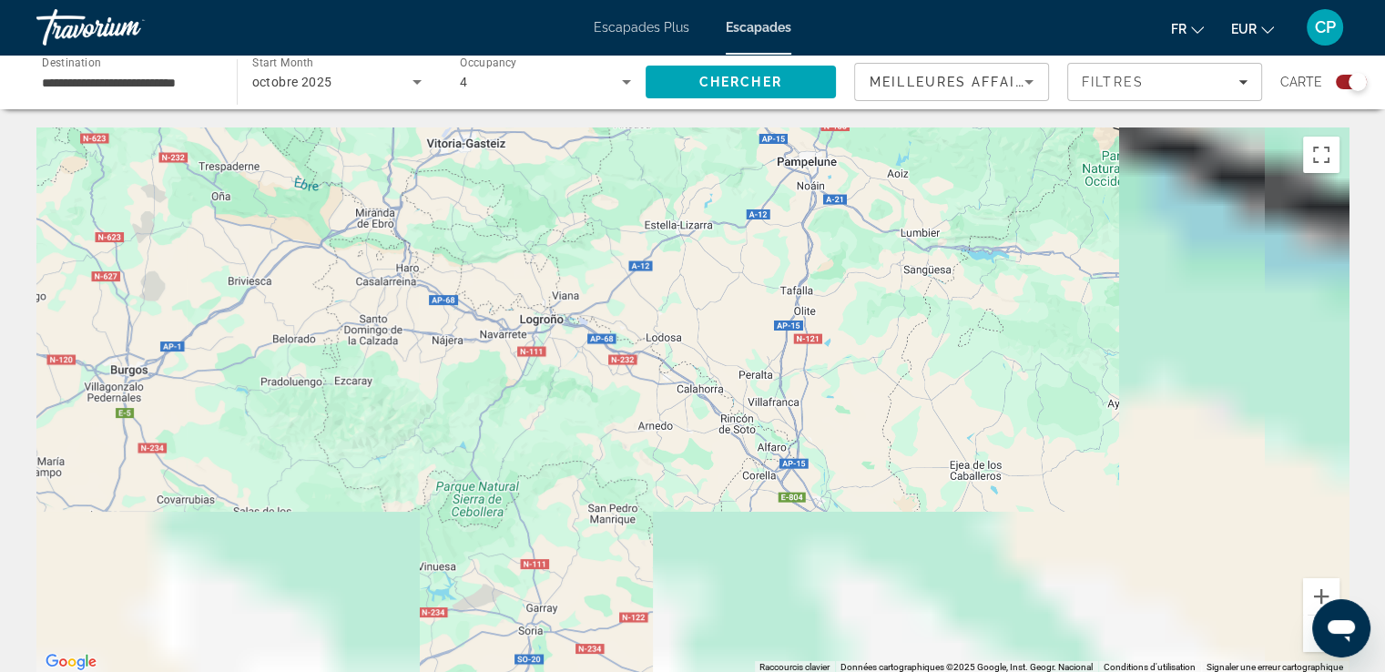
drag, startPoint x: 1180, startPoint y: 563, endPoint x: 829, endPoint y: 382, distance: 395.0
click at [832, 383] on div "Contenu principal" at bounding box center [692, 400] width 1312 height 546
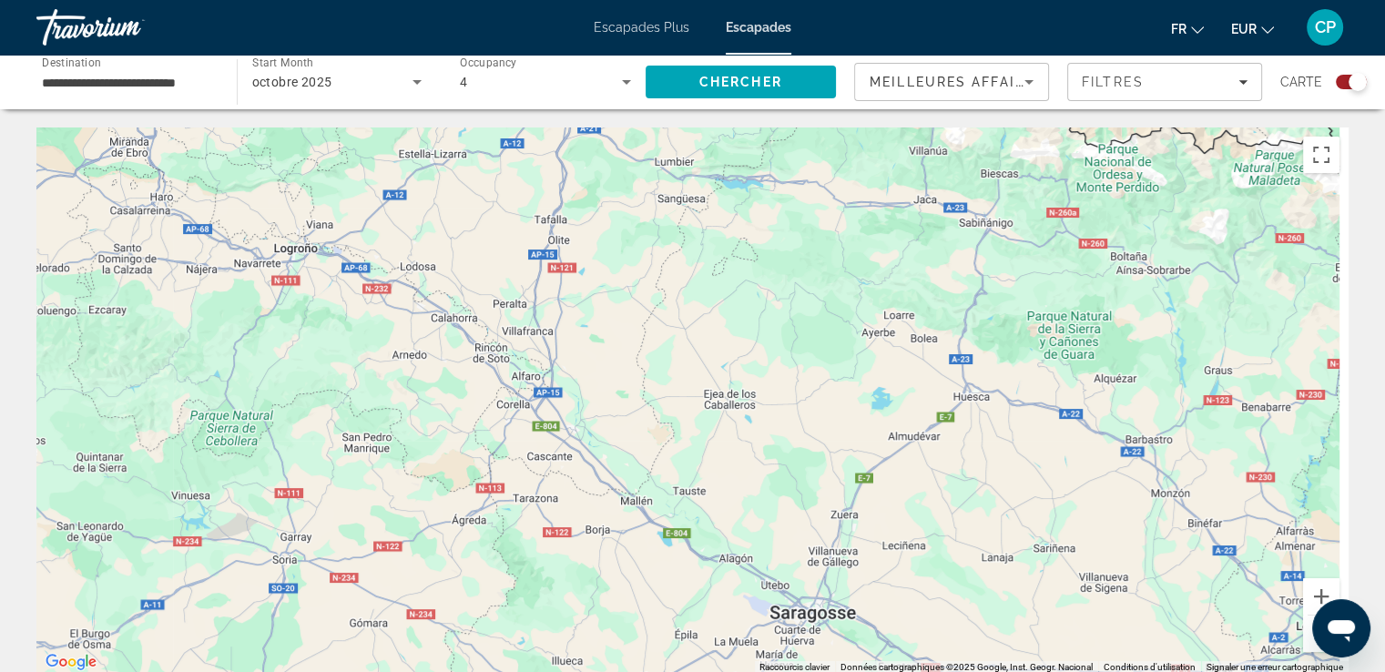
drag, startPoint x: 1135, startPoint y: 506, endPoint x: 724, endPoint y: 405, distance: 423.8
click at [731, 408] on div "Pour activer le glissement avec le clavier, appuyez sur Alt+Entrée. Une fois ce…" at bounding box center [692, 400] width 1312 height 546
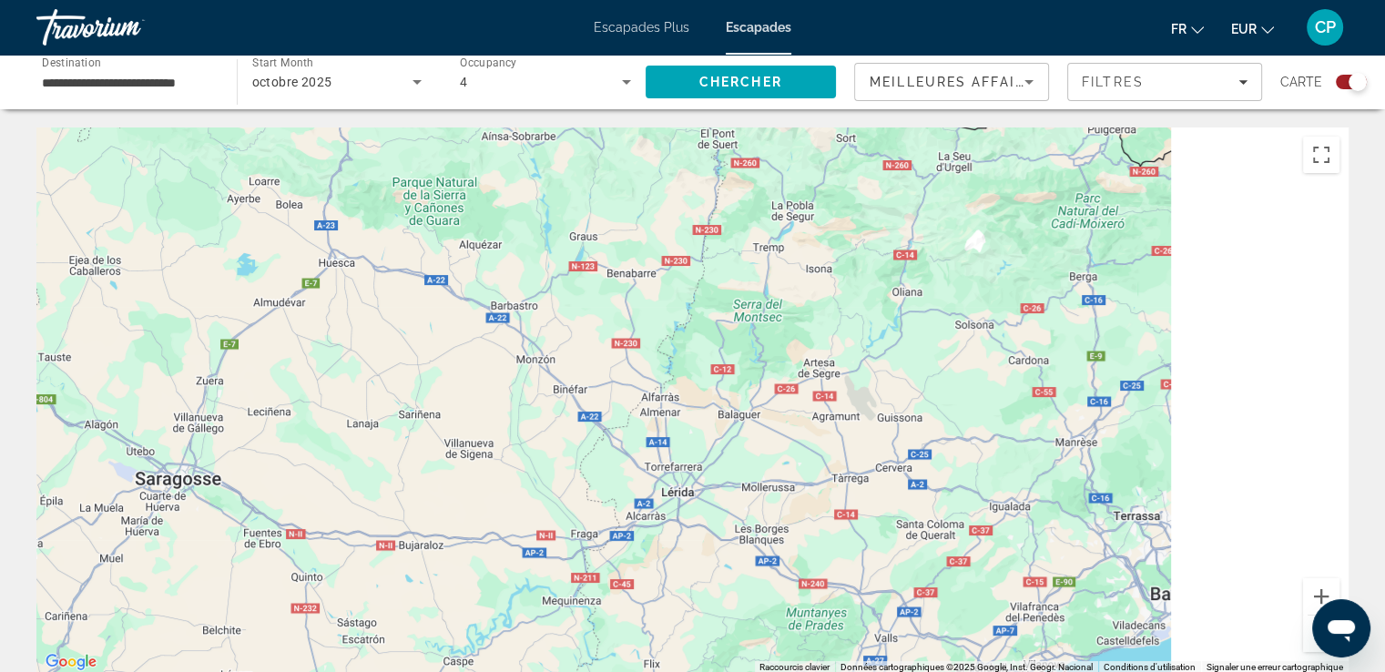
drag, startPoint x: 1107, startPoint y: 459, endPoint x: 596, endPoint y: 394, distance: 515.8
click at [604, 394] on div "Pour activer le glissement avec le clavier, appuyez sur Alt+Entrée. Une fois ce…" at bounding box center [692, 400] width 1312 height 546
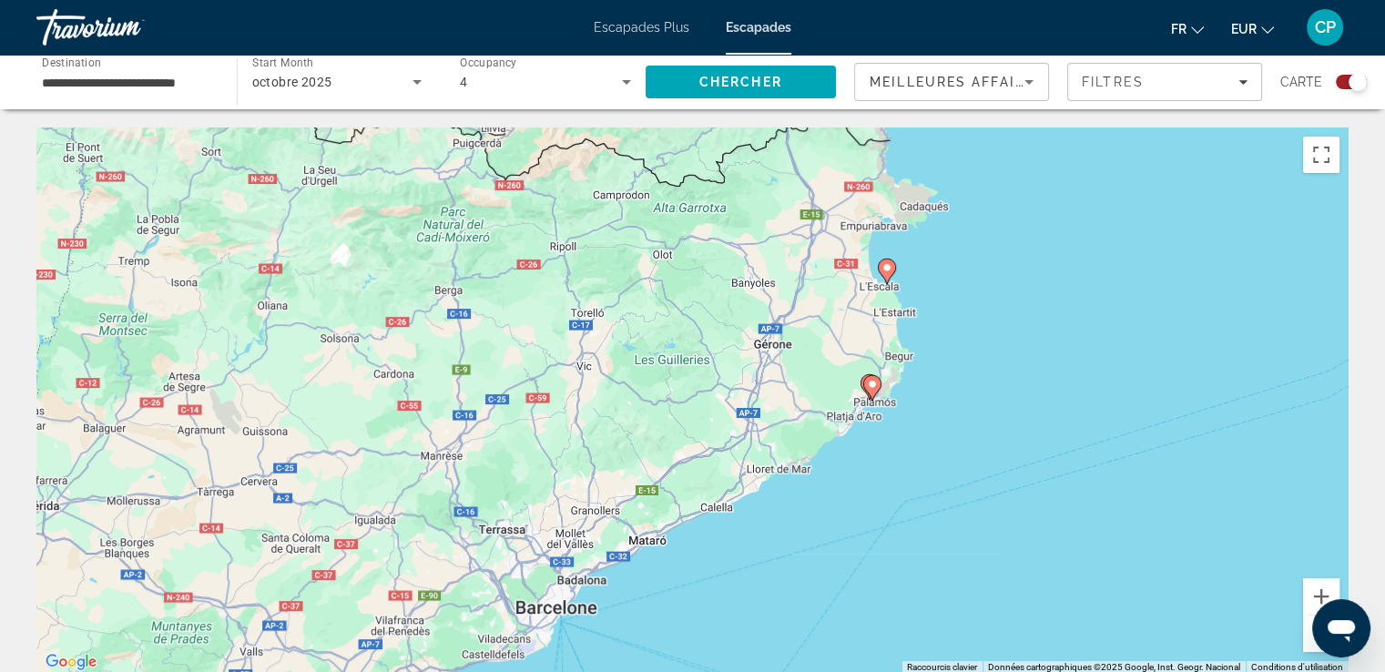
drag, startPoint x: 1092, startPoint y: 490, endPoint x: 896, endPoint y: 605, distance: 226.9
click at [903, 603] on div "Pour activer le glissement avec le clavier, appuyez sur Alt+Entrée. Une fois ce…" at bounding box center [692, 400] width 1312 height 546
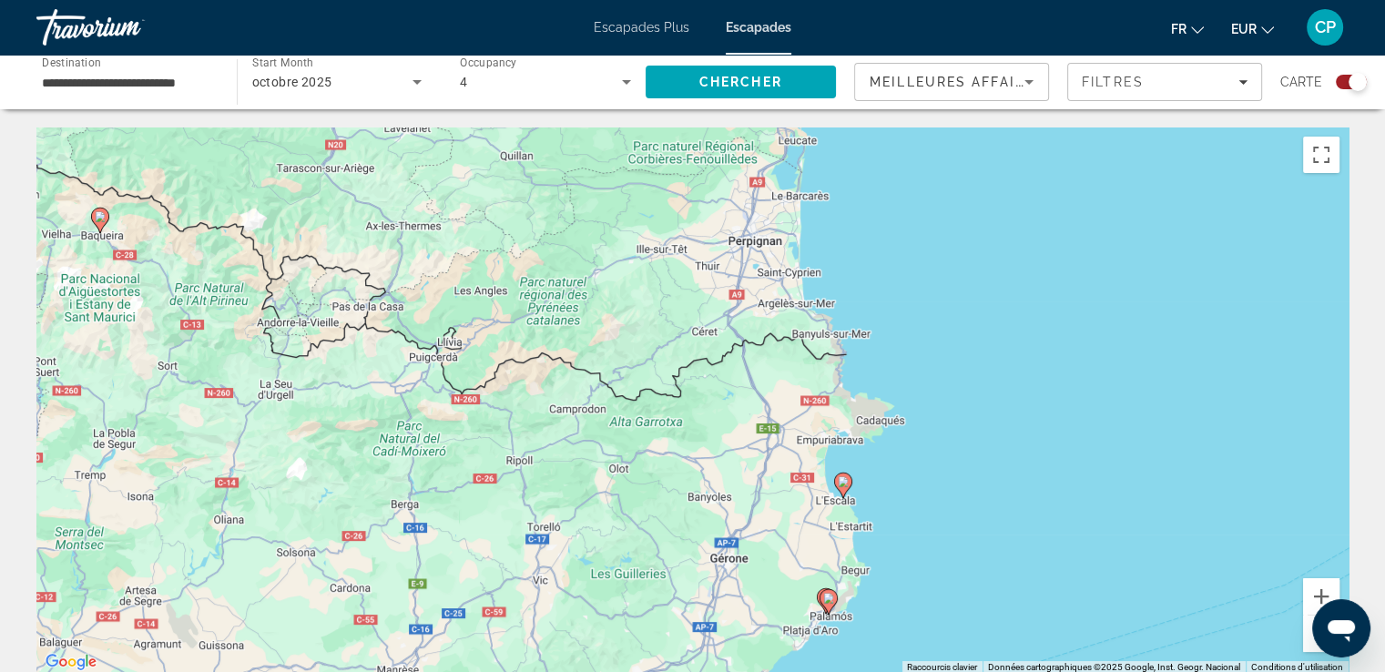
drag, startPoint x: 1056, startPoint y: 483, endPoint x: 1060, endPoint y: 631, distance: 148.5
click at [1060, 631] on div "Pour activer le glissement avec le clavier, appuyez sur Alt+Entrée. Une fois ce…" at bounding box center [692, 400] width 1312 height 546
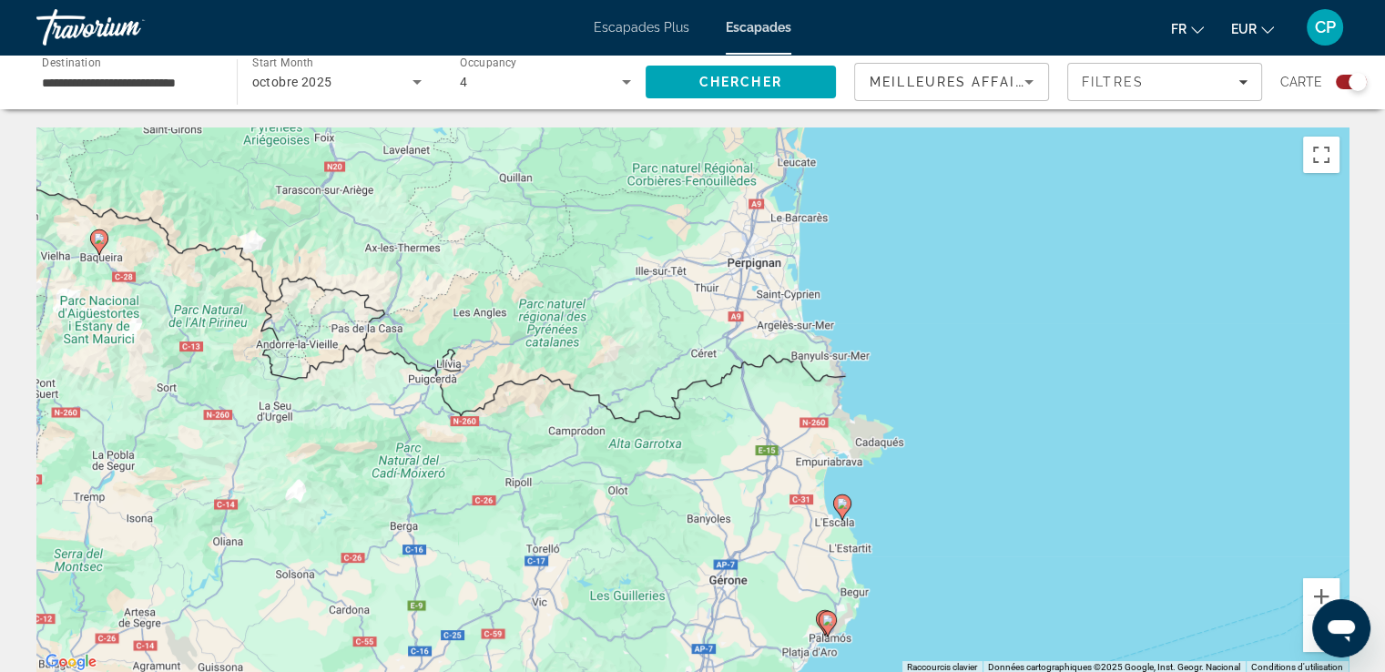
click at [842, 506] on image "Contenu principal" at bounding box center [842, 503] width 11 height 11
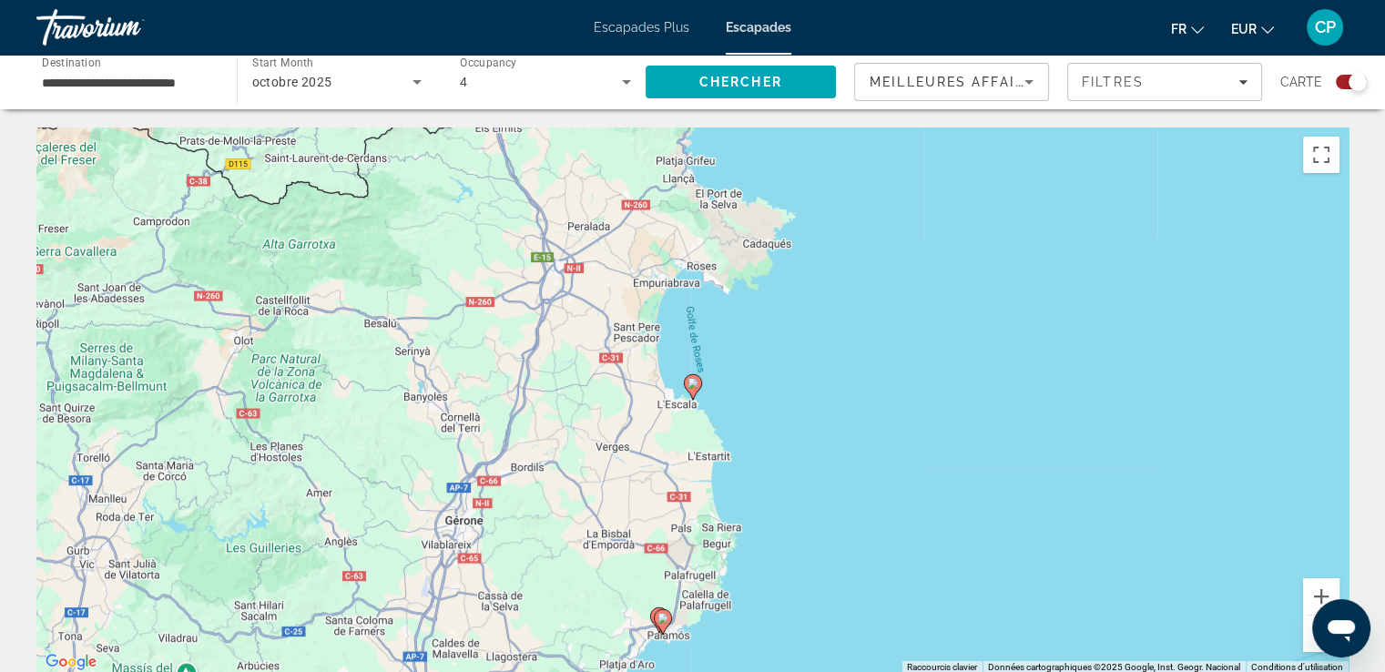
click at [688, 387] on image "Contenu principal" at bounding box center [692, 383] width 11 height 11
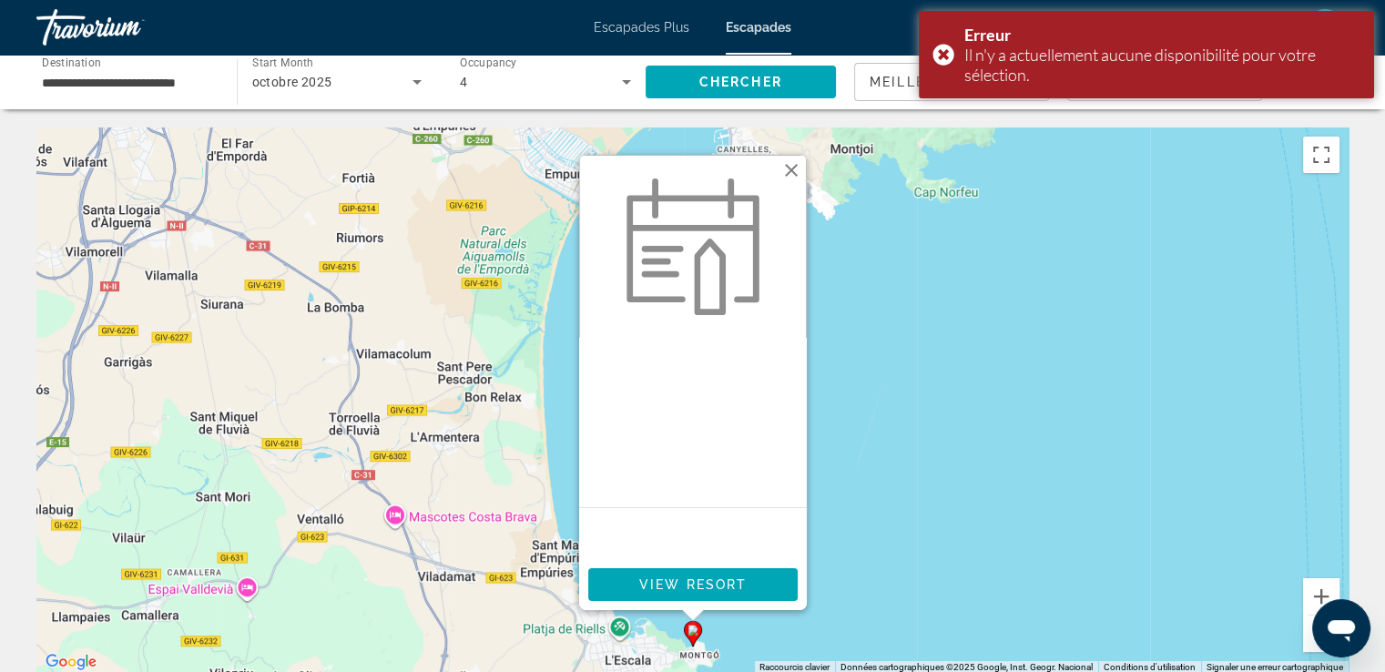
click at [789, 168] on button "Fermer" at bounding box center [791, 170] width 27 height 27
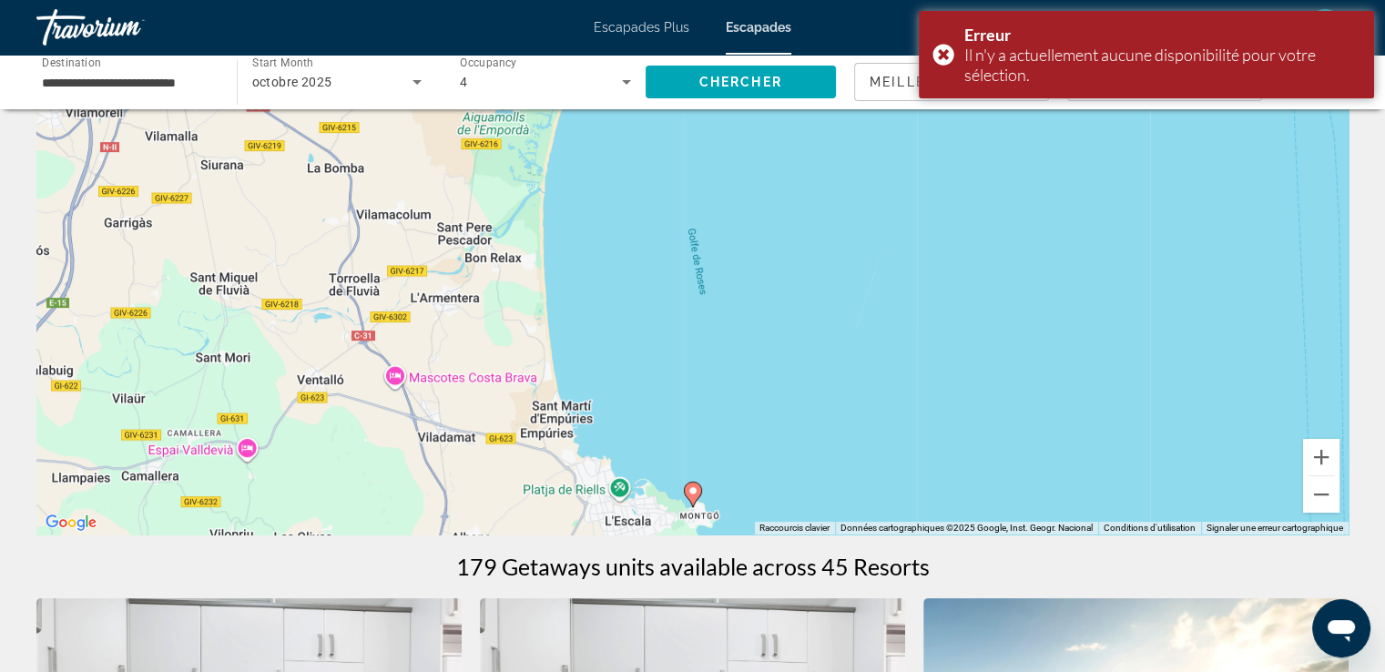
scroll to position [242, 0]
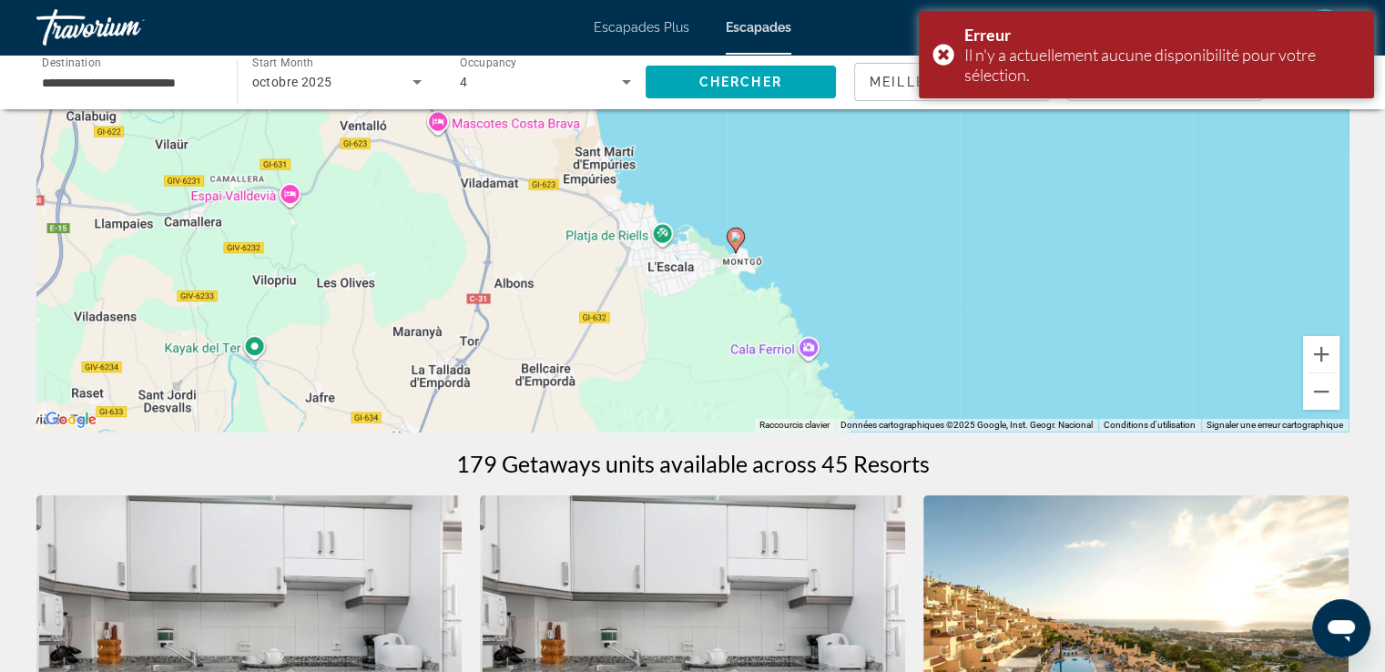
drag, startPoint x: 852, startPoint y: 348, endPoint x: 891, endPoint y: 203, distance: 149.7
click at [891, 204] on div "Pour activer le glissement avec le clavier, appuyez sur Alt+Entrée. Une fois ce…" at bounding box center [692, 158] width 1312 height 546
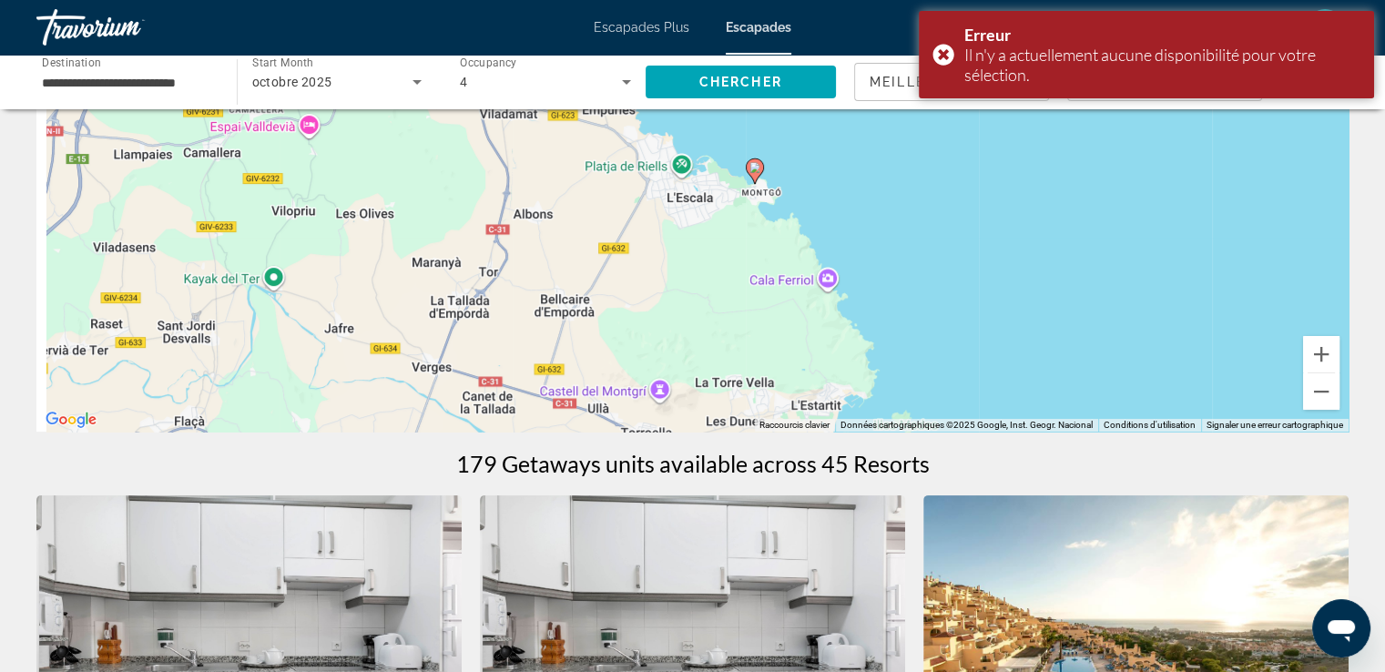
drag, startPoint x: 836, startPoint y: 350, endPoint x: 895, endPoint y: 168, distance: 190.6
click at [895, 169] on div "Pour activer le glissement avec le clavier, appuyez sur Alt+Entrée. Une fois ce…" at bounding box center [692, 158] width 1312 height 546
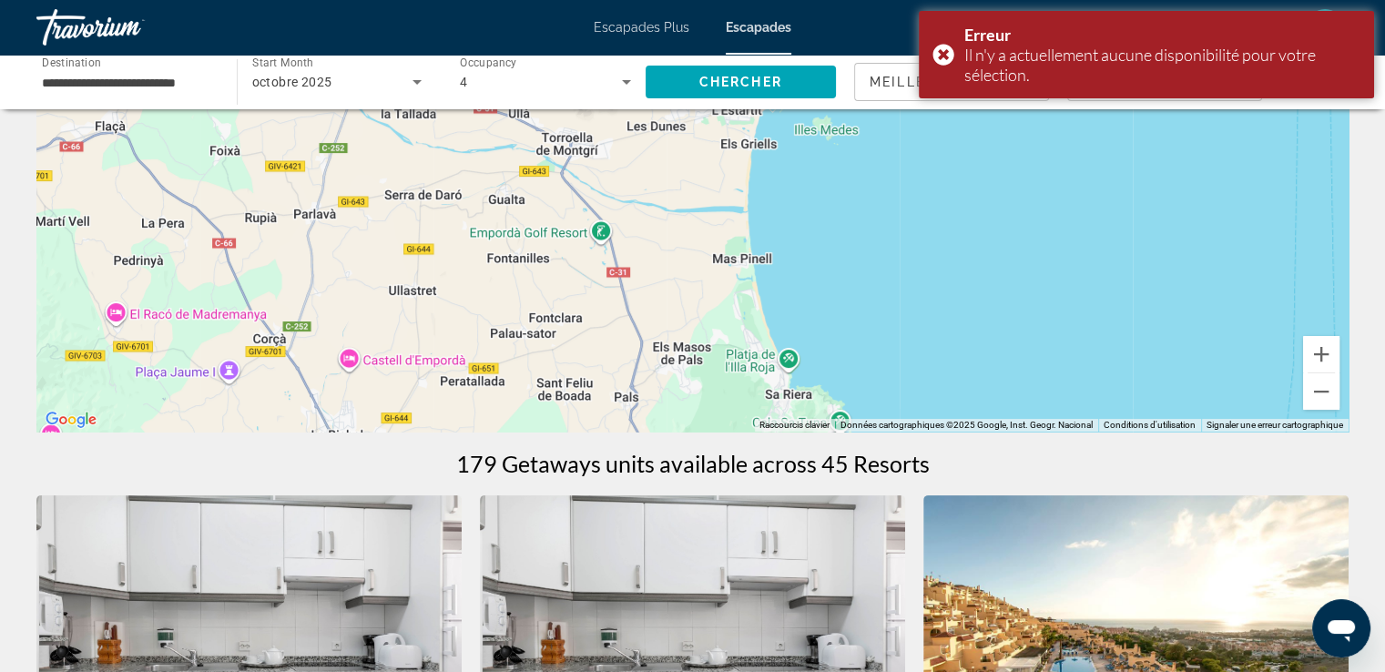
drag, startPoint x: 937, startPoint y: 314, endPoint x: 800, endPoint y: 204, distance: 175.5
click at [800, 204] on div "Pour activer le glissement avec le clavier, appuyez sur Alt+Entrée. Une fois ce…" at bounding box center [692, 158] width 1312 height 546
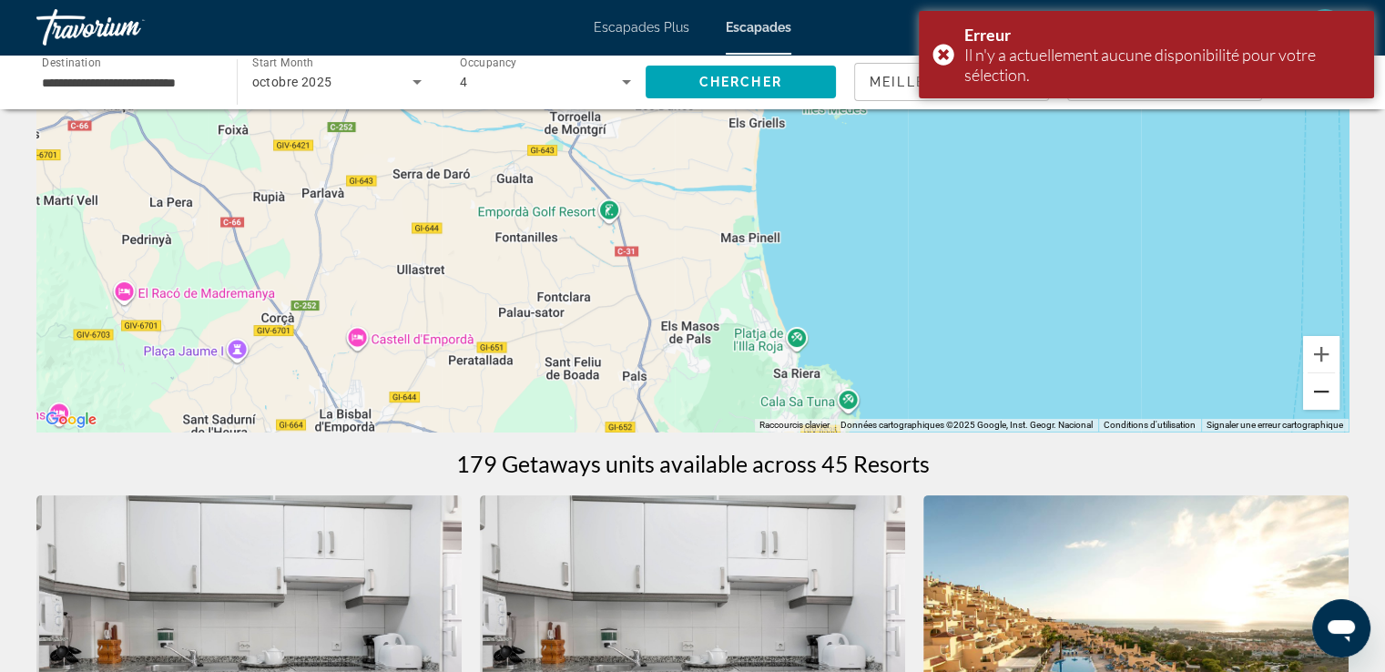
click at [1310, 387] on button "Zoom arrière" at bounding box center [1321, 391] width 36 height 36
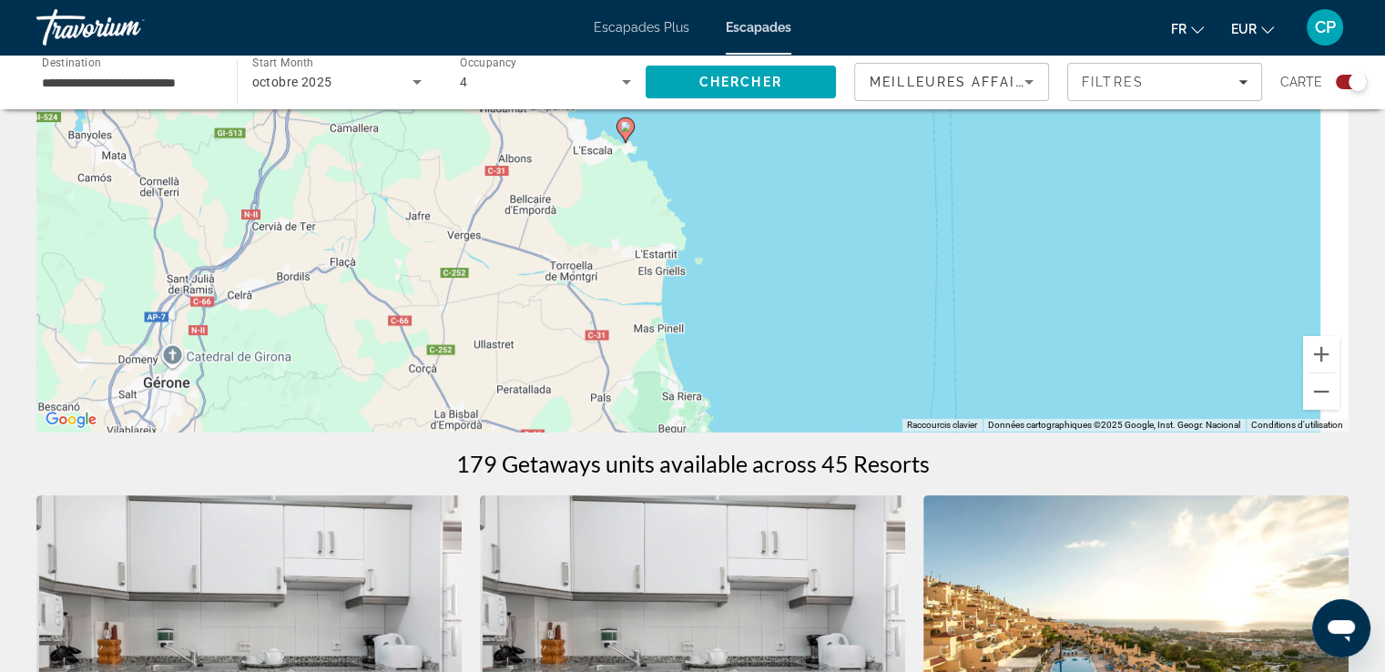
drag, startPoint x: 911, startPoint y: 305, endPoint x: 827, endPoint y: 474, distance: 189.4
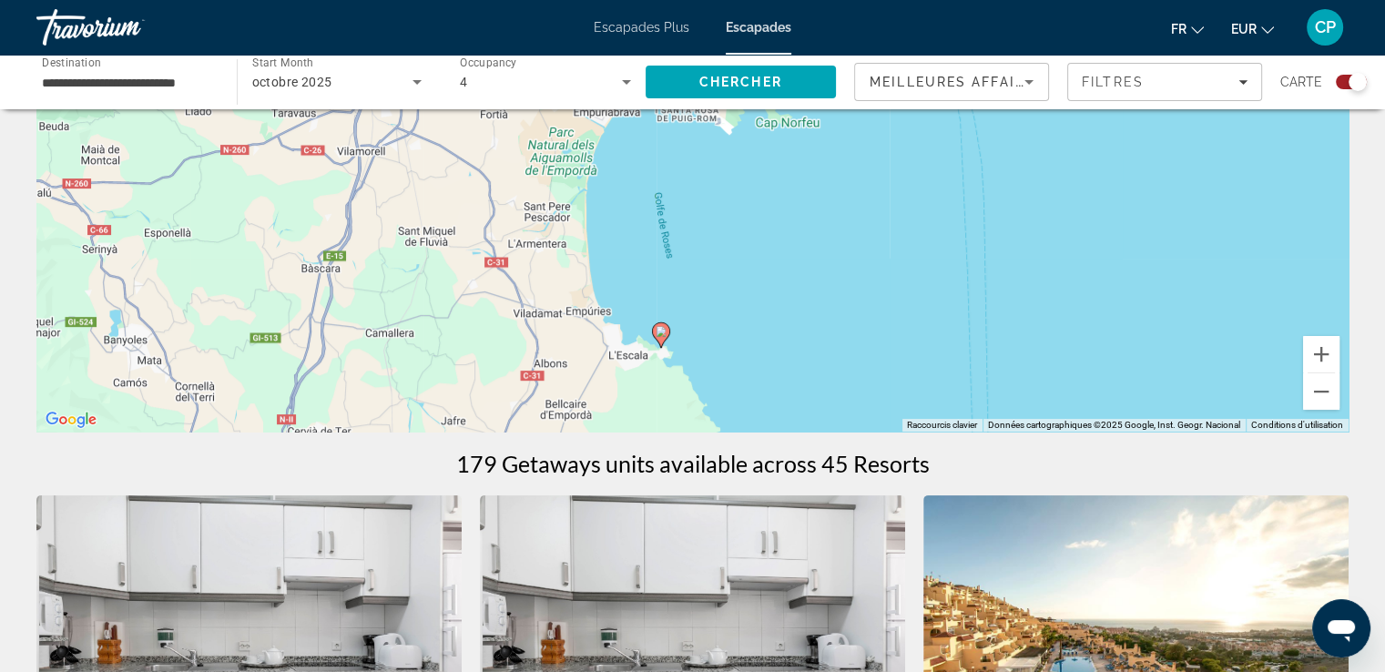
drag, startPoint x: 750, startPoint y: 296, endPoint x: 812, endPoint y: 443, distance: 159.1
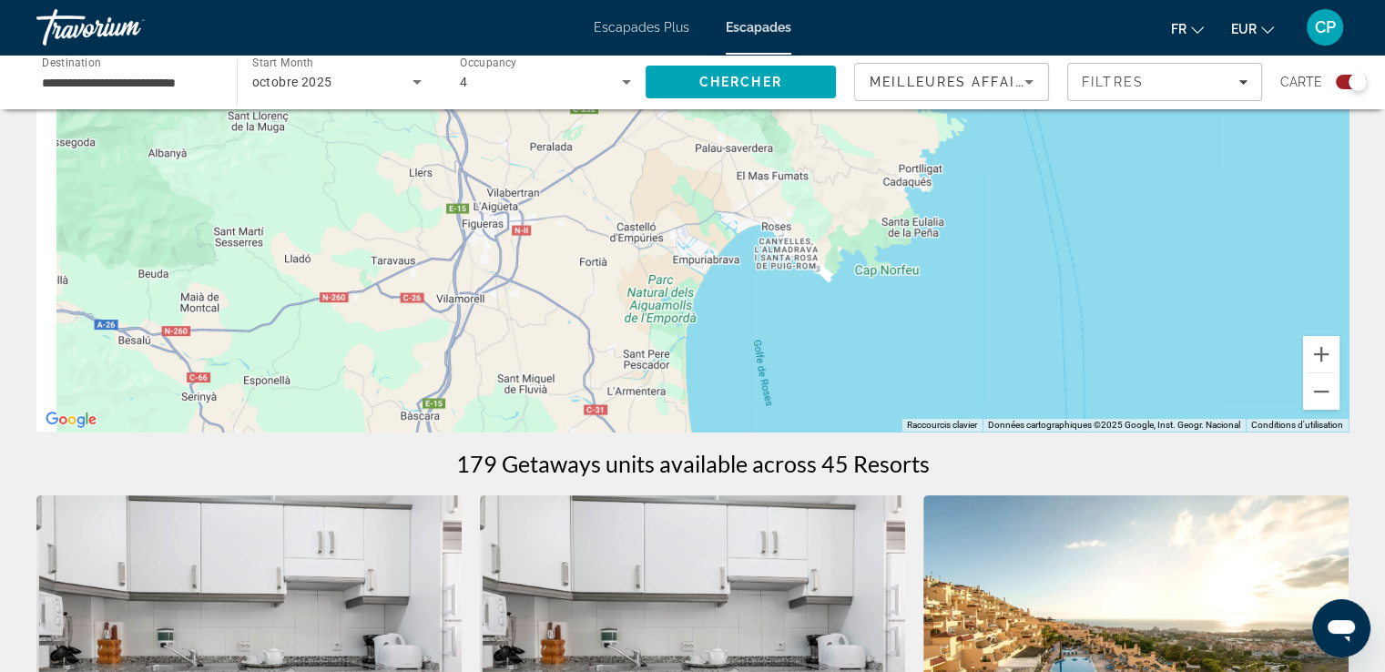
drag, startPoint x: 748, startPoint y: 289, endPoint x: 860, endPoint y: 451, distance: 197.5
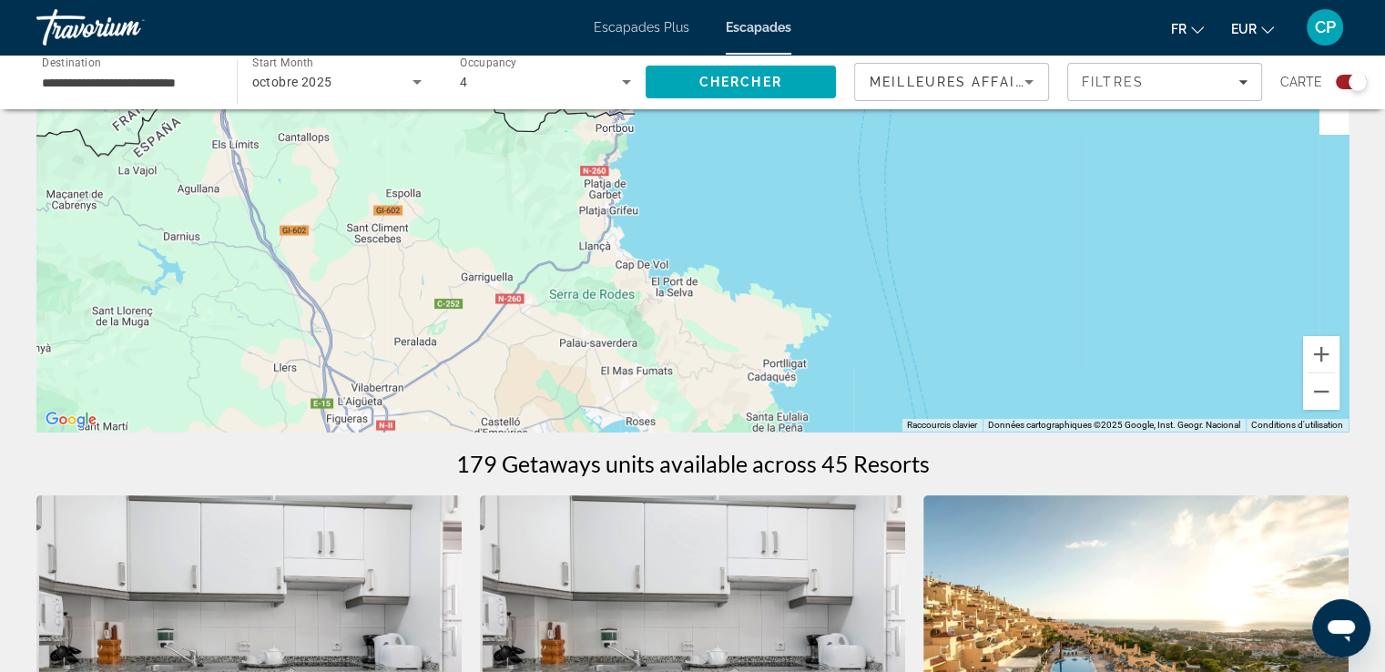
drag, startPoint x: 897, startPoint y: 309, endPoint x: 748, endPoint y: 460, distance: 212.5
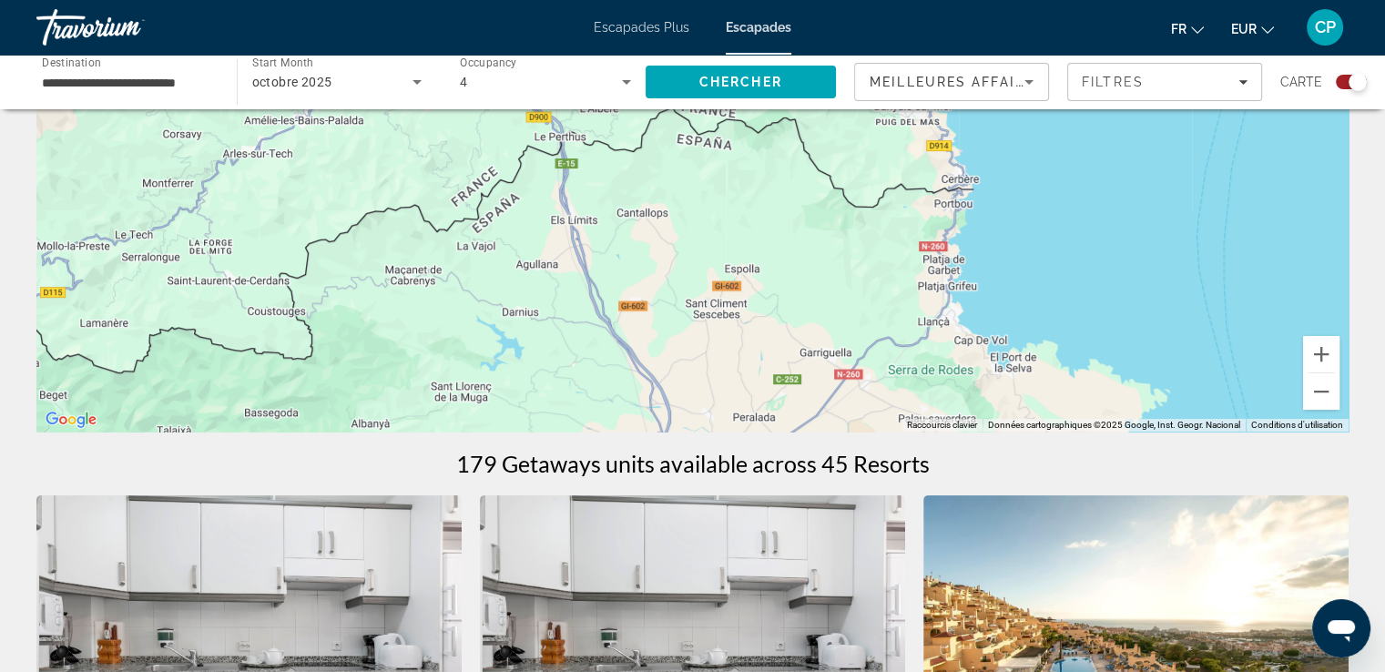
drag, startPoint x: 783, startPoint y: 303, endPoint x: 1177, endPoint y: 290, distance: 394.5
click at [1172, 300] on div "Contenu principal" at bounding box center [692, 158] width 1312 height 546
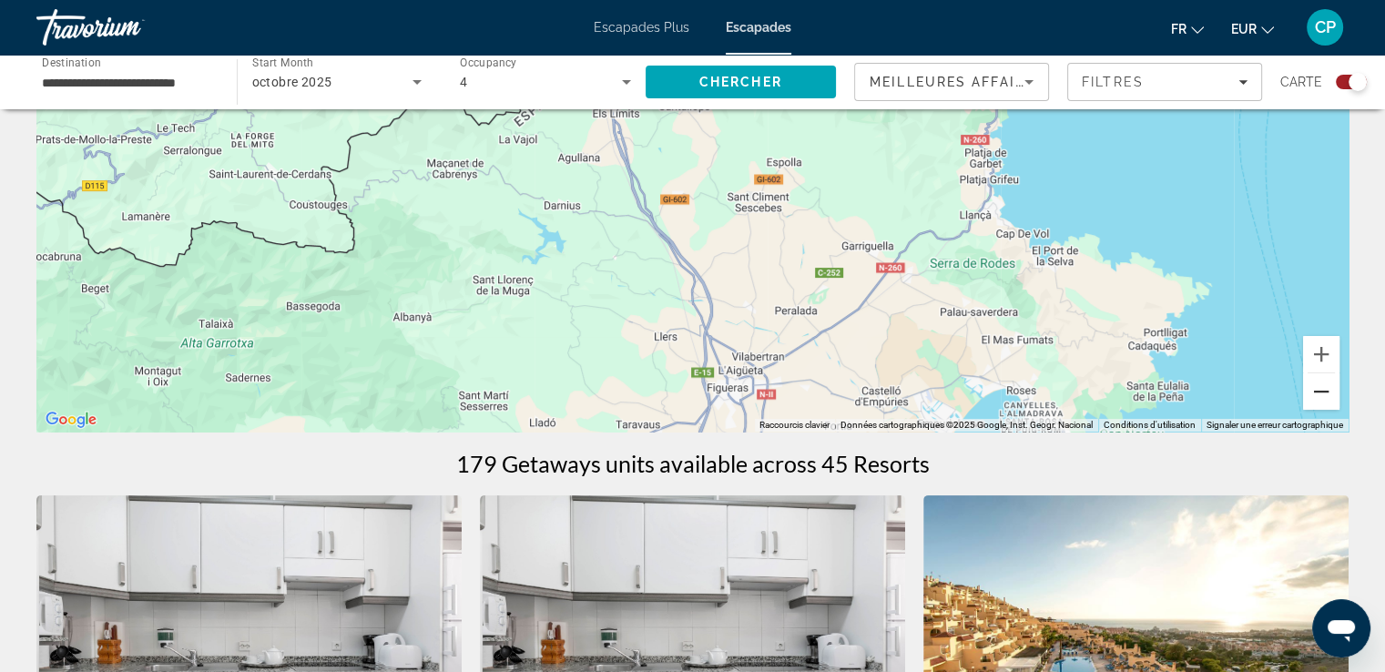
click at [1321, 393] on button "Zoom arrière" at bounding box center [1321, 391] width 36 height 36
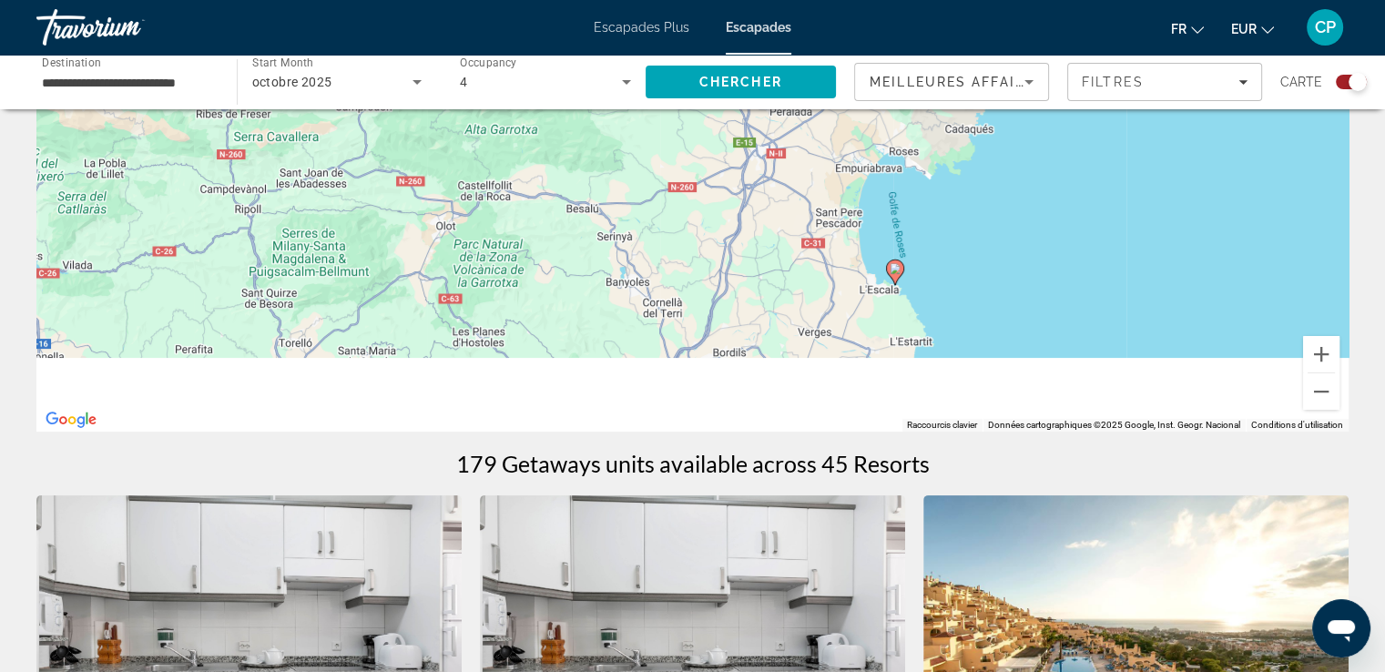
drag, startPoint x: 1003, startPoint y: 328, endPoint x: 1048, endPoint y: 204, distance: 131.6
click at [1049, 209] on div "Pour activer le glissement avec le clavier, appuyez sur Alt+Entrée. Une fois ce…" at bounding box center [692, 158] width 1312 height 546
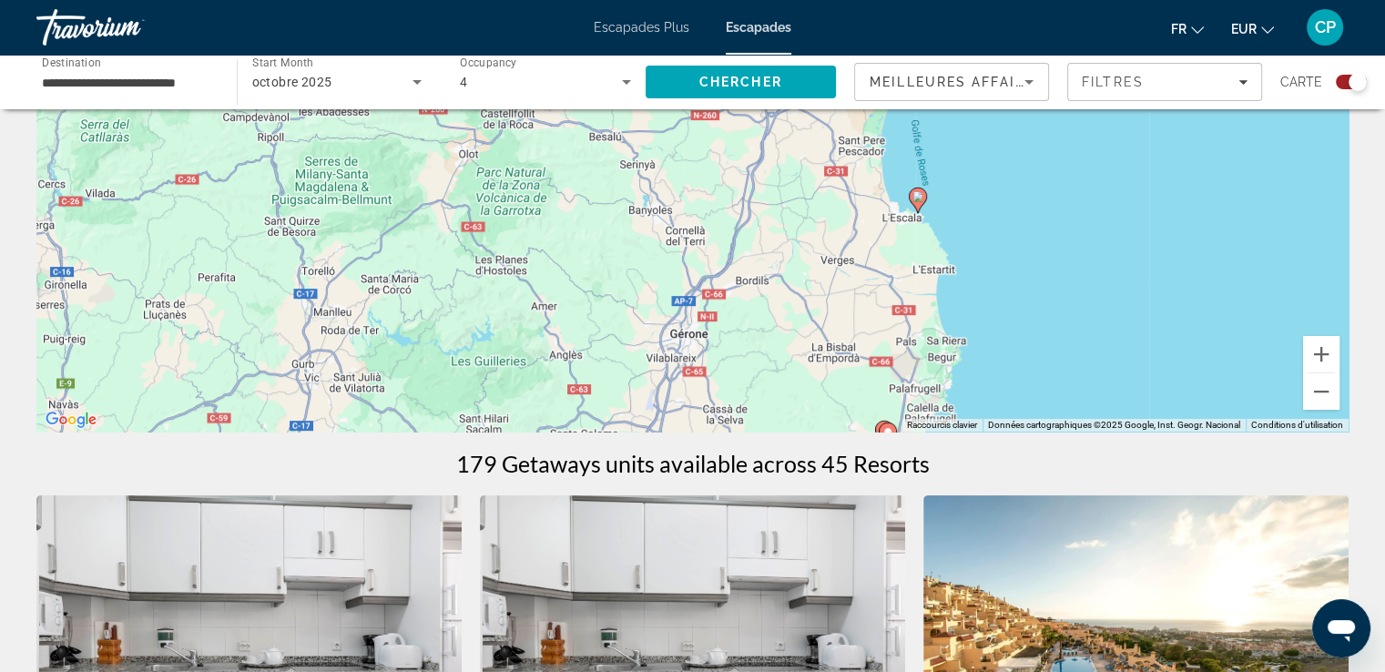
drag, startPoint x: 1027, startPoint y: 325, endPoint x: 1041, endPoint y: 189, distance: 136.4
click at [1042, 192] on div "Pour activer le glissement avec le clavier, appuyez sur Alt+Entrée. Une fois ce…" at bounding box center [692, 158] width 1312 height 546
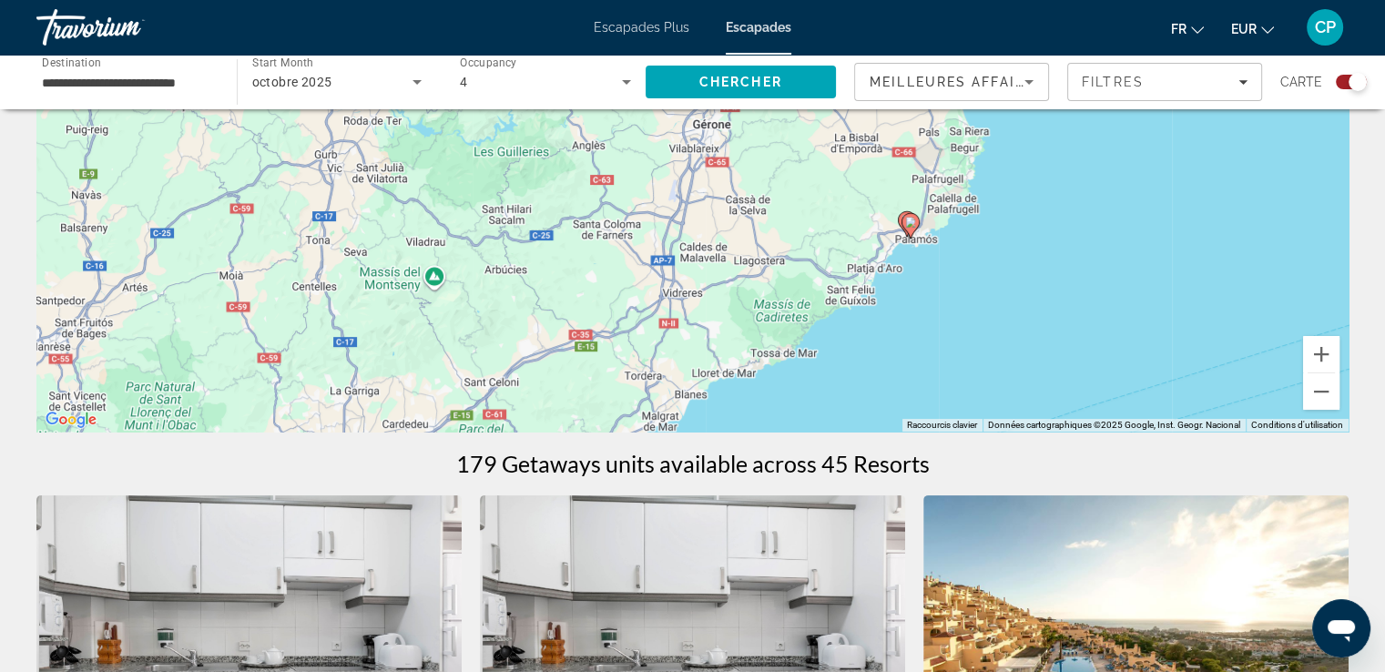
click at [908, 226] on image "Contenu principal" at bounding box center [910, 222] width 11 height 11
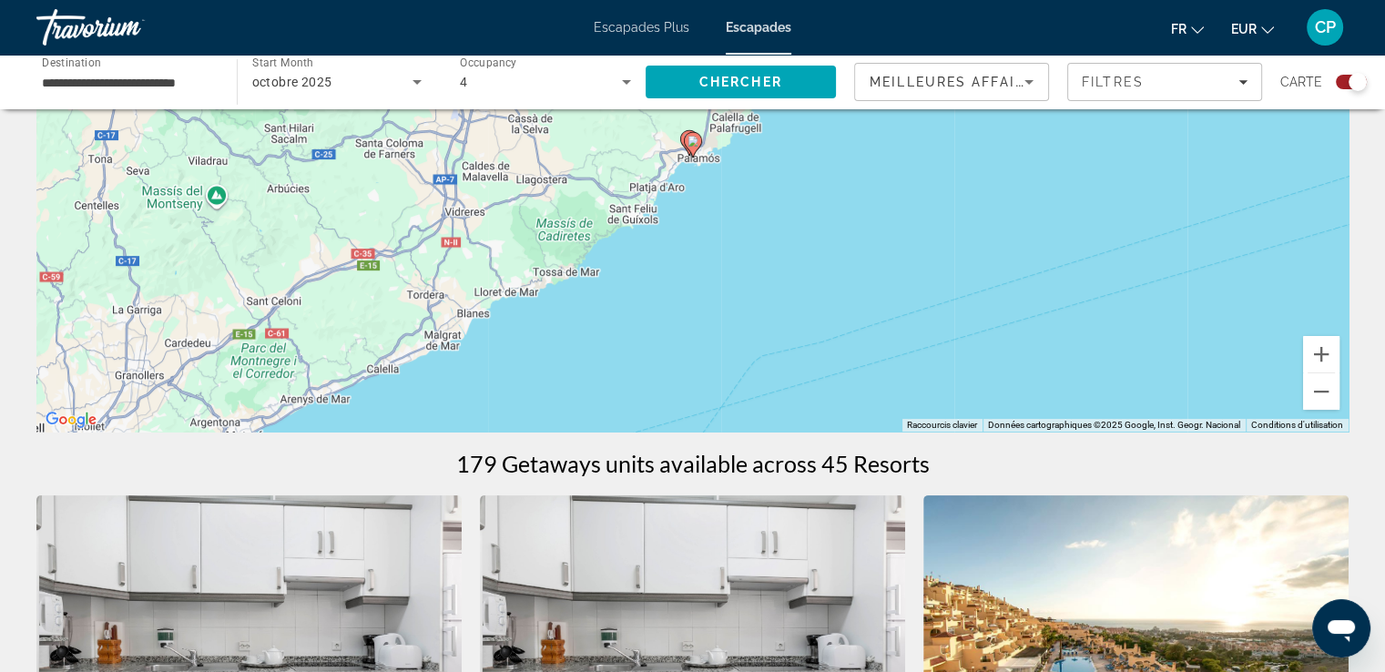
click at [687, 143] on icon "Contenu principal" at bounding box center [692, 145] width 16 height 24
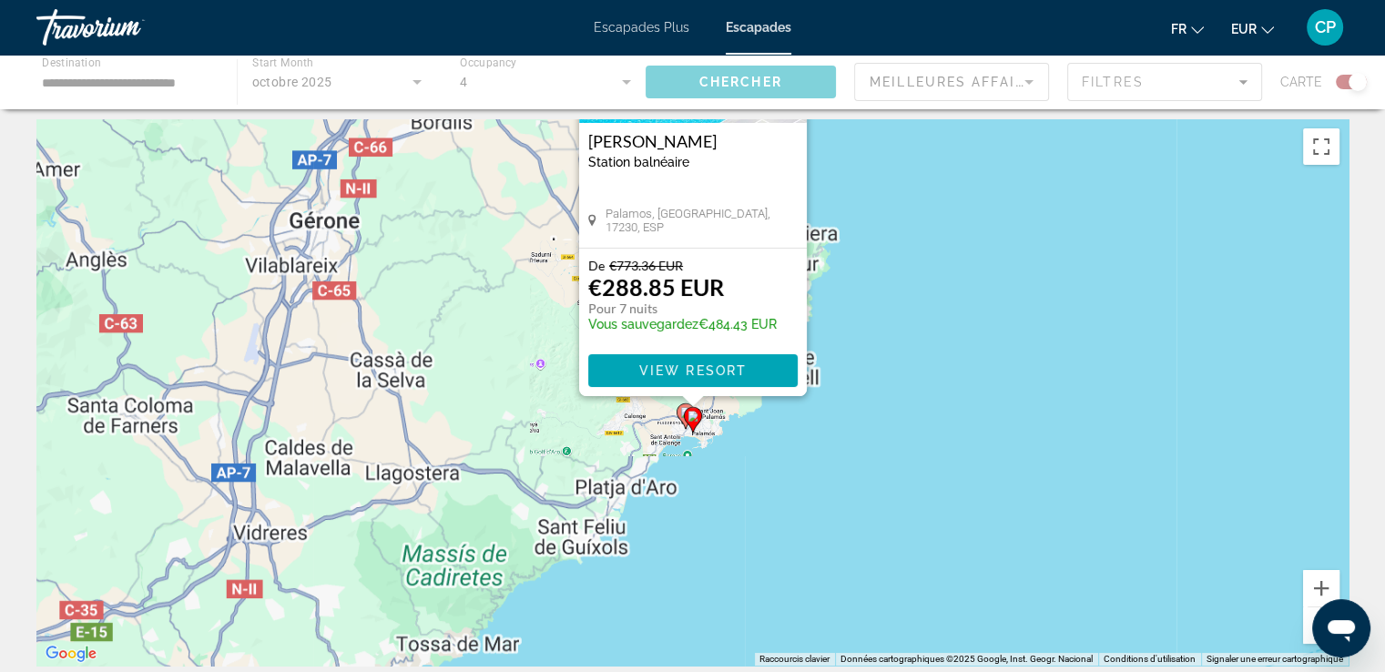
scroll to position [0, 0]
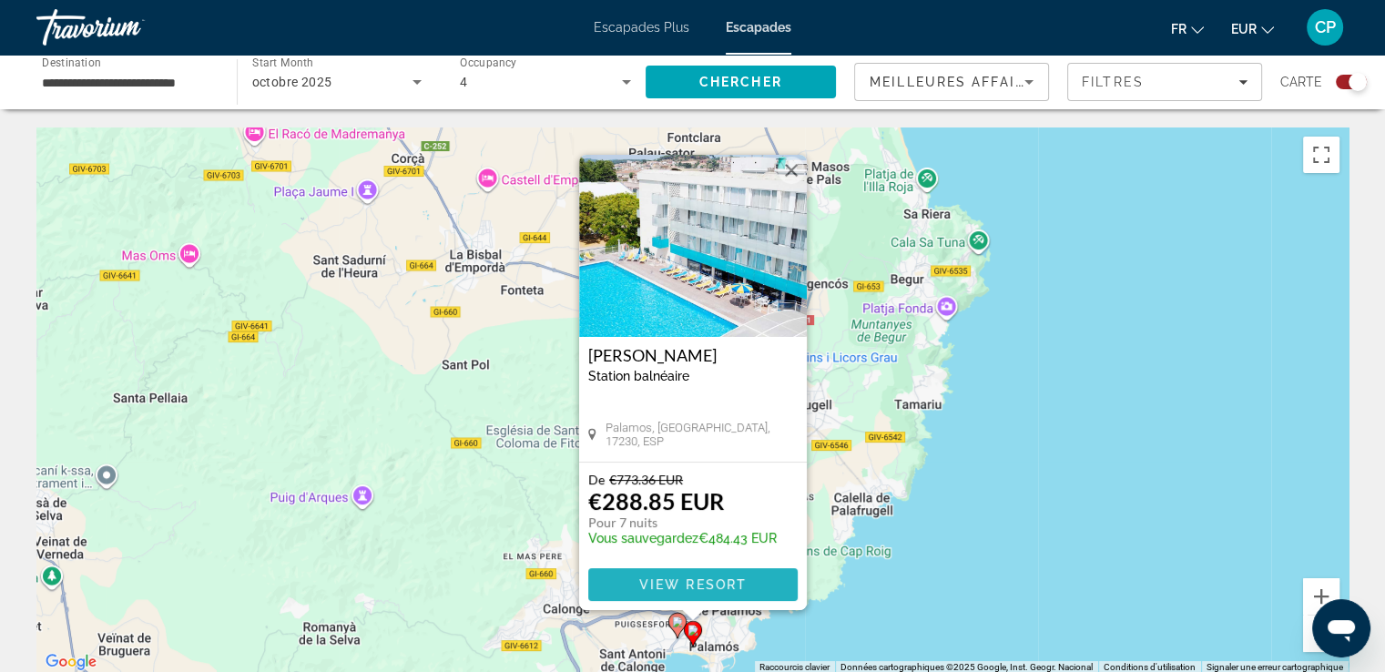
click at [654, 579] on span "View Resort" at bounding box center [691, 584] width 107 height 15
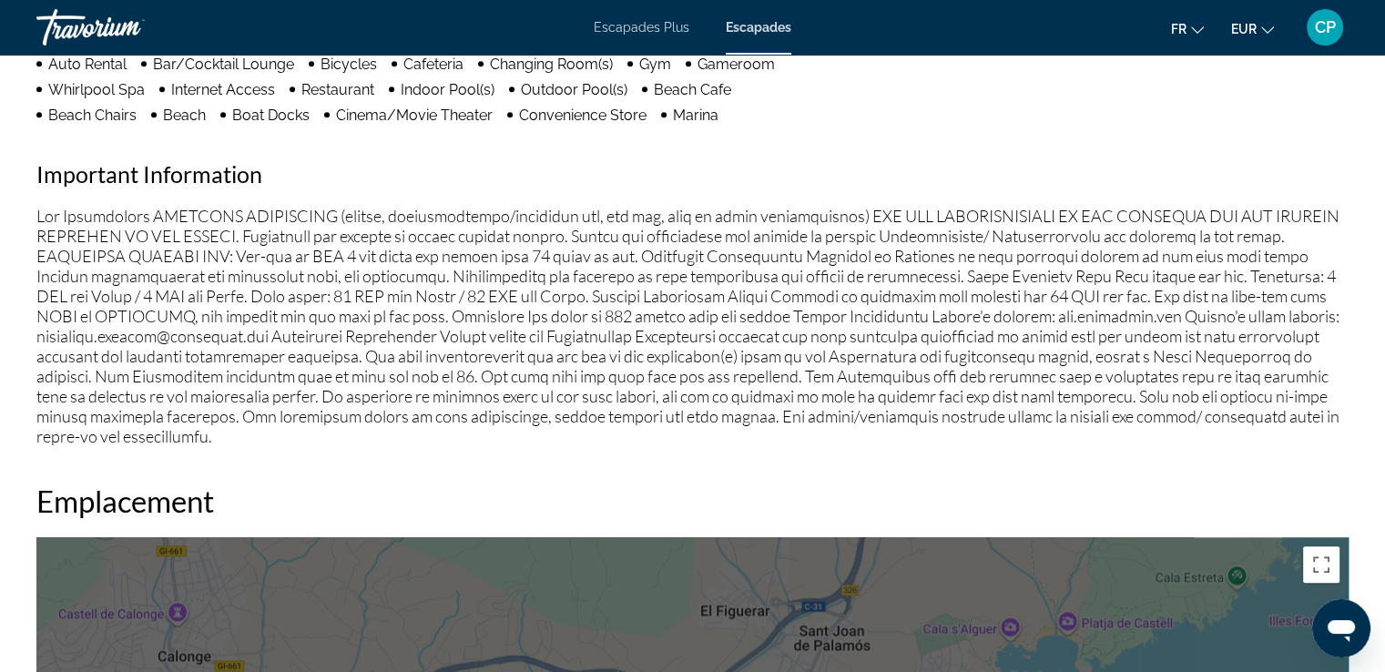
scroll to position [1457, 0]
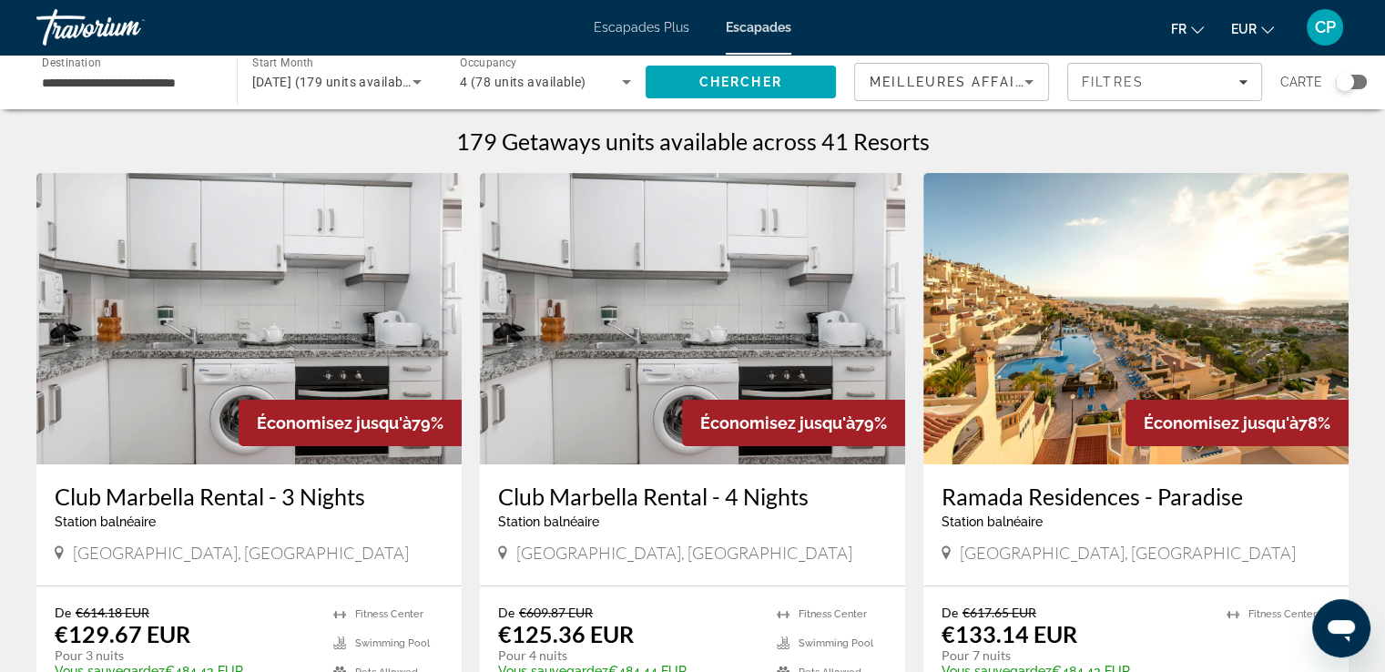
click at [1348, 74] on div "Search widget" at bounding box center [1345, 82] width 18 height 18
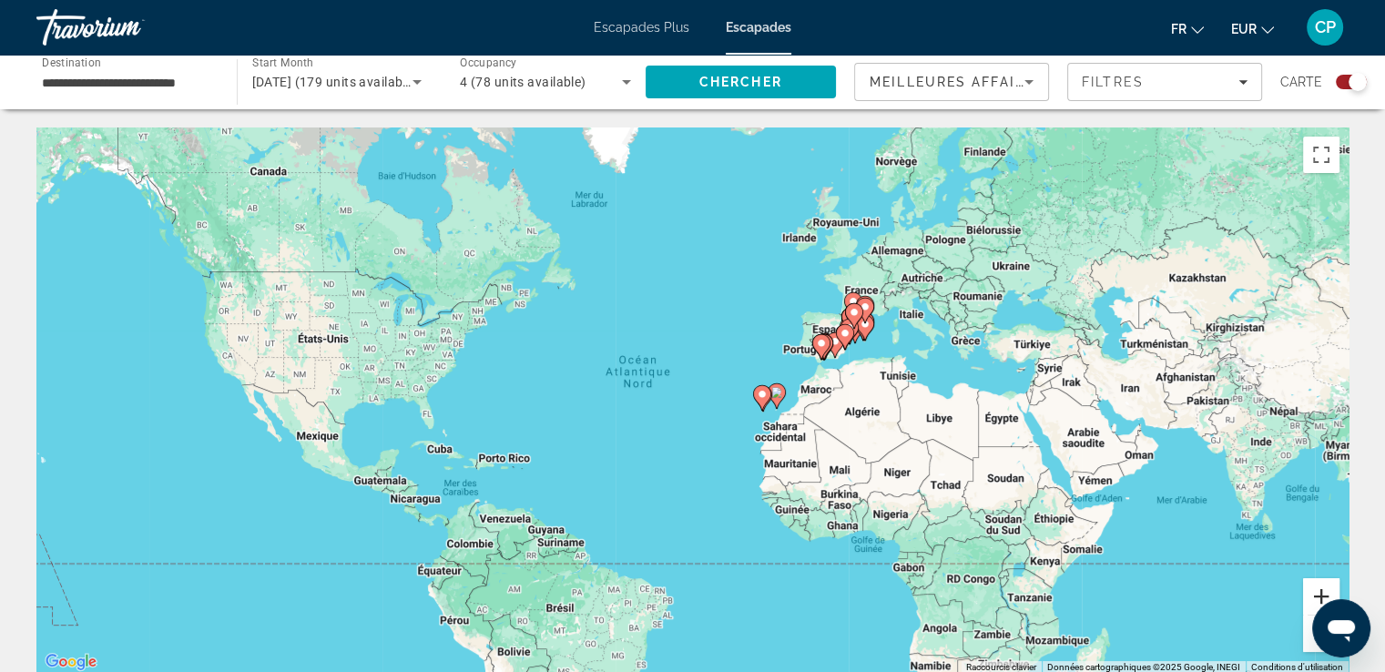
click at [1316, 588] on button "Zoom avant" at bounding box center [1321, 596] width 36 height 36
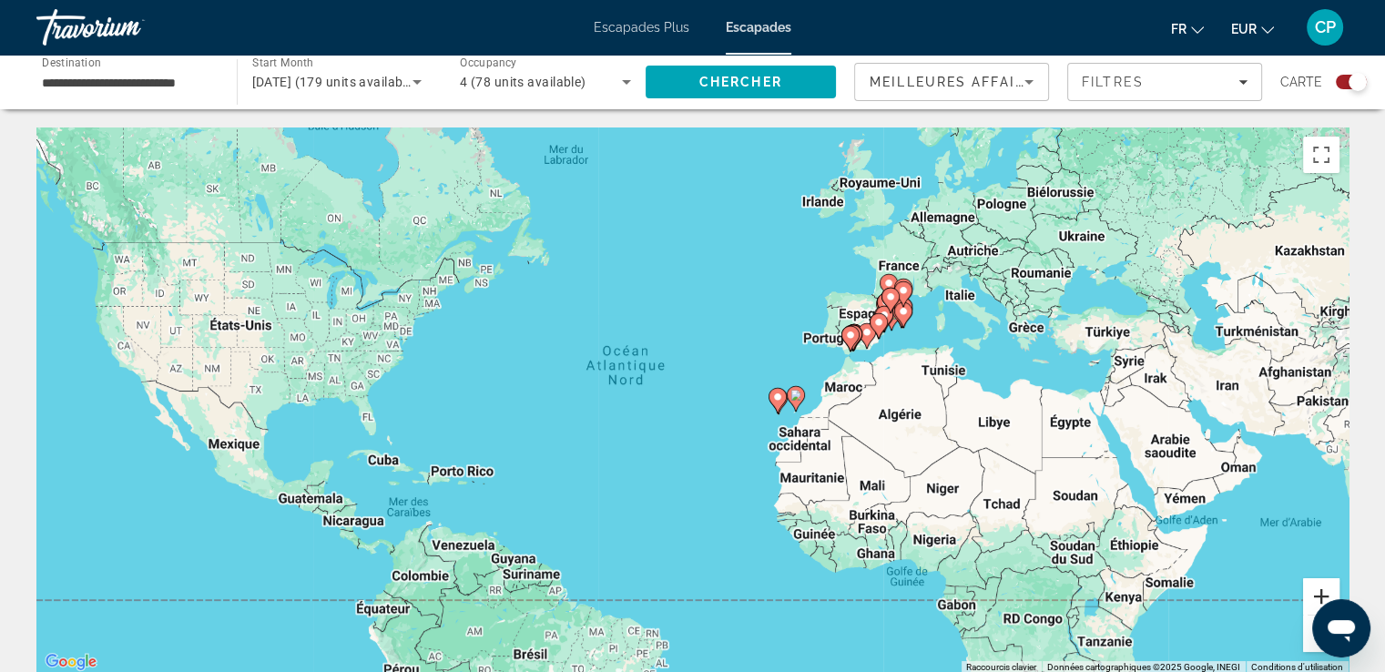
click at [1316, 588] on button "Zoom avant" at bounding box center [1321, 596] width 36 height 36
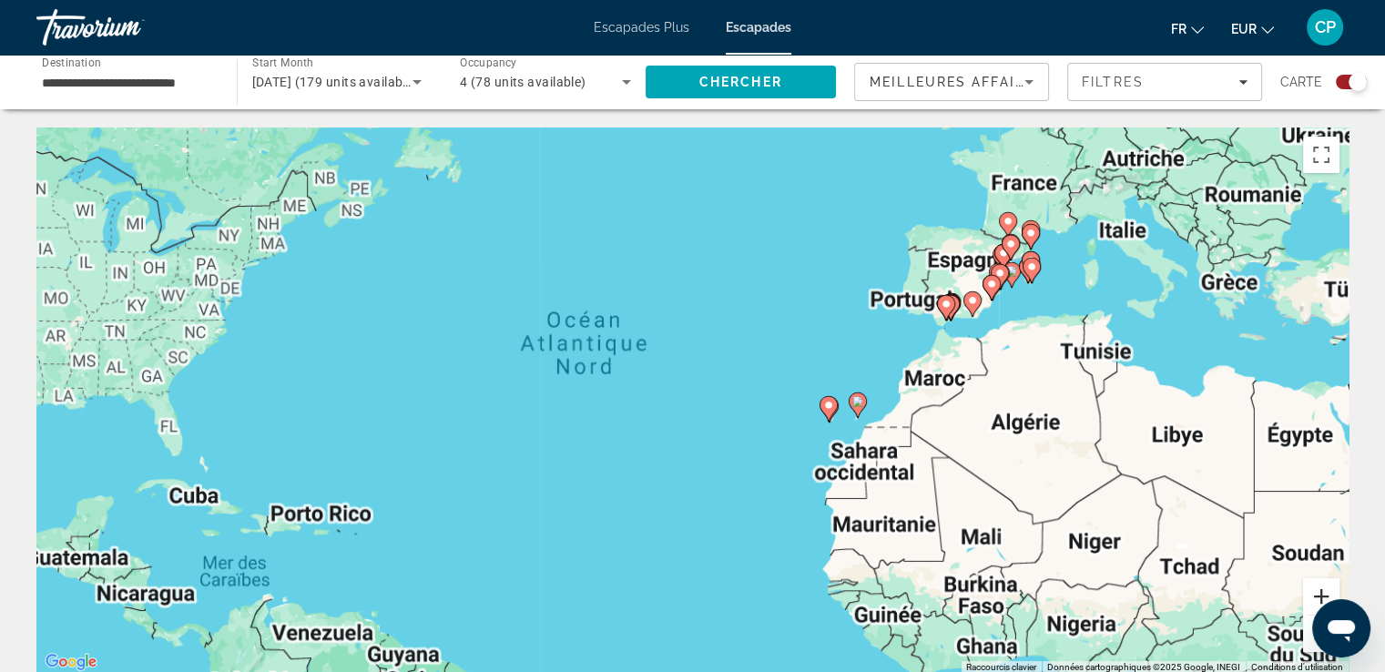
click at [1316, 587] on button "Zoom avant" at bounding box center [1321, 596] width 36 height 36
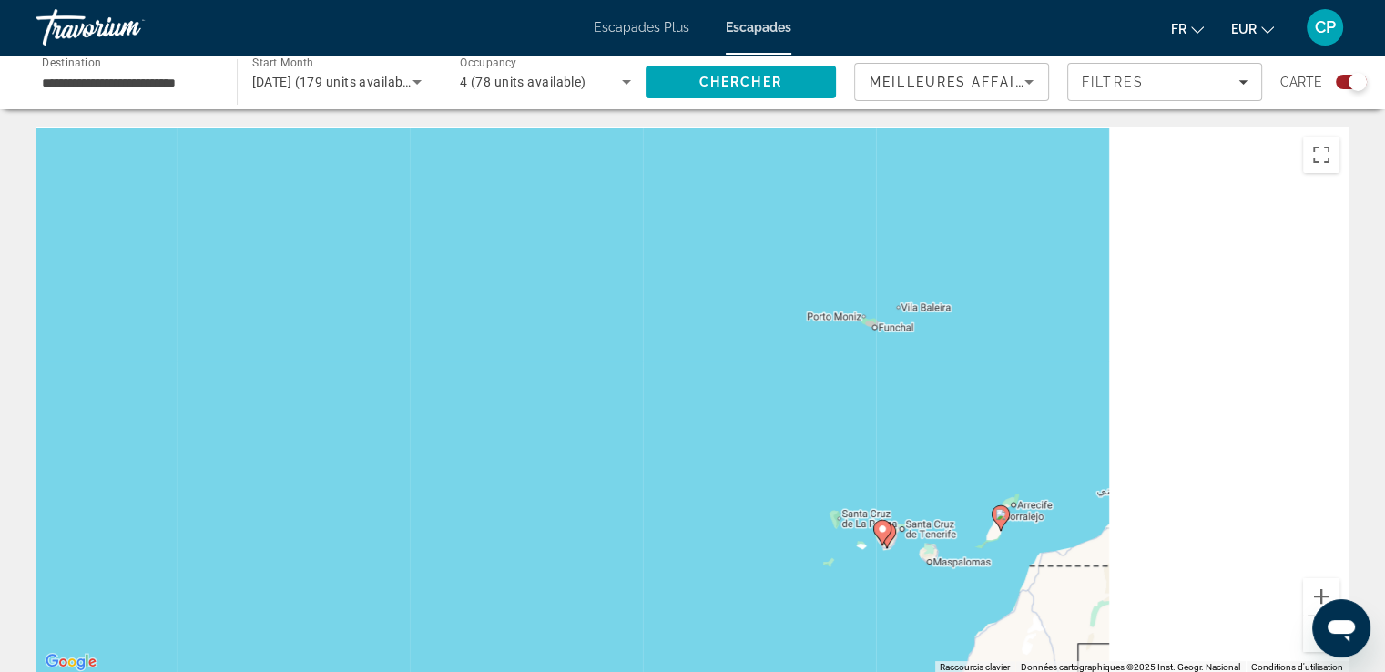
drag, startPoint x: 1184, startPoint y: 365, endPoint x: 550, endPoint y: 473, distance: 642.8
click at [551, 482] on div "Pour activer le glissement avec le clavier, appuyez sur Alt+Entrée. Une fois ce…" at bounding box center [692, 400] width 1312 height 546
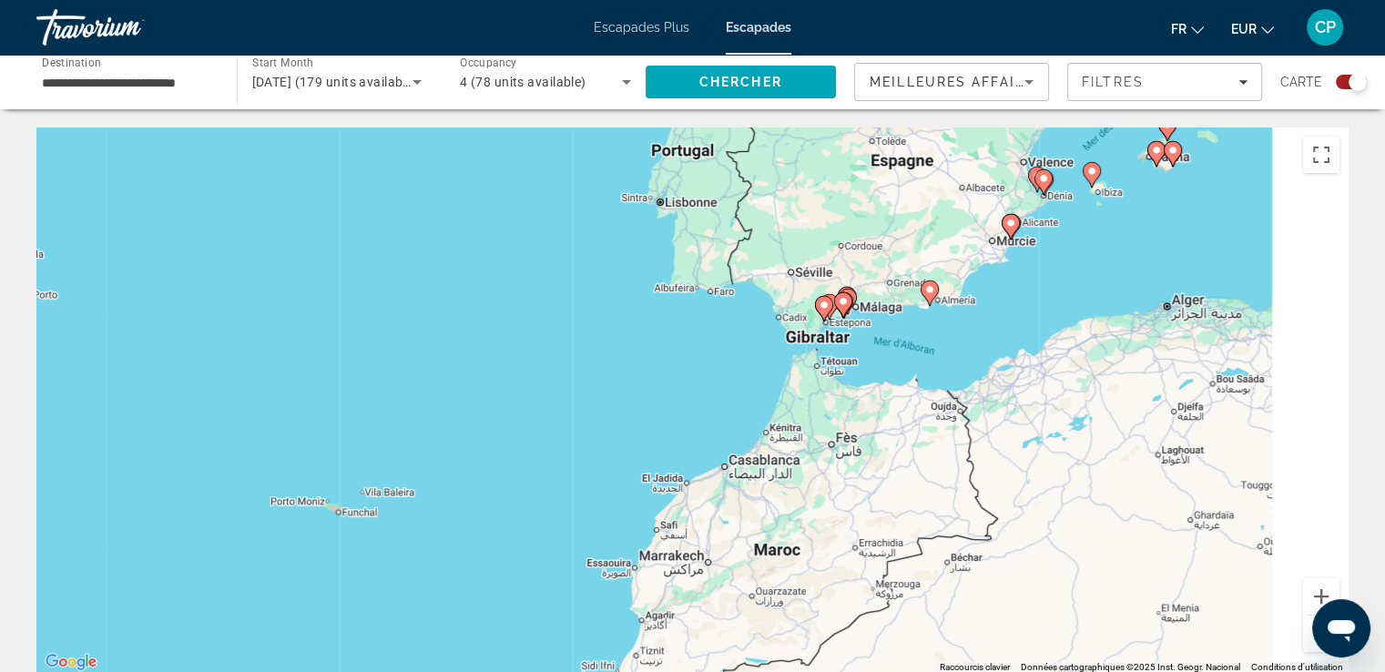
drag, startPoint x: 699, startPoint y: 354, endPoint x: 646, endPoint y: 441, distance: 101.8
click at [649, 438] on div "Pour activer le glissement avec le clavier, appuyez sur Alt+Entrée. Une fois ce…" at bounding box center [692, 400] width 1312 height 546
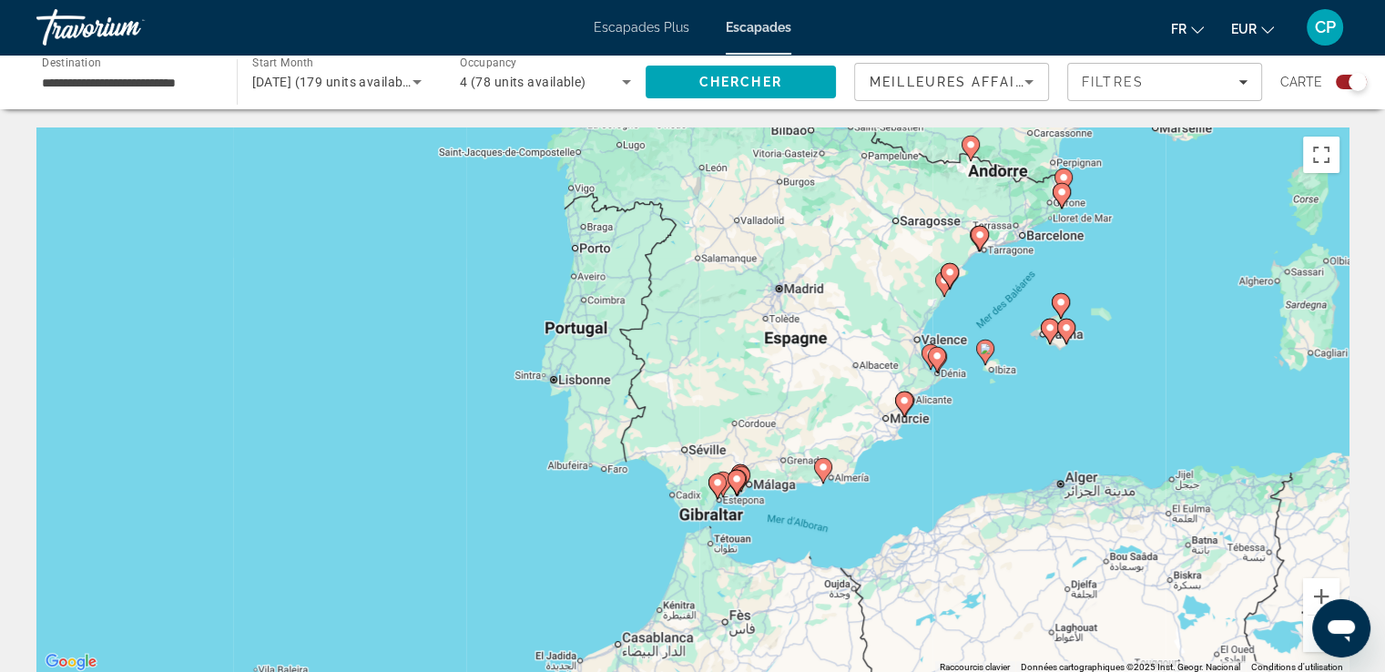
drag, startPoint x: 939, startPoint y: 332, endPoint x: 850, endPoint y: 452, distance: 149.0
click at [852, 449] on div "Pour naviguer, appuyez sur les touches fléchées. Pour activer le glissement ave…" at bounding box center [692, 400] width 1312 height 546
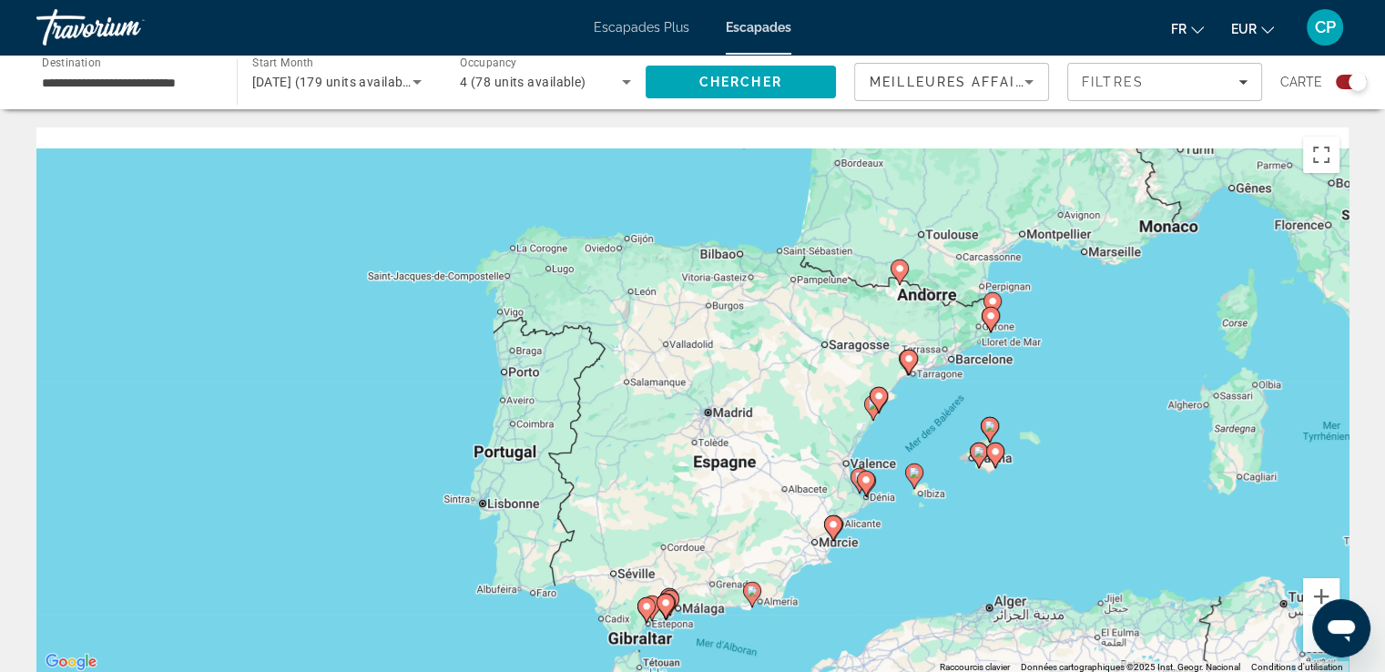
drag, startPoint x: 985, startPoint y: 457, endPoint x: 966, endPoint y: 514, distance: 59.6
click at [966, 512] on div "Pour activer le glissement avec le clavier, appuyez sur Alt+Entrée. Une fois ce…" at bounding box center [692, 400] width 1312 height 546
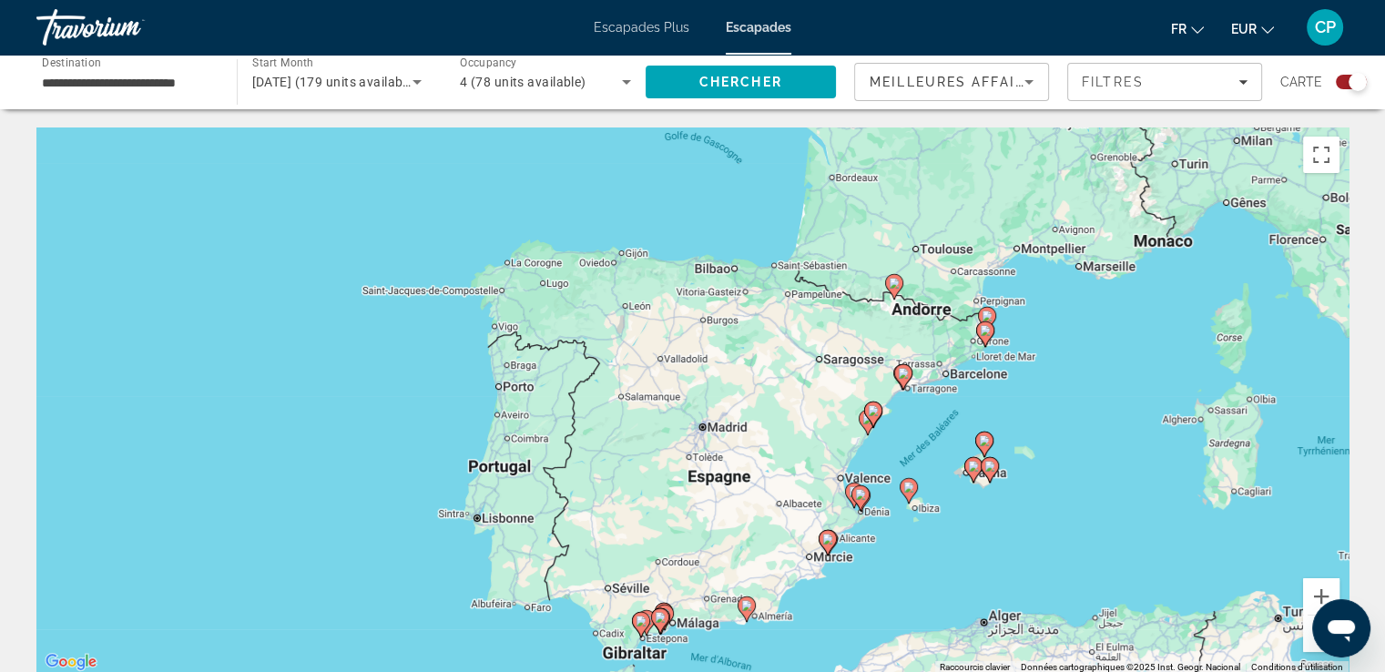
click at [865, 419] on gmp-advanced-marker "Contenu principal" at bounding box center [873, 414] width 18 height 27
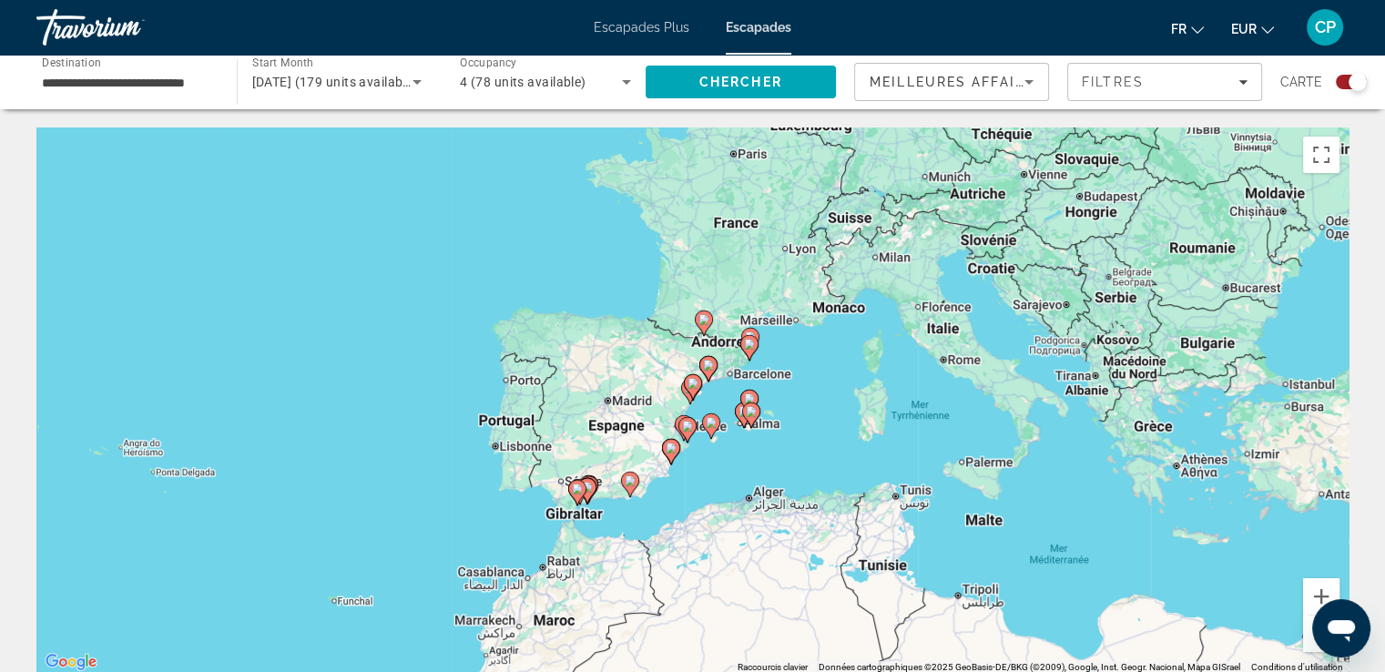
click at [690, 405] on div "Pour naviguer, appuyez sur les touches fléchées. Pour activer le glissement ave…" at bounding box center [692, 400] width 1312 height 546
click at [1320, 594] on button "Zoom avant" at bounding box center [1321, 596] width 36 height 36
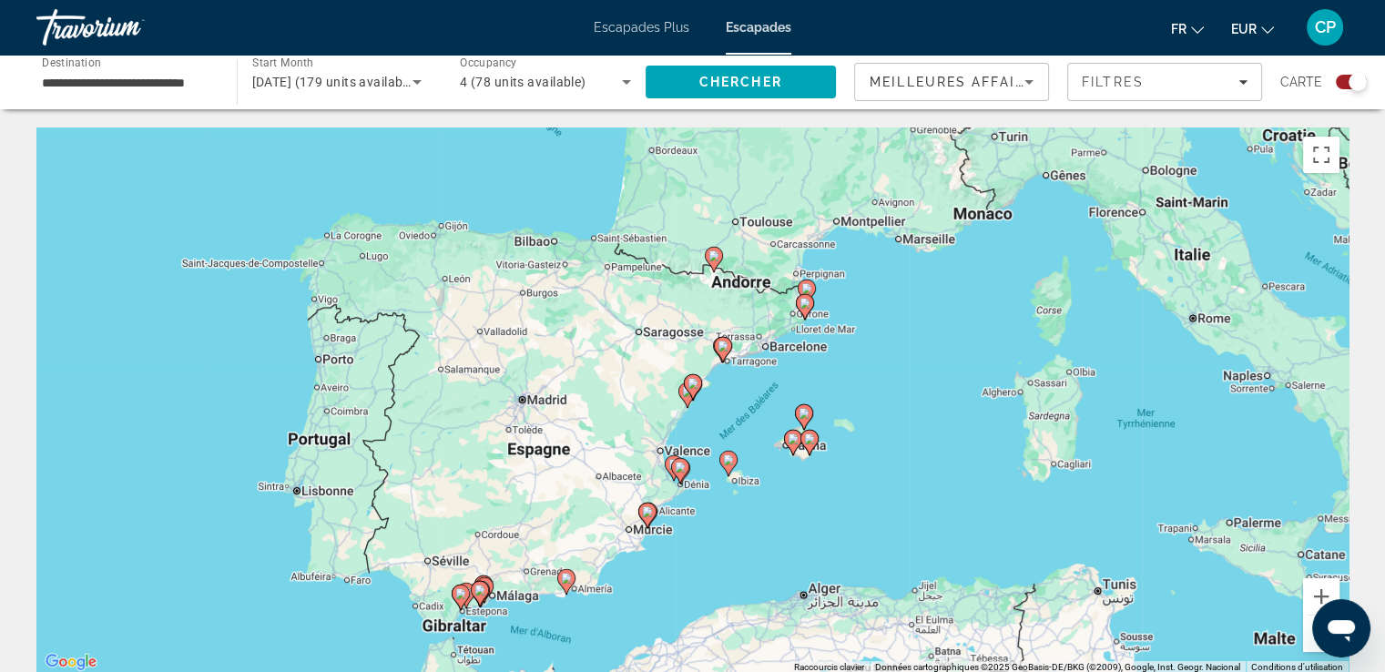
click at [682, 391] on image "Contenu principal" at bounding box center [687, 391] width 11 height 11
type input "**********"
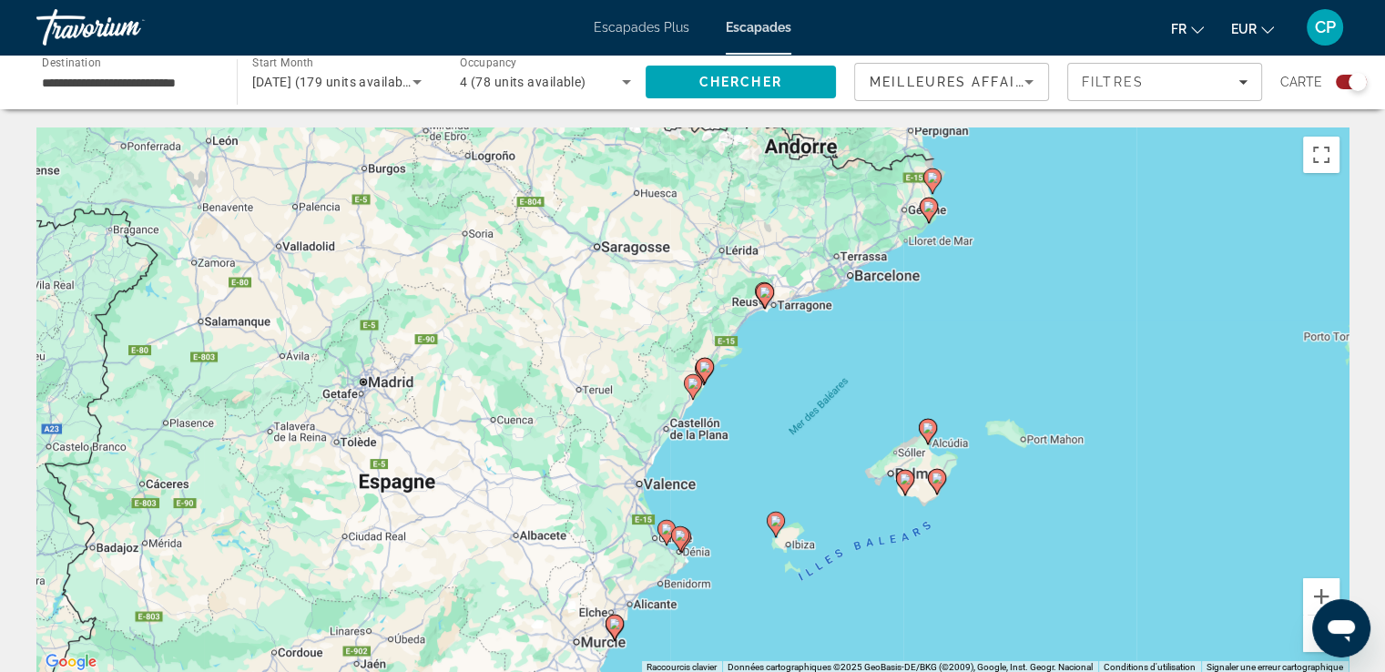
click at [692, 390] on icon "Contenu principal" at bounding box center [692, 387] width 16 height 24
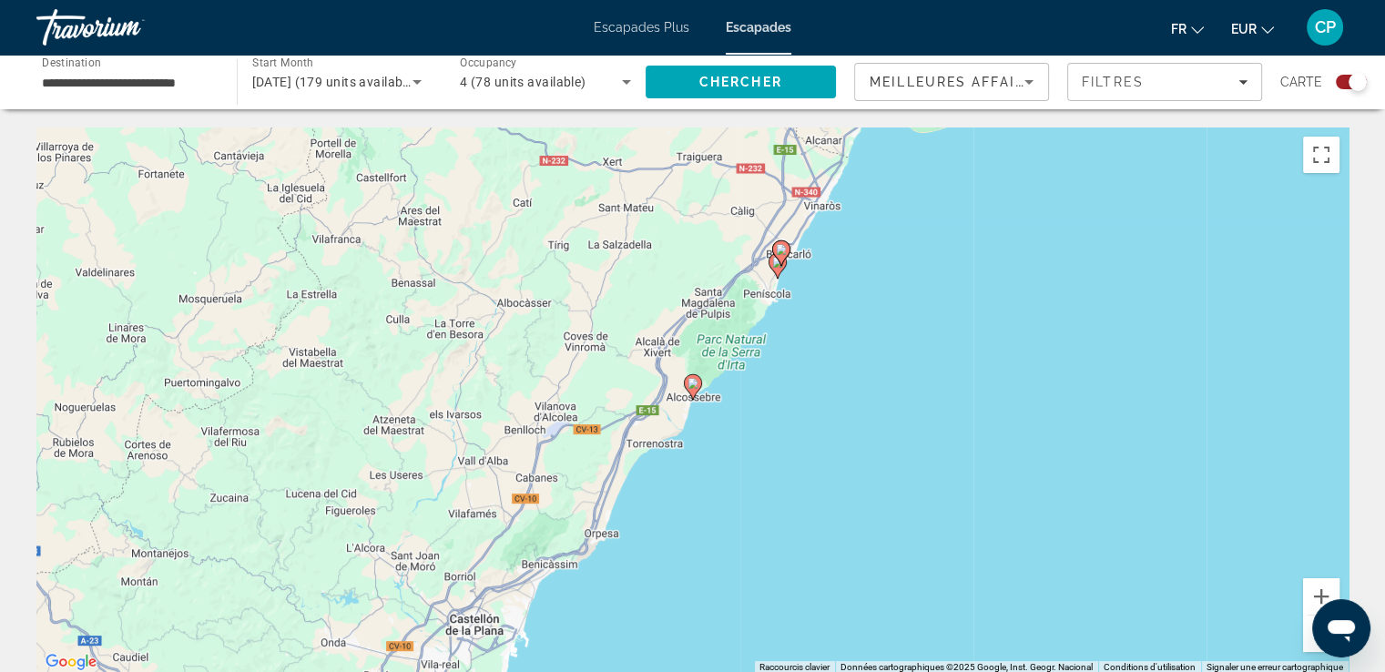
click at [692, 391] on icon "Contenu principal" at bounding box center [692, 387] width 16 height 24
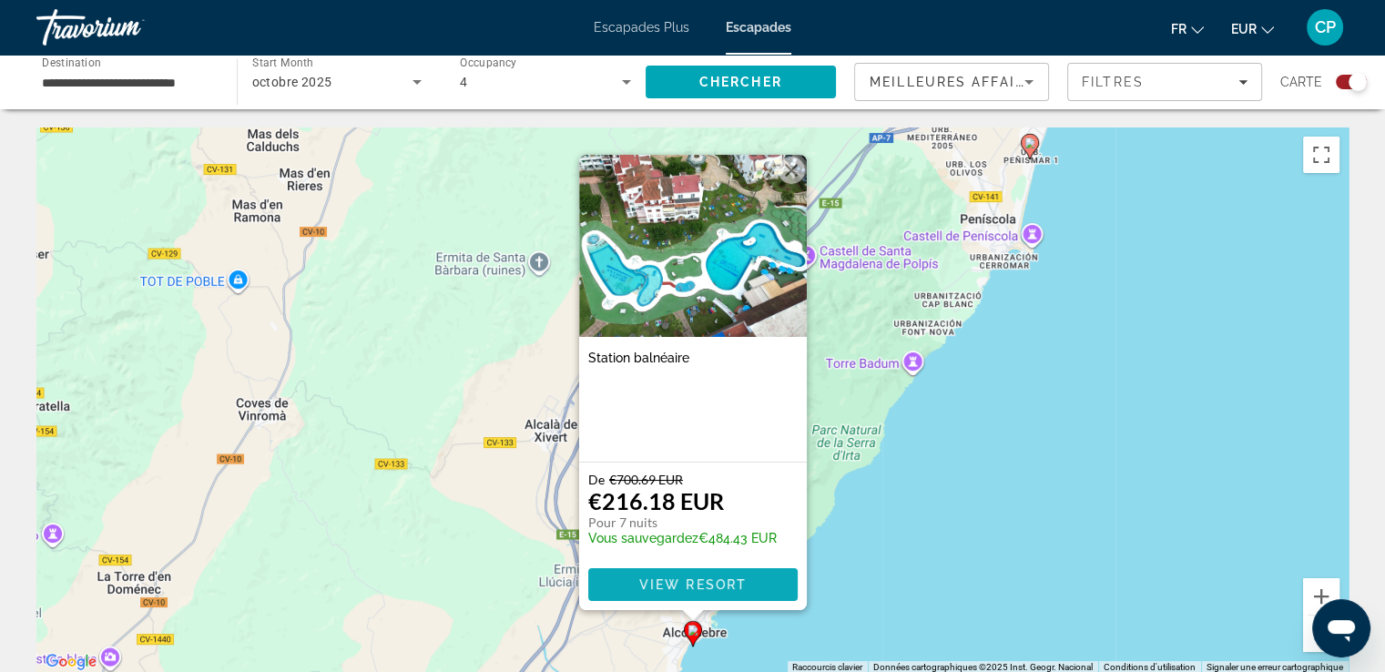
click at [688, 582] on span "View Resort" at bounding box center [691, 584] width 107 height 15
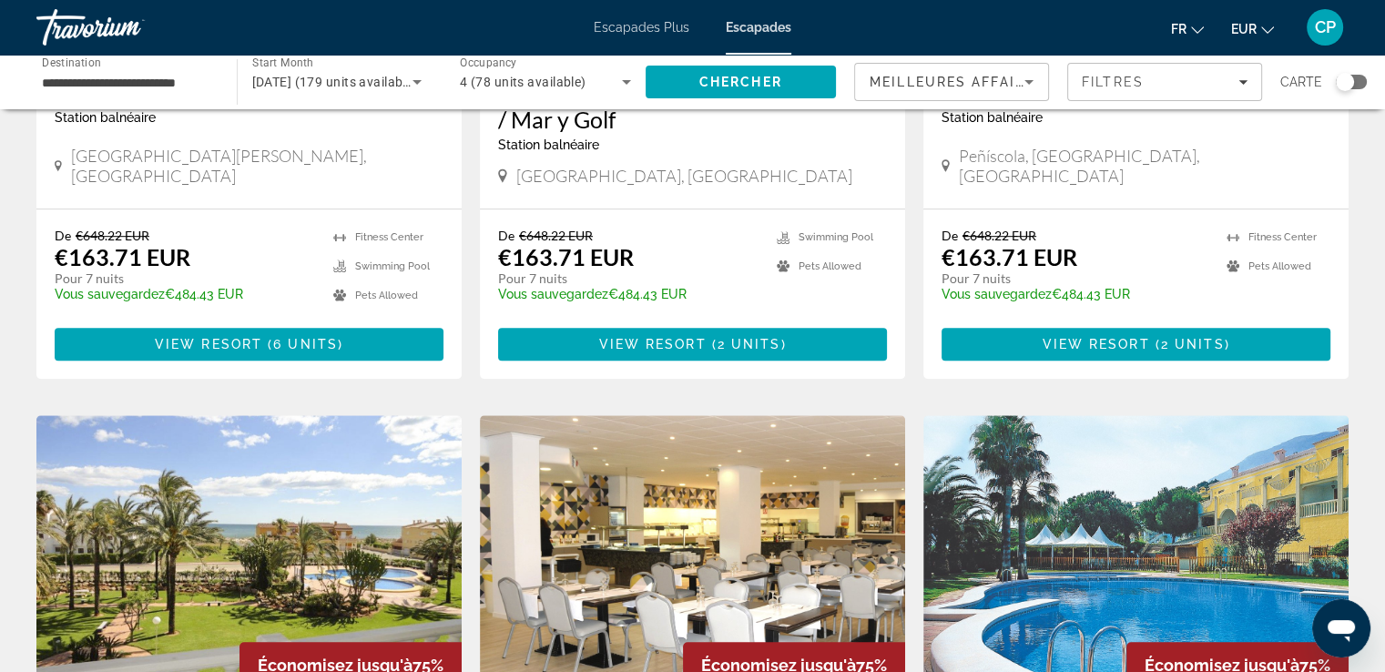
scroll to position [971, 0]
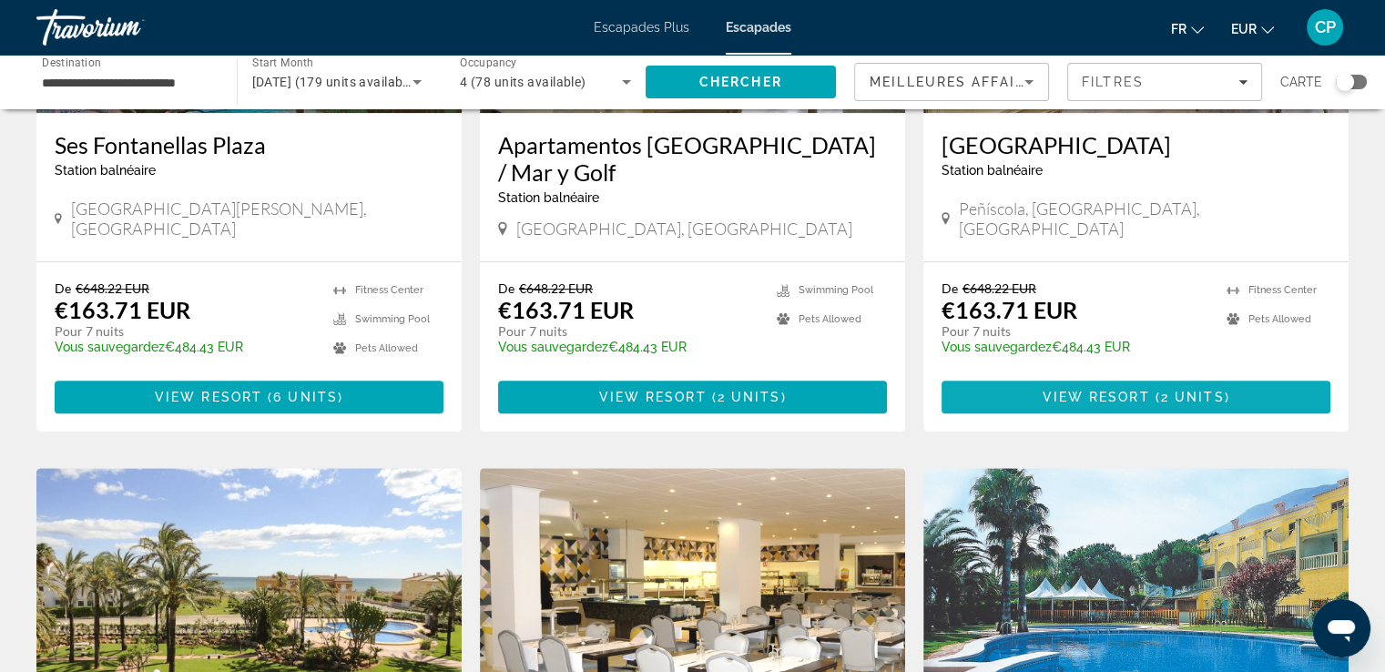
click at [1074, 395] on span "View Resort" at bounding box center [1095, 397] width 107 height 15
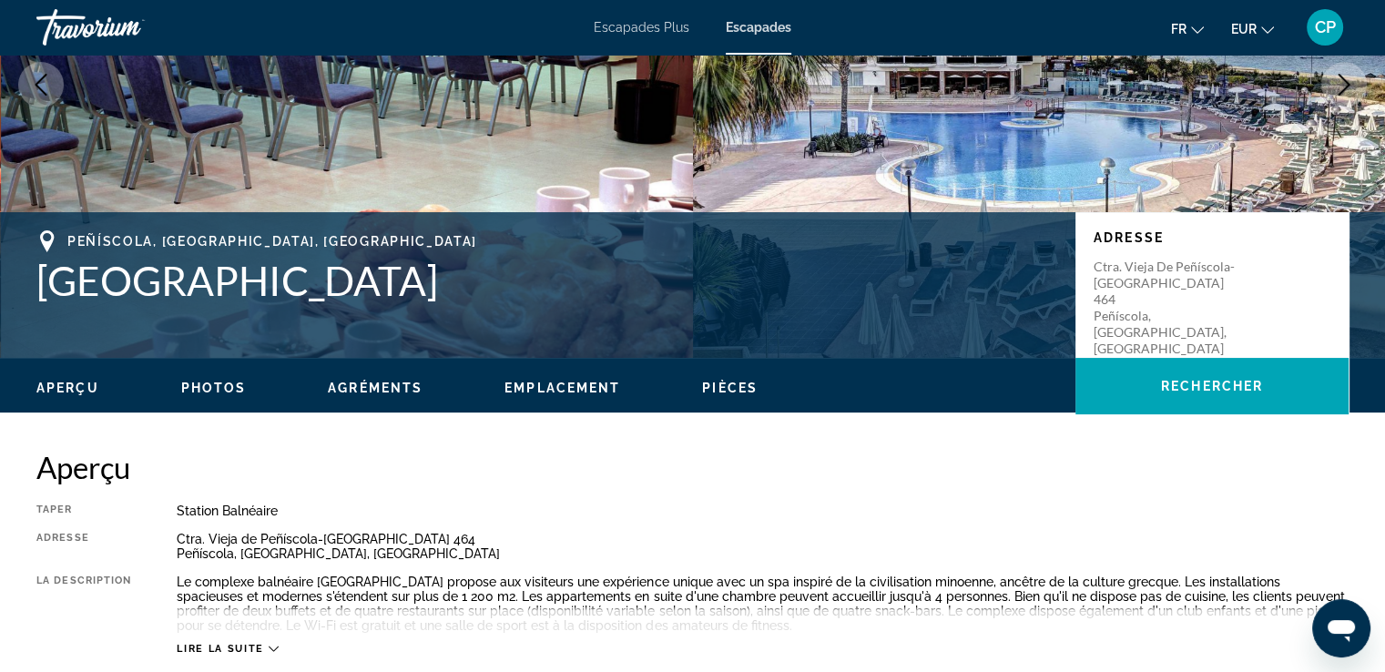
scroll to position [121, 0]
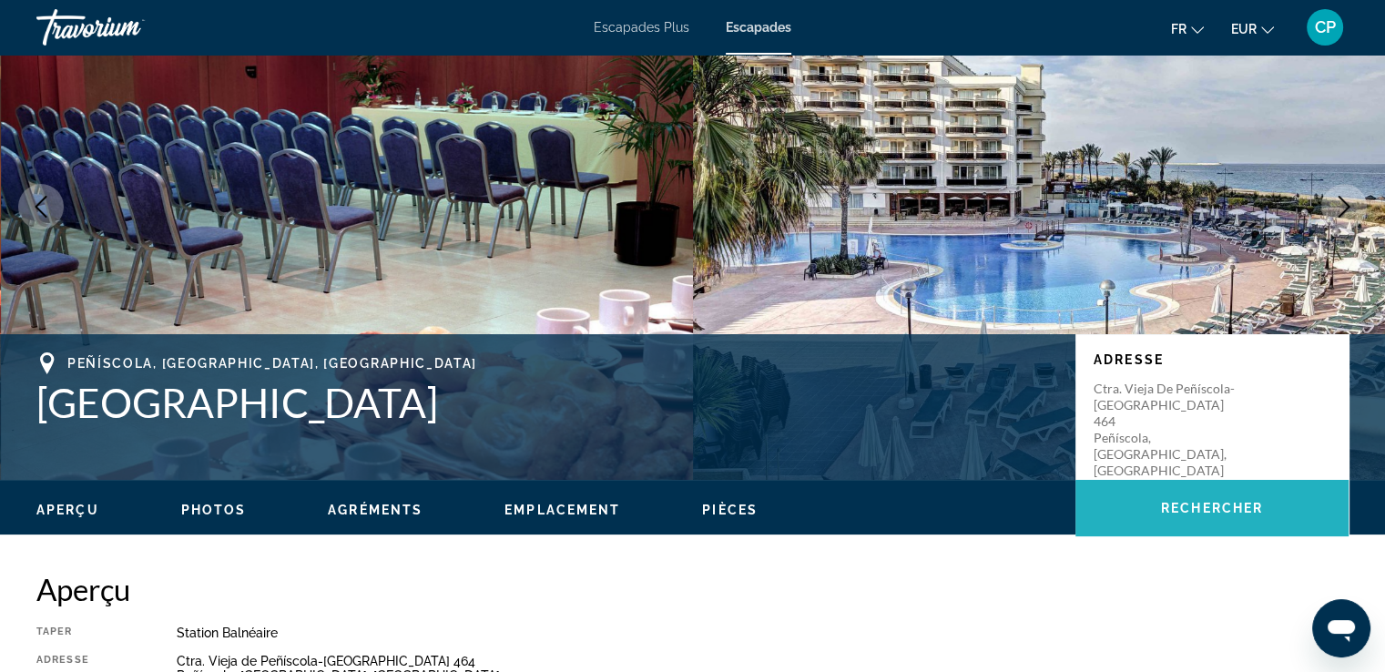
click at [1201, 499] on span "Contenu principal" at bounding box center [1211, 508] width 273 height 44
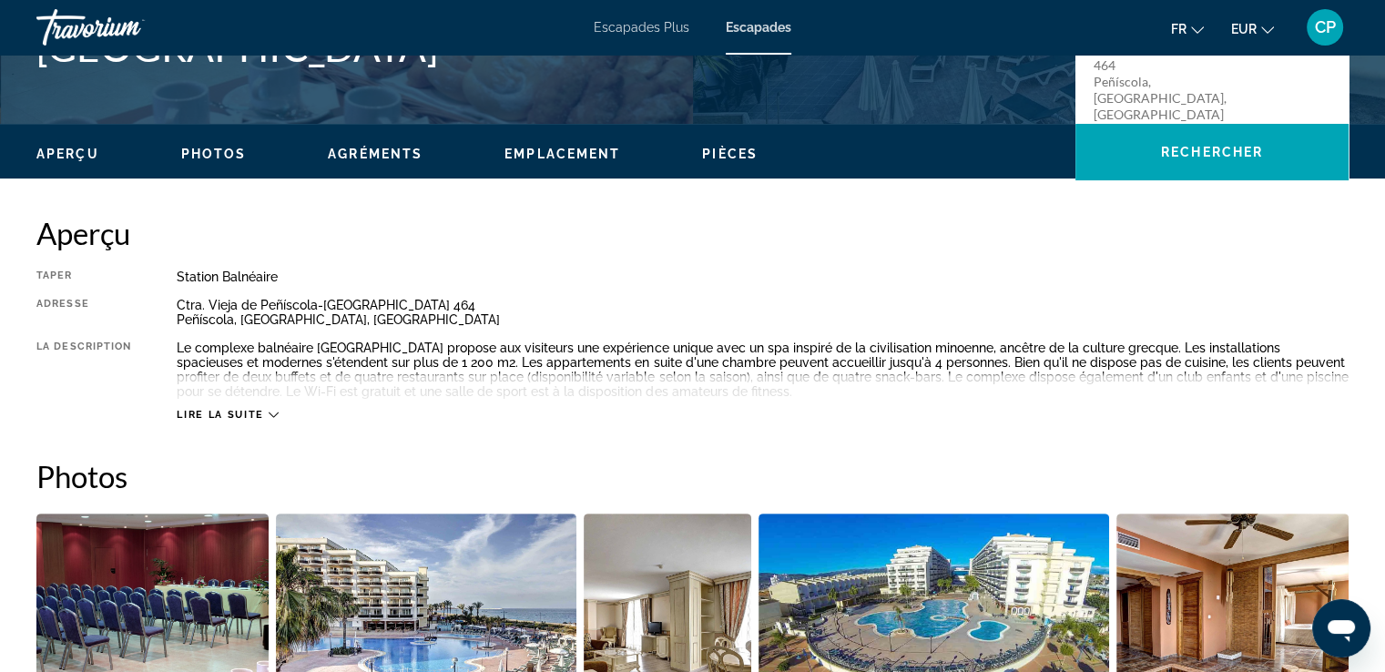
scroll to position [476, 0]
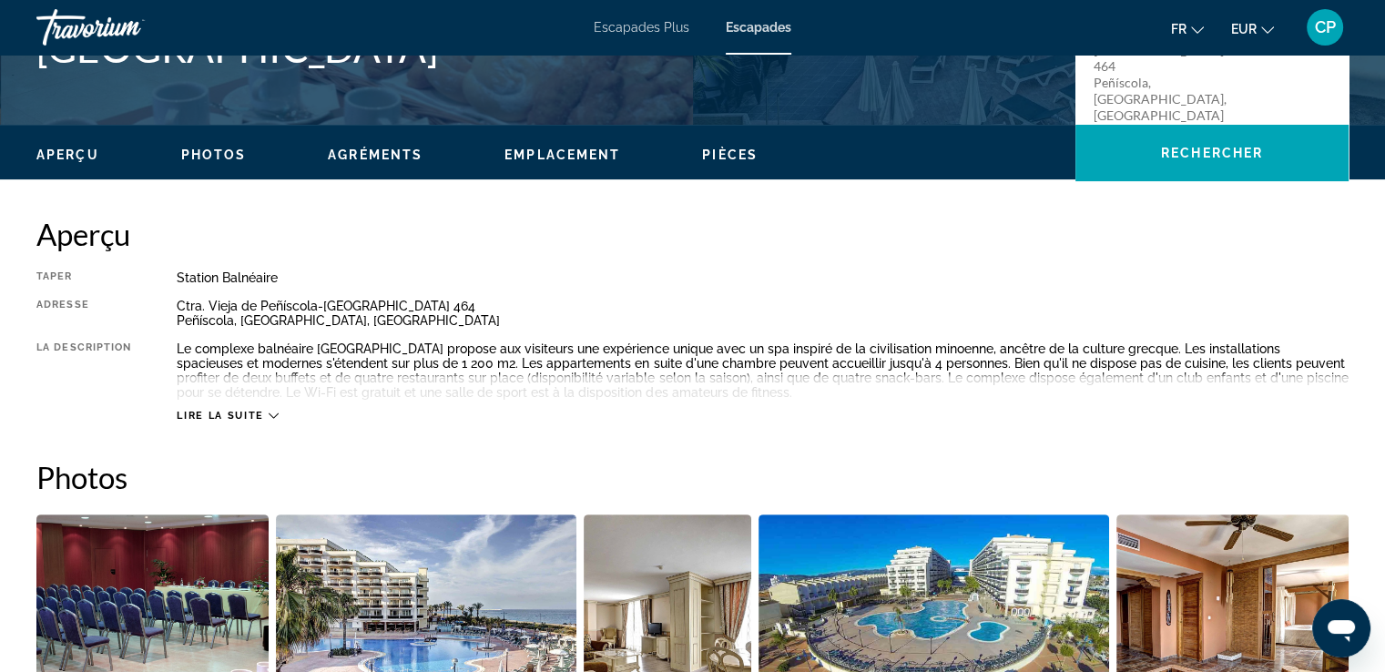
click at [237, 412] on span "Lire la suite" at bounding box center [220, 416] width 87 height 12
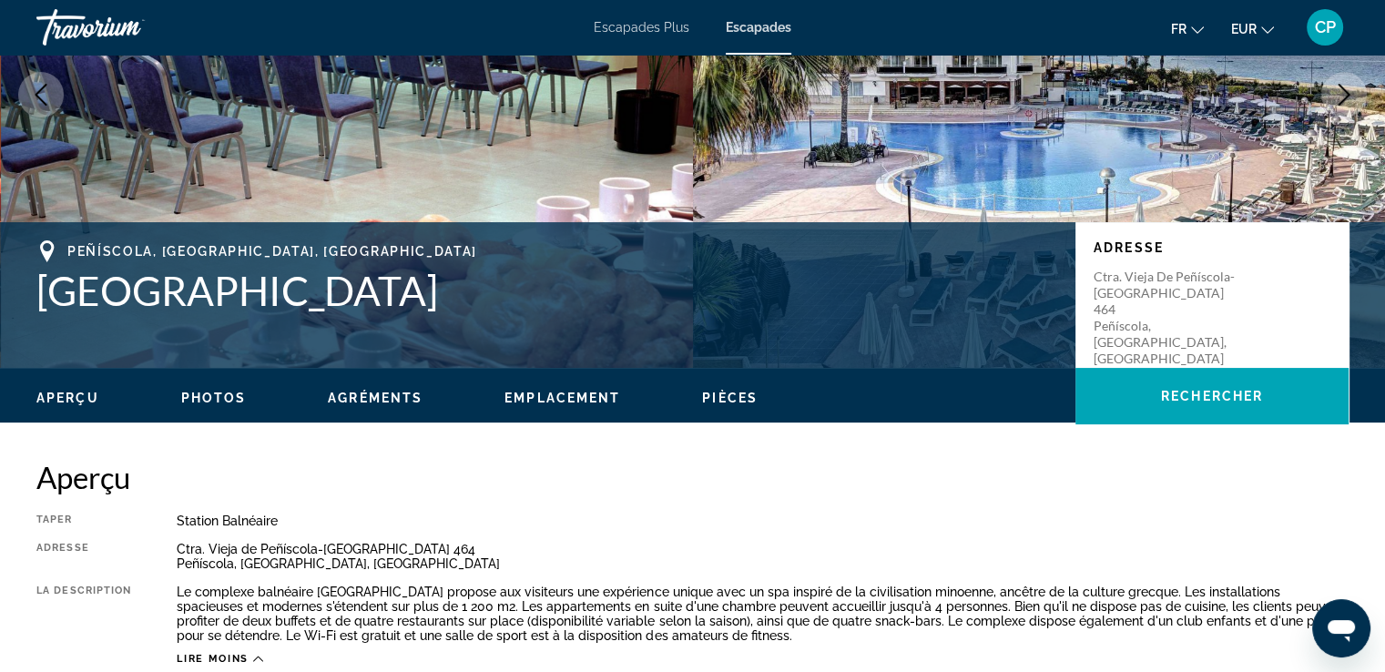
scroll to position [112, 0]
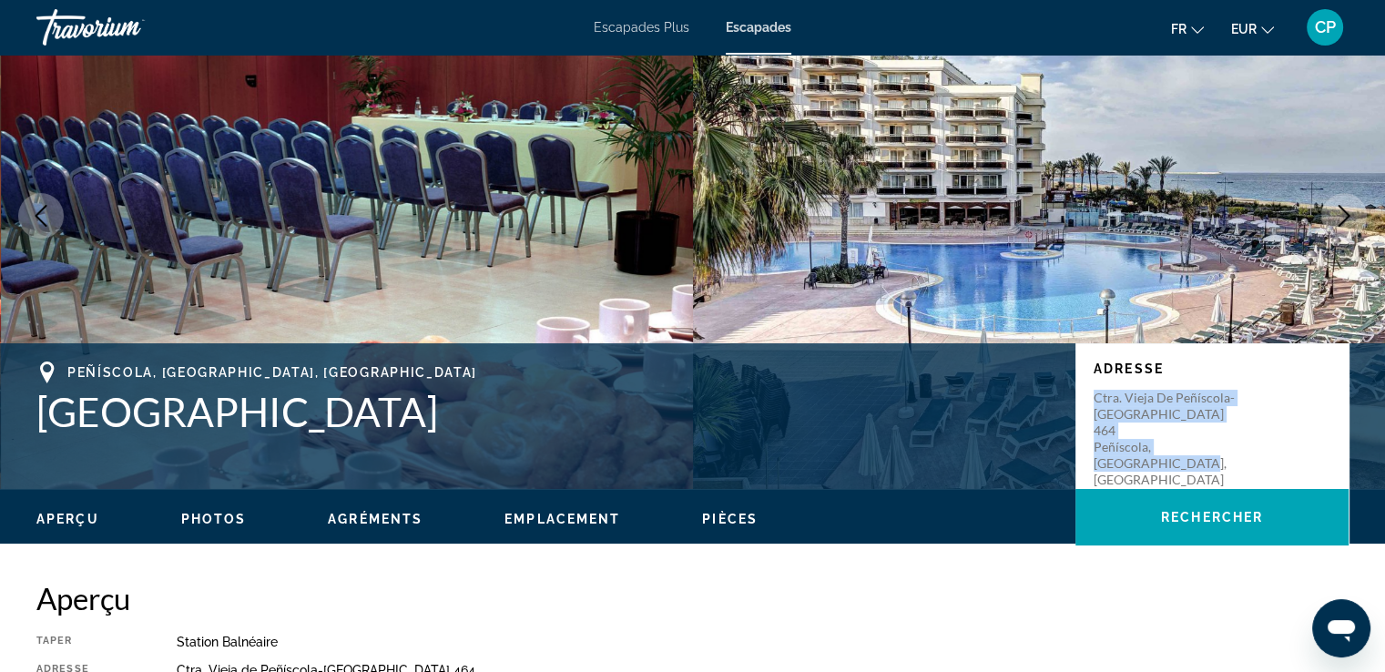
drag, startPoint x: 1090, startPoint y: 395, endPoint x: 1147, endPoint y: 450, distance: 79.2
click at [1147, 450] on div "Adresse Ctra. Vieja de Peñíscola-Benicarló 464 Peñíscola, Castellón, Spain" at bounding box center [1211, 416] width 273 height 146
copy p "Ctra. Vieja de Peñíscola-Benicarló 464 Peñíscola, Castellón, Spain"
click at [575, 114] on img "Contenu principal" at bounding box center [347, 216] width 693 height 546
click at [850, 211] on img "Contenu principal" at bounding box center [1039, 216] width 693 height 546
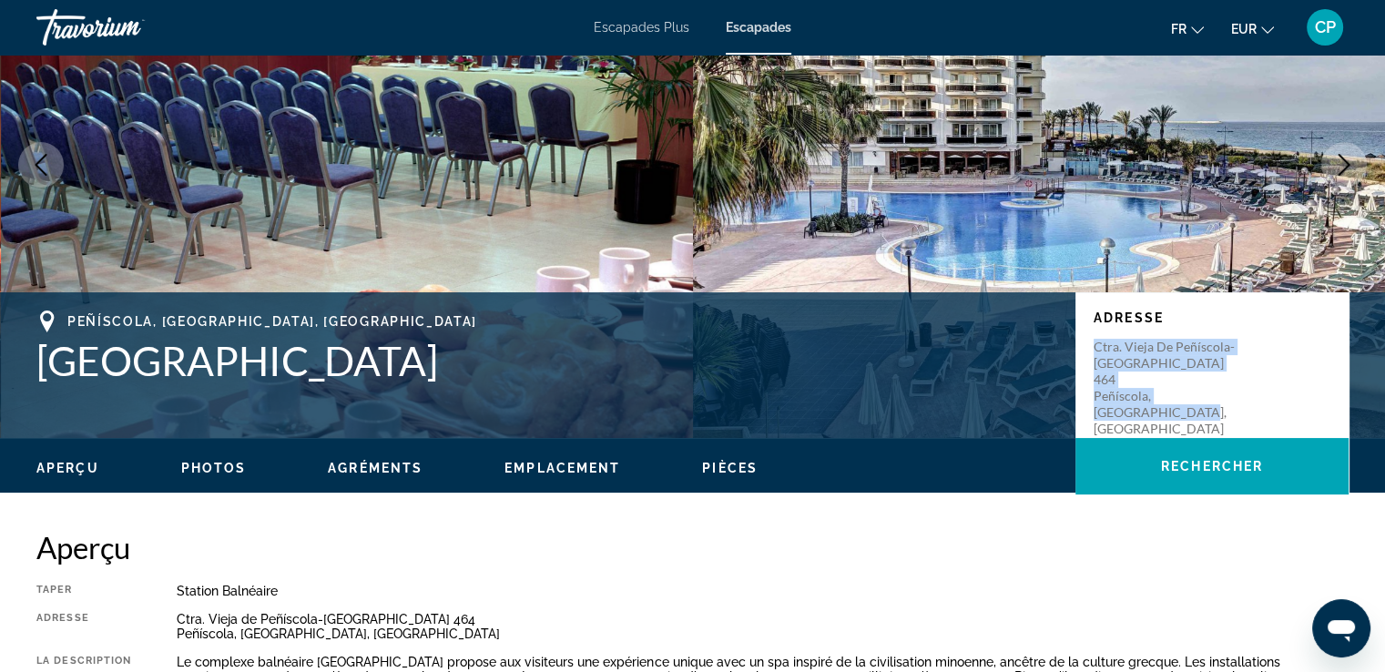
scroll to position [233, 0]
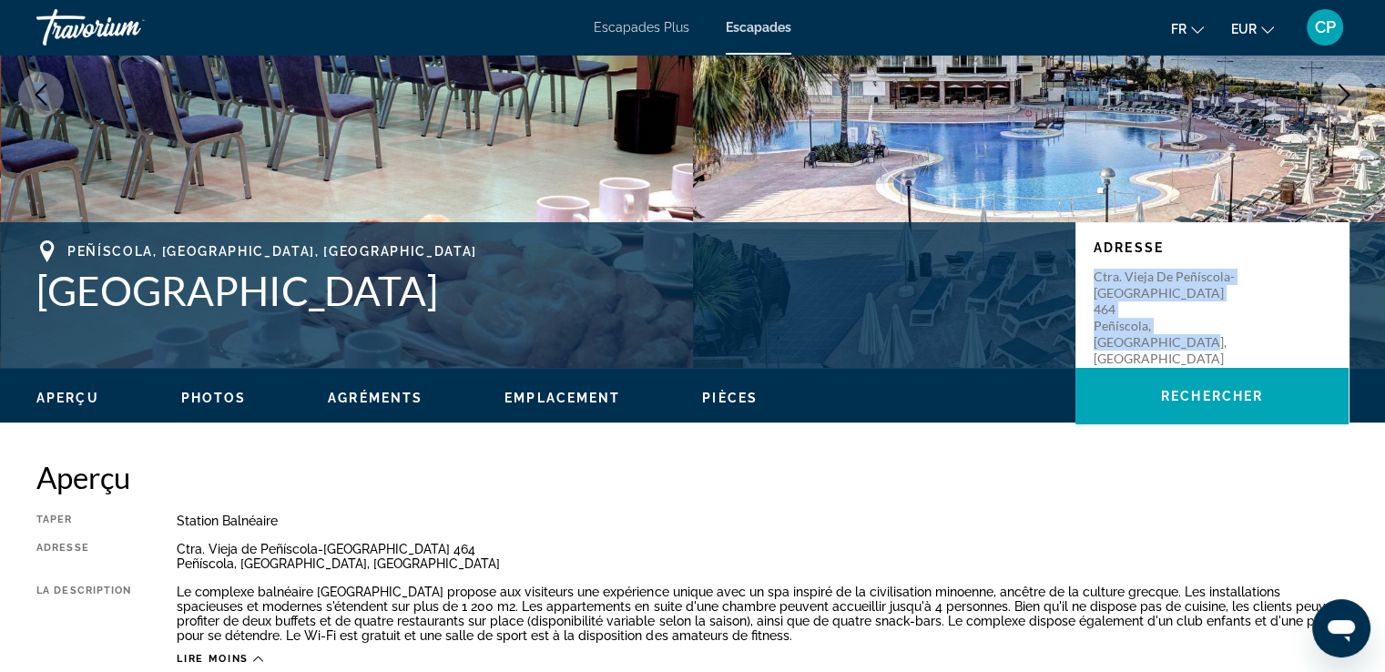
drag, startPoint x: 40, startPoint y: 243, endPoint x: 40, endPoint y: 296, distance: 52.8
click at [40, 296] on div "Peñíscola, Castellón, Spain Peñíscola Plaza" at bounding box center [546, 277] width 1021 height 74
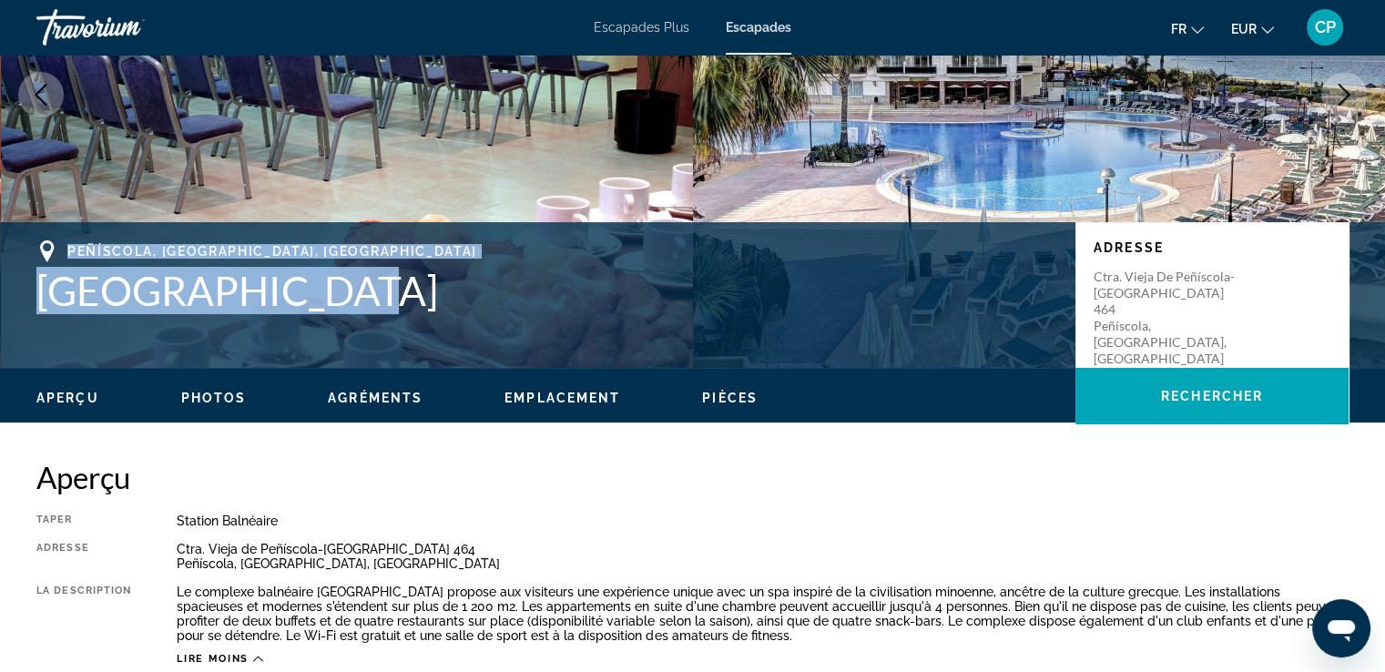
drag, startPoint x: 66, startPoint y: 245, endPoint x: 313, endPoint y: 314, distance: 257.2
click at [313, 314] on div "Peñíscola, Castellón, Spain Peñíscola Plaza Adresse Ctra. Vieja de Peñíscola-Be…" at bounding box center [692, 294] width 1385 height 109
copy div "Peñíscola, Castellón, Spain Peñíscola Plaza"
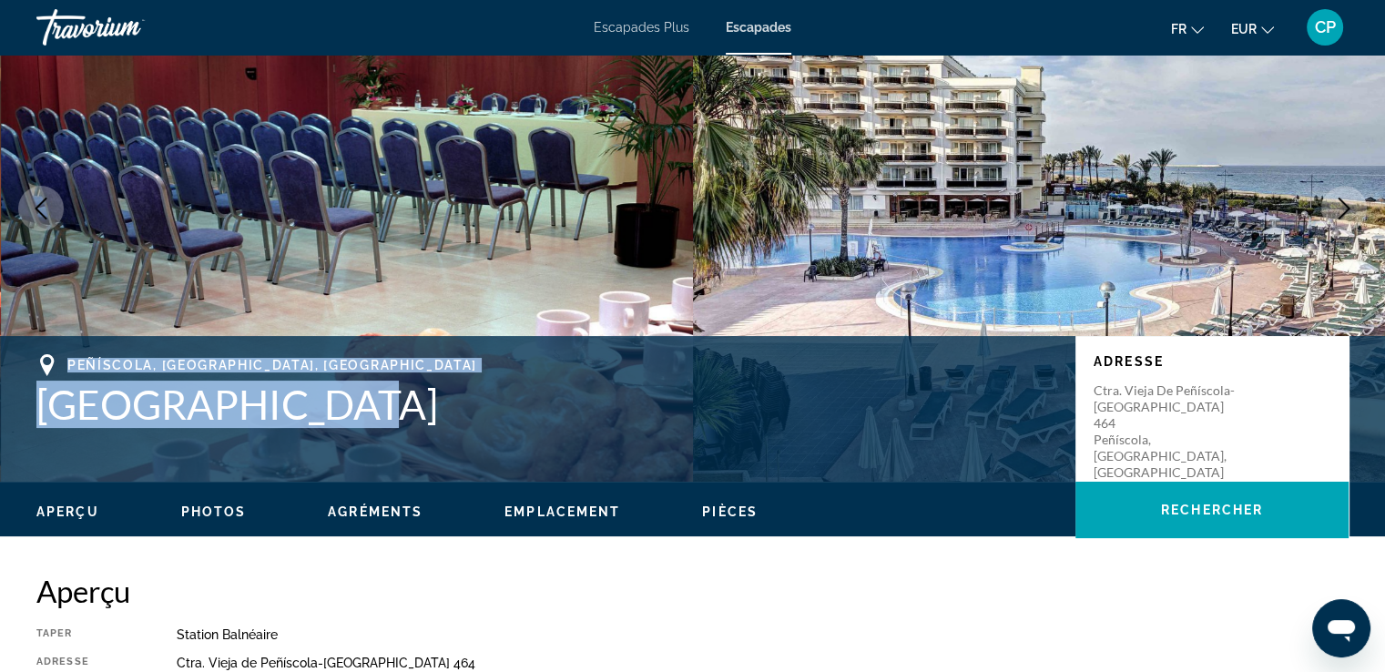
scroll to position [0, 0]
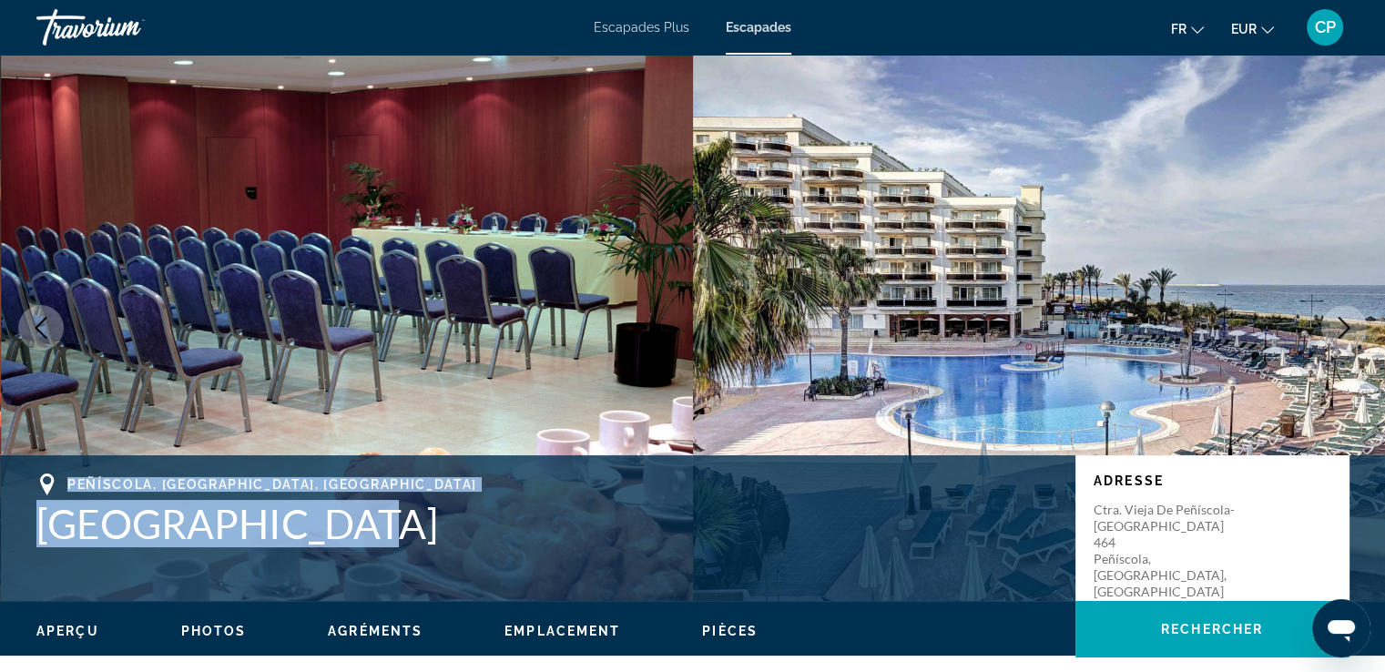
click at [1348, 325] on icon "Next image" at bounding box center [1345, 328] width 12 height 22
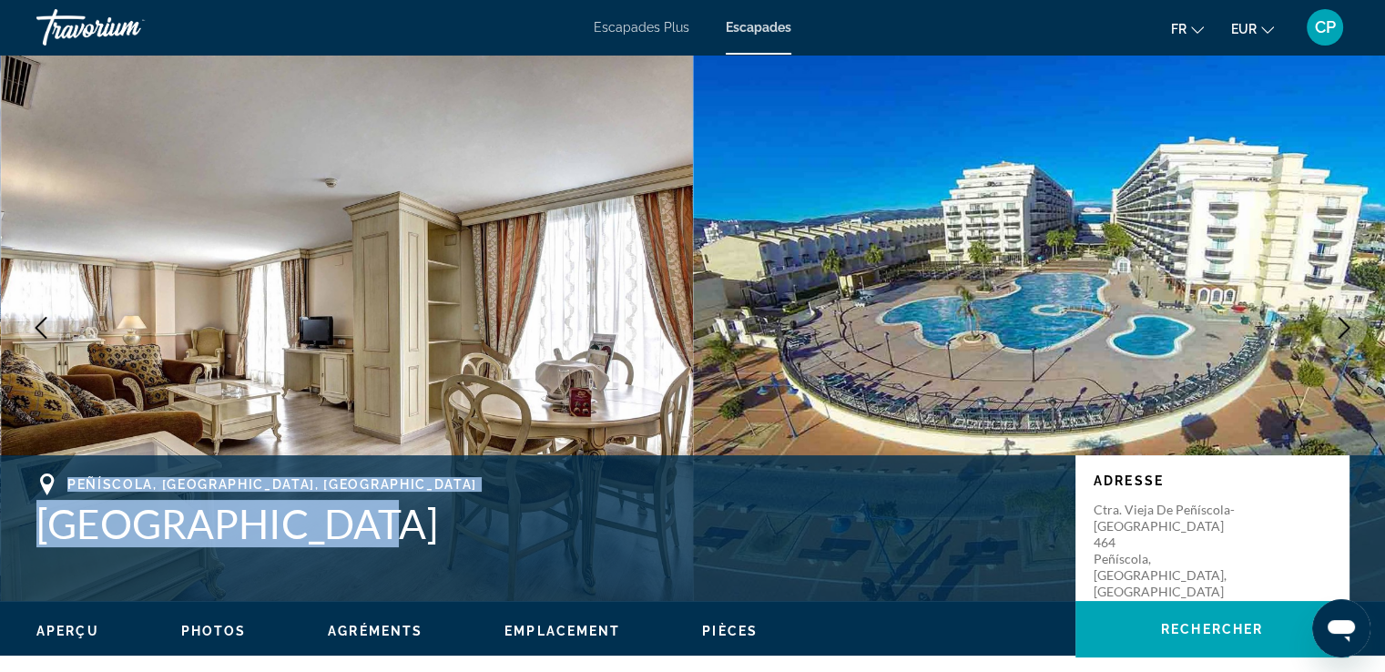
click at [1348, 325] on icon "Next image" at bounding box center [1345, 328] width 12 height 22
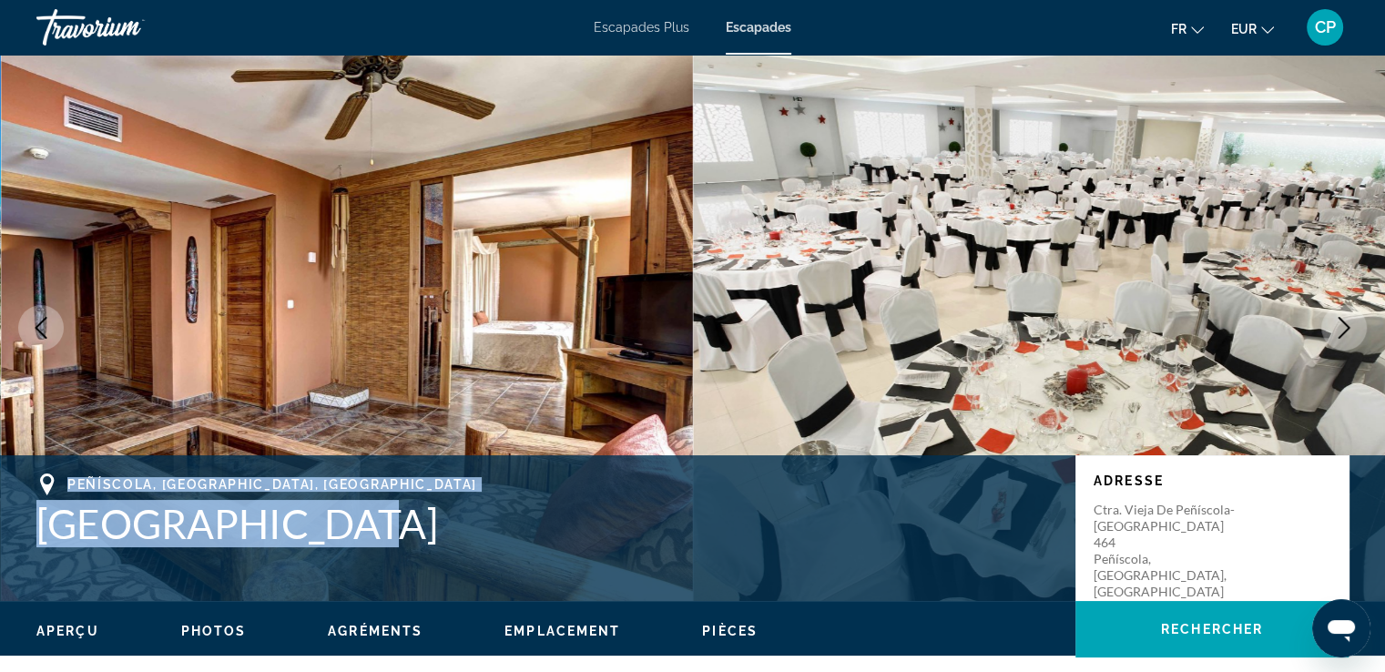
click at [1348, 325] on icon "Next image" at bounding box center [1345, 328] width 12 height 22
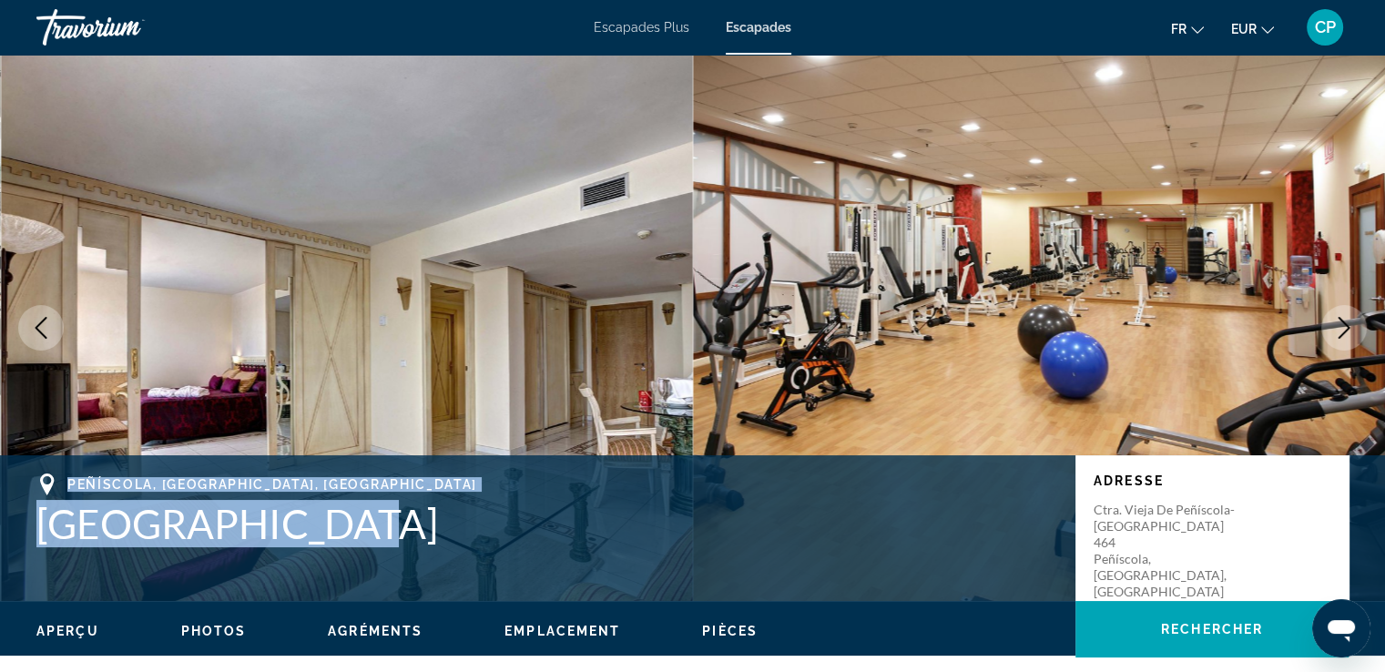
click at [1348, 325] on icon "Next image" at bounding box center [1345, 328] width 12 height 22
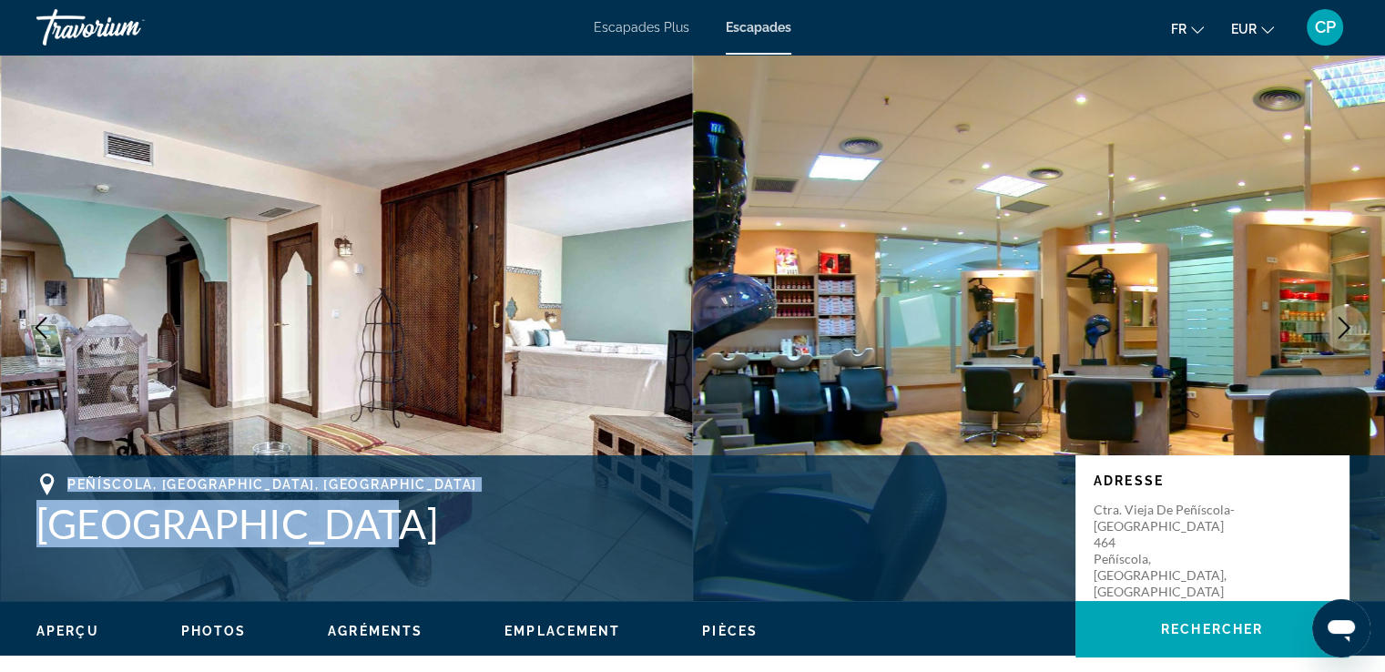
click at [1348, 325] on icon "Next image" at bounding box center [1345, 328] width 12 height 22
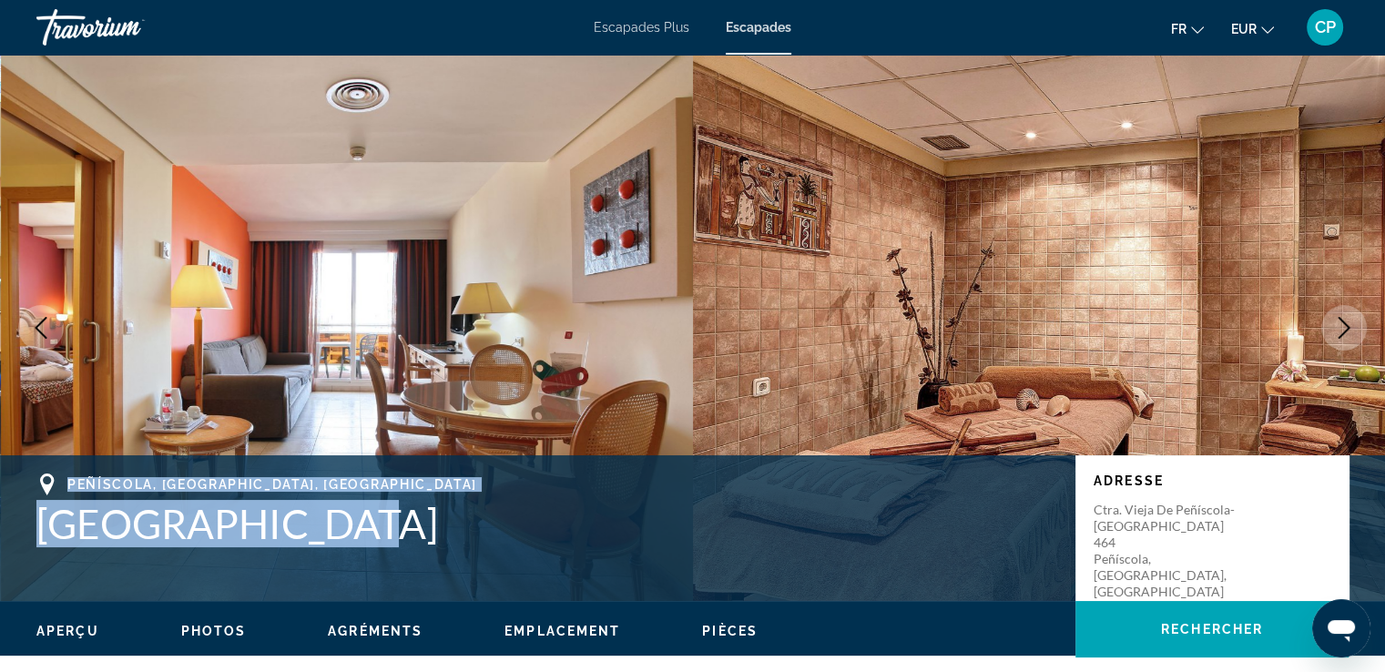
click at [1348, 325] on icon "Next image" at bounding box center [1345, 328] width 12 height 22
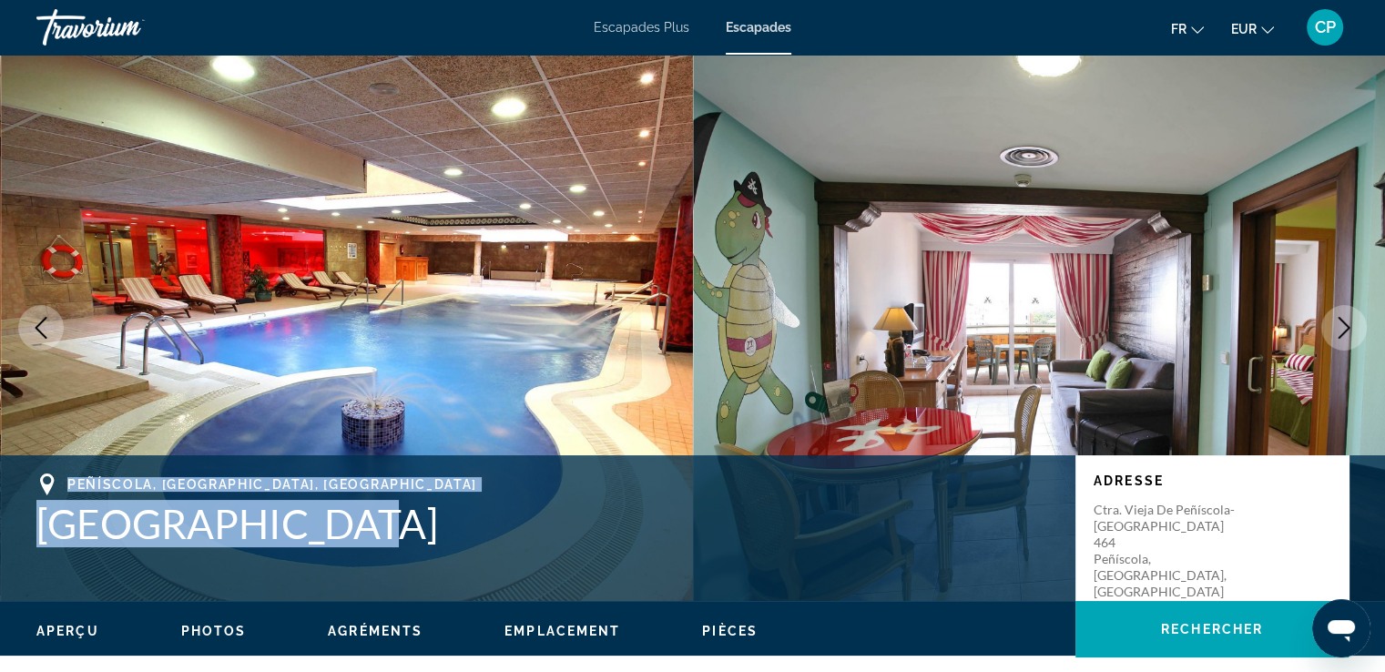
click at [1348, 325] on icon "Next image" at bounding box center [1345, 328] width 12 height 22
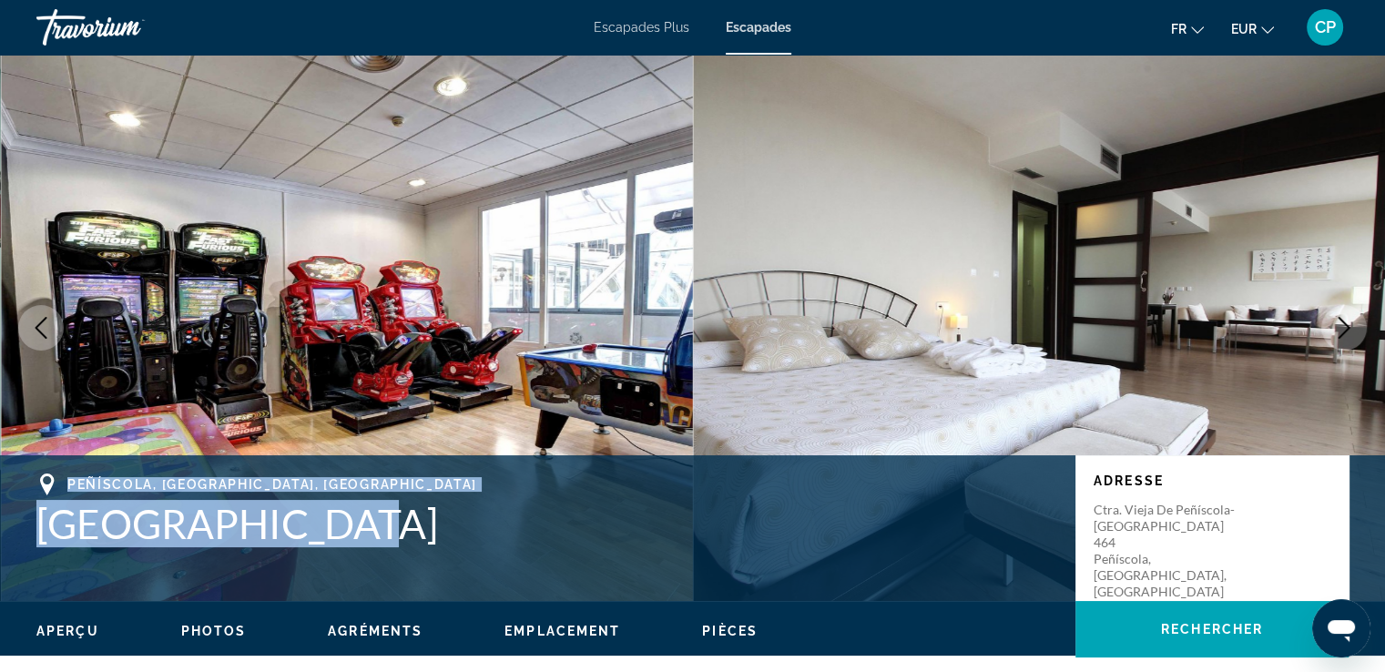
click at [1348, 325] on icon "Next image" at bounding box center [1345, 328] width 12 height 22
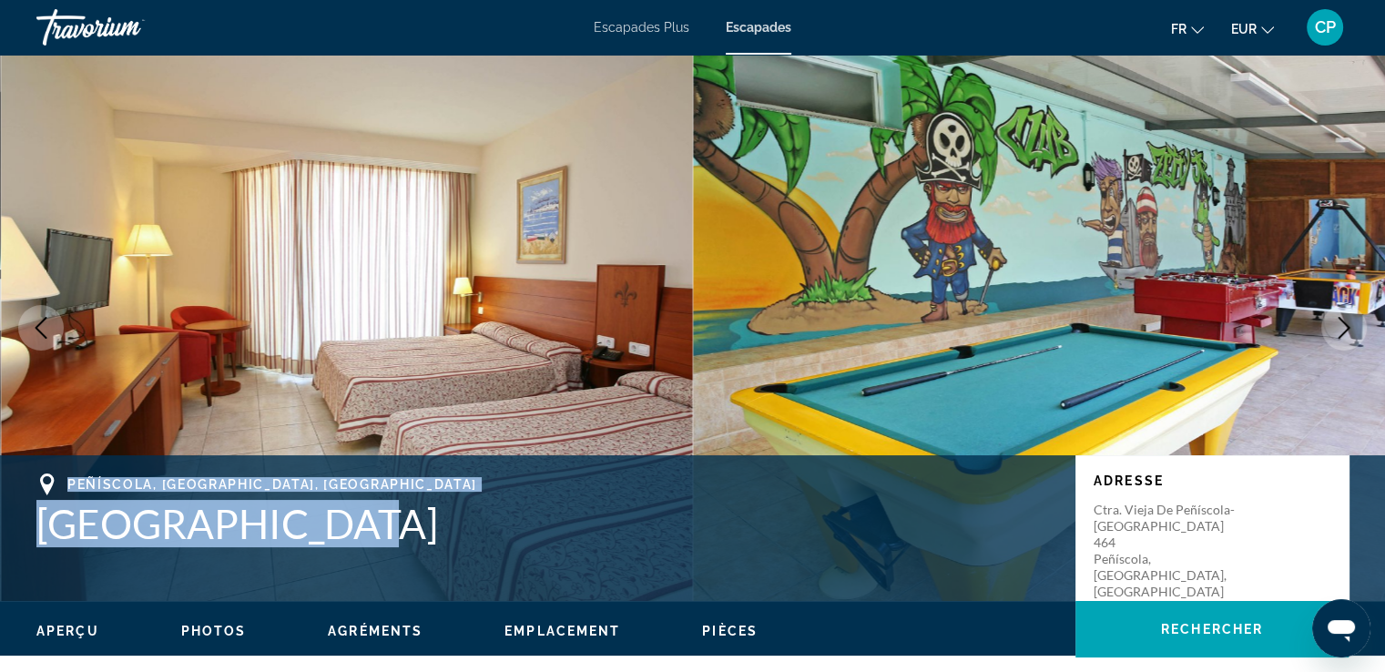
click at [34, 323] on icon "Previous image" at bounding box center [41, 328] width 22 height 22
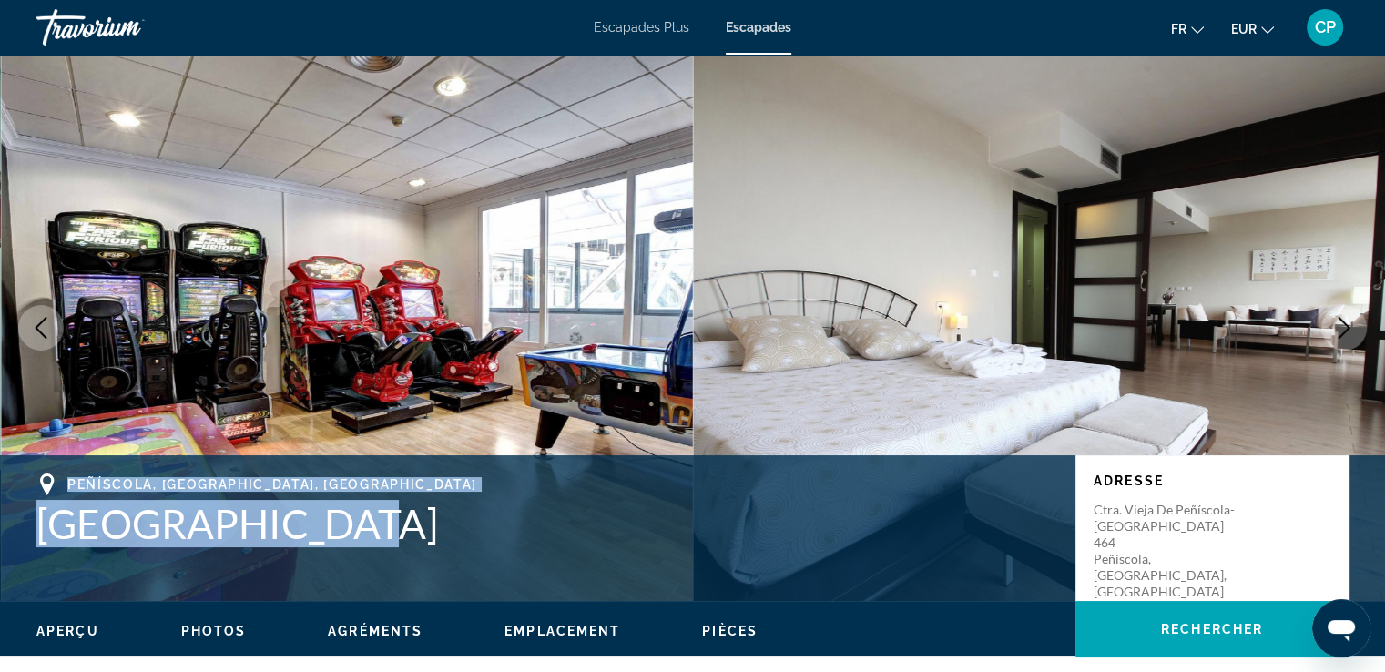
click at [34, 323] on icon "Previous image" at bounding box center [41, 328] width 22 height 22
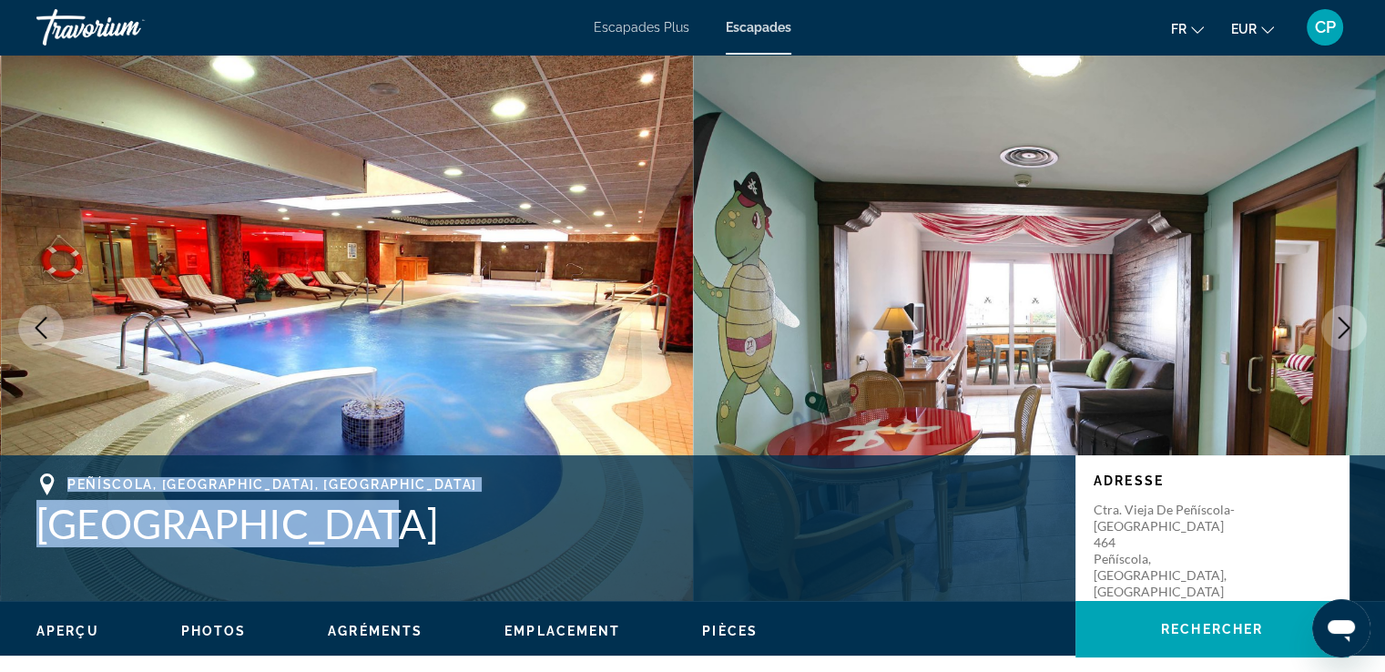
click at [1346, 324] on icon "Next image" at bounding box center [1345, 328] width 12 height 22
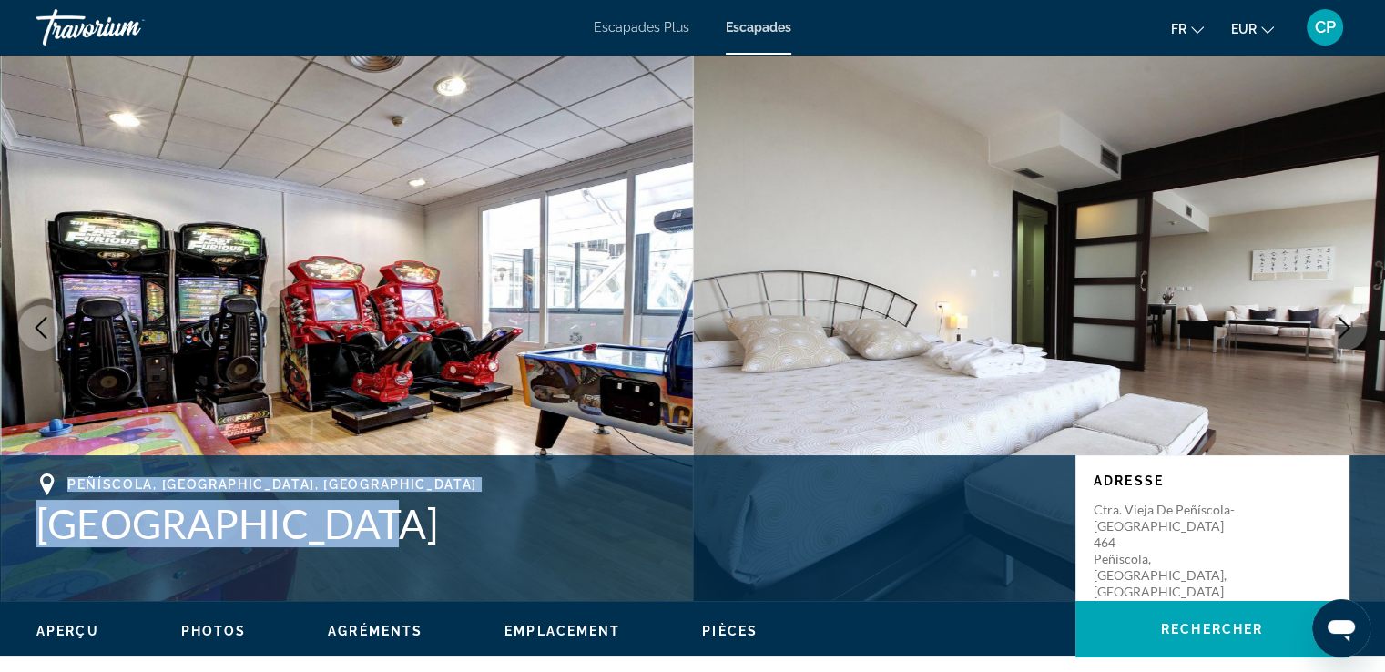
click at [1346, 324] on icon "Next image" at bounding box center [1345, 328] width 12 height 22
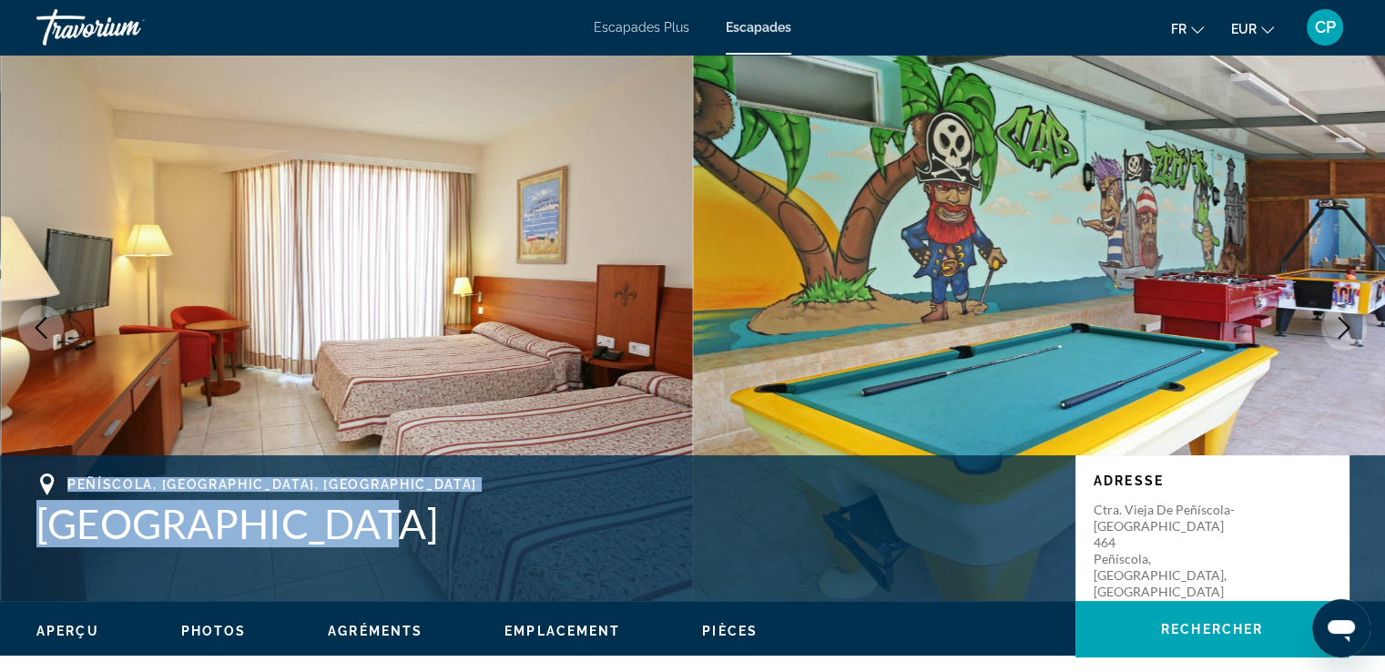
click at [1346, 324] on icon "Next image" at bounding box center [1345, 328] width 12 height 22
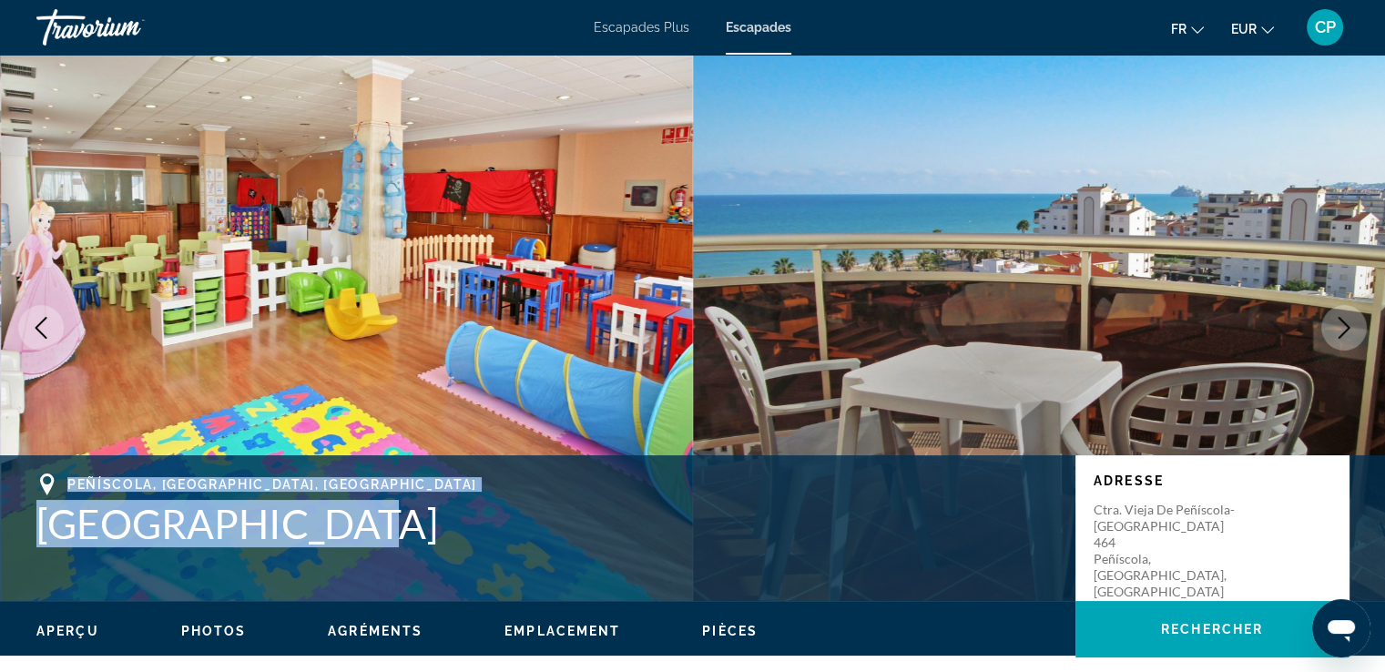
click at [1346, 324] on icon "Next image" at bounding box center [1345, 328] width 12 height 22
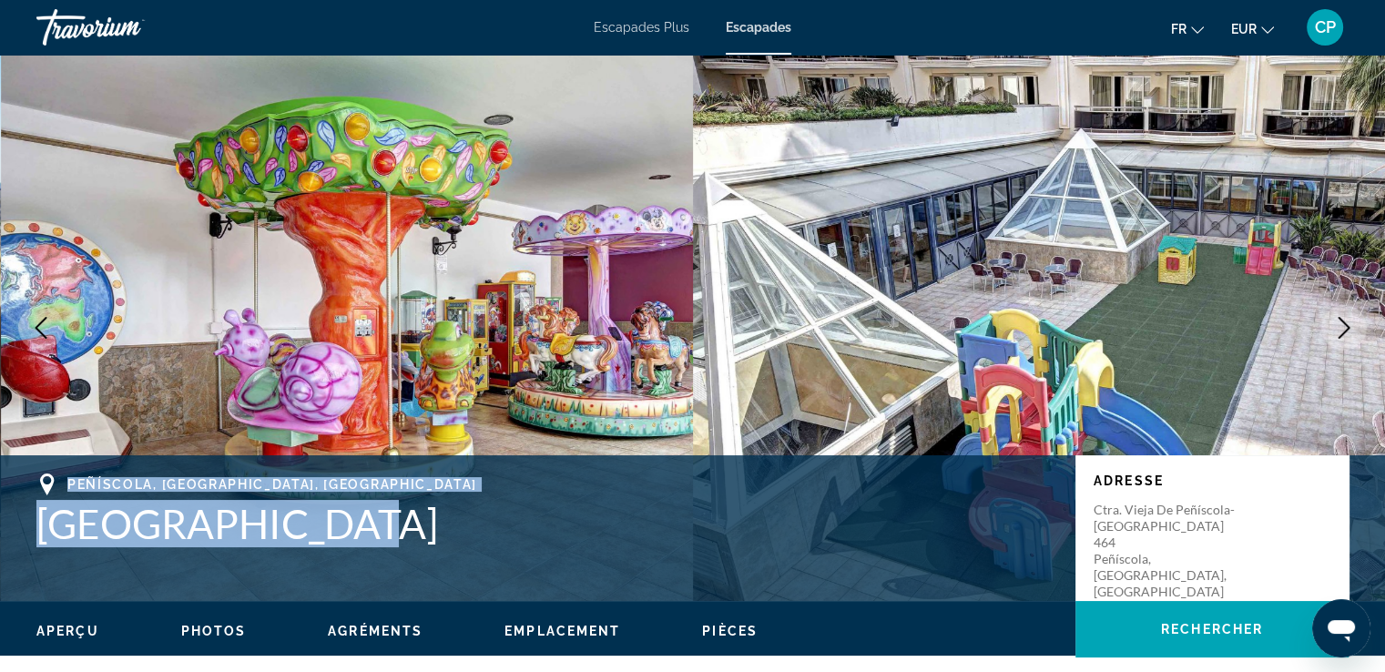
click at [1346, 324] on icon "Next image" at bounding box center [1345, 328] width 12 height 22
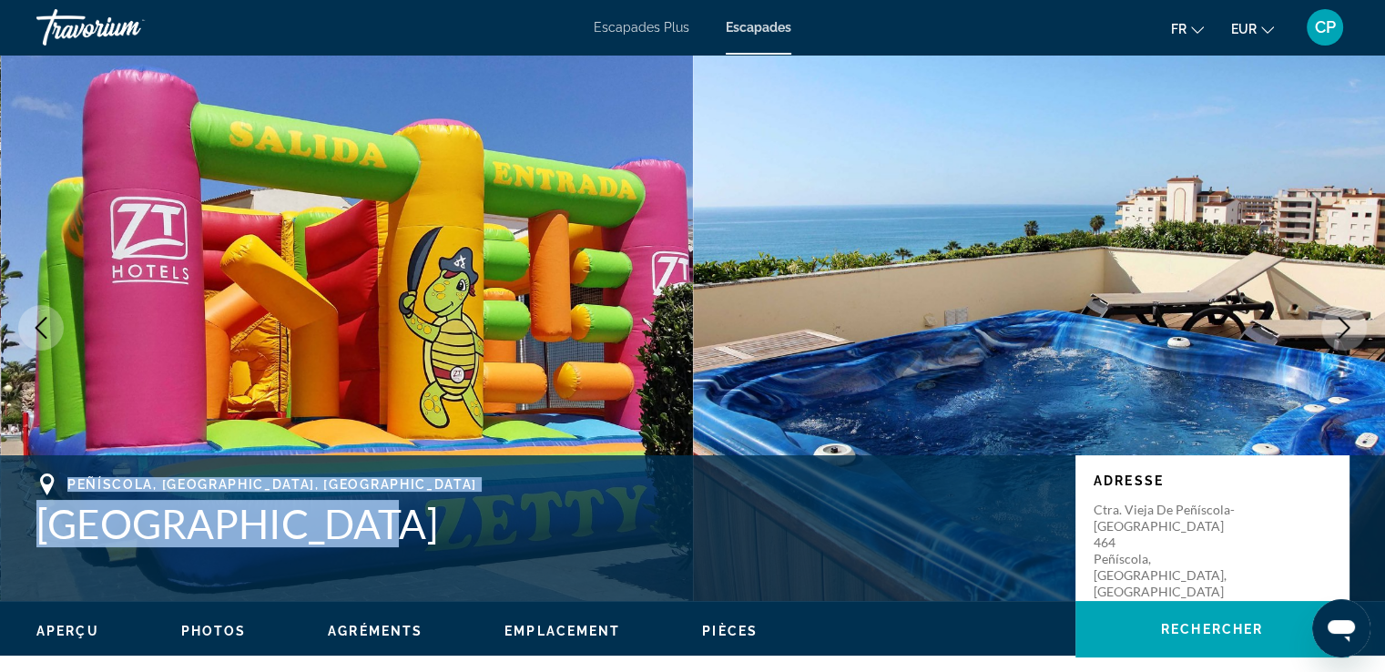
click at [1346, 324] on icon "Next image" at bounding box center [1345, 328] width 12 height 22
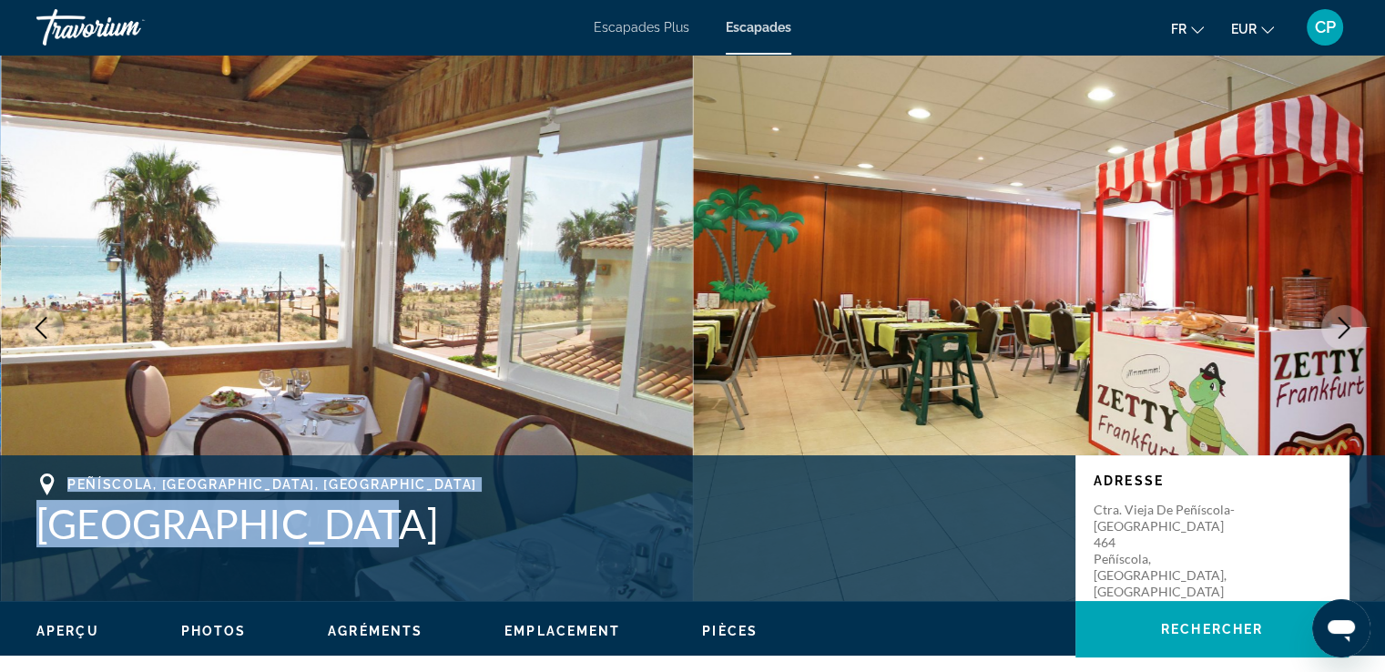
click at [1346, 324] on icon "Next image" at bounding box center [1345, 328] width 12 height 22
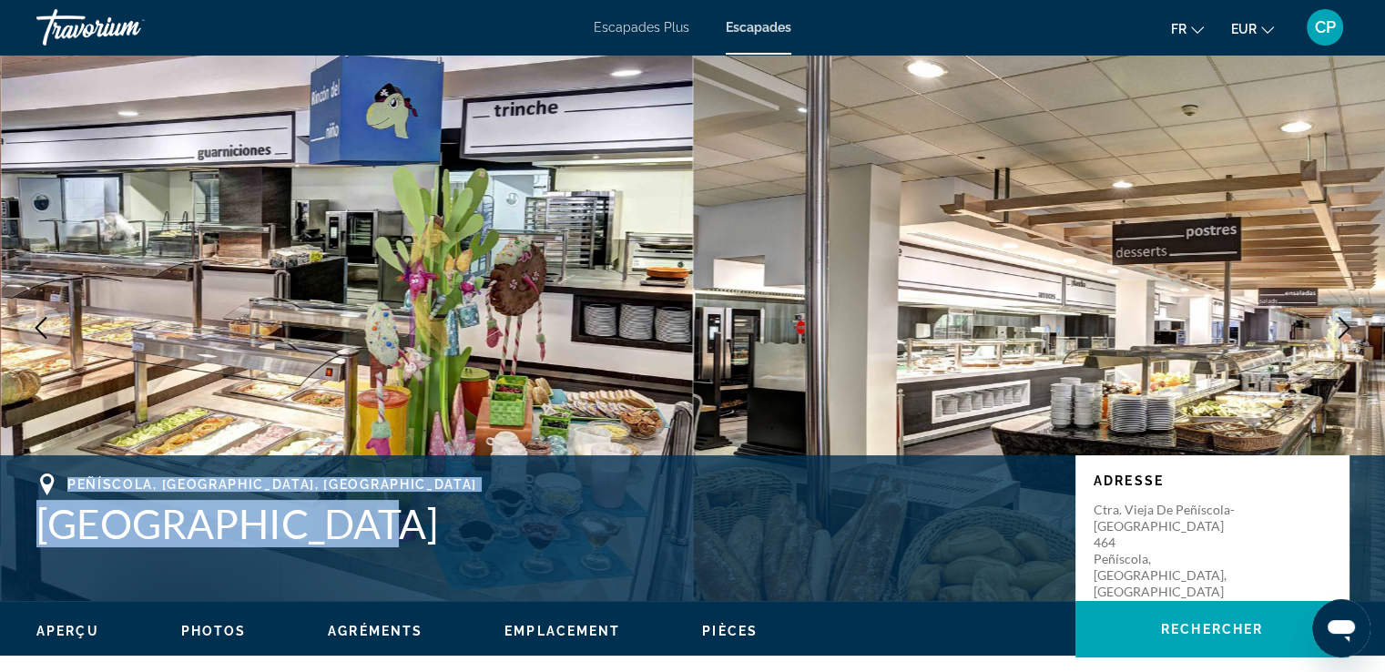
click at [1346, 324] on icon "Next image" at bounding box center [1345, 328] width 12 height 22
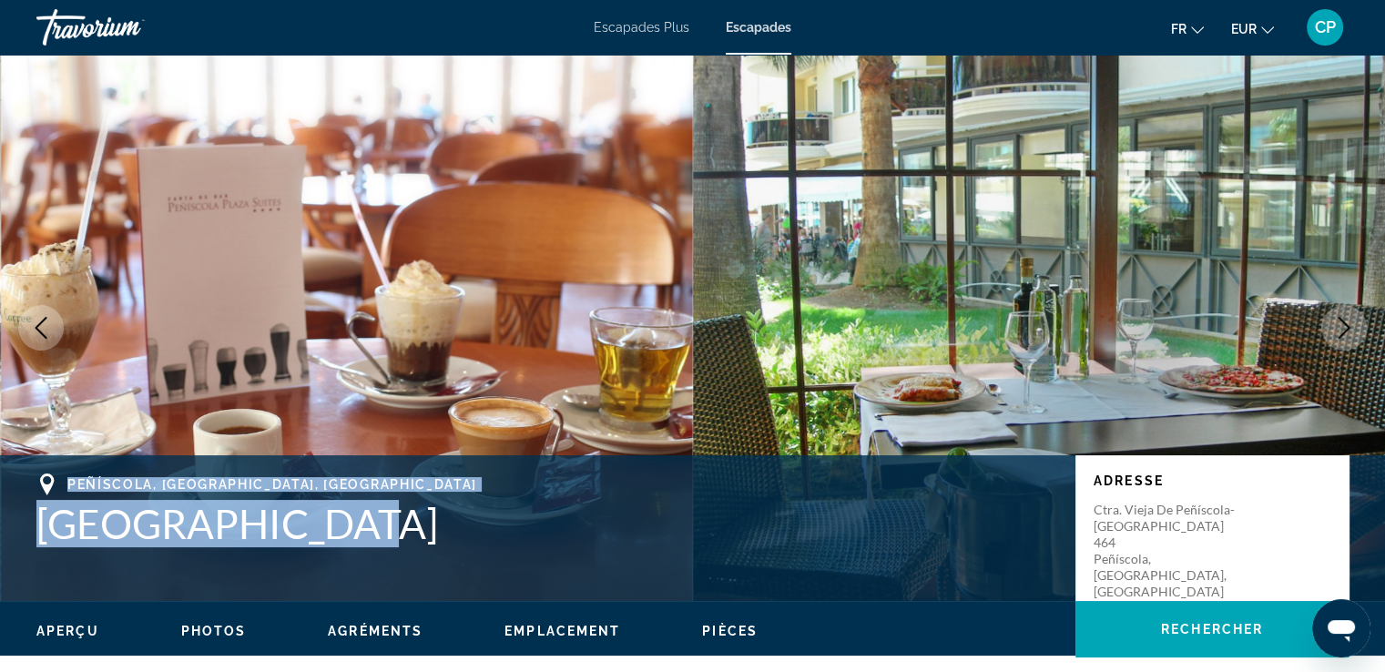
click at [1346, 324] on icon "Next image" at bounding box center [1345, 328] width 12 height 22
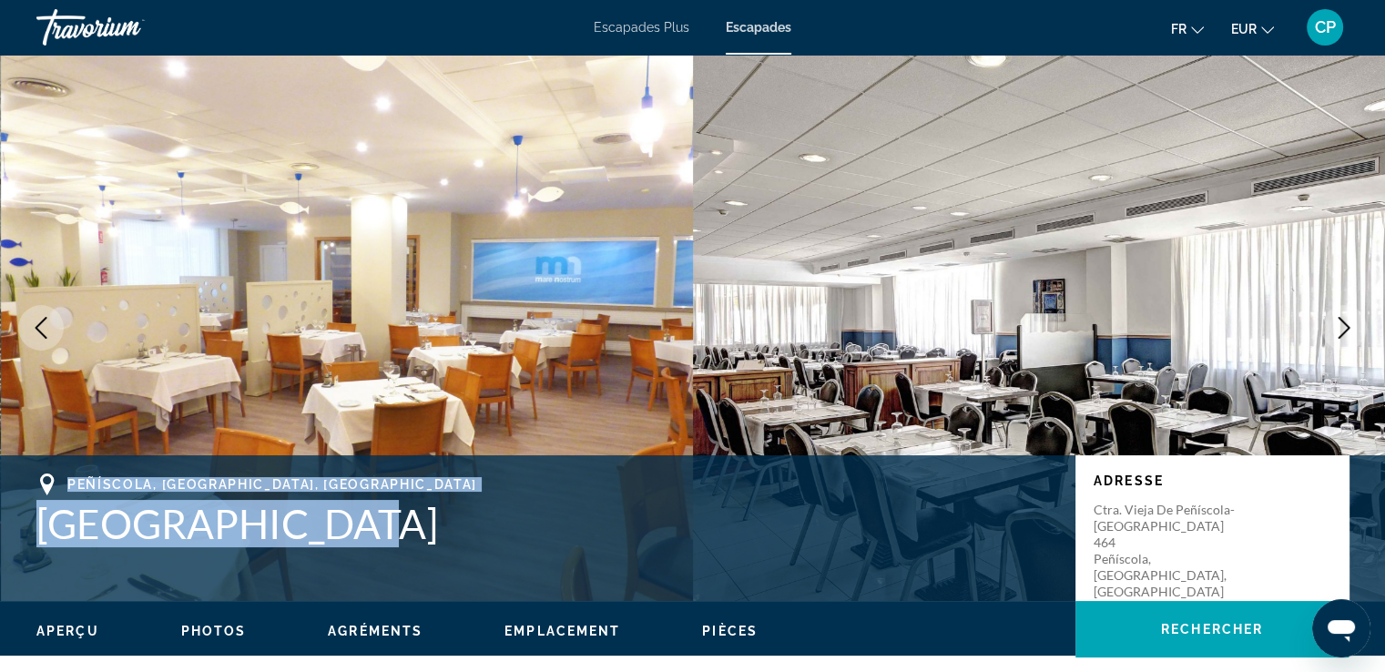
click at [1346, 324] on icon "Next image" at bounding box center [1345, 328] width 12 height 22
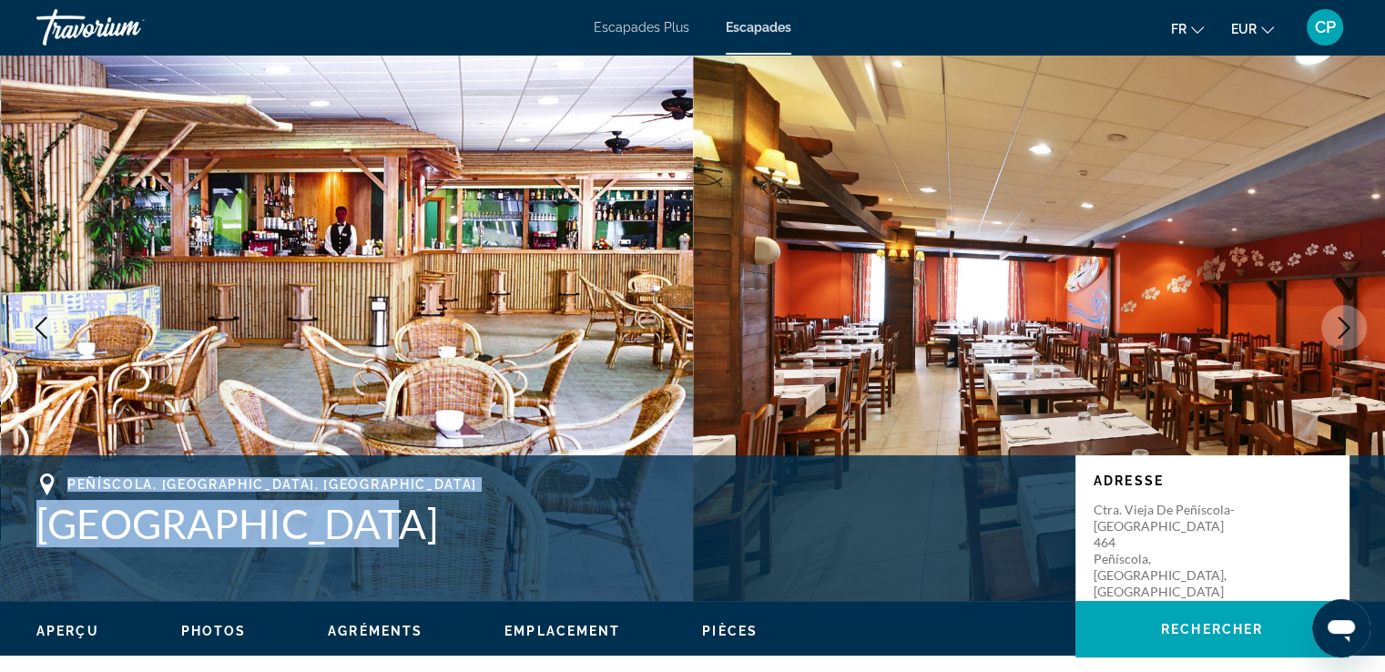
click at [1346, 326] on icon "Next image" at bounding box center [1344, 328] width 22 height 22
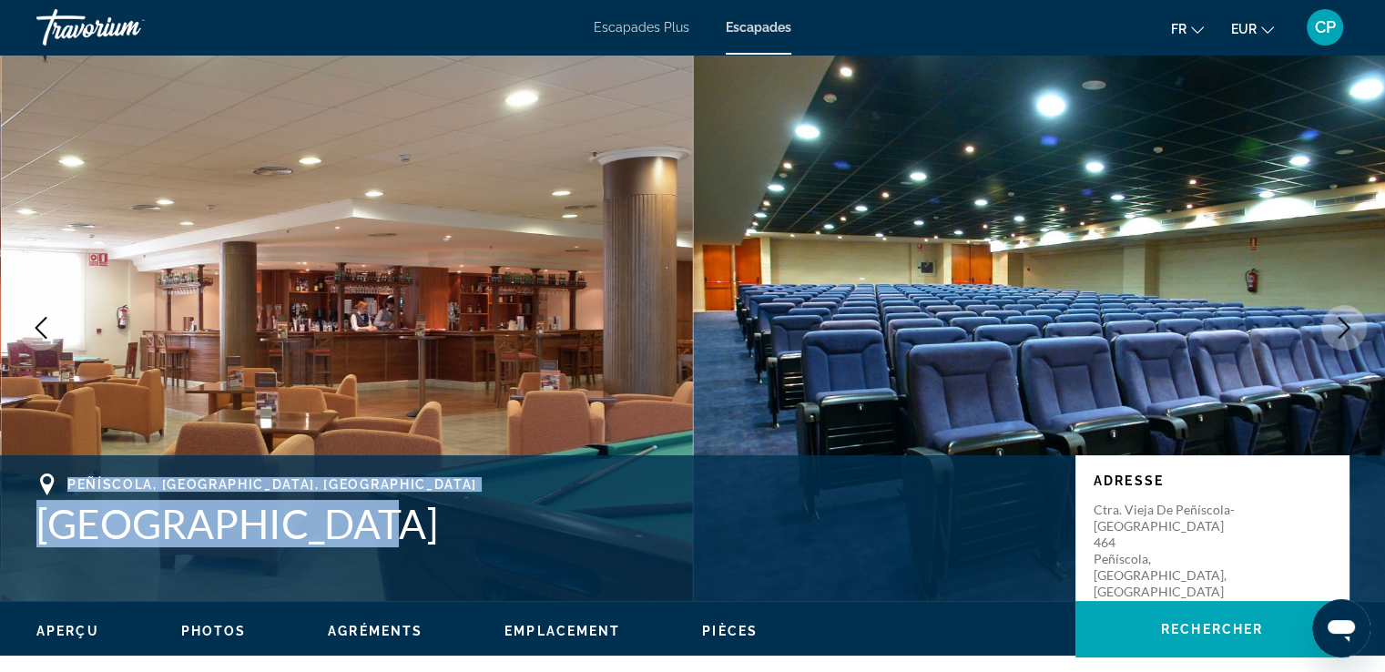
click at [1346, 326] on icon "Next image" at bounding box center [1344, 328] width 22 height 22
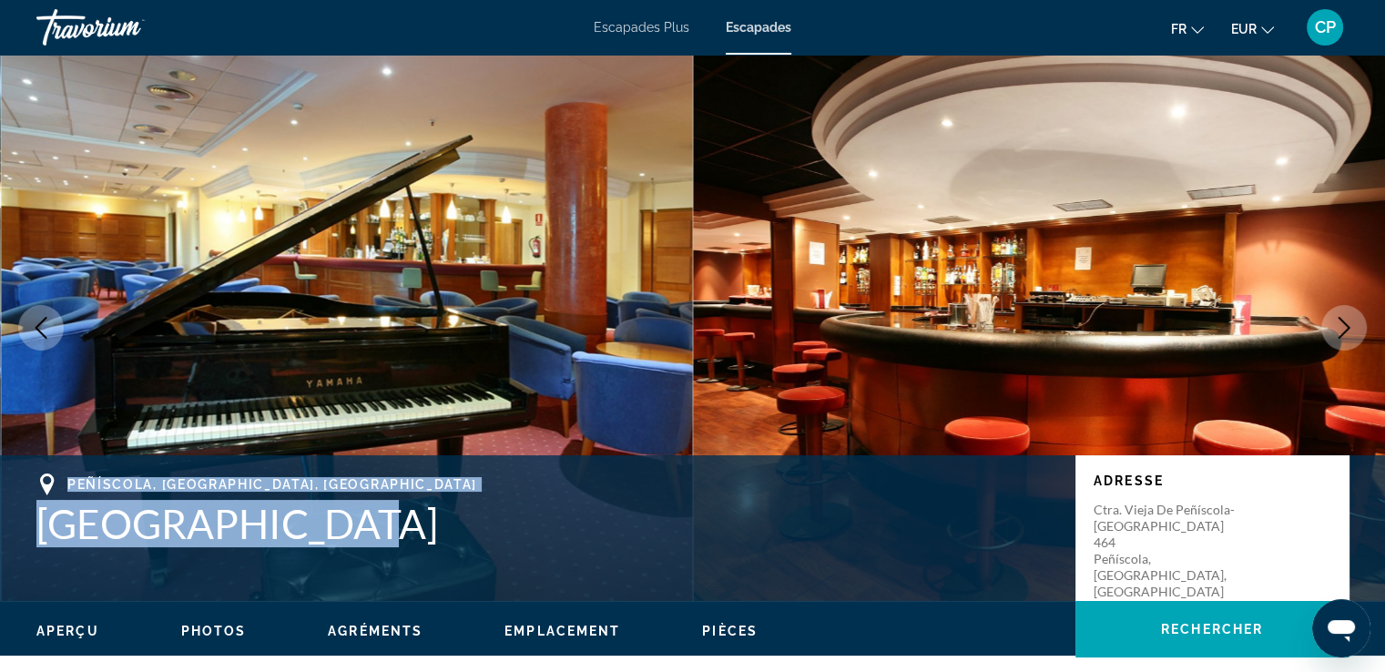
click at [41, 325] on icon "Previous image" at bounding box center [41, 328] width 22 height 22
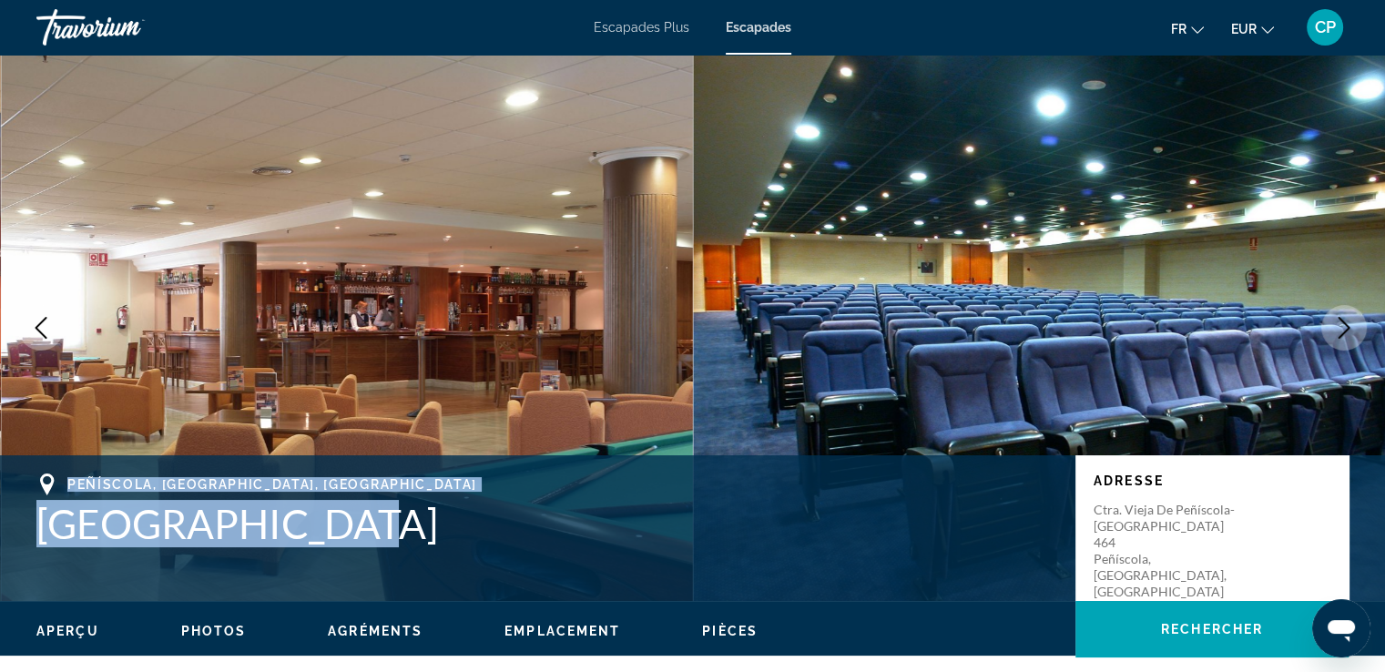
click at [41, 325] on icon "Previous image" at bounding box center [41, 328] width 22 height 22
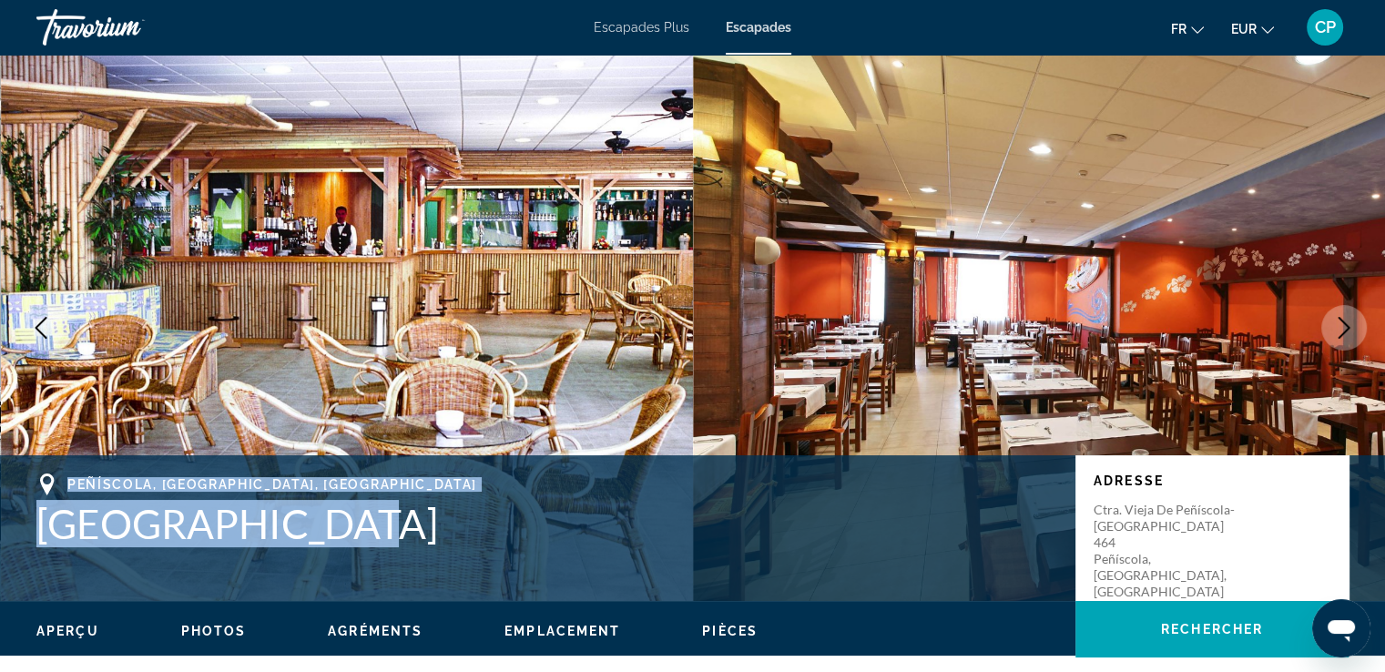
click at [41, 325] on icon "Previous image" at bounding box center [41, 328] width 22 height 22
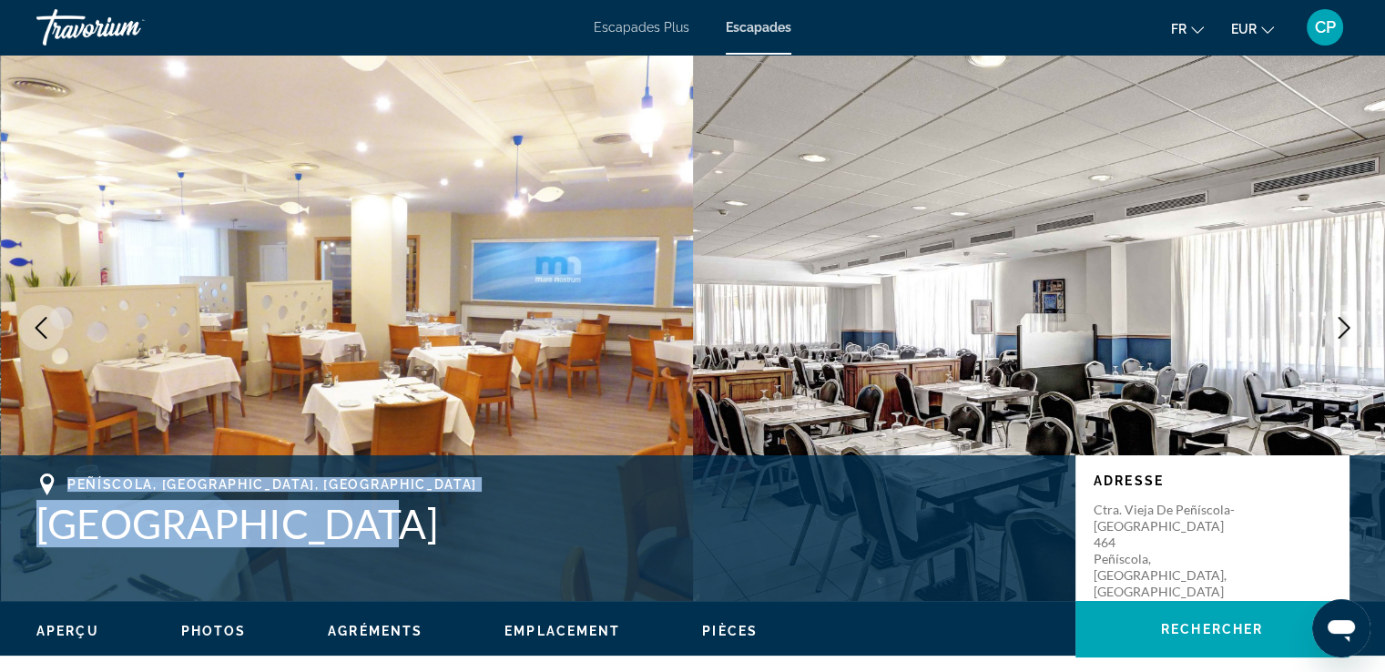
click at [41, 325] on icon "Previous image" at bounding box center [41, 328] width 22 height 22
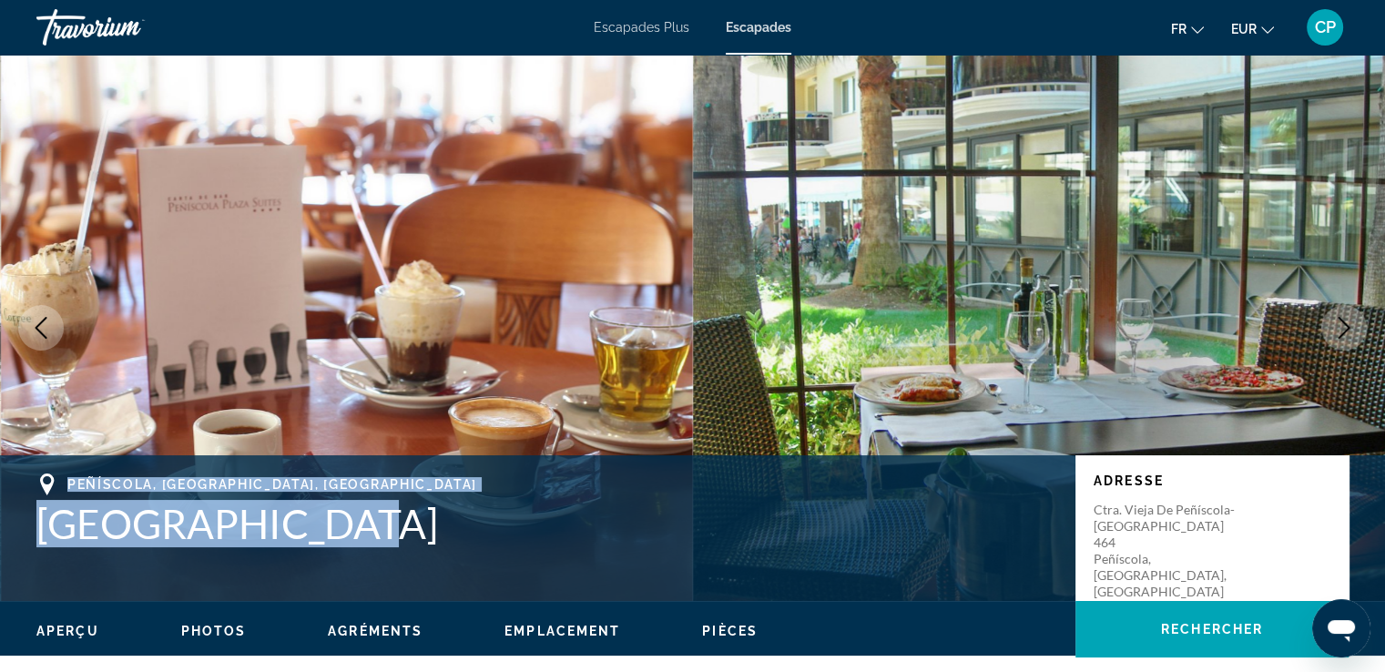
click at [41, 325] on icon "Previous image" at bounding box center [41, 328] width 22 height 22
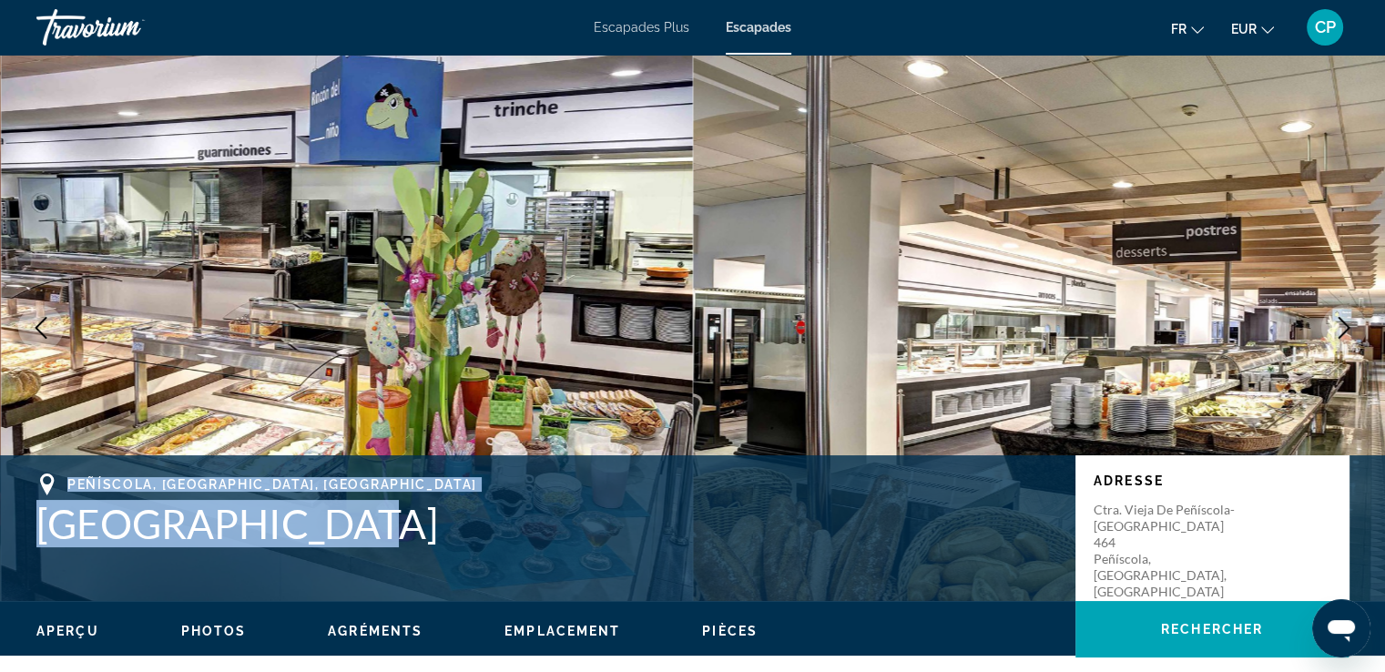
click at [41, 325] on icon "Previous image" at bounding box center [41, 328] width 22 height 22
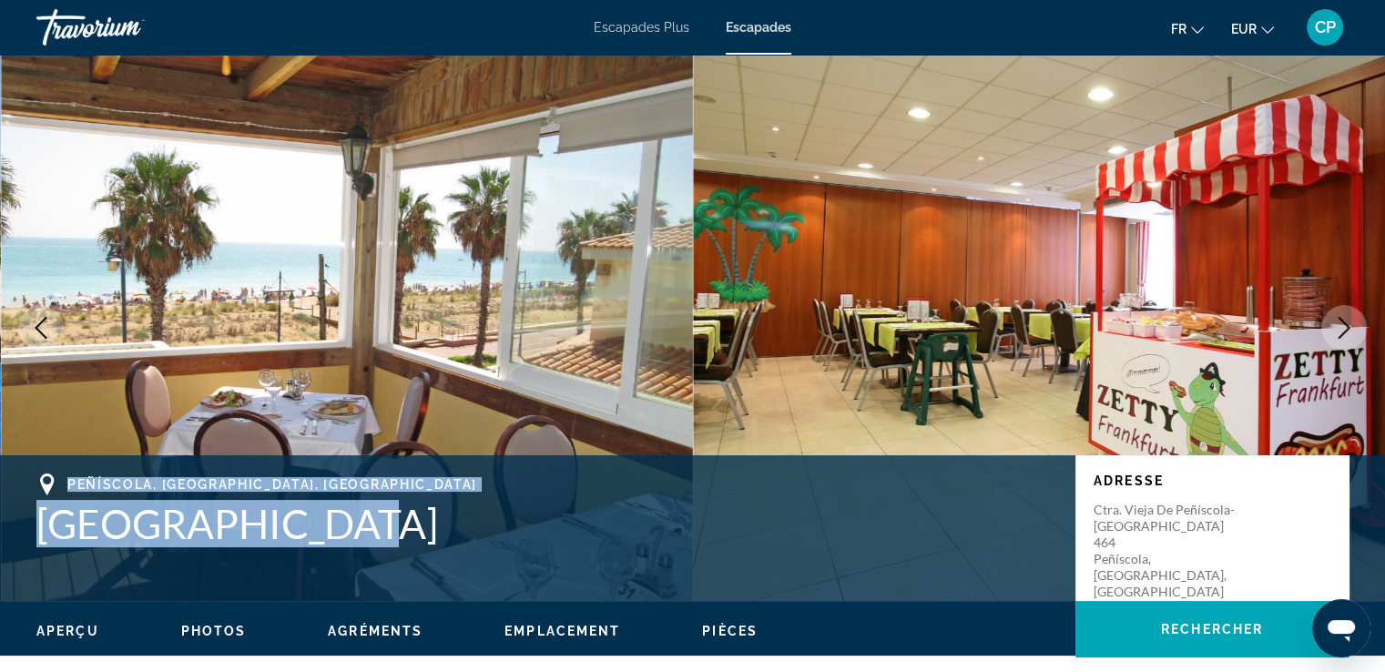
click at [41, 325] on icon "Previous image" at bounding box center [41, 328] width 22 height 22
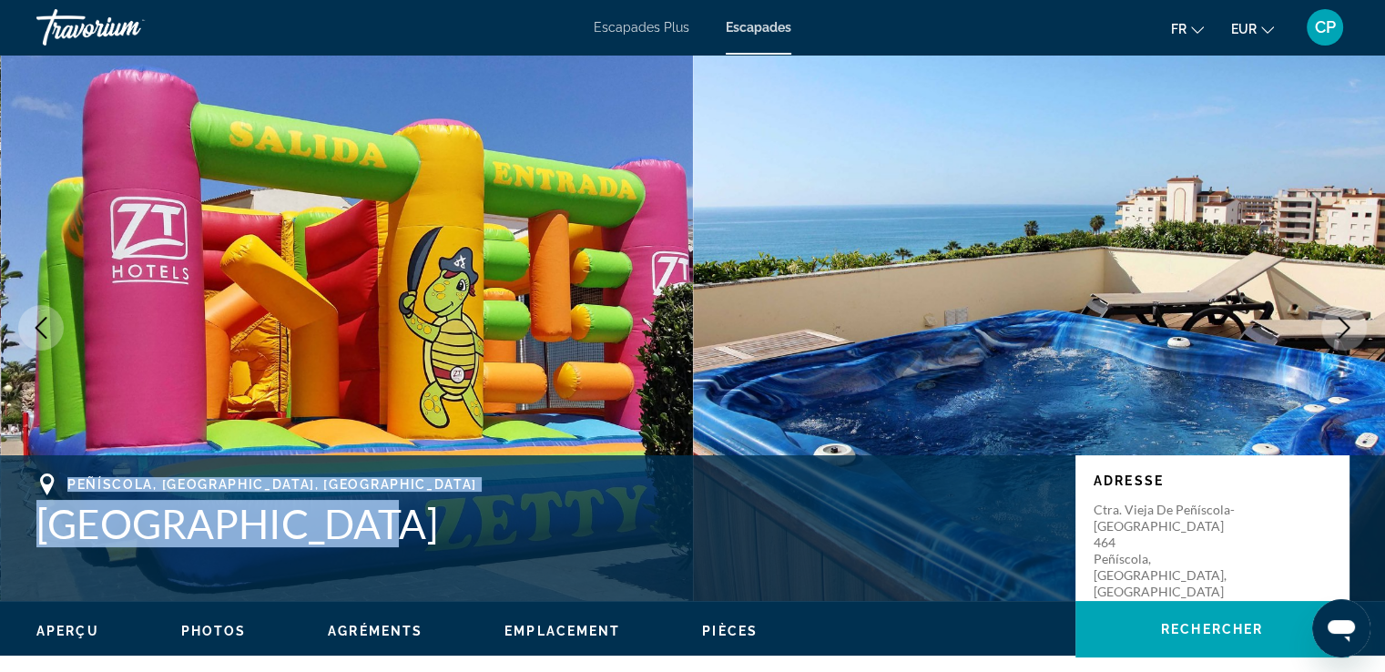
click at [41, 325] on icon "Previous image" at bounding box center [41, 328] width 22 height 22
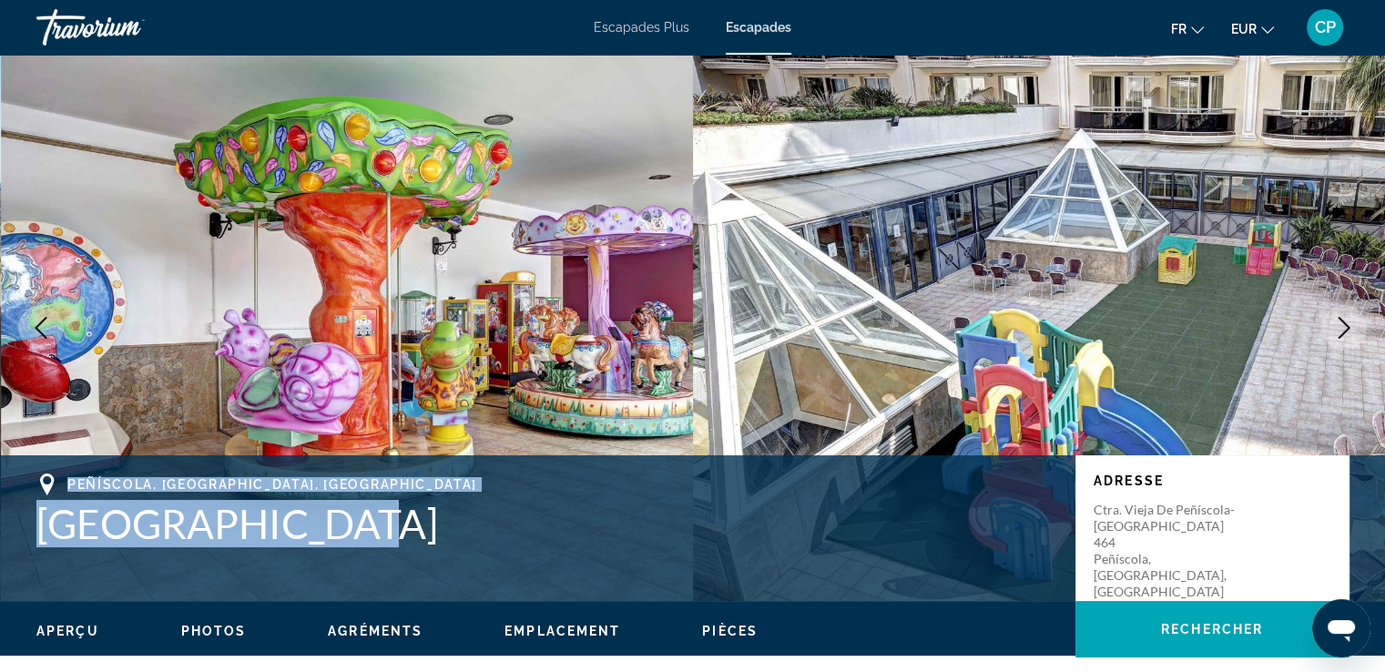
click at [41, 325] on icon "Previous image" at bounding box center [41, 328] width 22 height 22
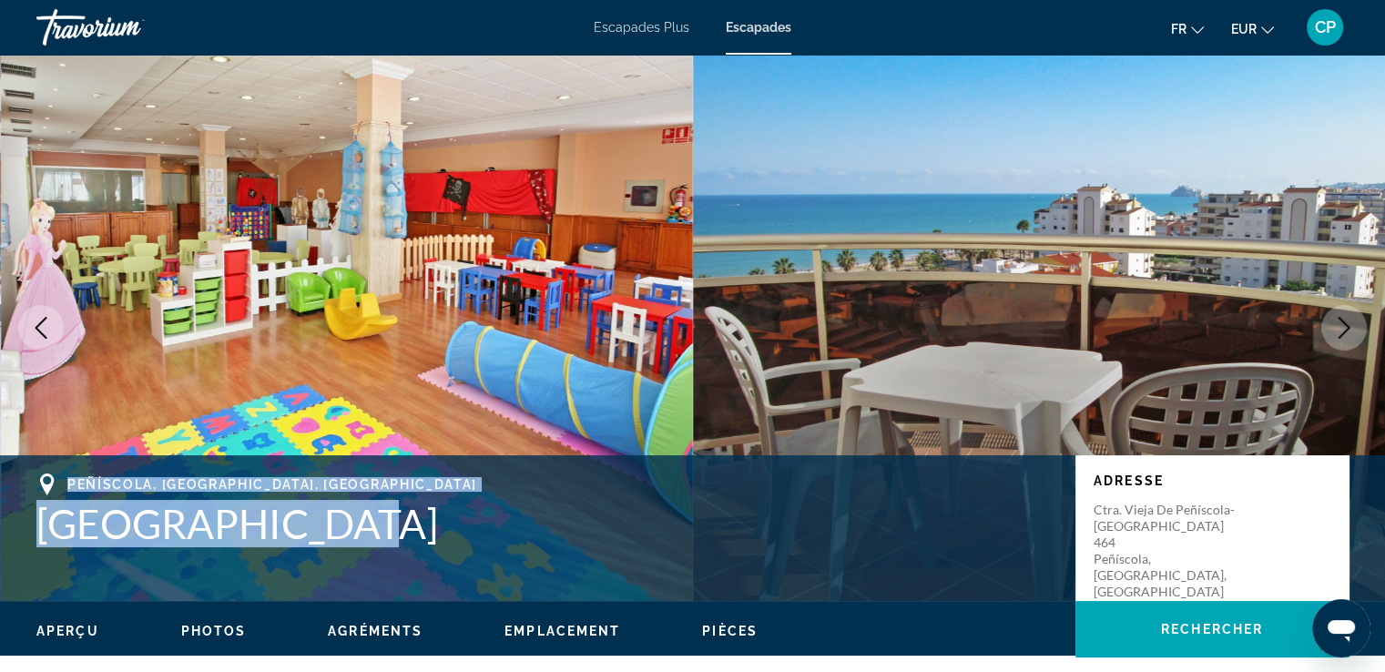
click at [41, 325] on icon "Previous image" at bounding box center [41, 328] width 22 height 22
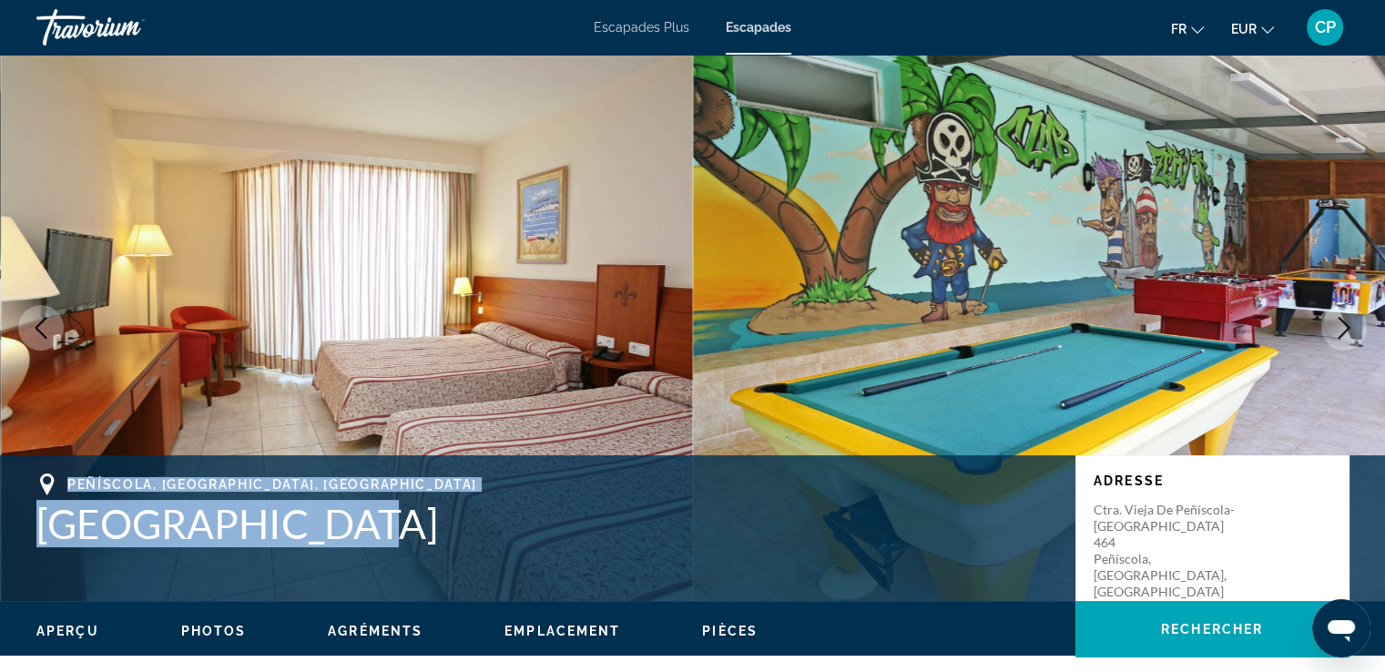
click at [41, 325] on icon "Previous image" at bounding box center [41, 328] width 22 height 22
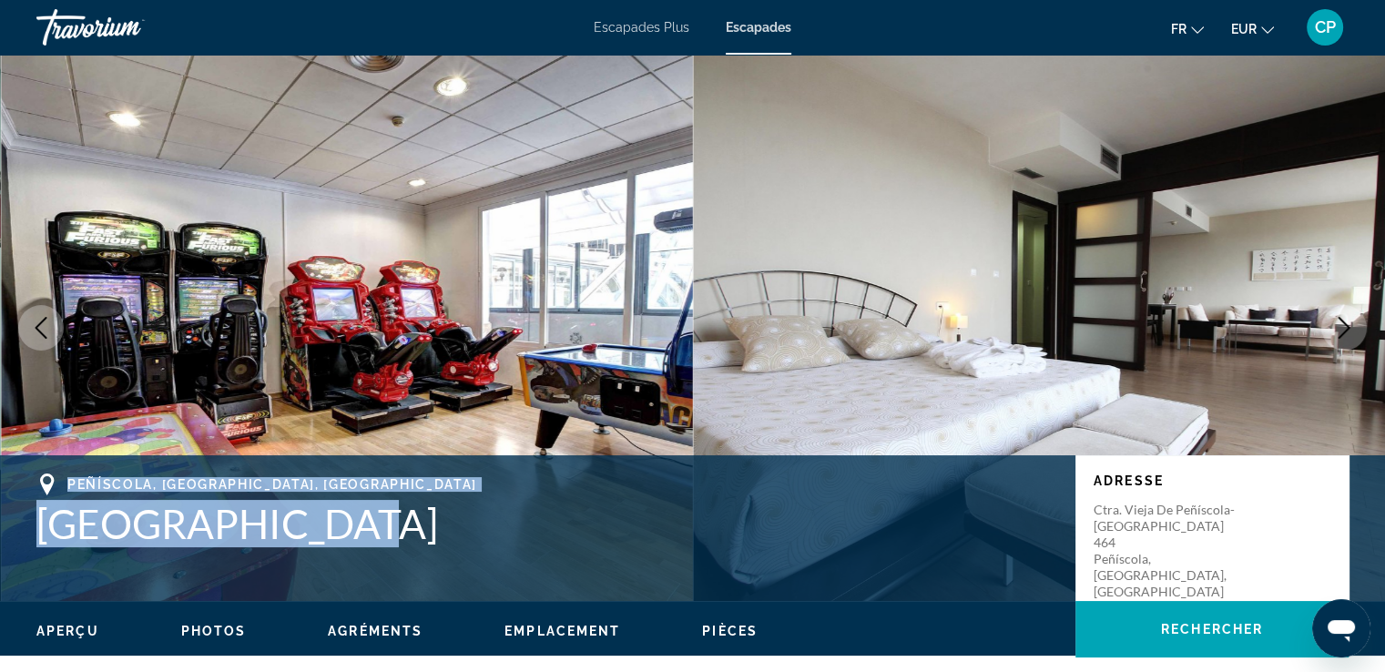
click at [41, 325] on icon "Previous image" at bounding box center [41, 328] width 22 height 22
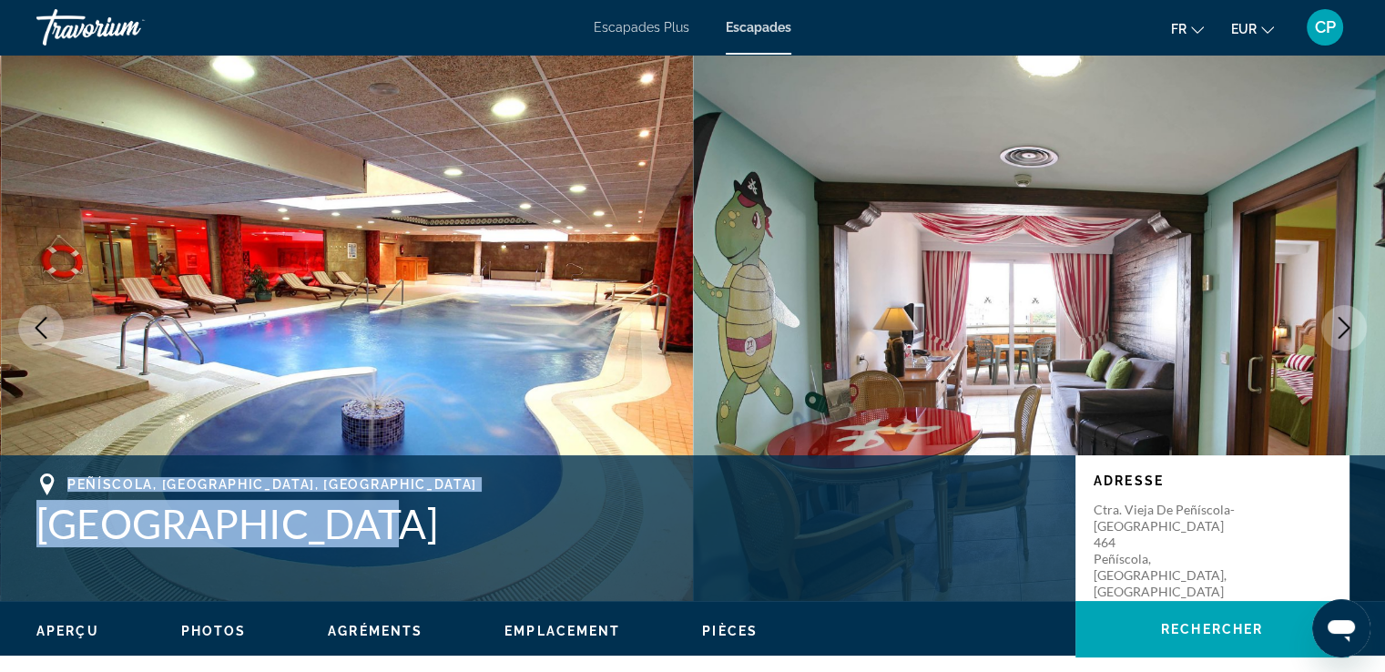
click at [41, 325] on icon "Previous image" at bounding box center [41, 328] width 22 height 22
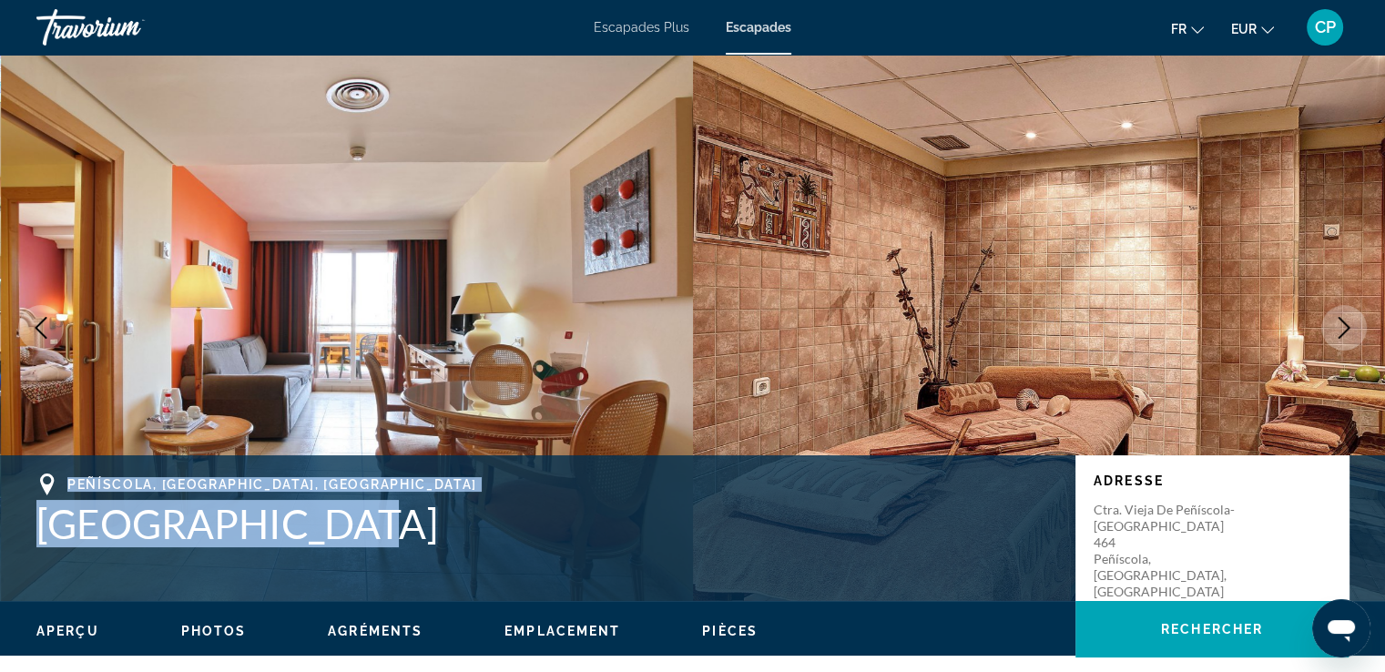
click at [41, 325] on icon "Previous image" at bounding box center [41, 328] width 22 height 22
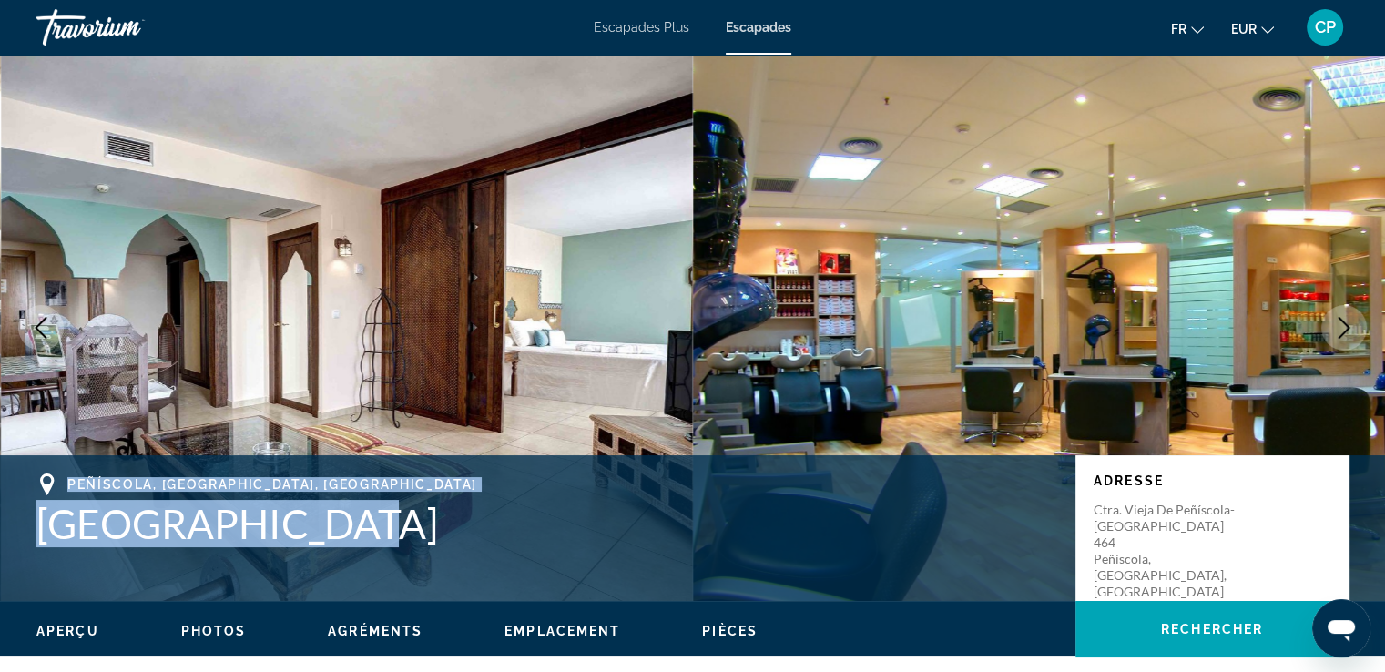
click at [41, 325] on icon "Previous image" at bounding box center [41, 328] width 22 height 22
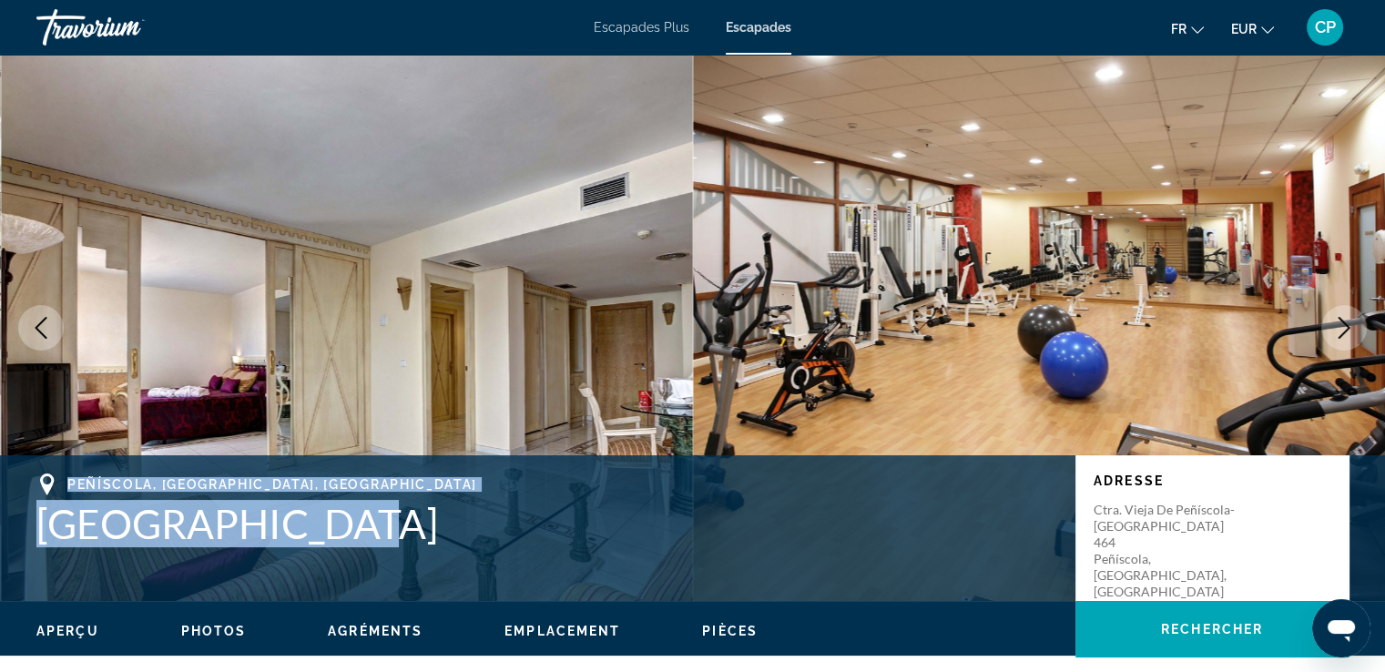
click at [41, 325] on icon "Previous image" at bounding box center [41, 328] width 22 height 22
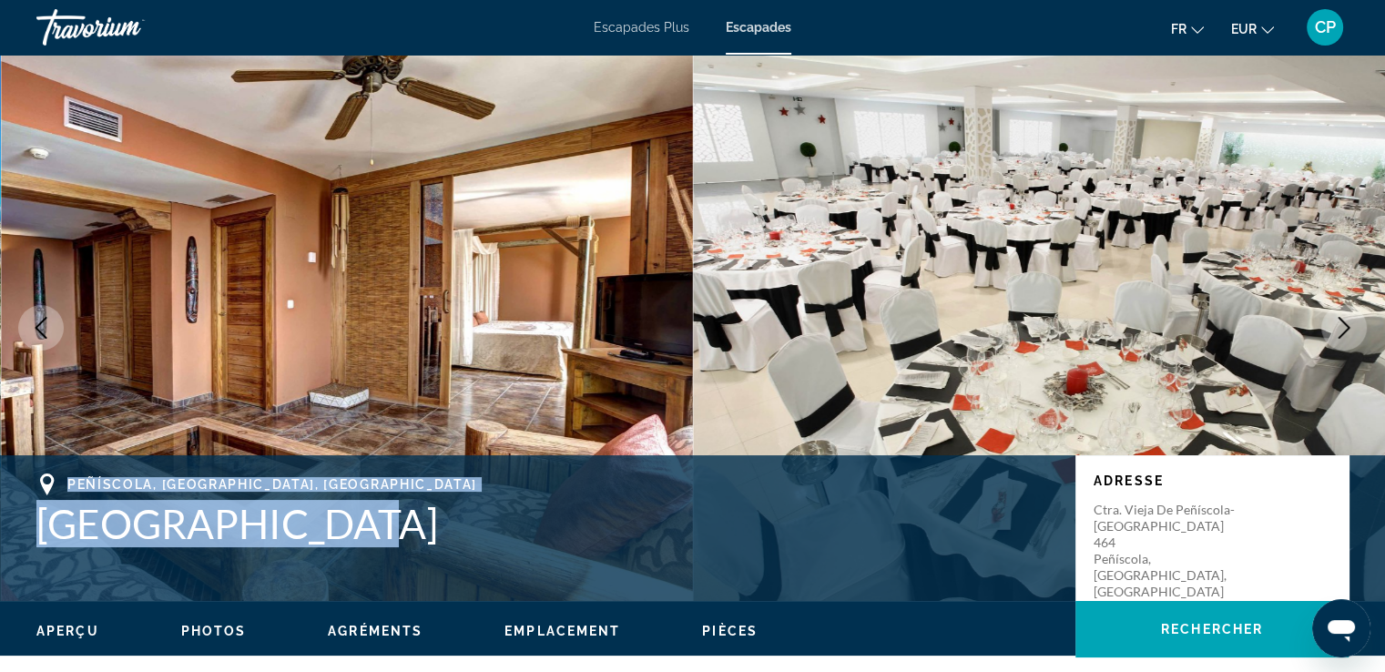
click at [1340, 321] on icon "Next image" at bounding box center [1344, 328] width 22 height 22
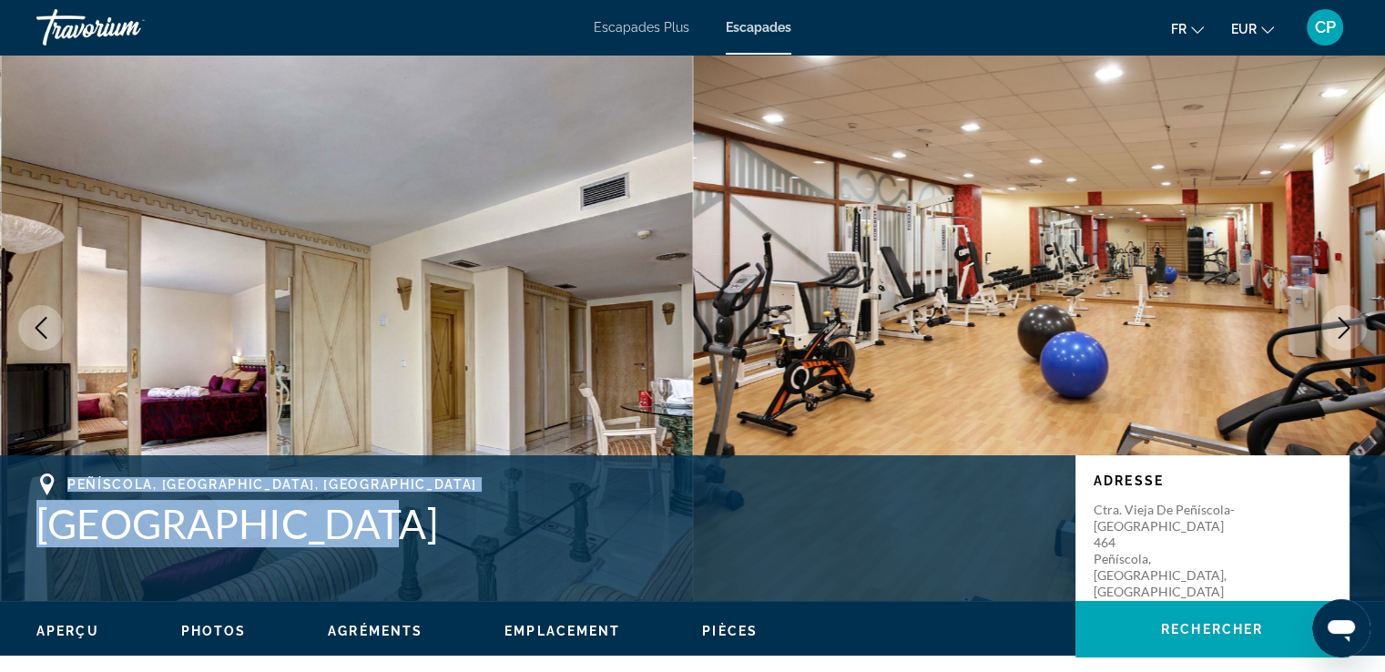
click at [1340, 321] on icon "Next image" at bounding box center [1344, 328] width 22 height 22
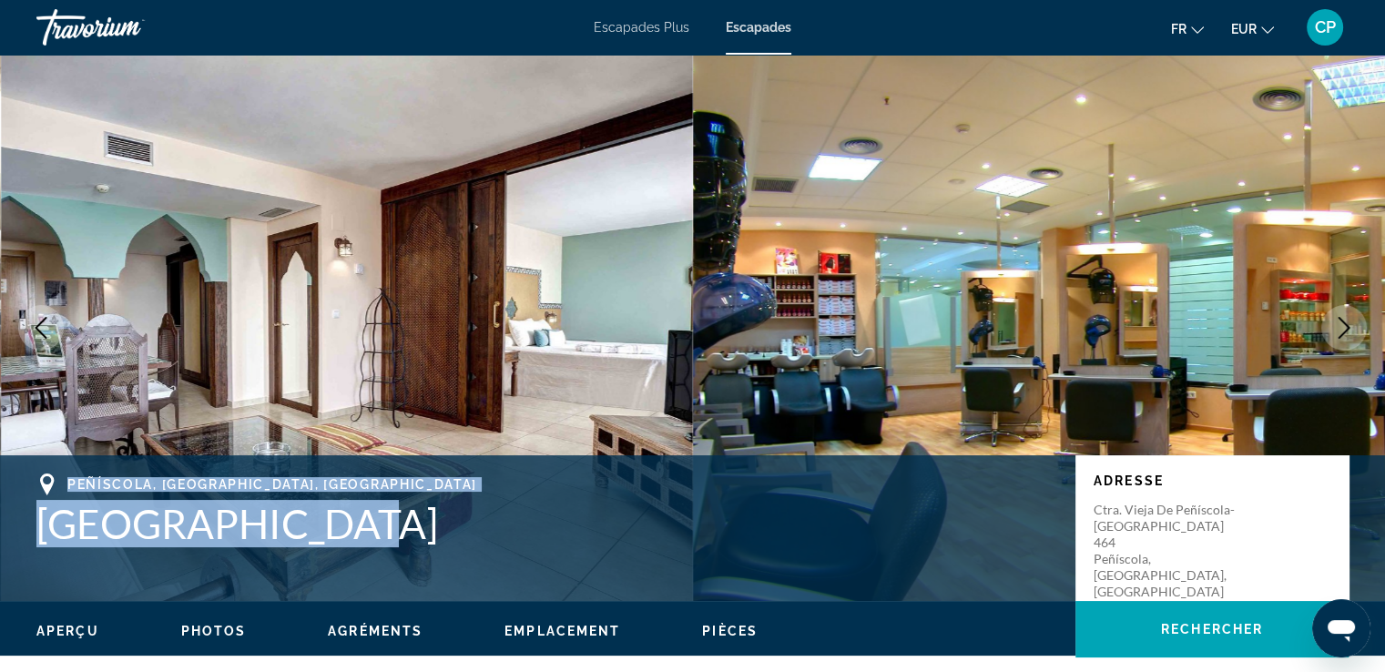
click at [1340, 321] on icon "Next image" at bounding box center [1344, 328] width 22 height 22
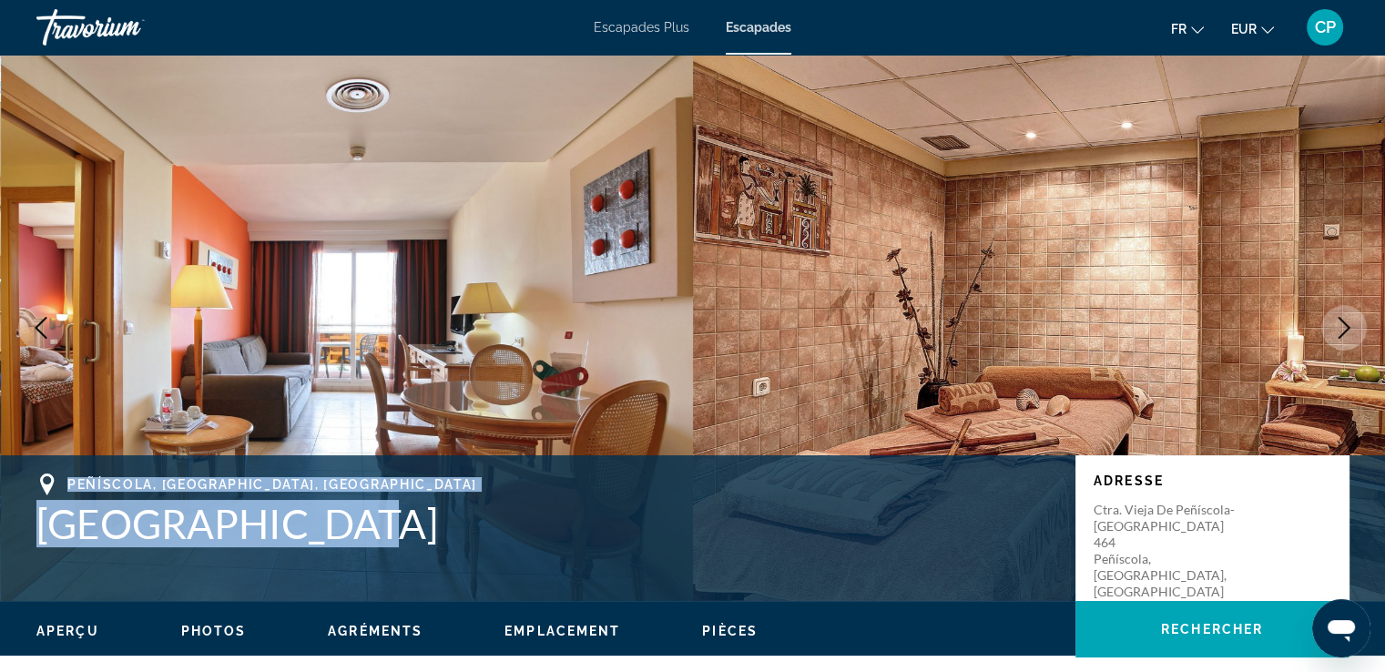
click at [1340, 321] on icon "Next image" at bounding box center [1344, 328] width 22 height 22
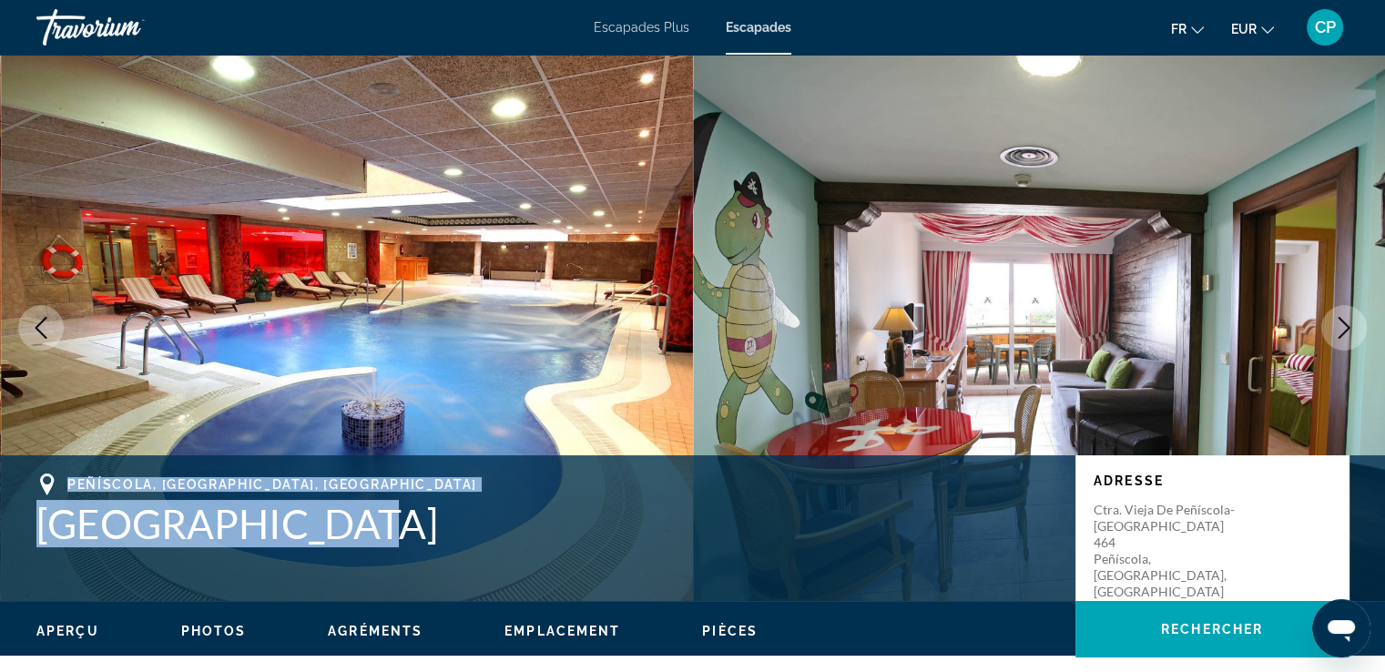
click at [624, 258] on img "Contenu principal" at bounding box center [347, 328] width 693 height 546
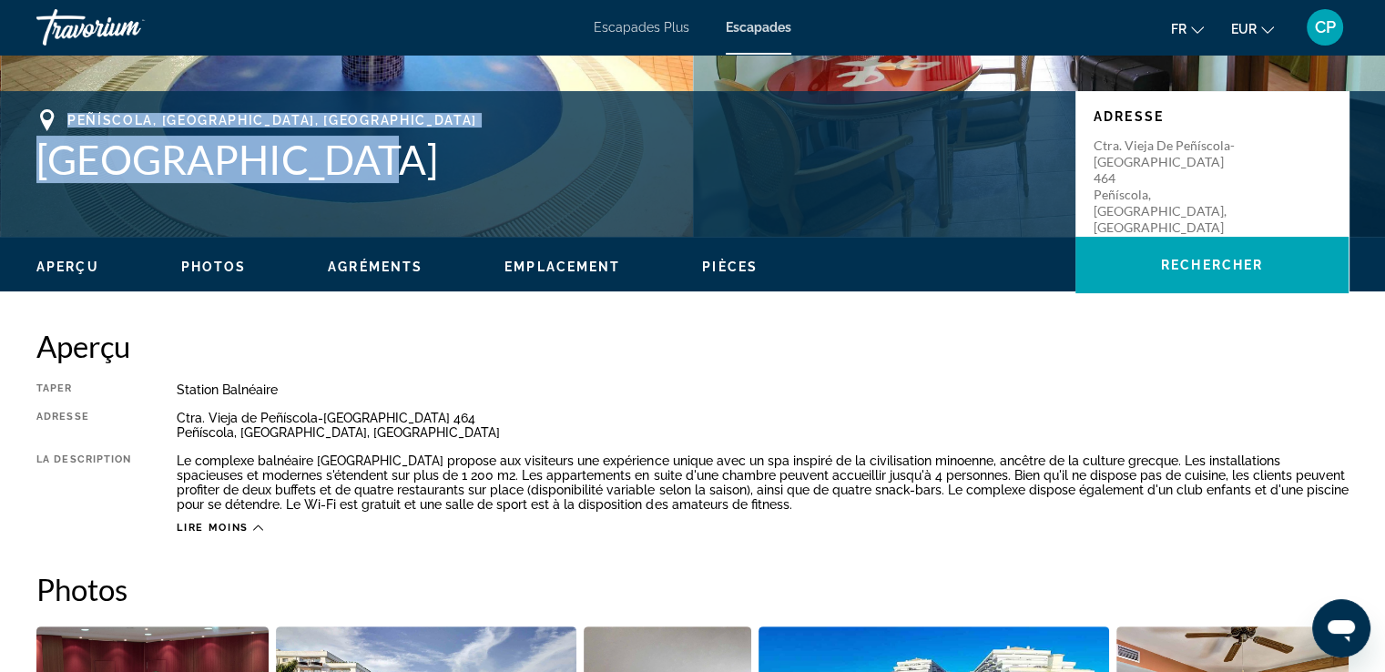
scroll to position [242, 0]
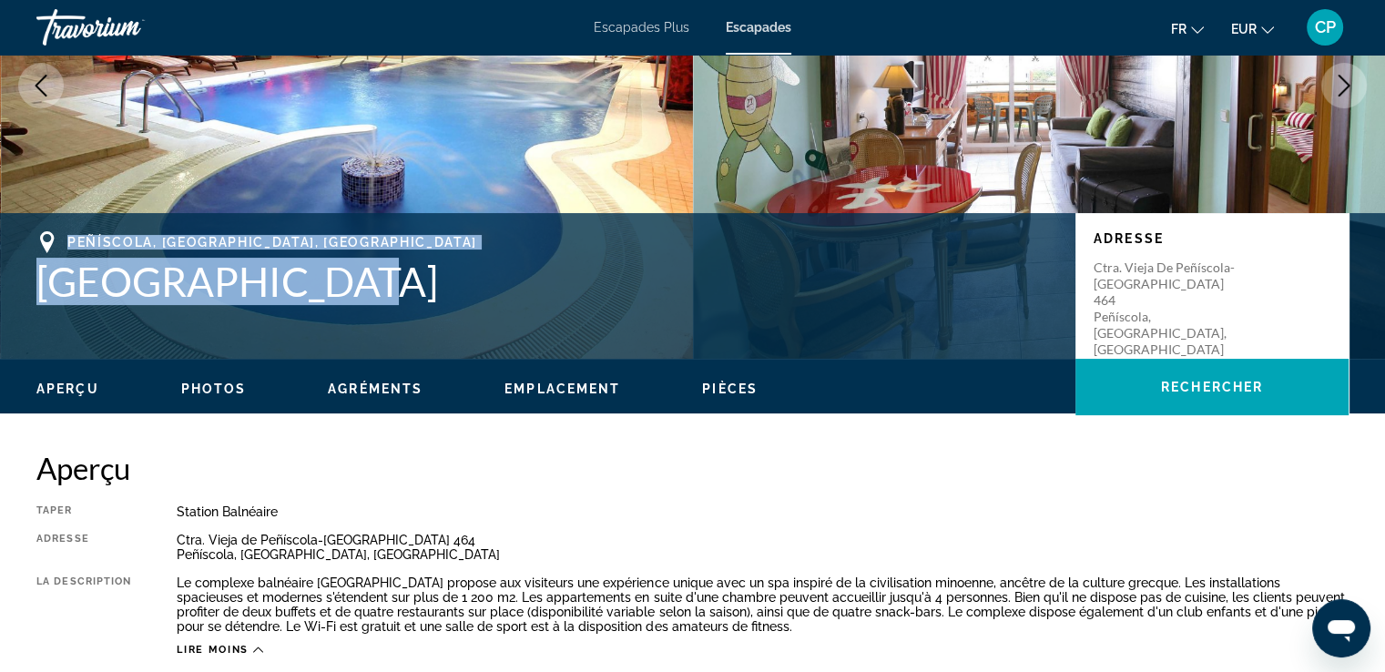
click at [726, 318] on div "Peñíscola, Castellón, Spain Peñíscola Plaza Adresse Ctra. Vieja de Peñíscola-Be…" at bounding box center [692, 285] width 1385 height 109
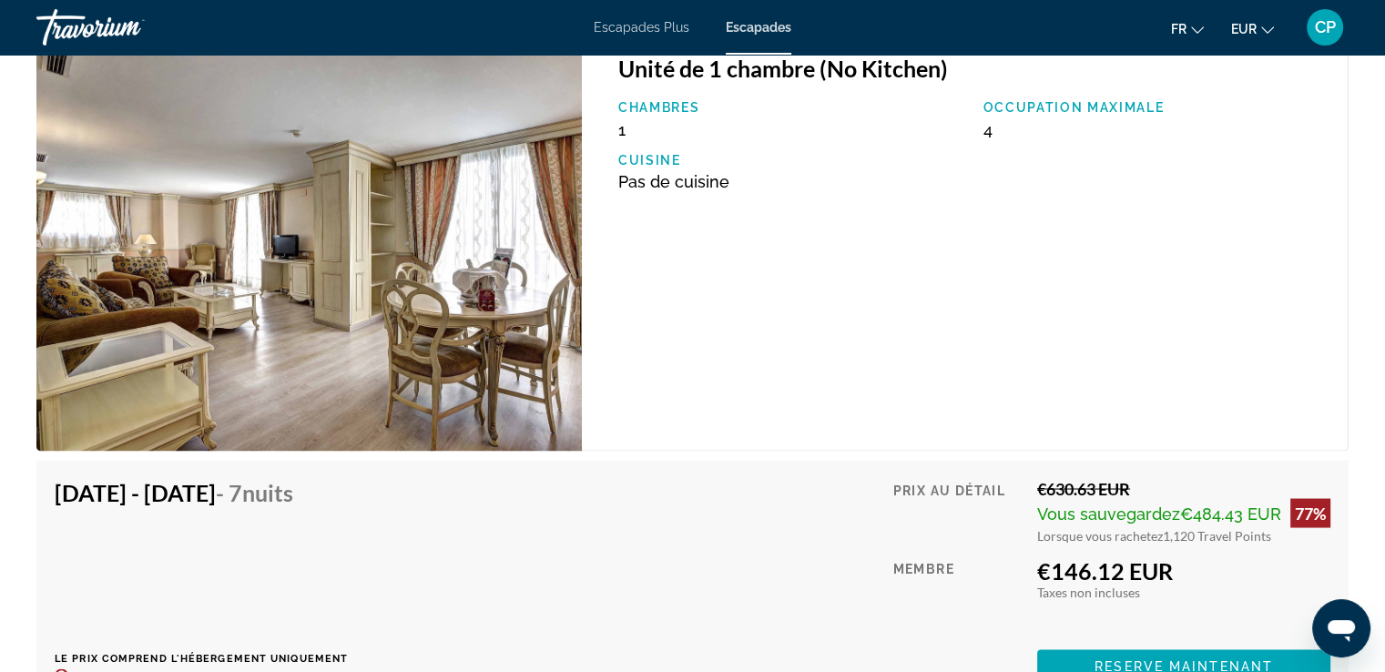
scroll to position [3278, 0]
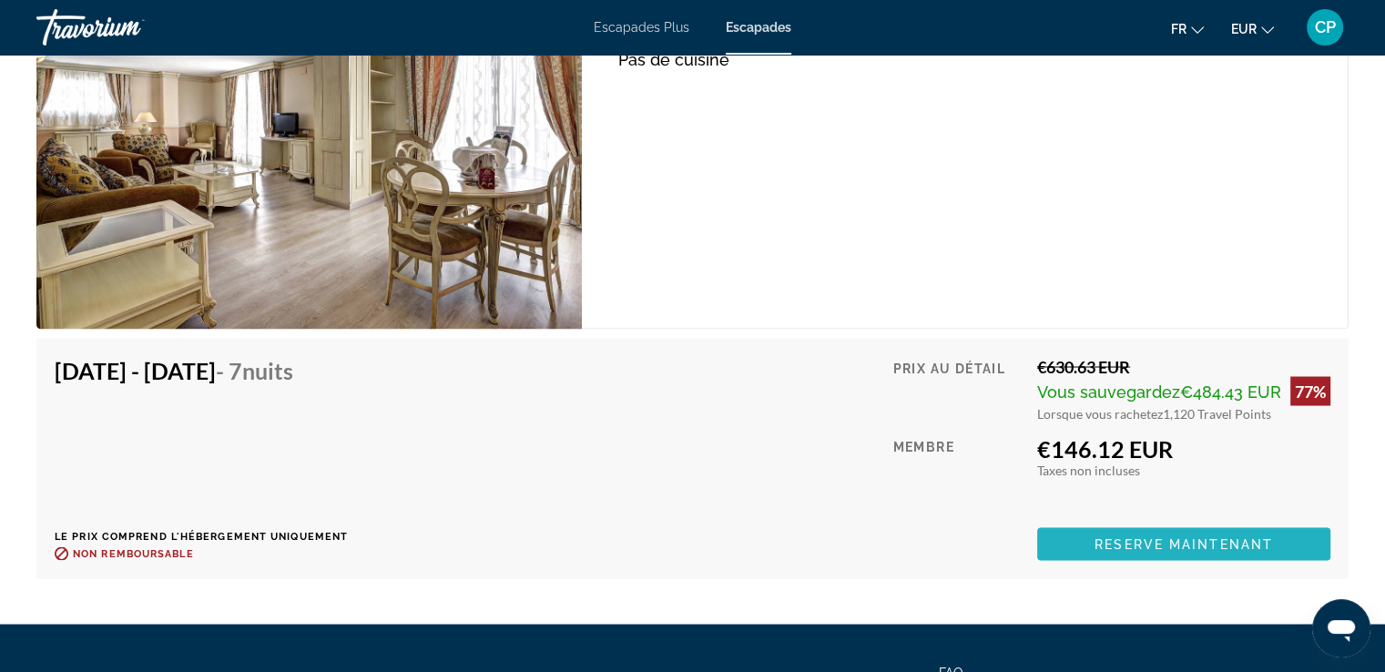
click at [1188, 532] on span "Contenu principal" at bounding box center [1183, 544] width 293 height 44
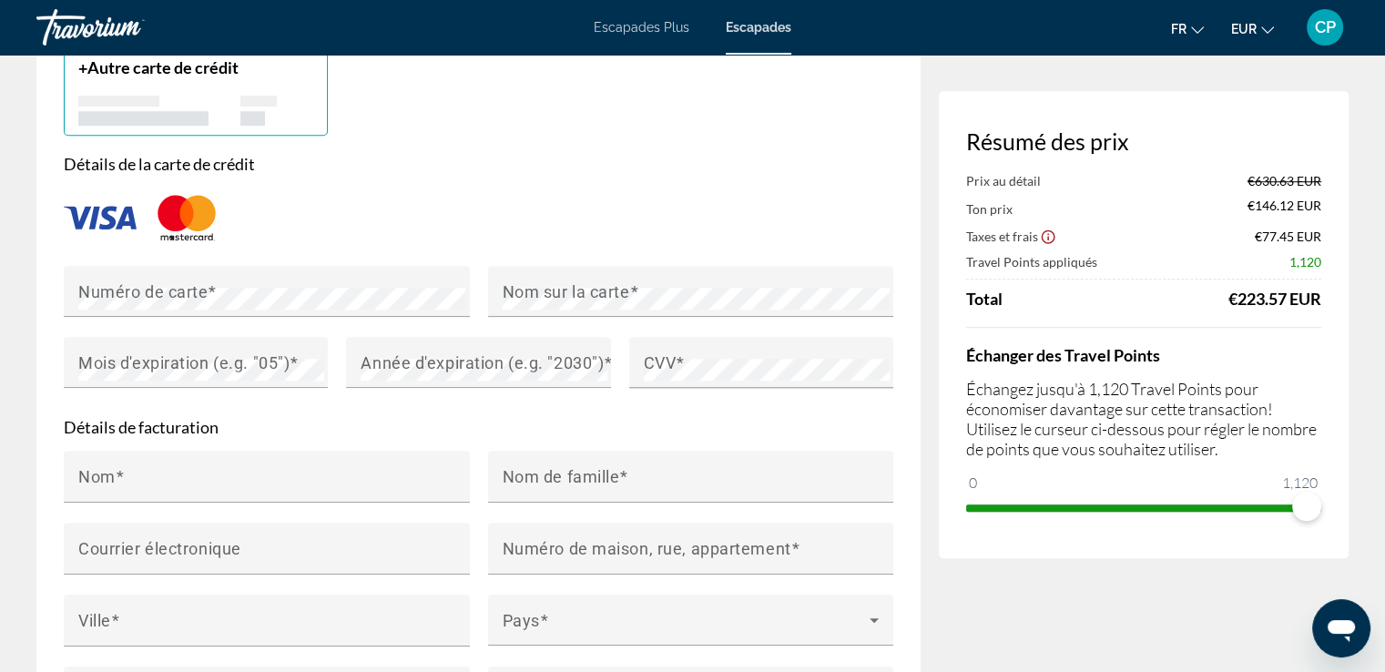
scroll to position [1457, 0]
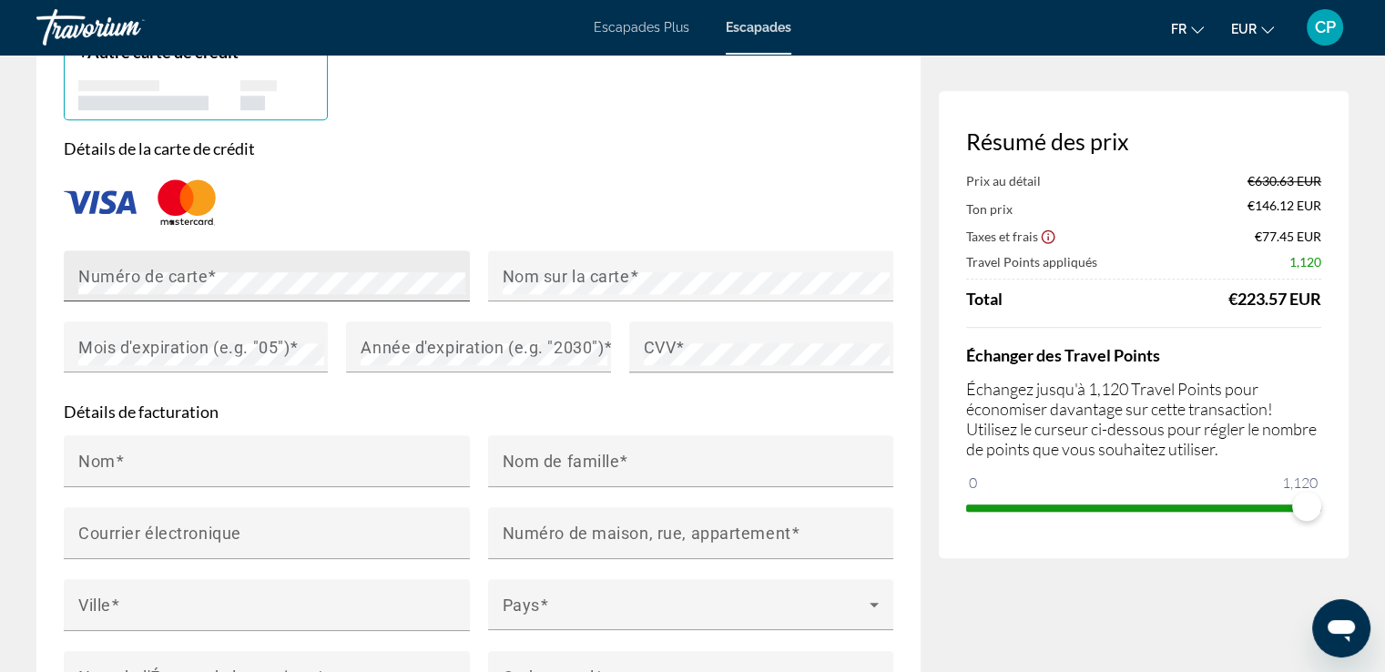
click at [249, 301] on div "Numéro de carte" at bounding box center [272, 275] width 388 height 51
click at [541, 285] on mat-label "Nom sur la carte" at bounding box center [566, 275] width 127 height 19
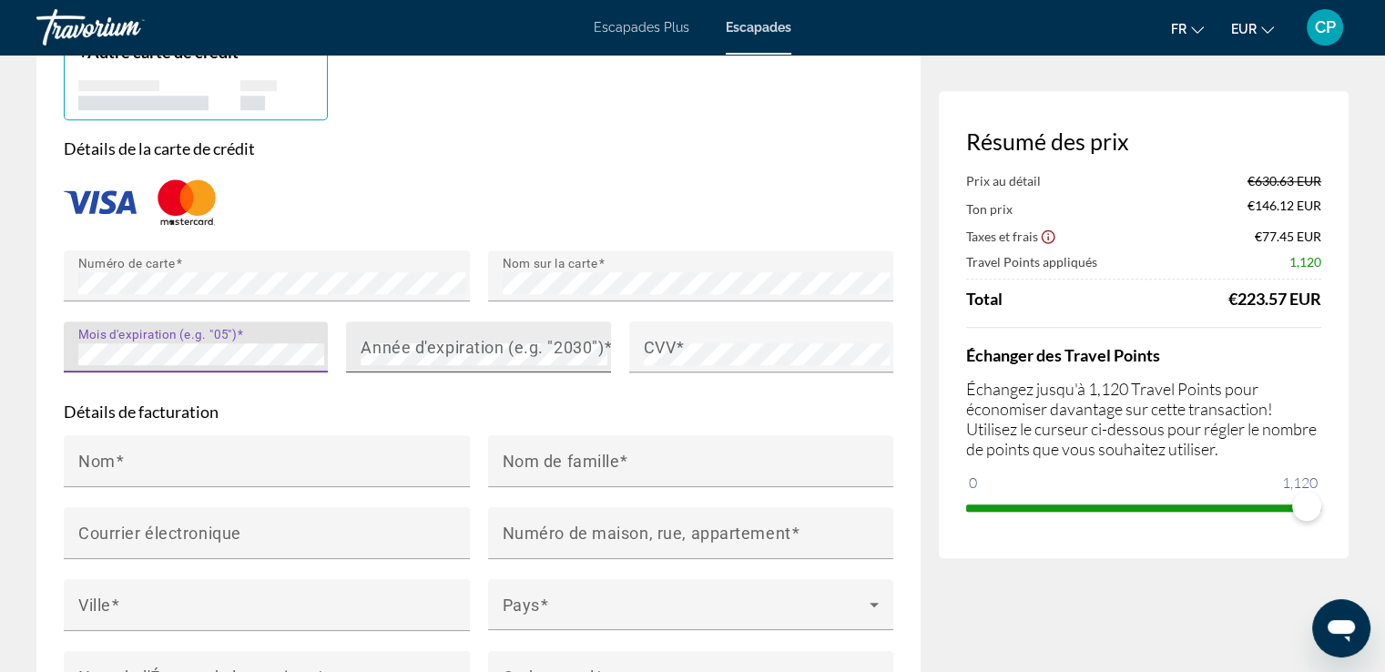
click at [409, 356] on mat-label "Année d'expiration (e.g. "2030")" at bounding box center [482, 346] width 243 height 19
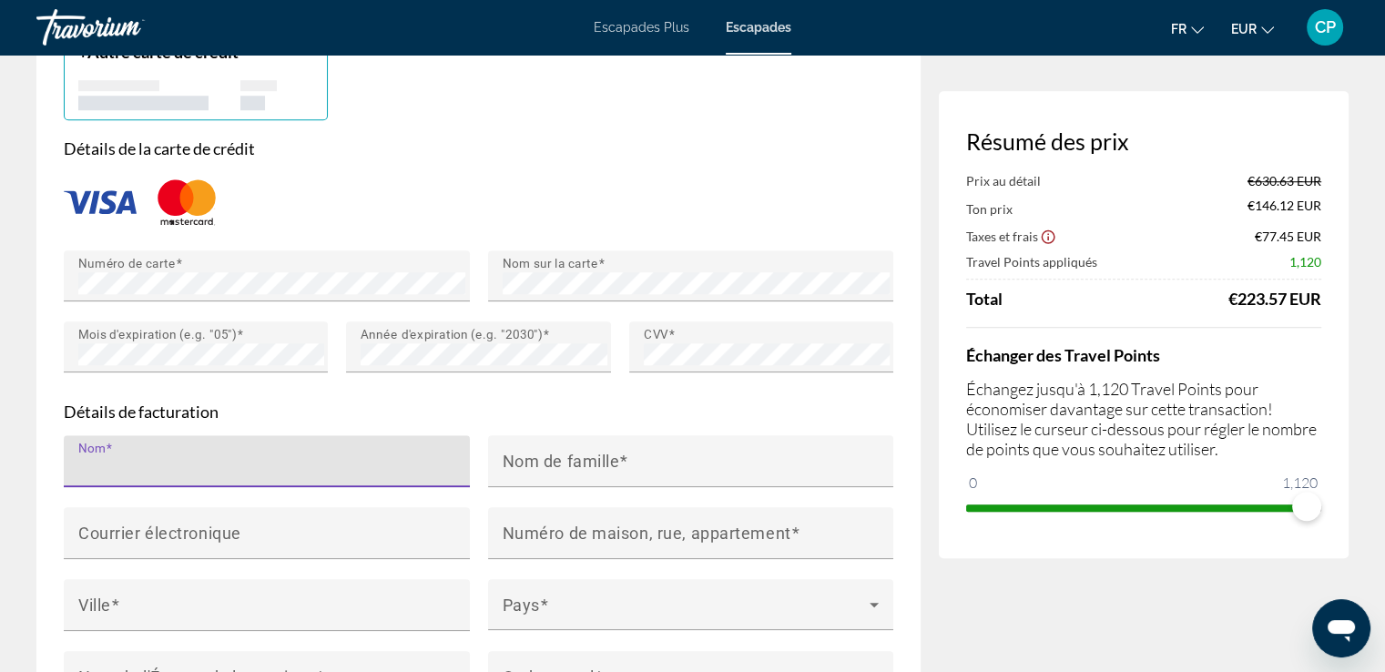
click at [215, 480] on input "Nom" at bounding box center [272, 469] width 388 height 22
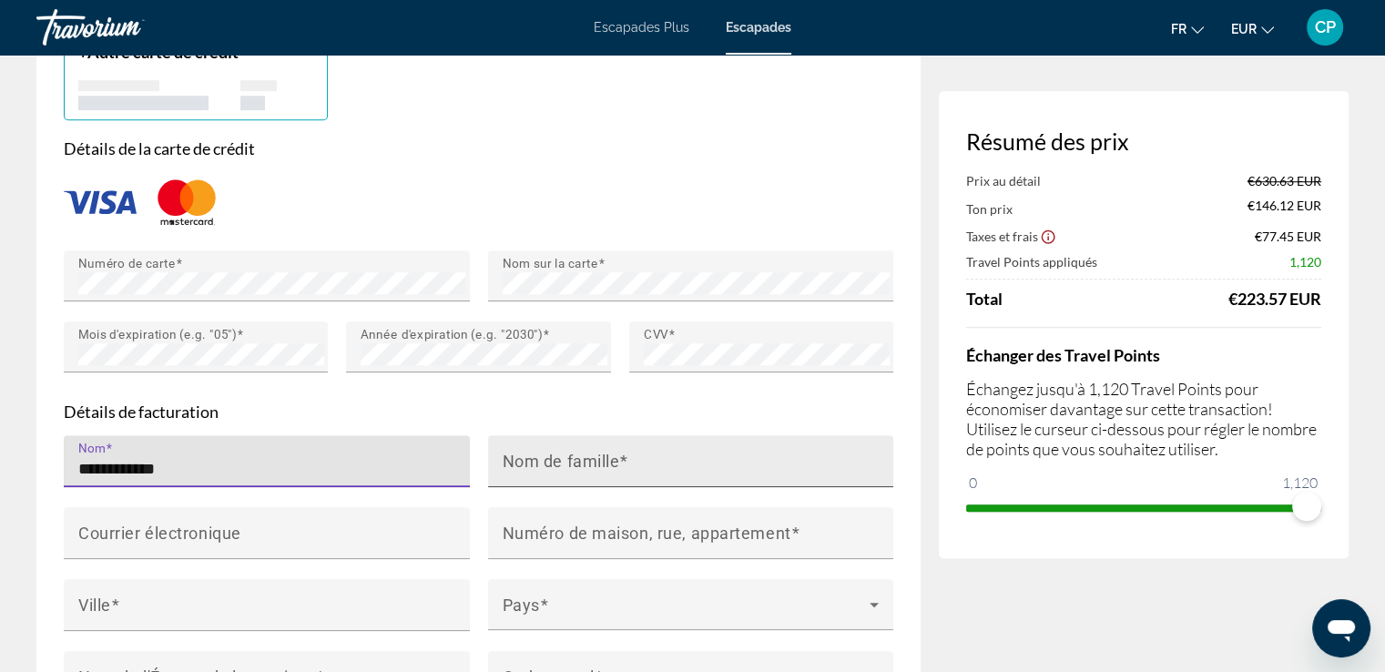
type input "**********"
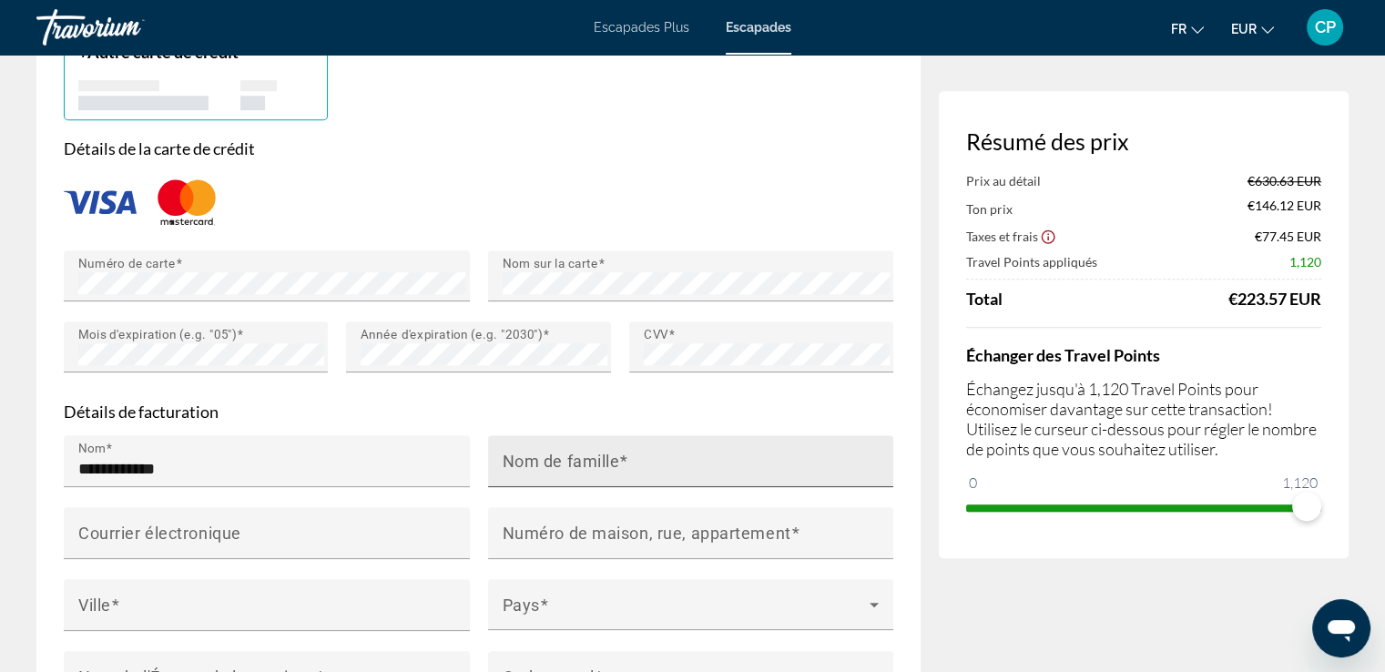
click at [574, 470] on mat-label "Nom de famille" at bounding box center [561, 460] width 117 height 19
click at [574, 480] on input "Nom de famille" at bounding box center [697, 469] width 388 height 22
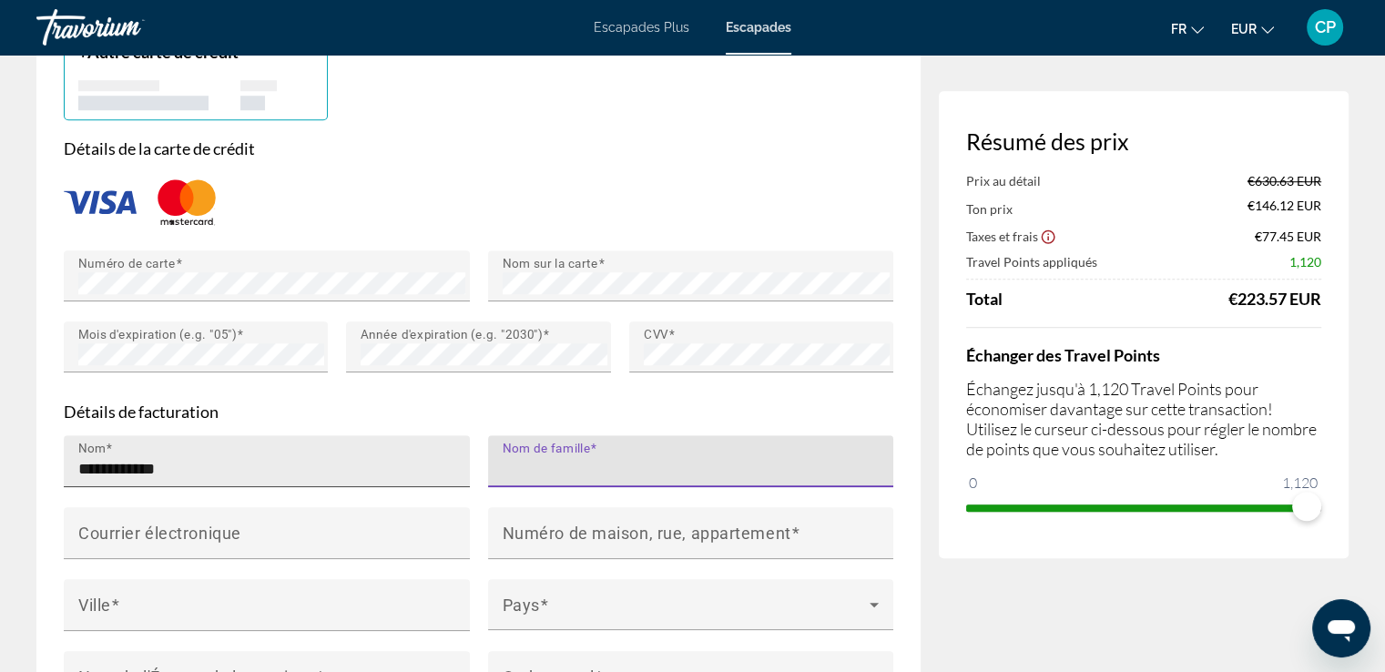
click at [418, 480] on input "**********" at bounding box center [272, 469] width 388 height 22
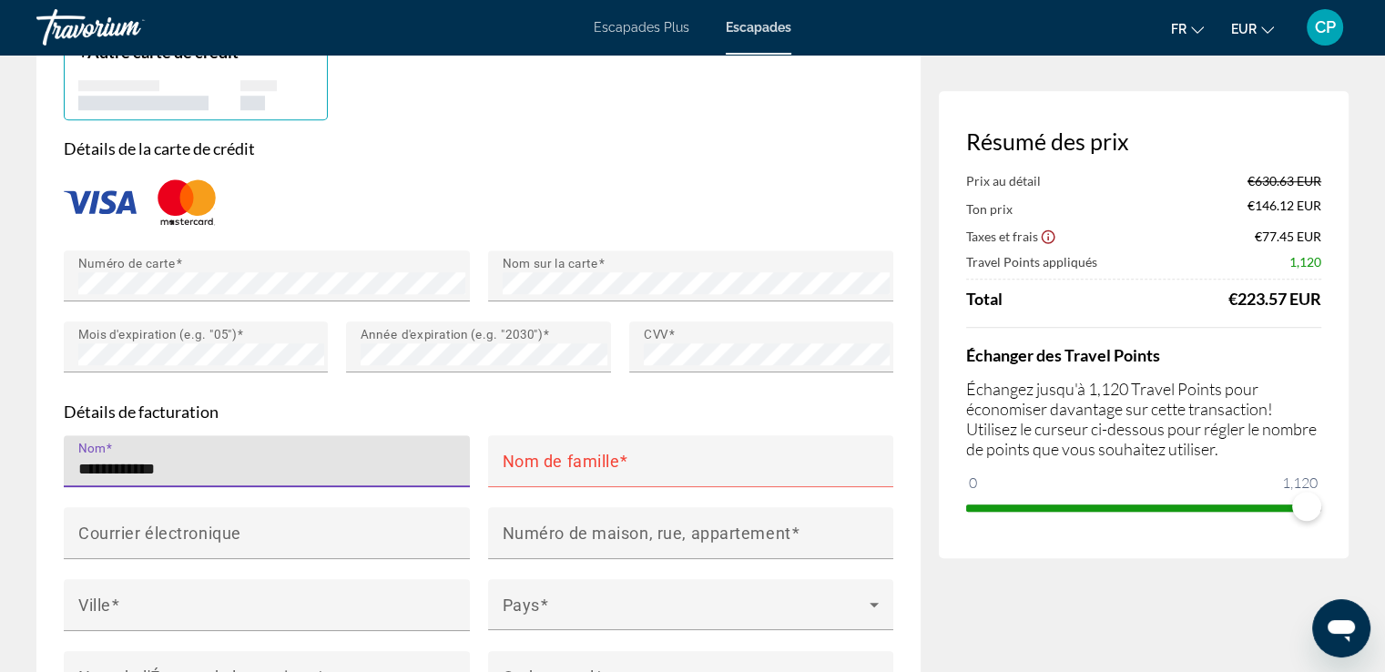
click at [242, 480] on input "**********" at bounding box center [272, 469] width 388 height 22
drag, startPoint x: 241, startPoint y: 495, endPoint x: 229, endPoint y: 505, distance: 16.2
click at [229, 480] on input "**********" at bounding box center [272, 469] width 388 height 22
click at [228, 480] on input "**********" at bounding box center [272, 469] width 388 height 22
click at [227, 480] on input "Nom" at bounding box center [272, 469] width 388 height 22
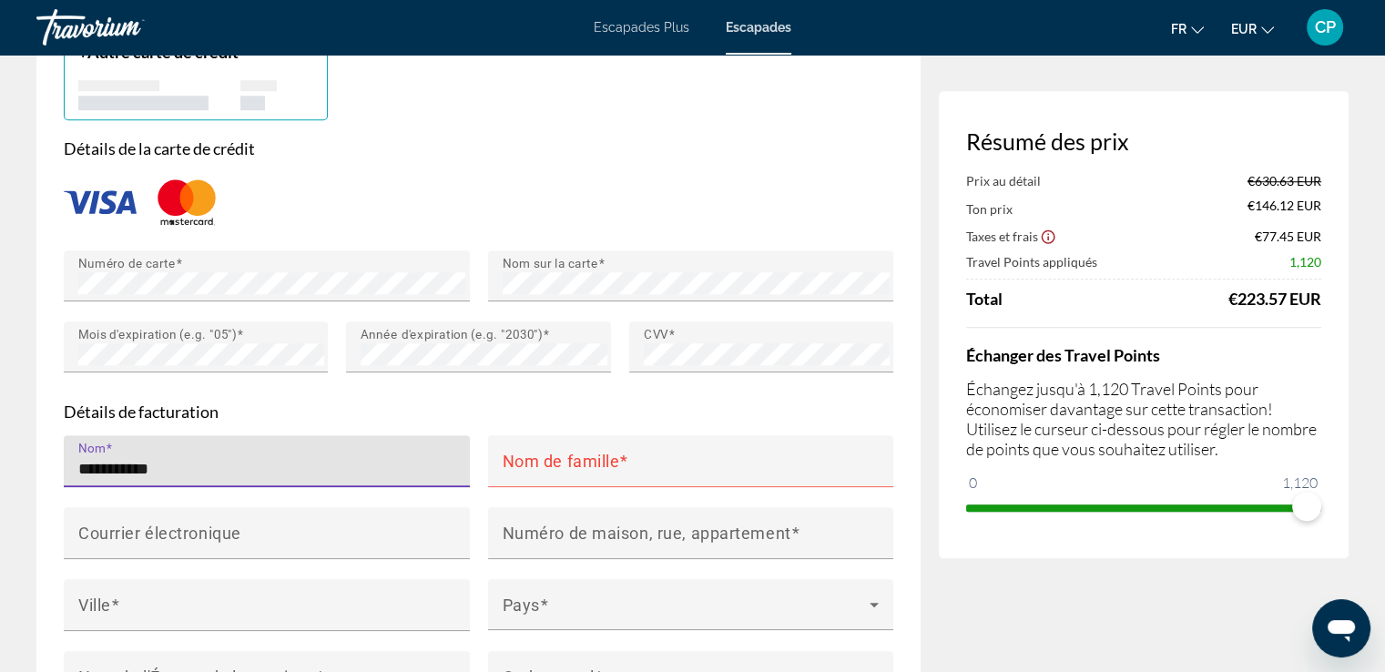
click at [87, 480] on input "**********" at bounding box center [272, 469] width 388 height 22
type input "**********"
click at [574, 470] on mat-label "Nom de famille" at bounding box center [561, 460] width 117 height 19
click at [574, 480] on input "Nom de famille" at bounding box center [697, 469] width 388 height 22
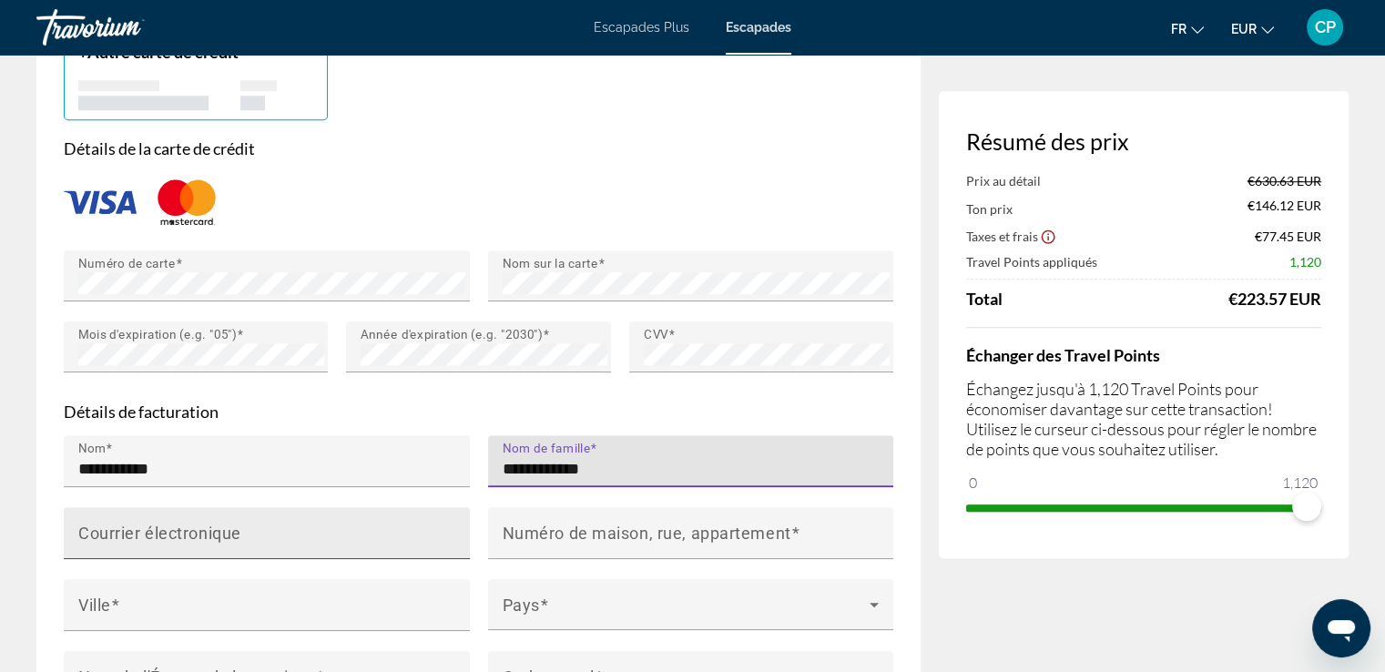
type input "**********"
click at [254, 552] on input "Courrier électronique" at bounding box center [272, 541] width 388 height 22
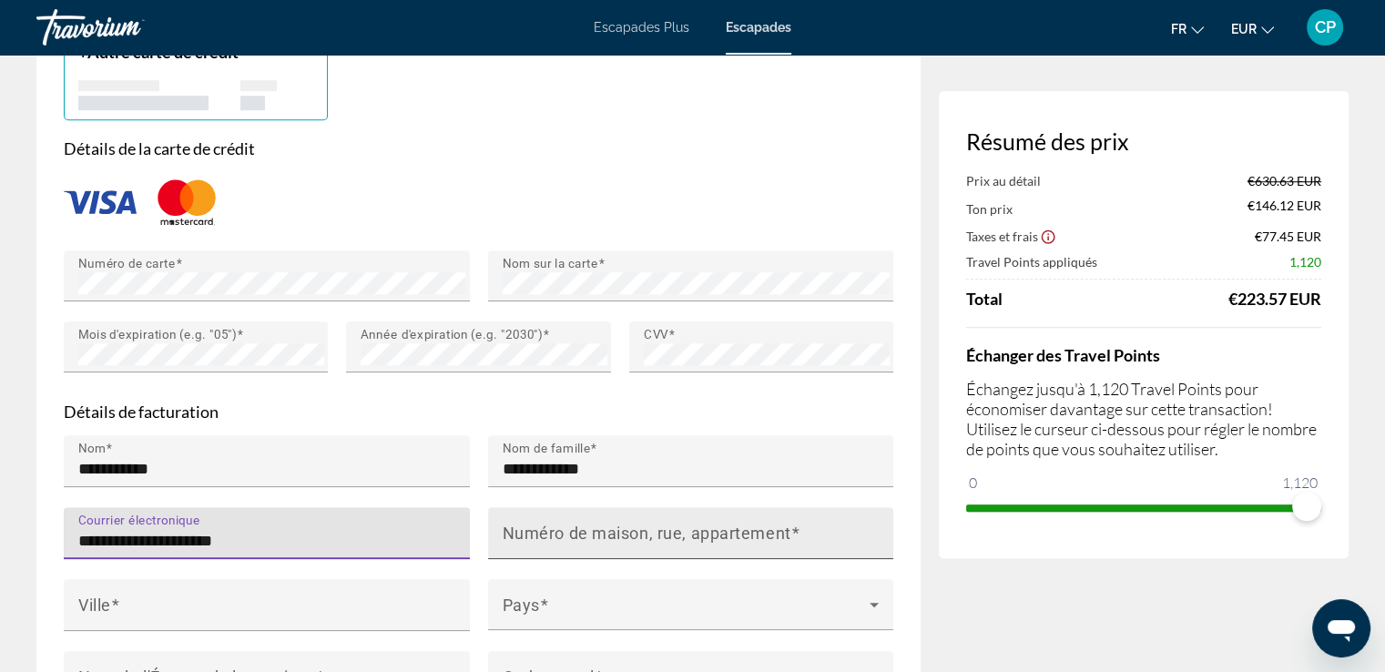
type input "**********"
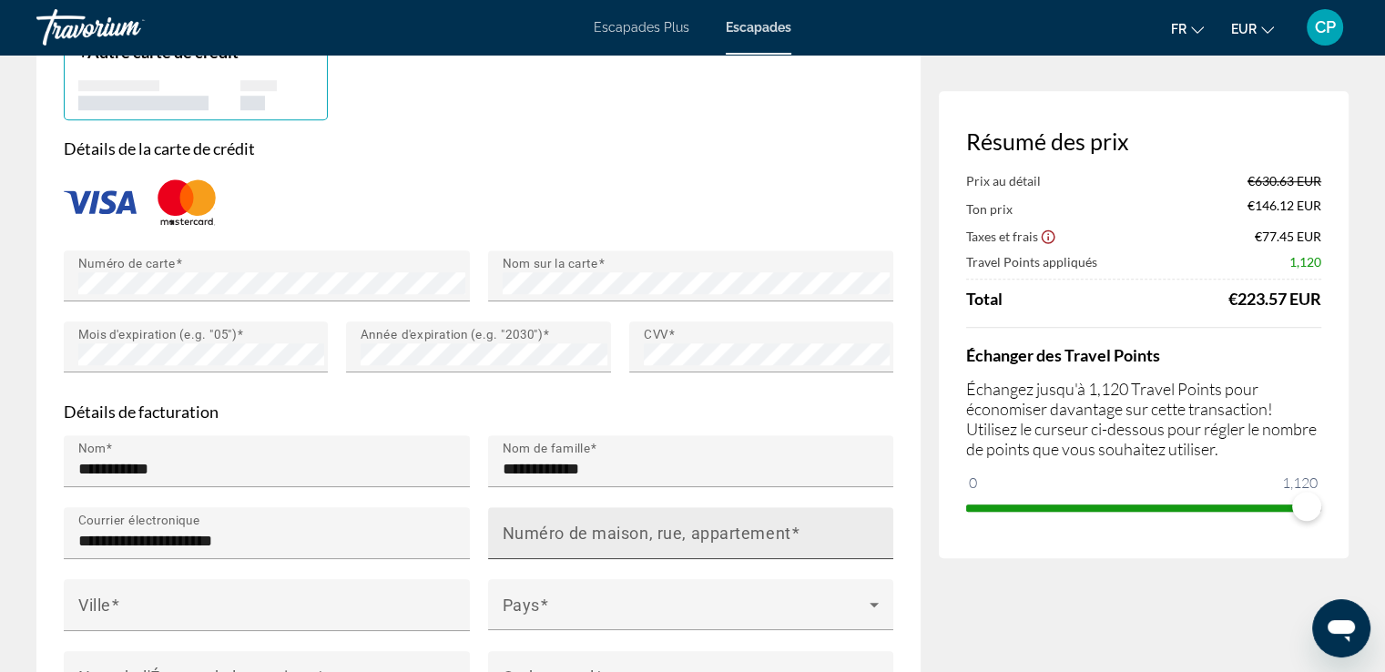
click at [557, 542] on mat-label "Numéro de maison, rue, appartement" at bounding box center [647, 532] width 289 height 19
click at [557, 552] on input "Numéro de maison, rue, appartement" at bounding box center [697, 541] width 388 height 22
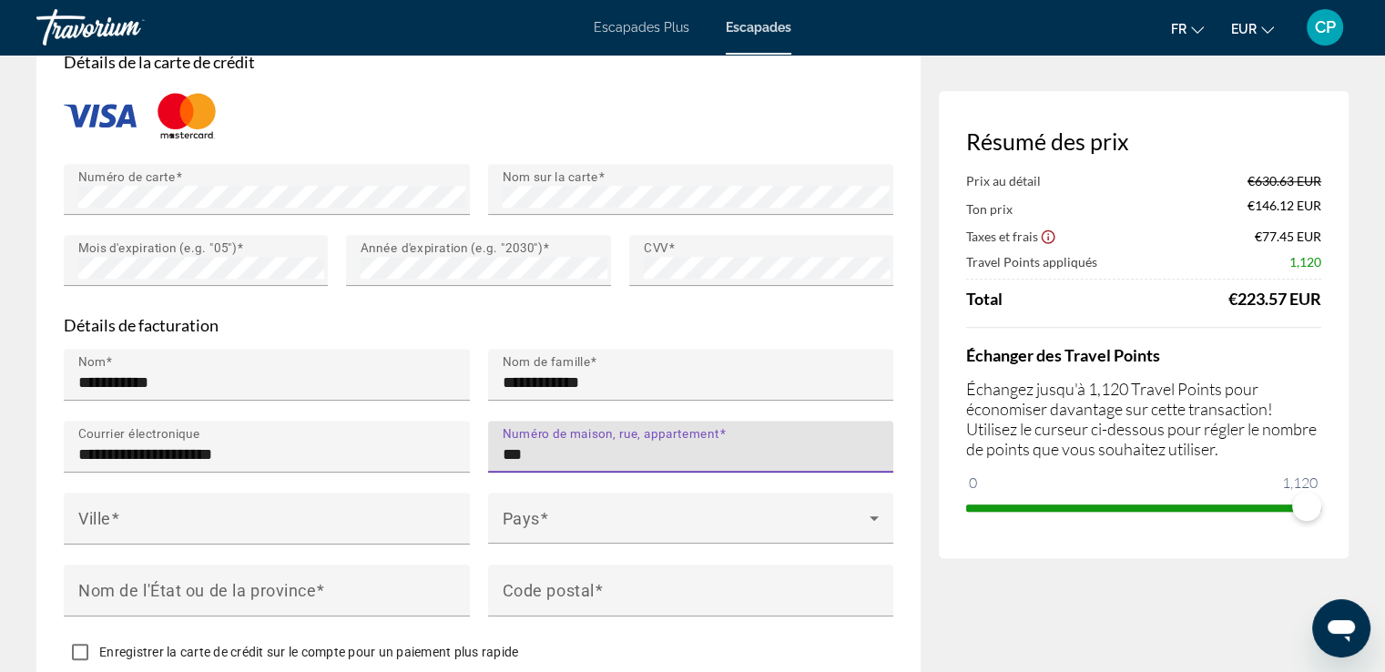
scroll to position [1578, 0]
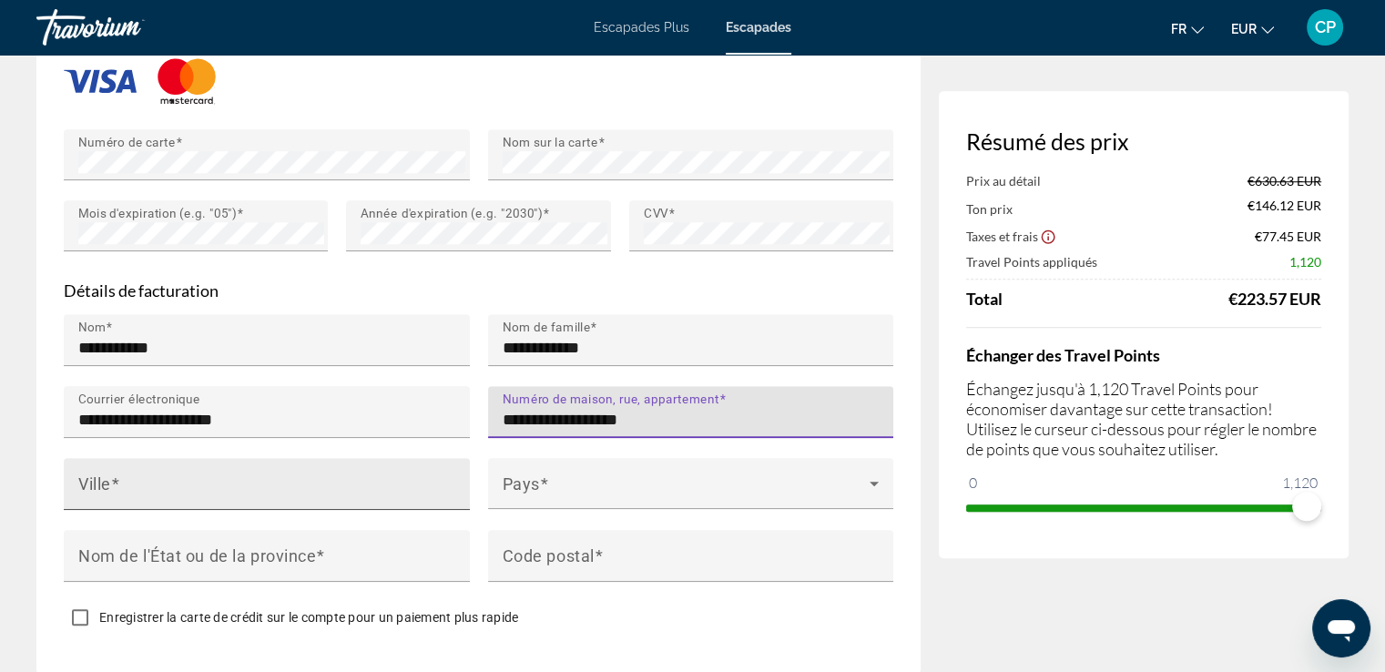
type input "**********"
click at [358, 503] on input "Ville" at bounding box center [272, 492] width 388 height 22
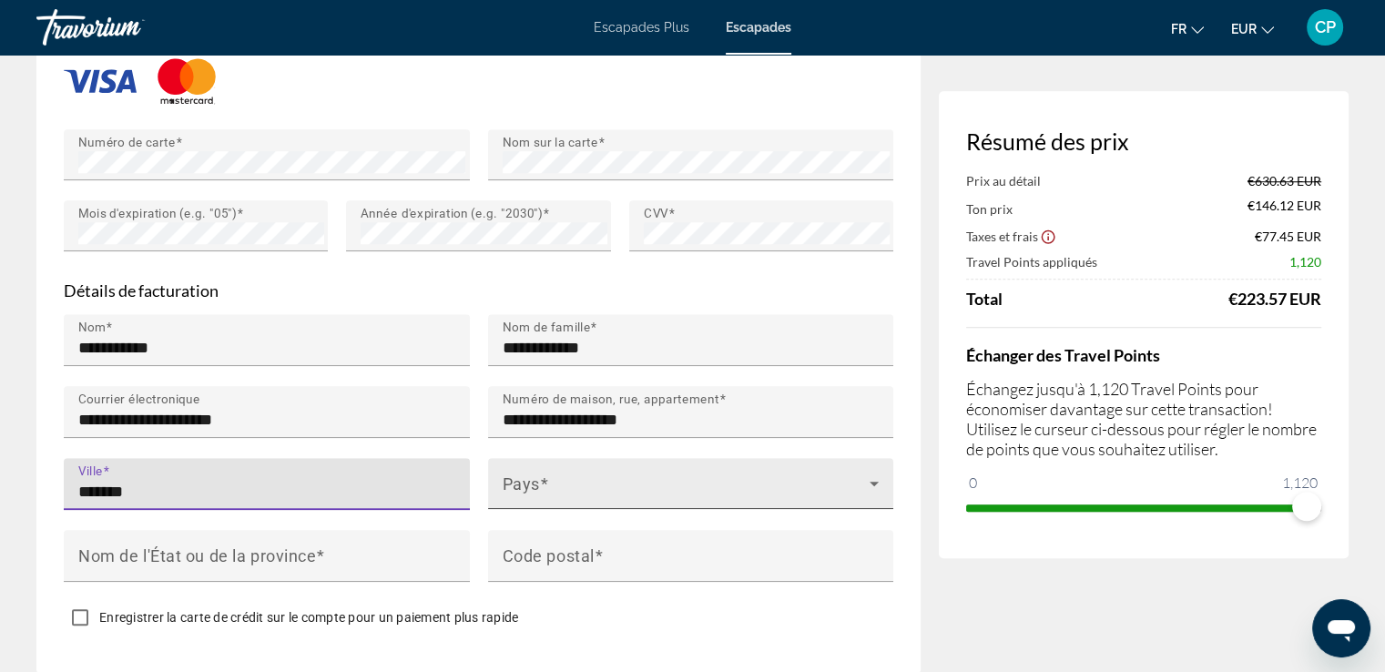
type input "*******"
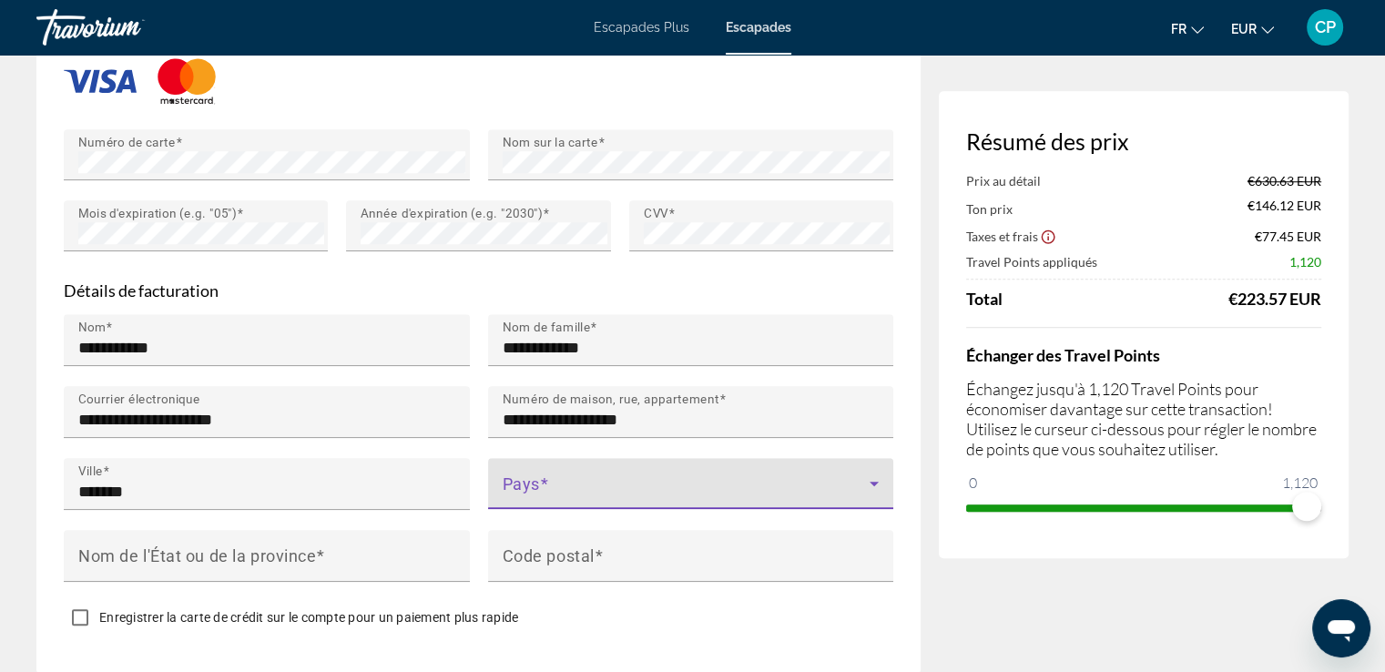
click at [628, 502] on span "Contenu principal" at bounding box center [687, 491] width 368 height 22
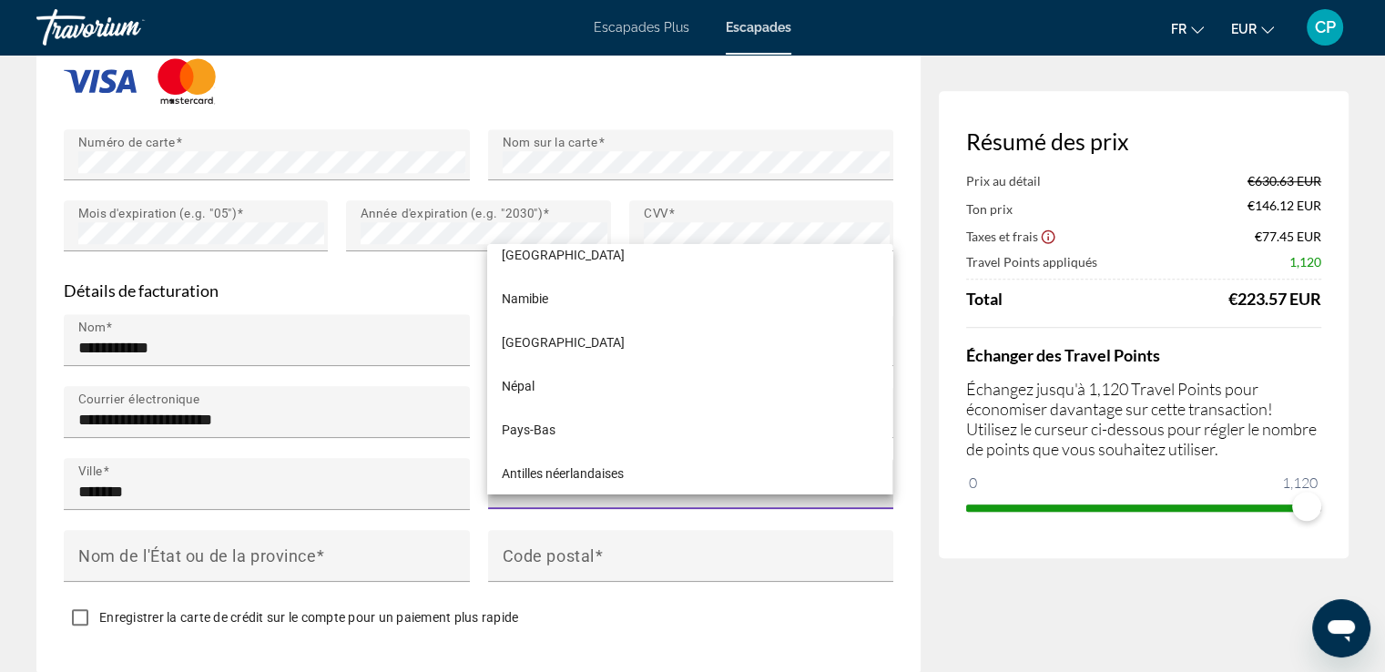
scroll to position [6837, 0]
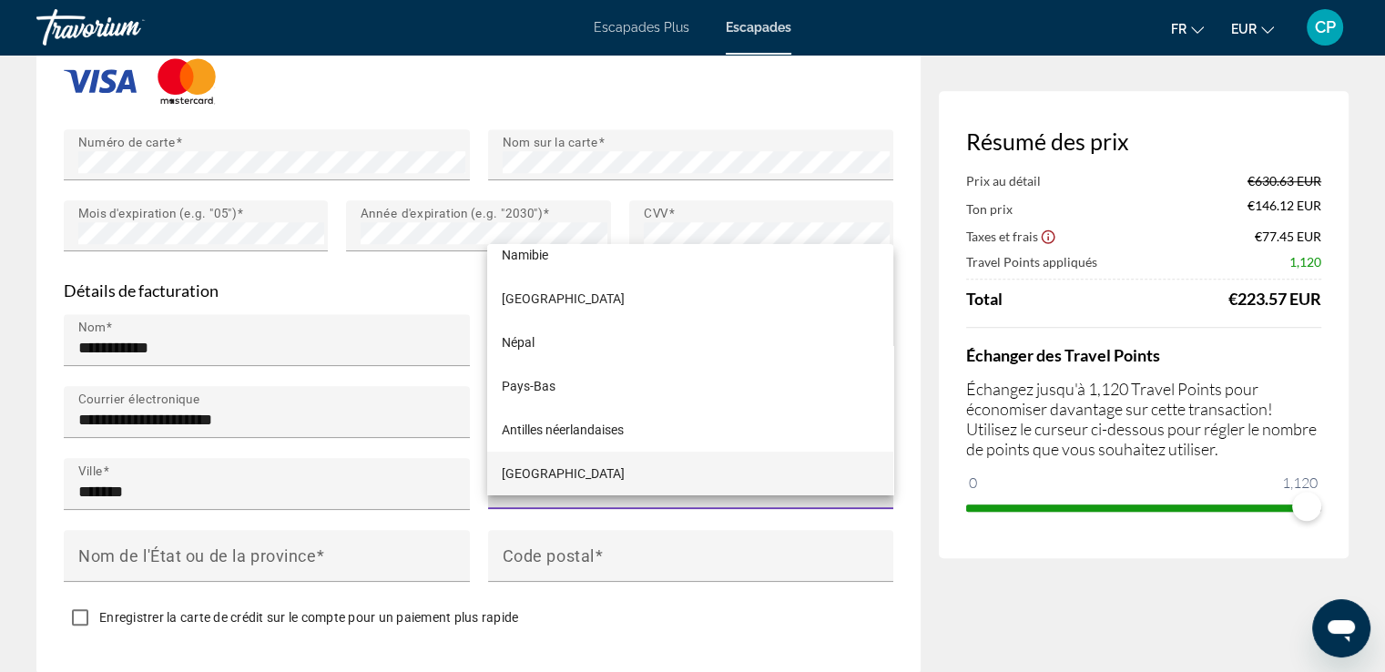
click at [527, 533] on div at bounding box center [692, 336] width 1385 height 672
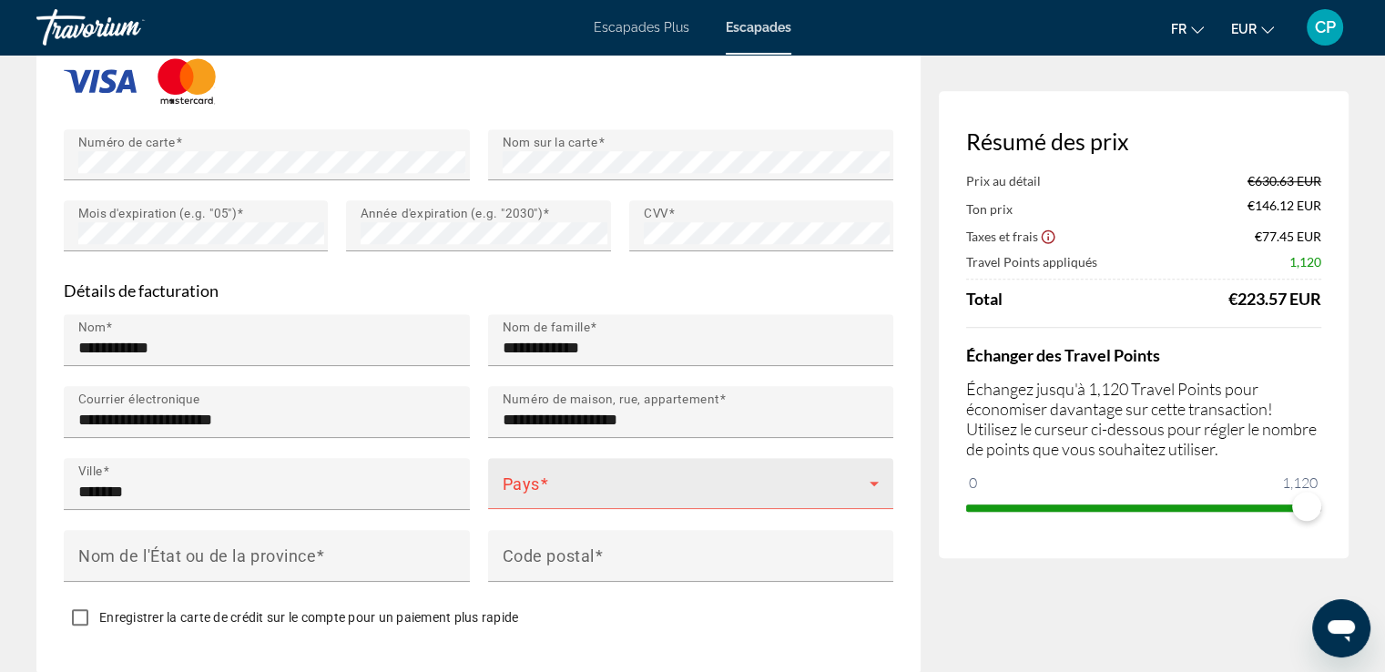
click at [555, 502] on span "Contenu principal" at bounding box center [687, 491] width 368 height 22
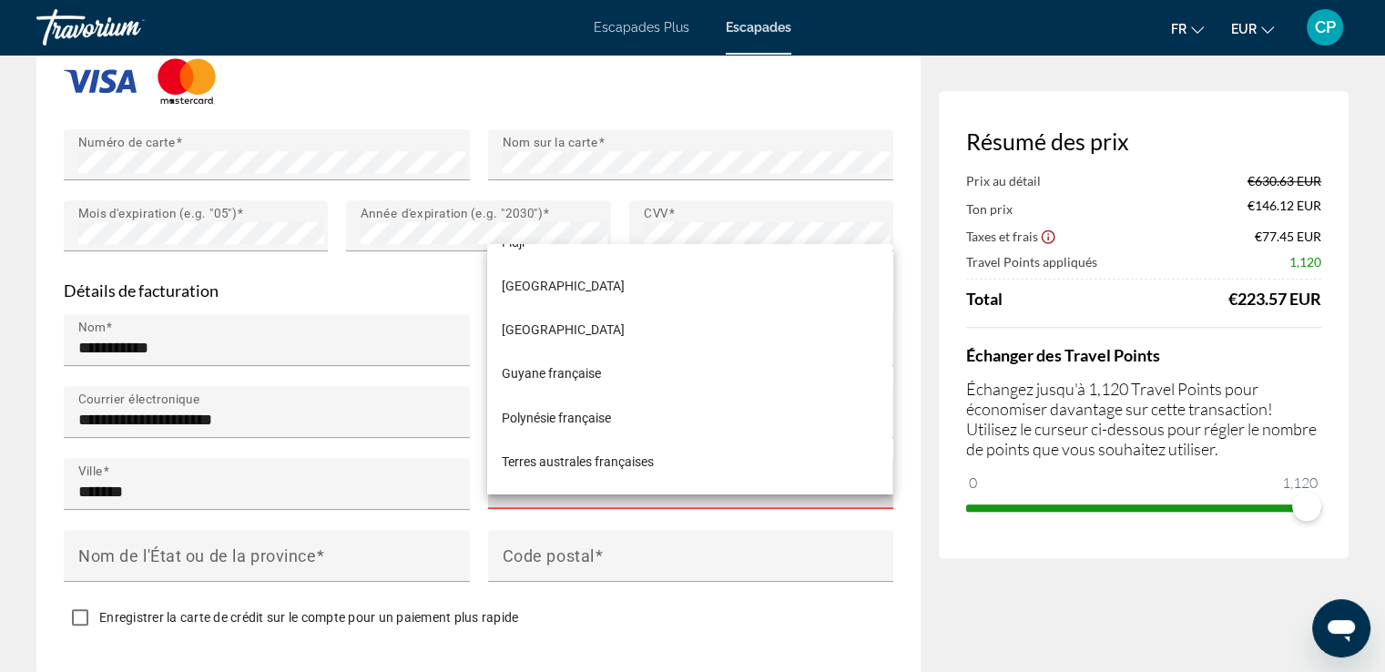
scroll to position [3278, 0]
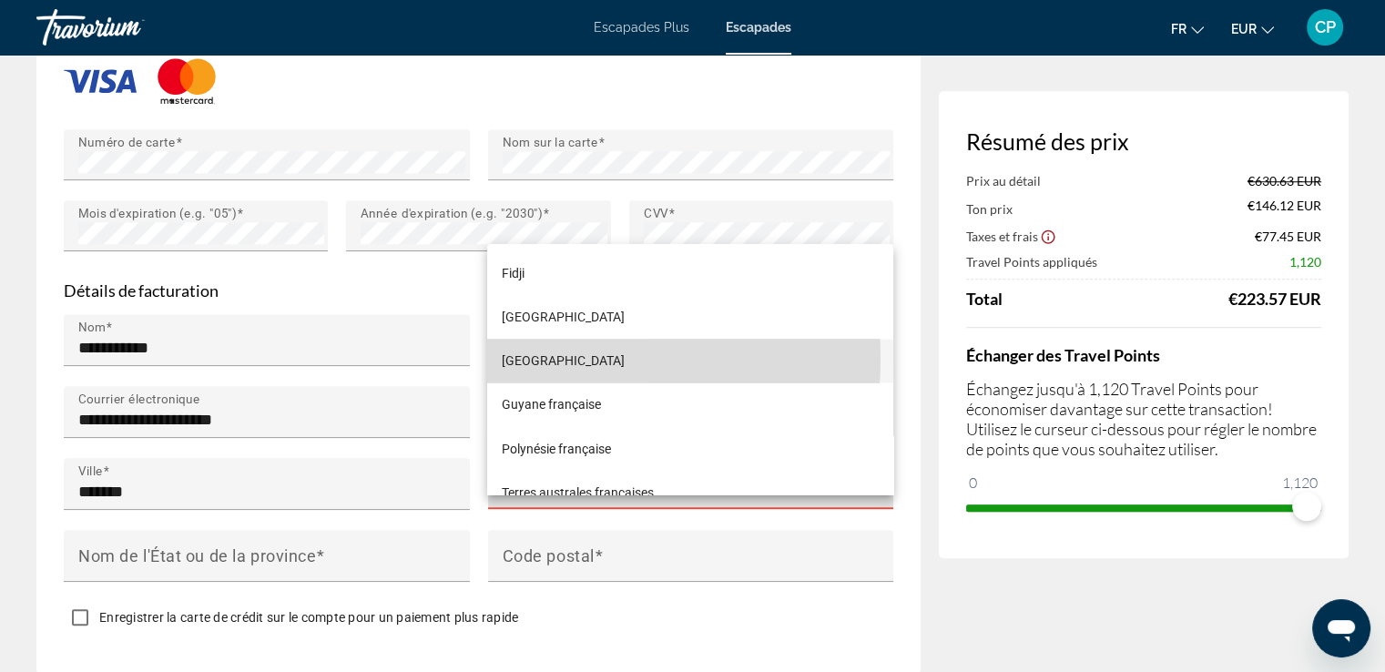
click at [535, 358] on font "France" at bounding box center [563, 360] width 123 height 15
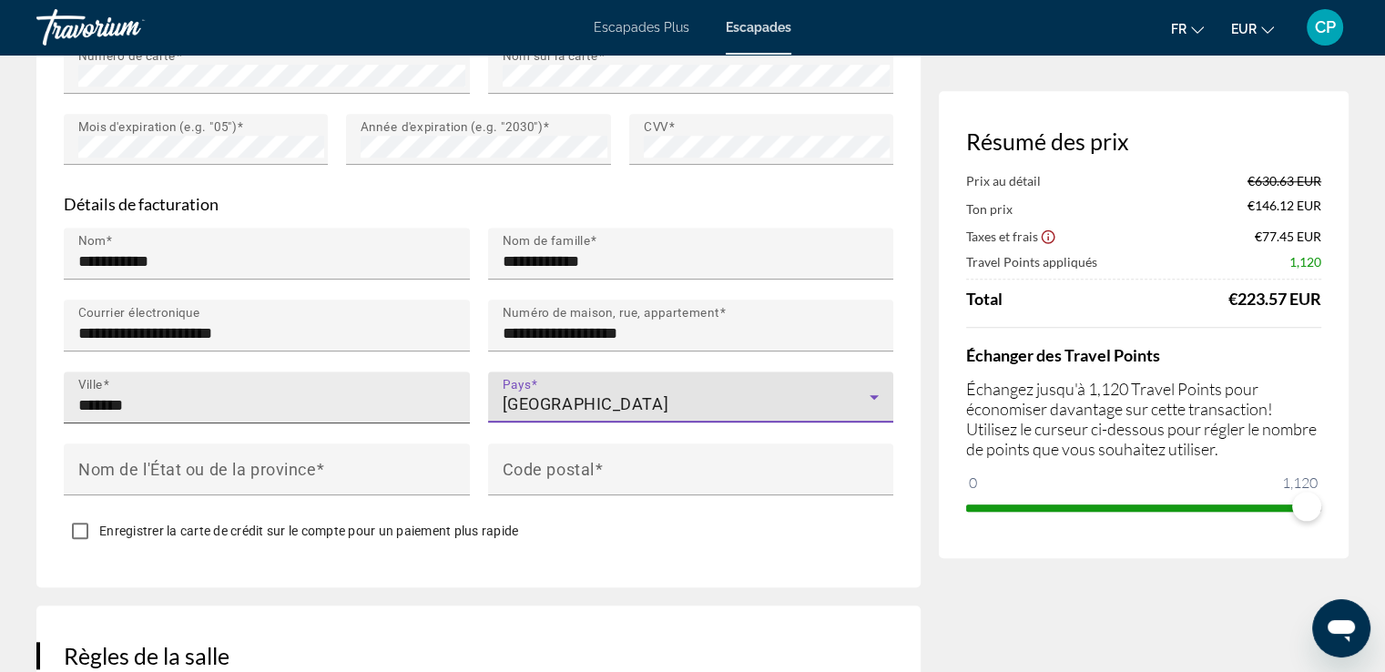
scroll to position [1699, 0]
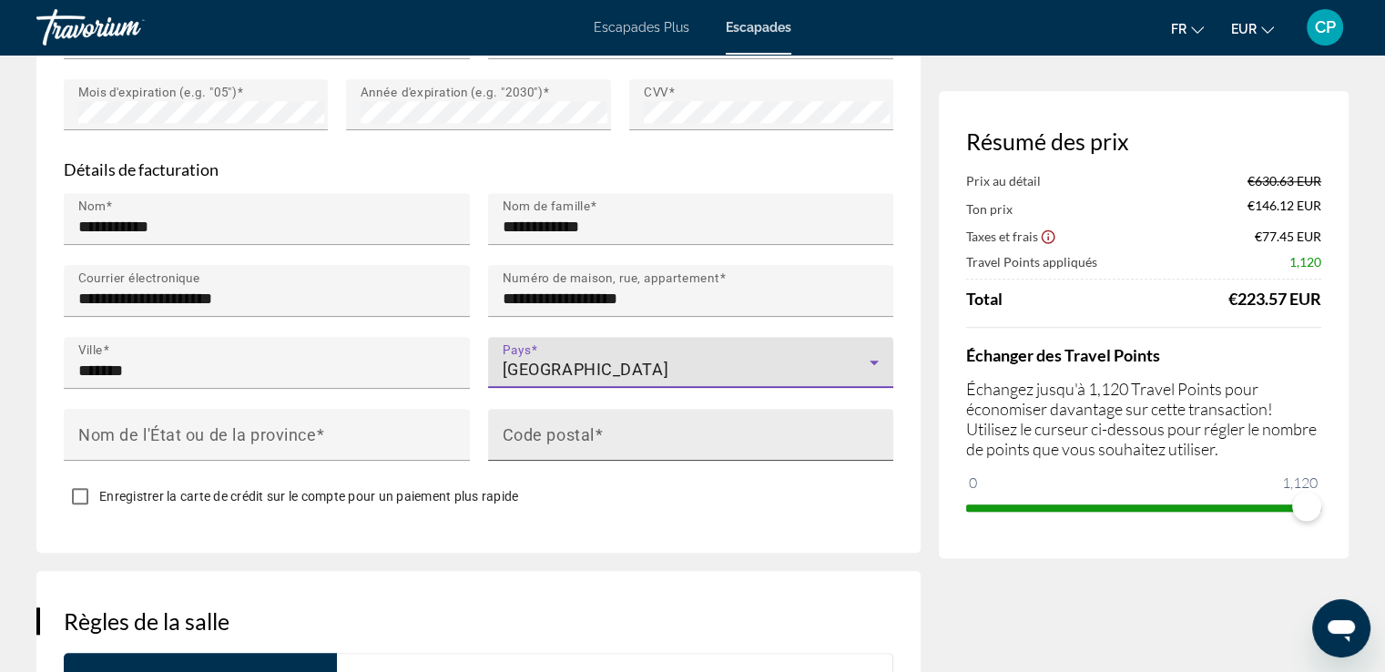
click at [535, 443] on mat-label "Code postal" at bounding box center [549, 433] width 92 height 19
click at [535, 453] on input "Code postal" at bounding box center [697, 443] width 388 height 22
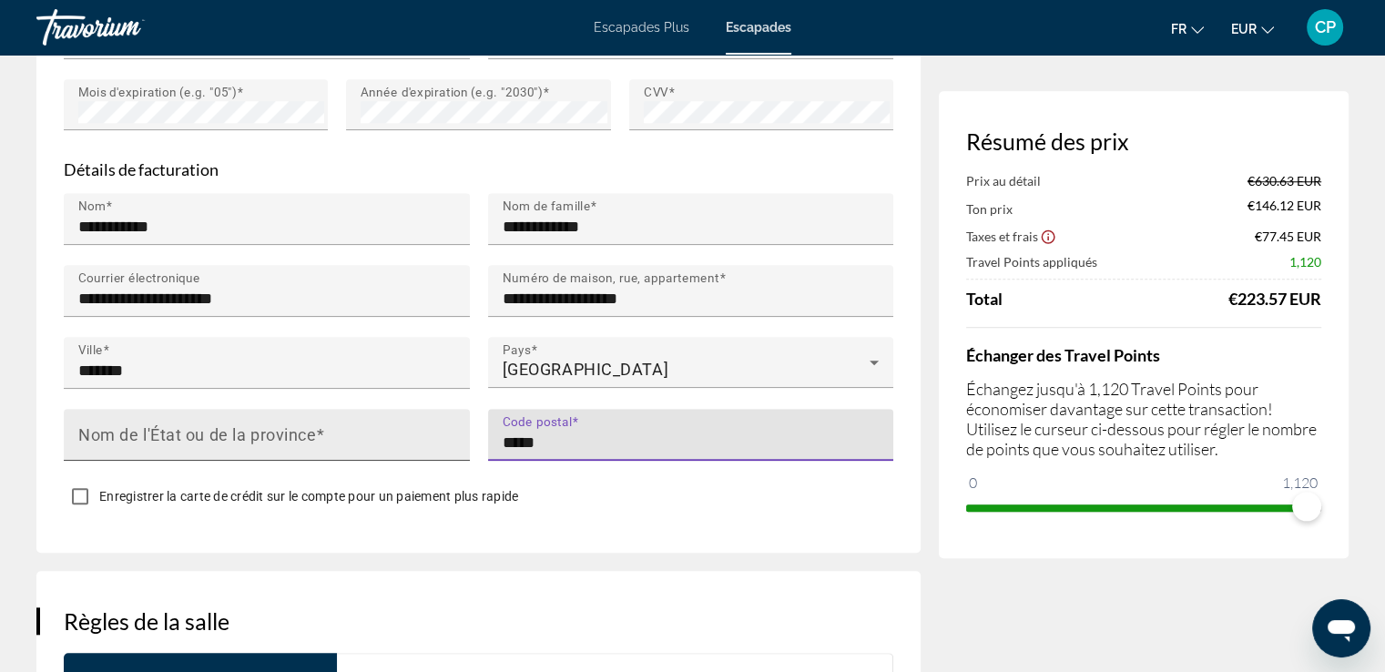
type input "*****"
click at [177, 443] on mat-label "Nom de l'État ou de la province" at bounding box center [197, 433] width 238 height 19
click at [177, 453] on input "Nom de l'État ou de la province" at bounding box center [272, 443] width 388 height 22
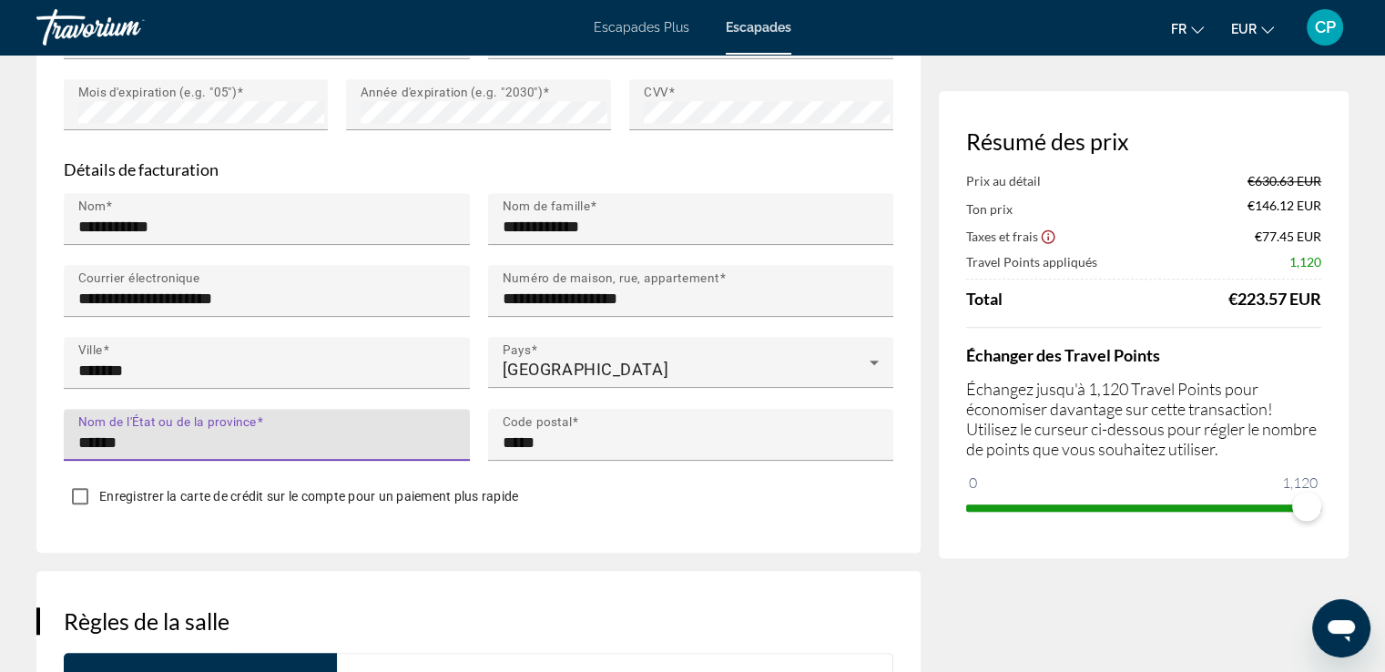
type input "******"
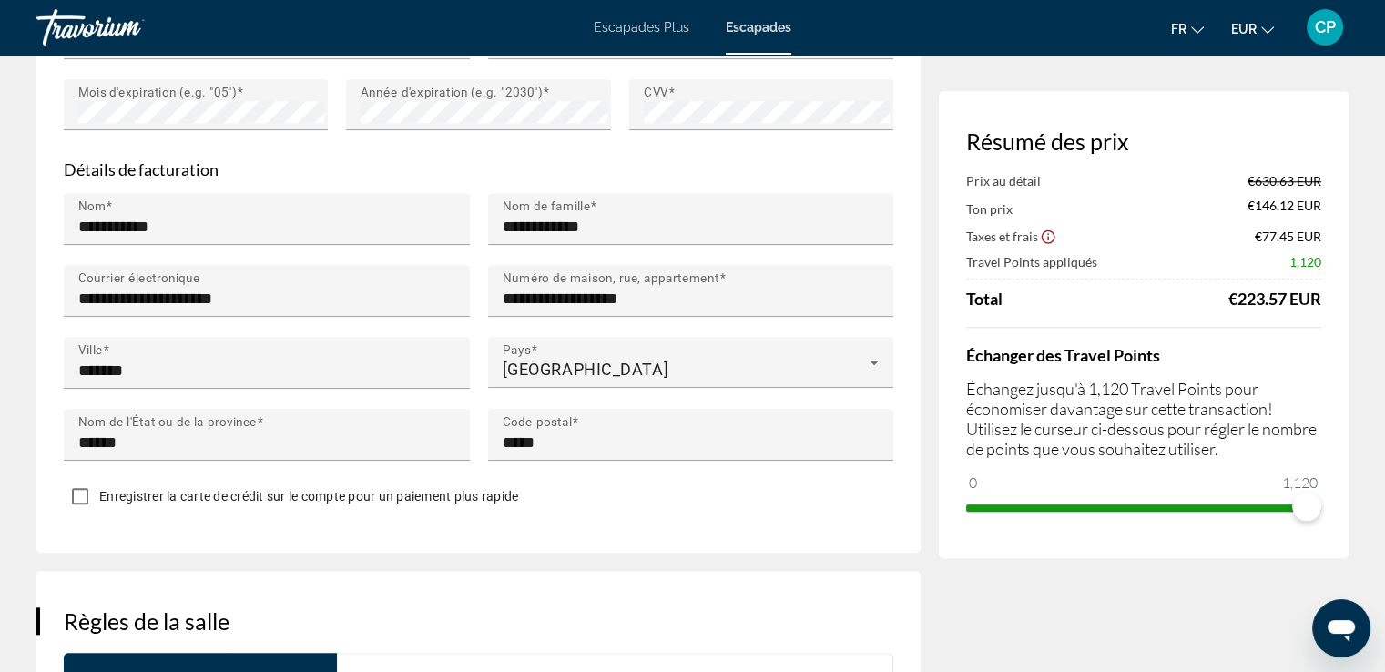
click at [242, 553] on div "**********" at bounding box center [478, 81] width 884 height 942
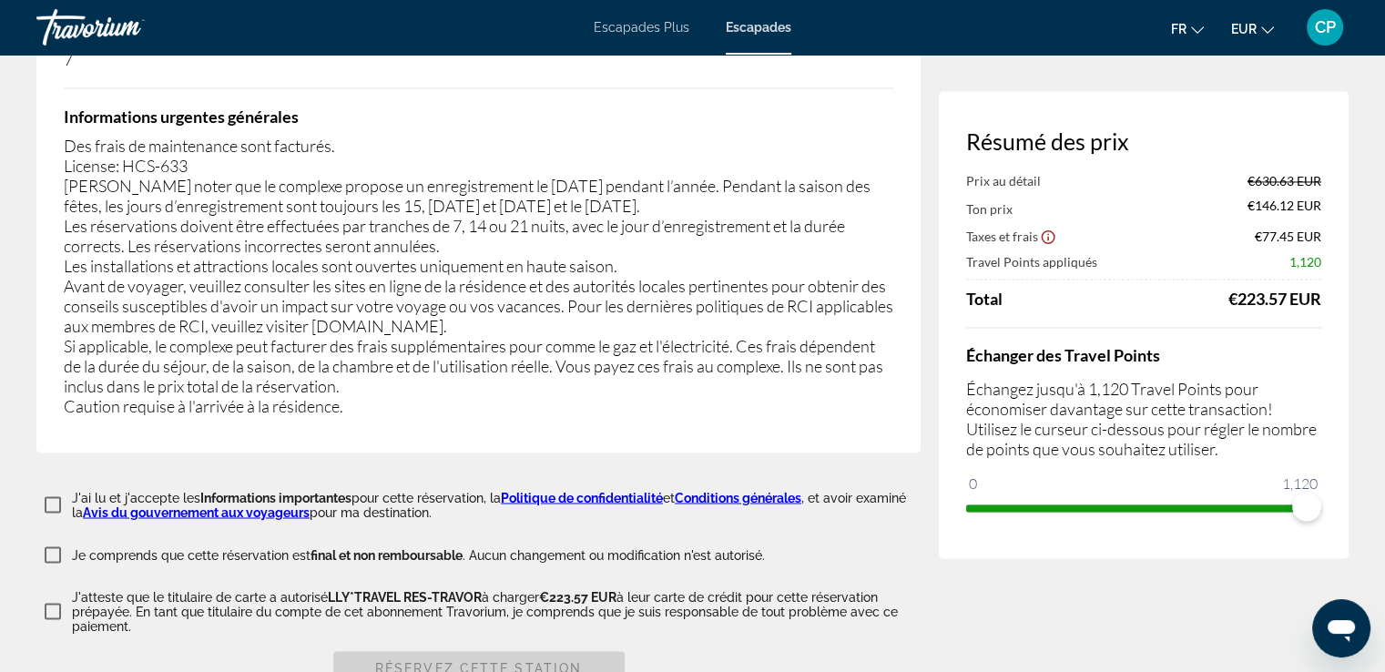
scroll to position [3035, 0]
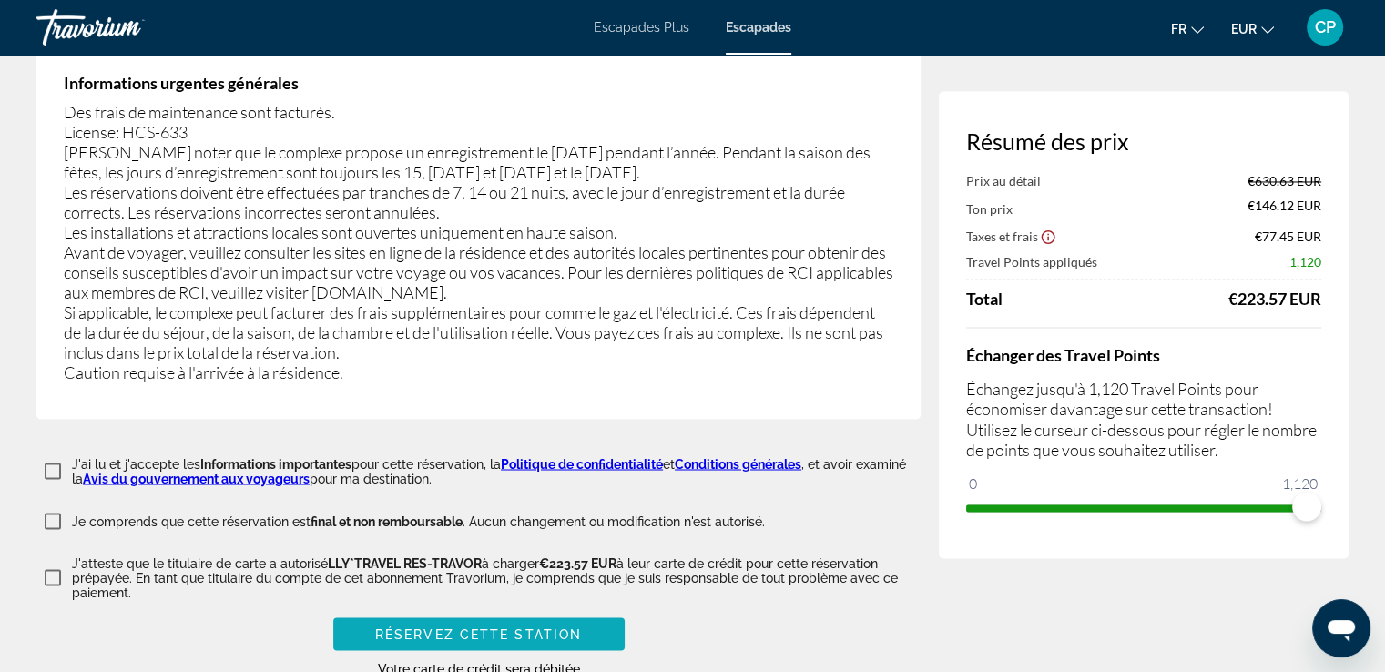
click at [402, 626] on span "Réservez cette station" at bounding box center [478, 633] width 207 height 15
